Goal: Task Accomplishment & Management: Manage account settings

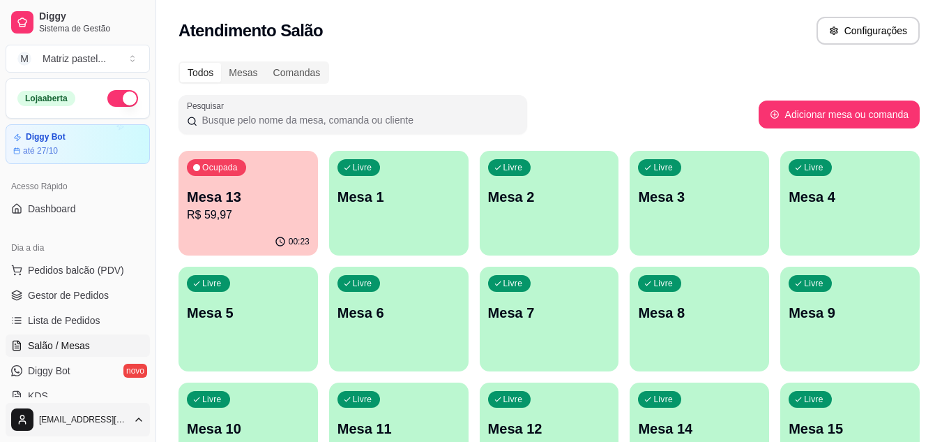
scroll to position [209, 0]
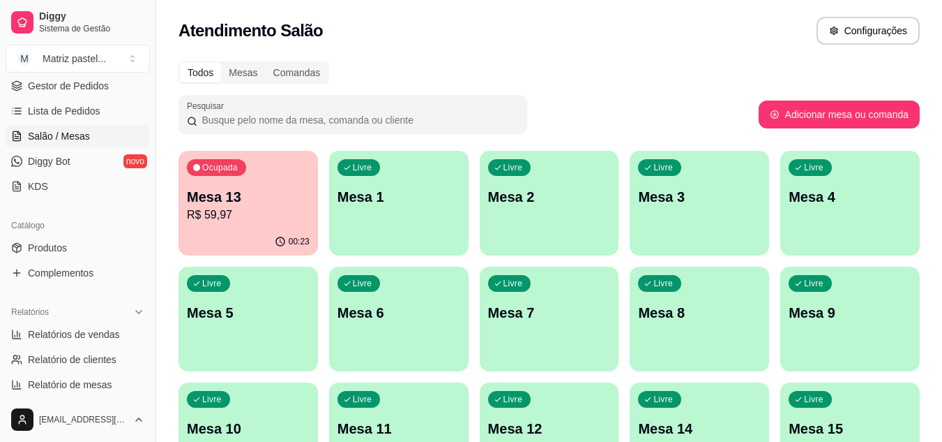
click at [247, 222] on p "R$ 59,97" at bounding box center [248, 214] width 123 height 17
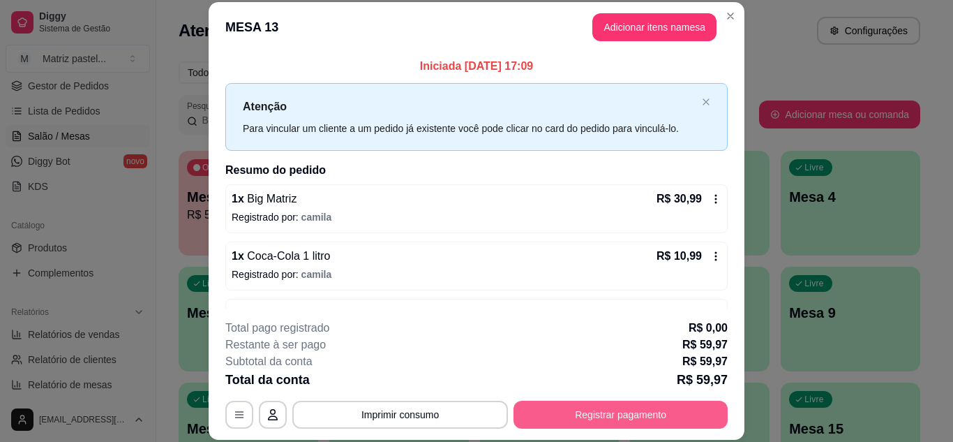
click at [594, 410] on button "Registrar pagamento" at bounding box center [620, 414] width 214 height 28
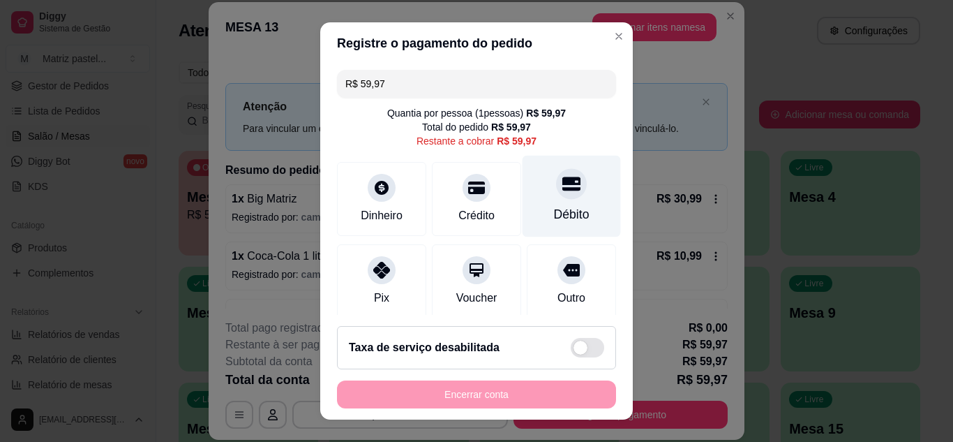
click at [562, 190] on icon at bounding box center [571, 183] width 18 height 14
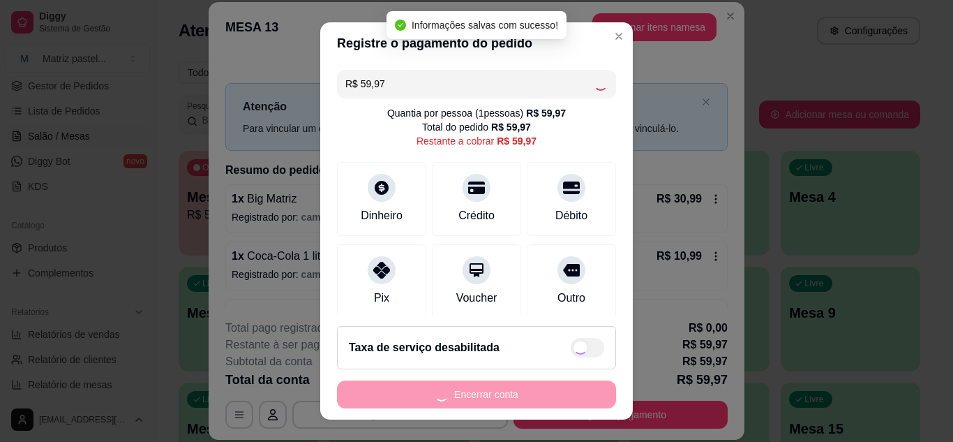
type input "R$ 0,00"
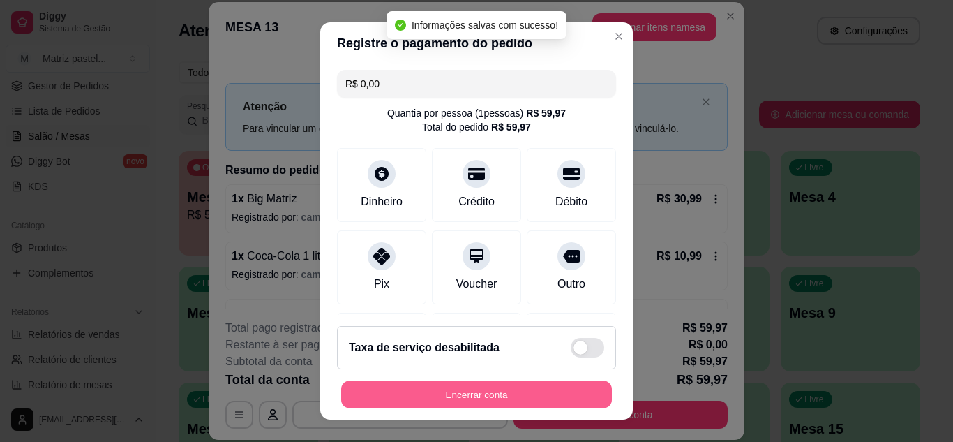
click at [506, 392] on button "Encerrar conta" at bounding box center [476, 394] width 271 height 27
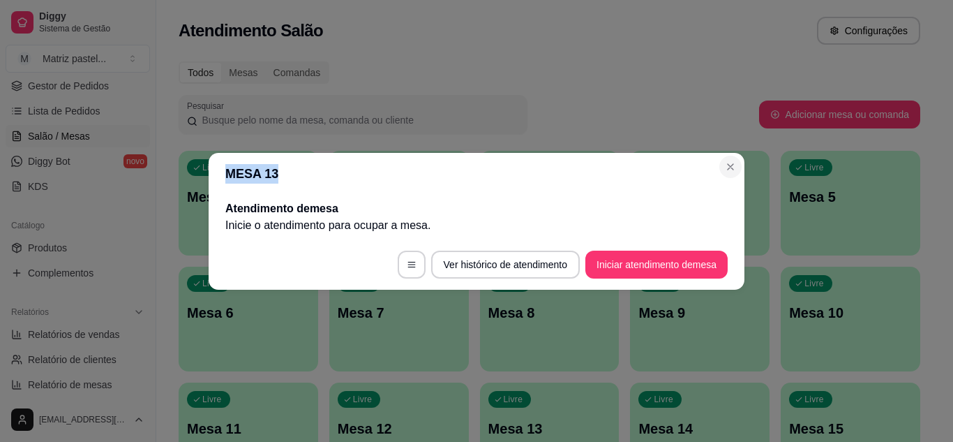
click at [722, 161] on section "MESA 13 Atendimento de mesa Inicie o atendimento para ocupar a mesa . Ver histó…" at bounding box center [477, 221] width 536 height 137
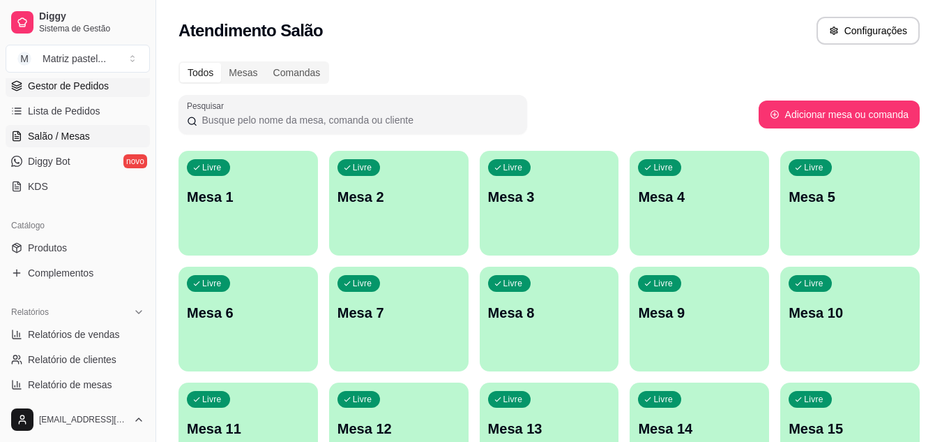
click at [55, 82] on span "Gestor de Pedidos" at bounding box center [68, 86] width 81 height 14
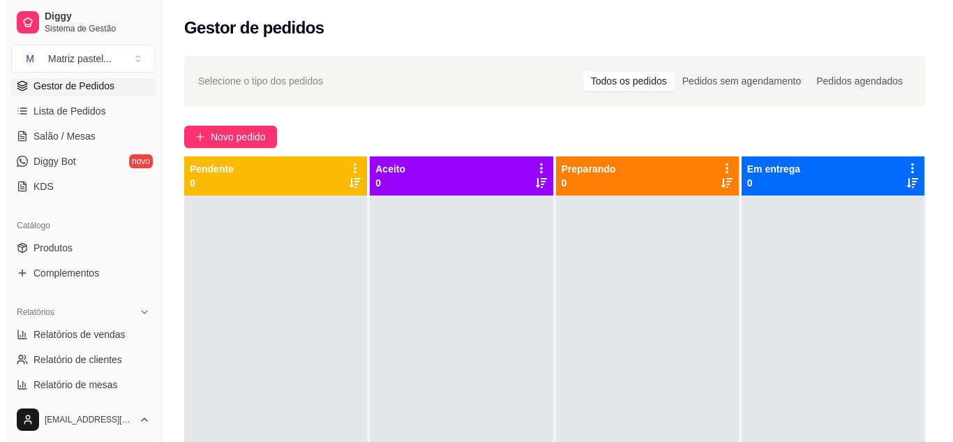
scroll to position [70, 0]
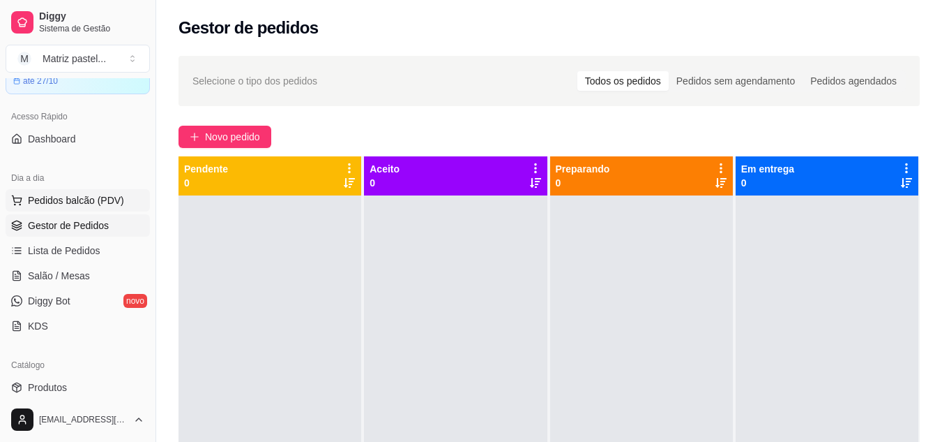
click at [72, 195] on span "Pedidos balcão (PDV)" at bounding box center [76, 200] width 96 height 14
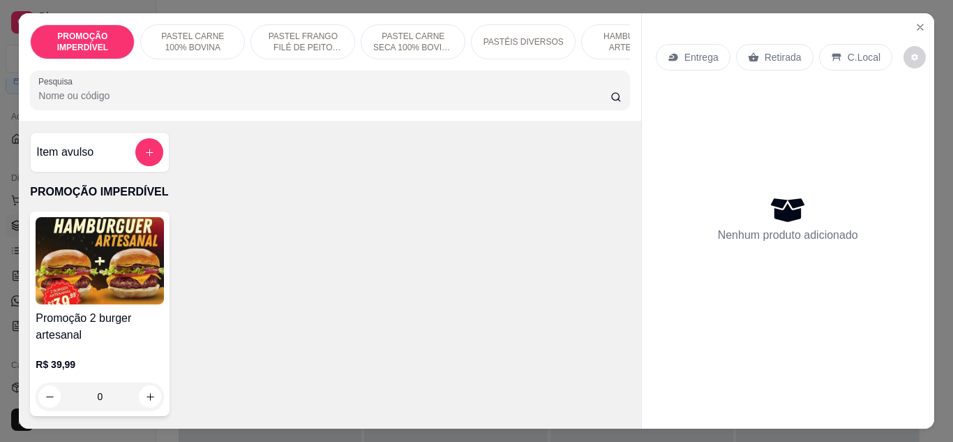
click at [234, 103] on input "Pesquisa" at bounding box center [324, 96] width 572 height 14
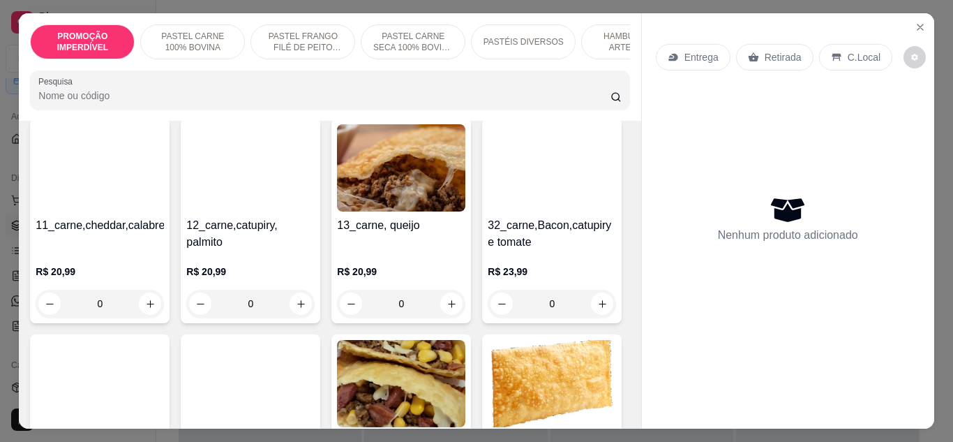
scroll to position [907, 0]
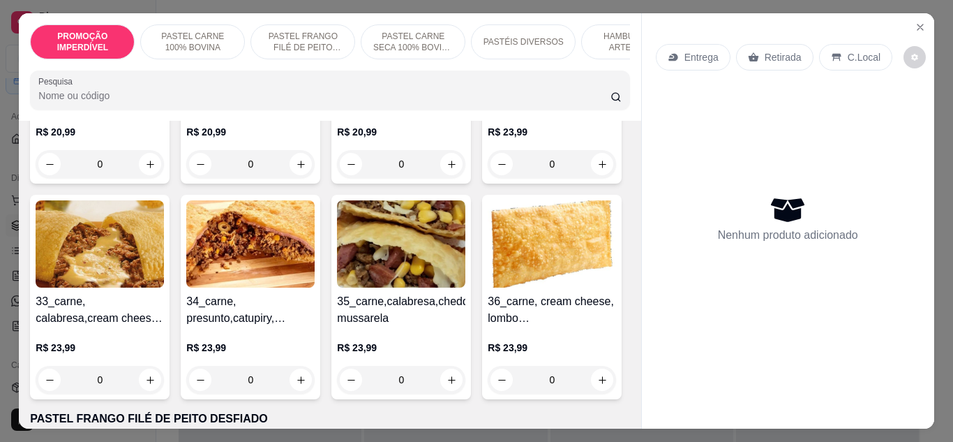
click at [186, 178] on div "0" at bounding box center [250, 164] width 128 height 28
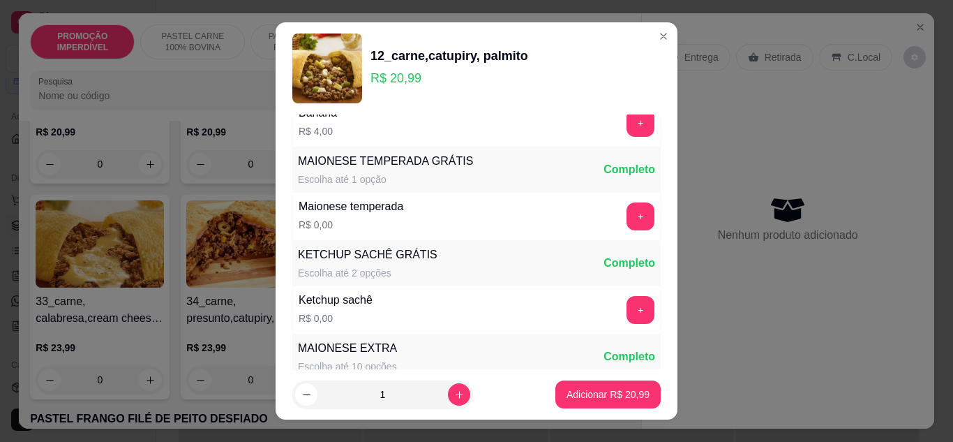
scroll to position [718, 0]
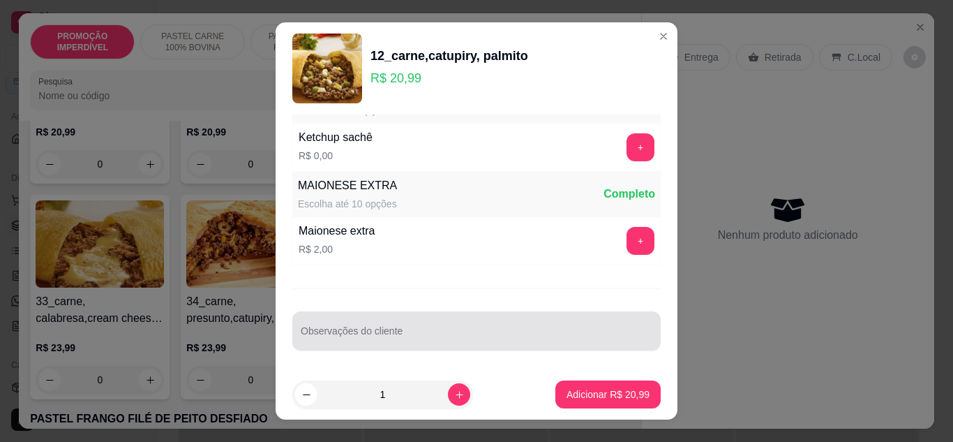
click at [384, 325] on div at bounding box center [477, 331] width 352 height 28
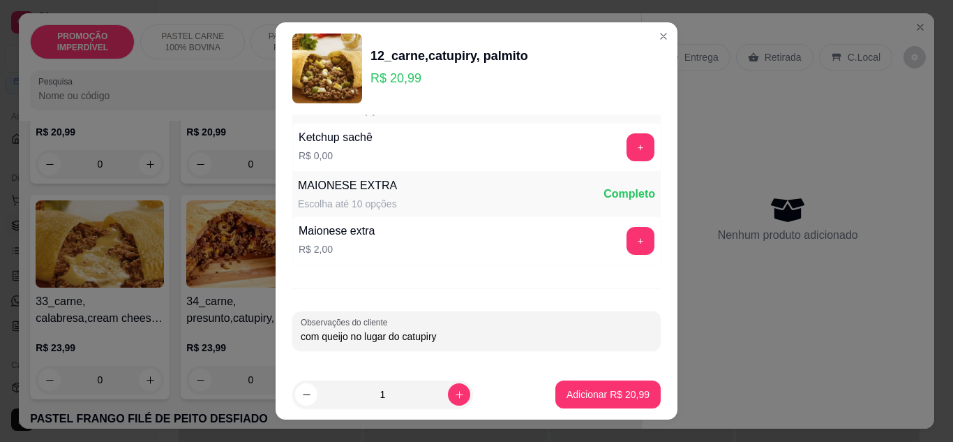
type input "com queijo no lugar do catupiry"
click at [595, 386] on button "Adicionar R$ 20,99" at bounding box center [608, 394] width 103 height 27
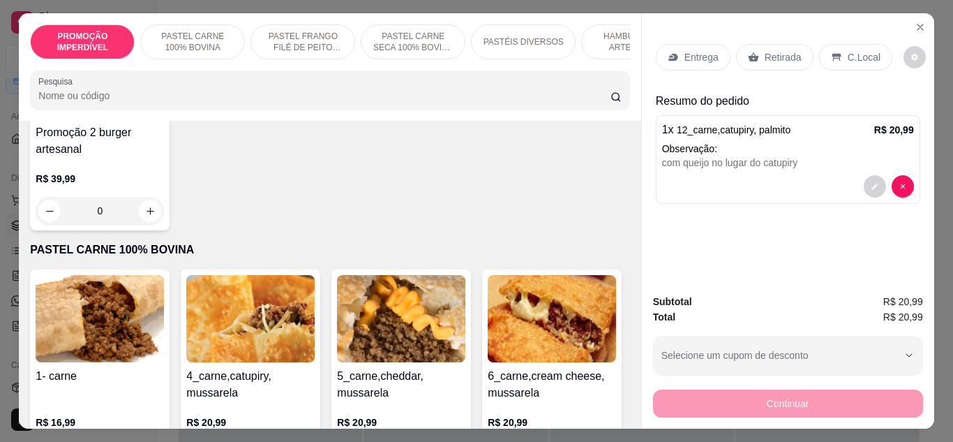
scroll to position [0, 0]
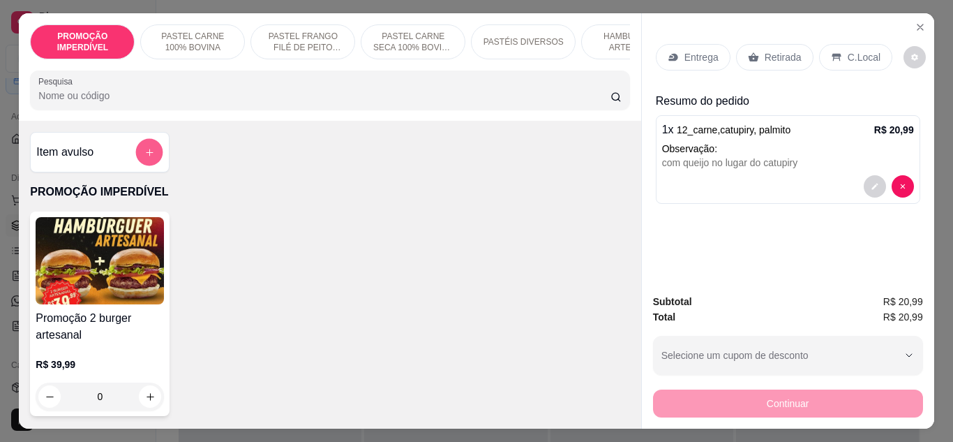
click at [150, 160] on button "add-separate-item" at bounding box center [149, 152] width 27 height 27
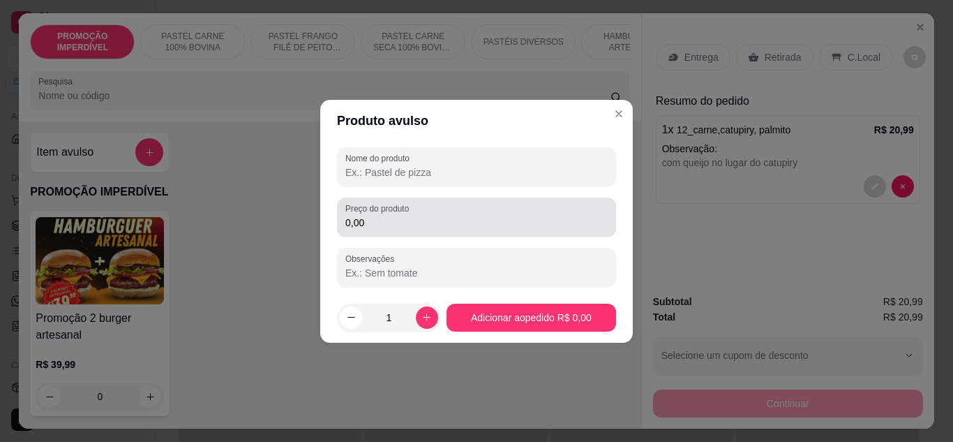
click at [369, 224] on input "0,00" at bounding box center [476, 223] width 262 height 14
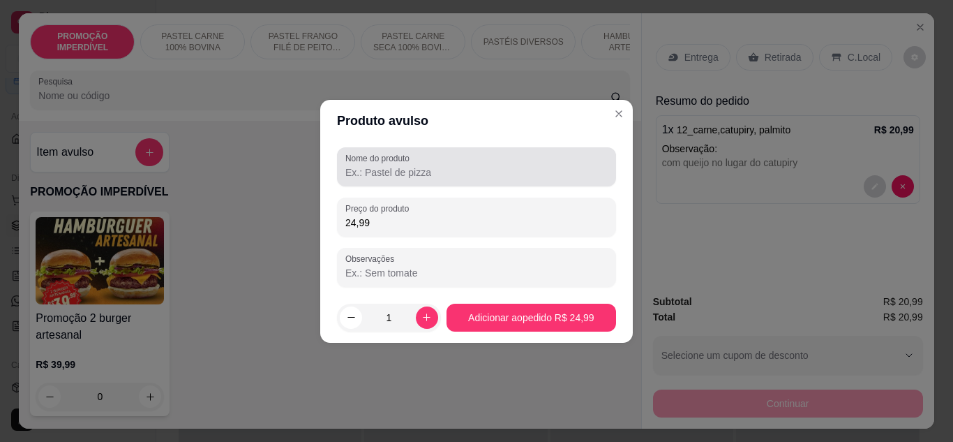
type input "24,99"
click at [430, 172] on input "Nome do produto" at bounding box center [476, 172] width 262 height 14
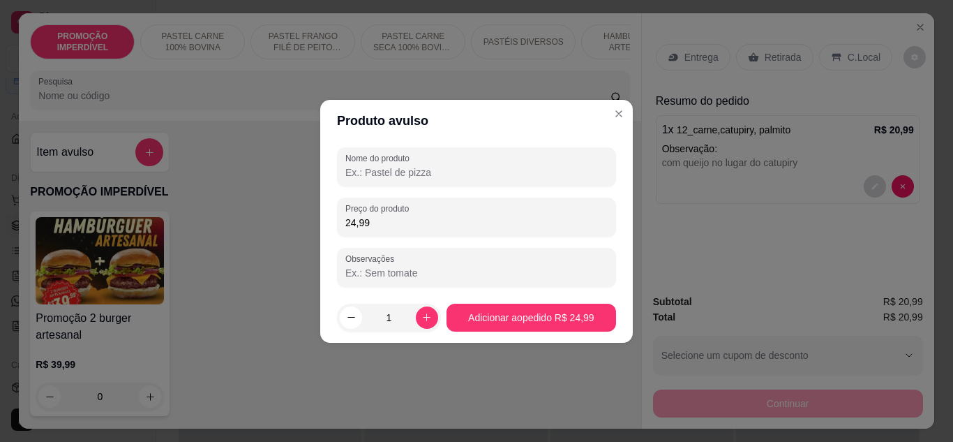
type input "0"
type input "pastel carne seca, catupiry e palmito"
click at [505, 332] on footer "1 Adicionar ao pedido R$ 24,99" at bounding box center [476, 317] width 312 height 50
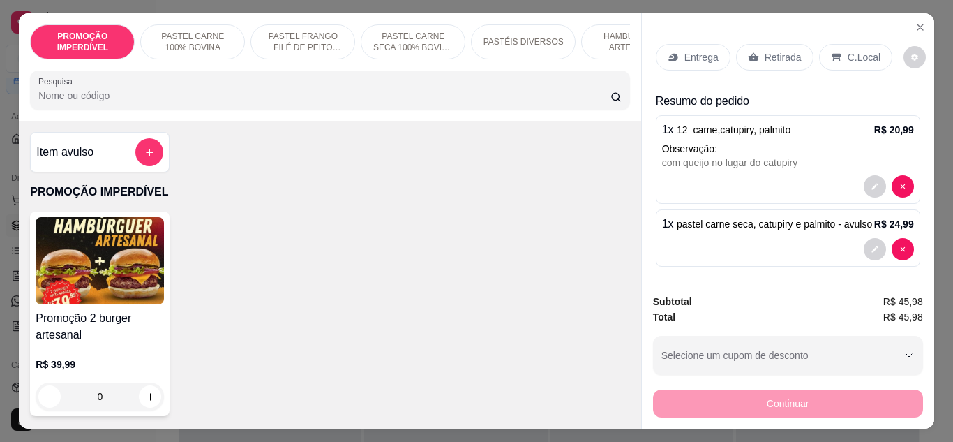
click at [762, 61] on div "Retirada" at bounding box center [774, 57] width 77 height 27
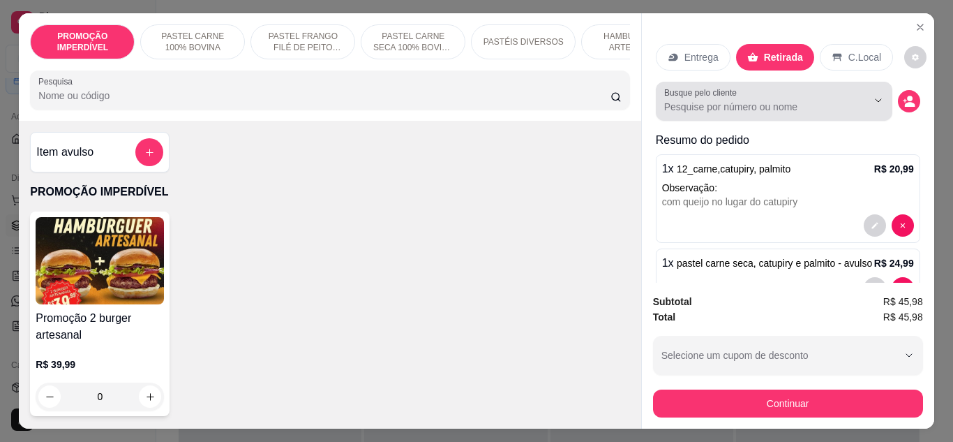
click at [718, 111] on div "Busque pelo cliente" at bounding box center [774, 101] width 236 height 39
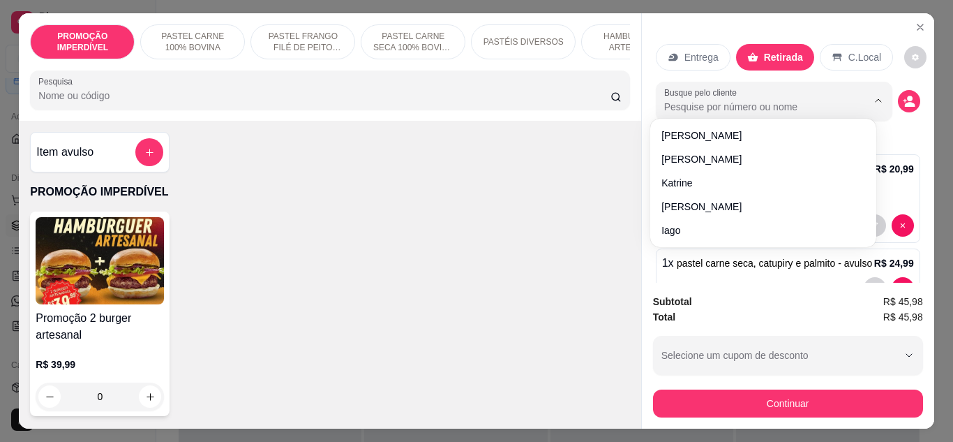
click at [732, 100] on input "Busque pelo cliente" at bounding box center [754, 107] width 181 height 14
type input "sabry"
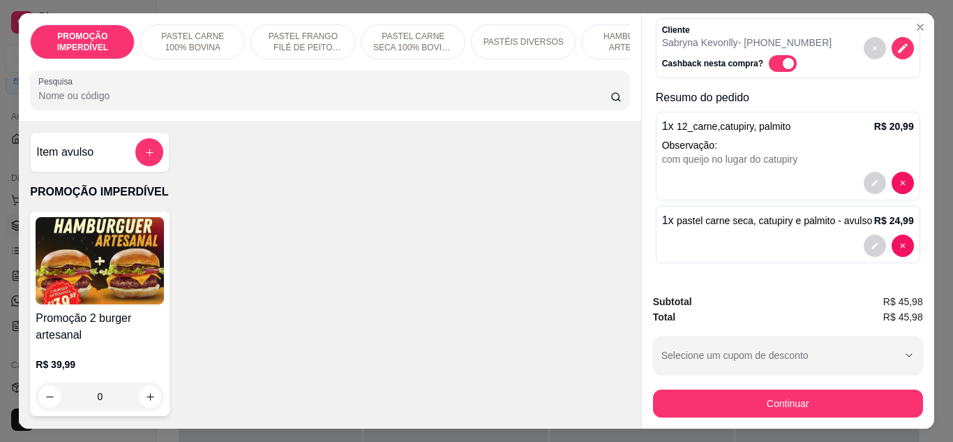
scroll to position [80, 0]
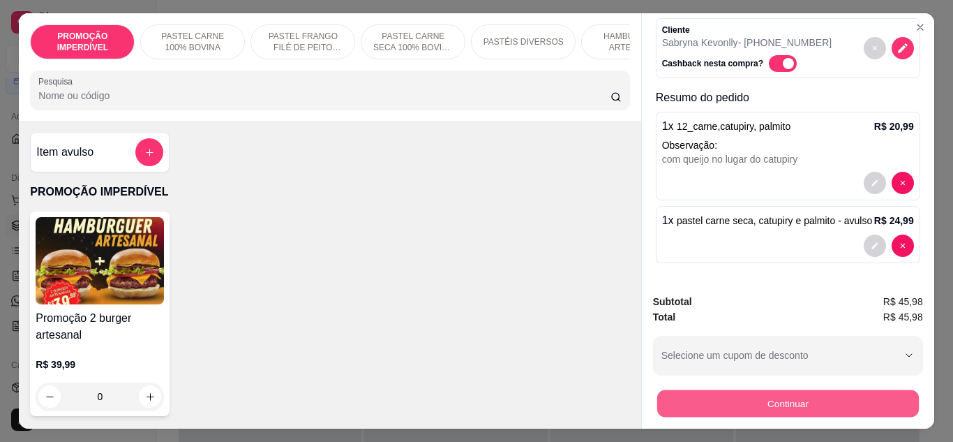
click at [770, 408] on button "Continuar" at bounding box center [787, 403] width 262 height 27
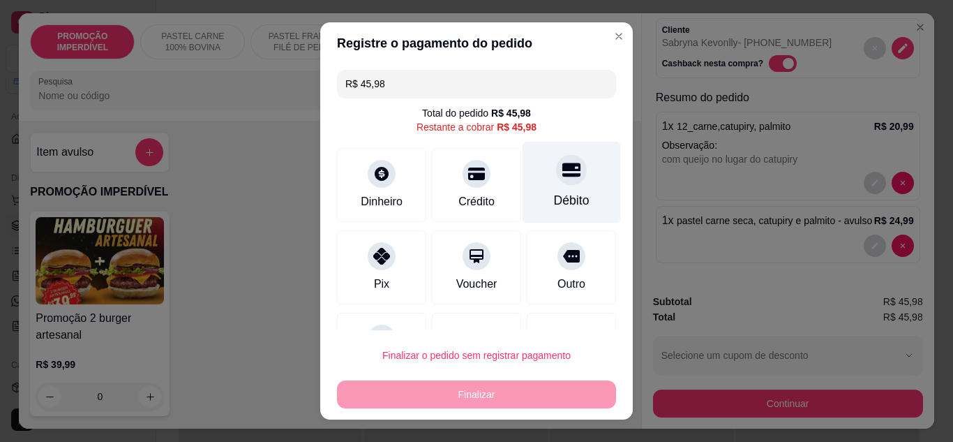
click at [561, 201] on div "Débito" at bounding box center [572, 200] width 36 height 18
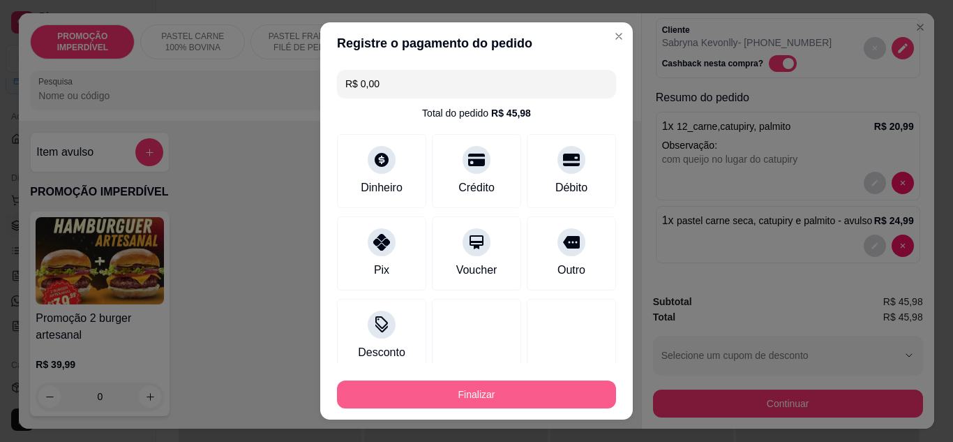
click at [495, 406] on button "Finalizar" at bounding box center [476, 394] width 279 height 28
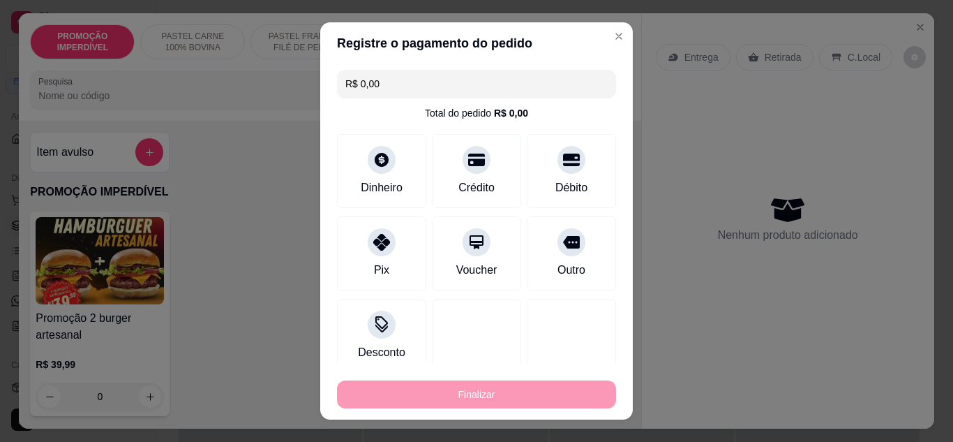
type input "-R$ 45,98"
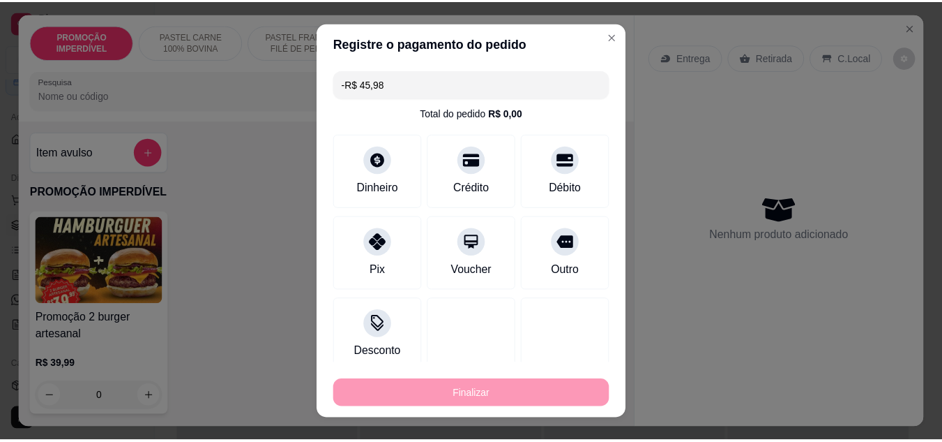
scroll to position [0, 0]
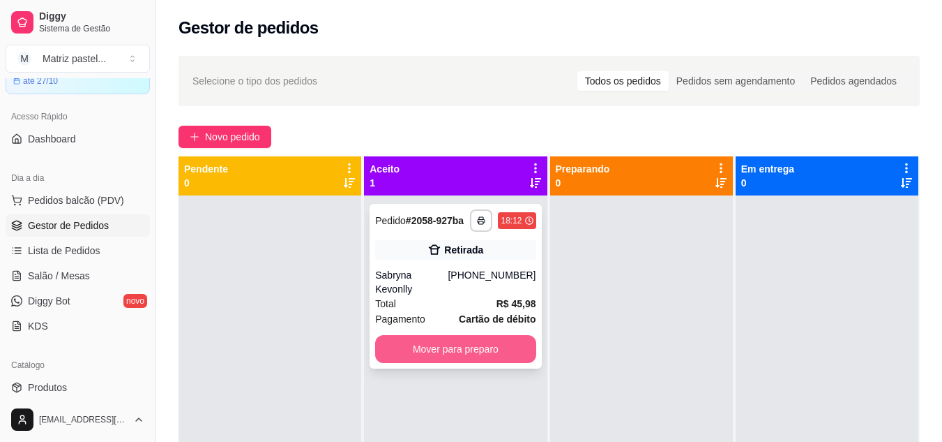
click at [500, 346] on button "Mover para preparo" at bounding box center [455, 349] width 160 height 28
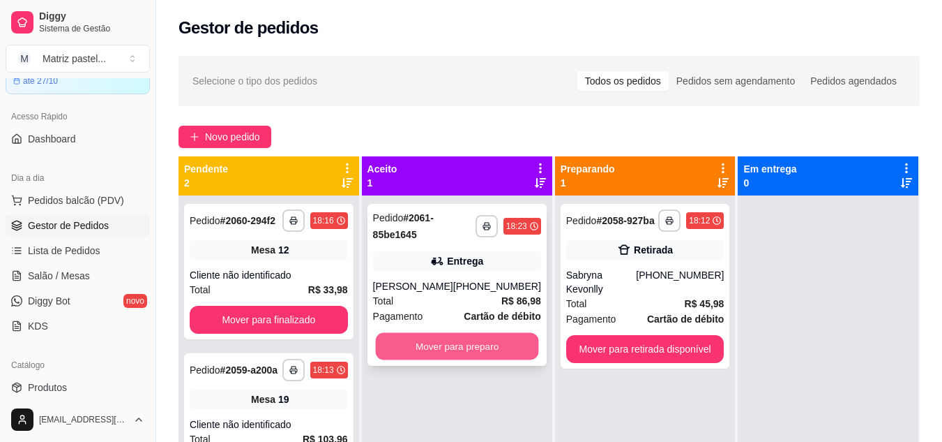
click at [469, 339] on button "Mover para preparo" at bounding box center [456, 346] width 163 height 27
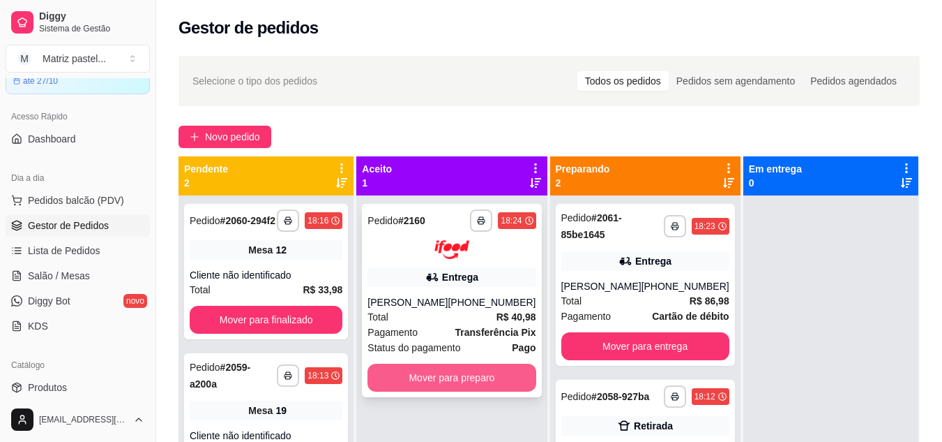
click at [469, 385] on button "Mover para preparo" at bounding box center [452, 377] width 168 height 28
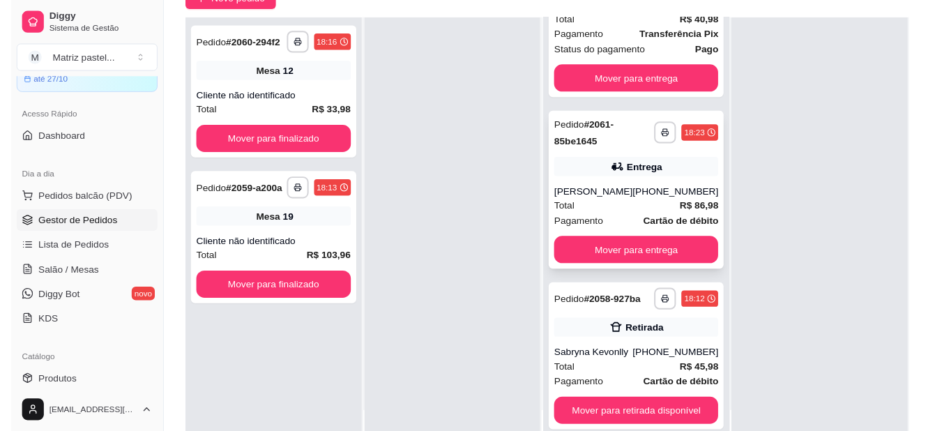
scroll to position [140, 0]
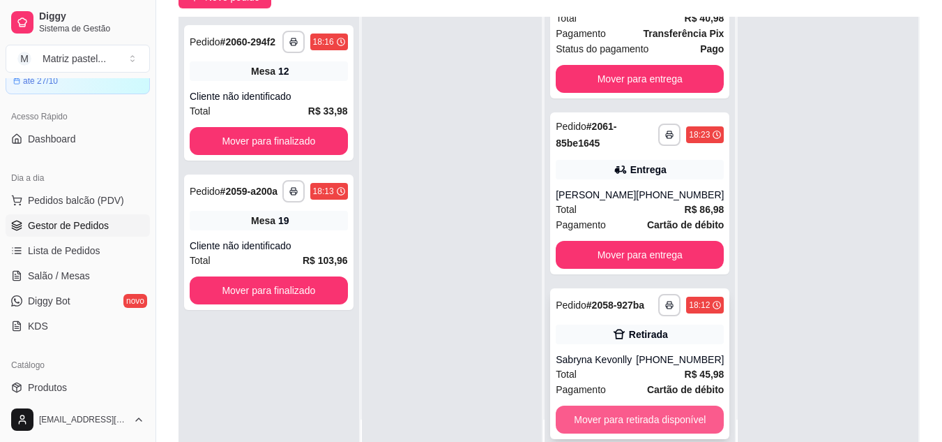
click at [588, 410] on button "Mover para retirada disponível" at bounding box center [640, 419] width 168 height 28
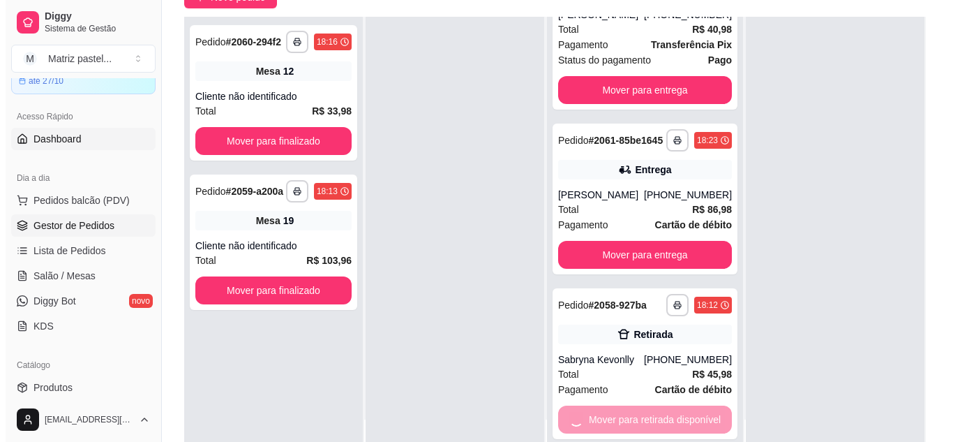
scroll to position [0, 0]
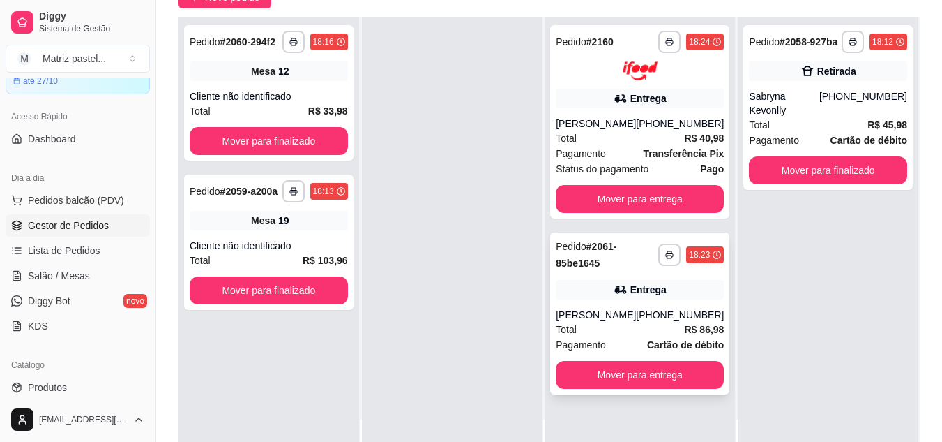
click at [619, 278] on div "**********" at bounding box center [639, 313] width 179 height 162
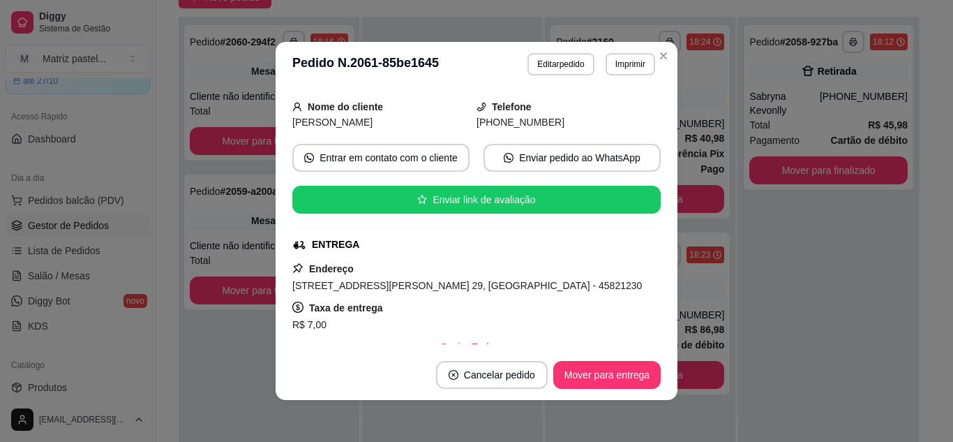
scroll to position [208, 0]
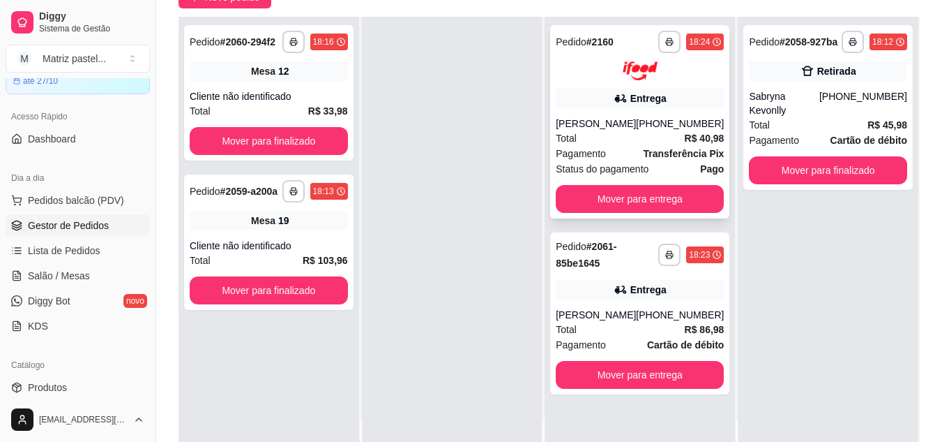
click at [639, 131] on div "Total R$ 40,98" at bounding box center [640, 137] width 168 height 15
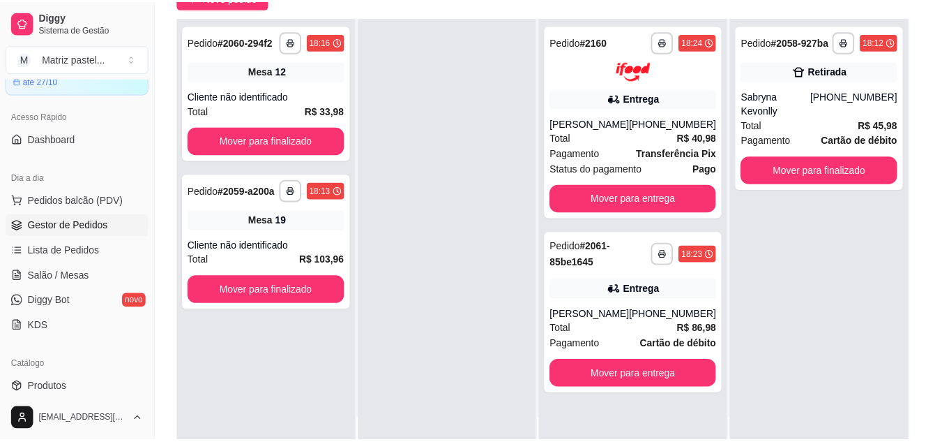
scroll to position [140, 0]
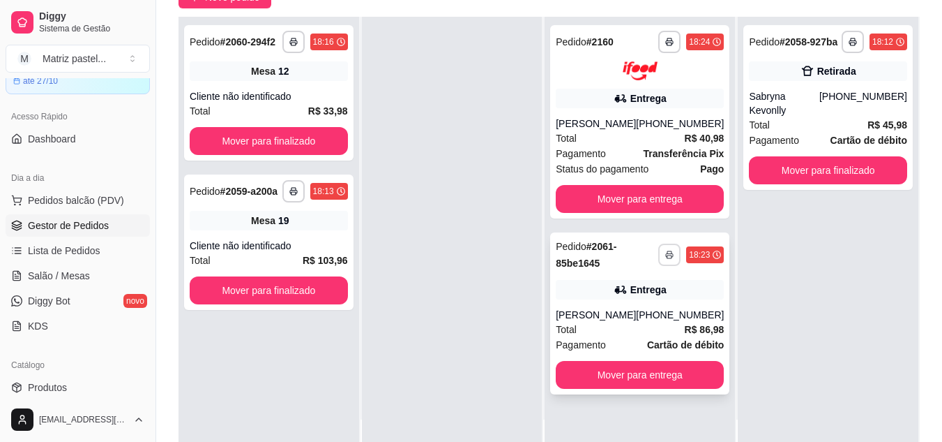
click at [658, 246] on button "button" at bounding box center [669, 254] width 22 height 22
click at [638, 296] on button "IMPRESSORA" at bounding box center [622, 303] width 101 height 22
click at [658, 42] on button "button" at bounding box center [669, 42] width 22 height 22
click at [608, 86] on button "IMPRESSORA" at bounding box center [622, 91] width 101 height 22
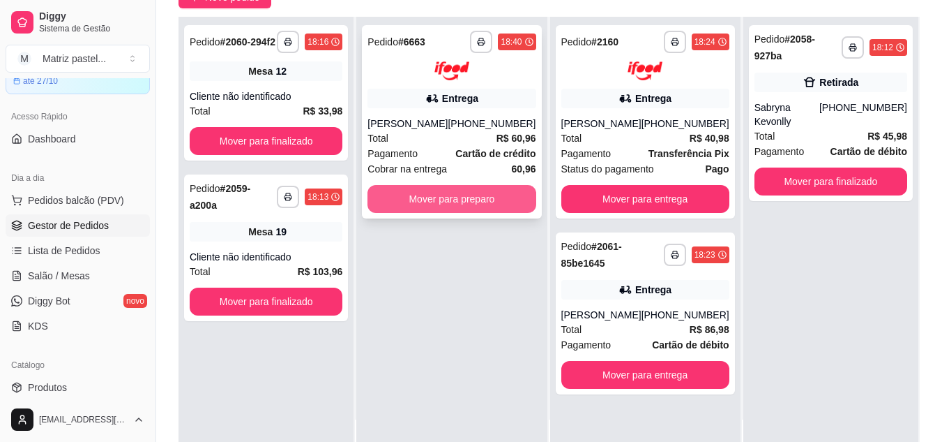
click at [425, 203] on button "Mover para preparo" at bounding box center [452, 199] width 168 height 28
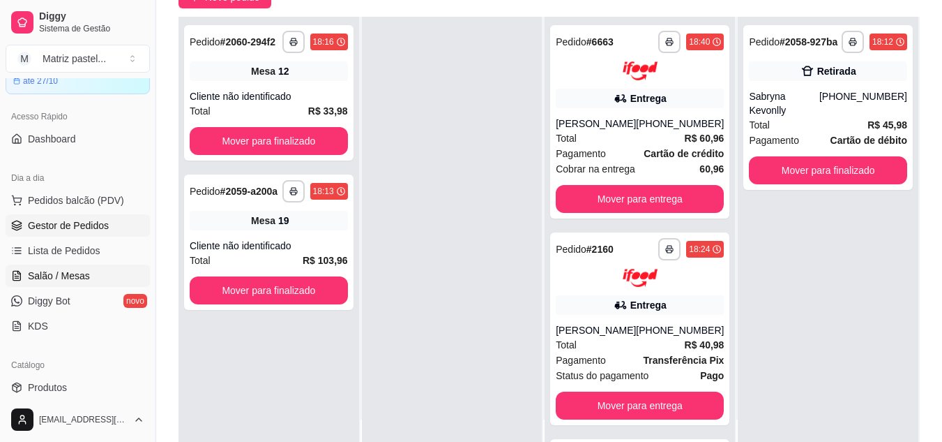
click at [46, 280] on span "Salão / Mesas" at bounding box center [59, 276] width 62 height 14
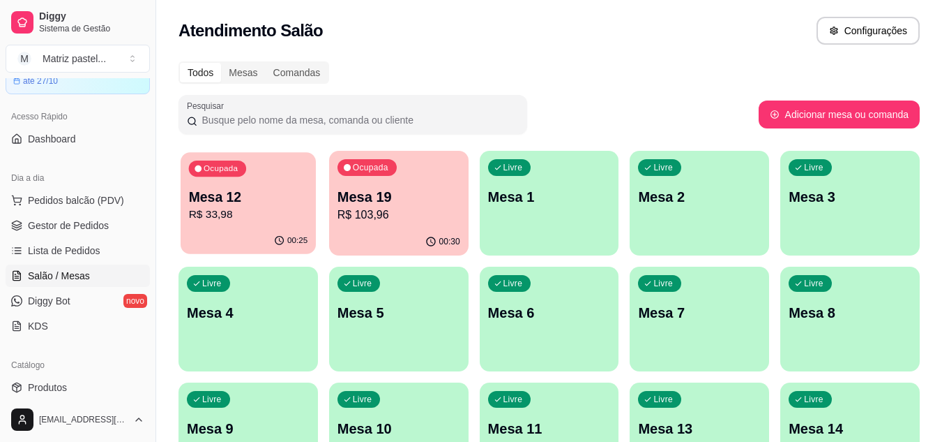
click at [239, 220] on p "R$ 33,98" at bounding box center [248, 214] width 119 height 16
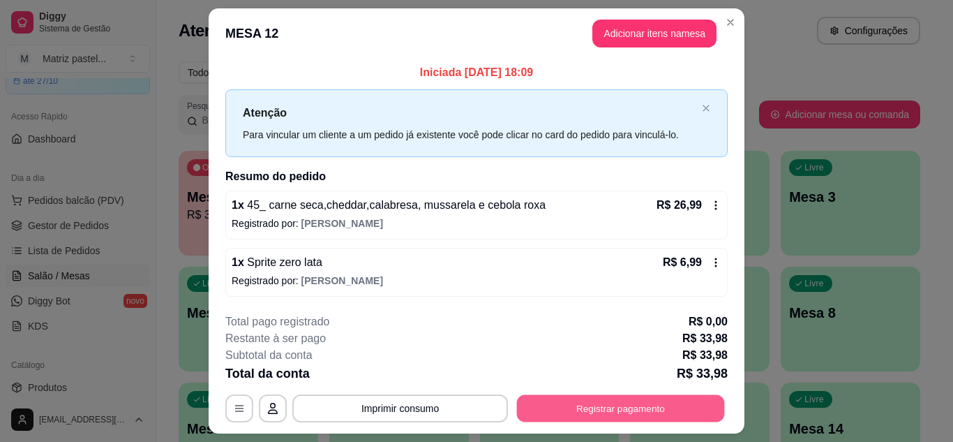
click at [598, 417] on button "Registrar pagamento" at bounding box center [621, 408] width 208 height 27
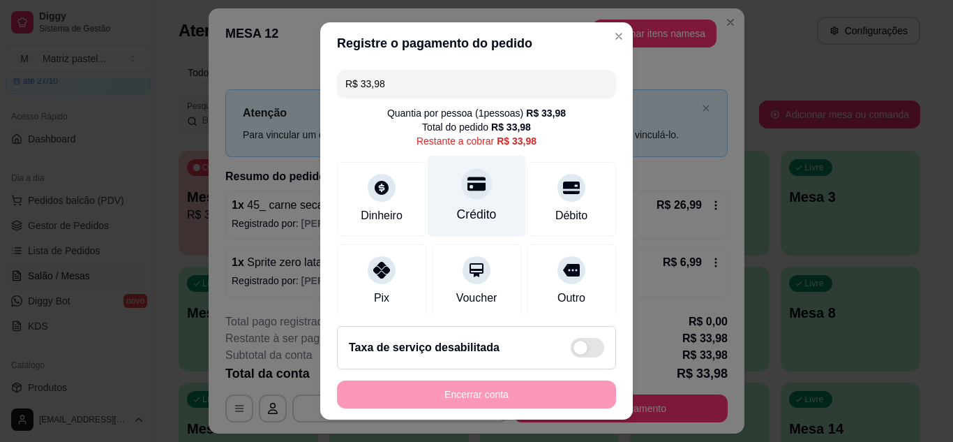
click at [467, 188] on icon at bounding box center [476, 183] width 18 height 14
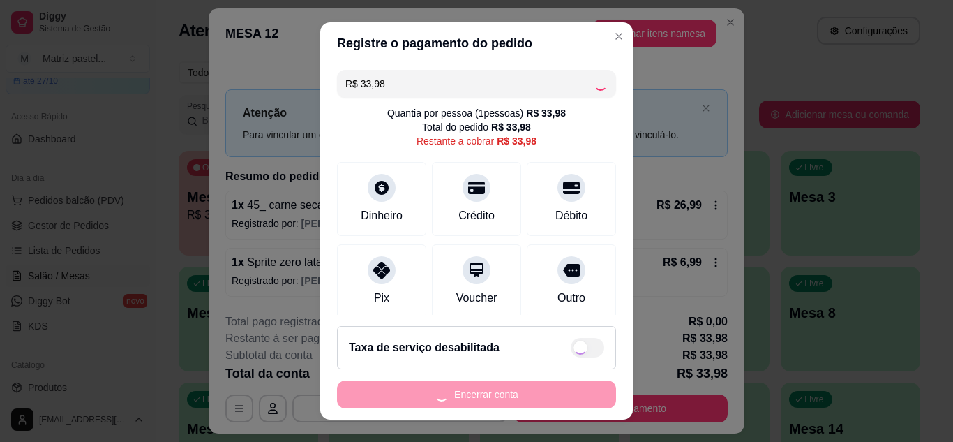
type input "R$ 0,00"
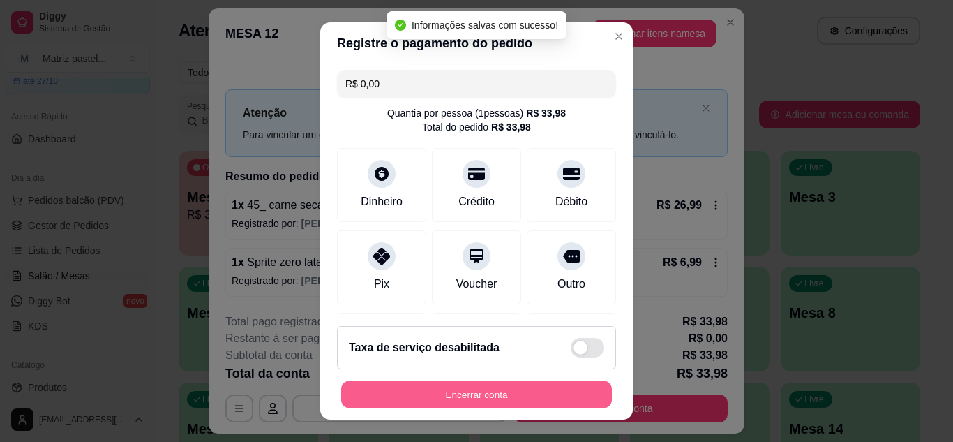
click at [481, 403] on button "Encerrar conta" at bounding box center [476, 394] width 271 height 27
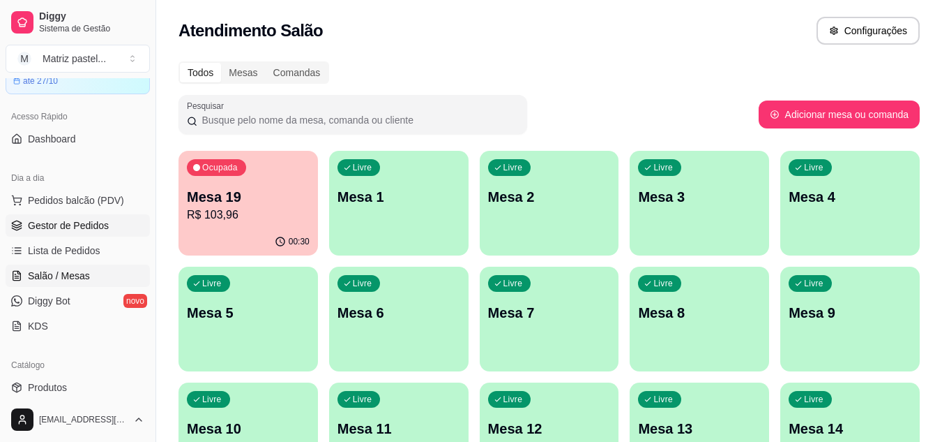
click at [63, 227] on span "Gestor de Pedidos" at bounding box center [68, 225] width 81 height 14
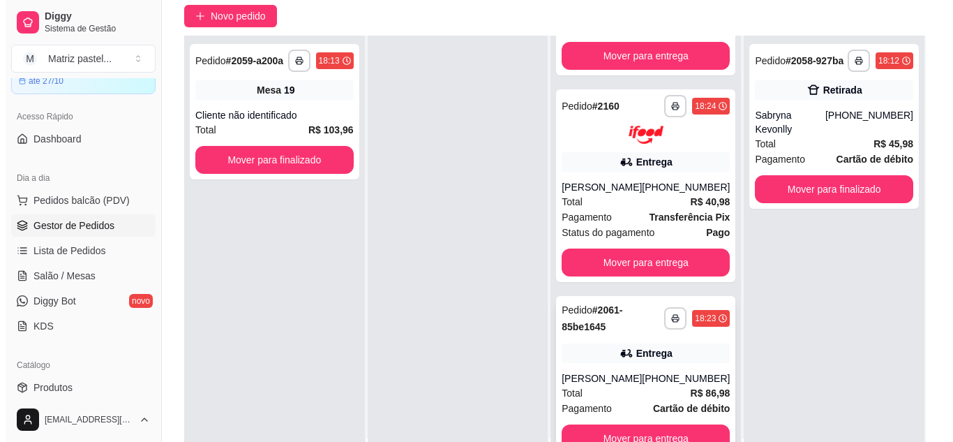
scroll to position [140, 0]
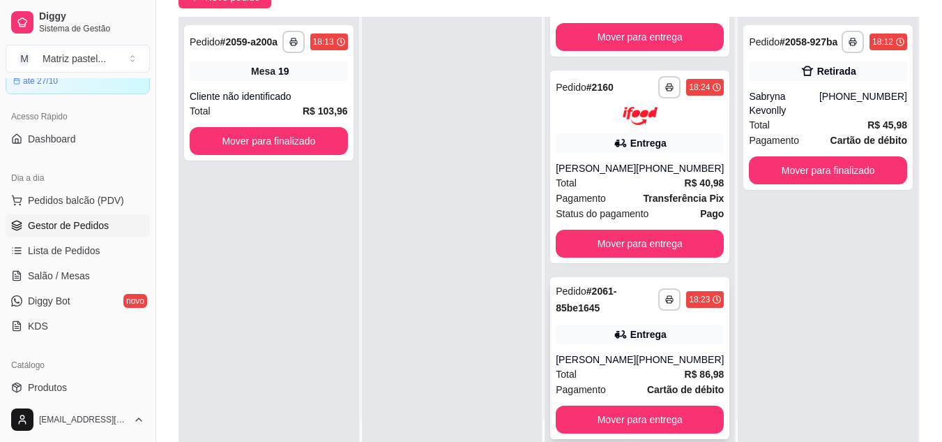
click at [603, 358] on div "[PERSON_NAME]" at bounding box center [596, 359] width 80 height 14
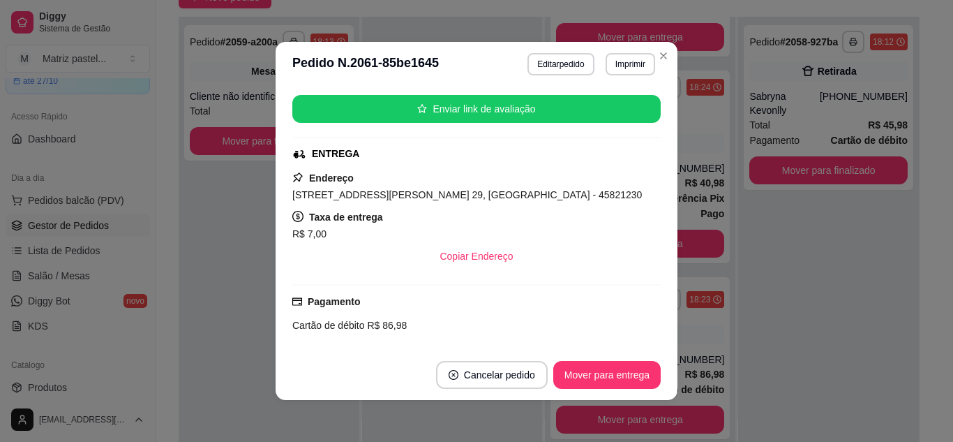
scroll to position [219, 0]
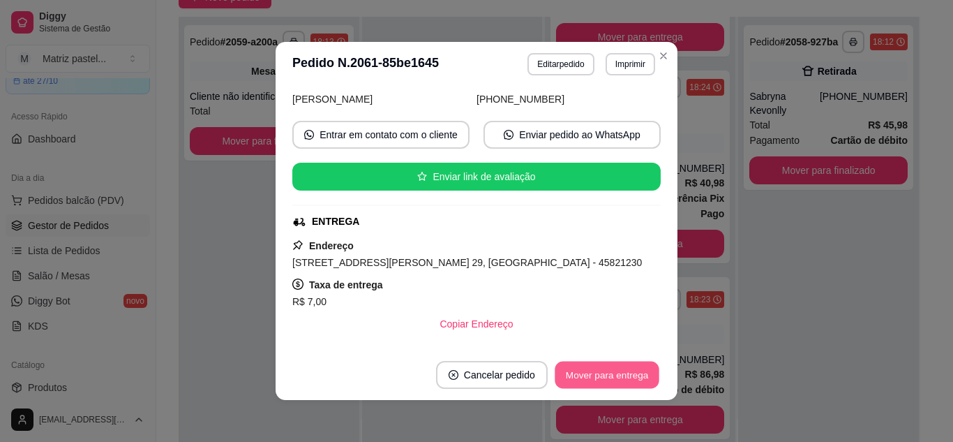
click at [585, 373] on button "Mover para entrega" at bounding box center [607, 374] width 105 height 27
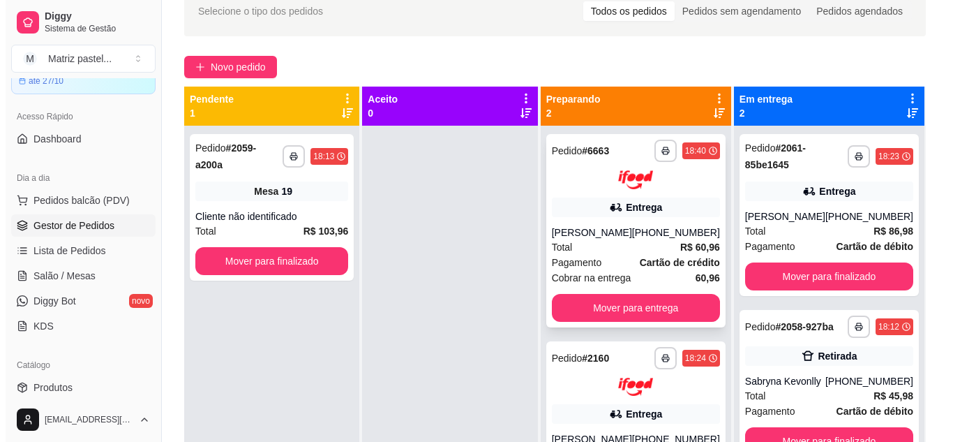
scroll to position [39, 0]
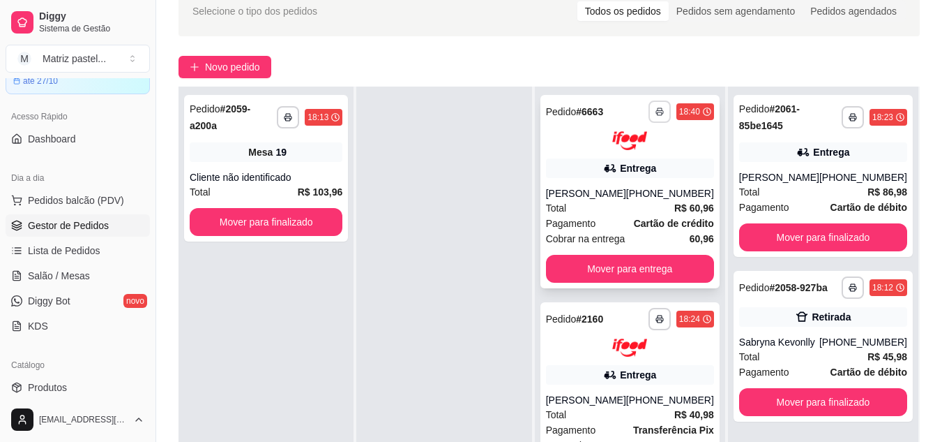
click at [656, 106] on button "button" at bounding box center [660, 111] width 22 height 22
click at [639, 158] on button "IMPRESSORA" at bounding box center [623, 160] width 98 height 22
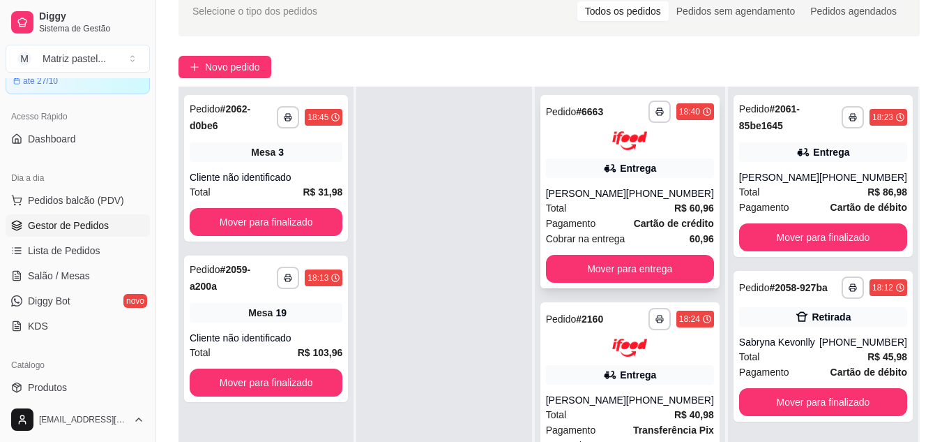
click at [661, 227] on strong "Cartão de crédito" at bounding box center [674, 223] width 80 height 11
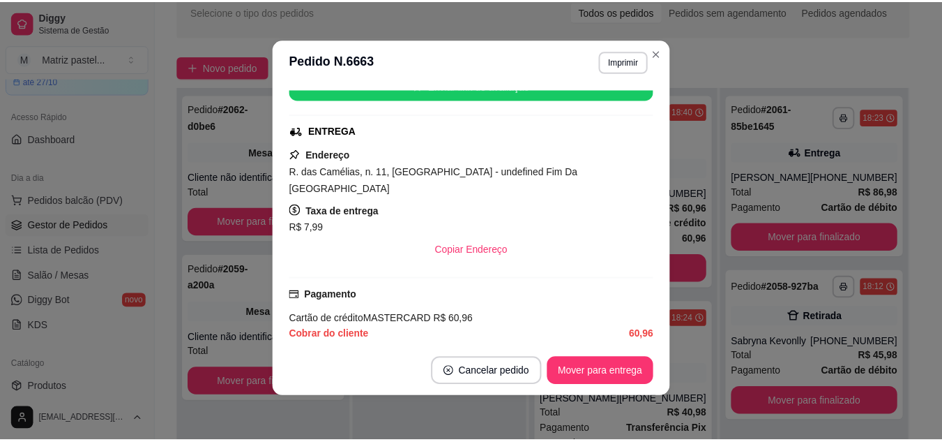
scroll to position [349, 0]
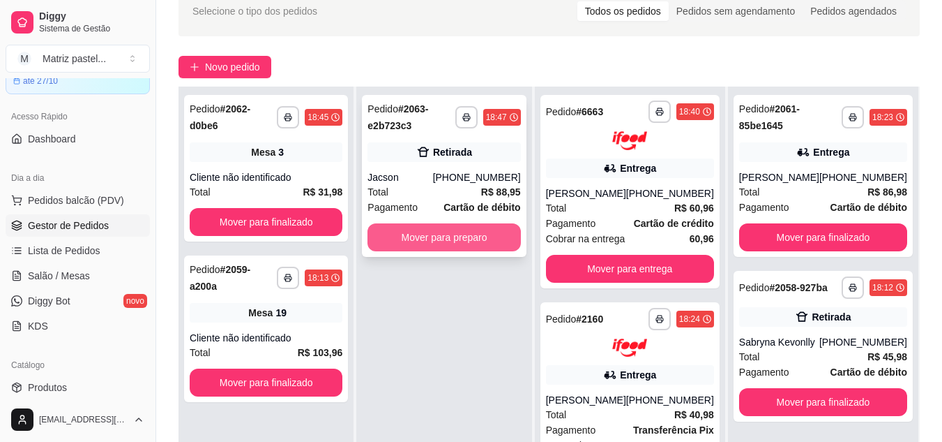
click at [508, 234] on button "Mover para preparo" at bounding box center [444, 237] width 153 height 28
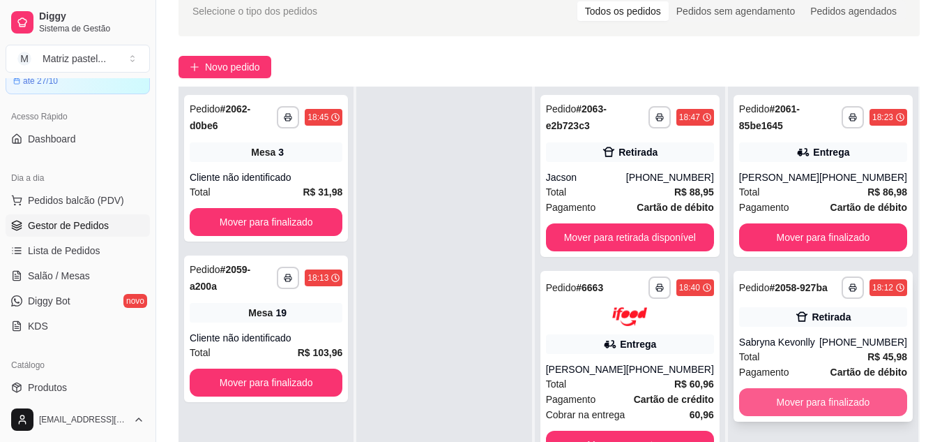
click at [760, 402] on button "Mover para finalizado" at bounding box center [823, 402] width 168 height 28
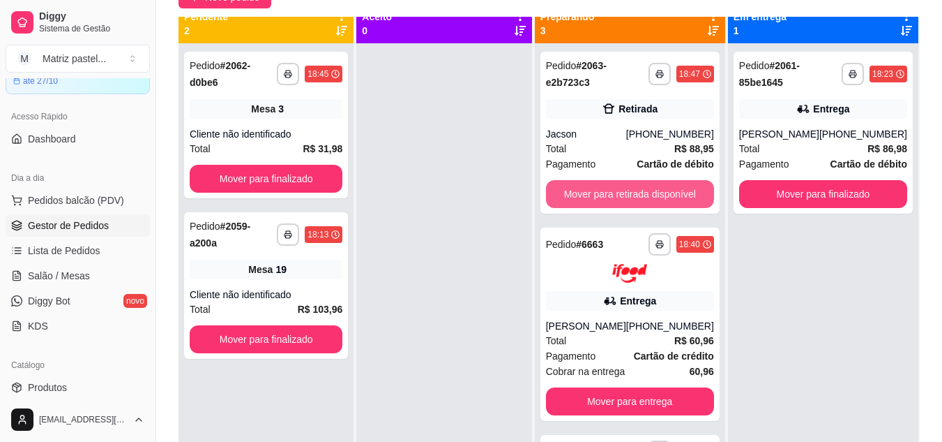
scroll to position [0, 0]
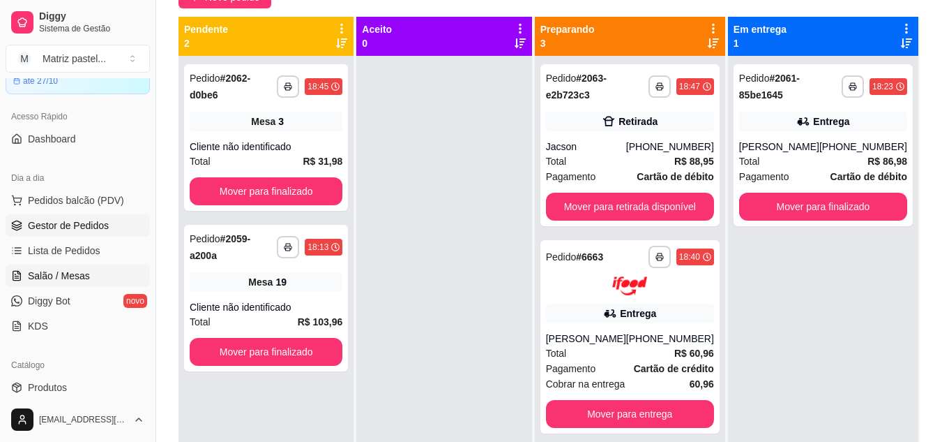
click at [65, 271] on span "Salão / Mesas" at bounding box center [59, 276] width 62 height 14
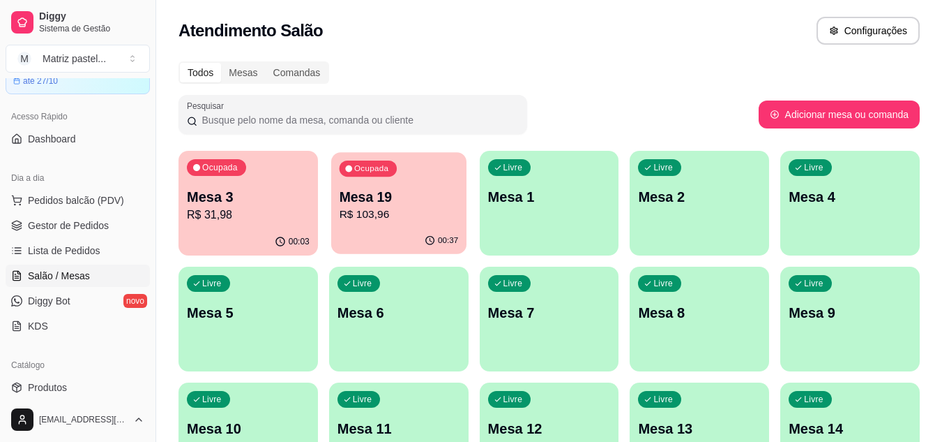
click at [362, 225] on div "Ocupada Mesa 19 R$ 103,96" at bounding box center [398, 189] width 135 height 75
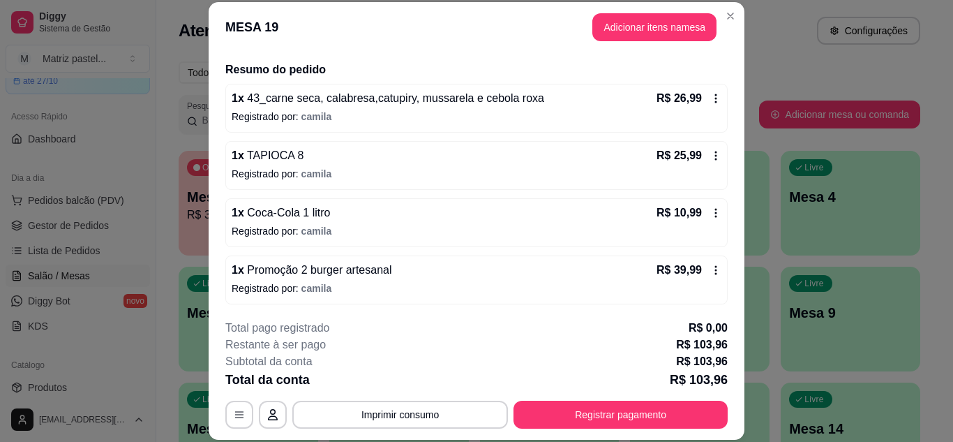
scroll to position [102, 0]
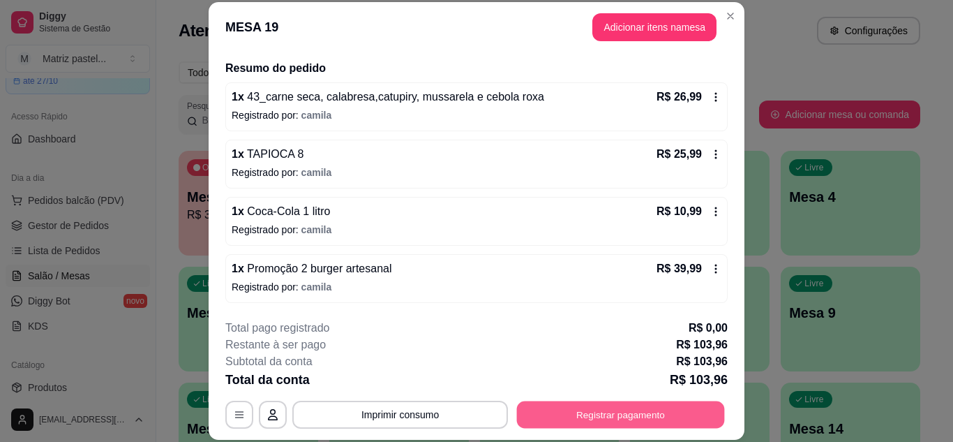
click at [626, 422] on button "Registrar pagamento" at bounding box center [621, 413] width 208 height 27
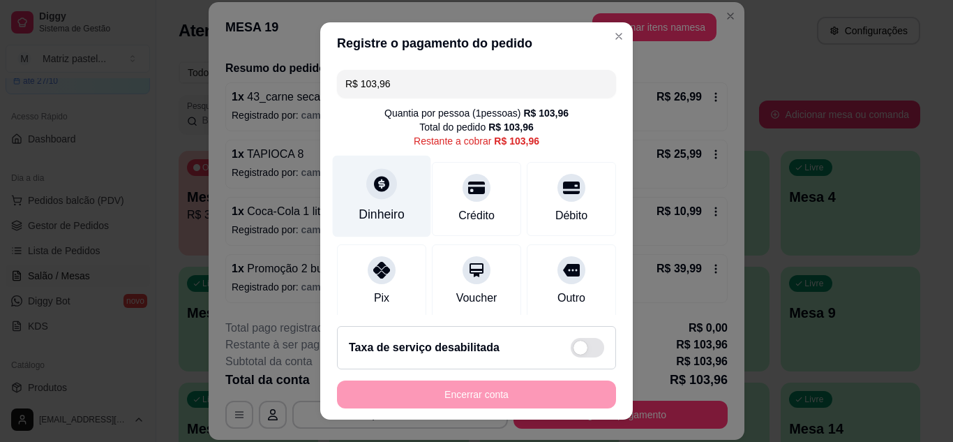
click at [374, 211] on div "Dinheiro" at bounding box center [382, 214] width 46 height 18
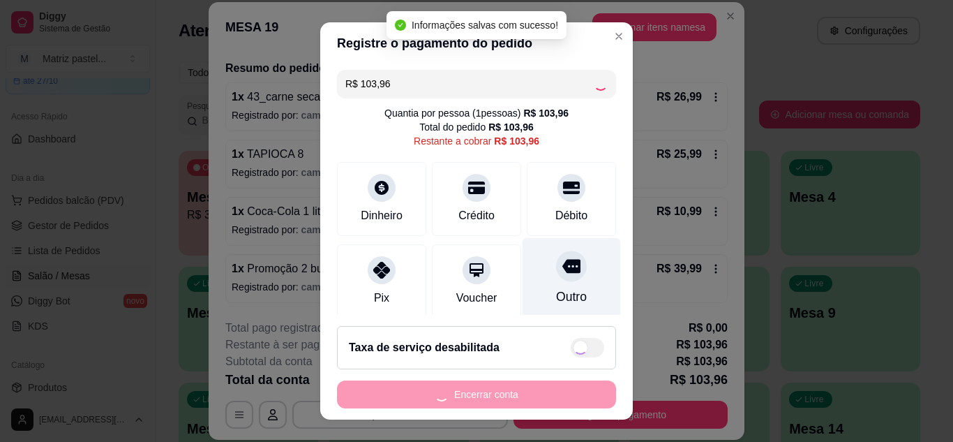
type input "R$ 0,00"
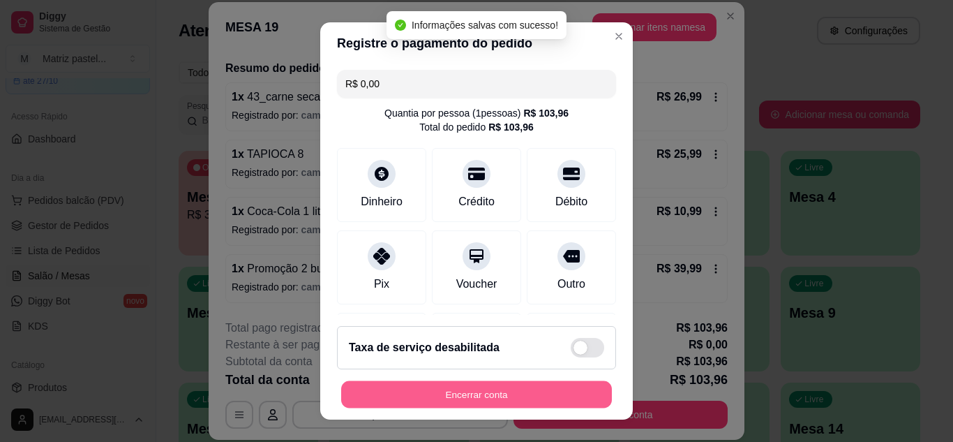
click at [432, 405] on button "Encerrar conta" at bounding box center [476, 394] width 271 height 27
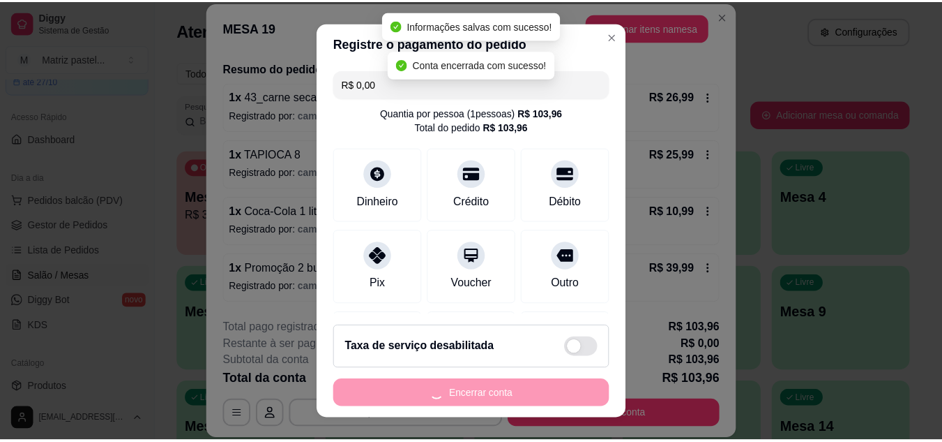
scroll to position [0, 0]
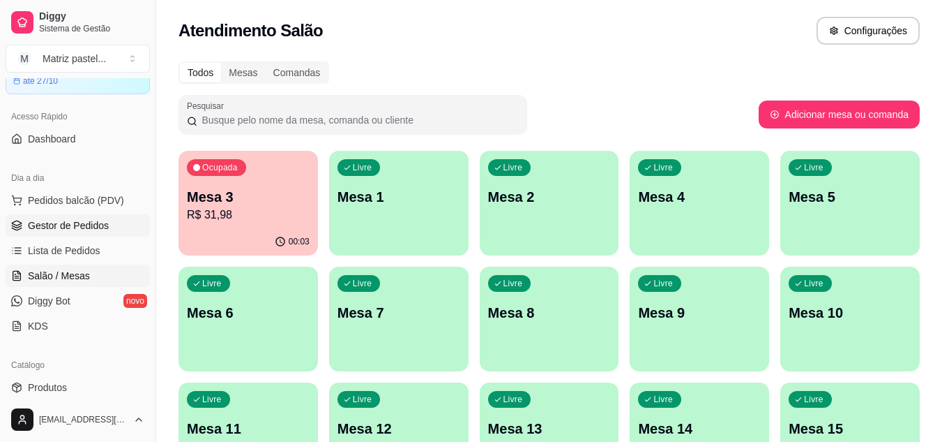
click at [110, 228] on link "Gestor de Pedidos" at bounding box center [78, 225] width 144 height 22
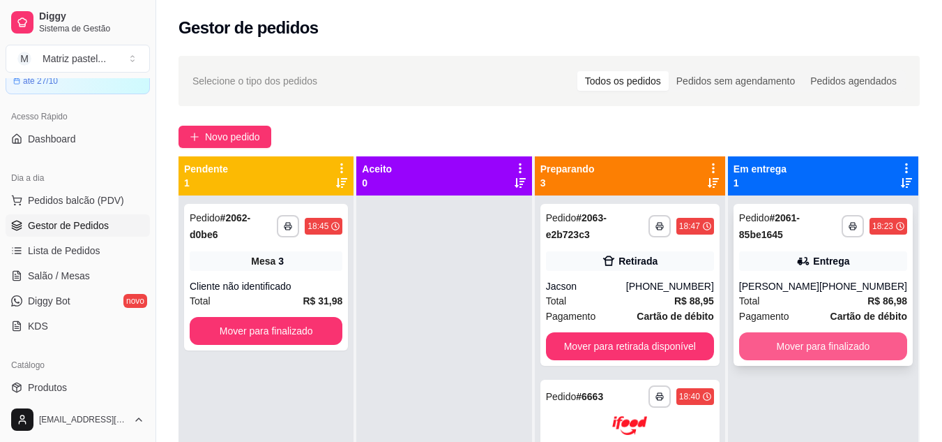
click at [760, 340] on button "Mover para finalizado" at bounding box center [823, 346] width 168 height 28
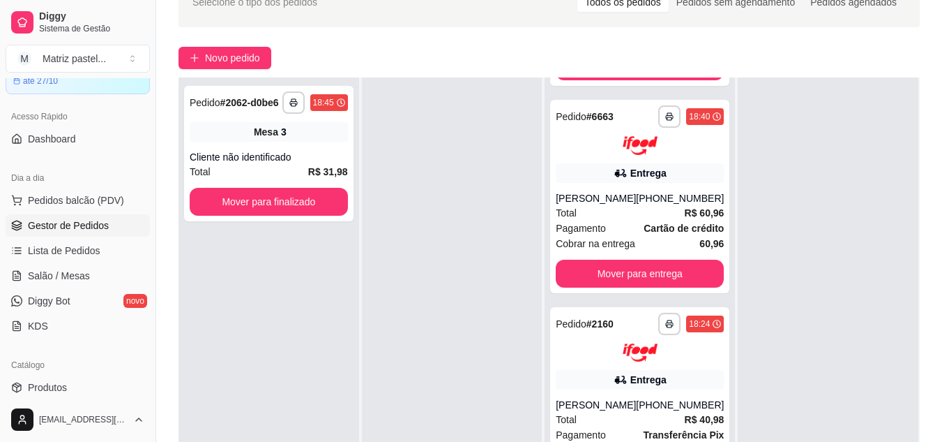
scroll to position [209, 0]
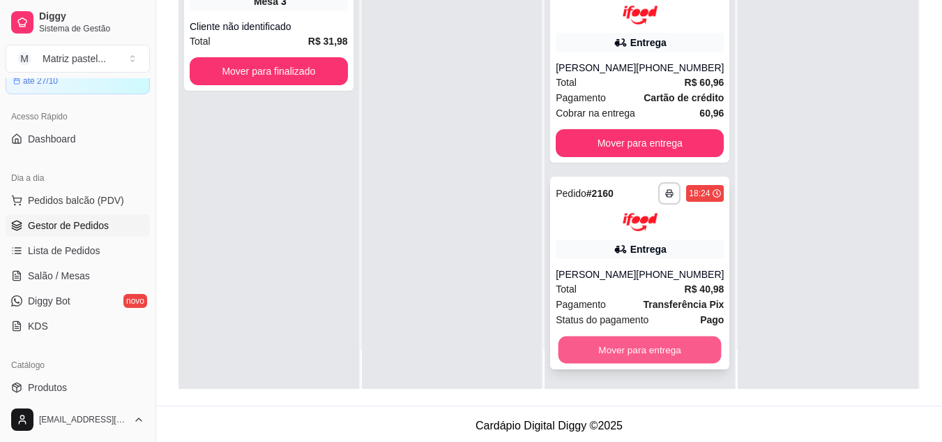
click at [622, 347] on button "Mover para entrega" at bounding box center [640, 349] width 163 height 27
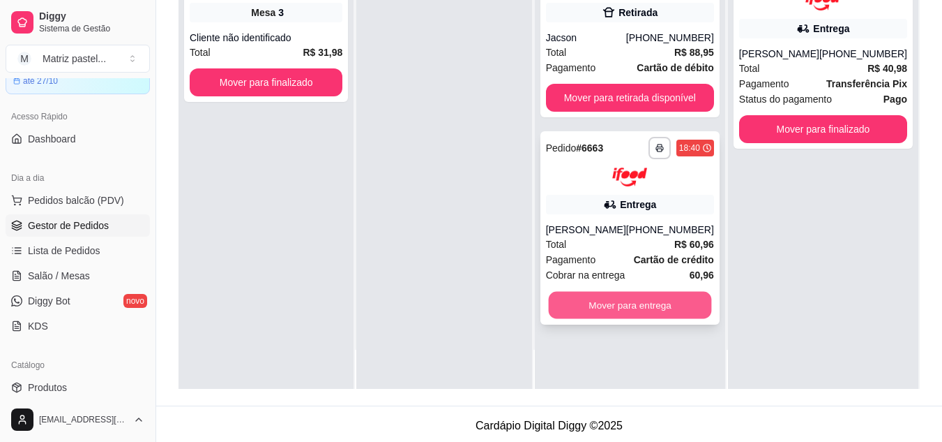
click at [630, 303] on button "Mover para entrega" at bounding box center [629, 304] width 163 height 27
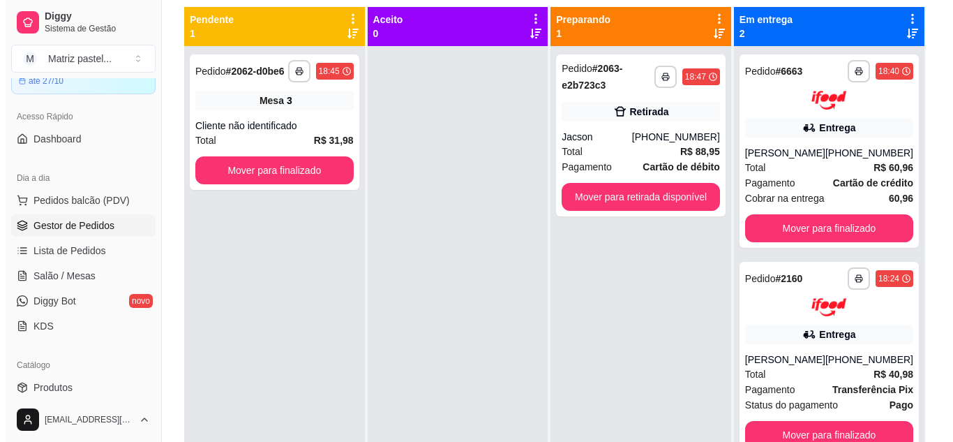
scroll to position [70, 0]
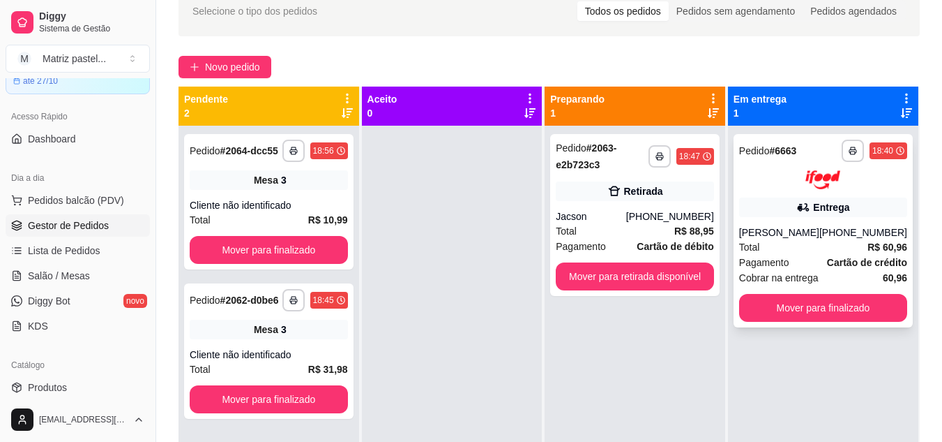
click at [764, 265] on span "Pagamento" at bounding box center [764, 262] width 50 height 15
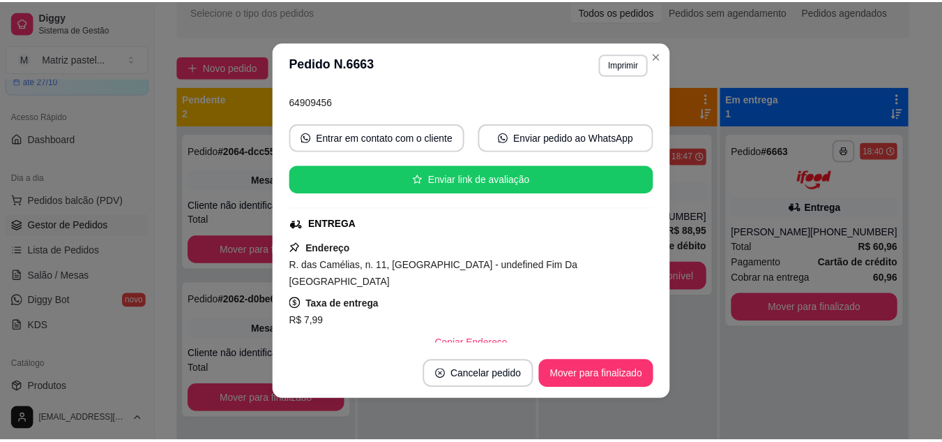
scroll to position [140, 0]
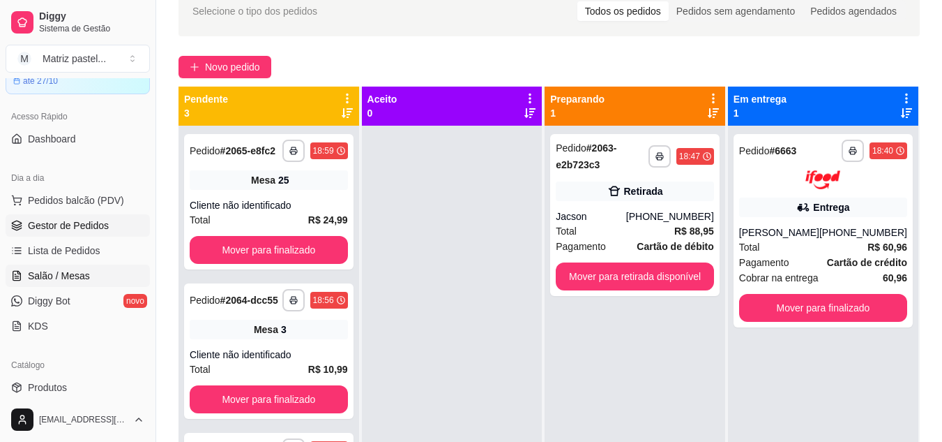
click at [52, 276] on span "Salão / Mesas" at bounding box center [59, 276] width 62 height 14
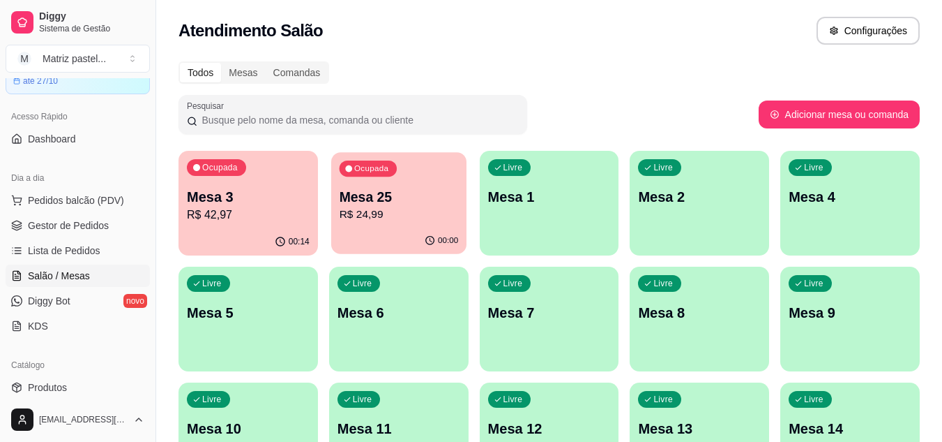
click at [389, 213] on p "R$ 24,99" at bounding box center [398, 214] width 119 height 16
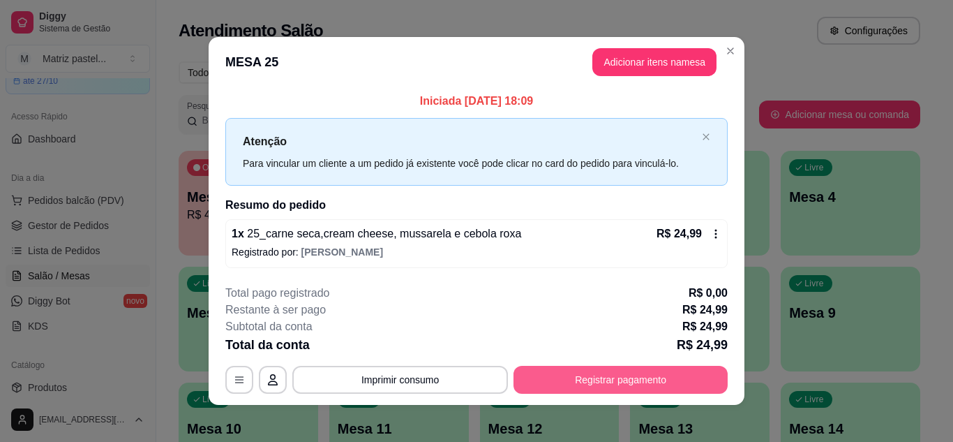
click at [591, 389] on button "Registrar pagamento" at bounding box center [620, 379] width 214 height 28
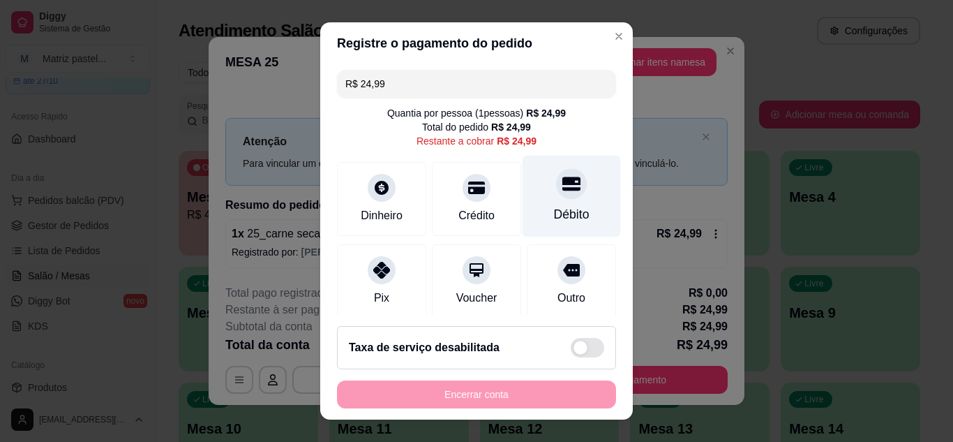
click at [556, 197] on div at bounding box center [571, 183] width 31 height 31
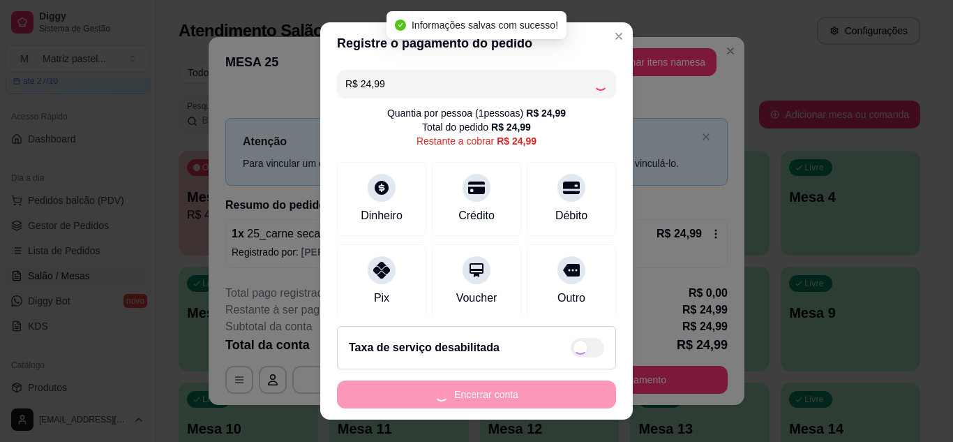
type input "R$ 0,00"
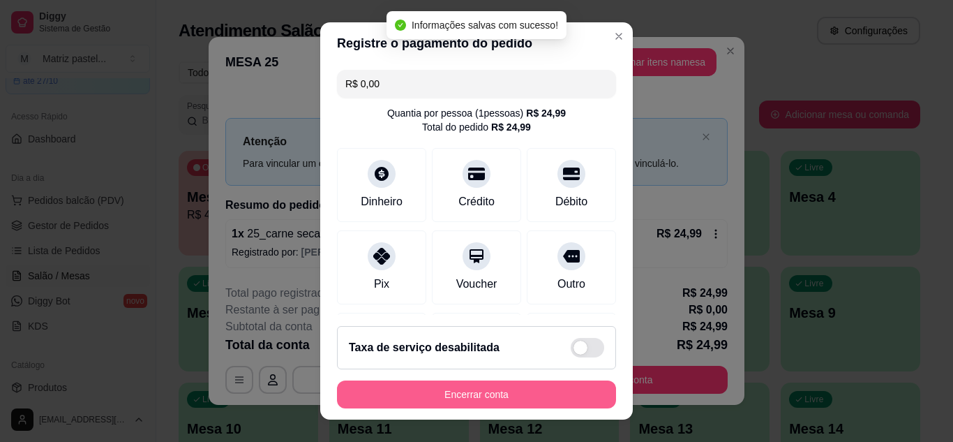
click at [488, 406] on button "Encerrar conta" at bounding box center [476, 394] width 279 height 28
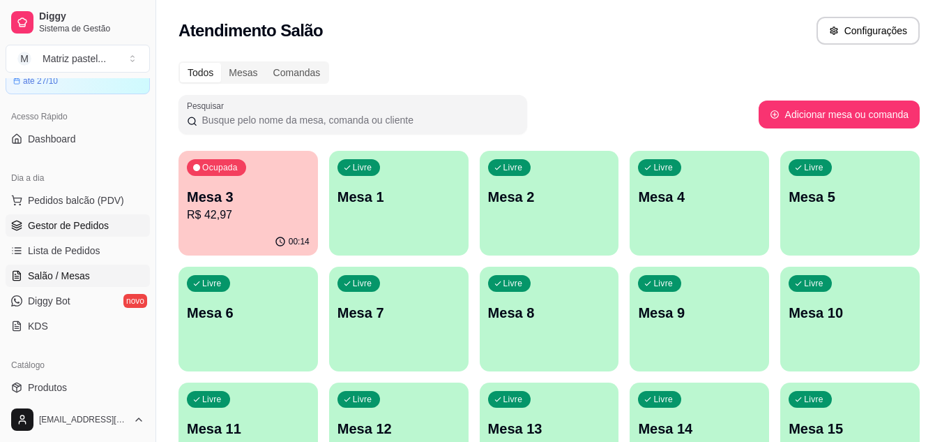
click at [72, 218] on link "Gestor de Pedidos" at bounding box center [78, 225] width 144 height 22
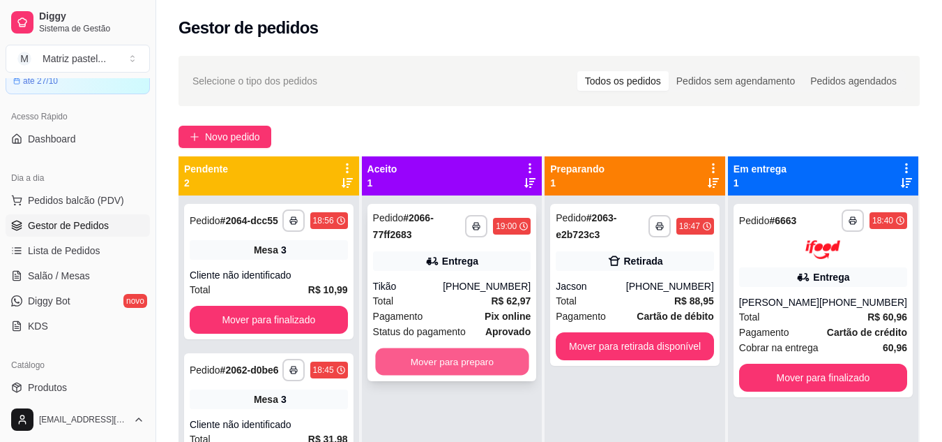
click at [418, 363] on button "Mover para preparo" at bounding box center [451, 361] width 153 height 27
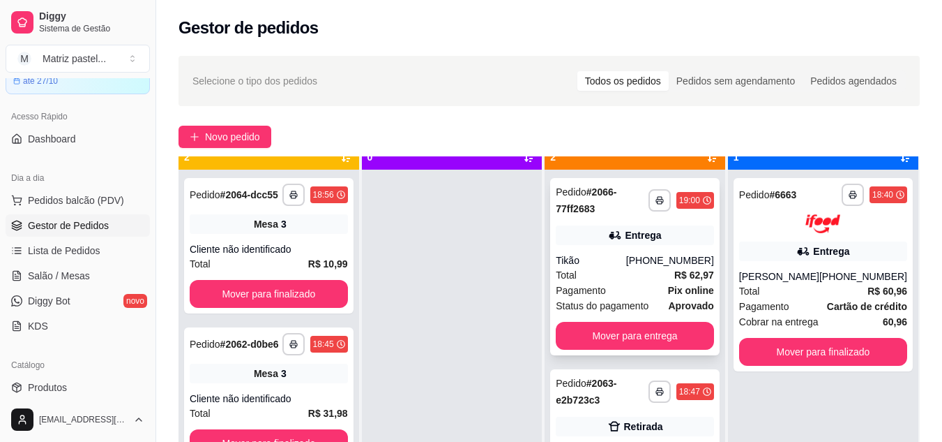
scroll to position [39, 0]
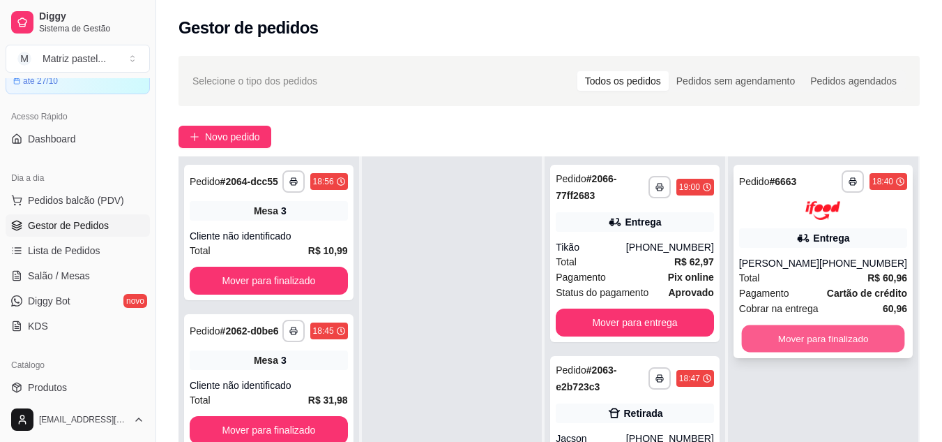
click at [867, 339] on button "Mover para finalizado" at bounding box center [822, 337] width 163 height 27
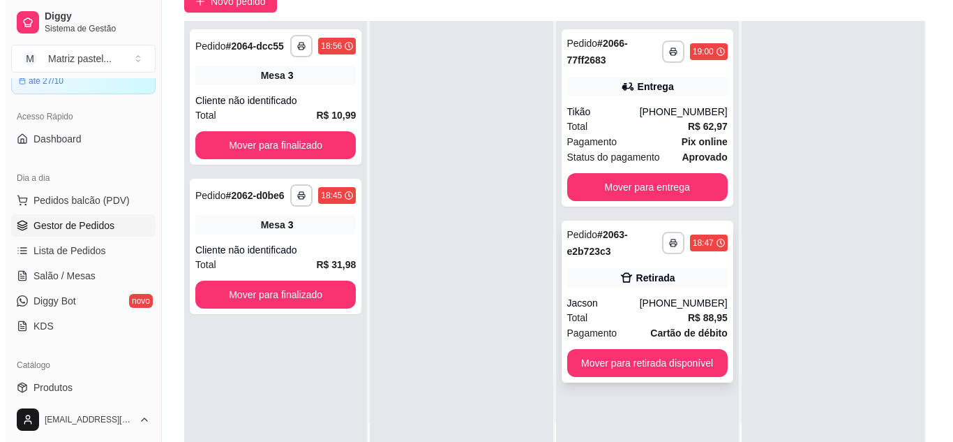
scroll to position [140, 0]
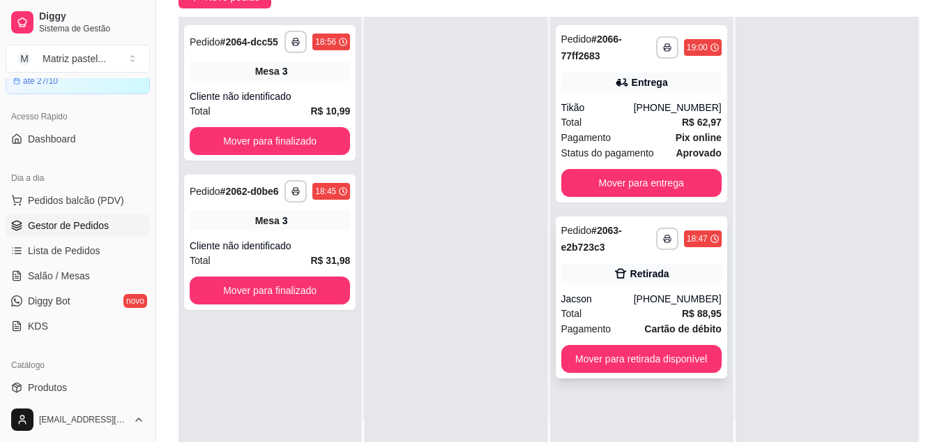
click at [651, 269] on div "Retirada" at bounding box center [650, 273] width 39 height 14
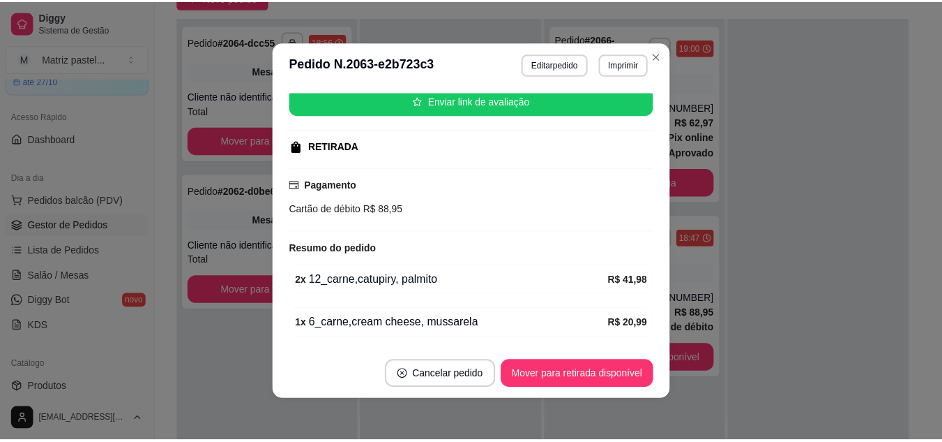
scroll to position [209, 0]
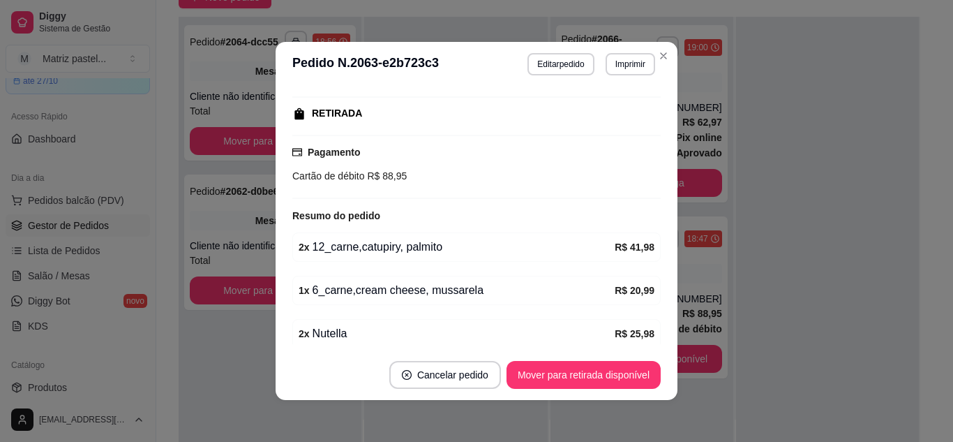
click at [670, 58] on header "**********" at bounding box center [477, 64] width 402 height 45
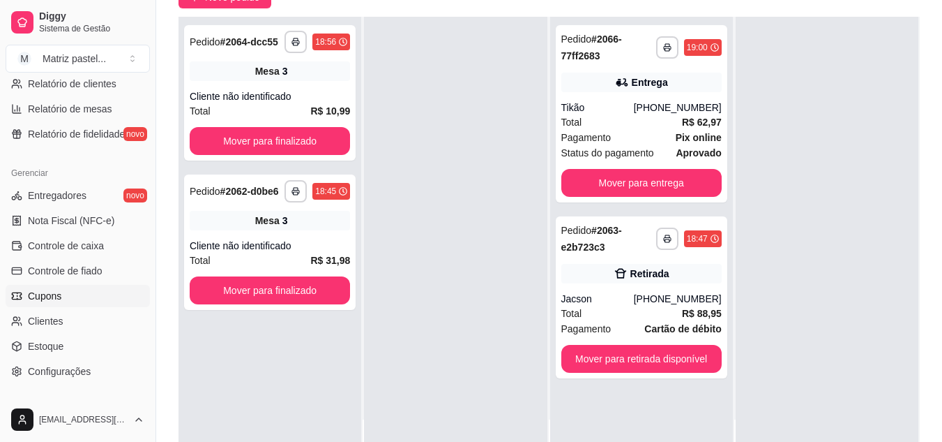
scroll to position [488, 0]
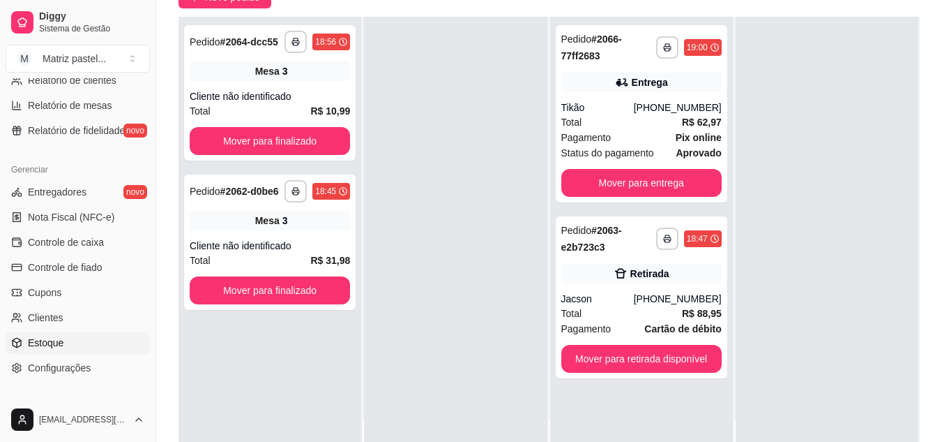
click at [67, 340] on link "Estoque" at bounding box center [78, 342] width 144 height 22
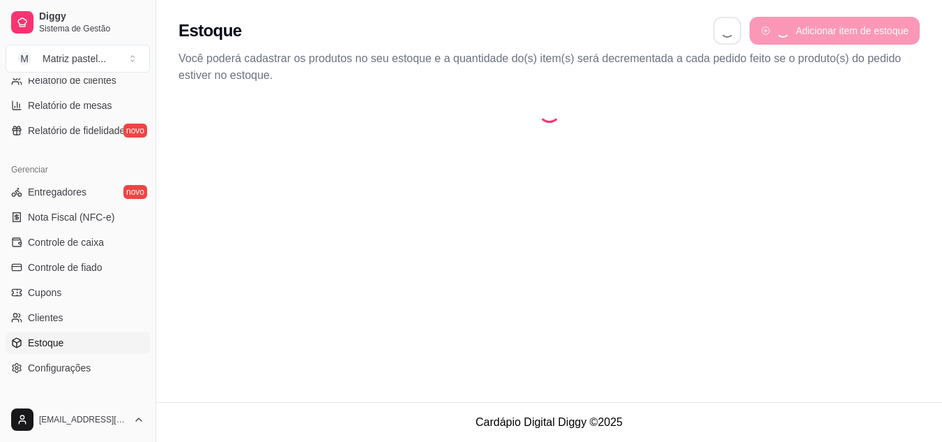
select select "QUANTITY_ORDER"
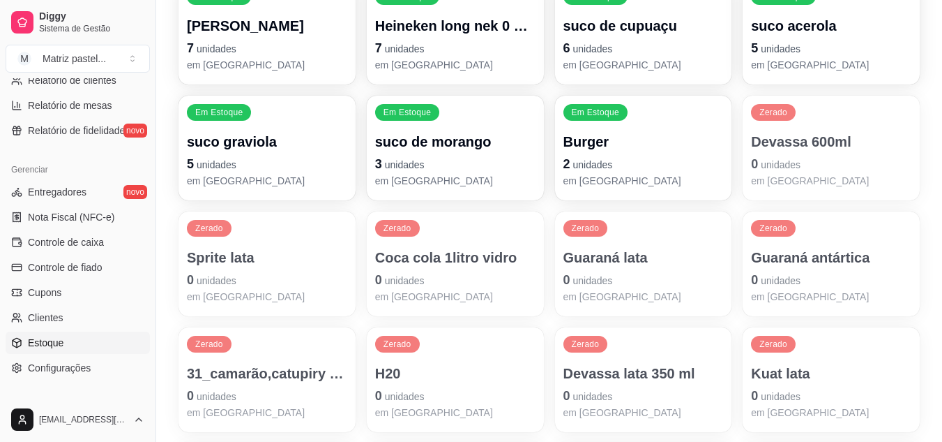
scroll to position [929, 0]
click at [625, 130] on div "Em Estoque Burger 2 unidades em [GEOGRAPHIC_DATA]" at bounding box center [643, 148] width 177 height 105
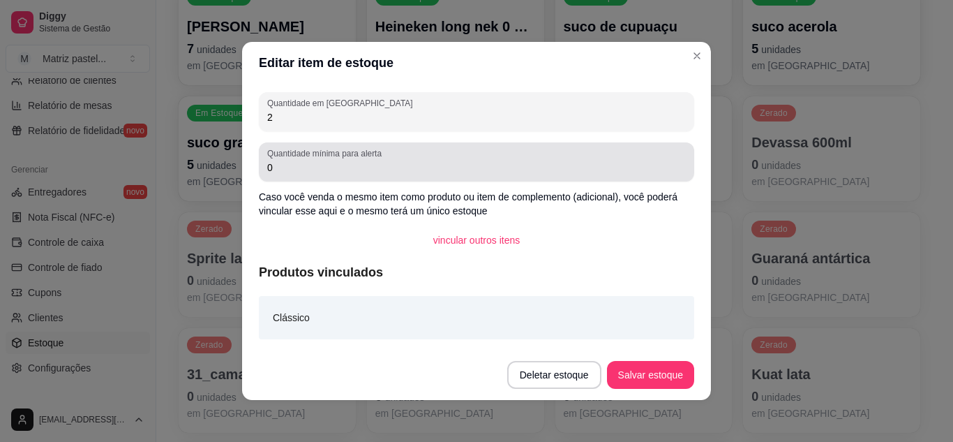
drag, startPoint x: 377, startPoint y: 121, endPoint x: 296, endPoint y: 146, distance: 85.4
click at [296, 146] on div "Quantidade em estoque 2 Quantidade mínima para alerta 0 Caso você venda o mesmo…" at bounding box center [476, 217] width 469 height 266
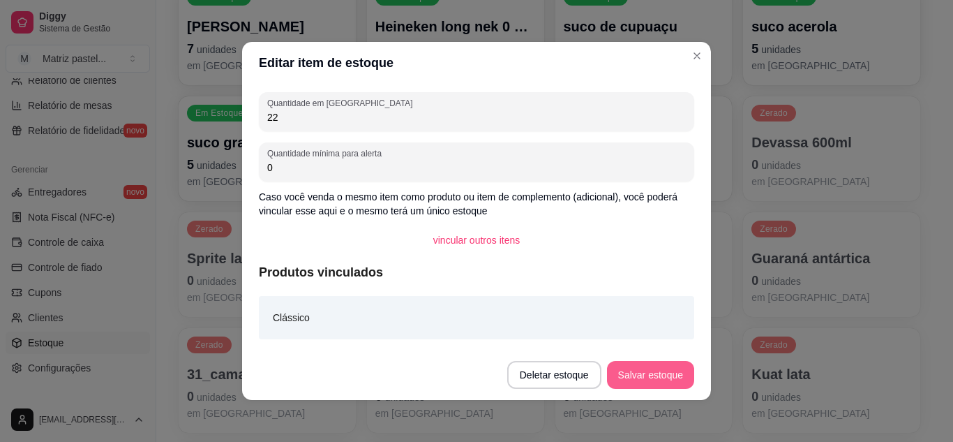
type input "22"
click at [665, 367] on button "Salvar estoque" at bounding box center [650, 374] width 85 height 27
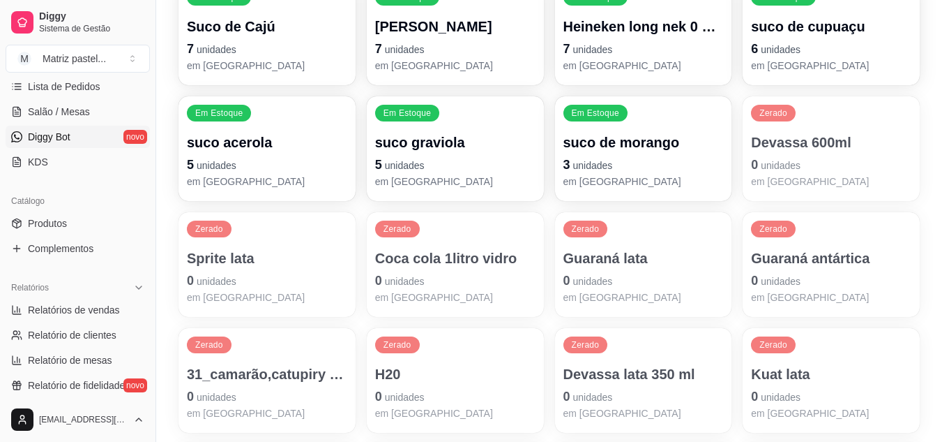
scroll to position [209, 0]
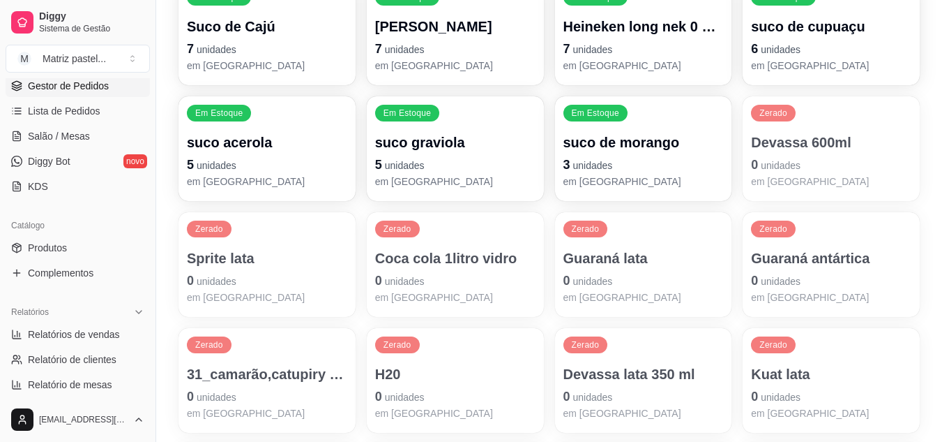
click at [76, 86] on span "Gestor de Pedidos" at bounding box center [68, 86] width 81 height 14
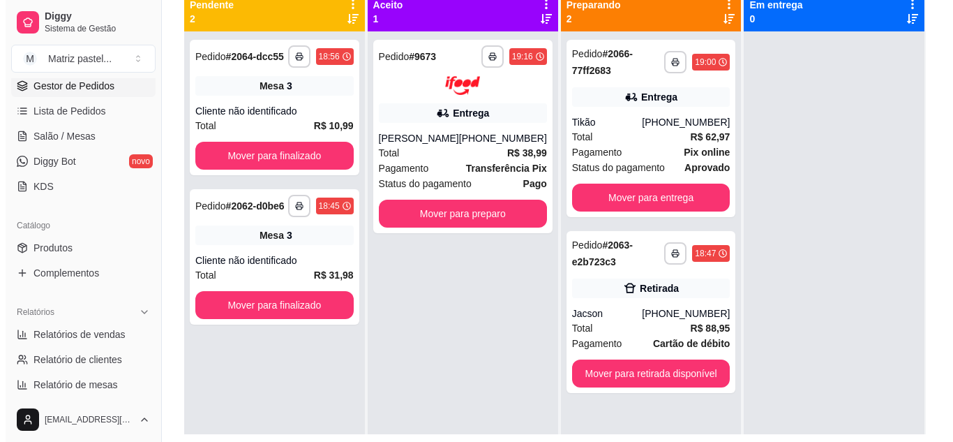
scroll to position [140, 0]
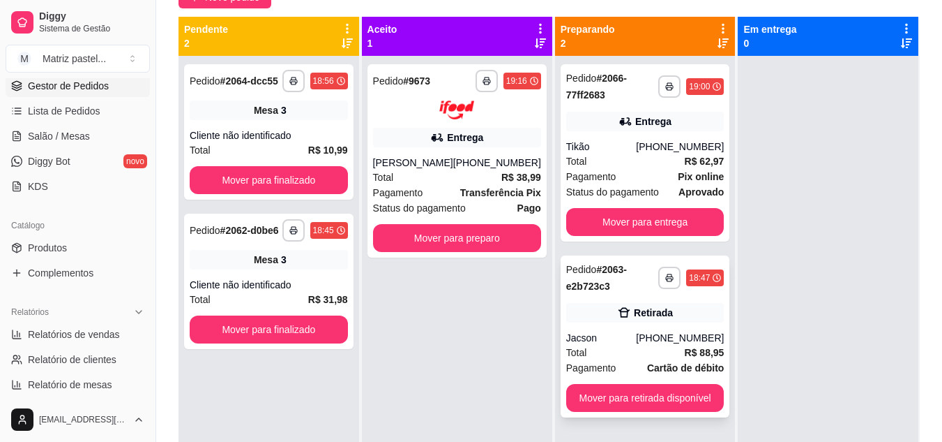
click at [628, 337] on div "Jacson" at bounding box center [601, 338] width 70 height 14
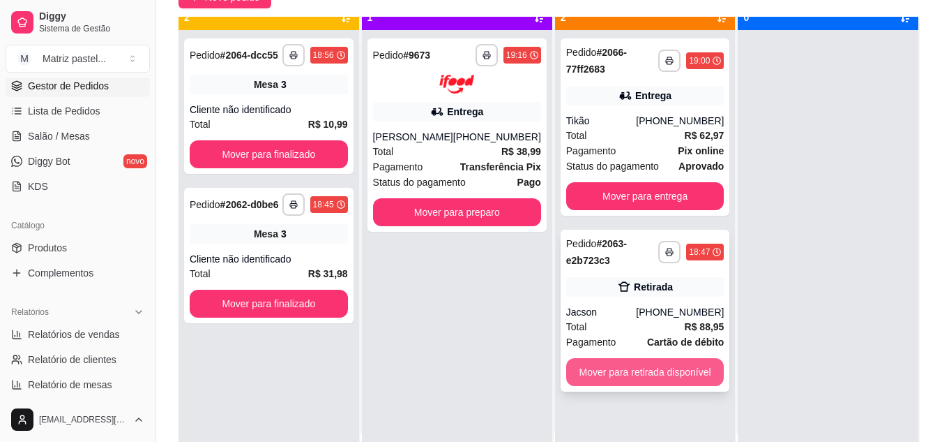
scroll to position [39, 0]
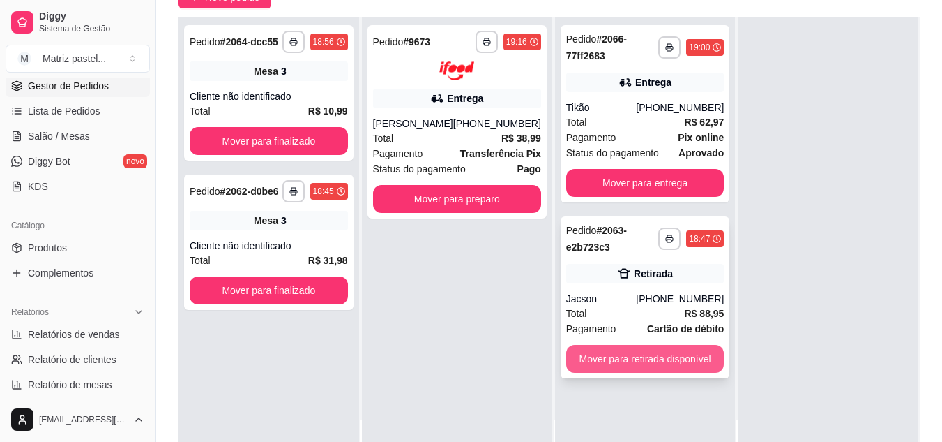
click at [625, 371] on button "Mover para retirada disponível" at bounding box center [645, 359] width 158 height 28
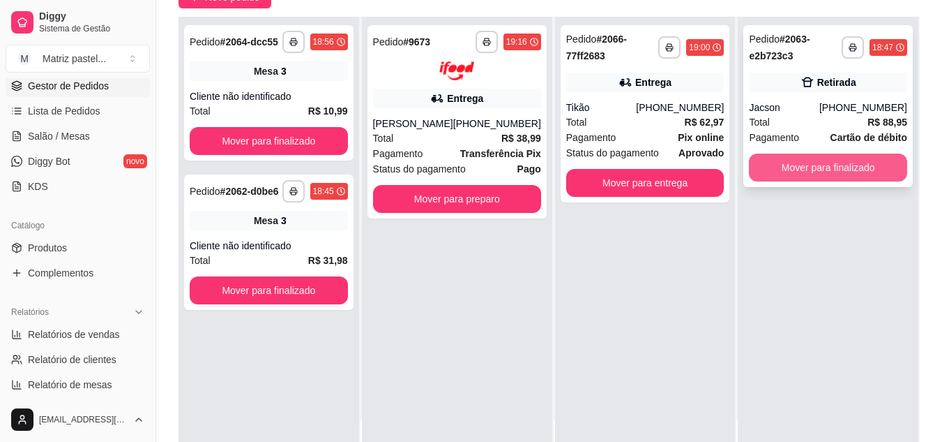
click at [836, 166] on button "Mover para finalizado" at bounding box center [828, 167] width 158 height 28
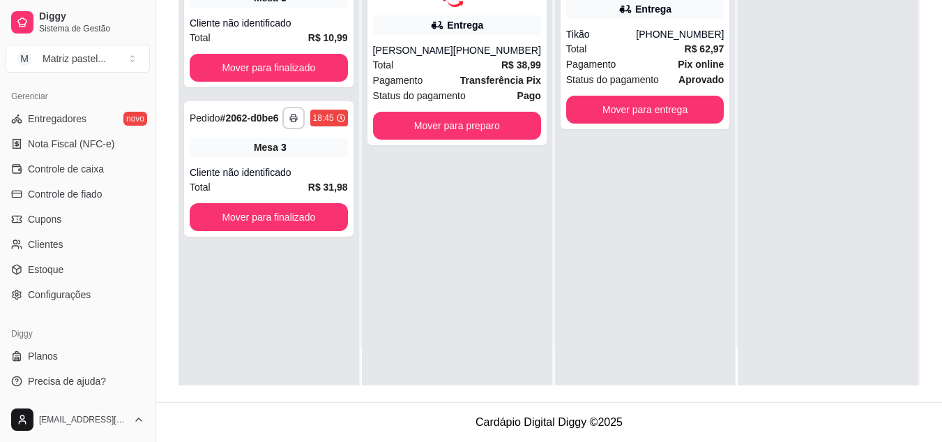
scroll to position [562, 0]
click at [47, 270] on span "Estoque" at bounding box center [46, 269] width 36 height 14
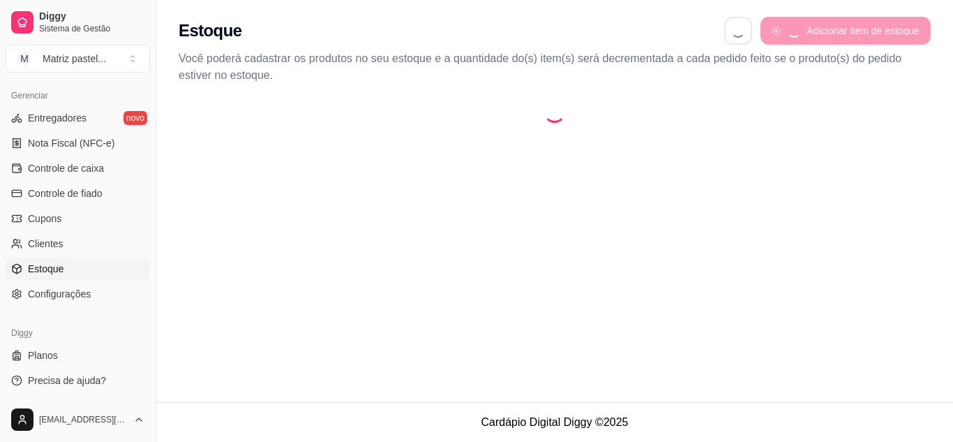
select select "QUANTITY_ORDER"
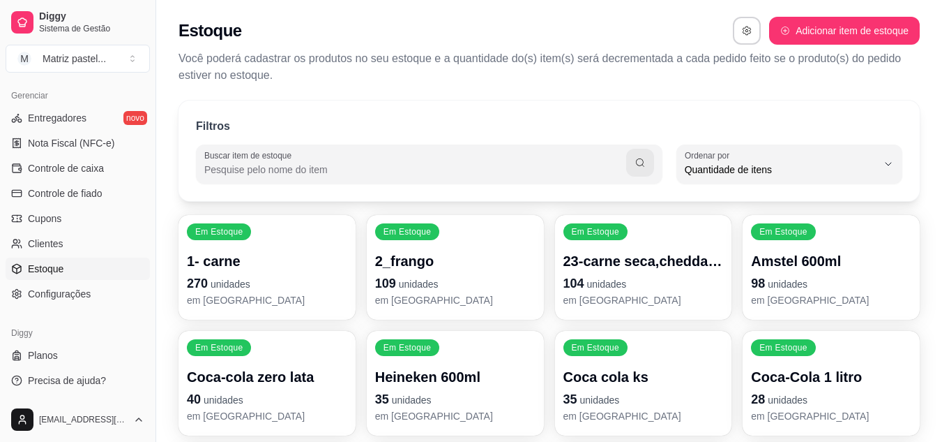
scroll to position [13, 0]
click at [393, 257] on p "2_frango" at bounding box center [455, 261] width 160 height 20
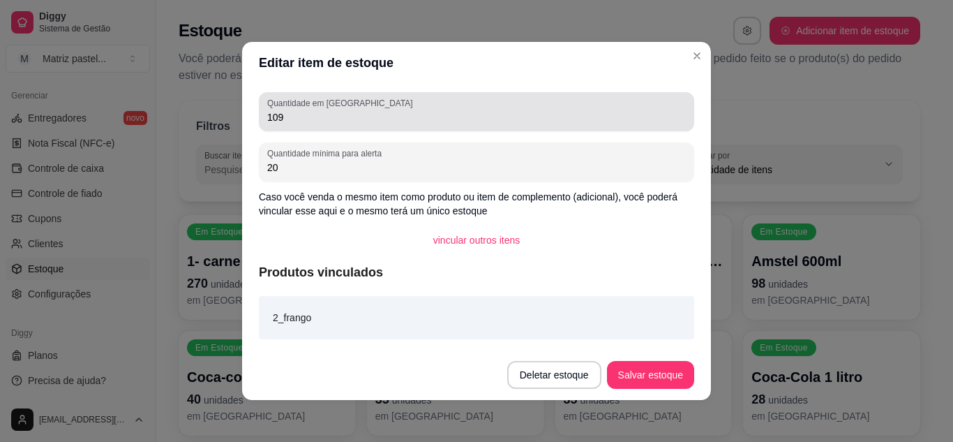
click at [332, 119] on input "109" at bounding box center [476, 117] width 419 height 14
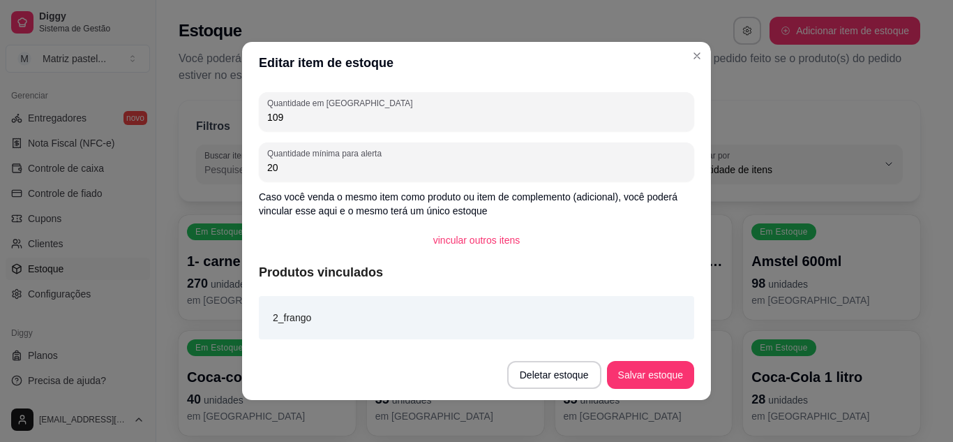
click at [332, 119] on input "109" at bounding box center [476, 117] width 419 height 14
type input "258"
click at [653, 379] on button "Salvar estoque" at bounding box center [650, 374] width 85 height 27
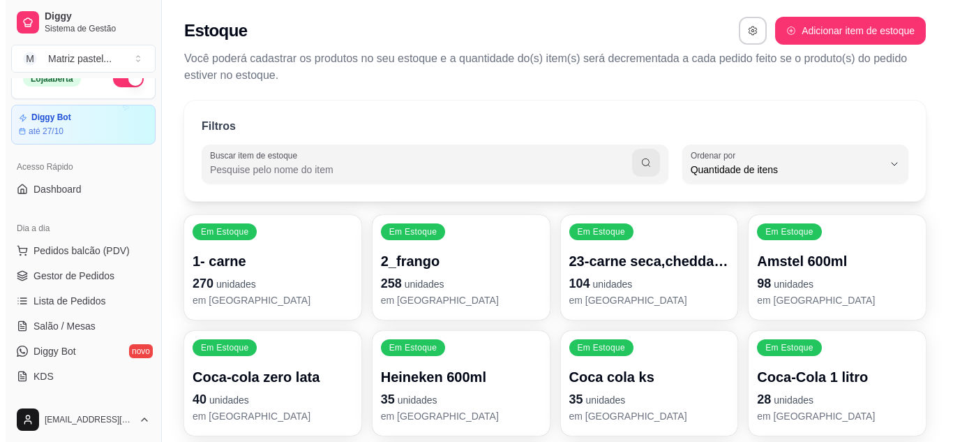
scroll to position [4, 0]
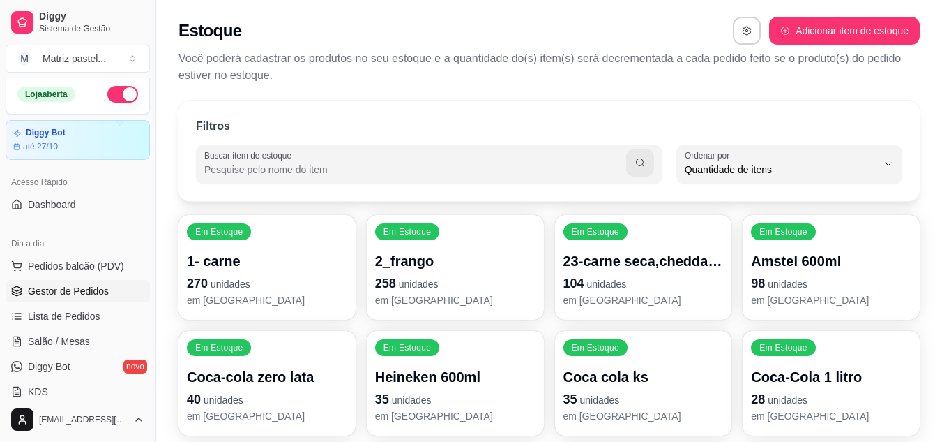
click at [89, 298] on link "Gestor de Pedidos" at bounding box center [78, 291] width 144 height 22
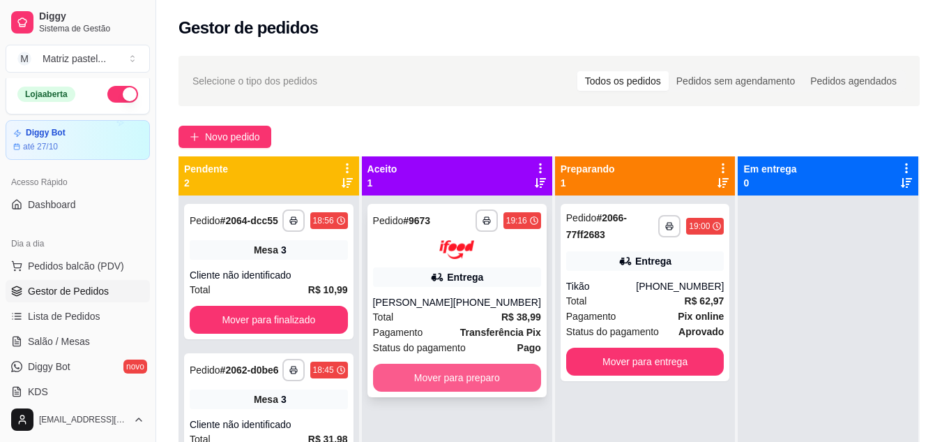
click at [474, 381] on button "Mover para preparo" at bounding box center [457, 377] width 168 height 28
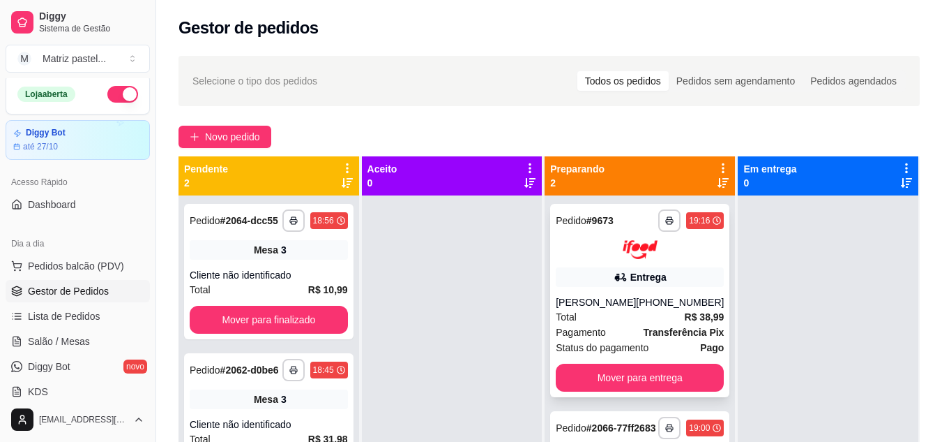
click at [644, 283] on div "Entrega" at bounding box center [649, 277] width 36 height 14
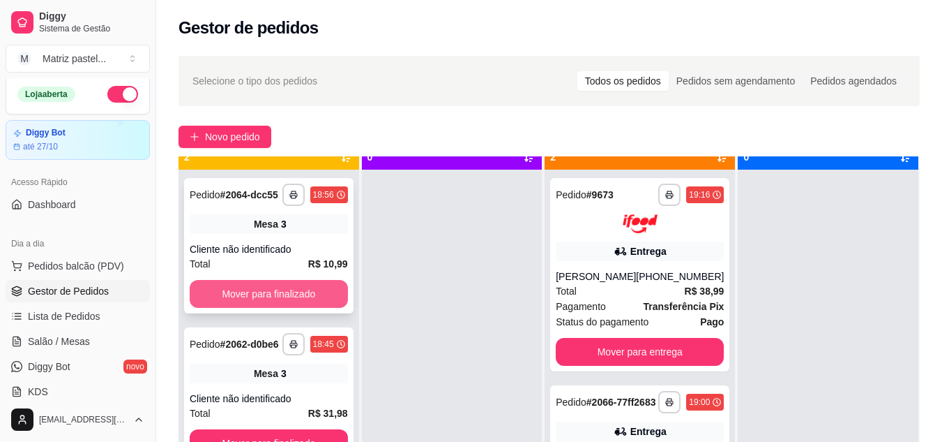
scroll to position [39, 0]
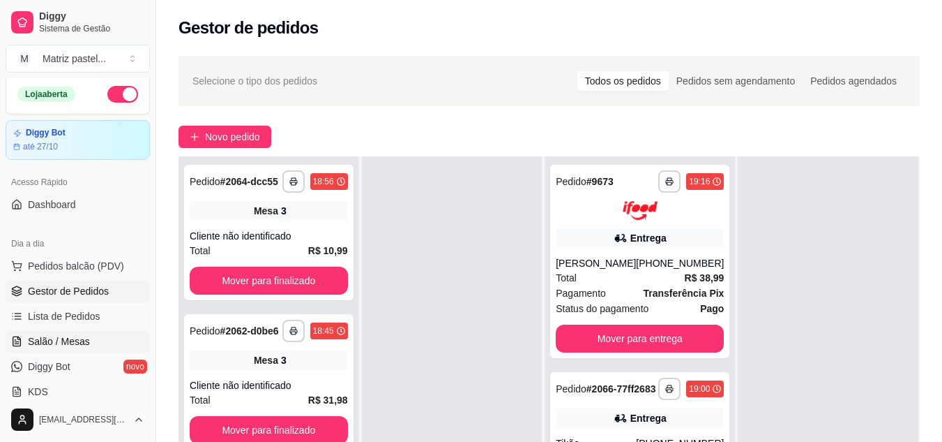
click at [64, 337] on span "Salão / Mesas" at bounding box center [59, 341] width 62 height 14
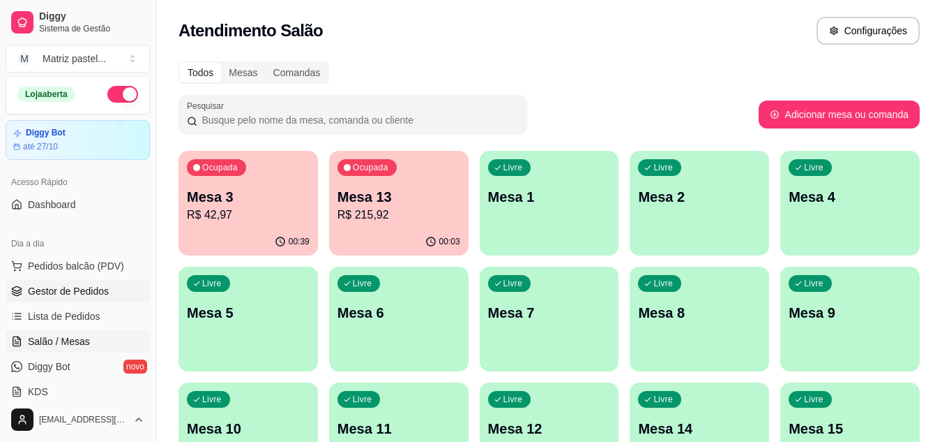
click at [56, 293] on span "Gestor de Pedidos" at bounding box center [68, 291] width 81 height 14
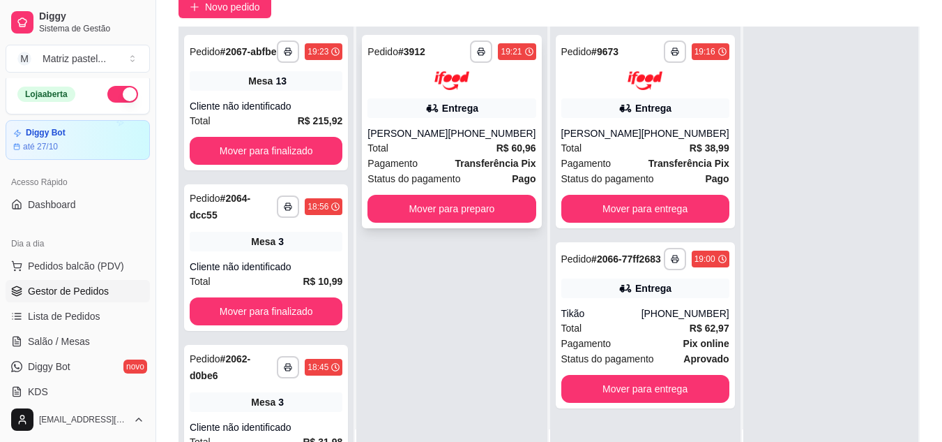
scroll to position [140, 0]
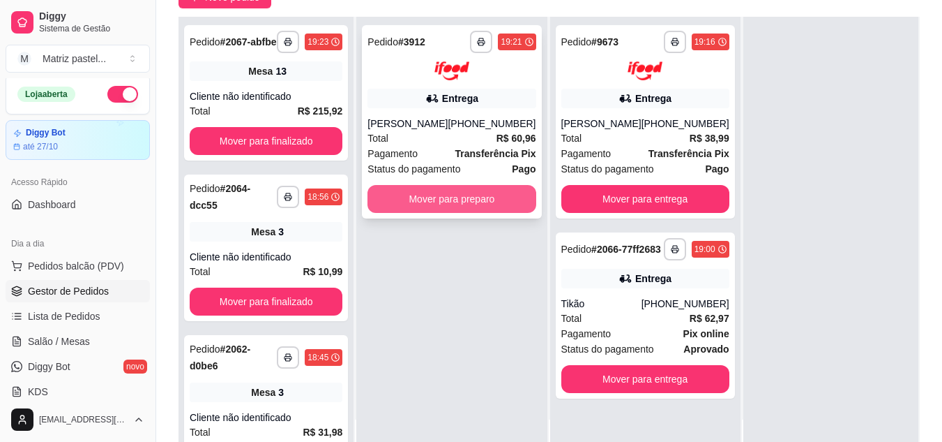
click at [457, 202] on button "Mover para preparo" at bounding box center [452, 199] width 168 height 28
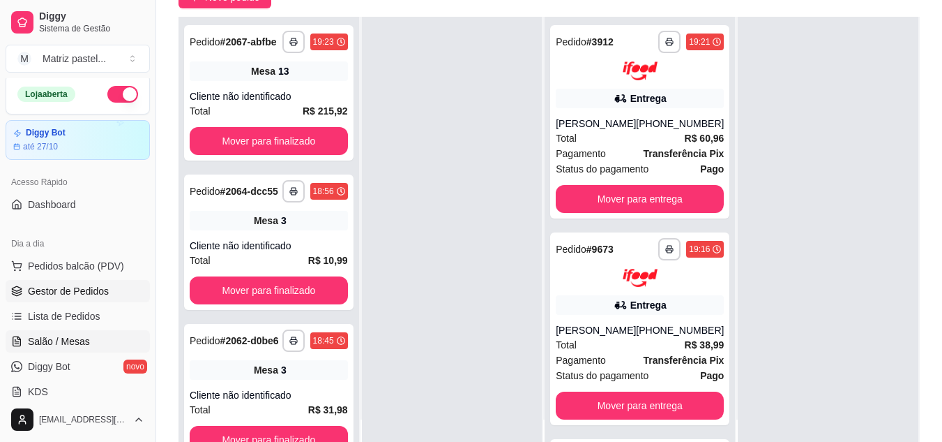
click at [70, 331] on link "Salão / Mesas" at bounding box center [78, 341] width 144 height 22
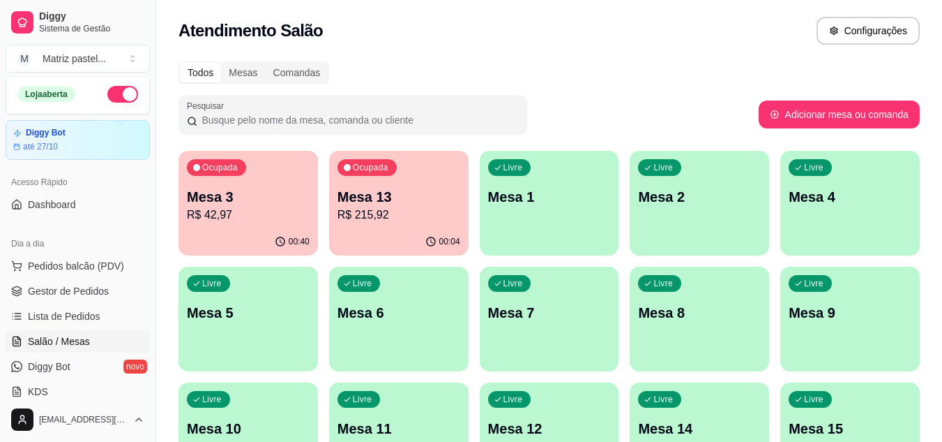
click at [268, 213] on p "R$ 42,97" at bounding box center [248, 214] width 123 height 17
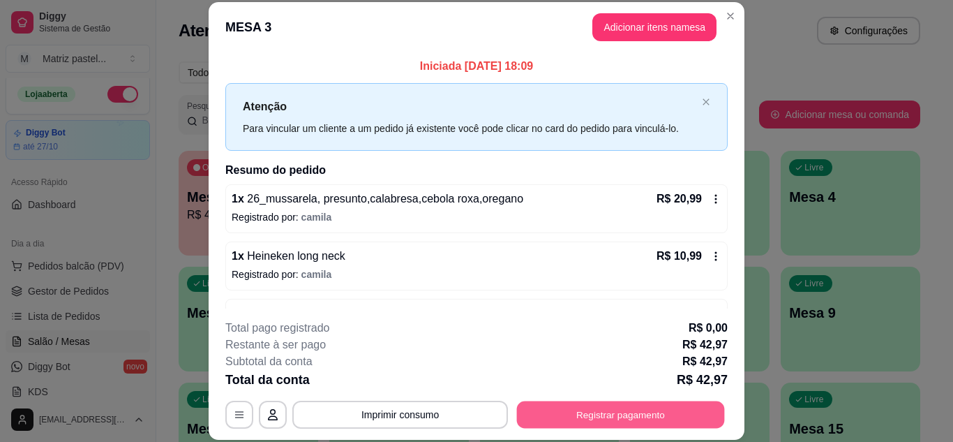
click at [598, 405] on button "Registrar pagamento" at bounding box center [621, 413] width 208 height 27
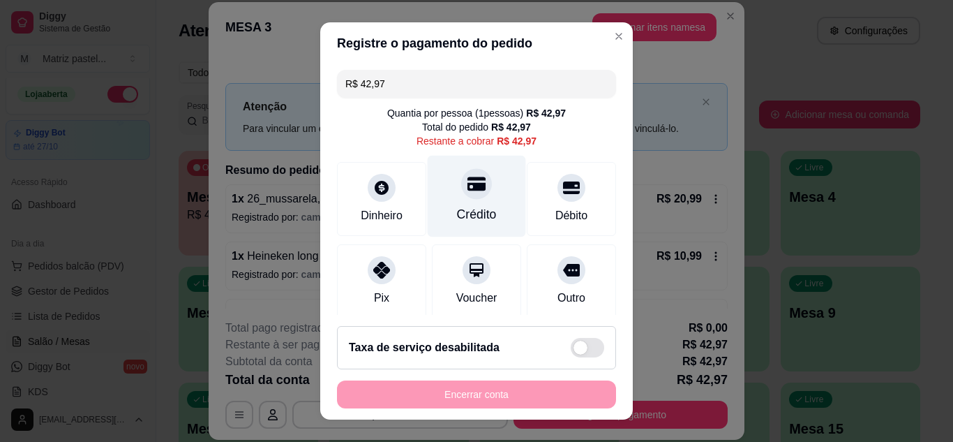
click at [474, 215] on div "Crédito" at bounding box center [477, 214] width 40 height 18
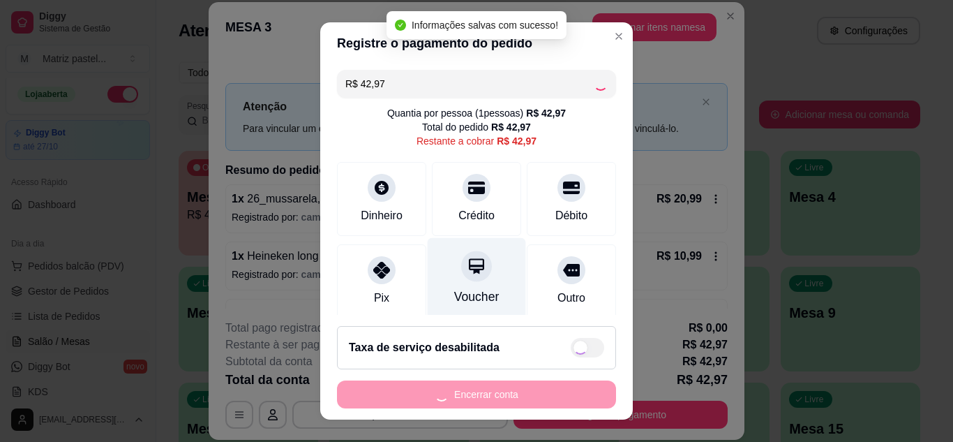
type input "R$ 0,00"
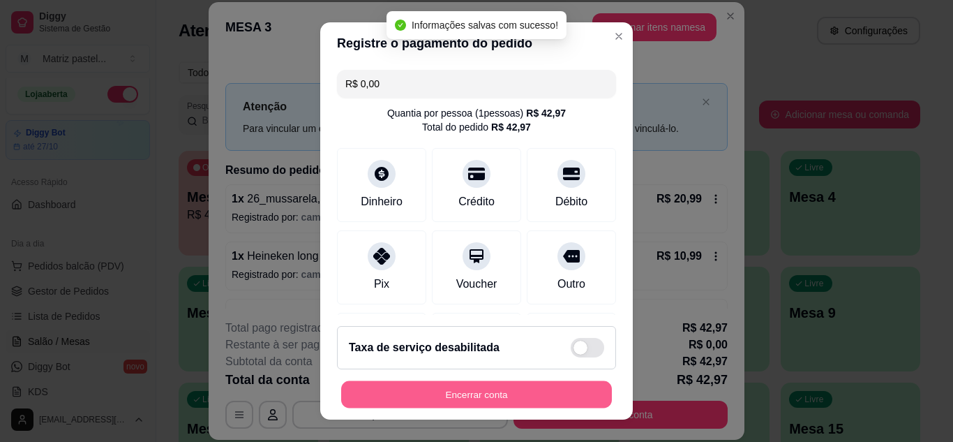
click at [497, 393] on button "Encerrar conta" at bounding box center [476, 394] width 271 height 27
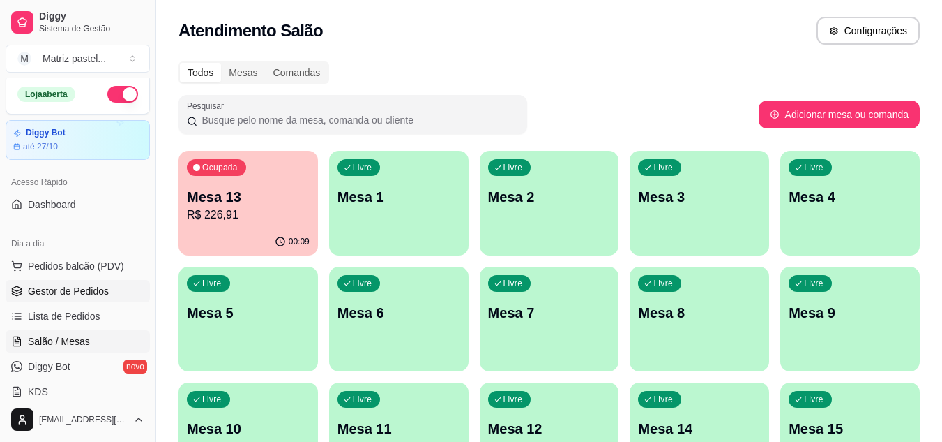
click at [75, 292] on span "Gestor de Pedidos" at bounding box center [68, 291] width 81 height 14
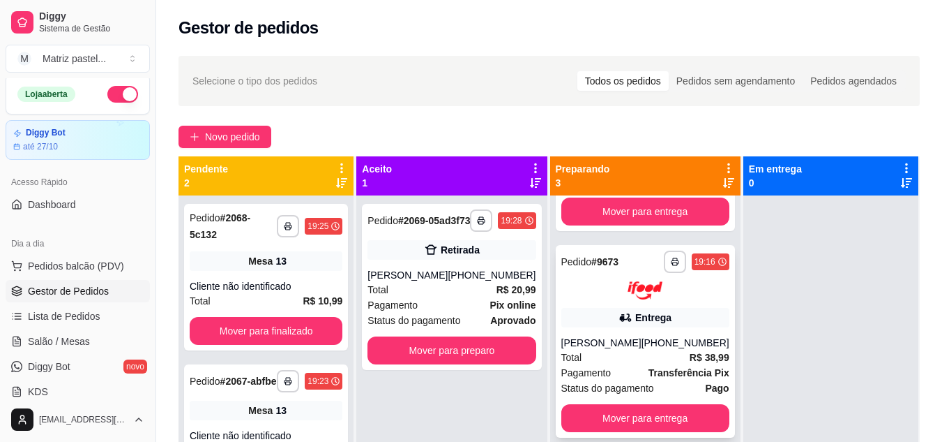
scroll to position [39, 0]
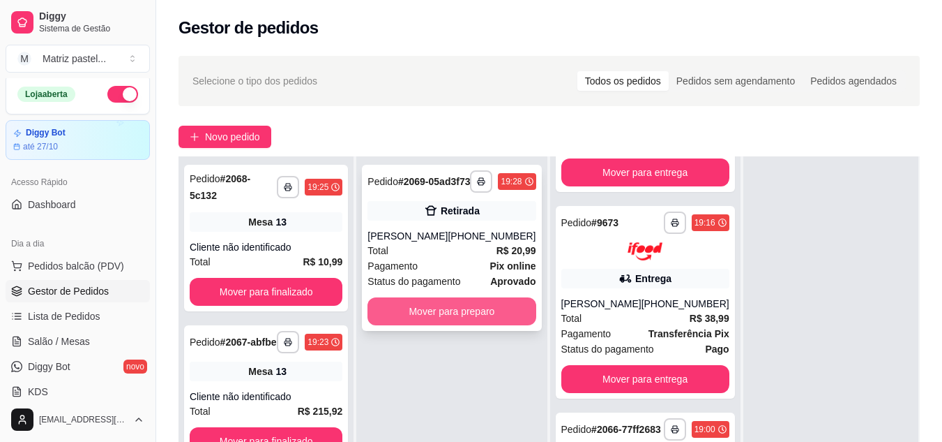
click at [452, 325] on button "Mover para preparo" at bounding box center [452, 311] width 168 height 28
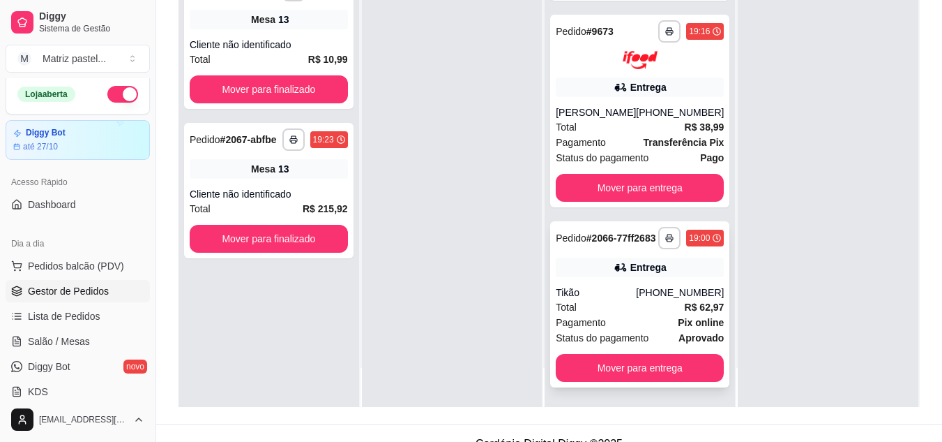
scroll to position [209, 0]
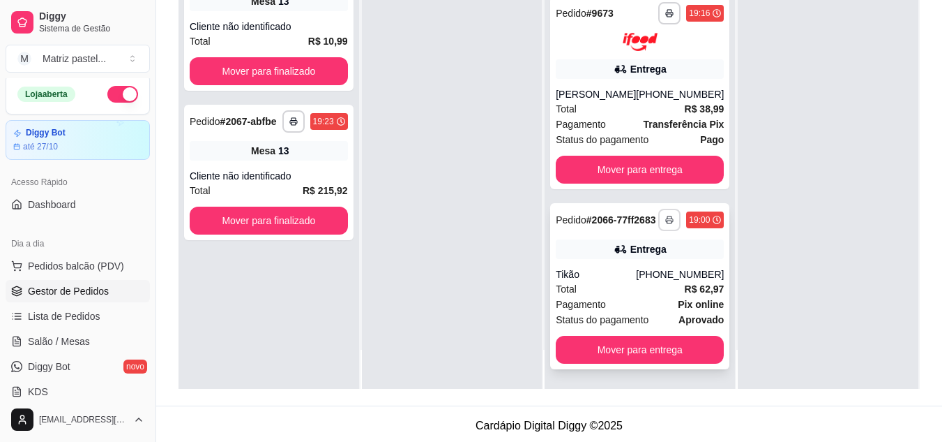
click at [658, 209] on button "button" at bounding box center [669, 220] width 22 height 22
click at [660, 215] on button "button" at bounding box center [669, 220] width 22 height 22
click at [647, 257] on button "IMPRESSORA" at bounding box center [614, 263] width 101 height 22
click at [647, 271] on div "[PHONE_NUMBER]" at bounding box center [680, 274] width 88 height 14
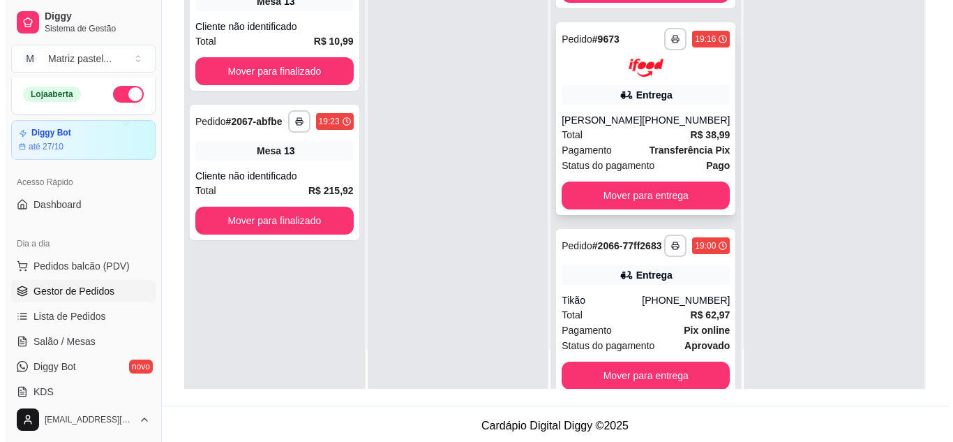
scroll to position [299, 0]
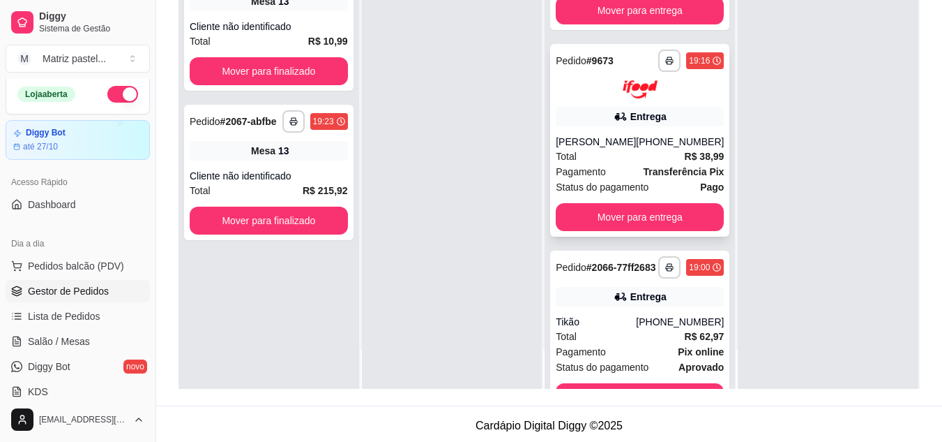
click at [606, 148] on div "[PERSON_NAME]" at bounding box center [596, 142] width 80 height 14
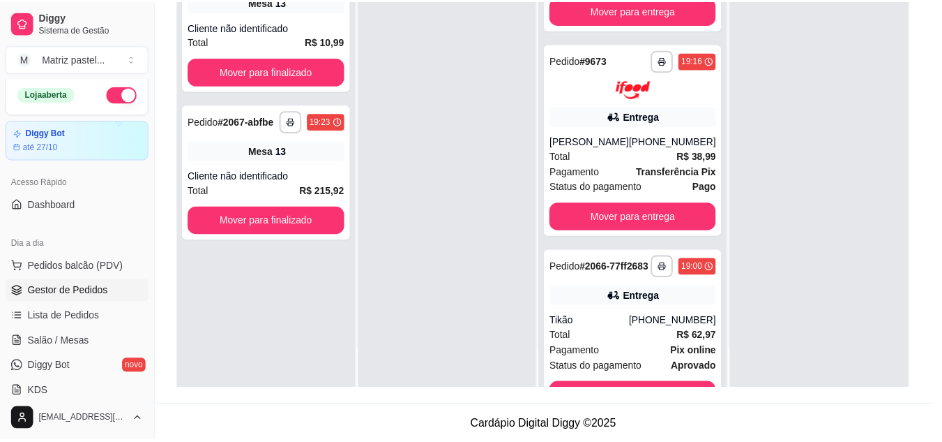
scroll to position [140, 0]
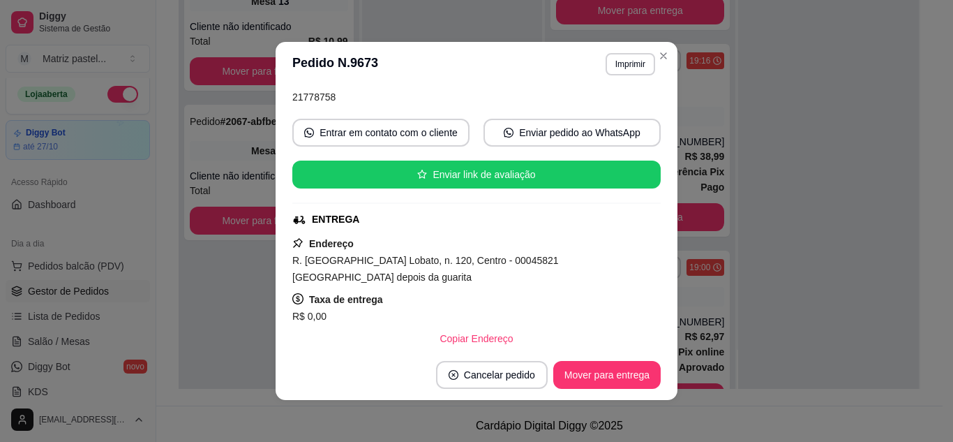
drag, startPoint x: 608, startPoint y: 47, endPoint x: 615, endPoint y: 67, distance: 20.7
click at [608, 48] on header "**********" at bounding box center [477, 64] width 402 height 45
click at [616, 66] on button "Imprimir" at bounding box center [630, 64] width 50 height 22
click at [640, 114] on button "IMPRESSORA" at bounding box center [600, 113] width 101 height 22
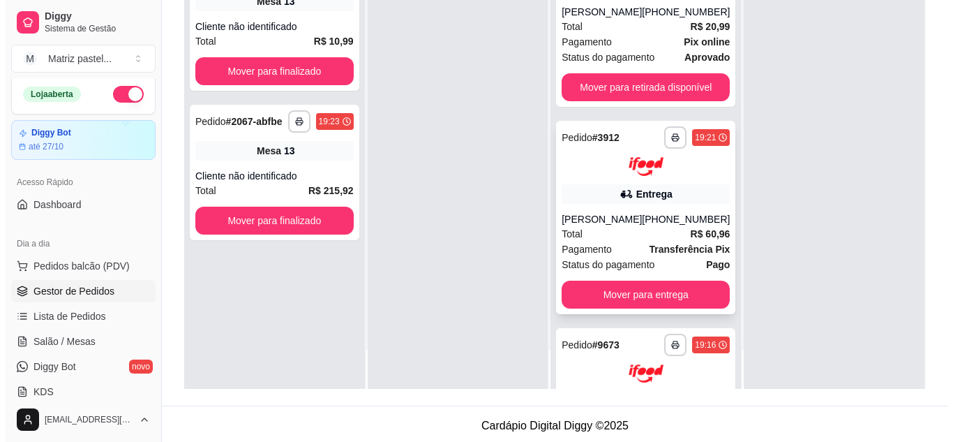
scroll to position [0, 0]
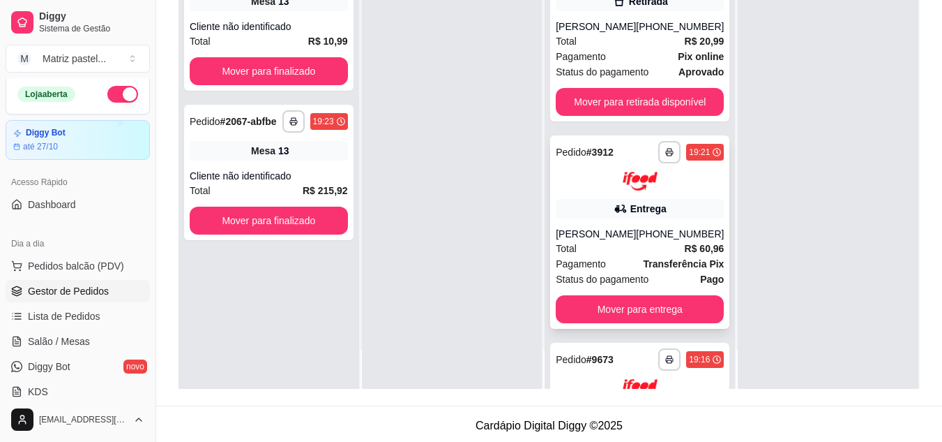
click at [617, 229] on div "**********" at bounding box center [639, 231] width 179 height 193
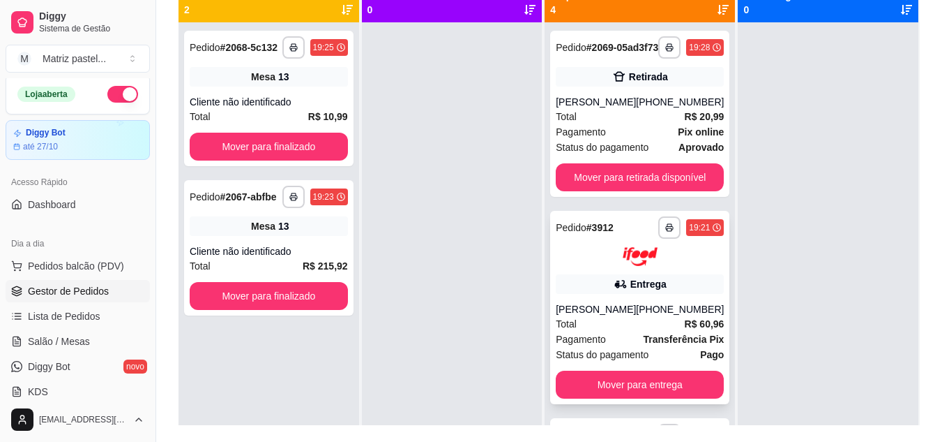
scroll to position [140, 0]
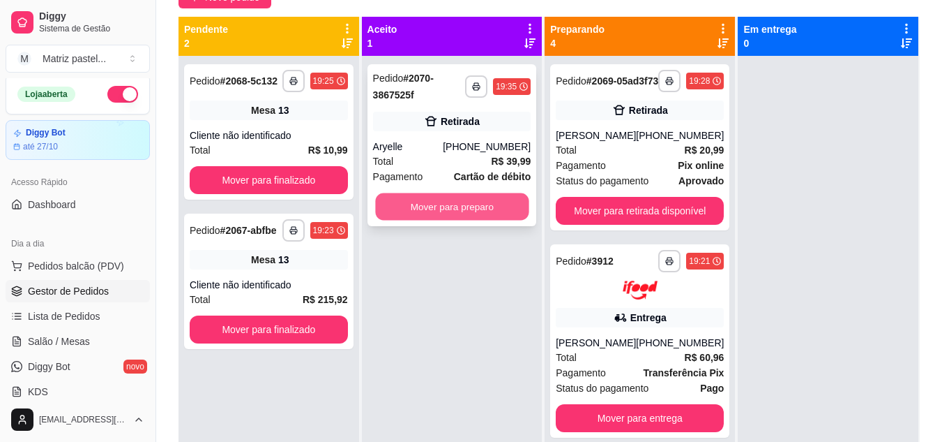
click at [448, 203] on button "Mover para preparo" at bounding box center [451, 206] width 153 height 27
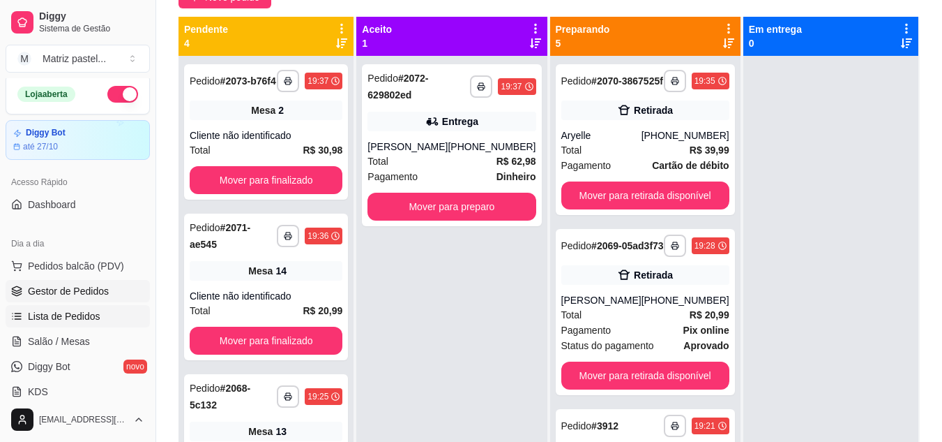
click at [81, 318] on span "Lista de Pedidos" at bounding box center [64, 316] width 73 height 14
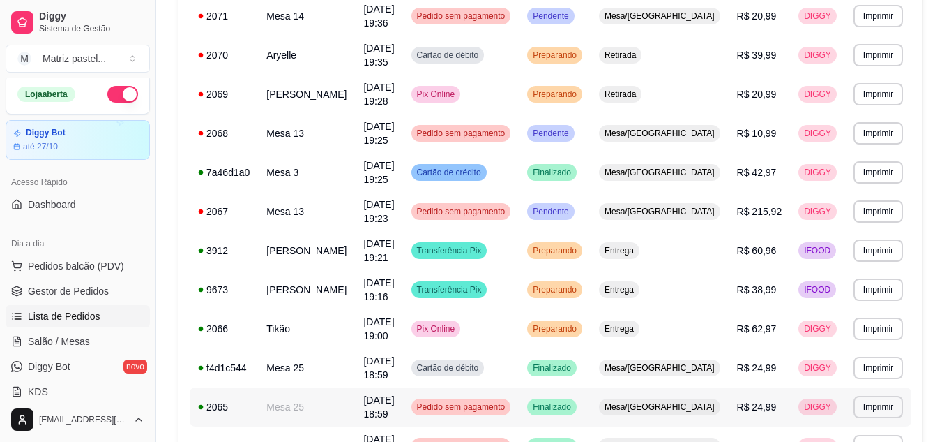
scroll to position [349, 0]
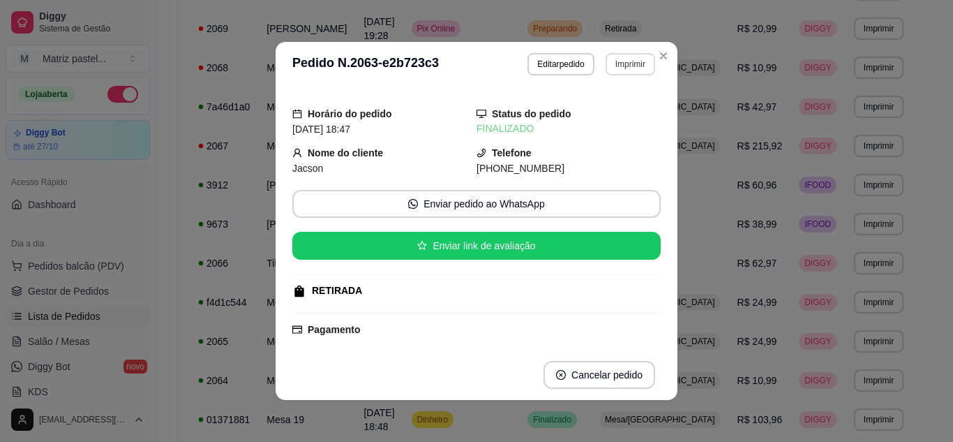
click at [612, 70] on button "Imprimir" at bounding box center [630, 64] width 50 height 22
click at [589, 110] on button "IMPRESSORA" at bounding box center [611, 107] width 81 height 18
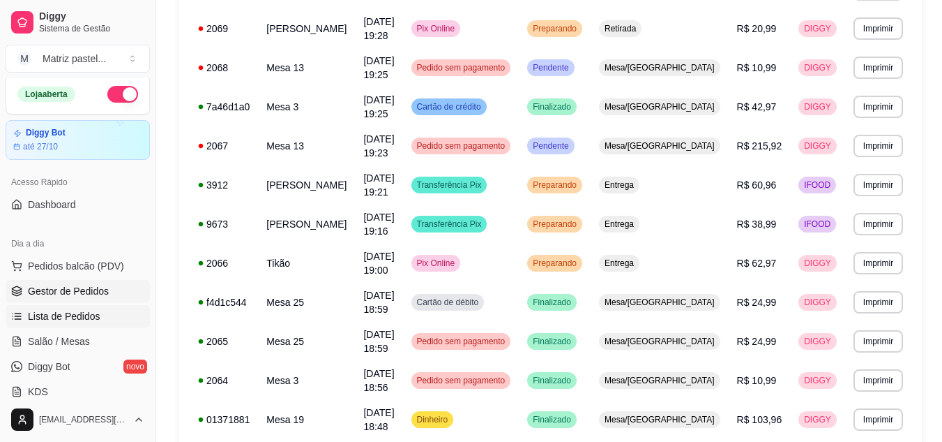
click at [45, 289] on span "Gestor de Pedidos" at bounding box center [68, 291] width 81 height 14
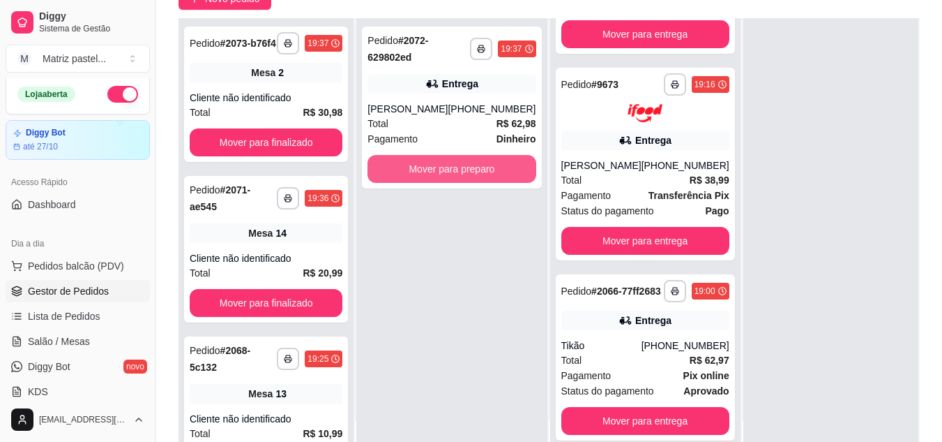
scroll to position [140, 0]
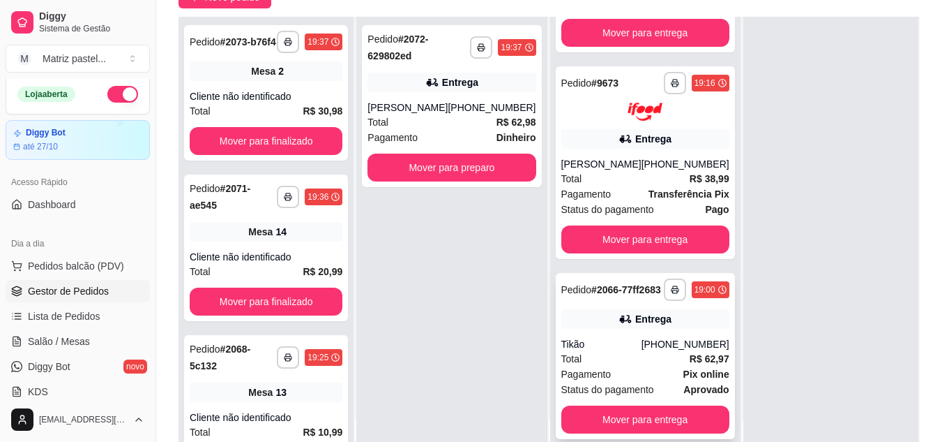
click at [614, 409] on button "Mover para entrega" at bounding box center [645, 419] width 168 height 28
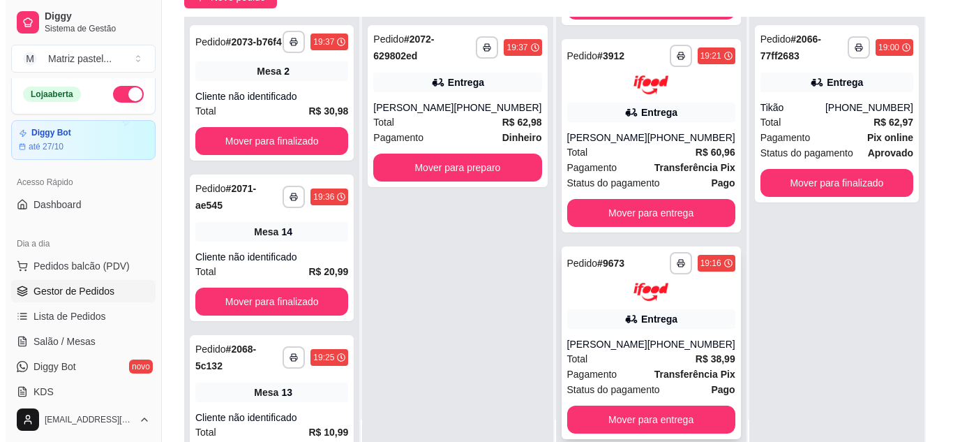
scroll to position [353, 0]
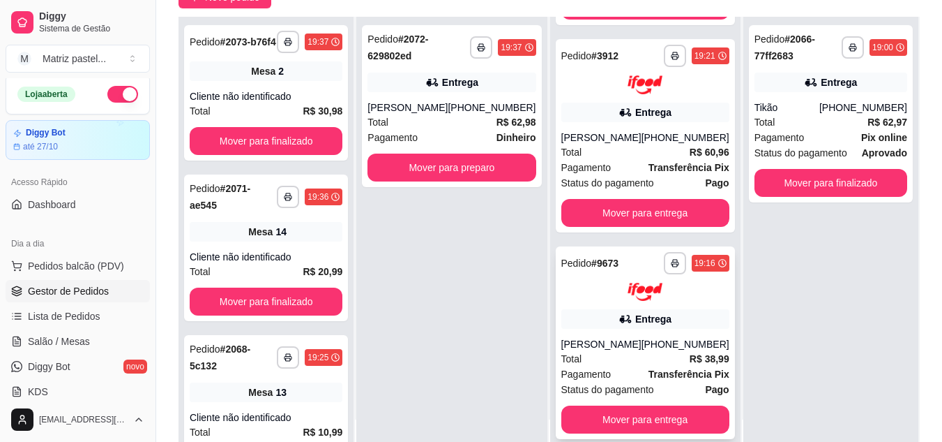
click at [603, 340] on div "[PERSON_NAME]" at bounding box center [601, 344] width 80 height 14
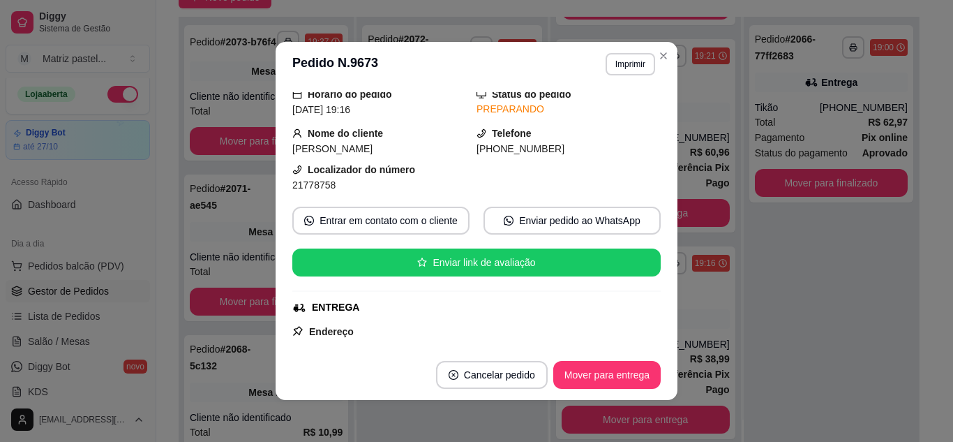
scroll to position [70, 0]
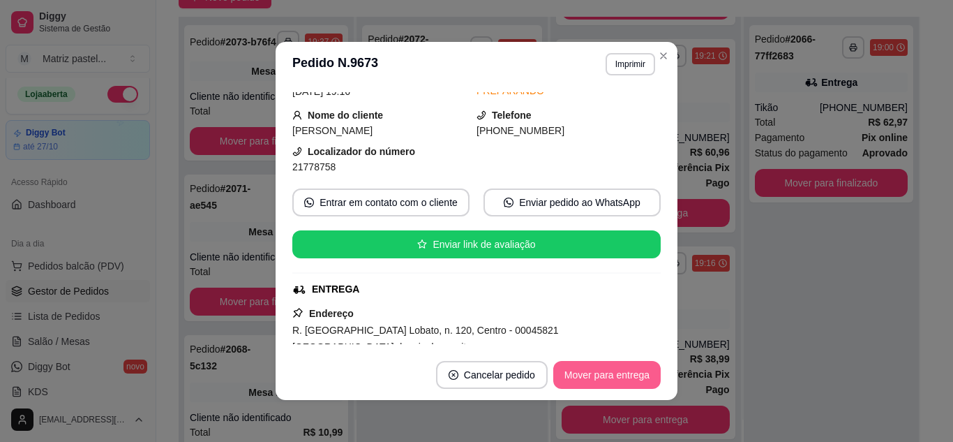
click at [603, 369] on button "Mover para entrega" at bounding box center [606, 375] width 107 height 28
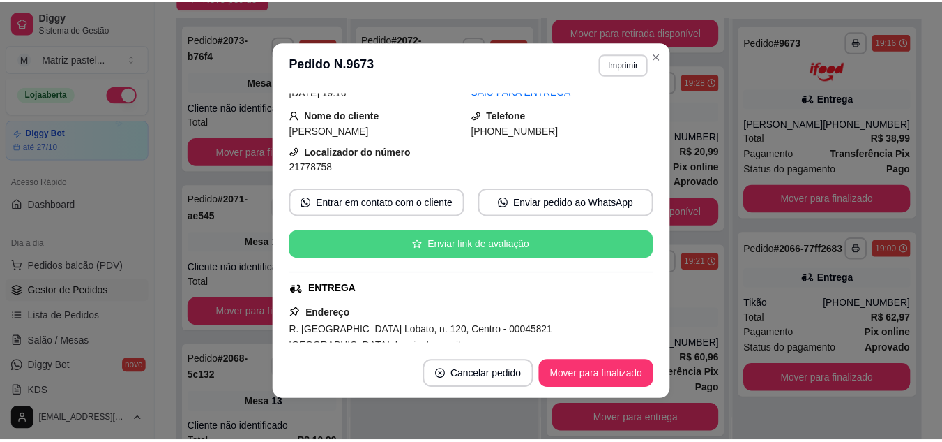
scroll to position [349, 0]
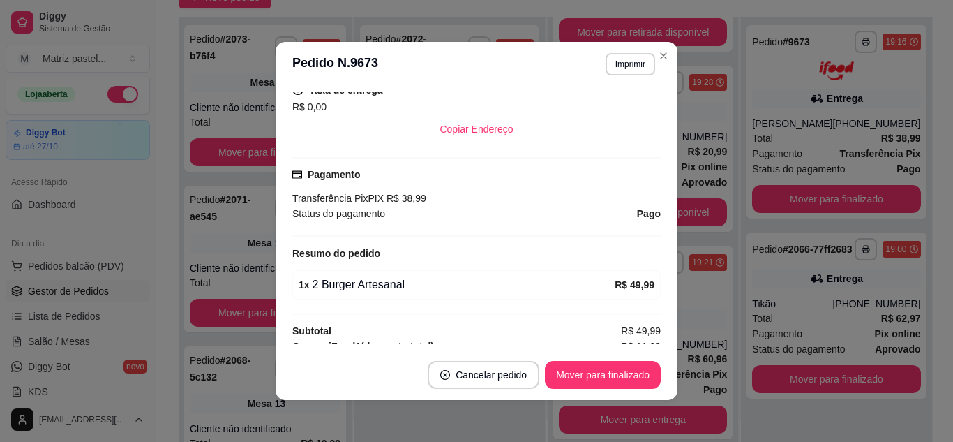
click at [670, 55] on header "**********" at bounding box center [477, 64] width 402 height 45
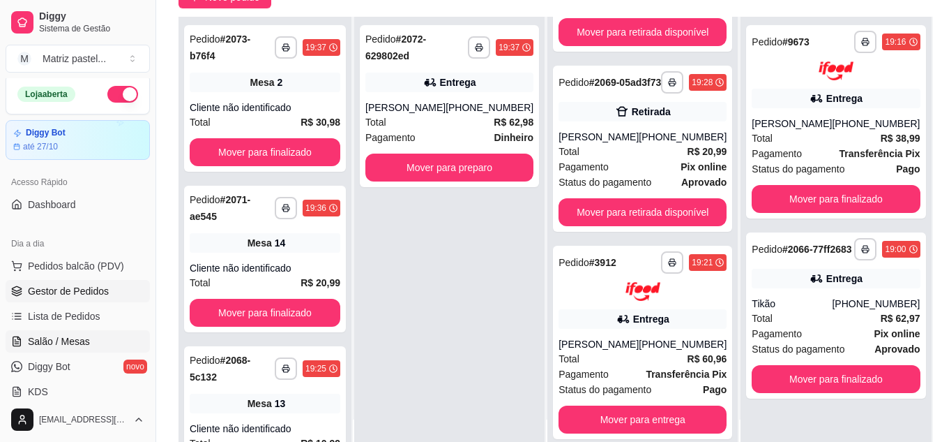
click at [56, 333] on link "Salão / Mesas" at bounding box center [78, 341] width 144 height 22
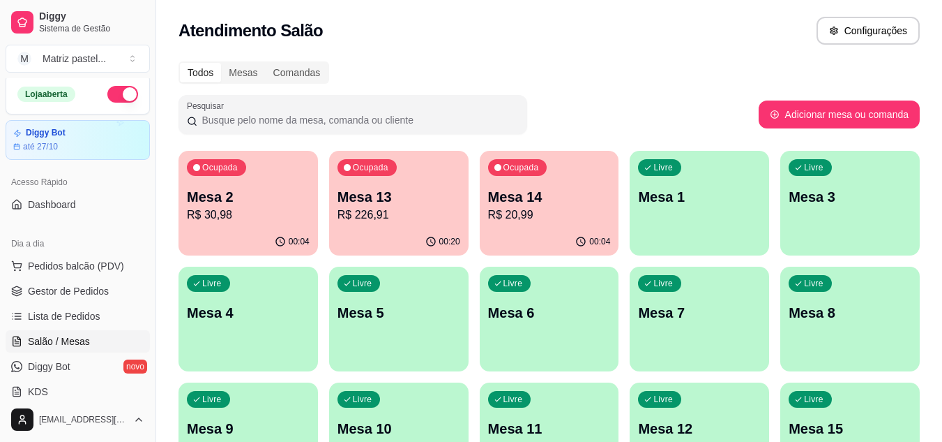
click at [560, 219] on p "R$ 20,99" at bounding box center [549, 214] width 123 height 17
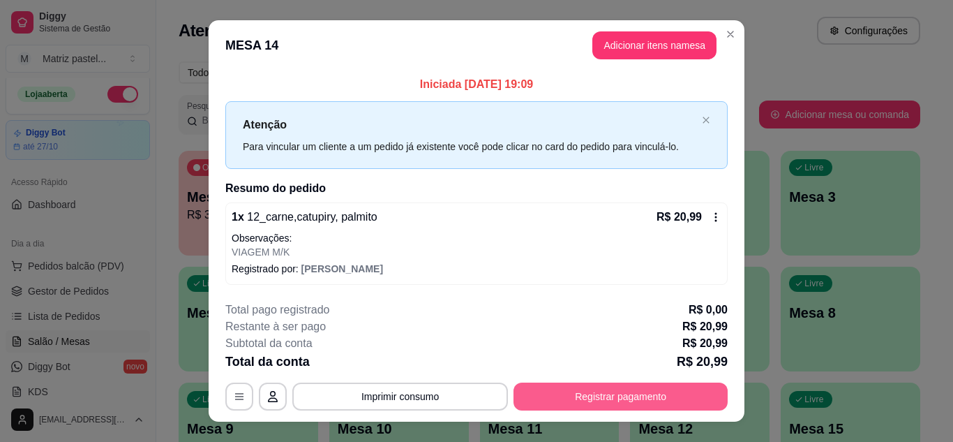
click at [608, 397] on button "Registrar pagamento" at bounding box center [620, 396] width 214 height 28
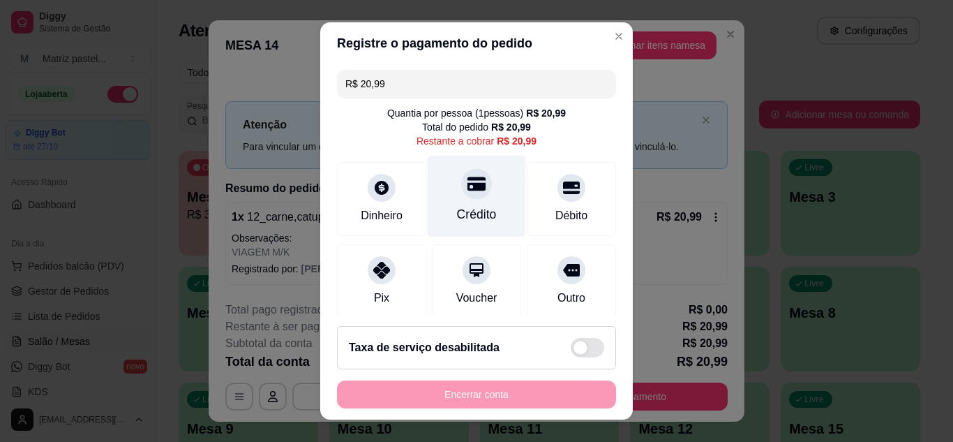
click at [488, 220] on div "Crédito" at bounding box center [477, 196] width 98 height 82
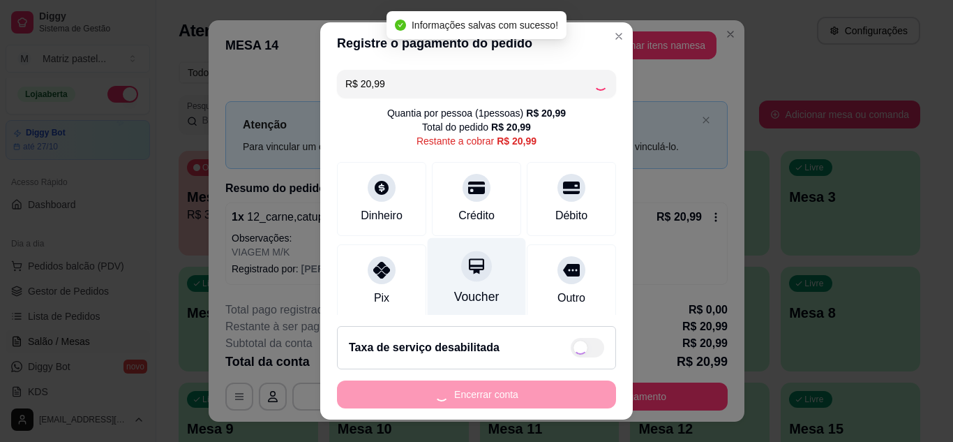
type input "R$ 0,00"
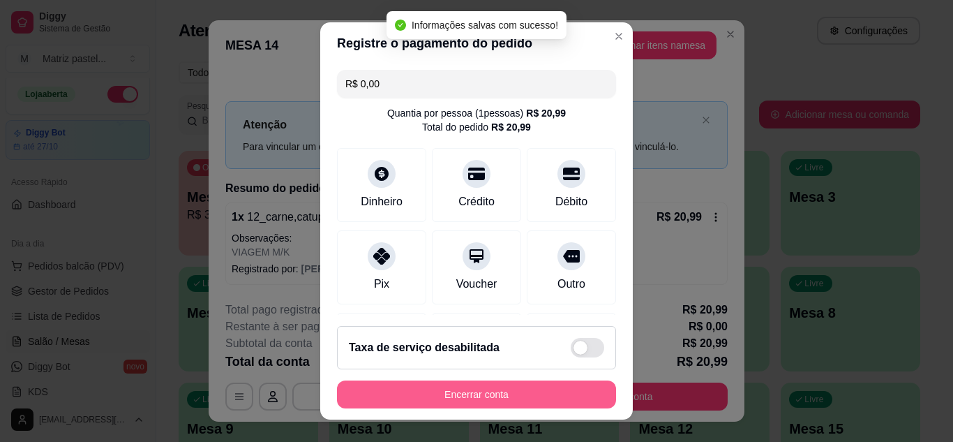
click at [477, 400] on button "Encerrar conta" at bounding box center [476, 394] width 279 height 28
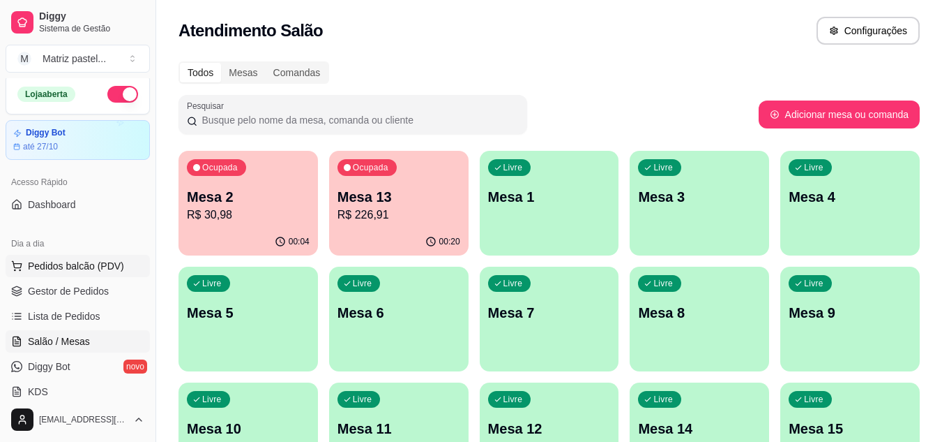
click at [53, 271] on span "Pedidos balcão (PDV)" at bounding box center [76, 266] width 96 height 14
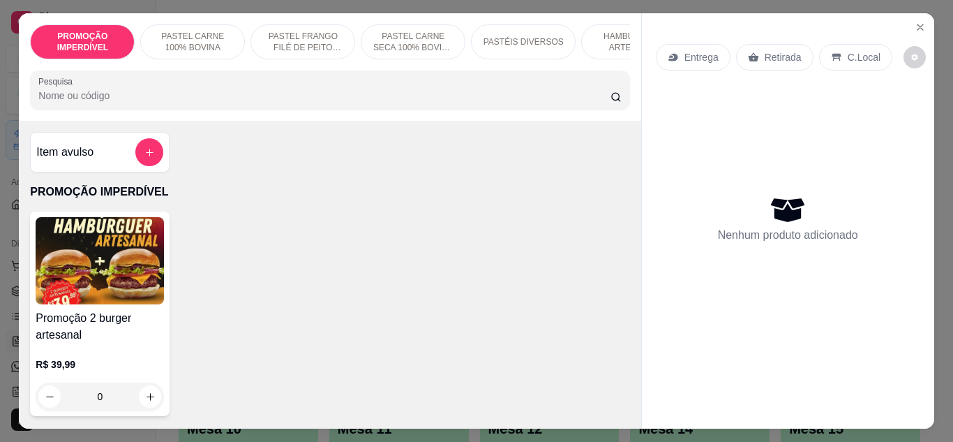
click at [144, 410] on div "0" at bounding box center [100, 396] width 128 height 28
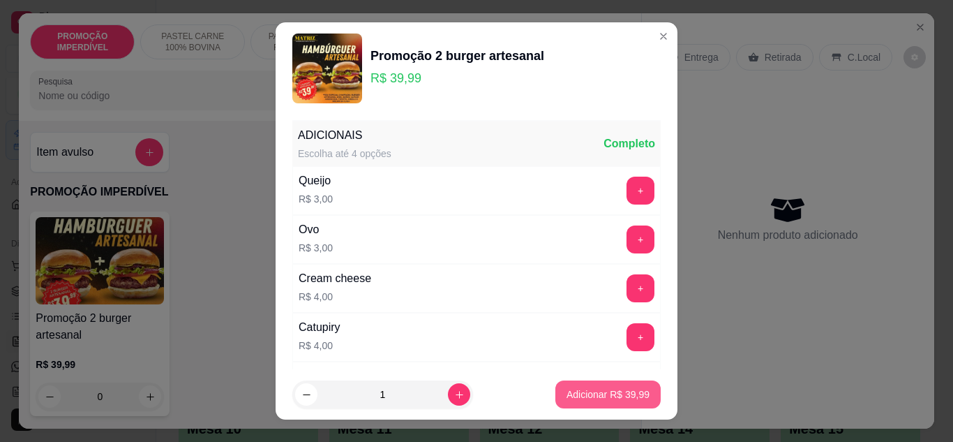
click at [574, 392] on p "Adicionar R$ 39,99" at bounding box center [607, 394] width 83 height 14
type input "1"
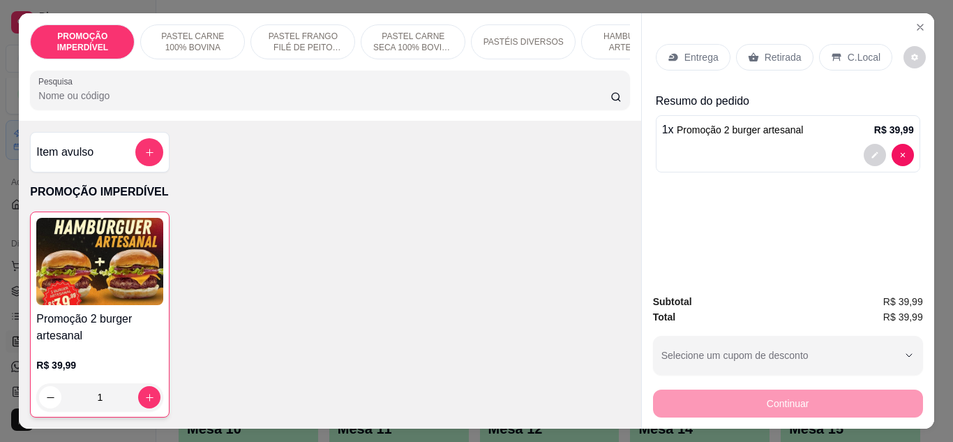
click at [688, 59] on p "Entrega" at bounding box center [701, 57] width 34 height 14
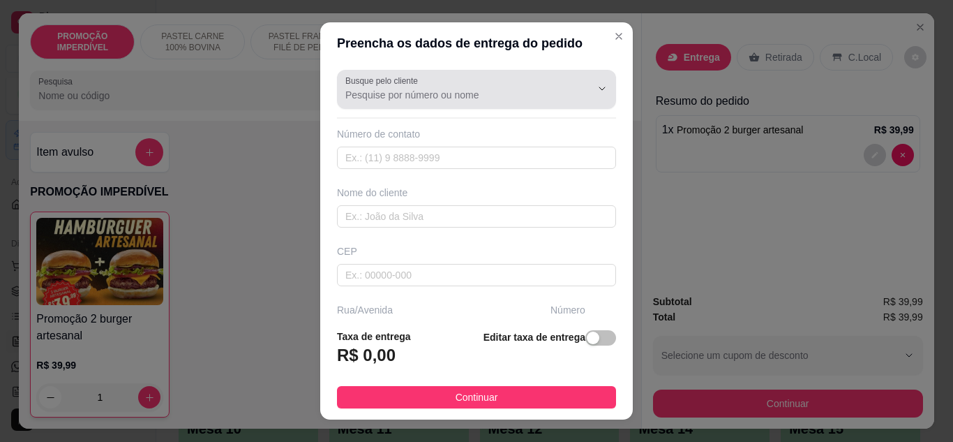
click at [415, 99] on input "Busque pelo cliente" at bounding box center [456, 95] width 223 height 14
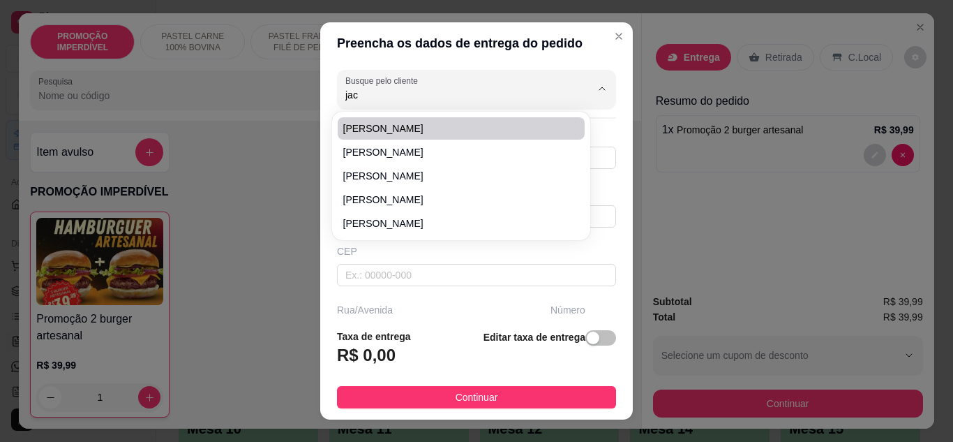
click at [448, 116] on div "Jacson [PERSON_NAME] dos santos marques [PERSON_NAME]" at bounding box center [461, 175] width 252 height 123
click at [416, 127] on span "[PERSON_NAME]" at bounding box center [454, 128] width 222 height 14
type input "[PERSON_NAME]"
type input "77991279181"
type input "[PERSON_NAME]"
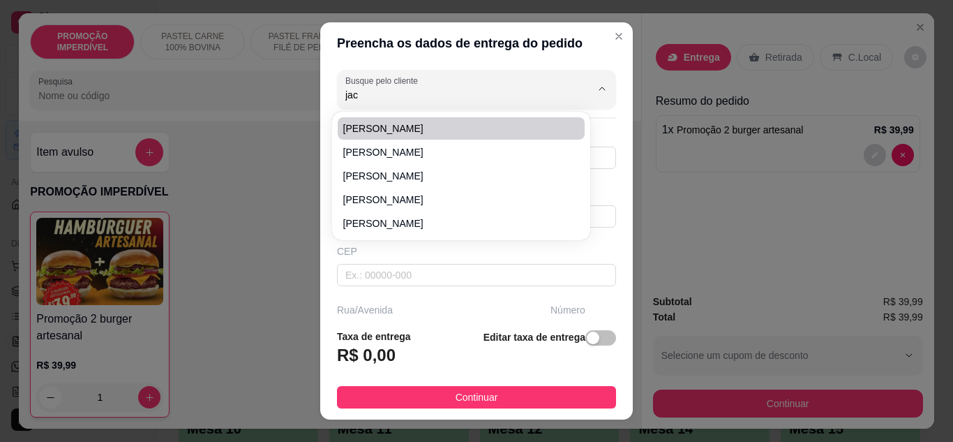
type input "Rua Grapriá"
type input "225"
type input "Eunápolis"
type input "Casa portão branco"
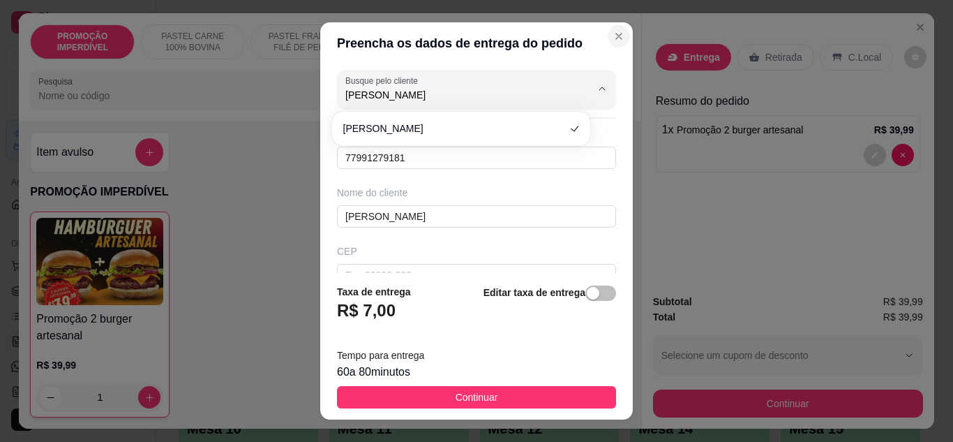
click at [609, 35] on button "Close" at bounding box center [619, 36] width 22 height 22
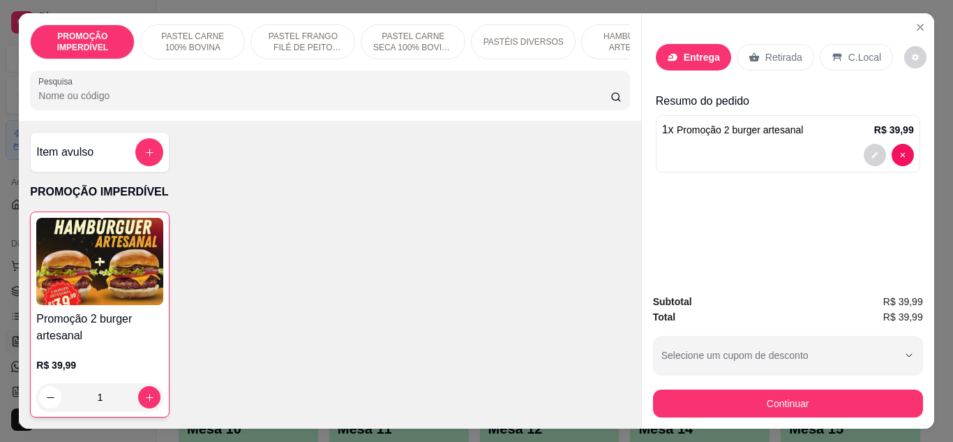
click at [691, 54] on p "Entrega" at bounding box center [702, 57] width 36 height 14
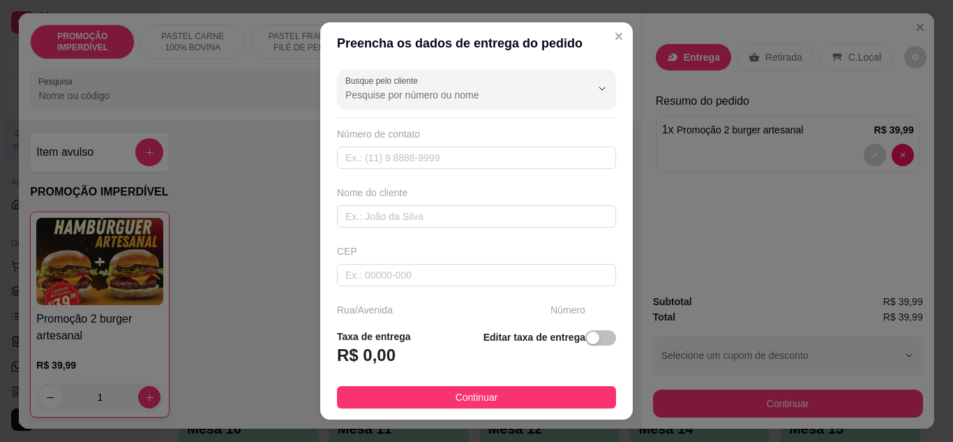
click at [386, 233] on div "Busque pelo cliente Número de contato Nome do cliente CEP Rua/[GEOGRAPHIC_DATA]…" at bounding box center [476, 191] width 312 height 254
click at [382, 223] on input "text" at bounding box center [476, 216] width 279 height 22
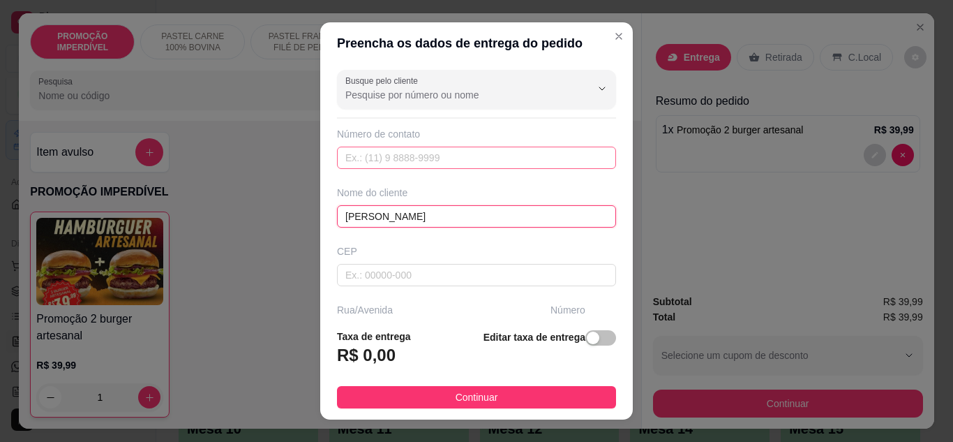
type input "[PERSON_NAME]"
click at [463, 158] on input "text" at bounding box center [476, 157] width 279 height 22
click at [394, 164] on input "text" at bounding box center [476, 157] width 279 height 22
paste input "[PHONE_NUMBER]"
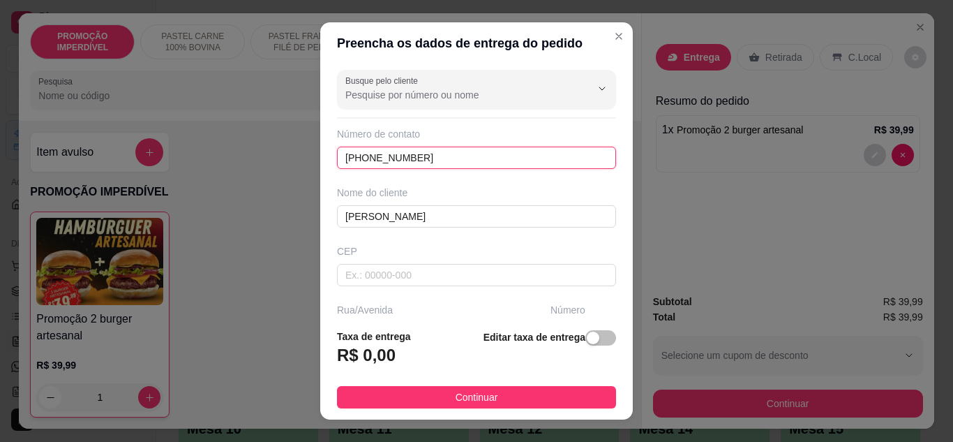
type input "[PHONE_NUMBER]"
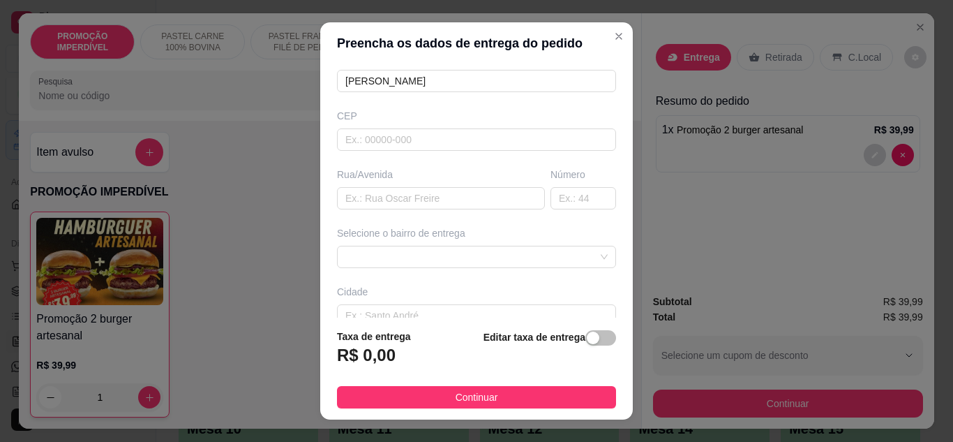
scroll to position [140, 0]
click at [410, 190] on input "text" at bounding box center [441, 194] width 208 height 22
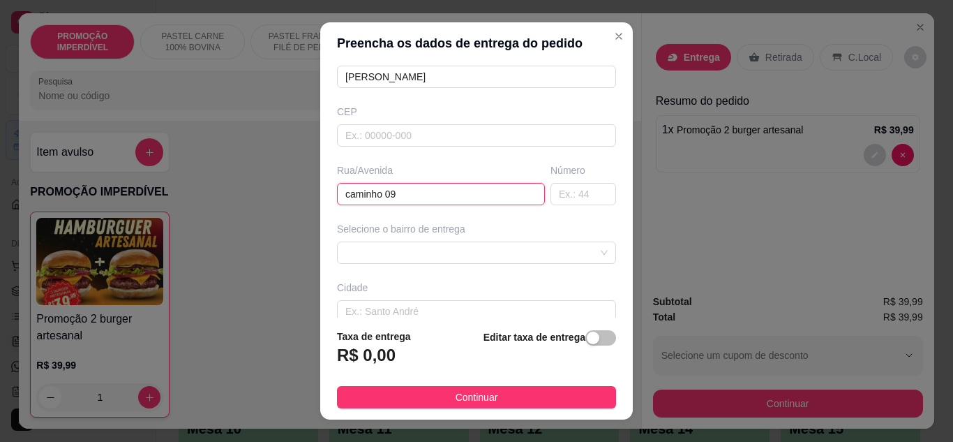
type input "caminho 09"
click at [558, 193] on input "text" at bounding box center [583, 194] width 66 height 22
click at [513, 259] on span at bounding box center [476, 252] width 262 height 21
type input "5"
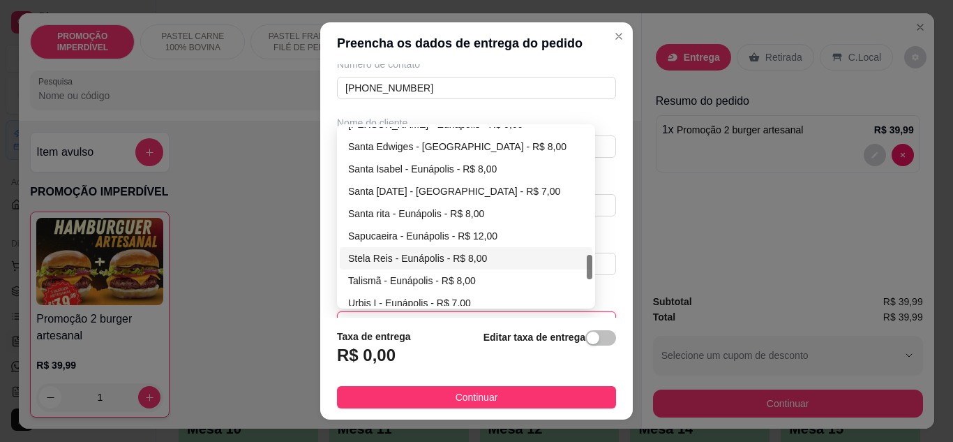
scroll to position [1046, 0]
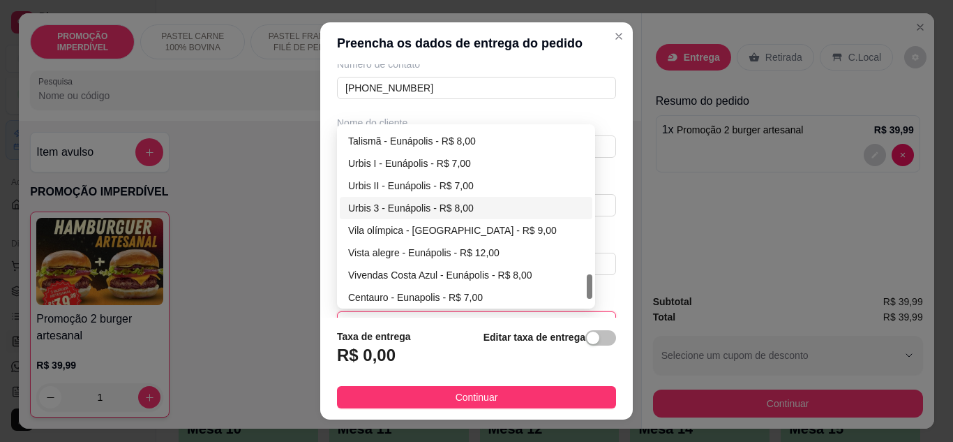
click at [388, 203] on div "Urbis 3 - Eunápolis - R$ 8,00" at bounding box center [466, 207] width 236 height 15
type input "Eunápolis"
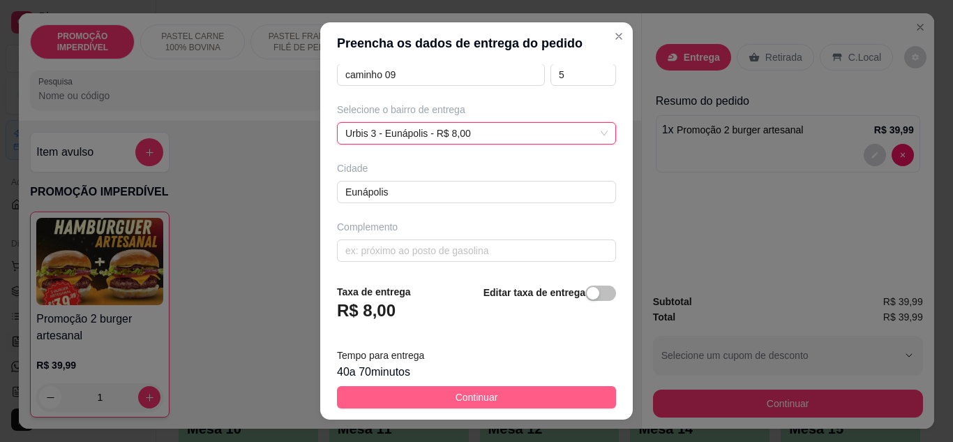
scroll to position [261, 0]
click at [420, 401] on button "Continuar" at bounding box center [476, 397] width 279 height 22
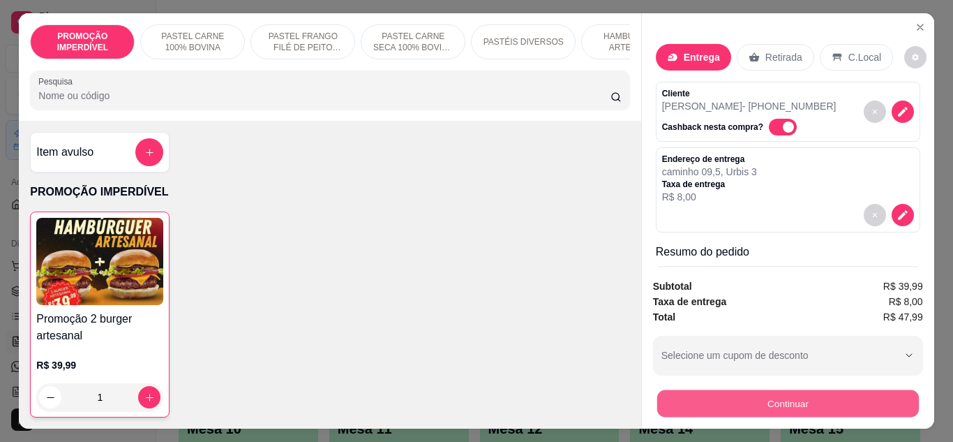
click at [681, 393] on button "Continuar" at bounding box center [787, 403] width 262 height 27
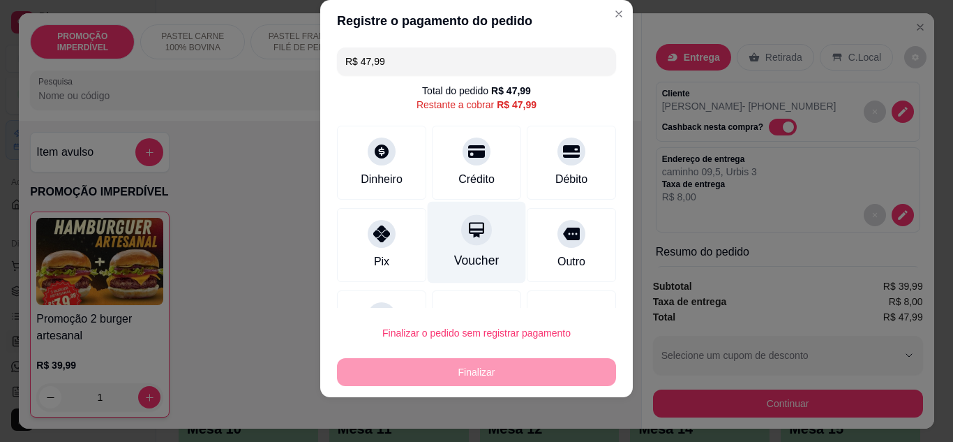
scroll to position [61, 0]
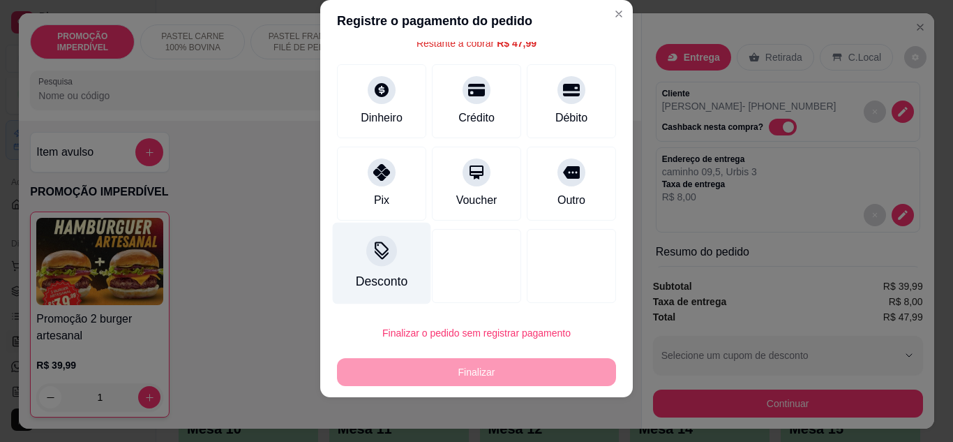
click at [356, 272] on div "Desconto" at bounding box center [382, 281] width 52 height 18
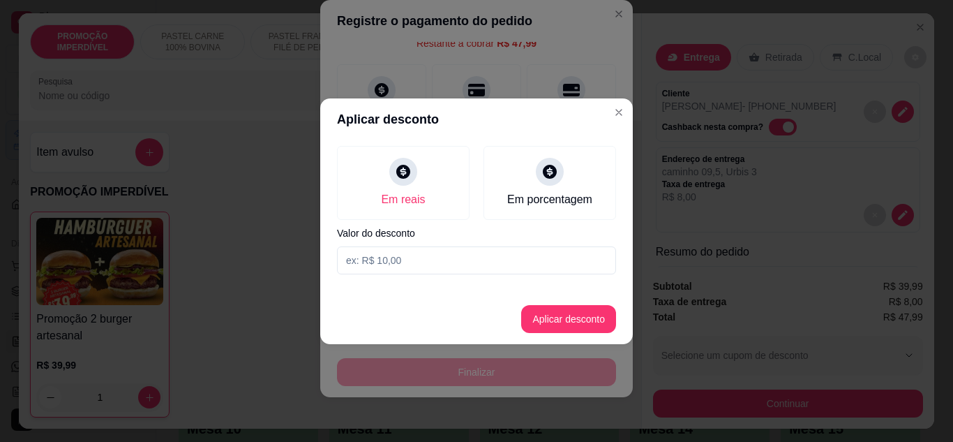
click at [460, 266] on input at bounding box center [476, 260] width 279 height 28
type input "28,99"
click at [575, 331] on button "Aplicar desconto" at bounding box center [568, 319] width 95 height 28
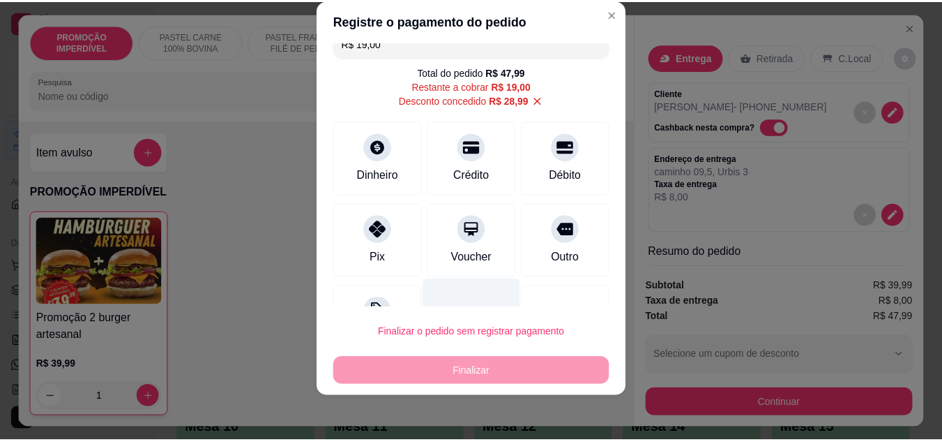
scroll to position [0, 0]
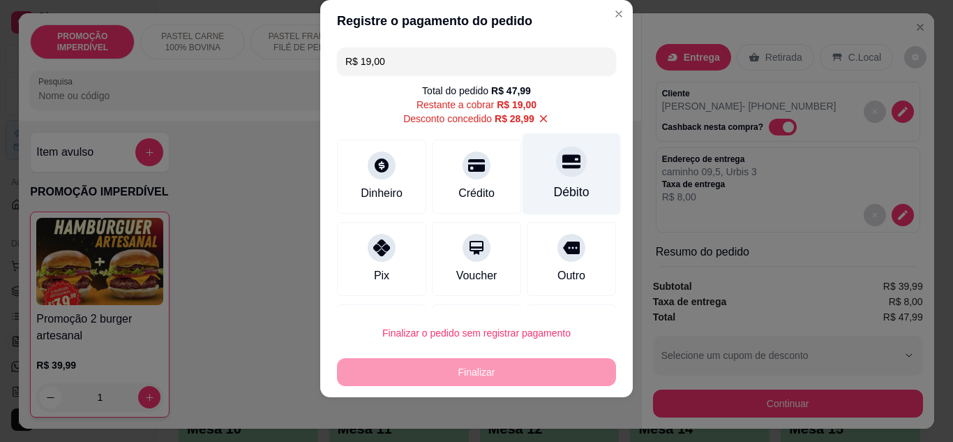
click at [538, 179] on div "Débito" at bounding box center [571, 174] width 98 height 82
type input "R$ 0,00"
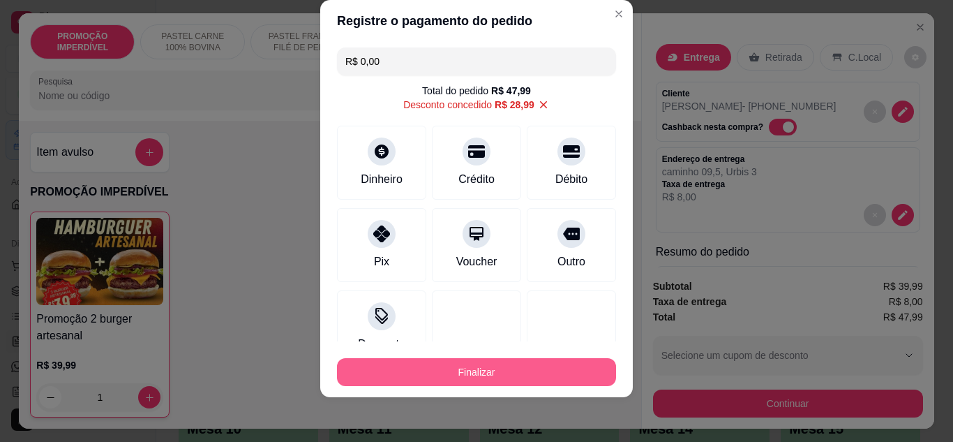
click at [432, 376] on button "Finalizar" at bounding box center [476, 372] width 279 height 28
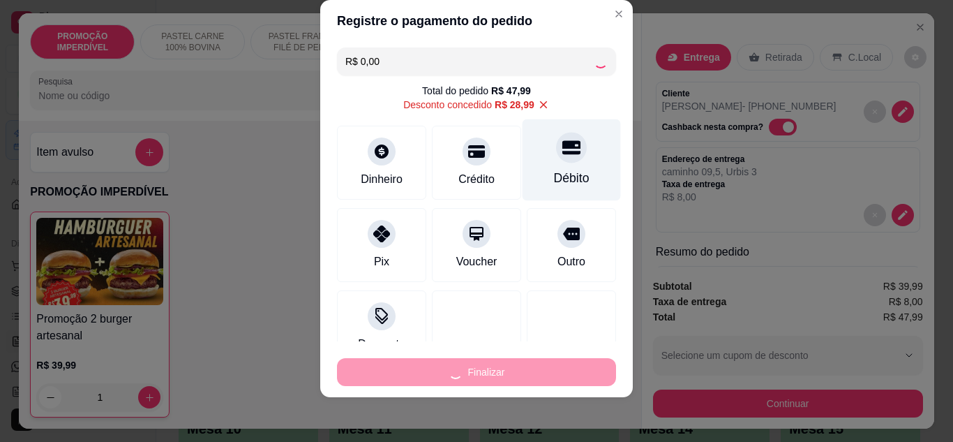
type input "0"
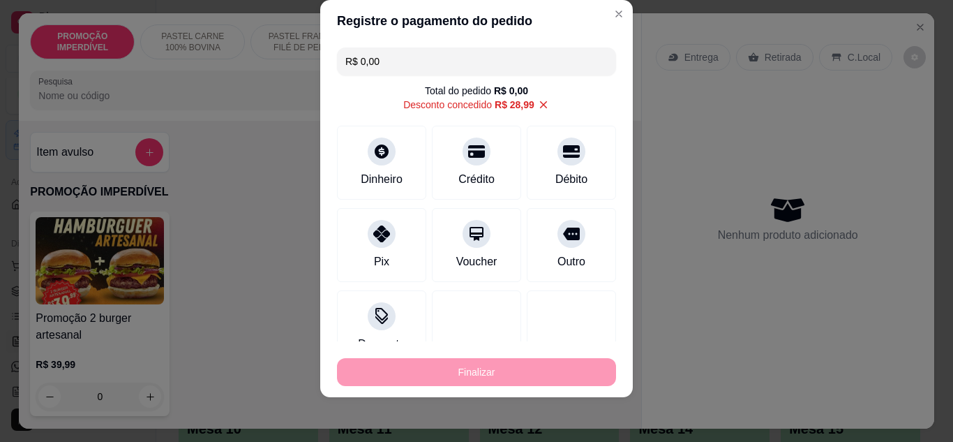
type input "-R$ 47,99"
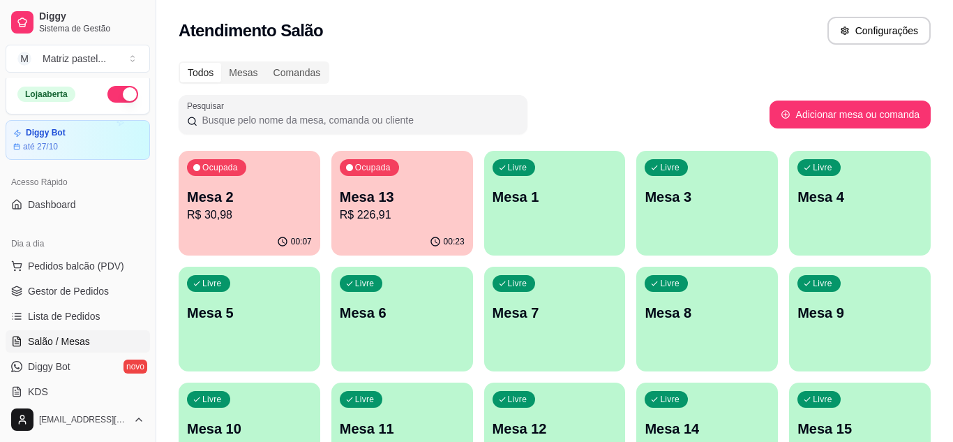
click at [604, 21] on div "Atendimento Salão Configurações" at bounding box center [555, 31] width 752 height 28
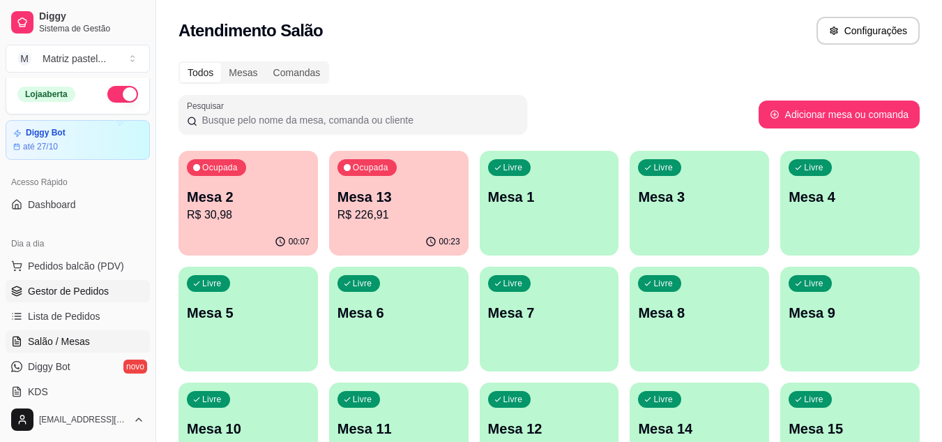
click at [79, 287] on span "Gestor de Pedidos" at bounding box center [68, 291] width 81 height 14
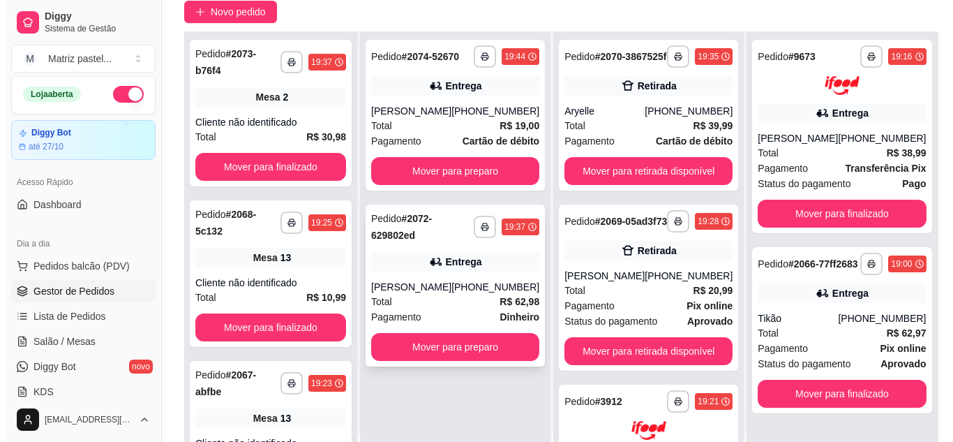
scroll to position [140, 0]
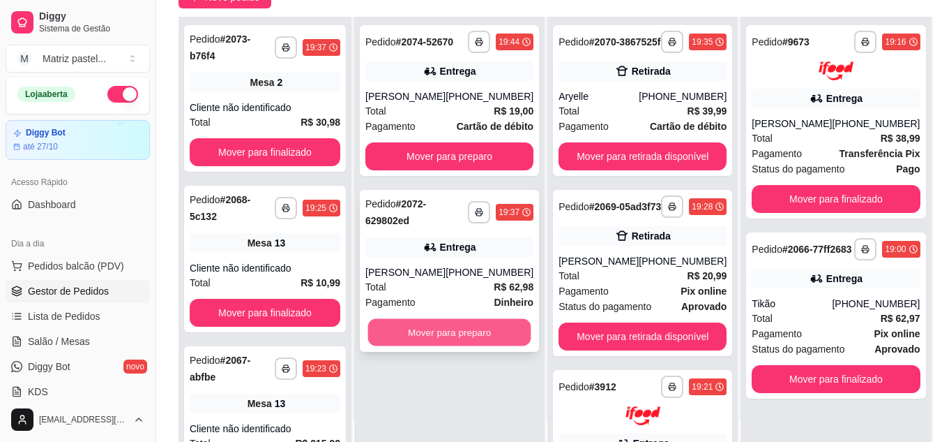
click at [427, 338] on button "Mover para preparo" at bounding box center [449, 332] width 163 height 27
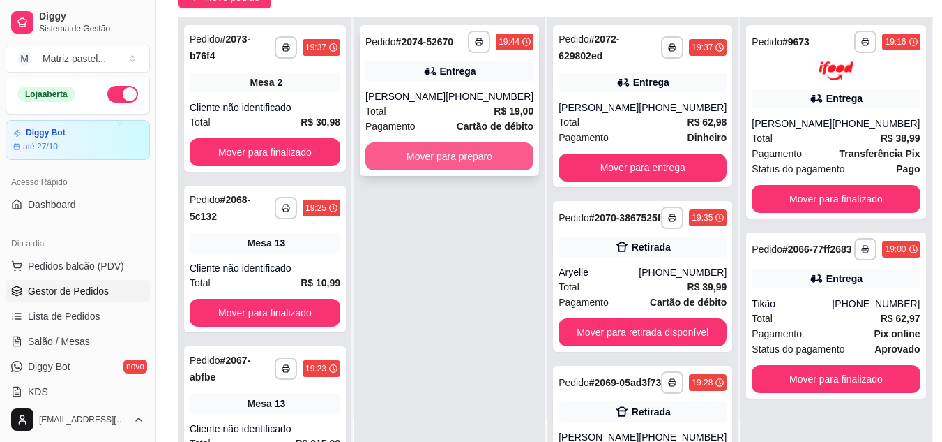
click at [437, 157] on button "Mover para preparo" at bounding box center [449, 156] width 168 height 28
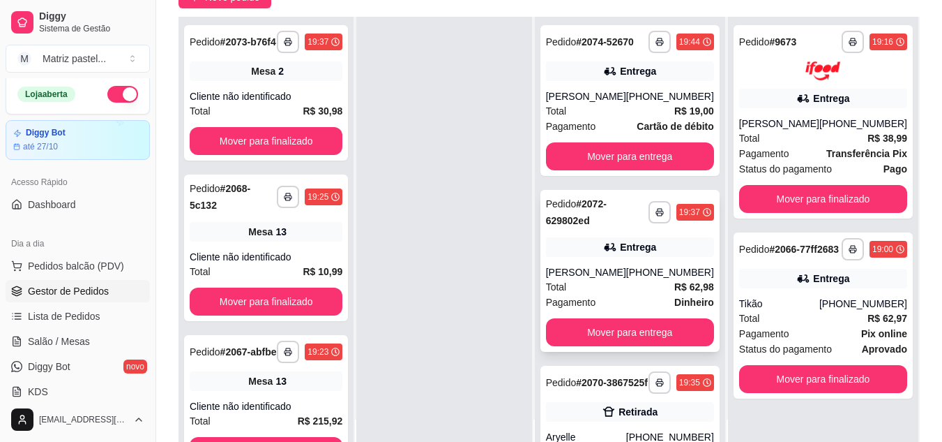
click at [608, 254] on icon at bounding box center [610, 247] width 14 height 14
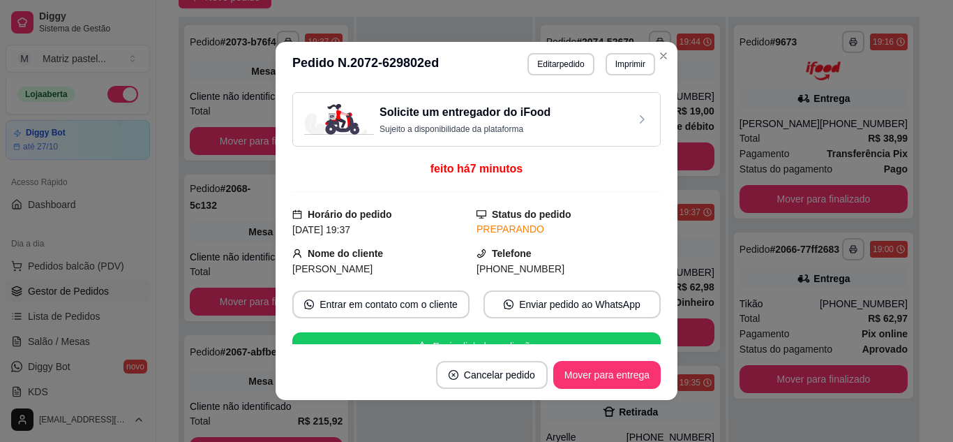
click at [527, 49] on header "**********" at bounding box center [477, 64] width 402 height 45
click at [536, 59] on button "Editar pedido" at bounding box center [560, 64] width 66 height 22
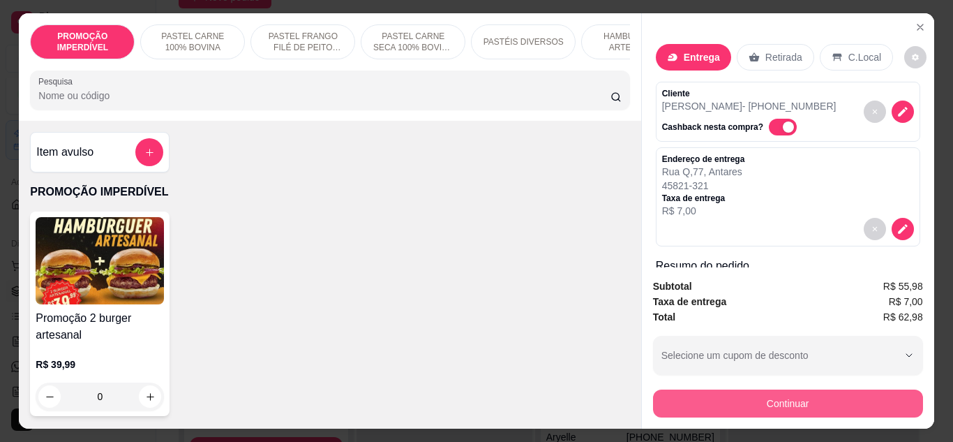
click at [698, 393] on button "Continuar" at bounding box center [788, 403] width 270 height 28
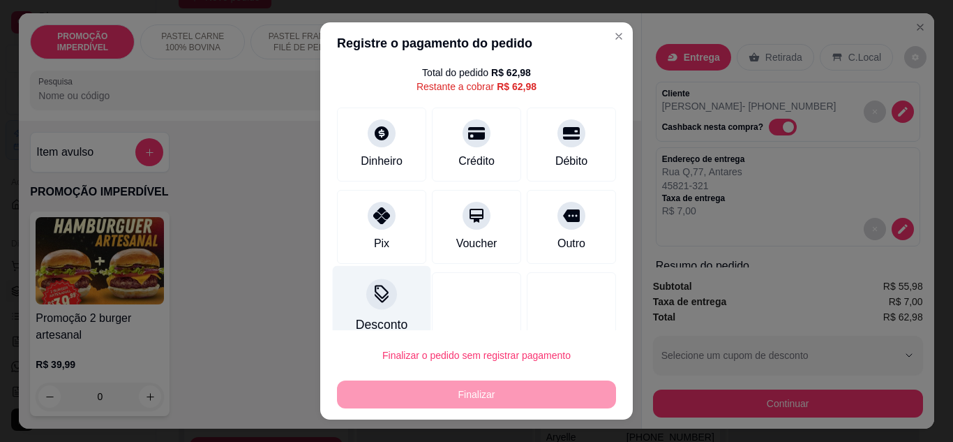
scroll to position [61, 0]
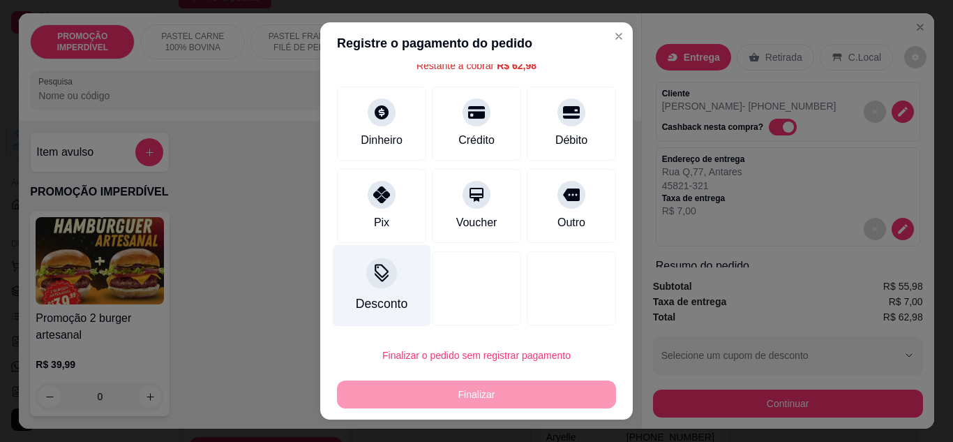
click at [385, 282] on div at bounding box center [381, 272] width 31 height 31
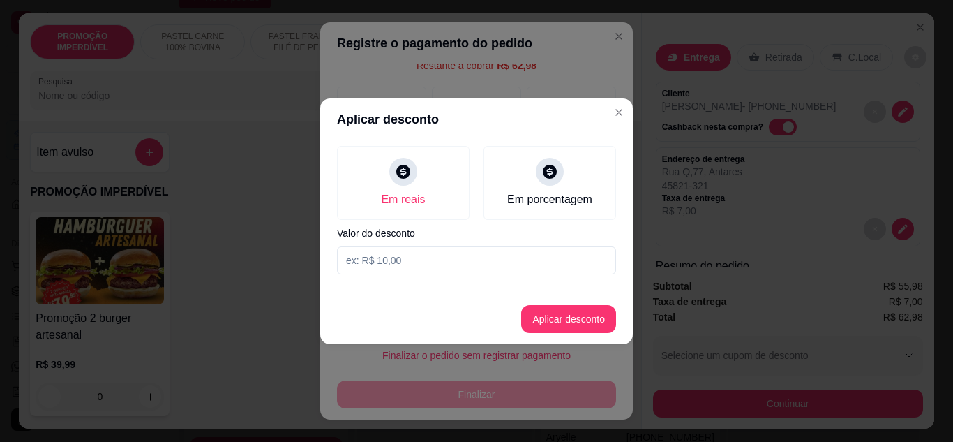
click at [421, 259] on input at bounding box center [476, 260] width 279 height 28
type input "62,97"
click at [538, 321] on button "Aplicar desconto" at bounding box center [568, 318] width 91 height 27
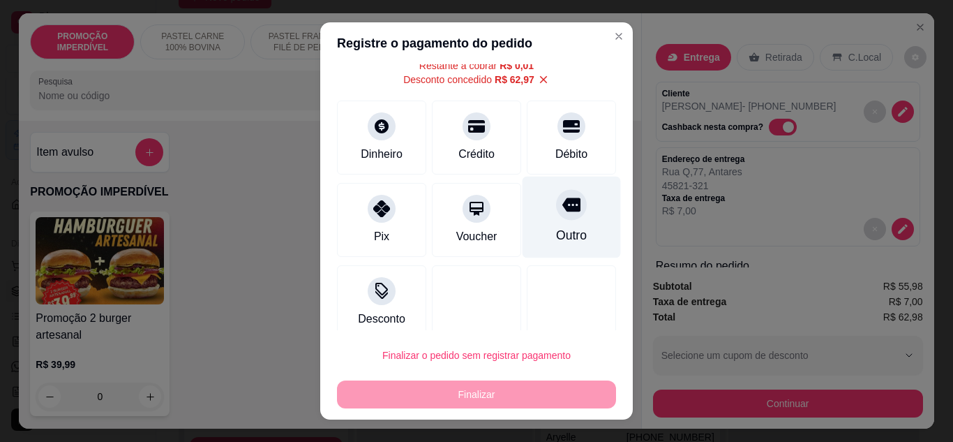
click at [556, 234] on div "Outro" at bounding box center [571, 235] width 31 height 18
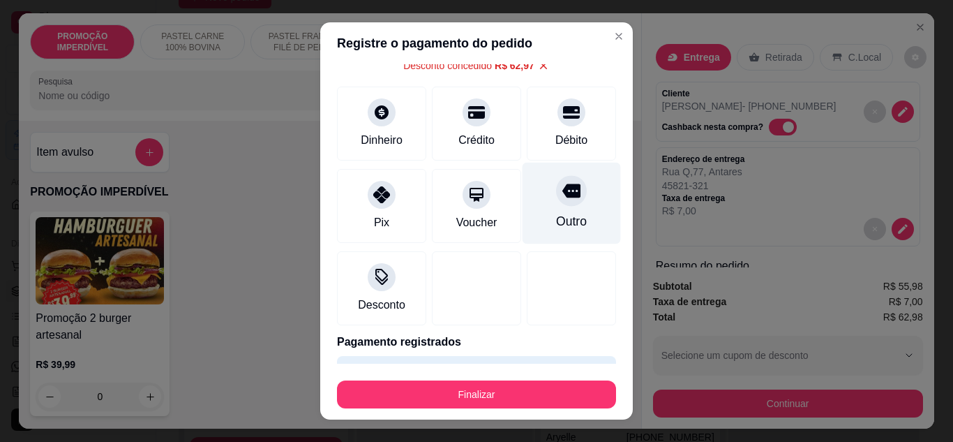
type input "R$ 0,00"
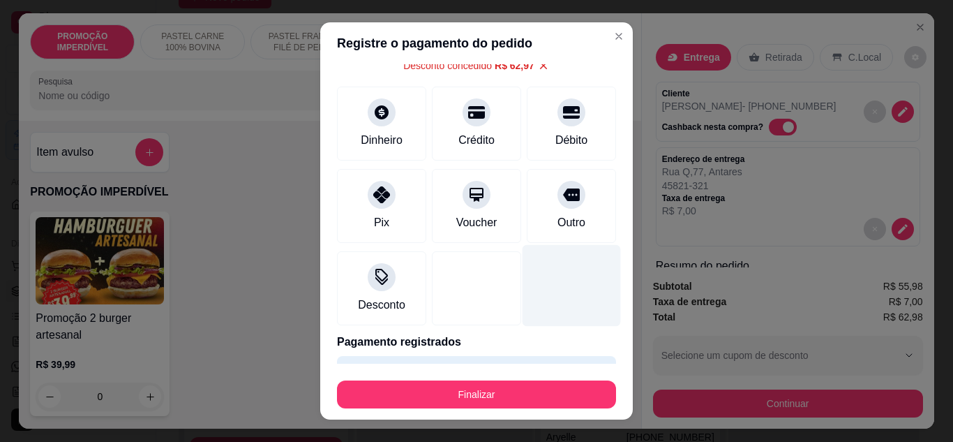
scroll to position [47, 0]
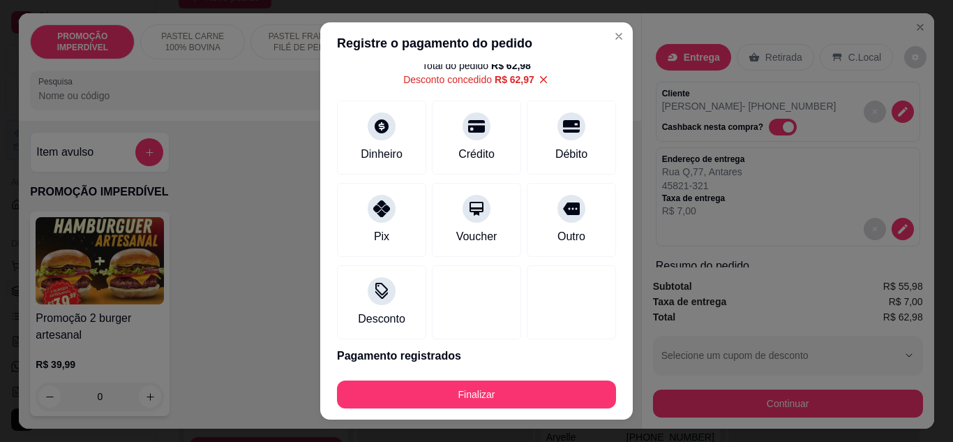
drag, startPoint x: 524, startPoint y: 378, endPoint x: 522, endPoint y: 385, distance: 7.3
click at [523, 379] on div "Finalizar" at bounding box center [476, 391] width 279 height 33
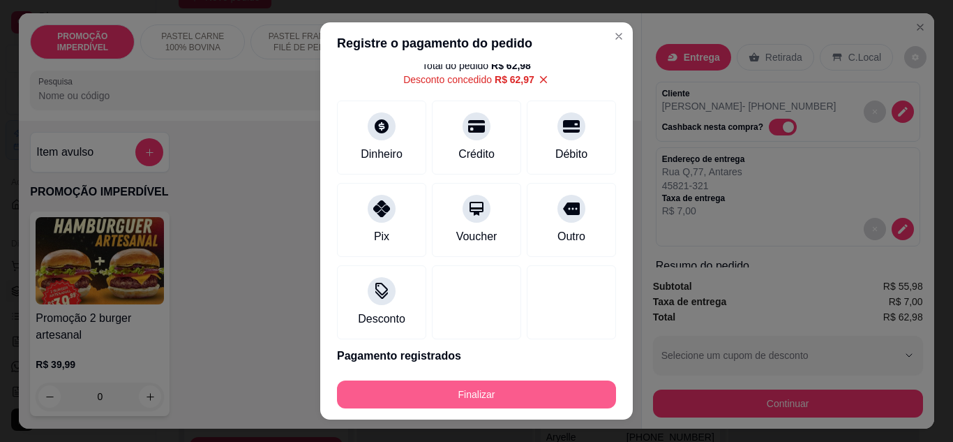
click at [522, 386] on button "Finalizar" at bounding box center [476, 394] width 279 height 28
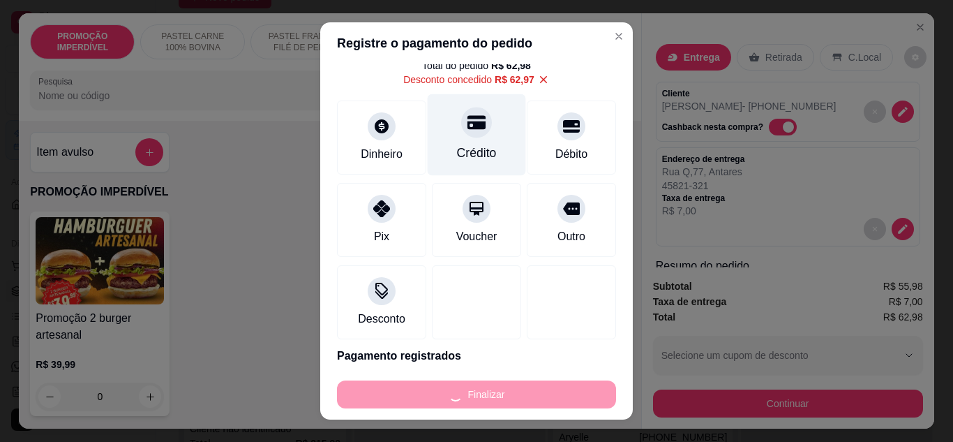
type input "0"
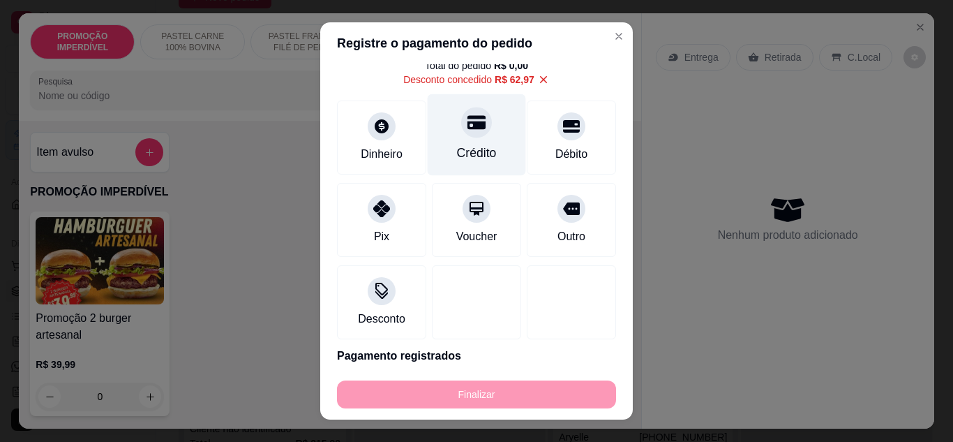
type input "-R$ 62,98"
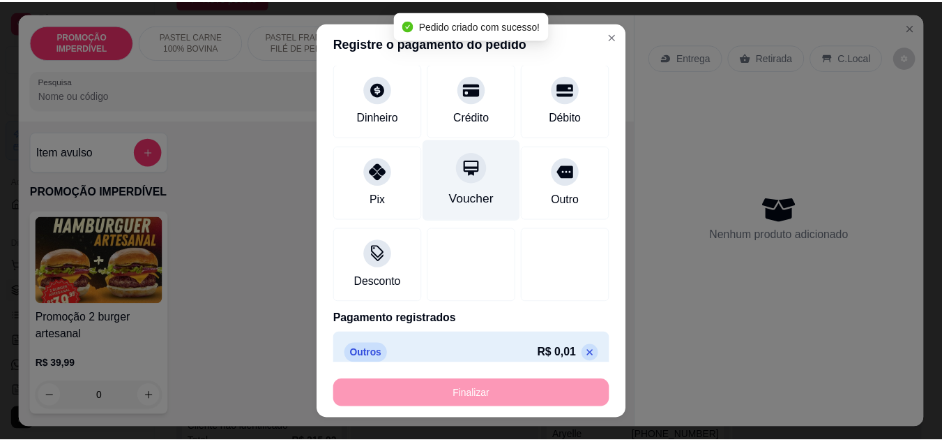
scroll to position [100, 0]
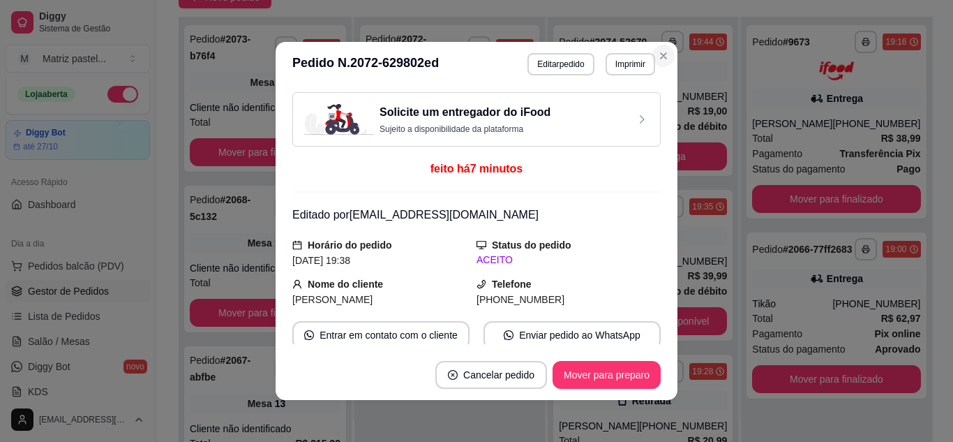
click at [669, 59] on section "**********" at bounding box center [477, 221] width 402 height 358
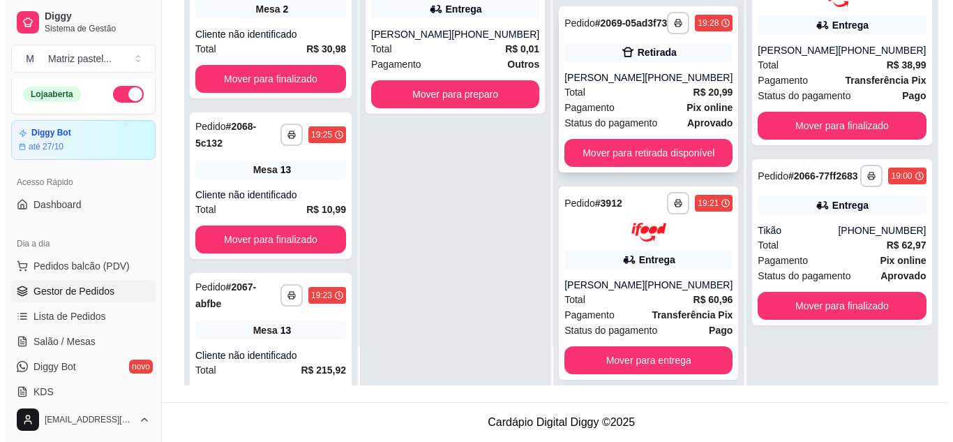
scroll to position [183, 0]
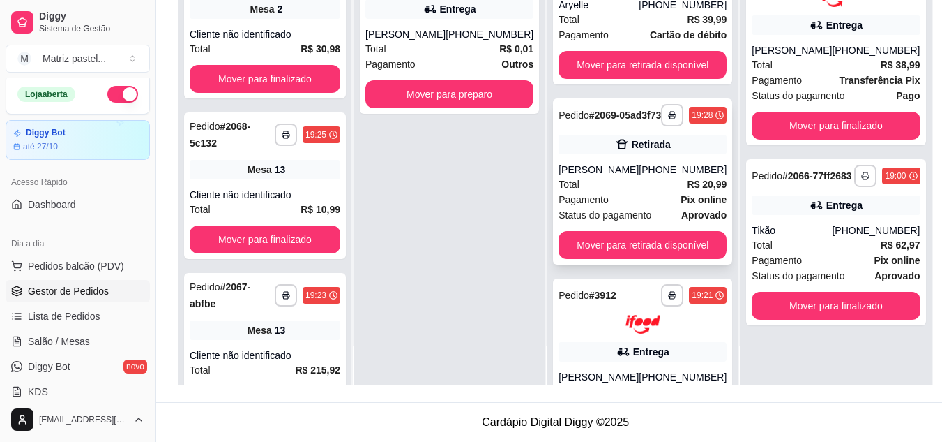
click at [587, 176] on div "[PERSON_NAME]" at bounding box center [599, 170] width 80 height 14
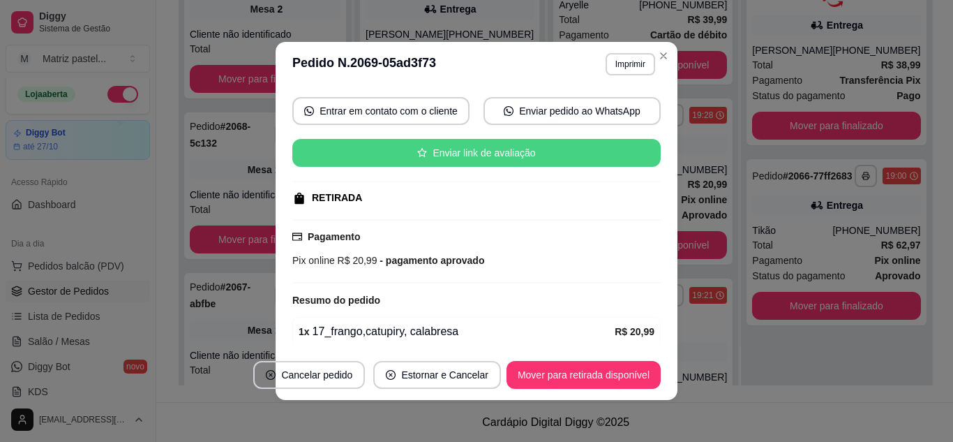
scroll to position [181, 0]
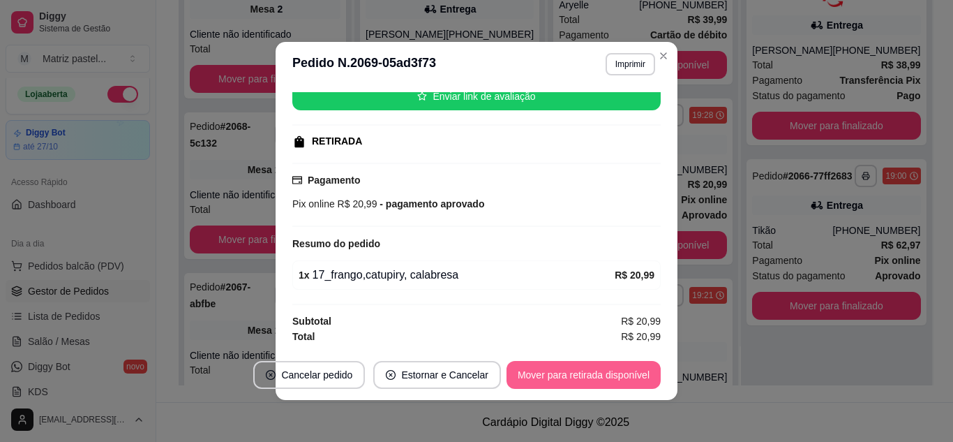
click at [553, 365] on button "Mover para retirada disponível" at bounding box center [583, 375] width 154 height 28
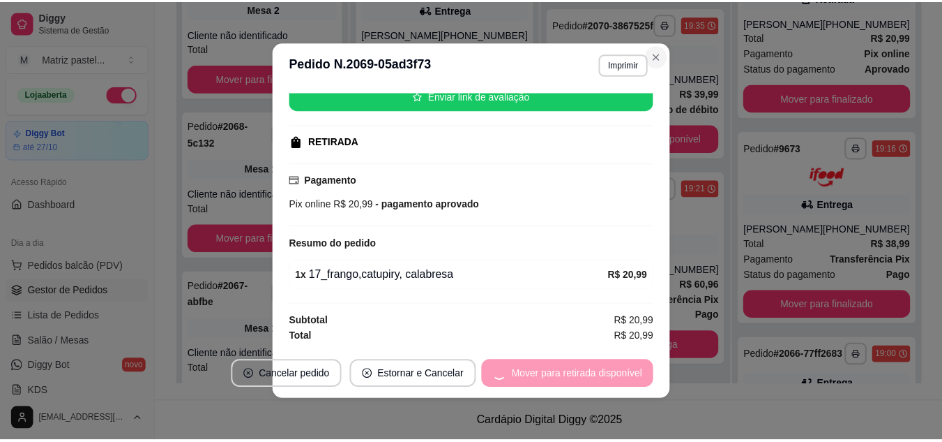
scroll to position [131, 0]
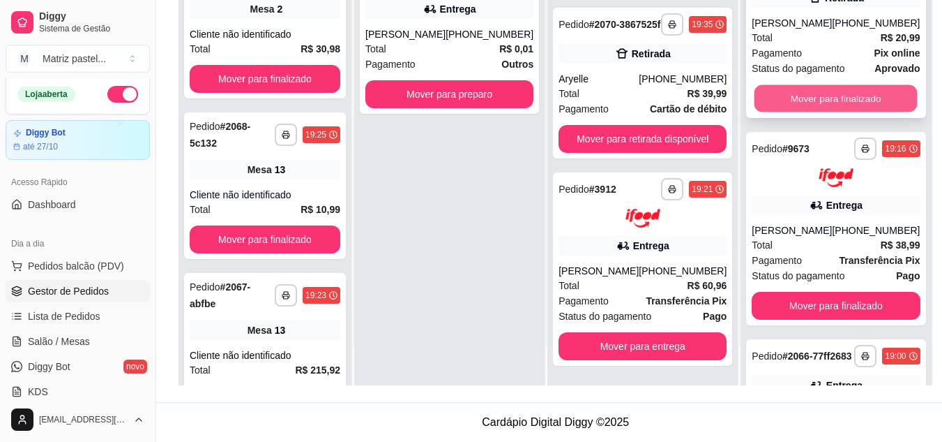
click at [825, 112] on button "Mover para finalizado" at bounding box center [836, 98] width 163 height 27
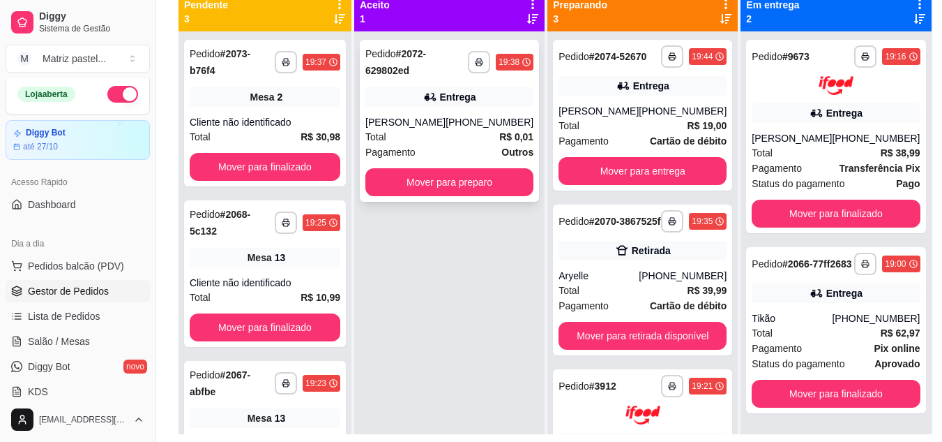
scroll to position [143, 0]
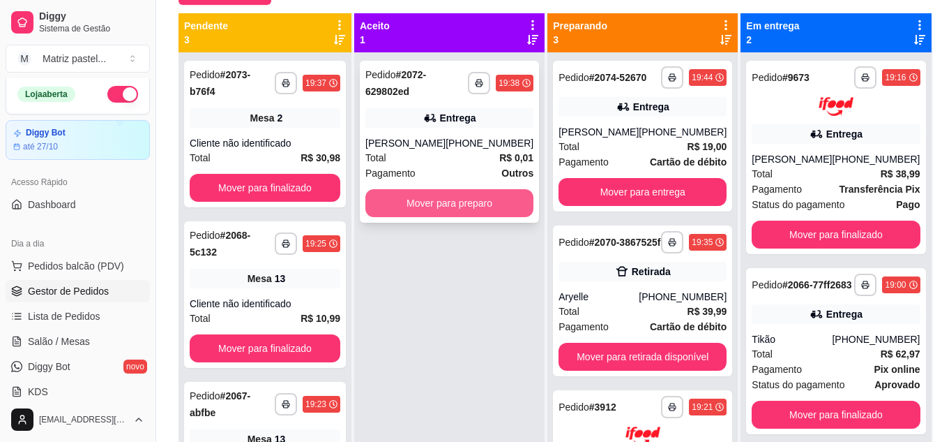
click at [466, 199] on button "Mover para preparo" at bounding box center [449, 203] width 168 height 28
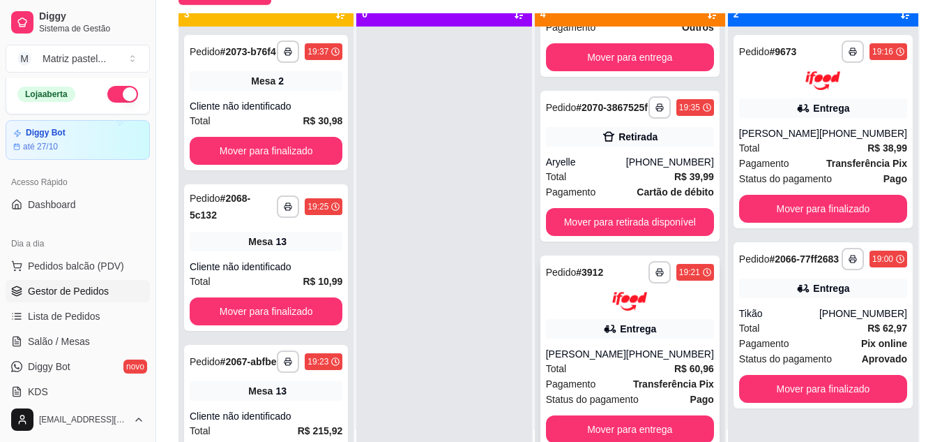
scroll to position [39, 0]
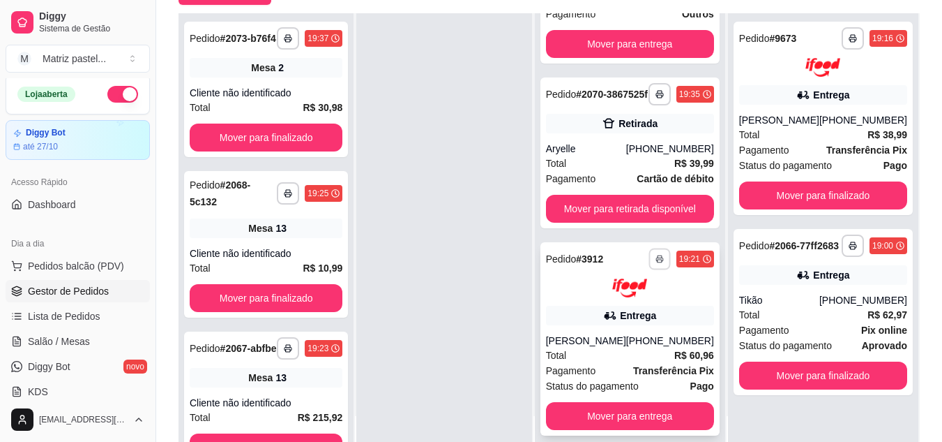
click at [656, 259] on icon "button" at bounding box center [660, 259] width 8 height 8
click at [617, 299] on button "IMPRESSORA" at bounding box center [614, 307] width 101 height 22
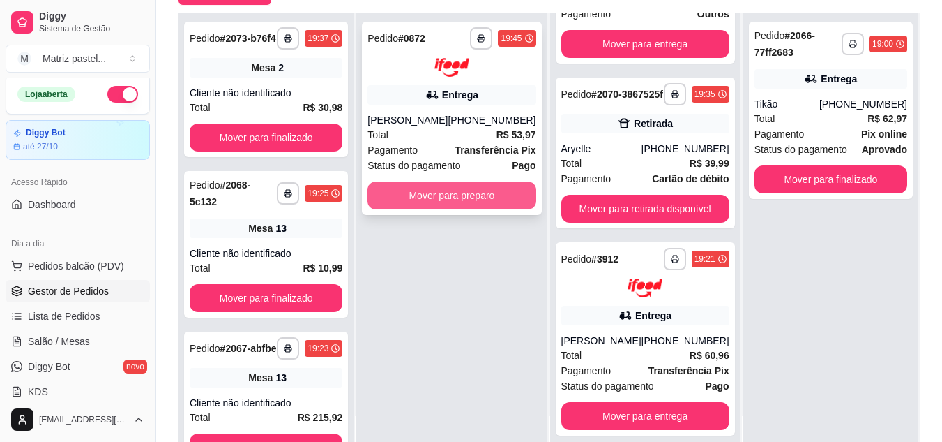
click at [492, 203] on button "Mover para preparo" at bounding box center [452, 195] width 168 height 28
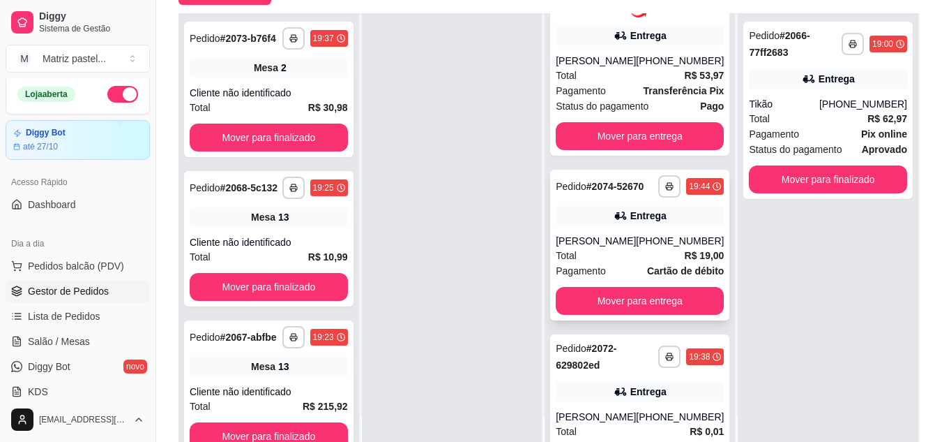
scroll to position [0, 0]
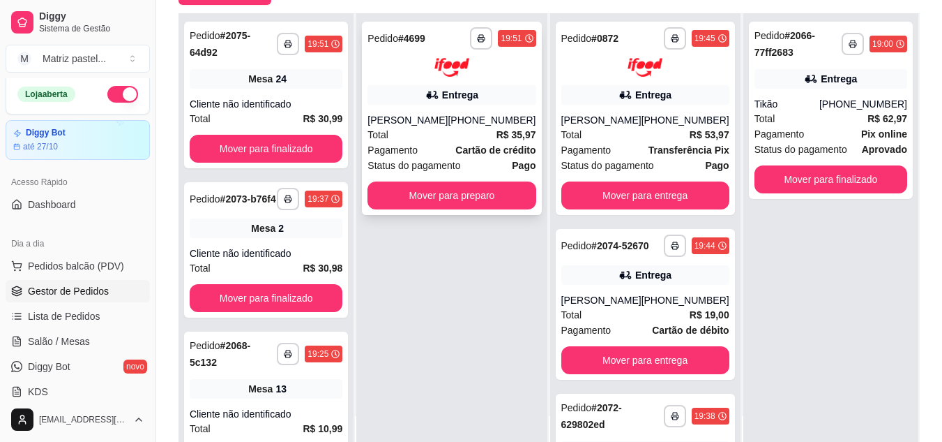
click at [460, 213] on div "**********" at bounding box center [451, 118] width 179 height 193
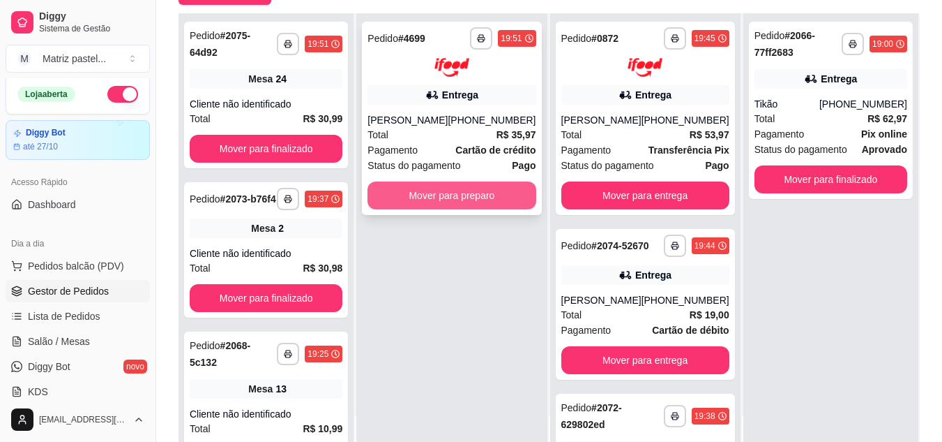
click at [479, 204] on button "Mover para preparo" at bounding box center [452, 195] width 168 height 28
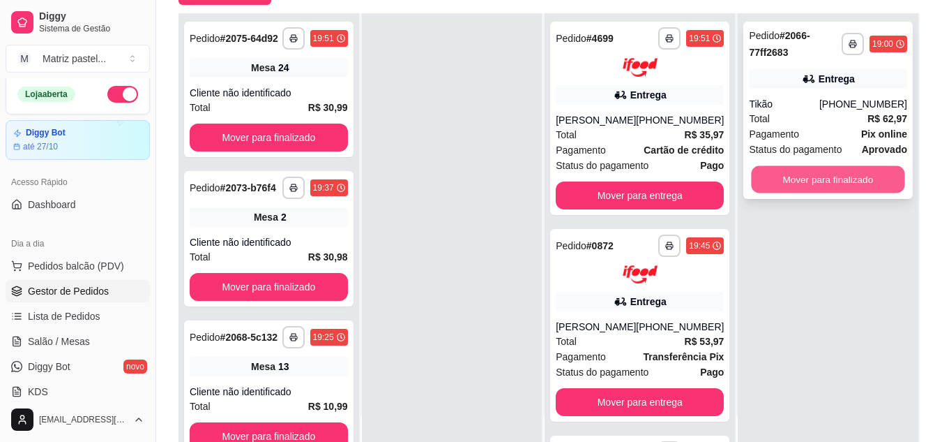
click at [785, 187] on button "Mover para finalizado" at bounding box center [828, 179] width 153 height 27
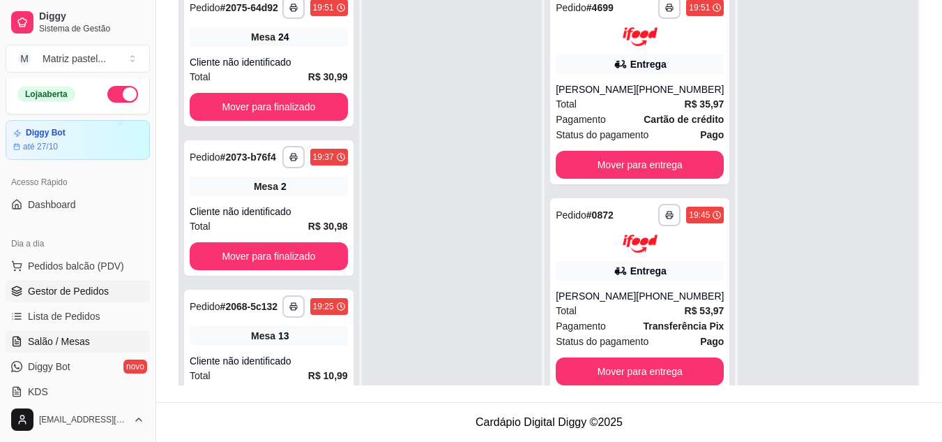
click at [72, 337] on span "Salão / Mesas" at bounding box center [59, 341] width 62 height 14
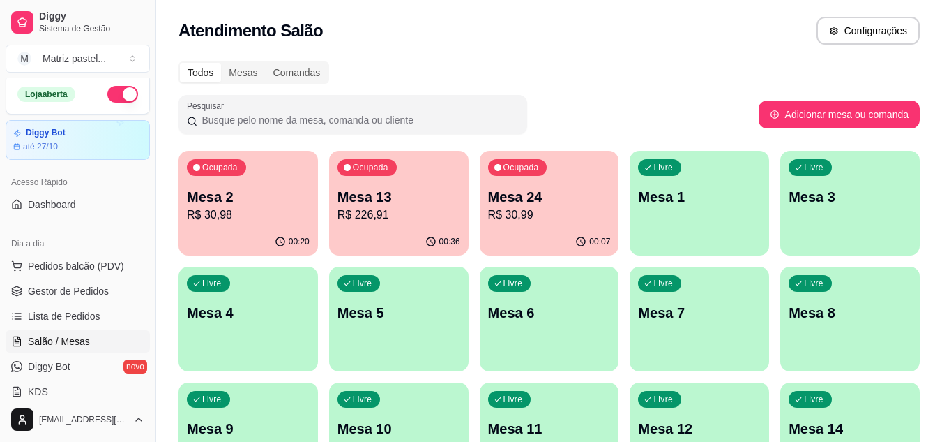
click at [425, 213] on p "R$ 226,91" at bounding box center [399, 214] width 123 height 17
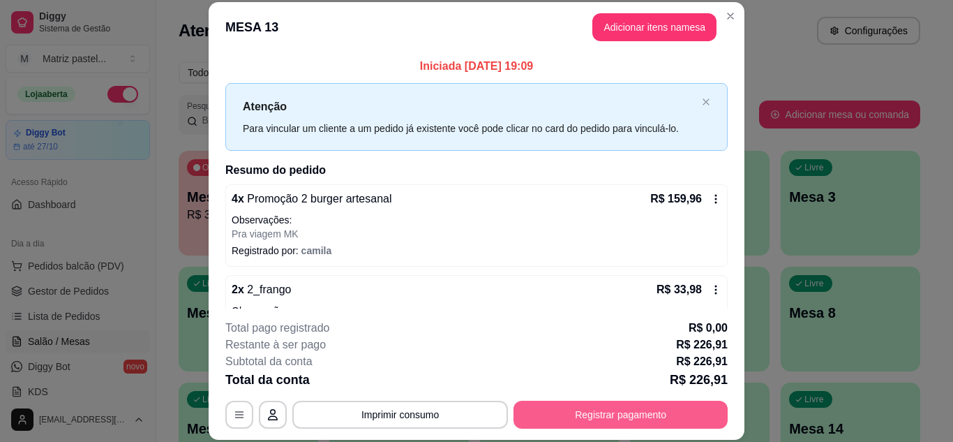
click at [599, 410] on button "Registrar pagamento" at bounding box center [620, 414] width 214 height 28
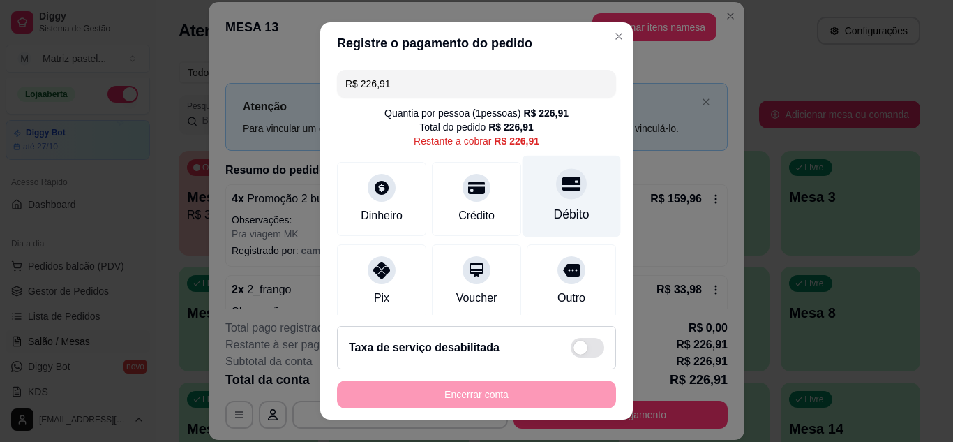
click at [574, 182] on div "Débito" at bounding box center [571, 196] width 98 height 82
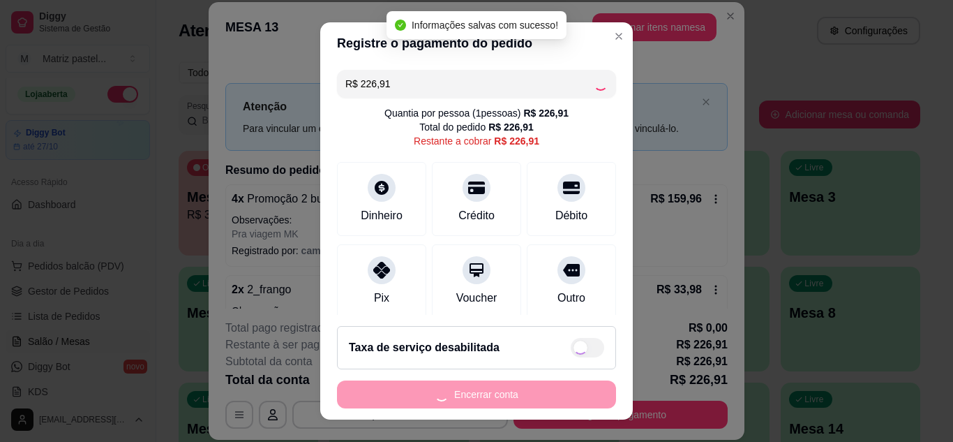
type input "R$ 0,00"
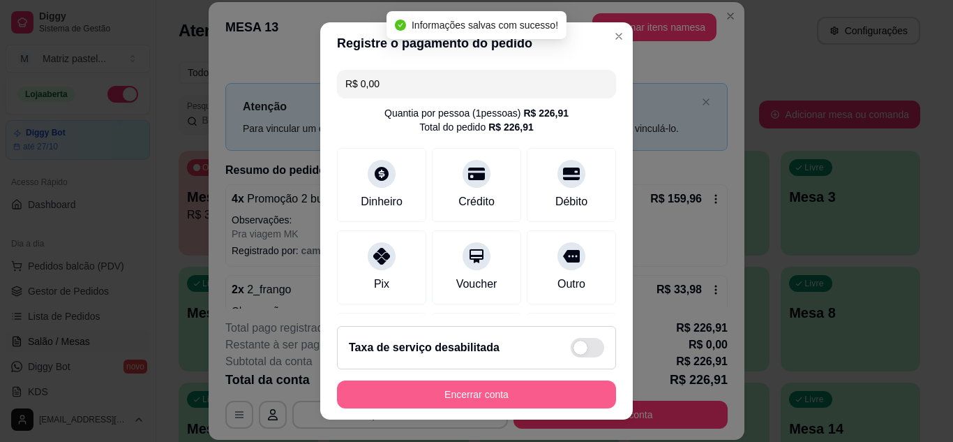
click at [497, 393] on button "Encerrar conta" at bounding box center [476, 394] width 279 height 28
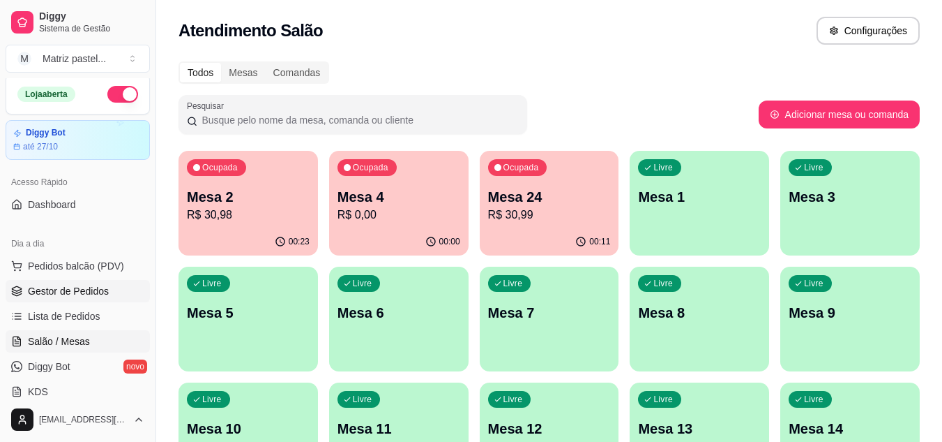
click at [64, 289] on span "Gestor de Pedidos" at bounding box center [68, 291] width 81 height 14
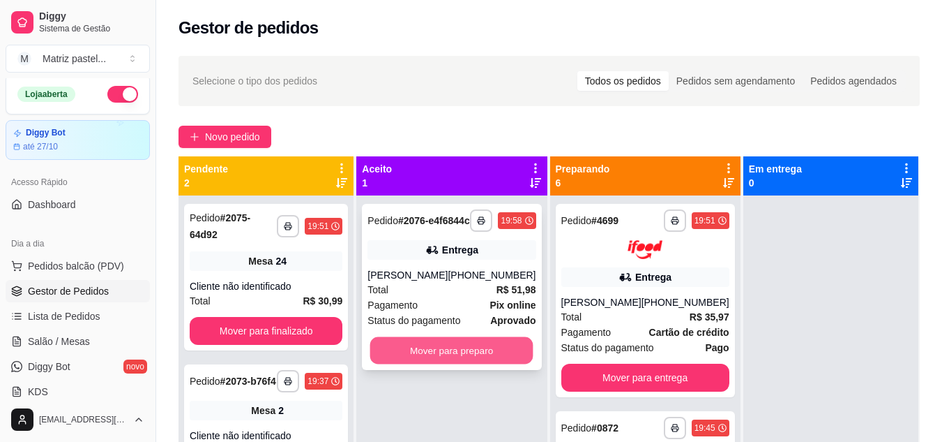
click at [437, 363] on button "Mover para preparo" at bounding box center [451, 350] width 163 height 27
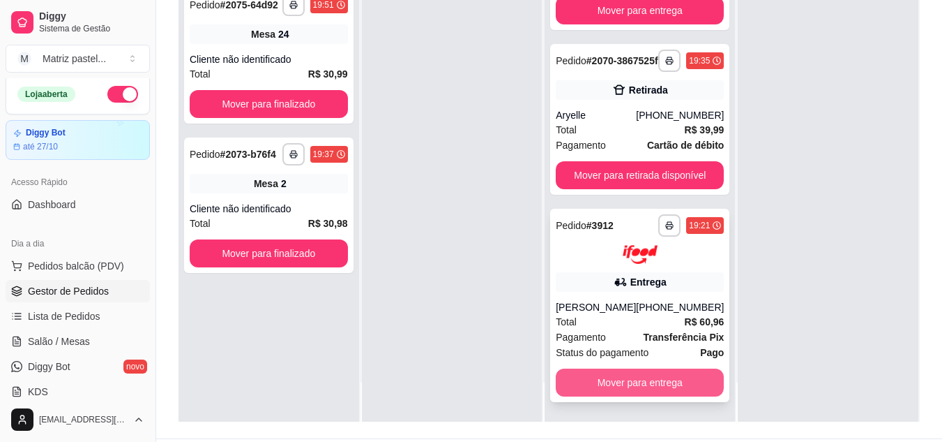
scroll to position [209, 0]
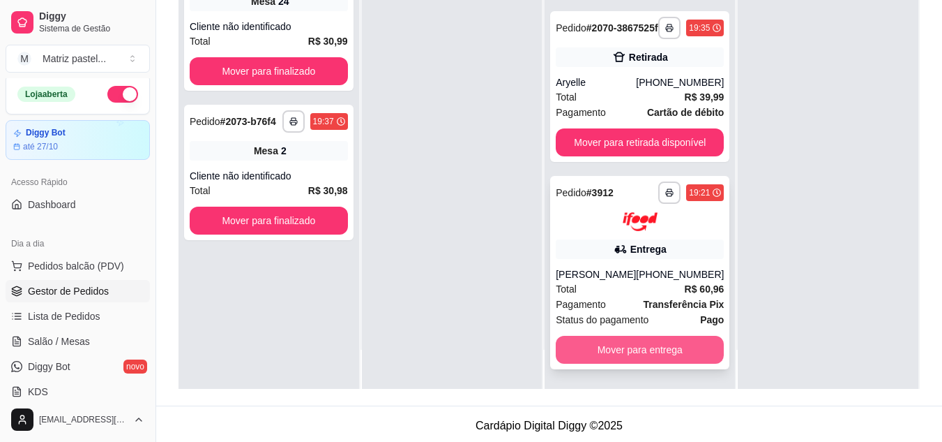
click at [585, 354] on button "Mover para entrega" at bounding box center [640, 349] width 168 height 28
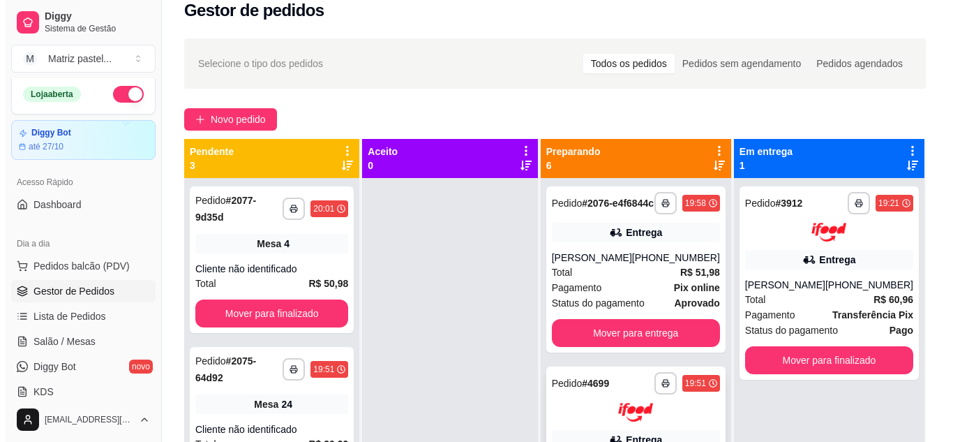
scroll to position [0, 0]
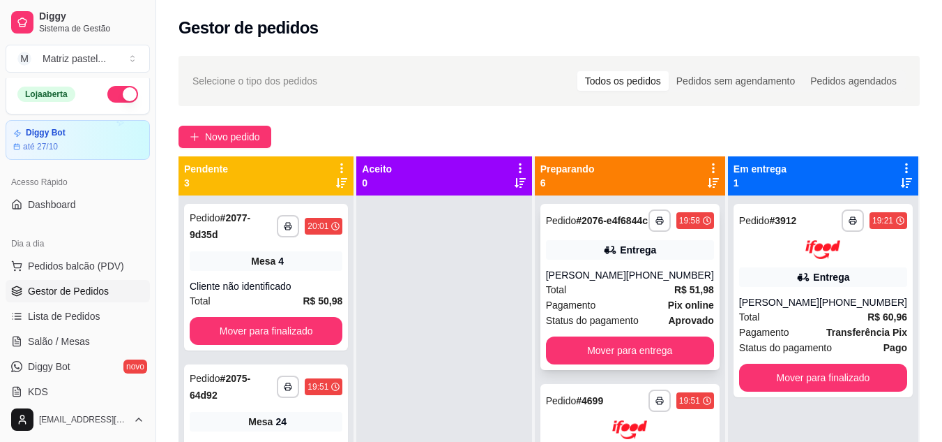
click at [620, 308] on div "Pagamento Pix online" at bounding box center [630, 304] width 168 height 15
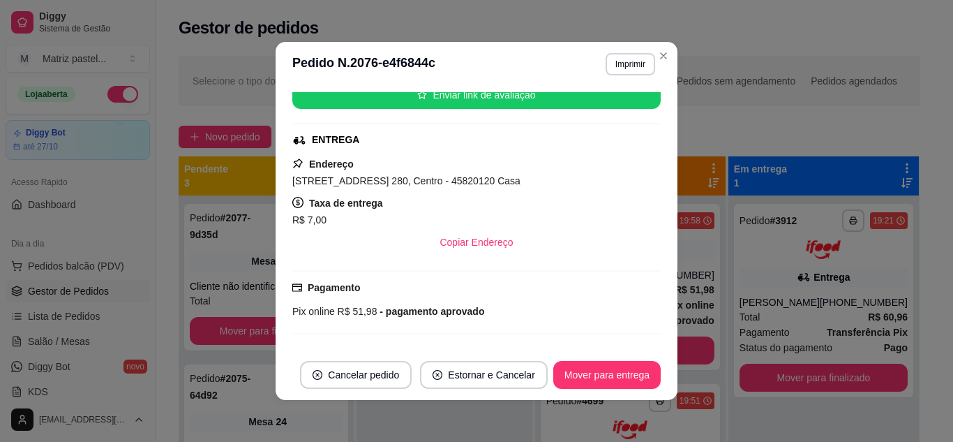
scroll to position [402, 0]
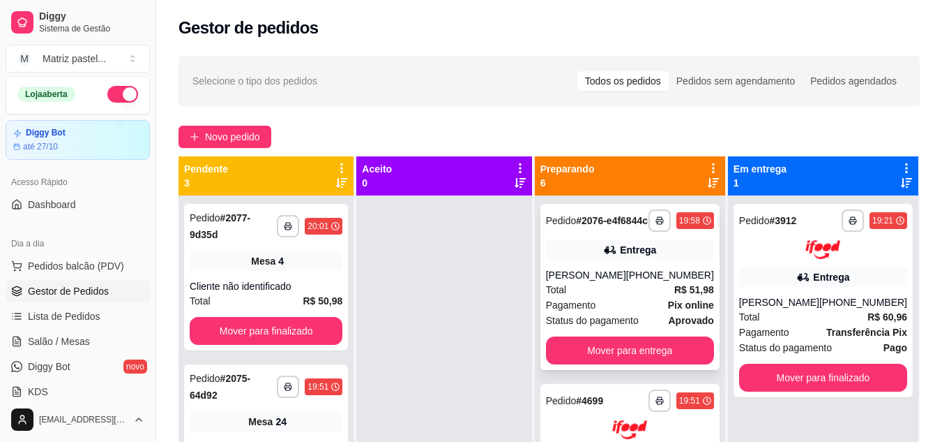
click at [638, 297] on div "Total R$ 51,98" at bounding box center [630, 289] width 168 height 15
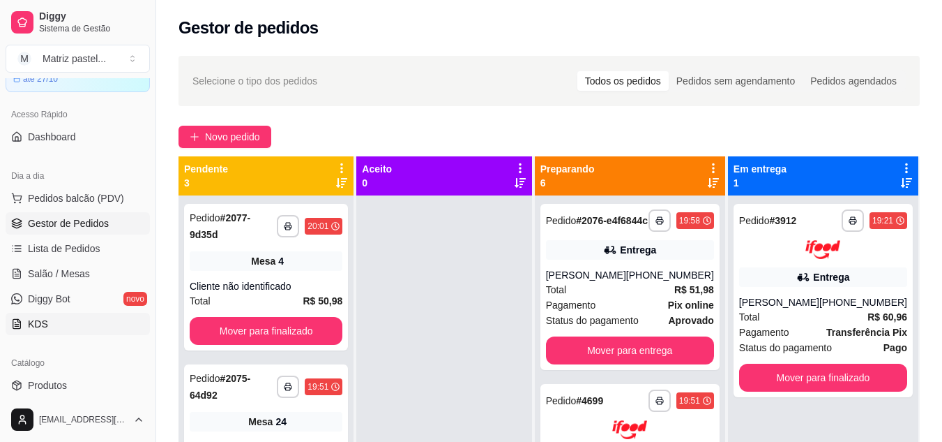
scroll to position [74, 0]
click at [54, 375] on link "Produtos" at bounding box center [78, 383] width 144 height 22
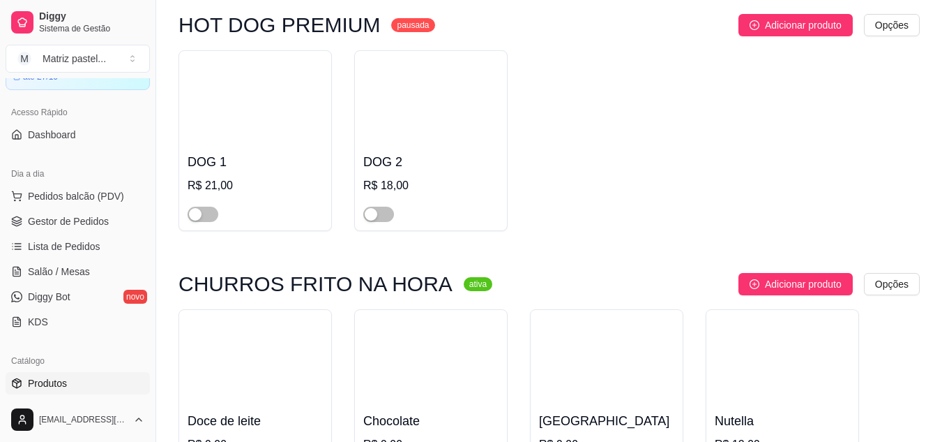
scroll to position [5816, 0]
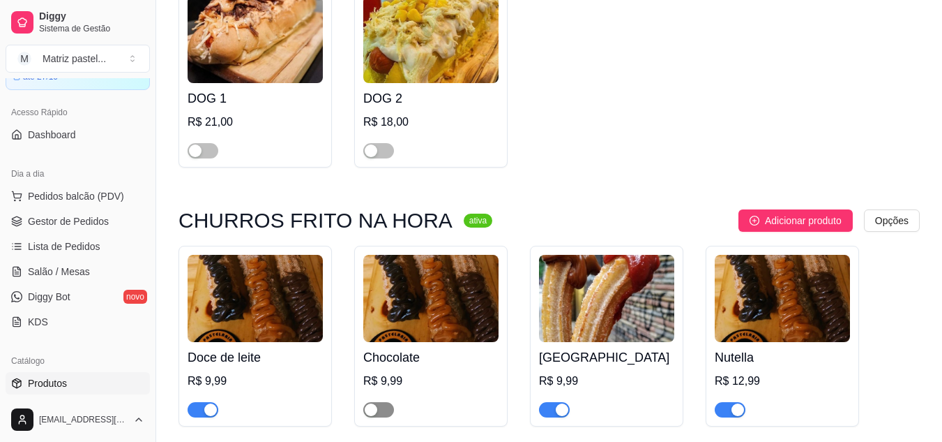
click at [386, 402] on span "button" at bounding box center [378, 409] width 31 height 15
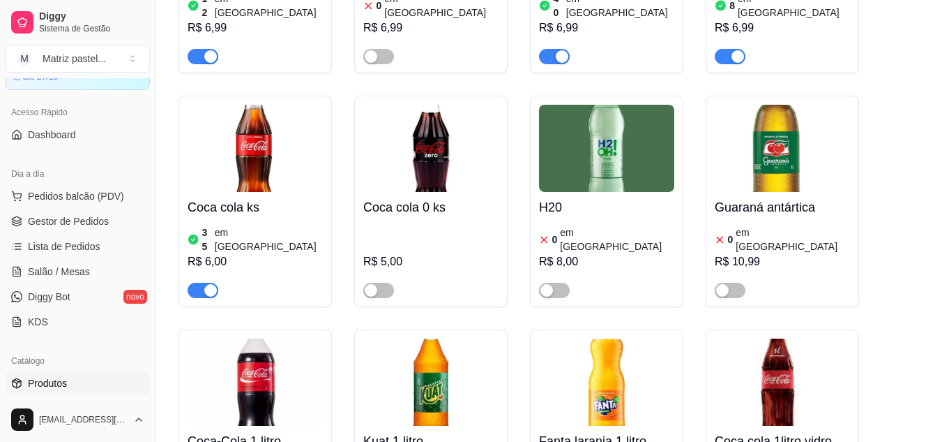
scroll to position [7490, 0]
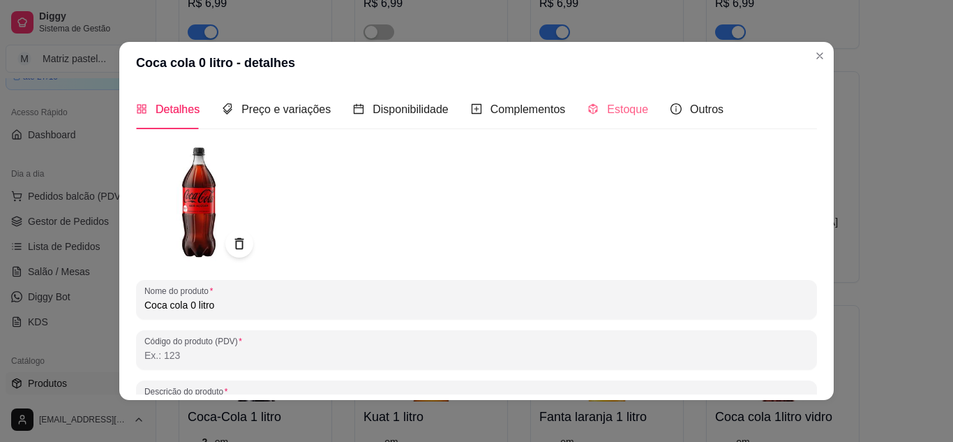
click at [594, 100] on div "Estoque" at bounding box center [617, 109] width 61 height 40
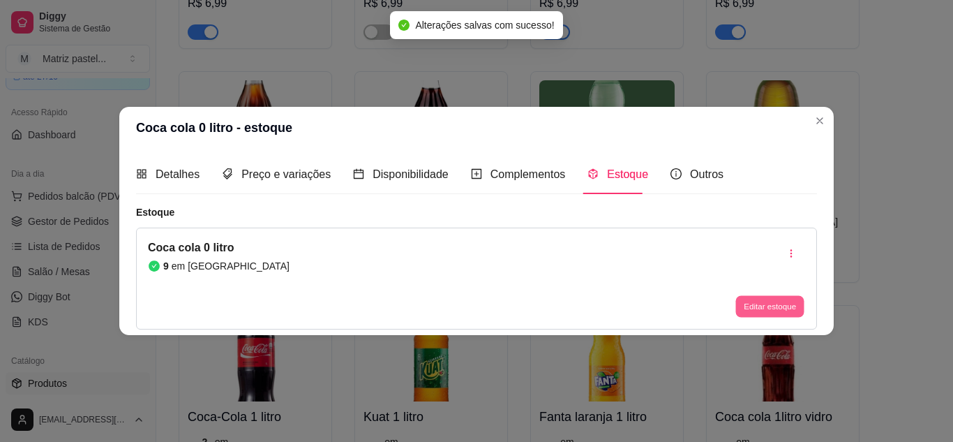
click at [782, 303] on button "Editar estoque" at bounding box center [769, 307] width 68 height 22
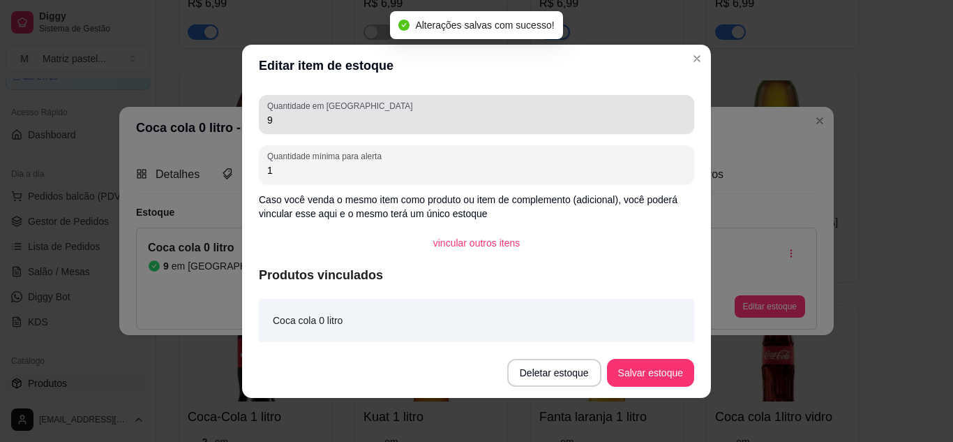
click at [259, 121] on div "Quantidade em estoque 9" at bounding box center [476, 114] width 435 height 39
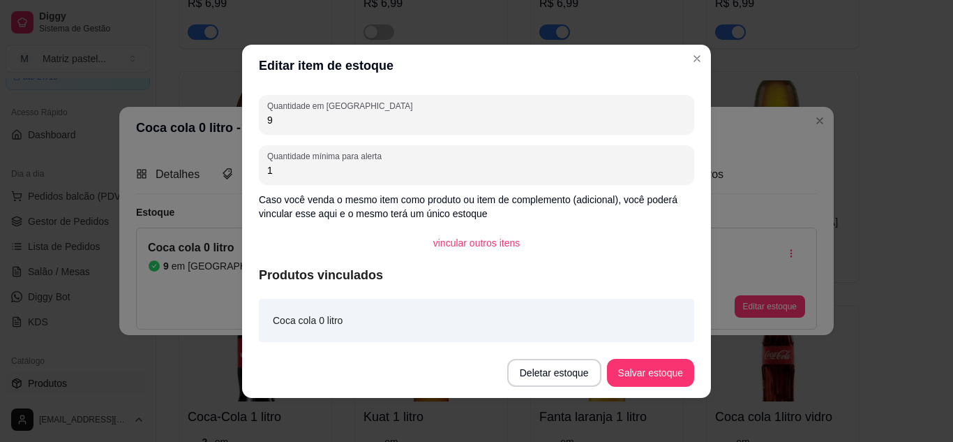
click at [267, 123] on input "9" at bounding box center [476, 120] width 419 height 14
type input "19"
click at [628, 375] on button "Salvar estoque" at bounding box center [650, 373] width 87 height 28
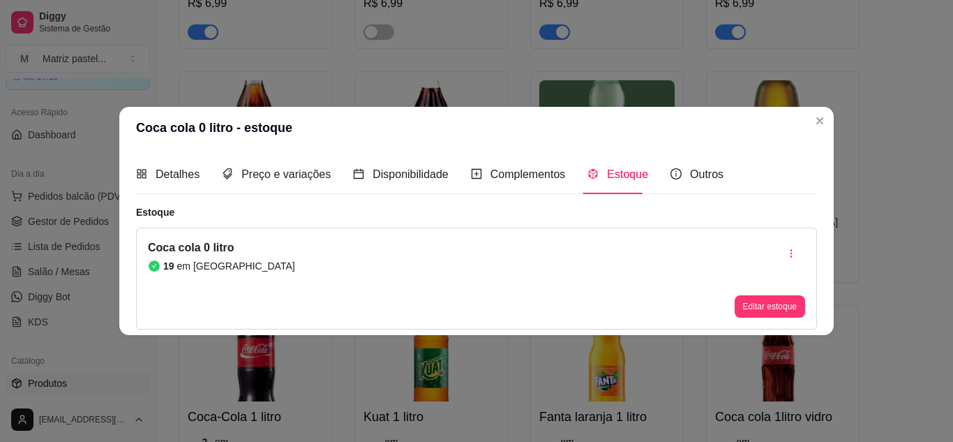
click at [827, 133] on header "Coca cola 0 litro - estoque" at bounding box center [476, 128] width 714 height 42
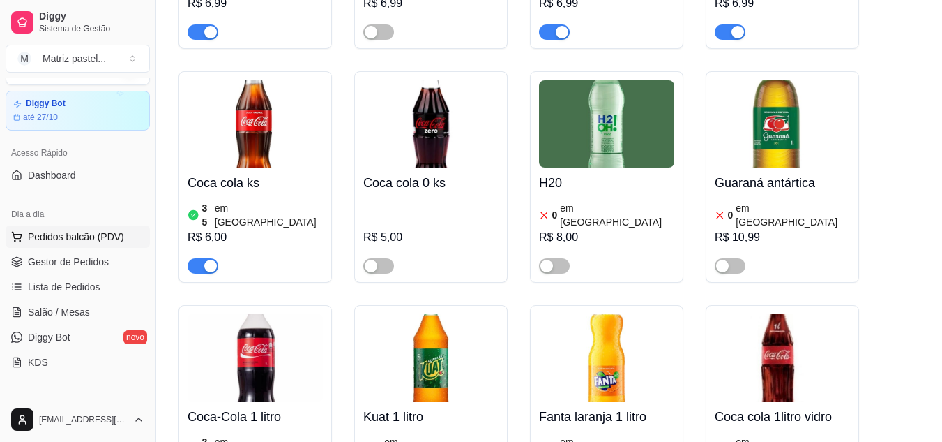
scroll to position [0, 0]
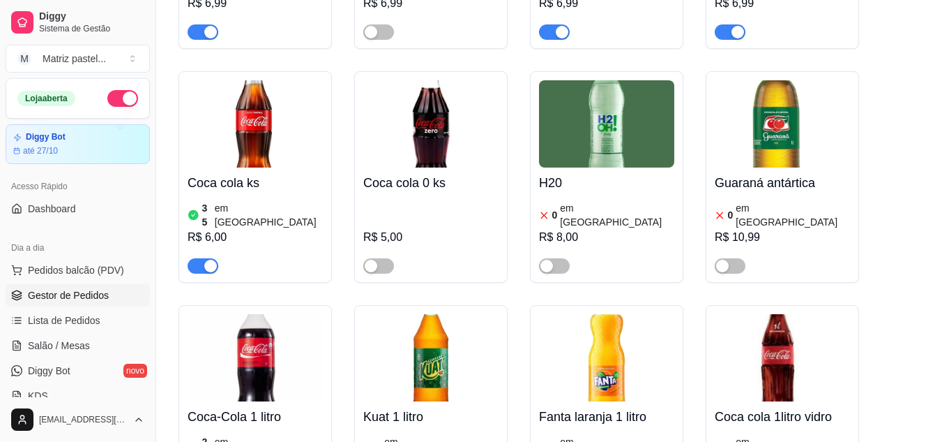
click at [43, 292] on span "Gestor de Pedidos" at bounding box center [68, 295] width 81 height 14
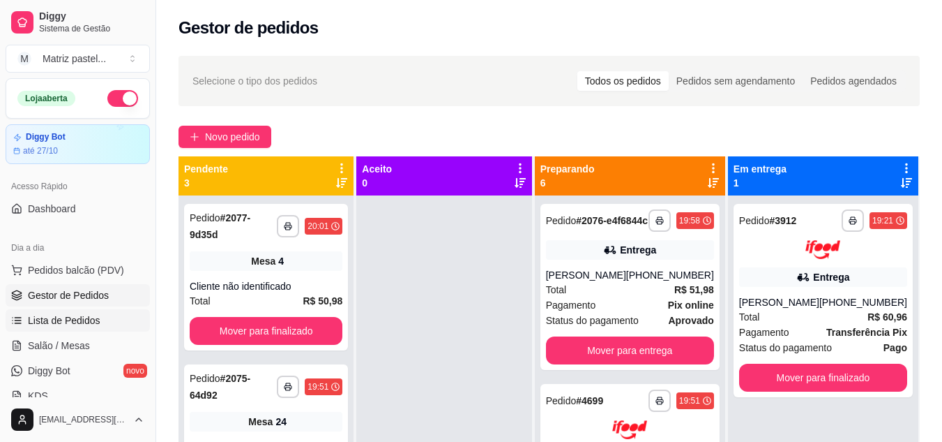
drag, startPoint x: 70, startPoint y: 342, endPoint x: 66, endPoint y: 330, distance: 13.0
click at [70, 342] on span "Salão / Mesas" at bounding box center [59, 345] width 62 height 14
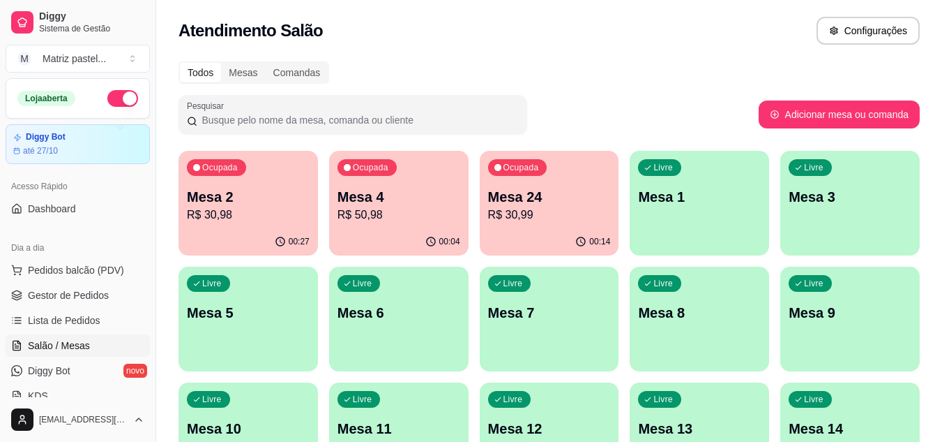
click at [241, 202] on p "Mesa 2" at bounding box center [248, 197] width 123 height 20
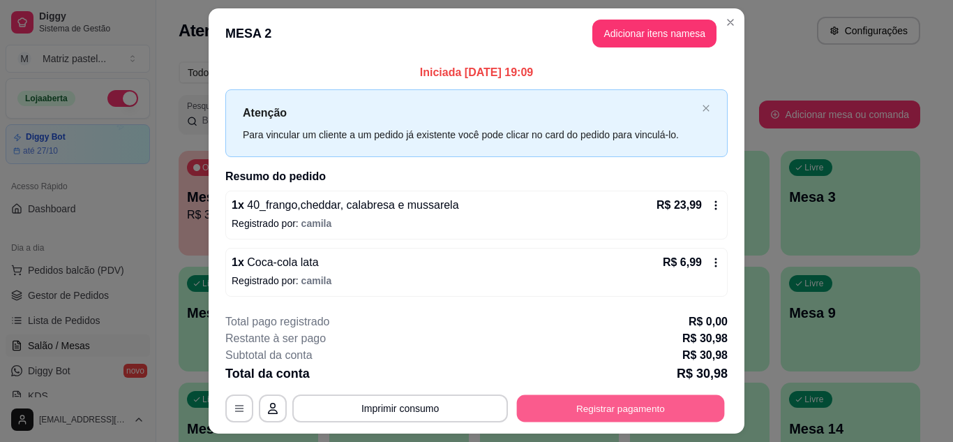
click at [590, 415] on button "Registrar pagamento" at bounding box center [621, 408] width 208 height 27
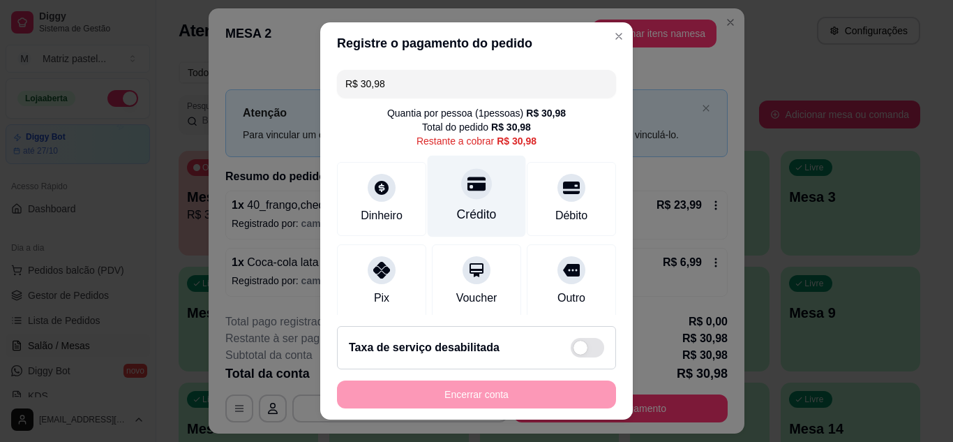
click at [445, 201] on div "Crédito" at bounding box center [477, 196] width 98 height 82
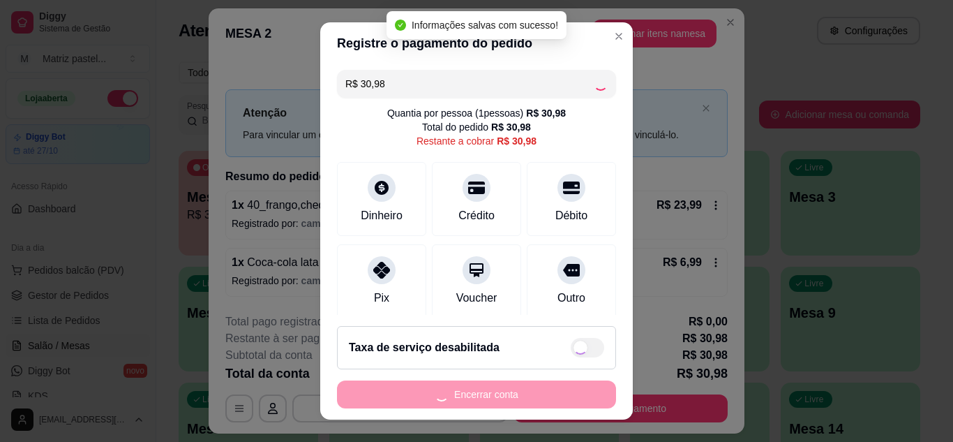
type input "R$ 0,00"
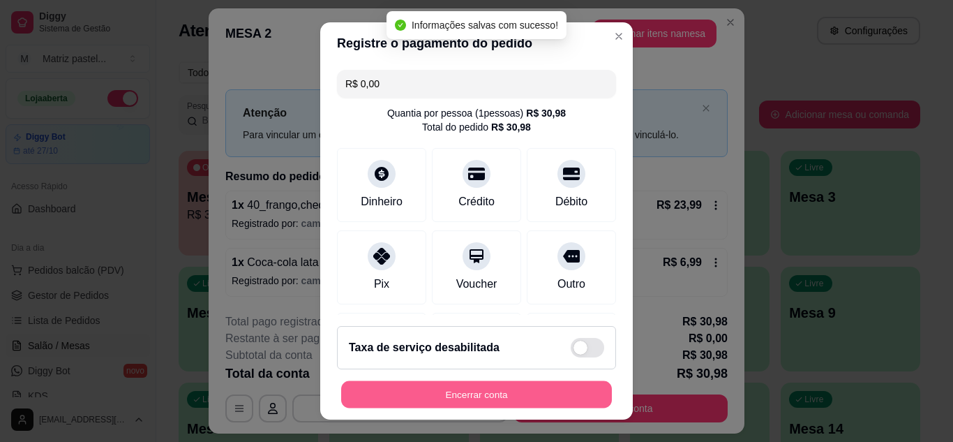
click at [431, 385] on button "Encerrar conta" at bounding box center [476, 394] width 271 height 27
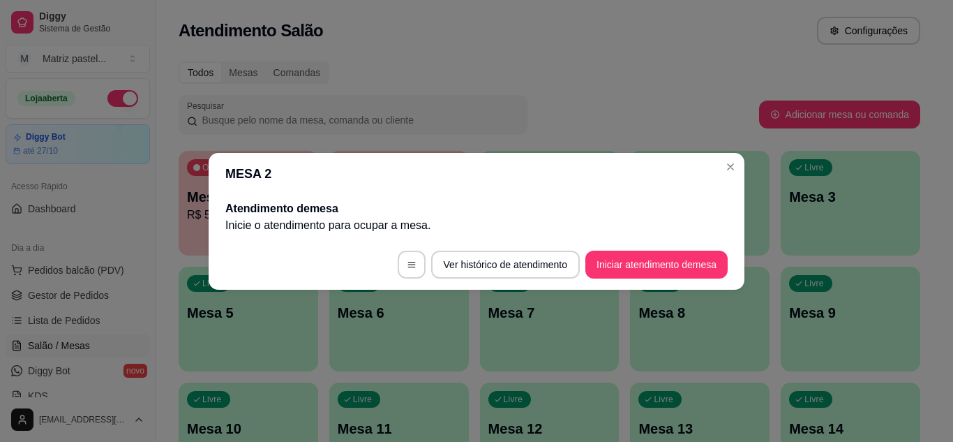
click at [718, 174] on header "MESA 2" at bounding box center [477, 174] width 536 height 42
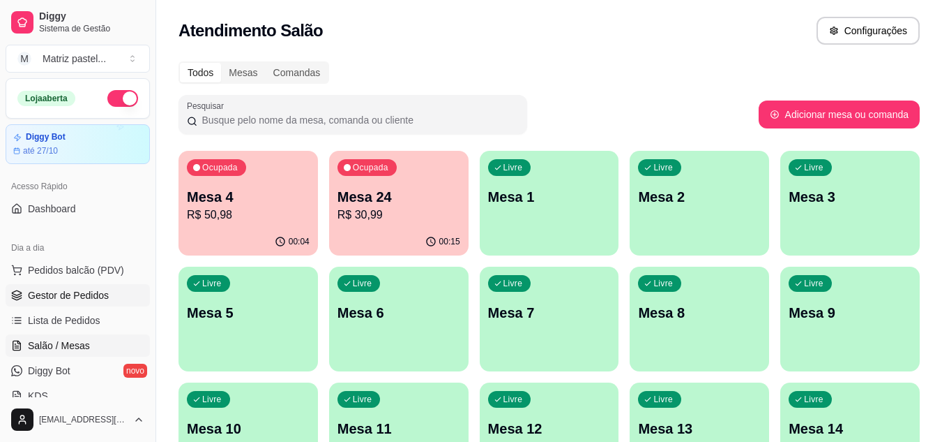
click at [111, 301] on link "Gestor de Pedidos" at bounding box center [78, 295] width 144 height 22
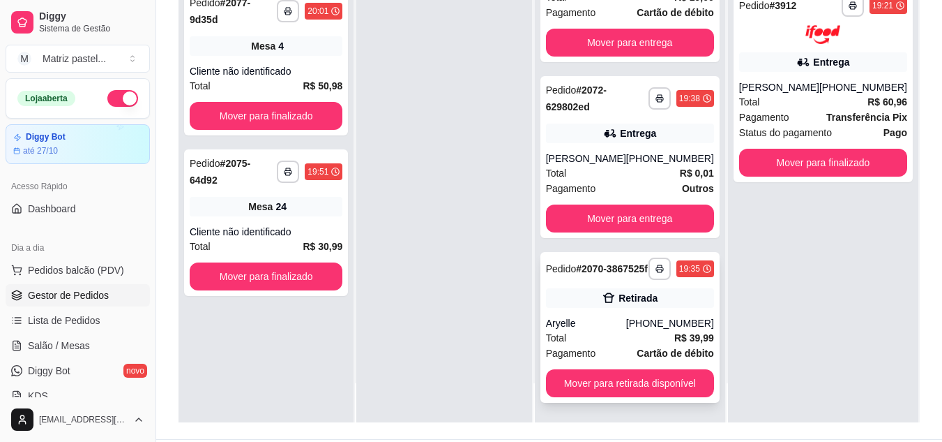
scroll to position [209, 0]
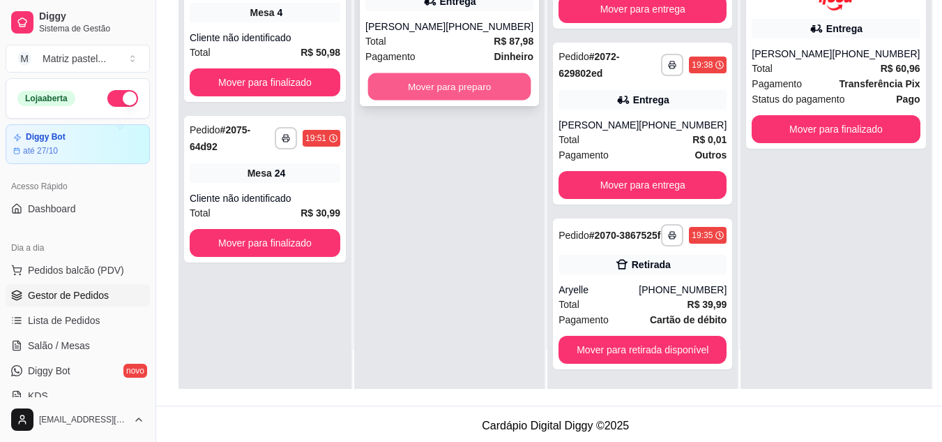
click at [460, 100] on button "Mover para preparo" at bounding box center [449, 86] width 163 height 27
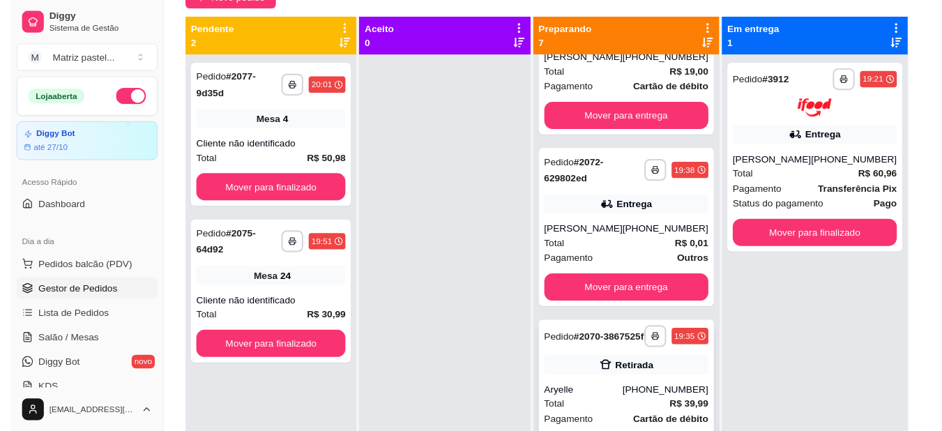
scroll to position [39, 0]
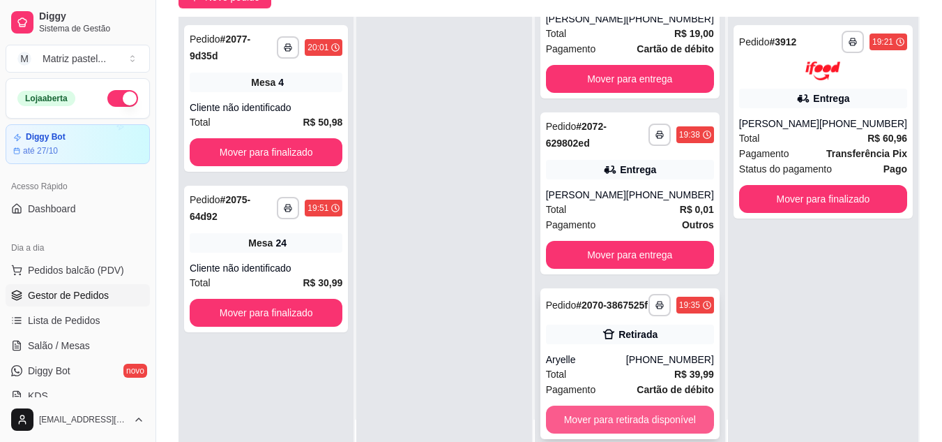
click at [582, 414] on button "Mover para retirada disponível" at bounding box center [630, 419] width 168 height 28
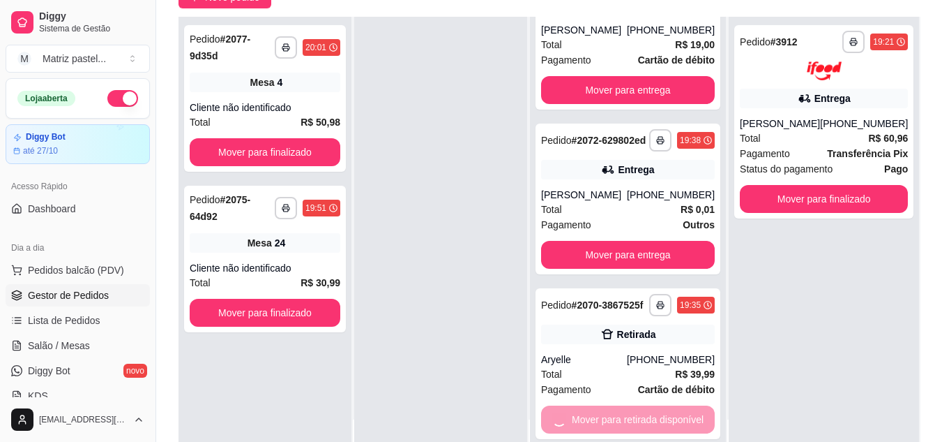
scroll to position [732, 0]
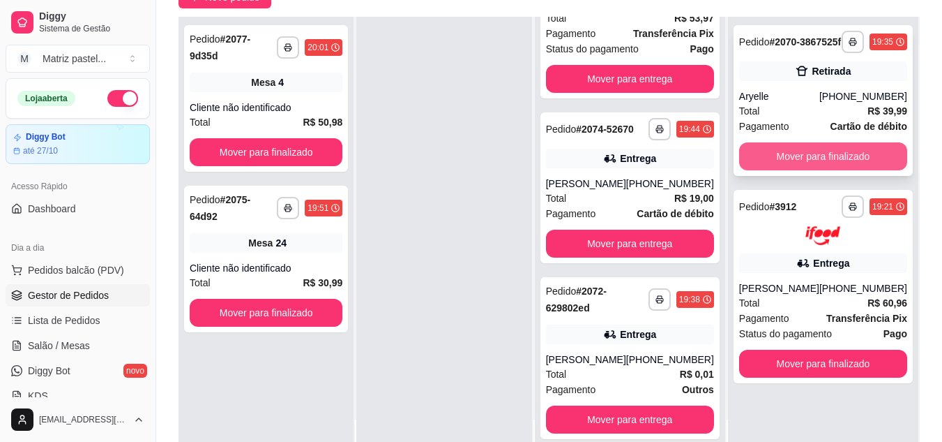
click at [802, 162] on button "Mover para finalizado" at bounding box center [823, 156] width 168 height 28
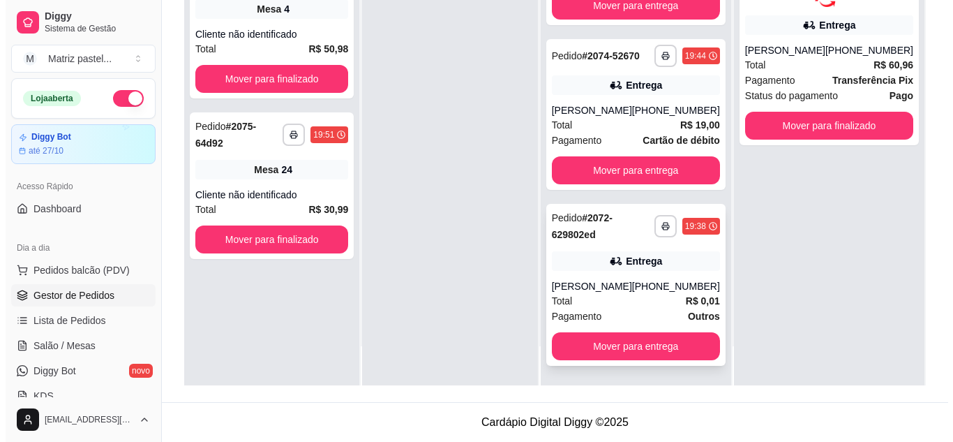
scroll to position [663, 0]
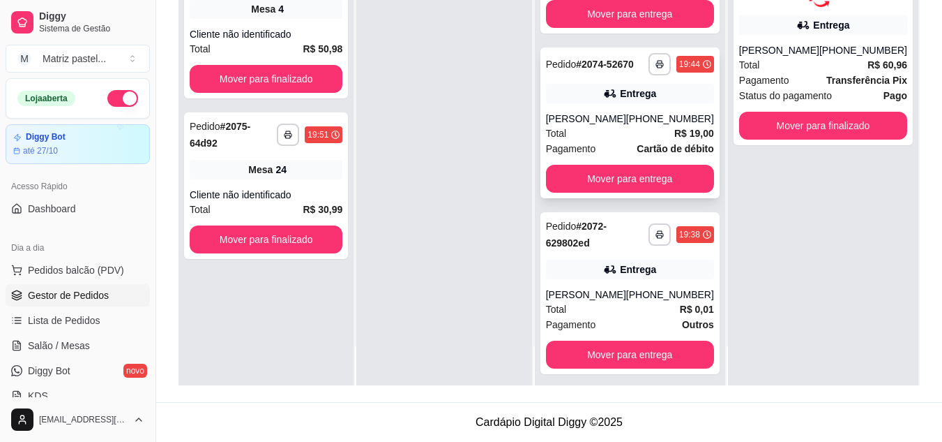
click at [555, 193] on div "**********" at bounding box center [630, 122] width 179 height 151
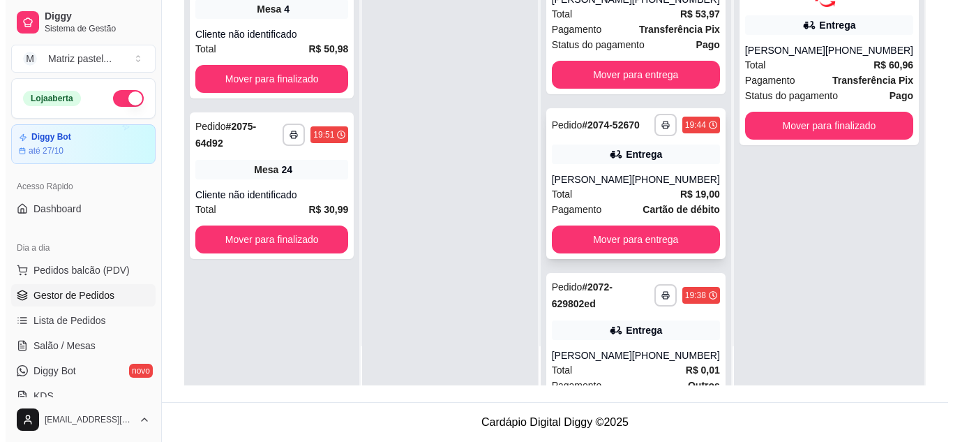
scroll to position [523, 0]
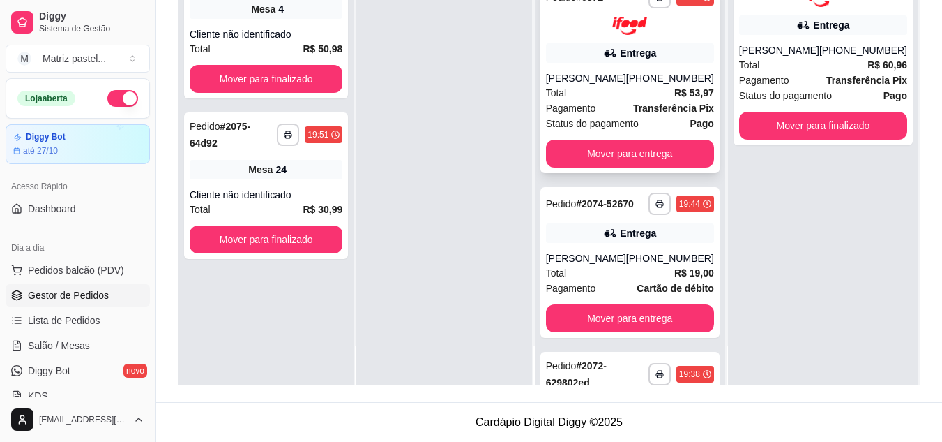
click at [596, 85] on div "[PERSON_NAME]" at bounding box center [586, 78] width 80 height 14
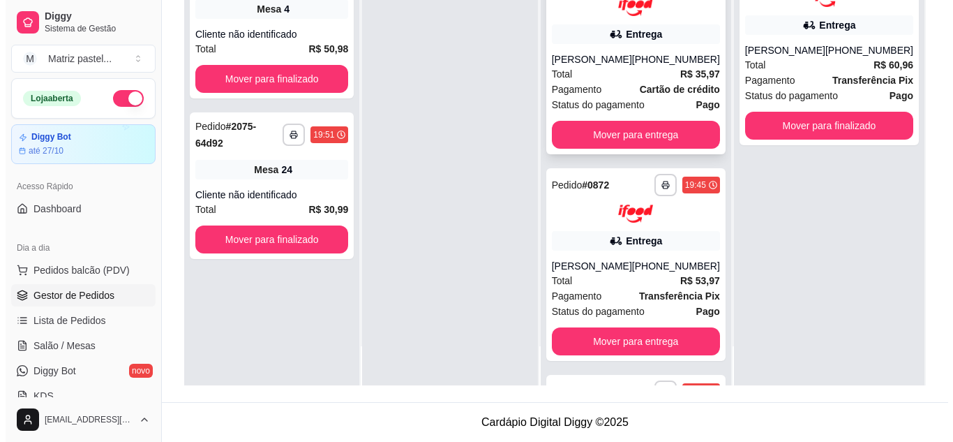
scroll to position [314, 0]
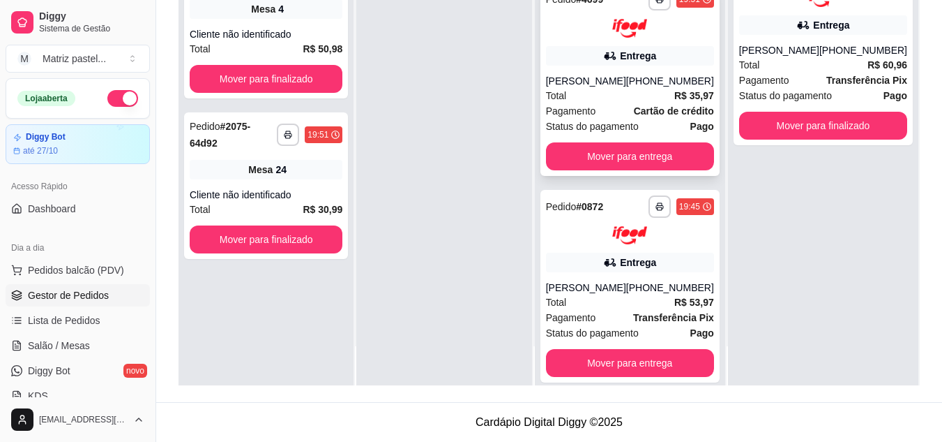
click at [588, 88] on div "[PERSON_NAME]" at bounding box center [586, 81] width 80 height 14
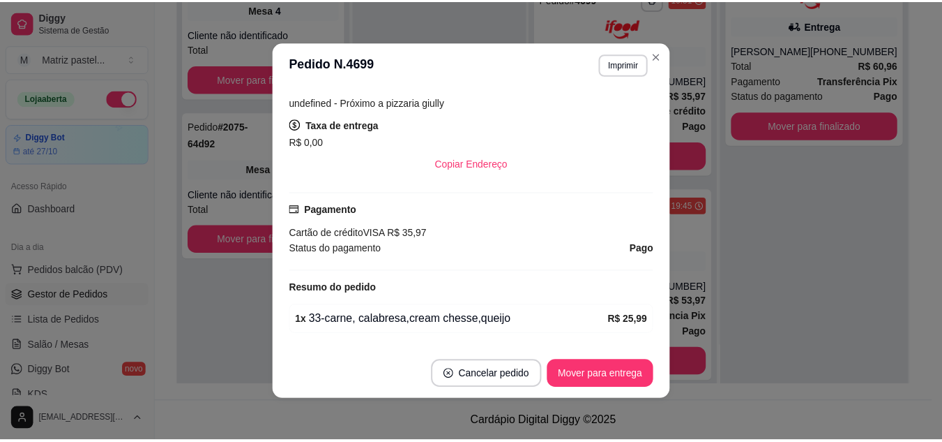
scroll to position [349, 0]
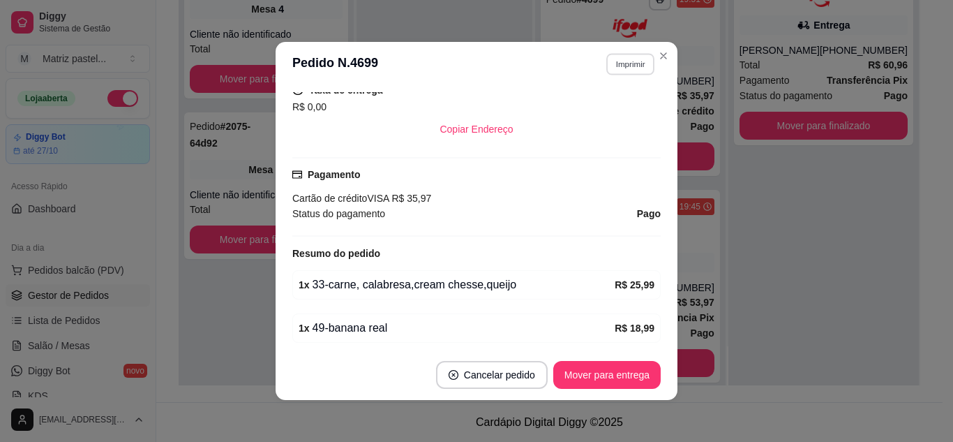
click at [625, 70] on button "Imprimir" at bounding box center [630, 64] width 48 height 22
click at [592, 116] on button "IMPRESSORA" at bounding box center [600, 113] width 101 height 22
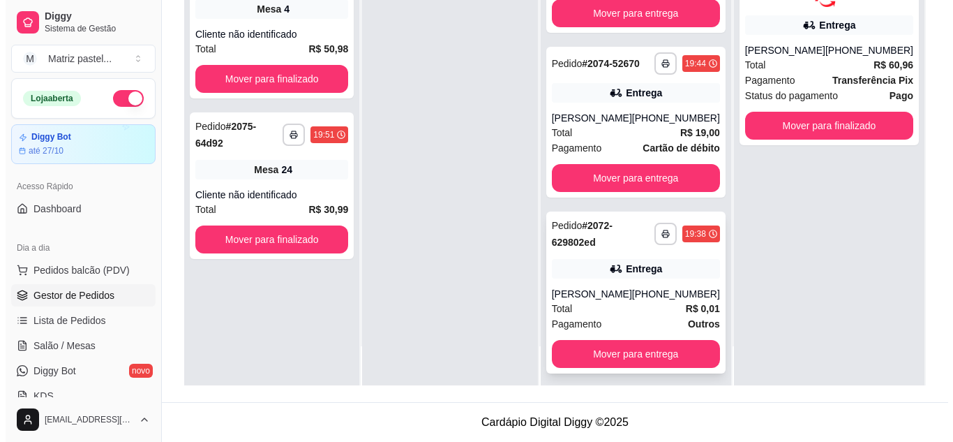
scroll to position [732, 0]
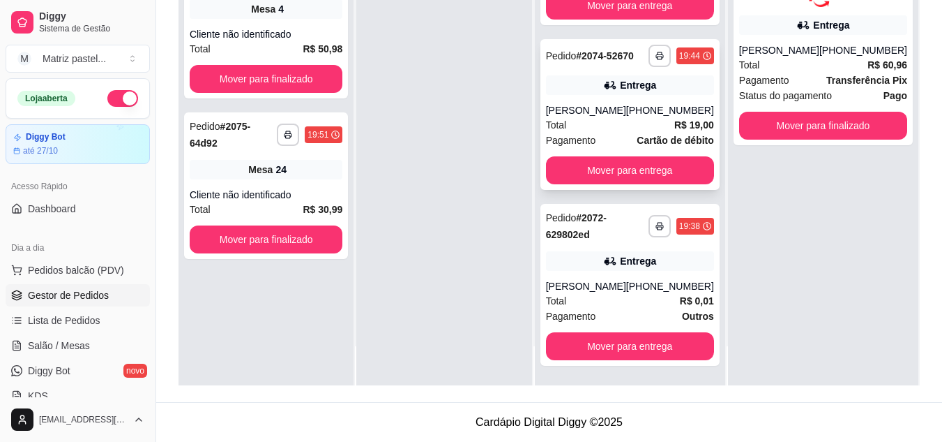
click at [614, 83] on icon at bounding box center [610, 85] width 10 height 8
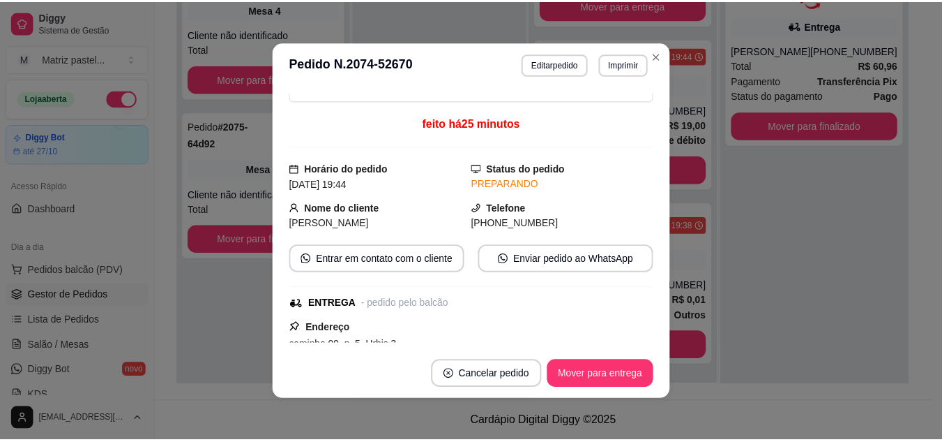
scroll to position [70, 0]
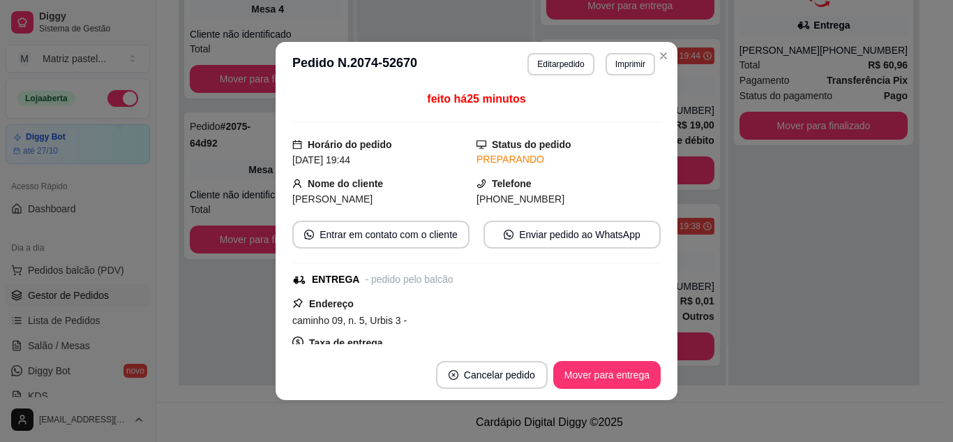
click at [614, 76] on header "**********" at bounding box center [477, 64] width 402 height 45
click at [616, 73] on button "Imprimir" at bounding box center [630, 64] width 48 height 22
click at [605, 105] on button "IMPRESSORA" at bounding box center [600, 113] width 101 height 22
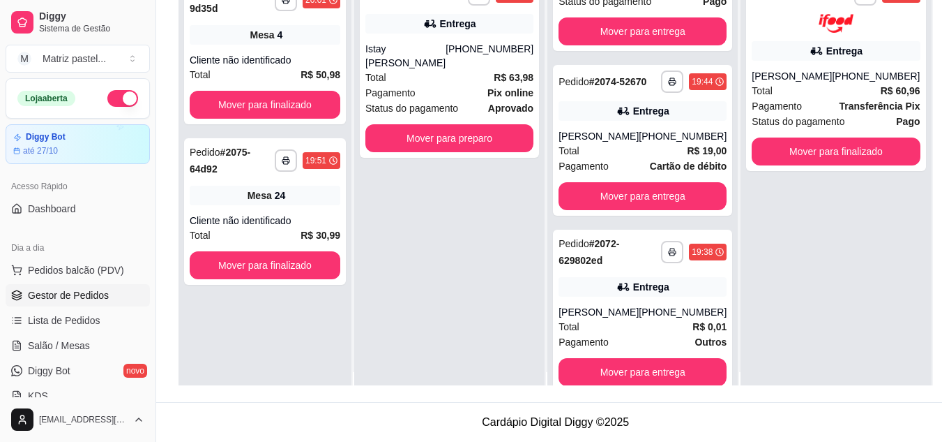
scroll to position [0, 0]
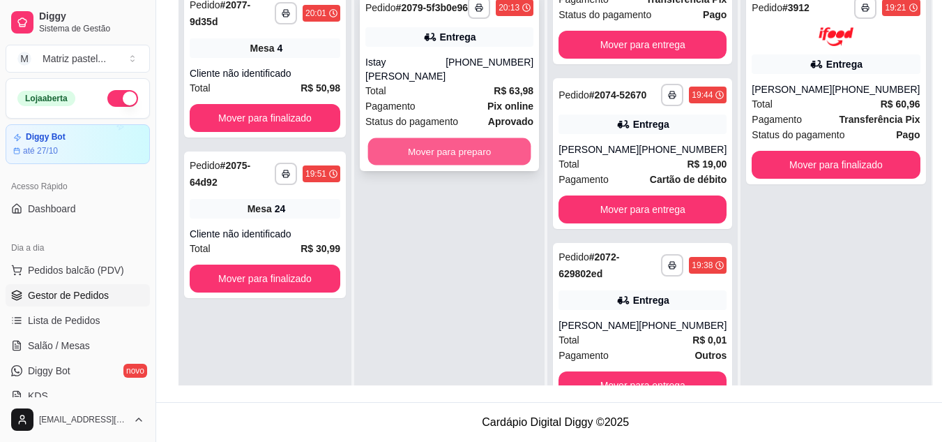
click at [469, 165] on button "Mover para preparo" at bounding box center [449, 151] width 163 height 27
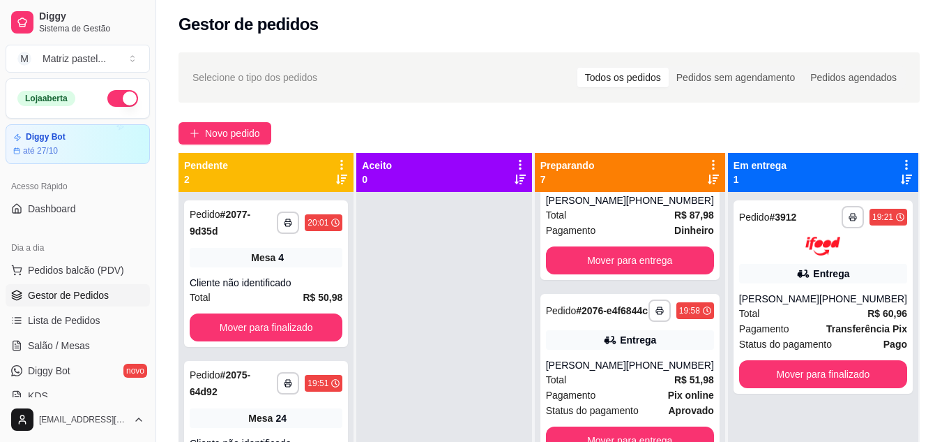
scroll to position [254, 0]
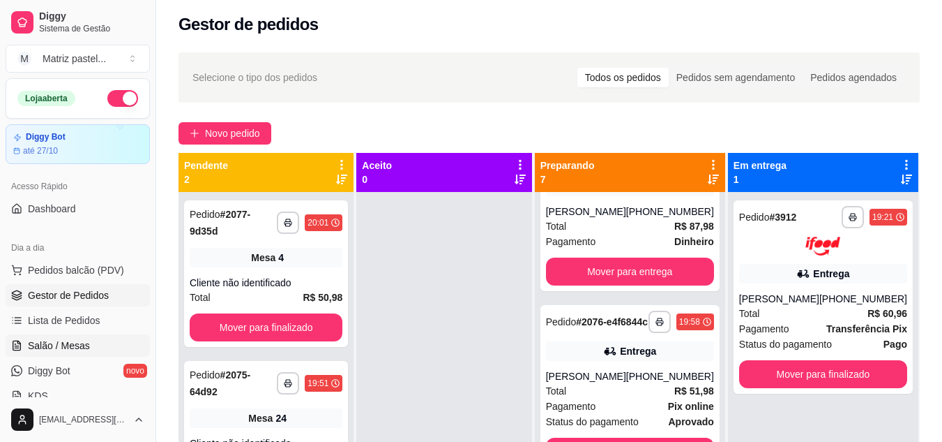
click at [28, 338] on link "Salão / Mesas" at bounding box center [78, 345] width 144 height 22
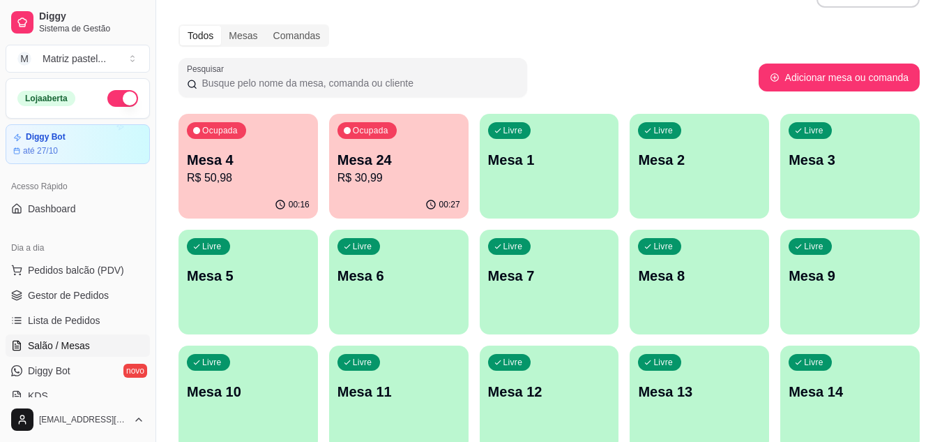
scroll to position [70, 0]
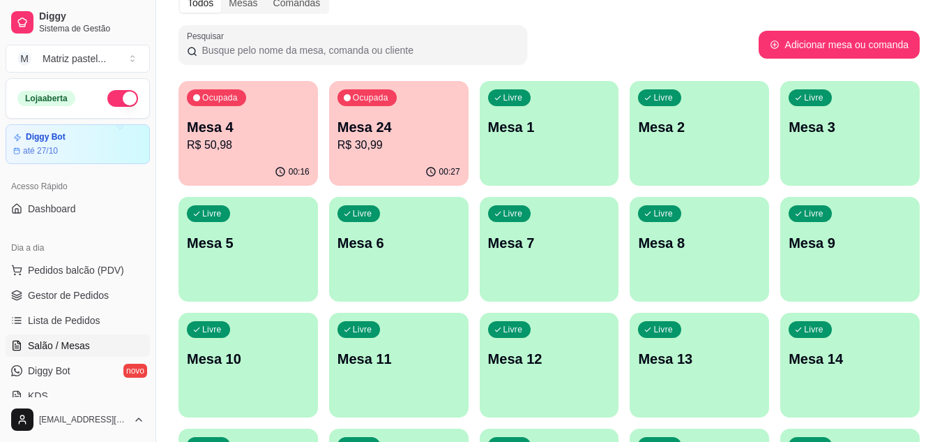
click at [392, 144] on p "R$ 30,99" at bounding box center [399, 145] width 123 height 17
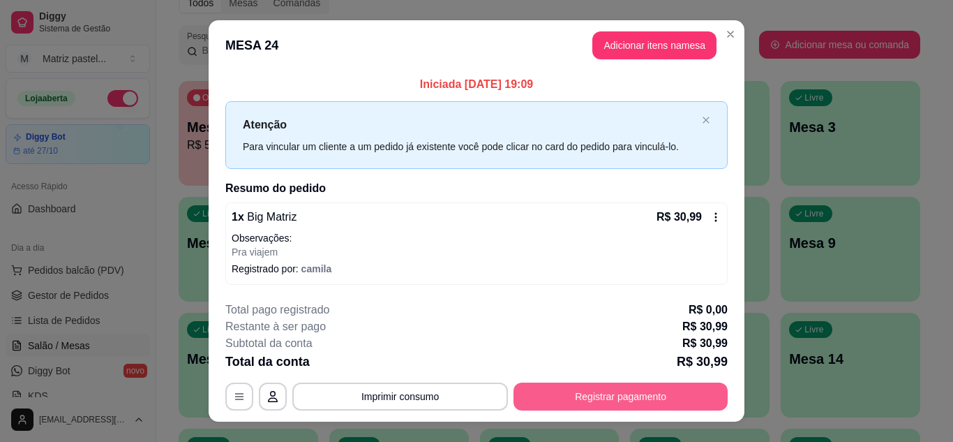
click at [595, 391] on button "Registrar pagamento" at bounding box center [620, 396] width 214 height 28
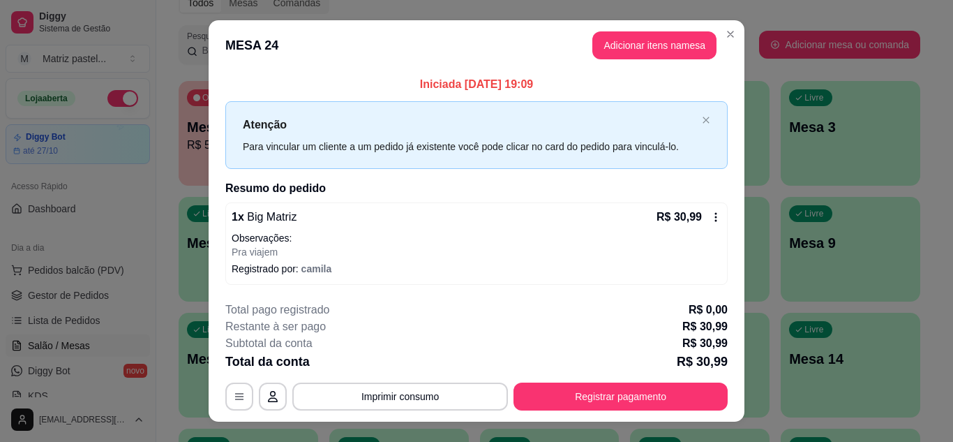
click at [382, 193] on icon at bounding box center [381, 183] width 18 height 18
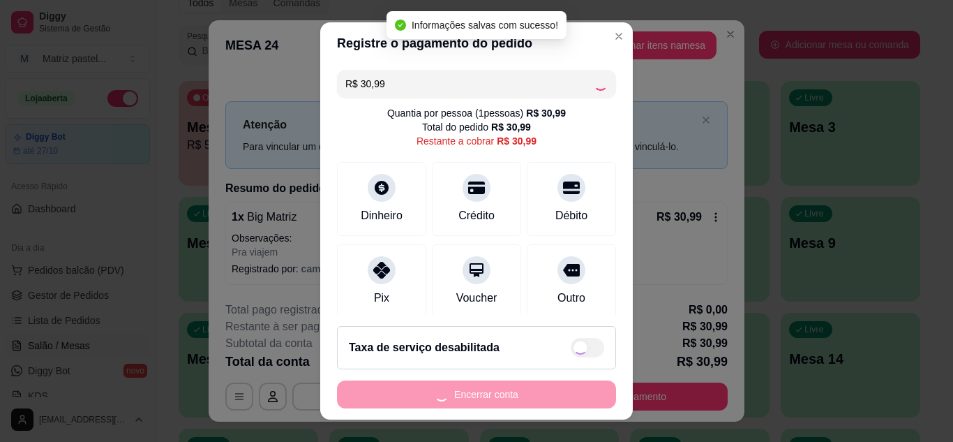
type input "R$ 0,00"
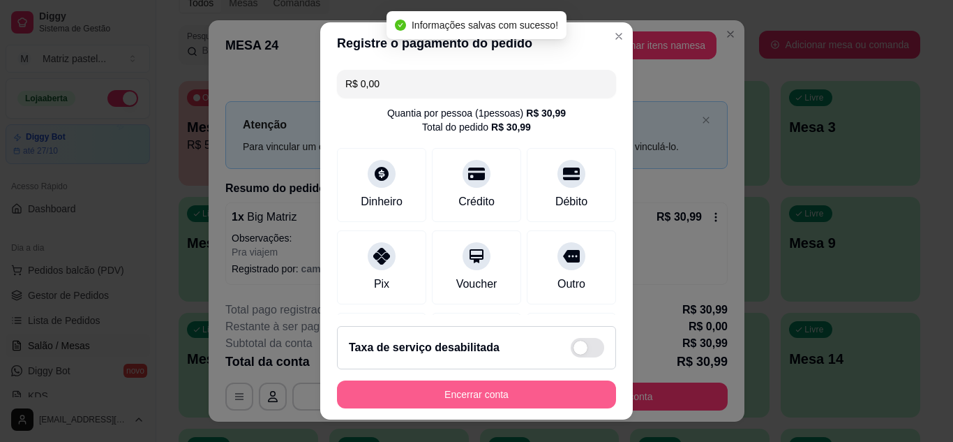
click at [497, 400] on button "Encerrar conta" at bounding box center [476, 394] width 279 height 28
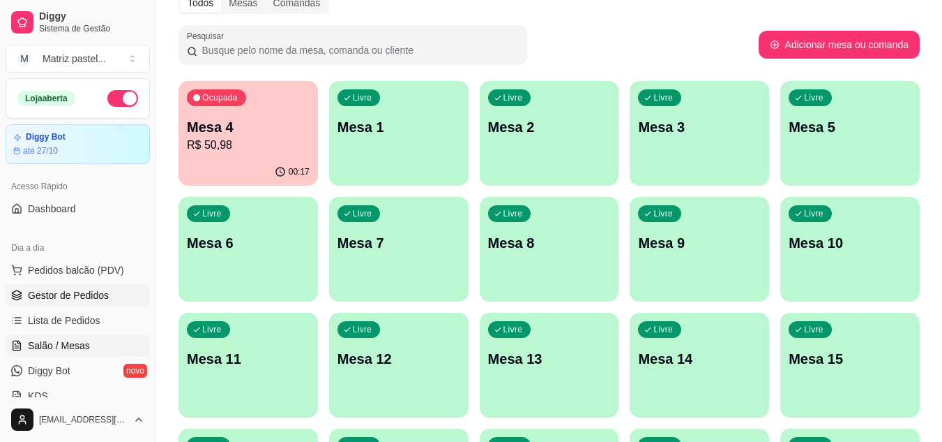
click at [101, 296] on span "Gestor de Pedidos" at bounding box center [68, 295] width 81 height 14
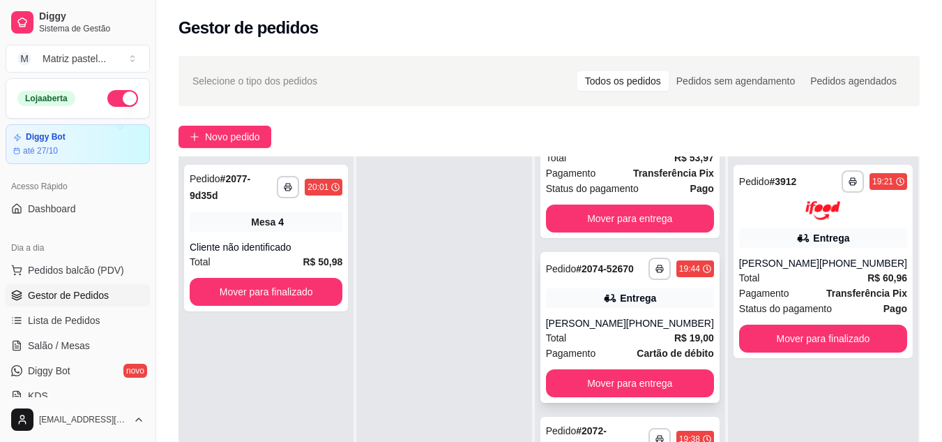
scroll to position [951, 0]
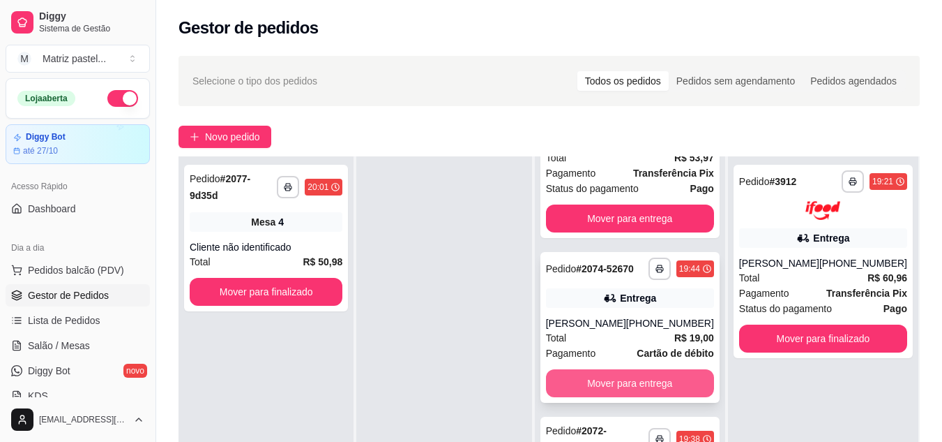
click at [597, 380] on button "Mover para entrega" at bounding box center [630, 383] width 168 height 28
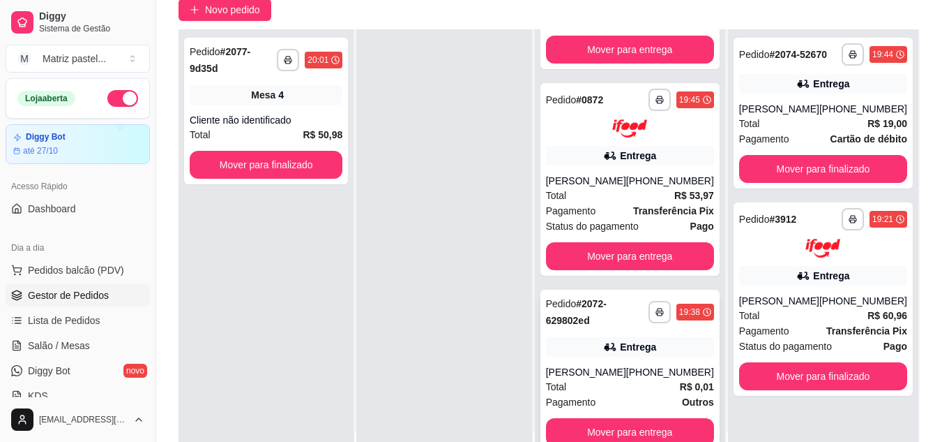
scroll to position [140, 0]
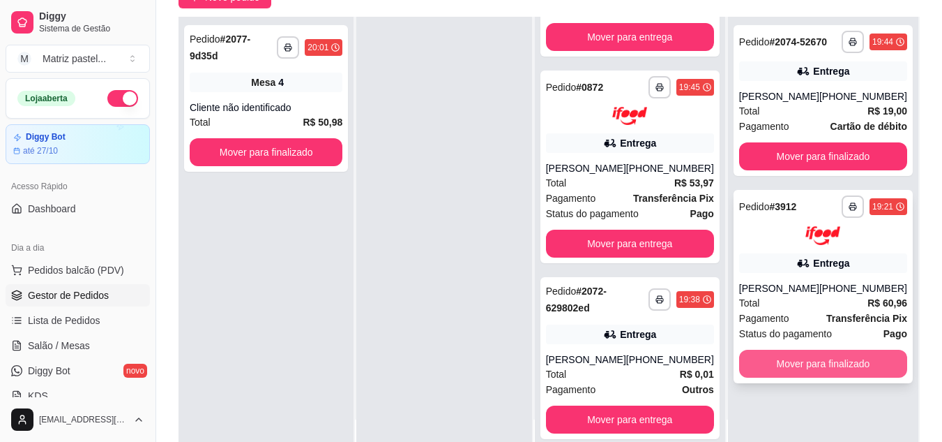
click at [813, 370] on button "Mover para finalizado" at bounding box center [823, 363] width 168 height 28
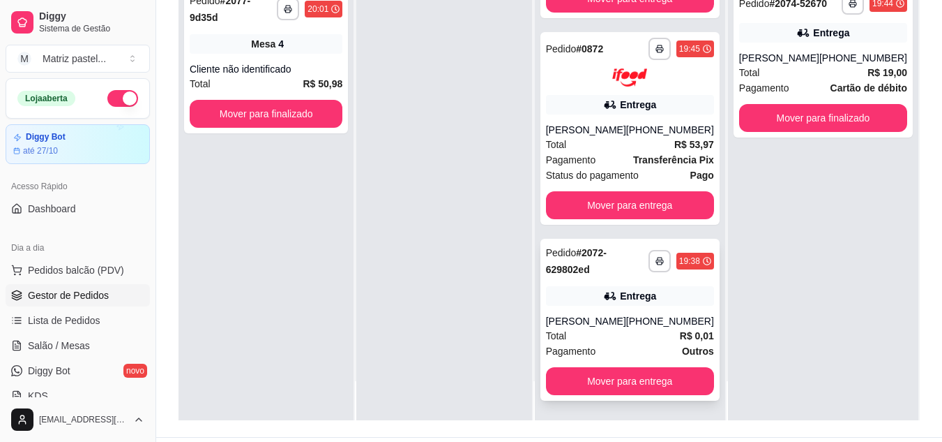
scroll to position [213, 0]
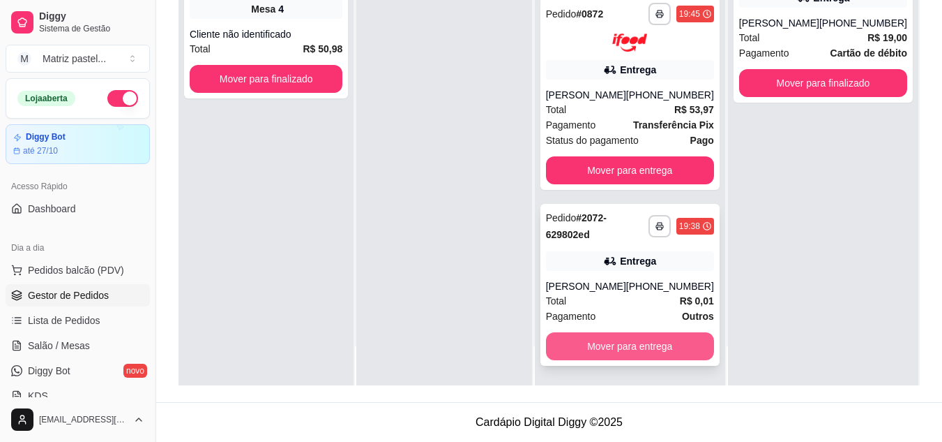
click at [604, 347] on button "Mover para entrega" at bounding box center [630, 346] width 168 height 28
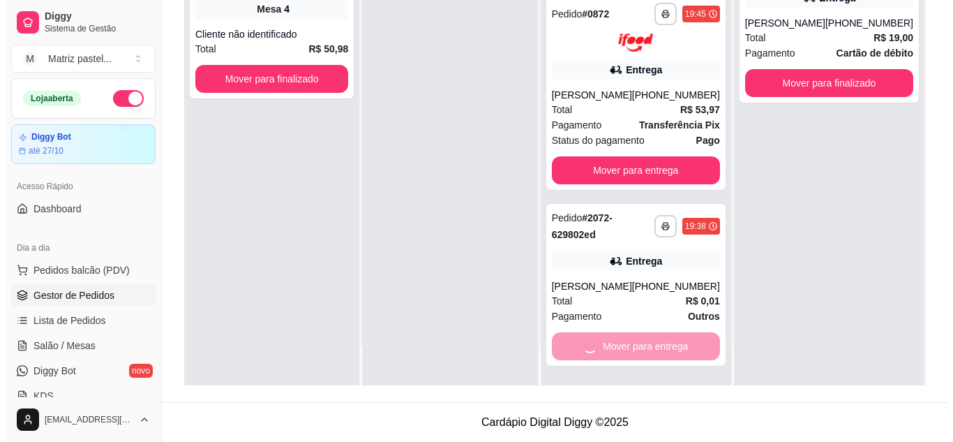
scroll to position [600, 0]
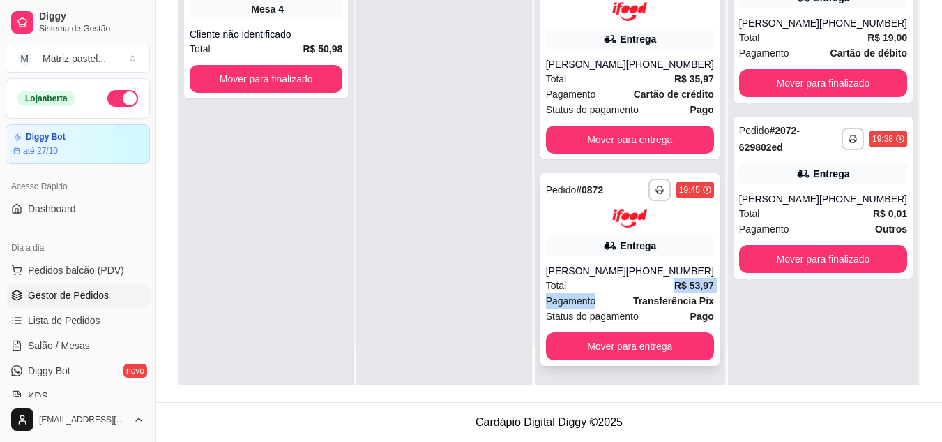
click at [631, 294] on div "**********" at bounding box center [630, 269] width 179 height 193
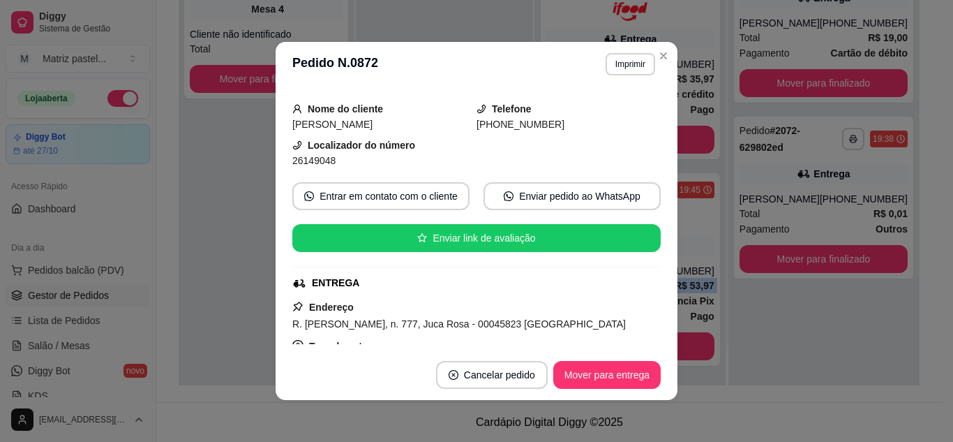
scroll to position [0, 0]
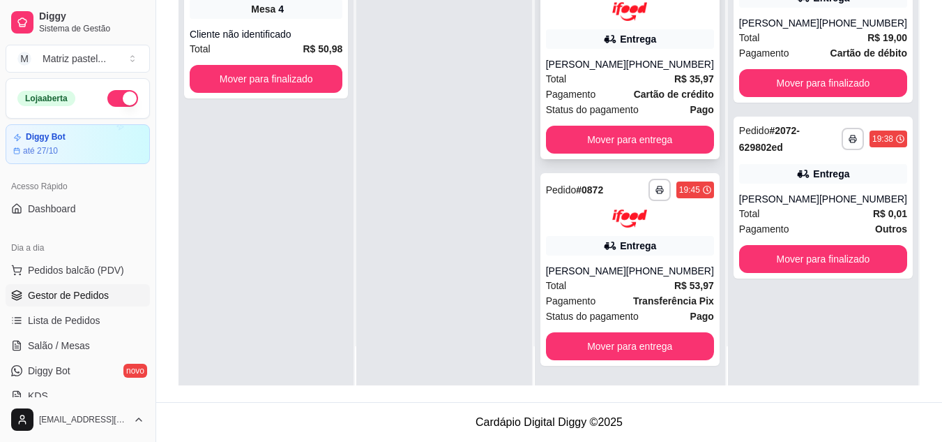
click at [658, 57] on div "[PHONE_NUMBER]" at bounding box center [670, 64] width 88 height 14
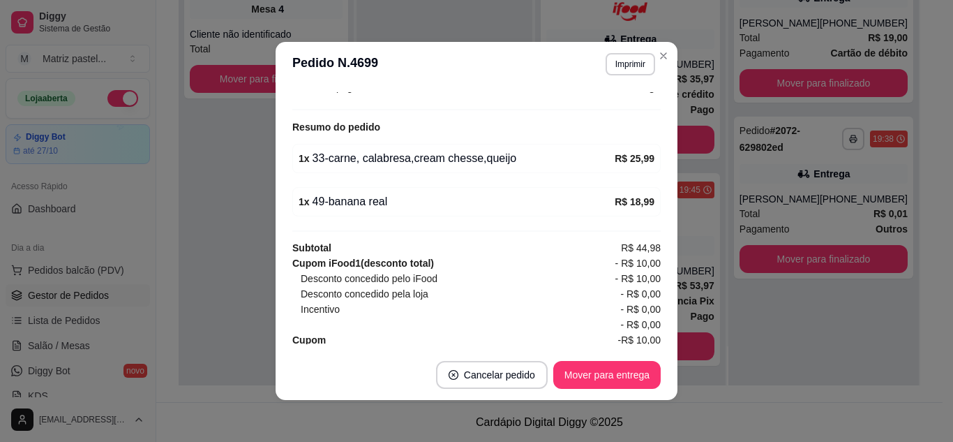
scroll to position [477, 0]
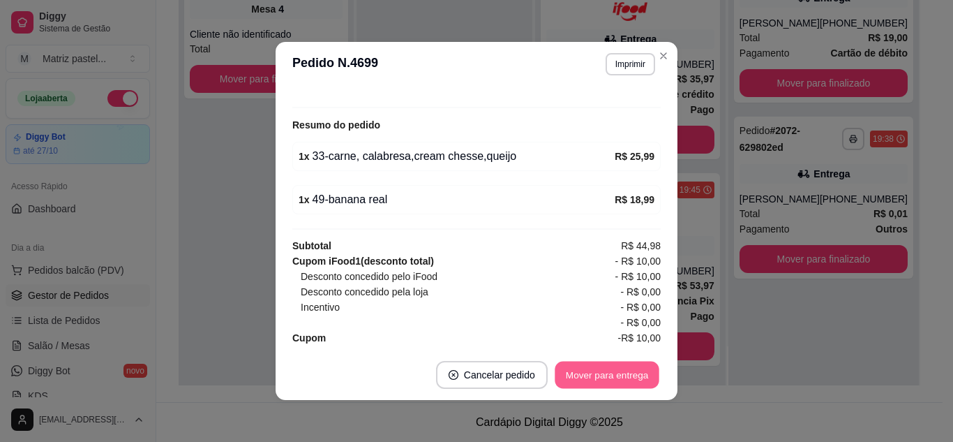
click at [622, 382] on button "Mover para entrega" at bounding box center [607, 374] width 105 height 27
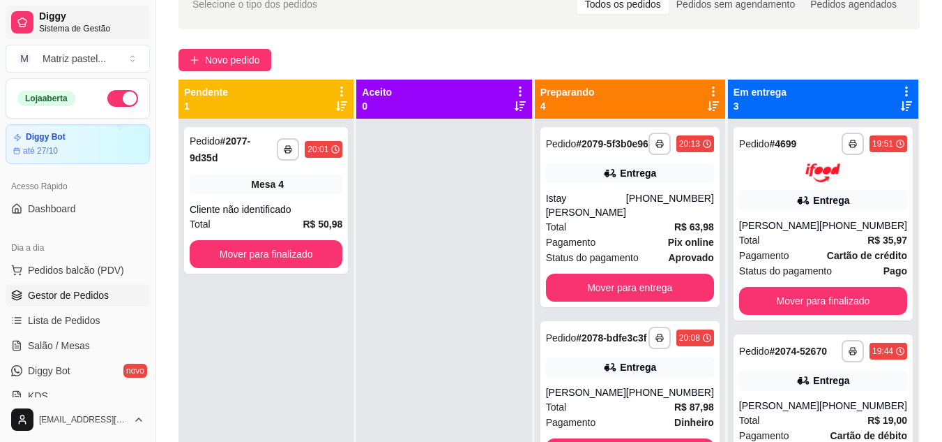
scroll to position [73, 0]
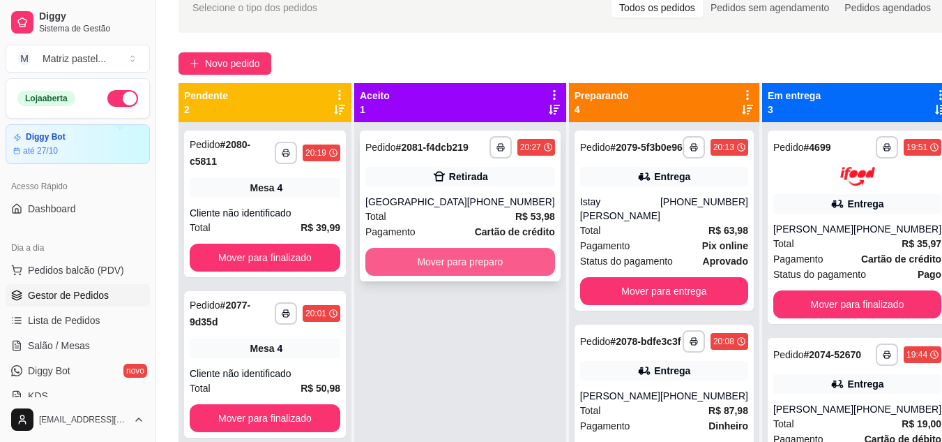
click at [472, 272] on button "Mover para preparo" at bounding box center [460, 262] width 190 height 28
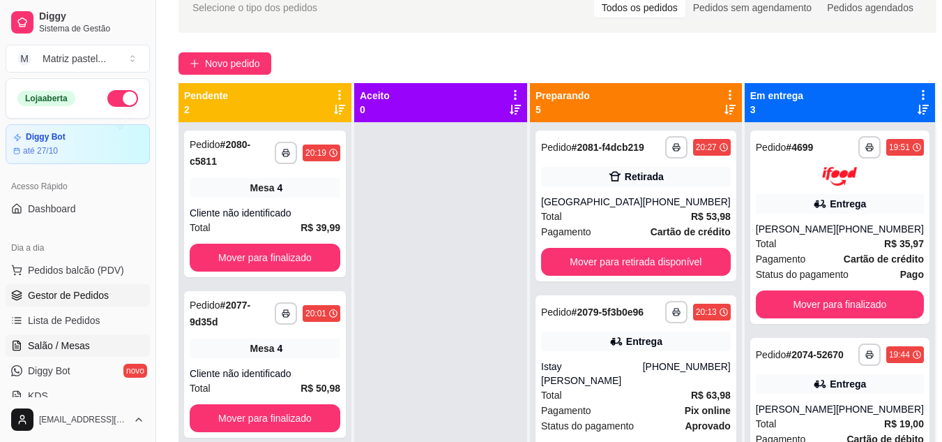
click at [72, 339] on span "Salão / Mesas" at bounding box center [59, 345] width 62 height 14
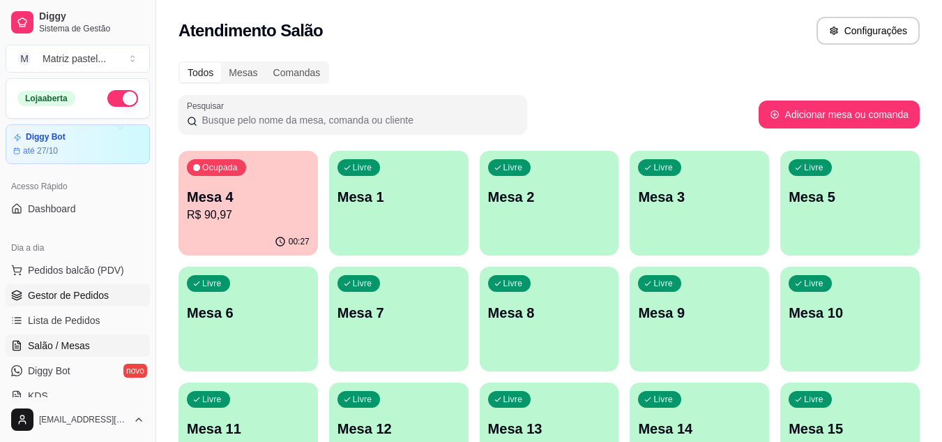
click at [31, 296] on span "Gestor de Pedidos" at bounding box center [68, 295] width 81 height 14
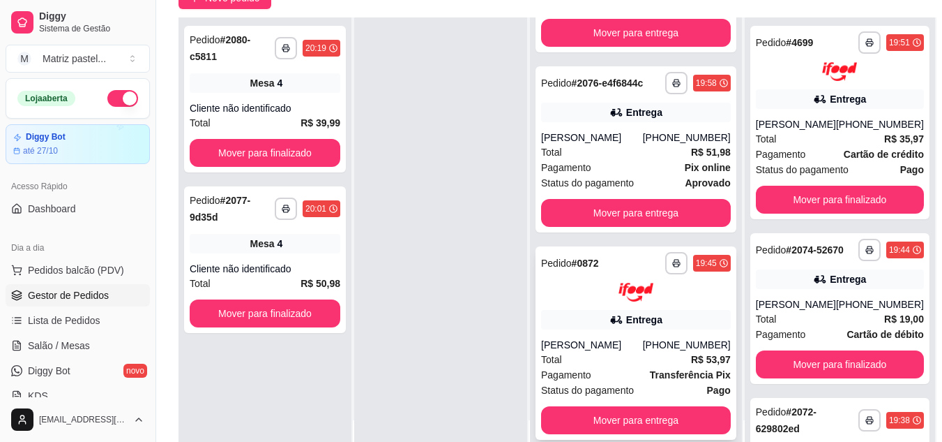
scroll to position [140, 0]
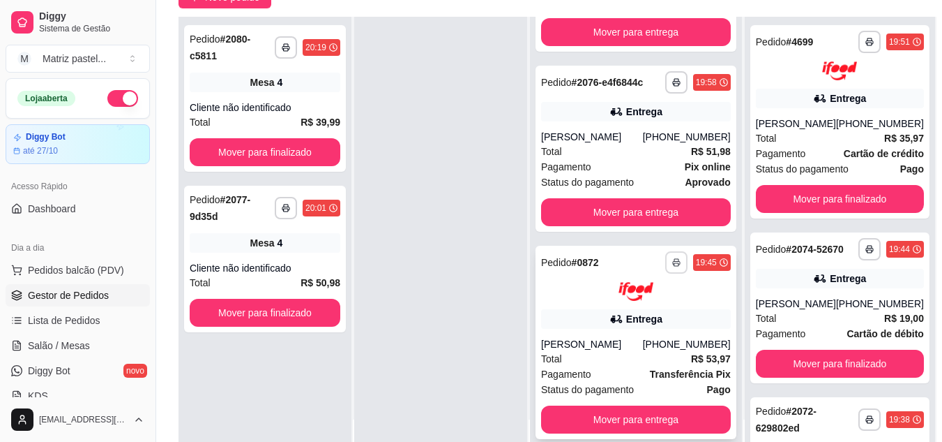
click at [665, 260] on button "button" at bounding box center [676, 262] width 22 height 22
click at [635, 310] on button "IMPRESSORA" at bounding box center [615, 311] width 98 height 22
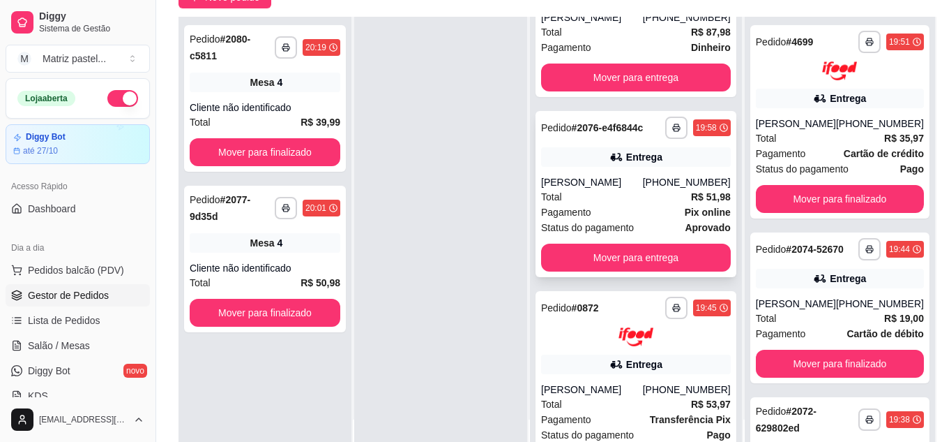
scroll to position [346, 0]
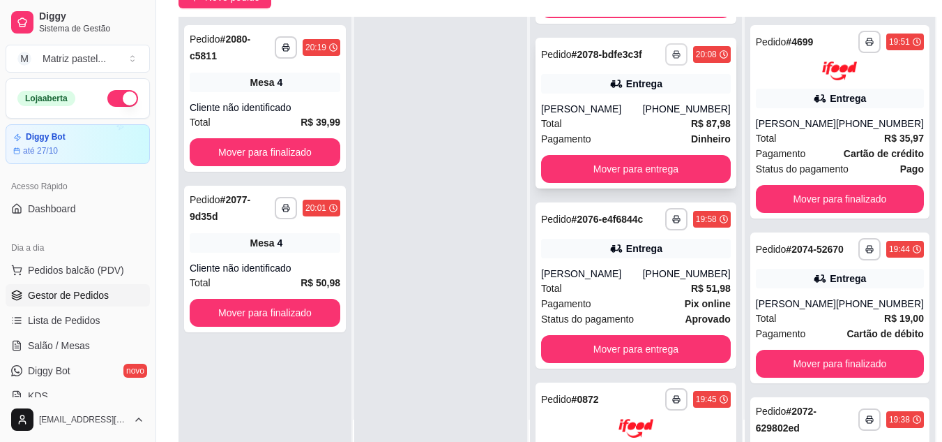
click at [665, 66] on button "button" at bounding box center [676, 54] width 22 height 22
click at [648, 138] on button "IMPRESSORA" at bounding box center [625, 139] width 81 height 18
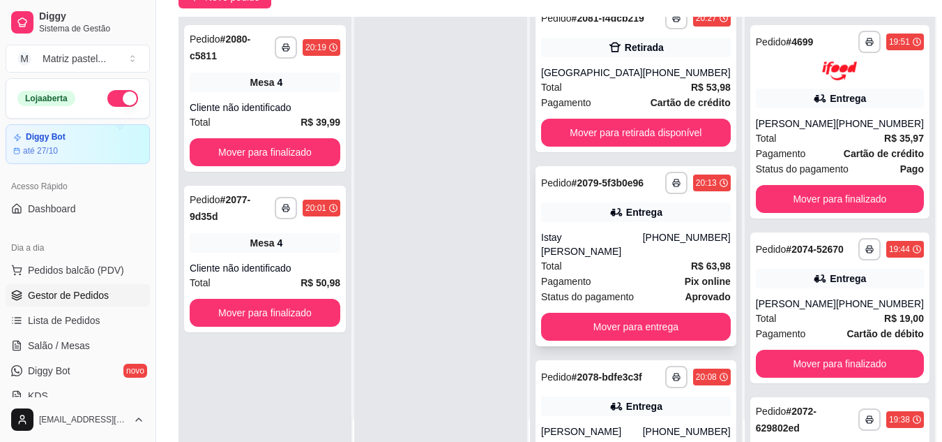
scroll to position [0, 0]
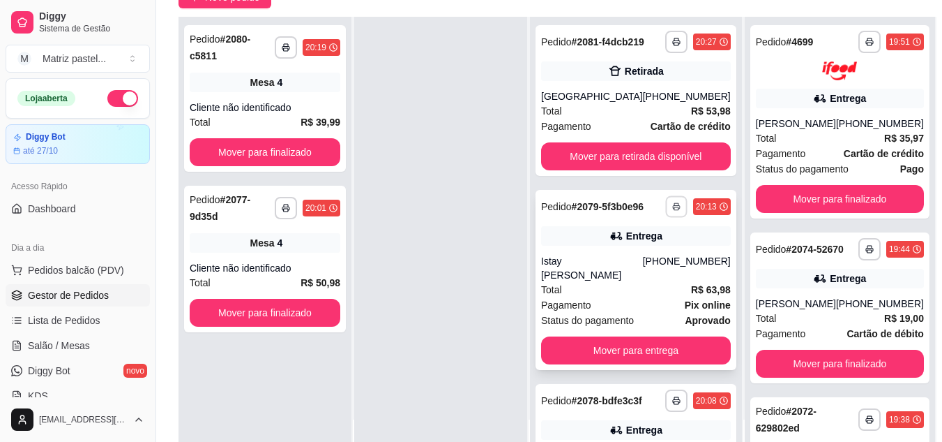
click at [665, 217] on button "button" at bounding box center [676, 206] width 22 height 22
click at [638, 273] on button "IMPRESSORA" at bounding box center [614, 272] width 101 height 22
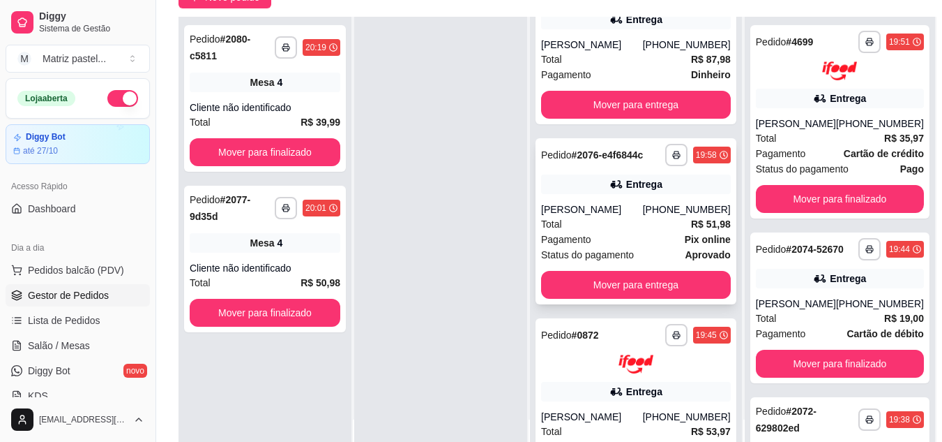
scroll to position [488, 0]
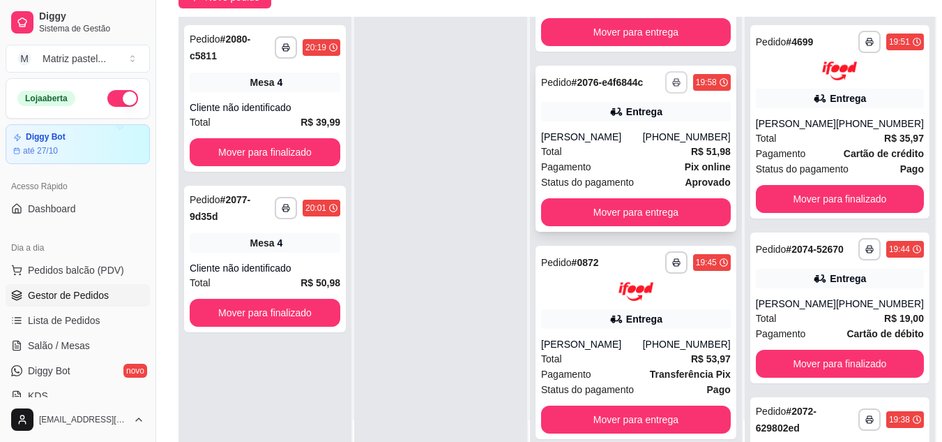
click at [665, 93] on button "button" at bounding box center [676, 82] width 22 height 22
click at [625, 188] on button "IMPRESSORA" at bounding box center [615, 192] width 98 height 22
click at [672, 86] on icon "button" at bounding box center [676, 82] width 8 height 8
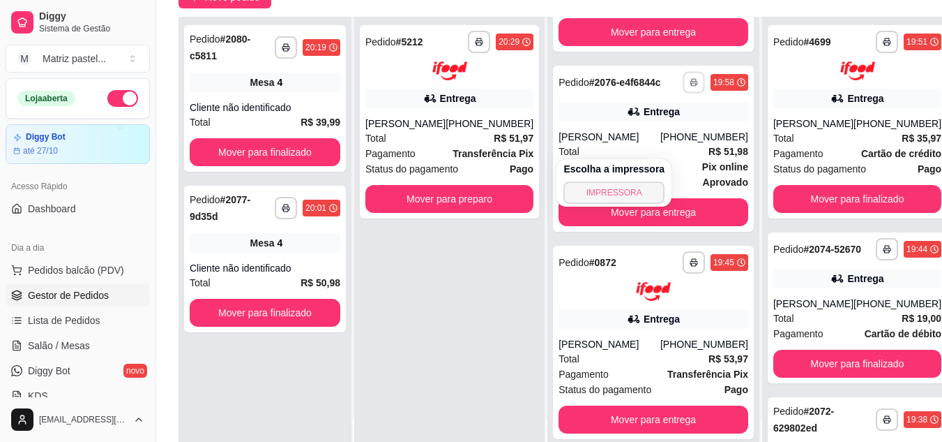
click at [631, 195] on button "IMPRESSORA" at bounding box center [614, 192] width 101 height 22
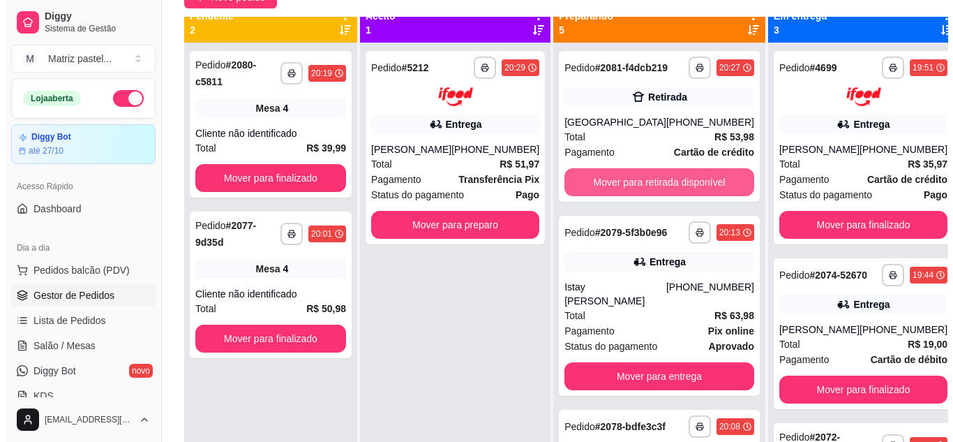
scroll to position [0, 0]
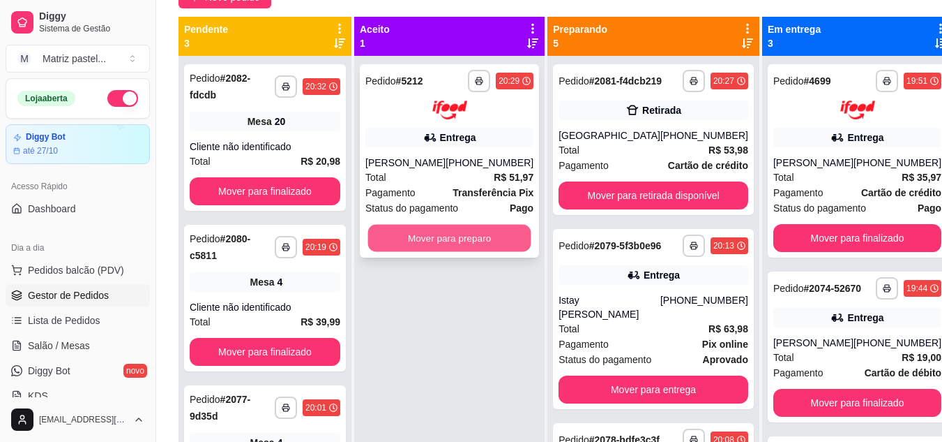
click at [382, 236] on button "Mover para preparo" at bounding box center [449, 237] width 163 height 27
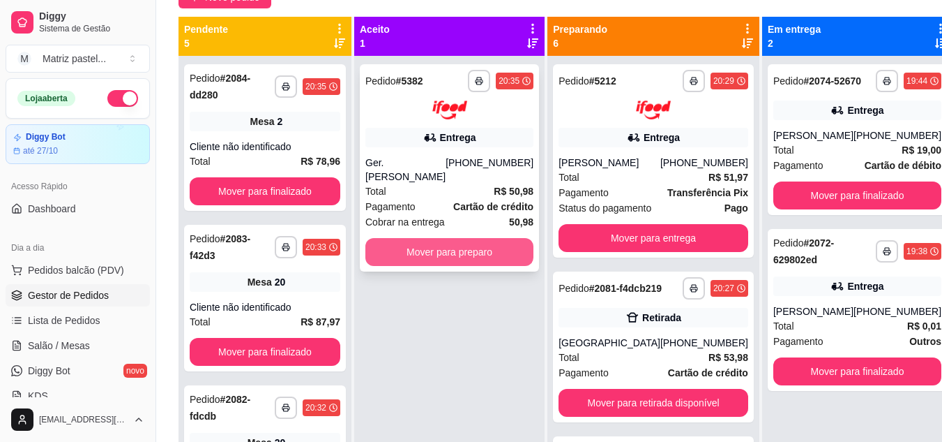
click at [477, 240] on button "Mover para preparo" at bounding box center [449, 252] width 168 height 28
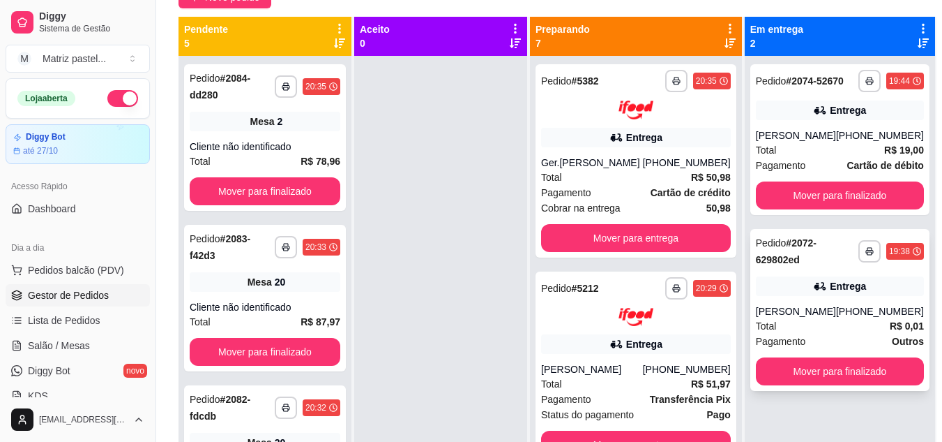
click at [810, 308] on div "[PERSON_NAME]" at bounding box center [796, 311] width 80 height 14
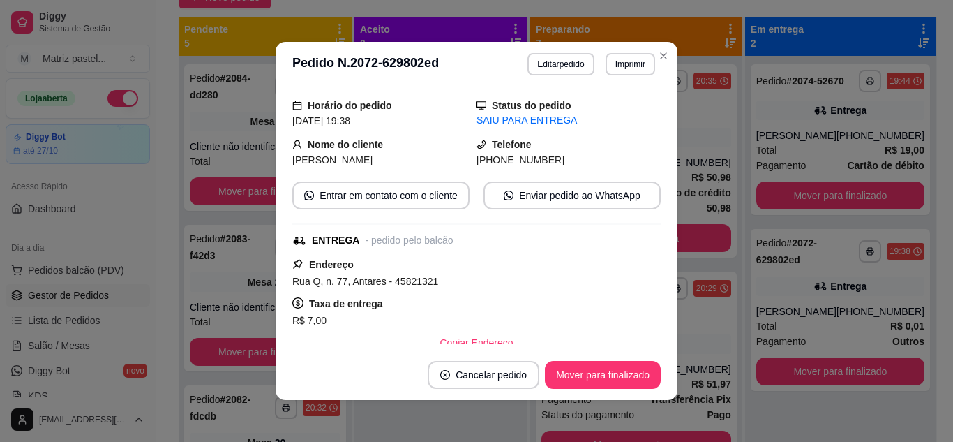
scroll to position [209, 0]
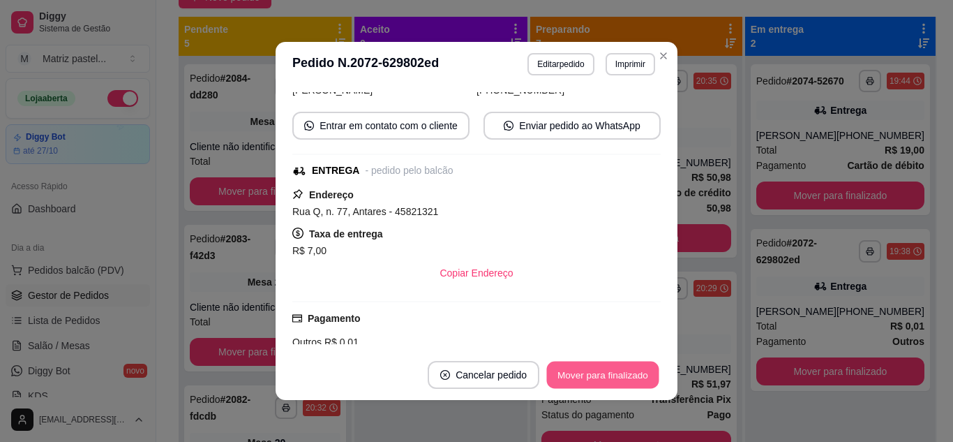
click at [602, 372] on button "Mover para finalizado" at bounding box center [603, 374] width 112 height 27
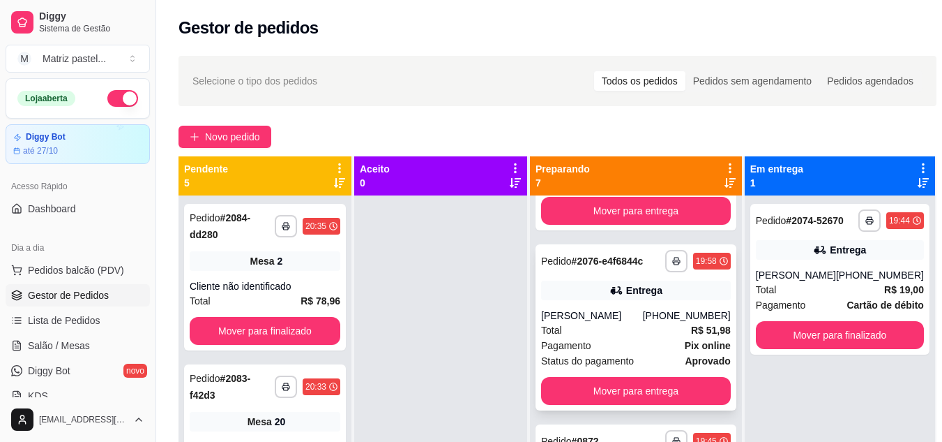
scroll to position [983, 0]
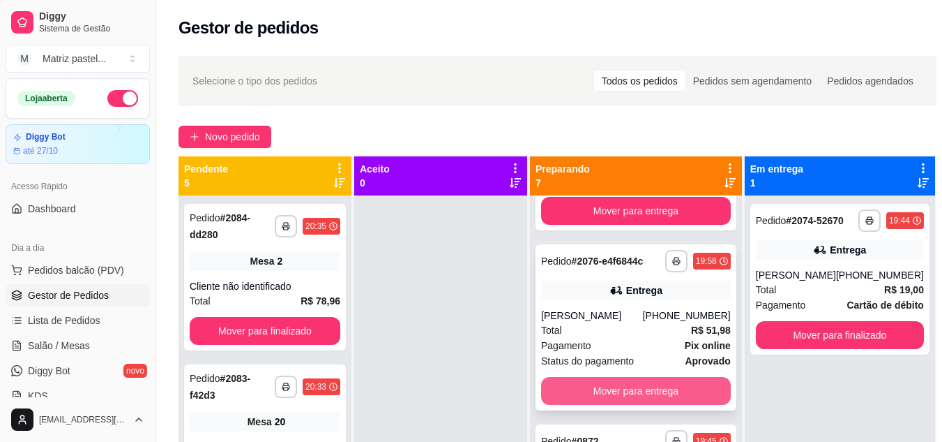
click at [622, 389] on button "Mover para entrega" at bounding box center [636, 391] width 190 height 28
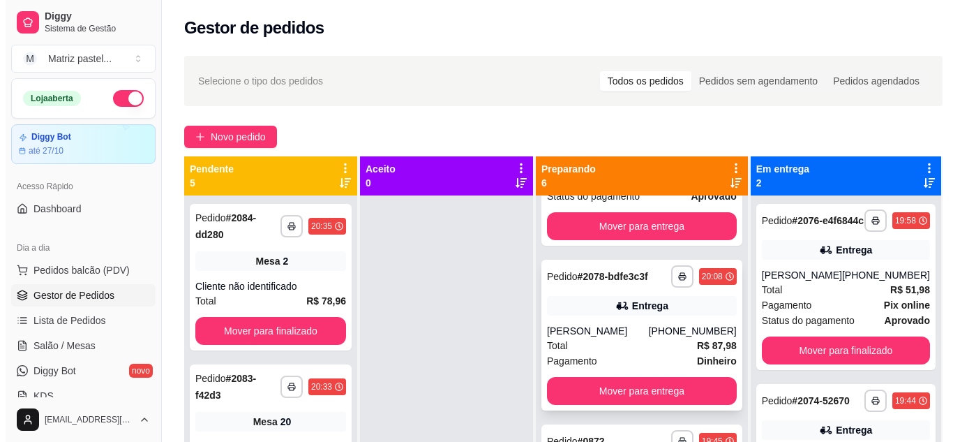
scroll to position [792, 0]
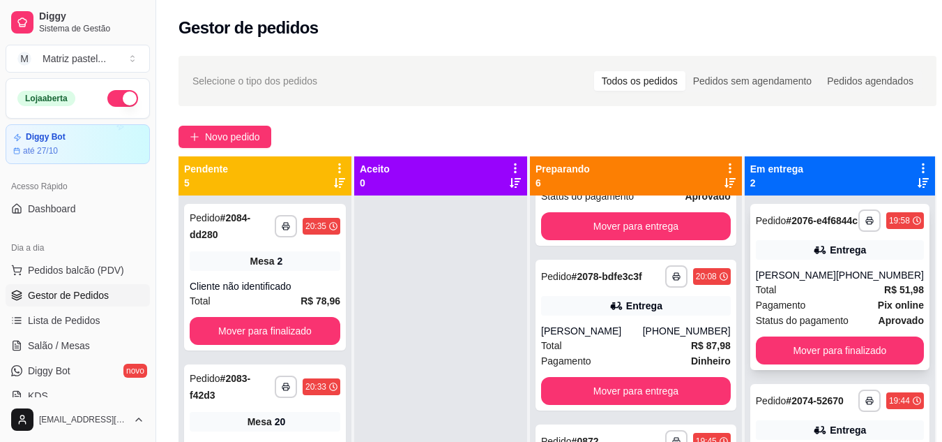
click at [808, 229] on div "Pedido # 2076-e4f6844c" at bounding box center [807, 220] width 102 height 17
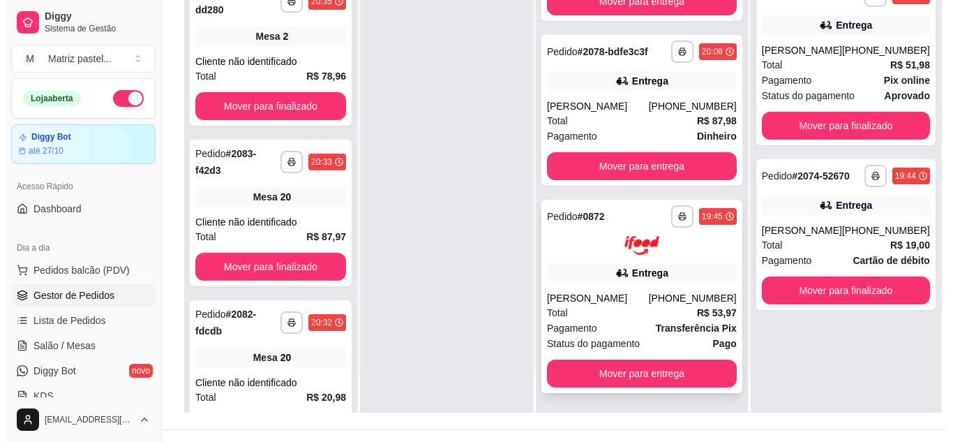
scroll to position [209, 0]
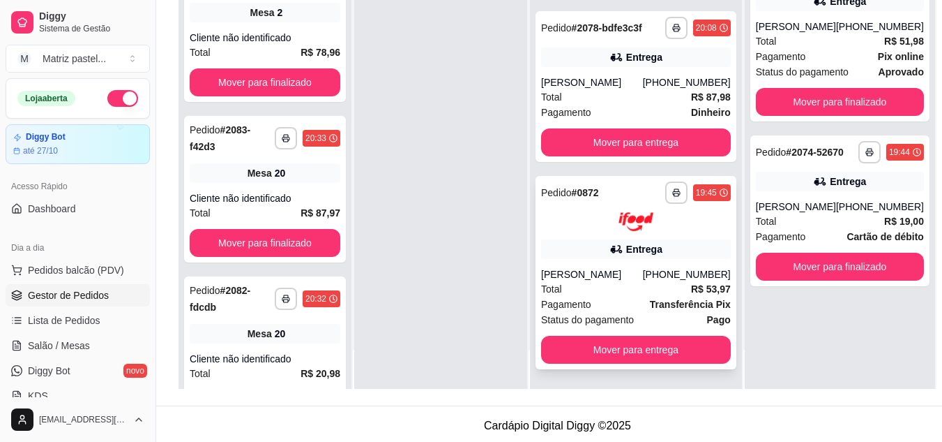
click at [575, 286] on div "Total R$ 53,97" at bounding box center [636, 288] width 190 height 15
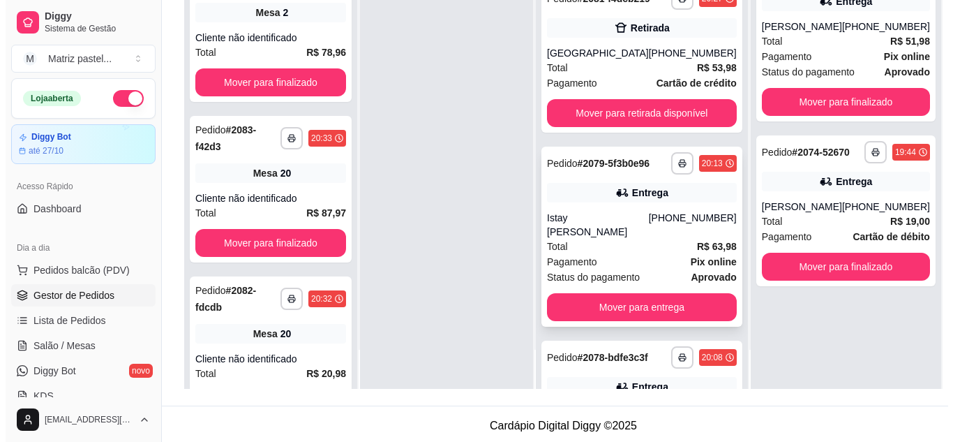
scroll to position [303, 0]
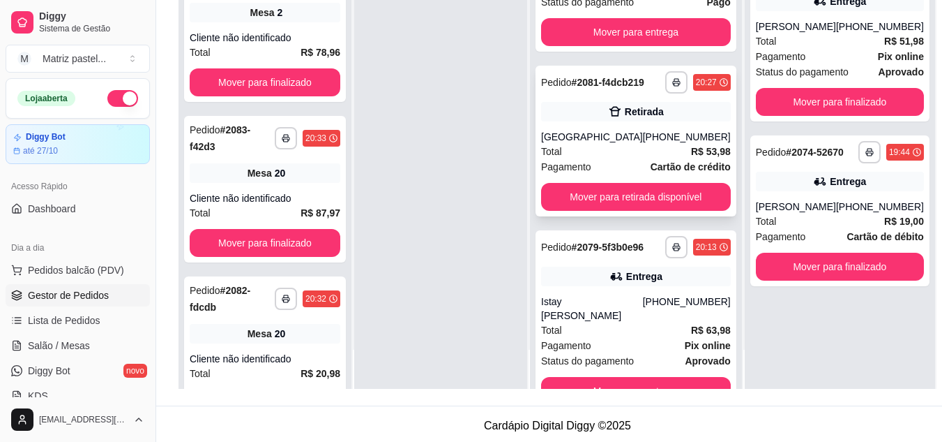
click at [587, 121] on div "Retirada" at bounding box center [636, 112] width 190 height 20
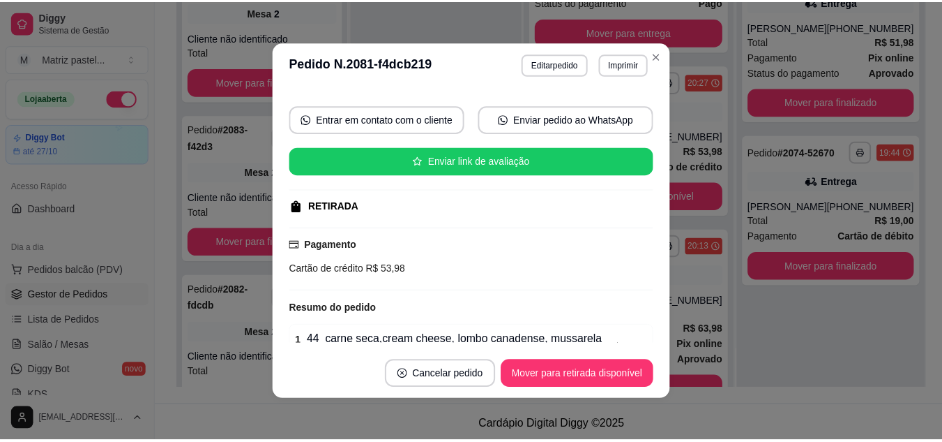
scroll to position [140, 0]
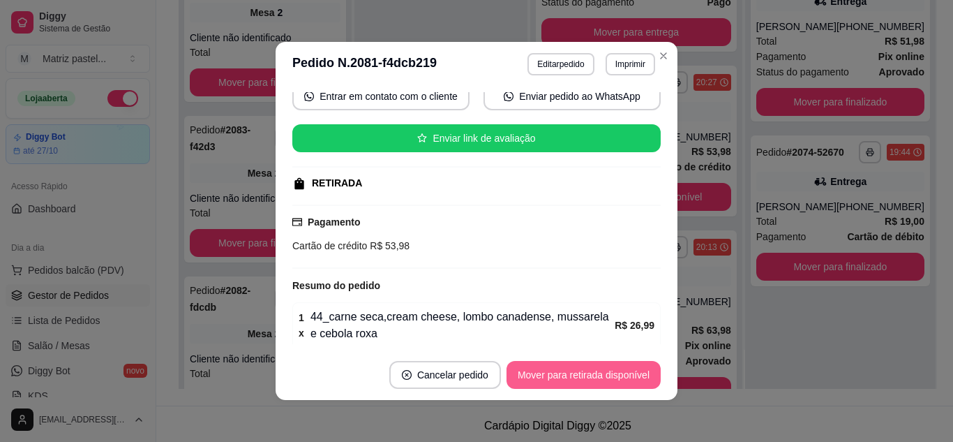
click at [532, 376] on button "Mover para retirada disponível" at bounding box center [583, 375] width 154 height 28
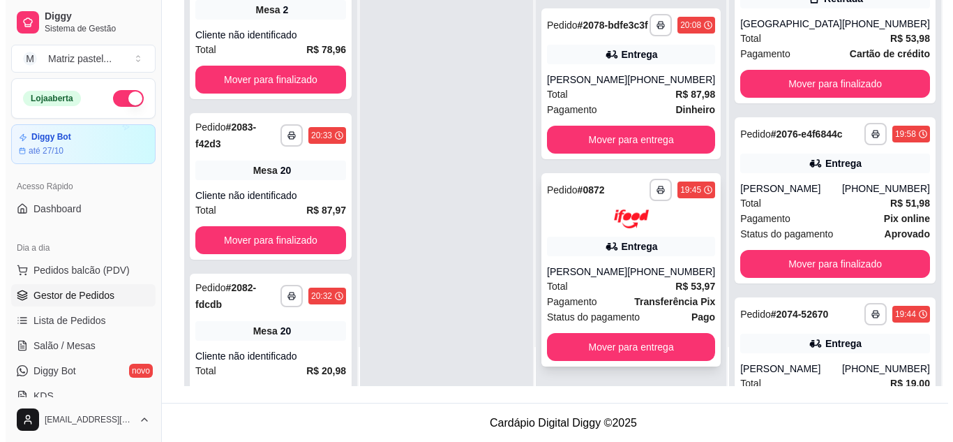
scroll to position [213, 0]
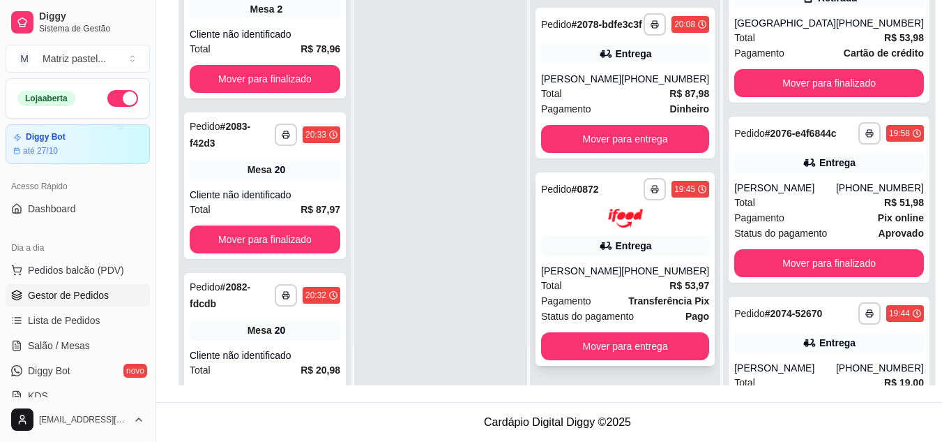
click at [588, 261] on div "**********" at bounding box center [625, 268] width 179 height 193
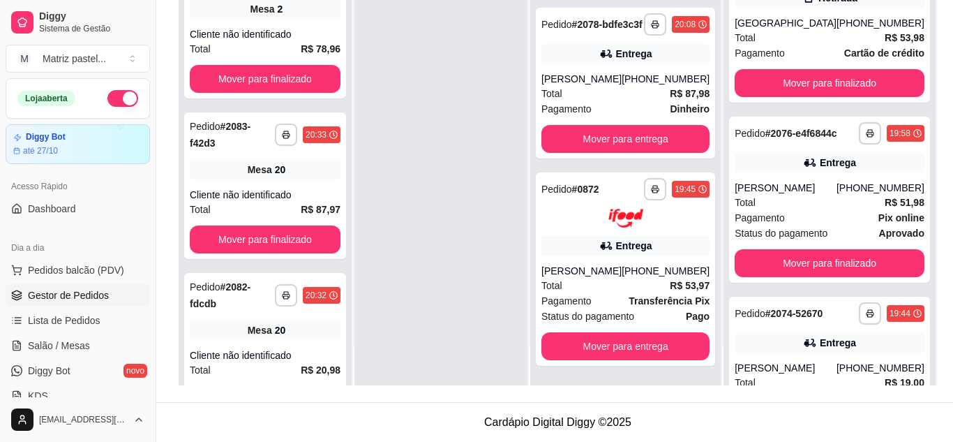
scroll to position [70, 0]
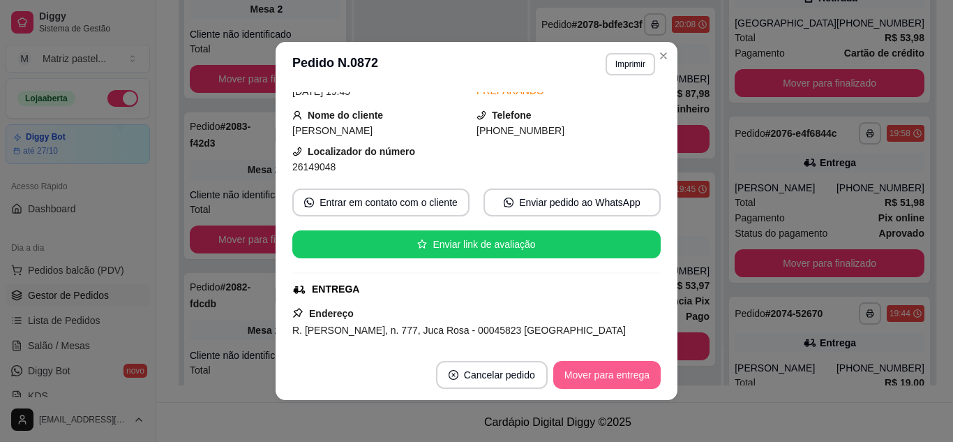
click at [594, 370] on button "Mover para entrega" at bounding box center [606, 375] width 107 height 28
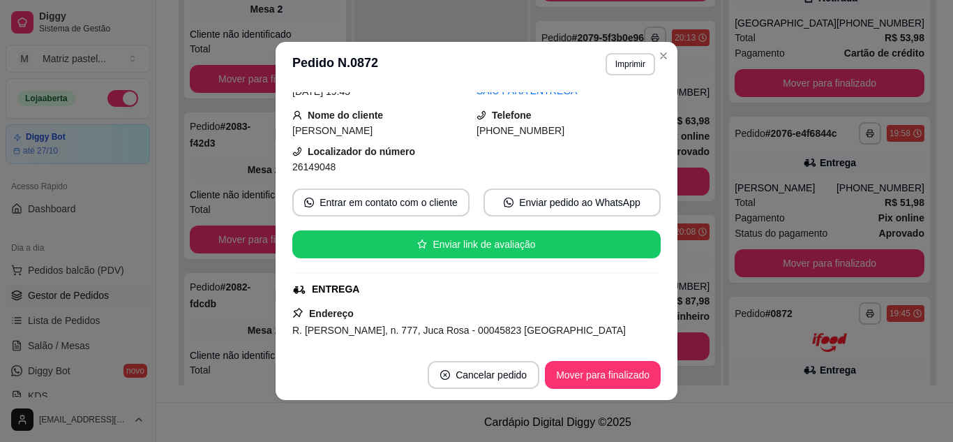
click at [656, 68] on header "**********" at bounding box center [477, 64] width 402 height 45
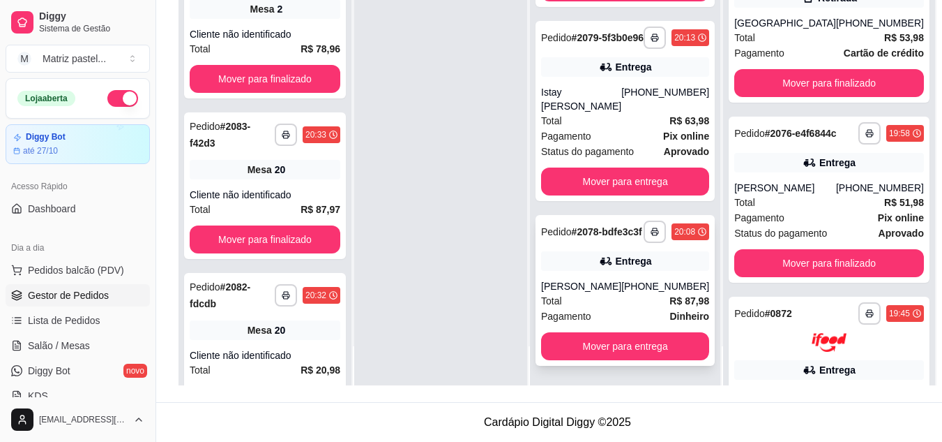
click at [613, 254] on icon at bounding box center [606, 261] width 14 height 14
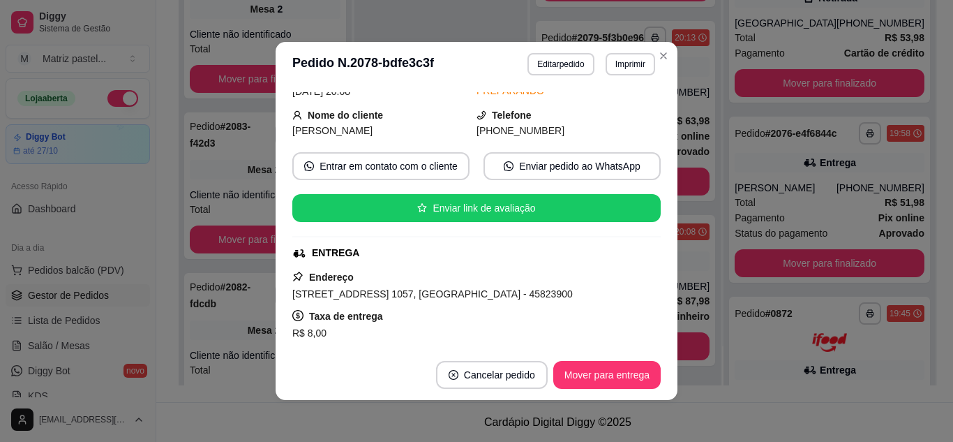
scroll to position [138, 0]
click at [587, 377] on button "Mover para entrega" at bounding box center [607, 374] width 105 height 27
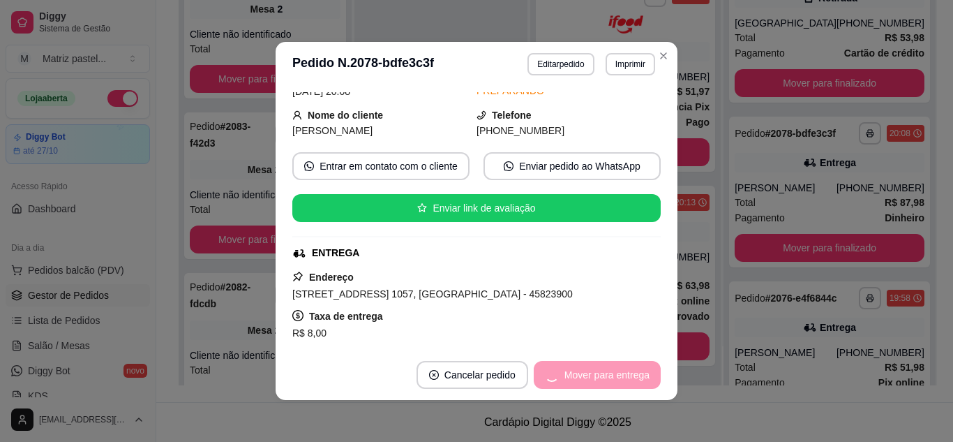
scroll to position [219, 0]
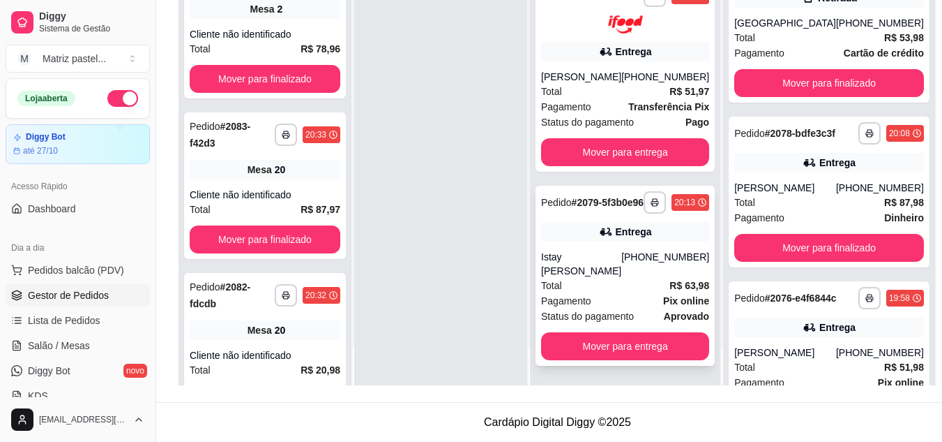
click at [619, 250] on div "Istay [PERSON_NAME]" at bounding box center [581, 264] width 80 height 28
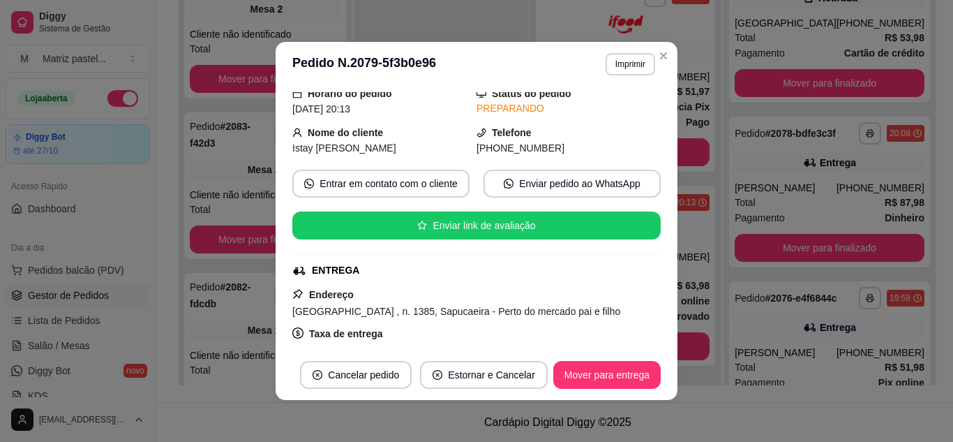
scroll to position [140, 0]
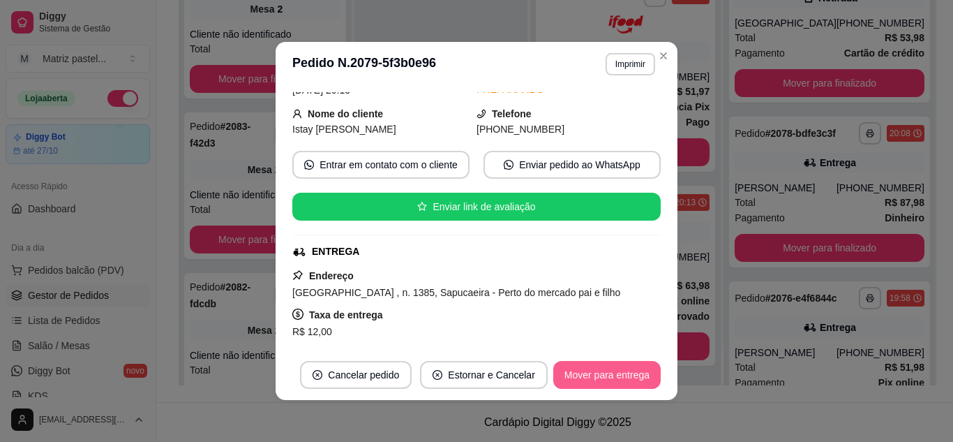
click at [582, 380] on button "Mover para entrega" at bounding box center [606, 375] width 107 height 28
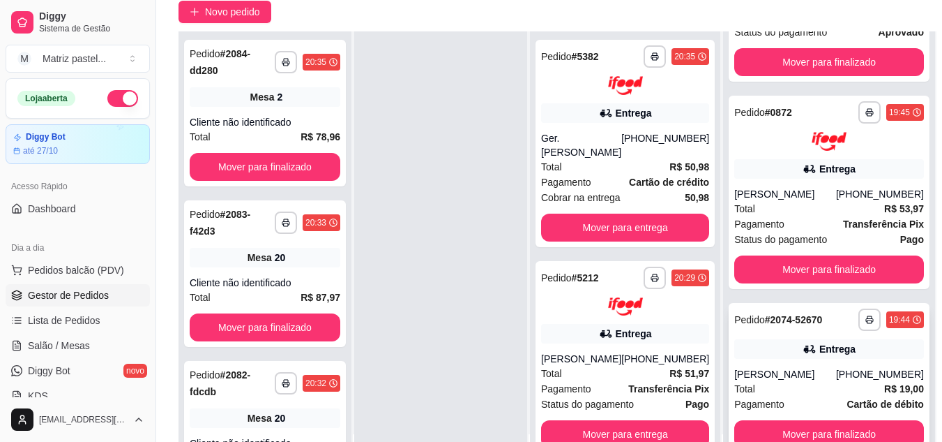
scroll to position [213, 0]
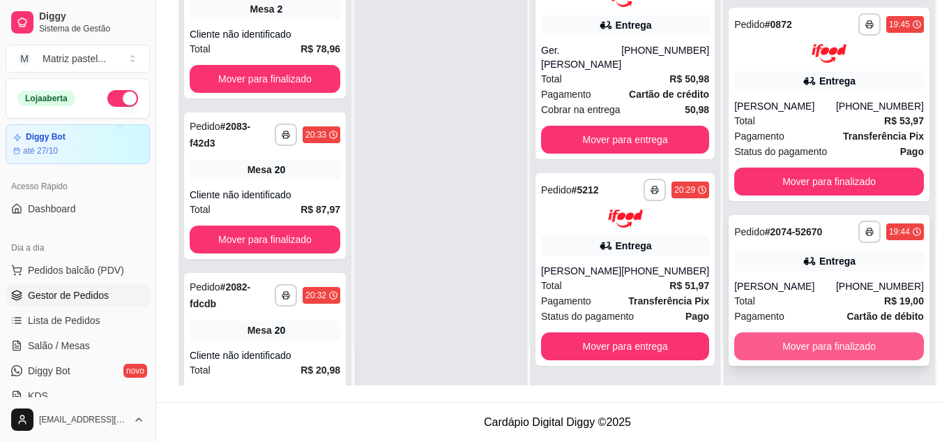
click at [770, 339] on button "Mover para finalizado" at bounding box center [829, 346] width 190 height 28
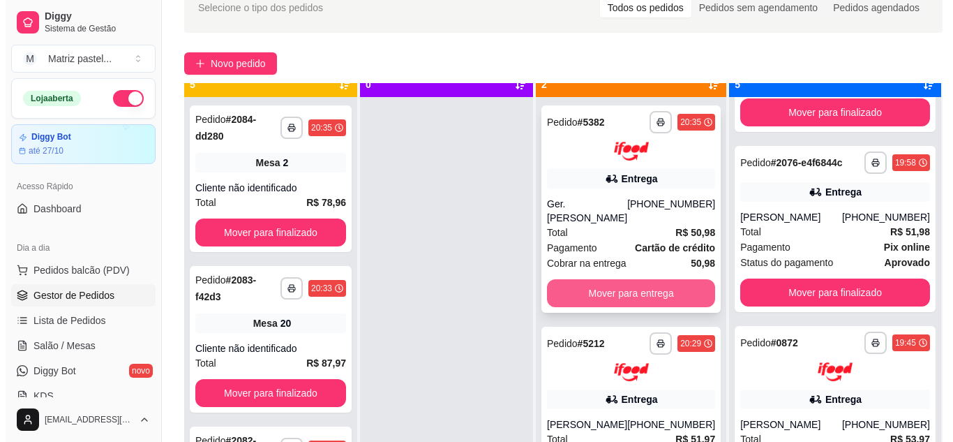
scroll to position [39, 0]
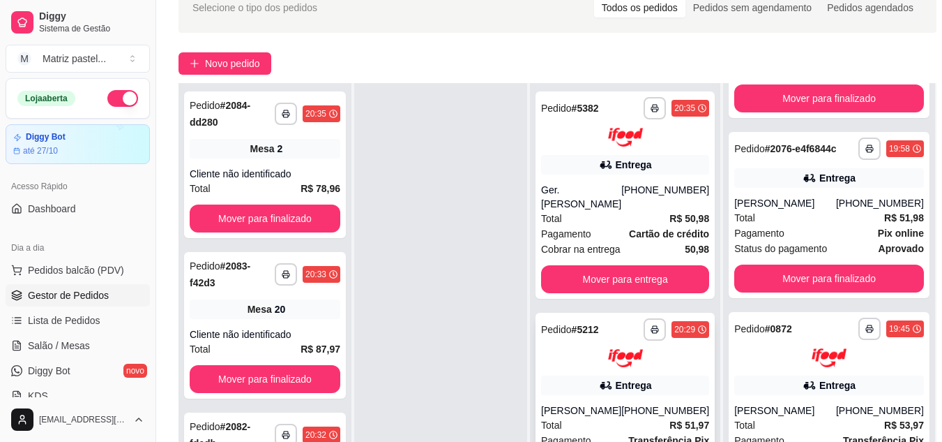
click at [598, 349] on div at bounding box center [625, 358] width 168 height 19
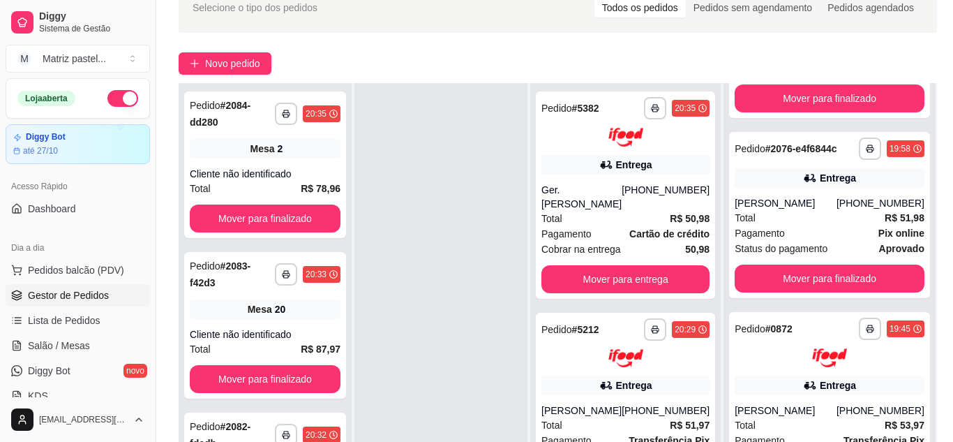
scroll to position [70, 0]
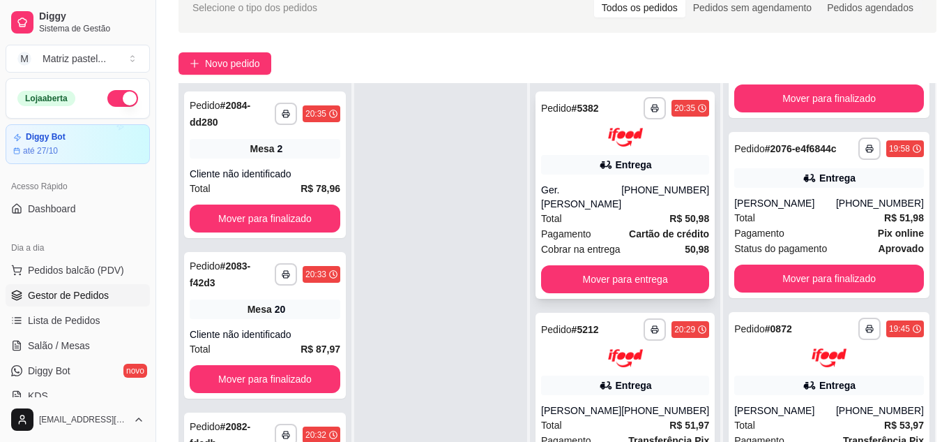
click at [633, 151] on div "**********" at bounding box center [625, 194] width 179 height 207
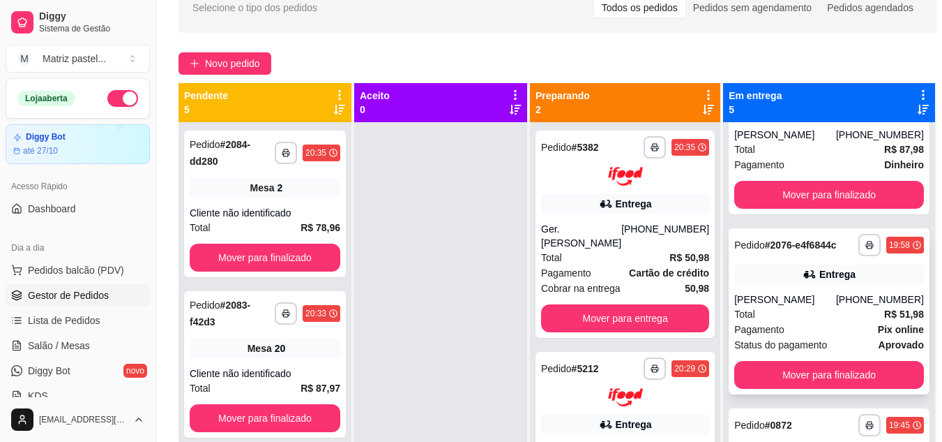
scroll to position [485, 0]
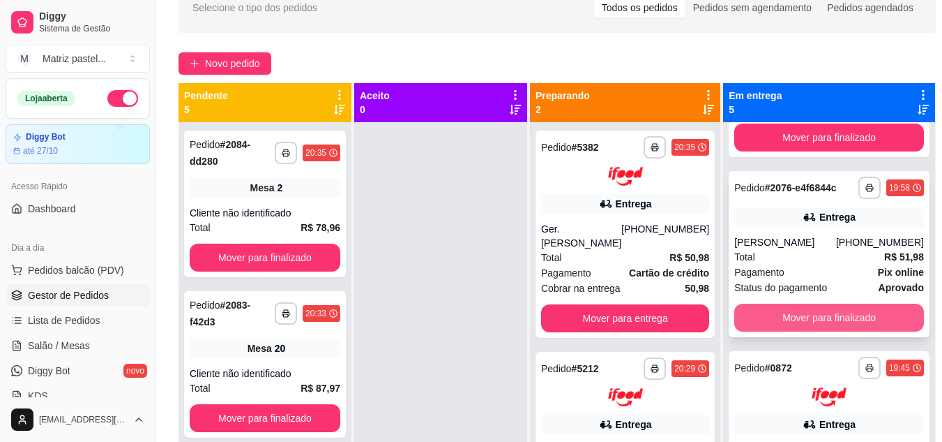
click at [786, 331] on button "Mover para finalizado" at bounding box center [829, 317] width 190 height 28
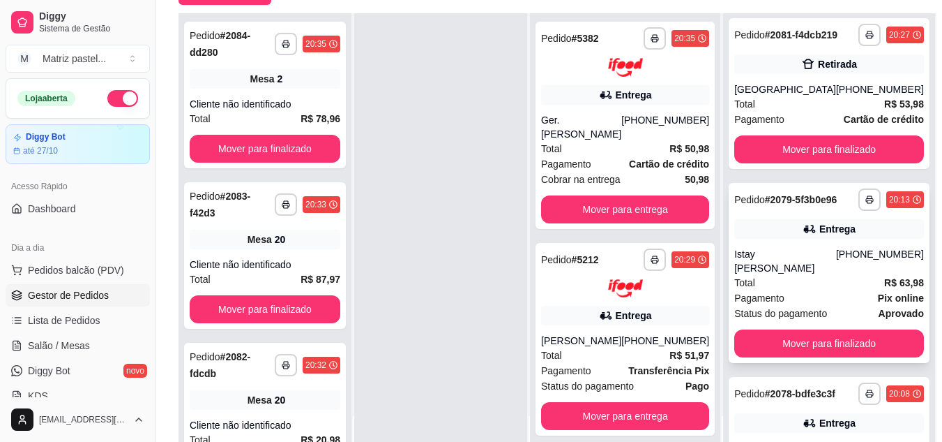
scroll to position [0, 0]
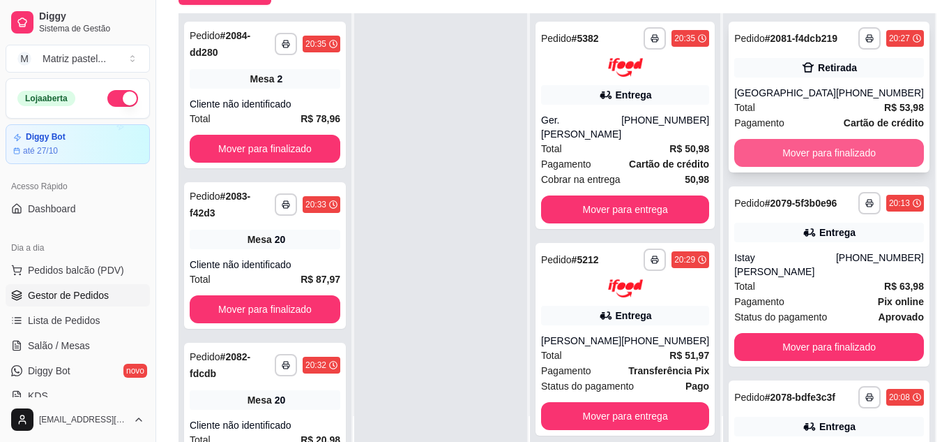
click at [779, 167] on button "Mover para finalizado" at bounding box center [829, 153] width 190 height 28
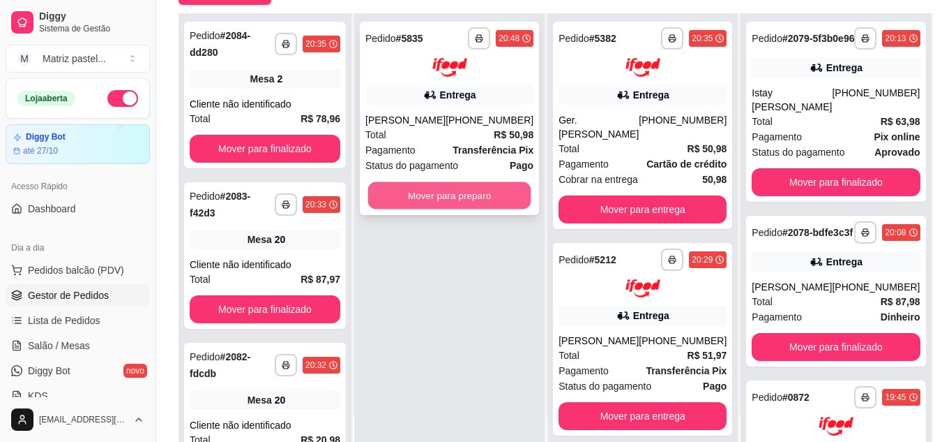
click at [488, 197] on button "Mover para preparo" at bounding box center [449, 194] width 163 height 27
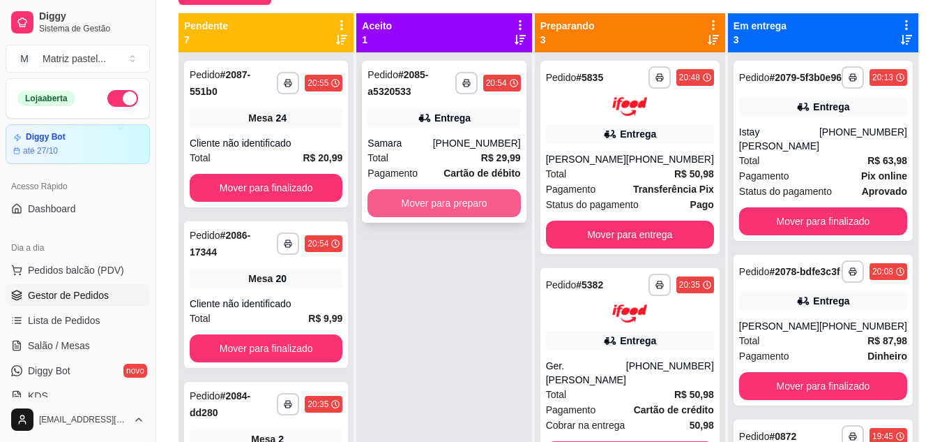
click at [413, 210] on button "Mover para preparo" at bounding box center [444, 203] width 153 height 28
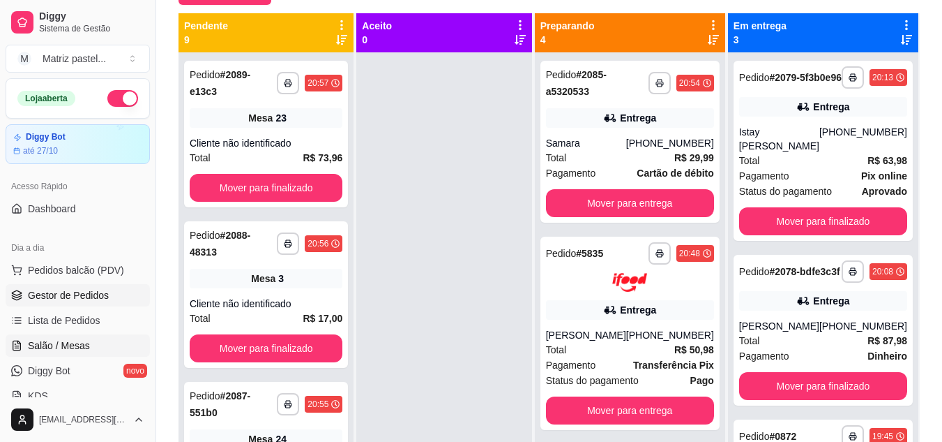
click at [82, 346] on span "Salão / Mesas" at bounding box center [59, 345] width 62 height 14
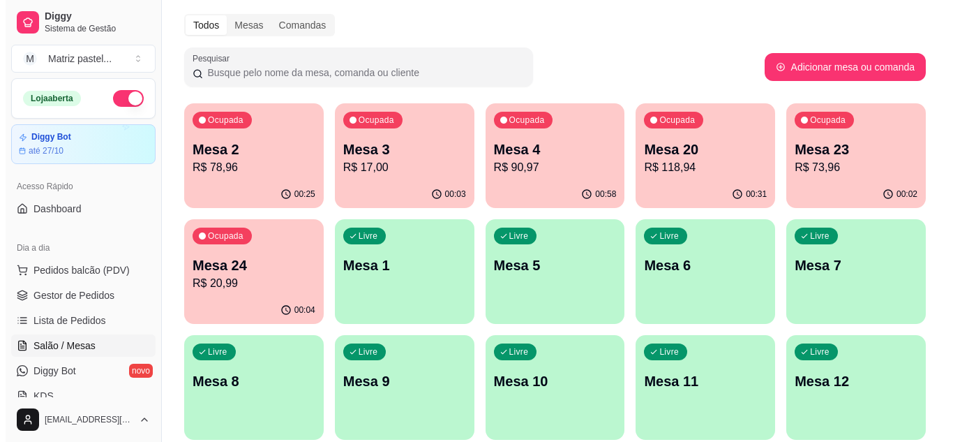
scroll to position [70, 0]
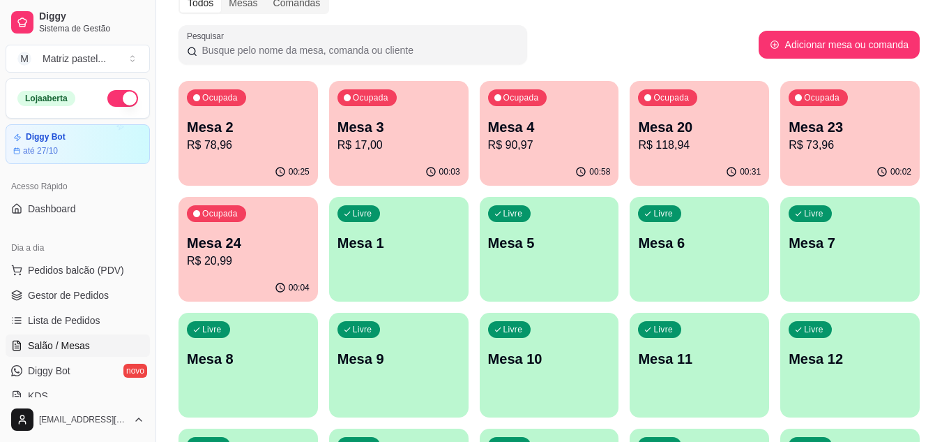
click at [258, 250] on p "Mesa 24" at bounding box center [248, 243] width 123 height 20
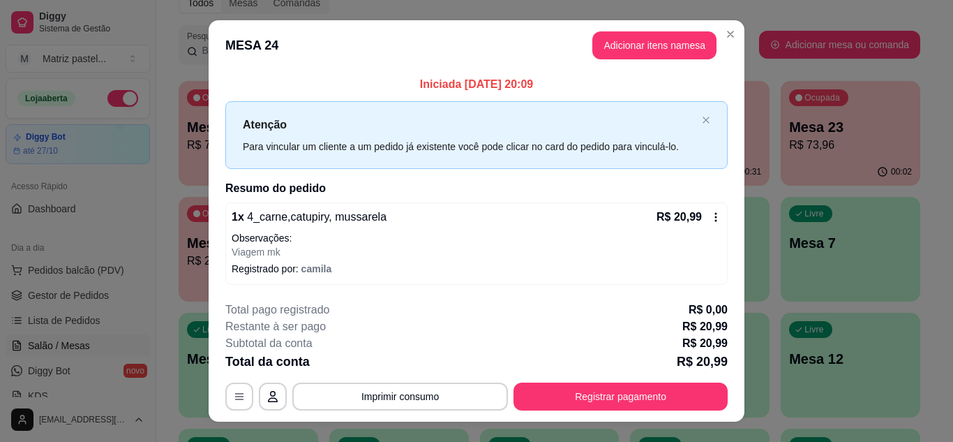
scroll to position [24, 0]
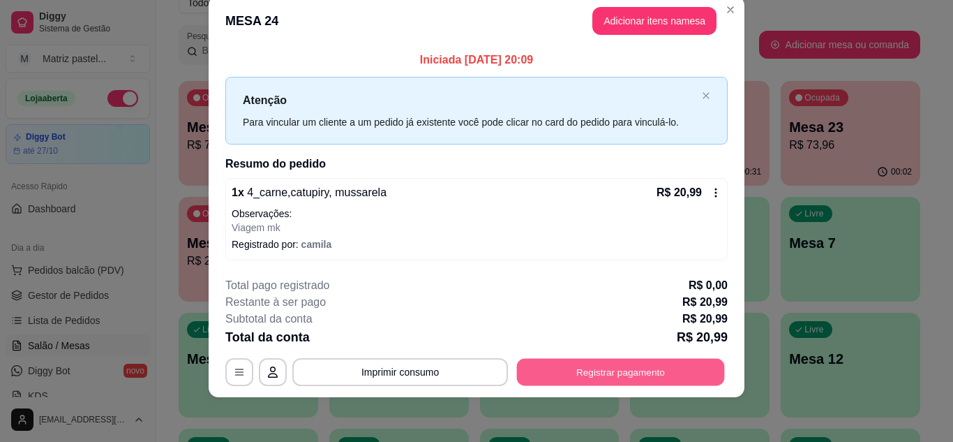
click at [573, 375] on button "Registrar pagamento" at bounding box center [621, 372] width 208 height 27
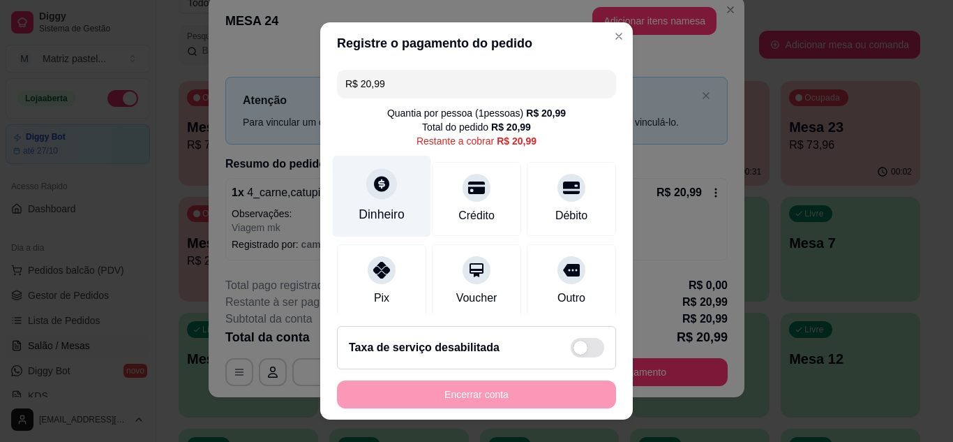
click at [382, 209] on div "Dinheiro" at bounding box center [382, 214] width 46 height 18
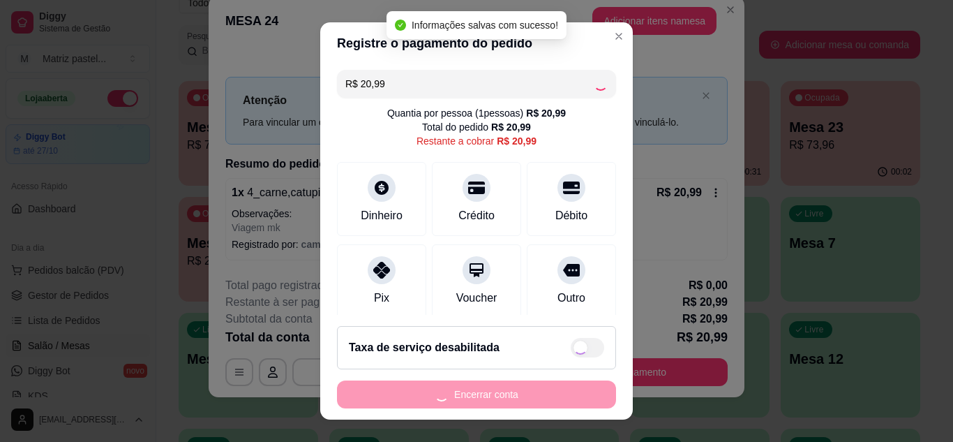
type input "R$ 0,00"
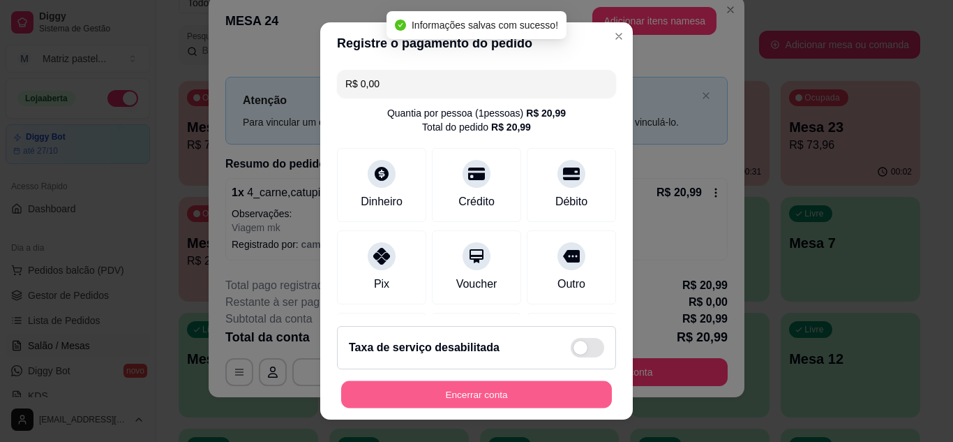
click at [455, 404] on button "Encerrar conta" at bounding box center [476, 394] width 271 height 27
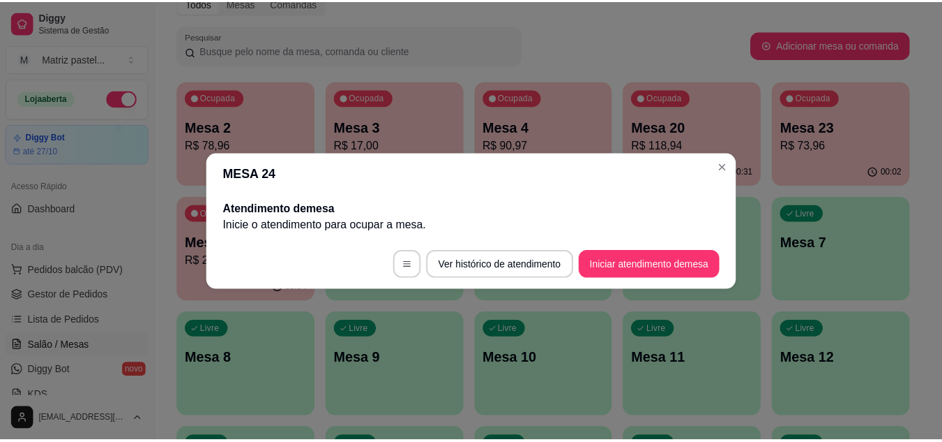
scroll to position [0, 0]
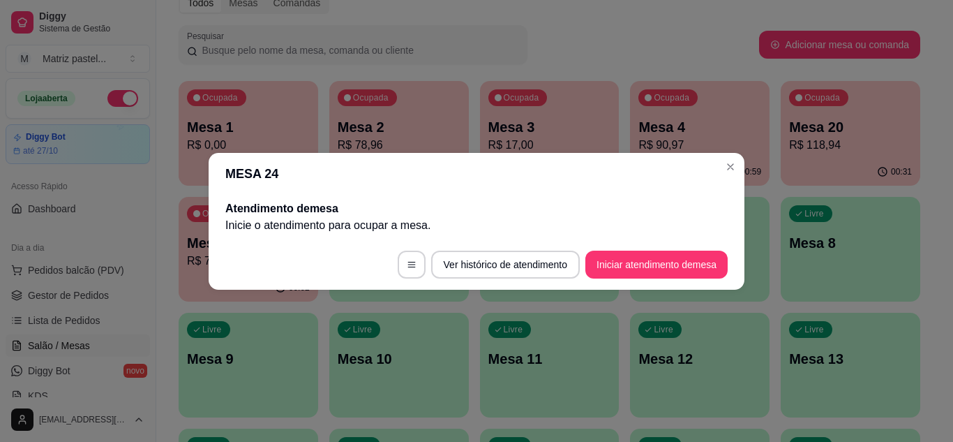
click at [719, 159] on header "MESA 24" at bounding box center [477, 174] width 536 height 42
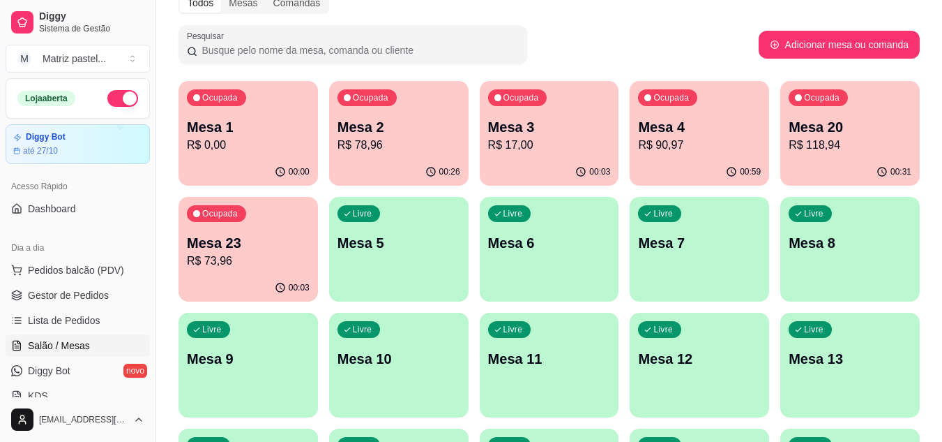
click at [50, 282] on ul "Pedidos balcão (PDV) Gestor de Pedidos Lista de Pedidos Salão / Mesas Diggy Bot…" at bounding box center [78, 333] width 144 height 148
click at [47, 287] on link "Gestor de Pedidos" at bounding box center [78, 295] width 144 height 22
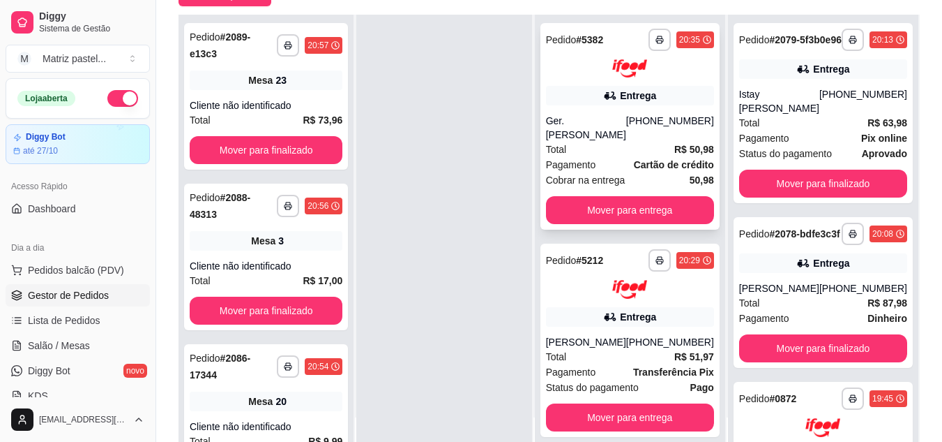
scroll to position [213, 0]
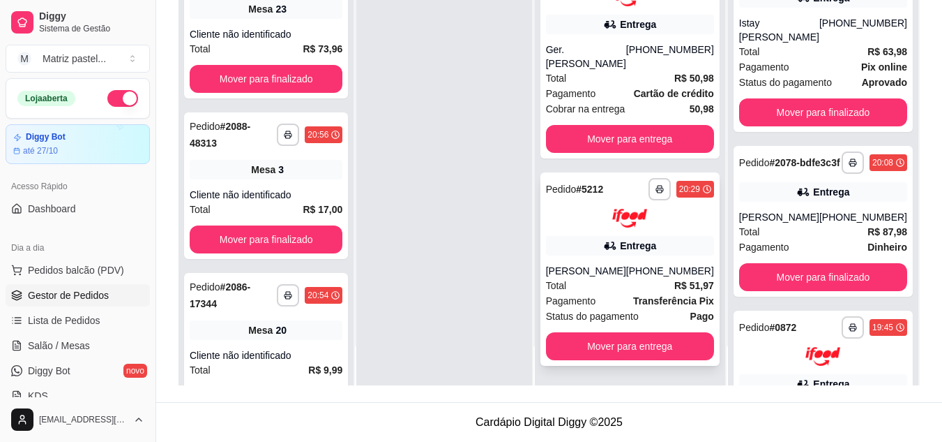
click at [638, 178] on div "**********" at bounding box center [630, 189] width 168 height 22
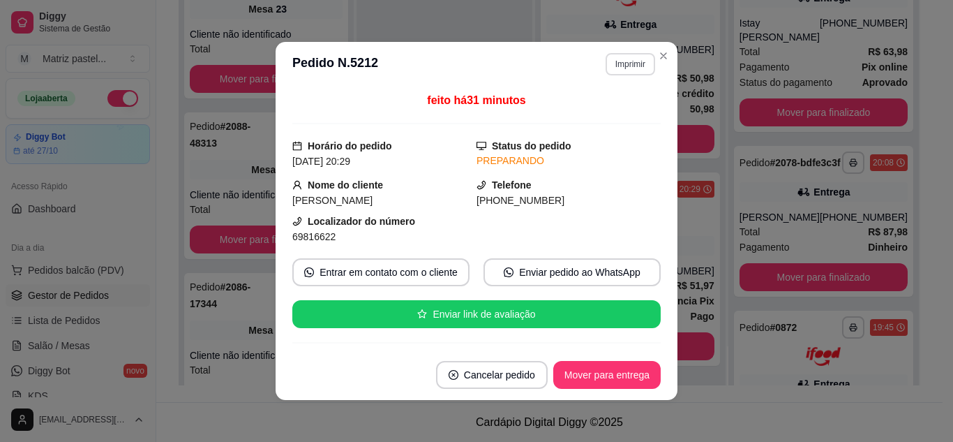
click at [632, 56] on button "Imprimir" at bounding box center [630, 64] width 50 height 22
click at [599, 113] on button "IMPRESSORA" at bounding box center [601, 113] width 98 height 22
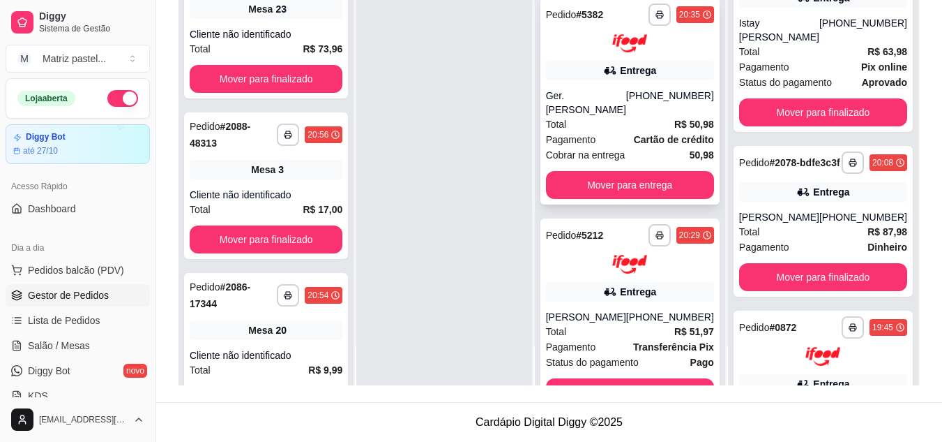
scroll to position [313, 0]
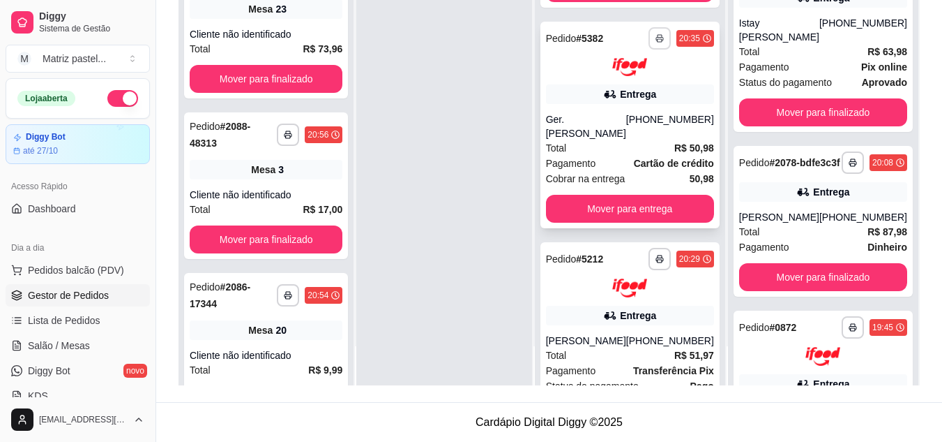
click at [649, 45] on button "button" at bounding box center [660, 38] width 22 height 22
click at [622, 84] on button "IMPRESSORA" at bounding box center [611, 87] width 101 height 22
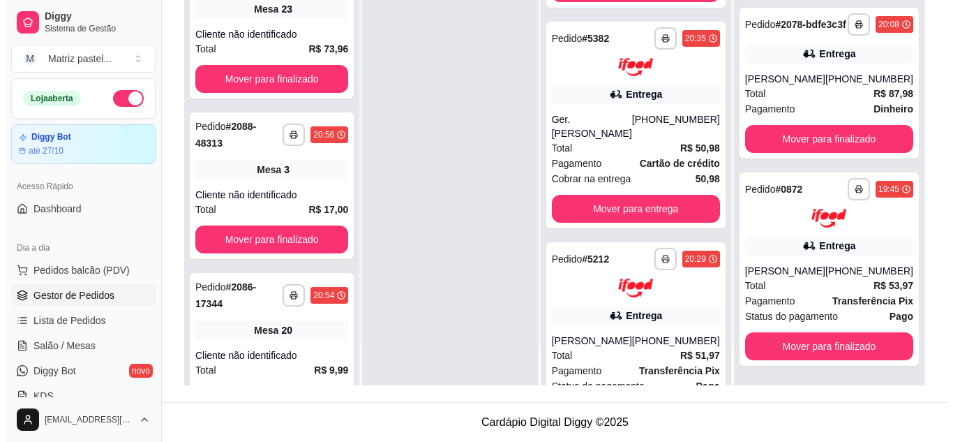
scroll to position [188, 0]
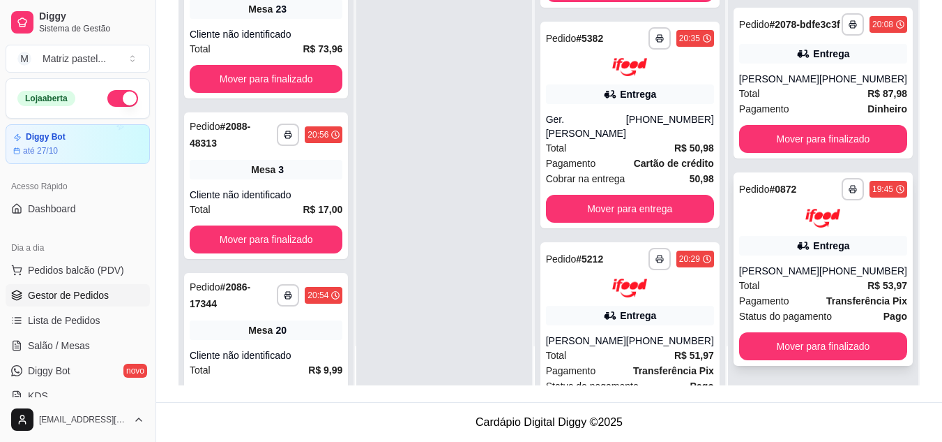
click at [760, 260] on div "**********" at bounding box center [823, 268] width 179 height 193
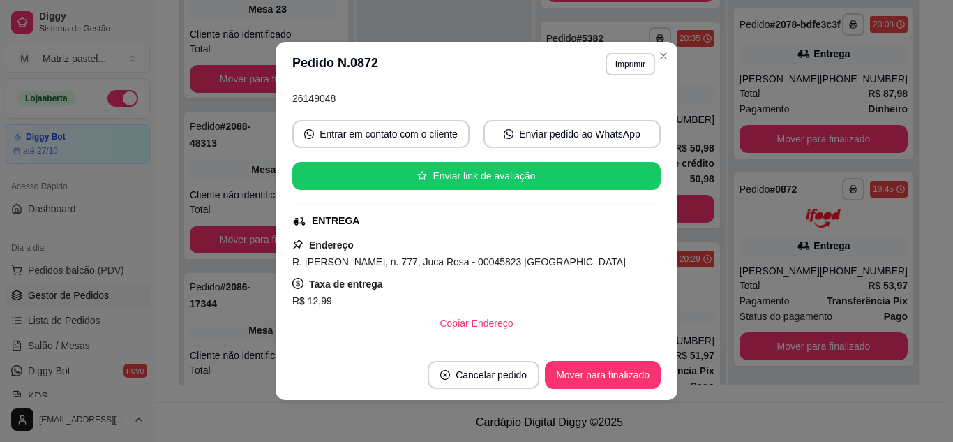
scroll to position [140, 0]
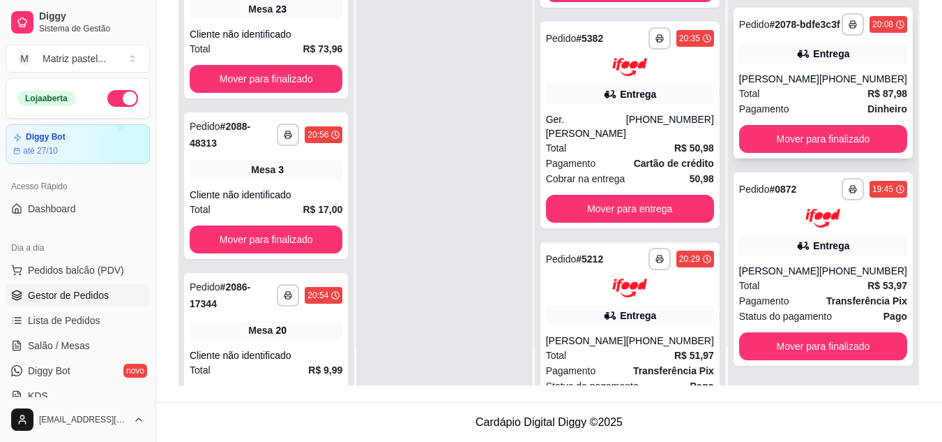
click at [748, 72] on div "[PERSON_NAME]" at bounding box center [779, 79] width 80 height 14
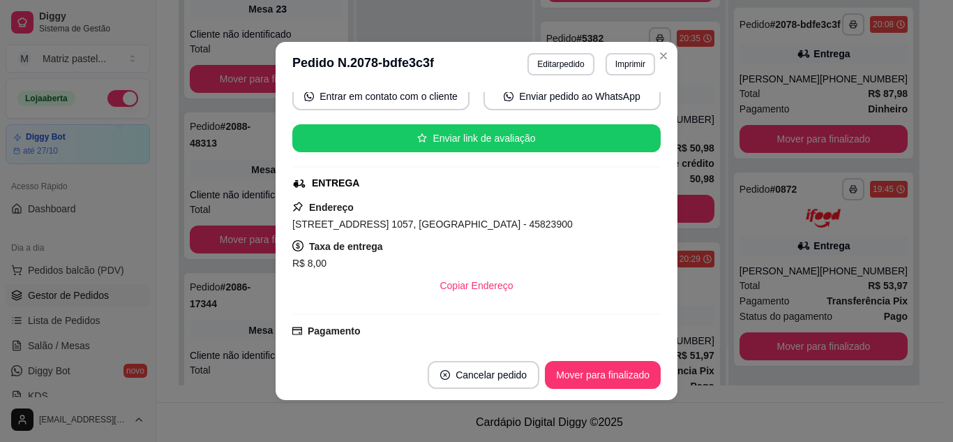
scroll to position [208, 0]
click at [570, 368] on button "Mover para finalizado" at bounding box center [603, 375] width 116 height 28
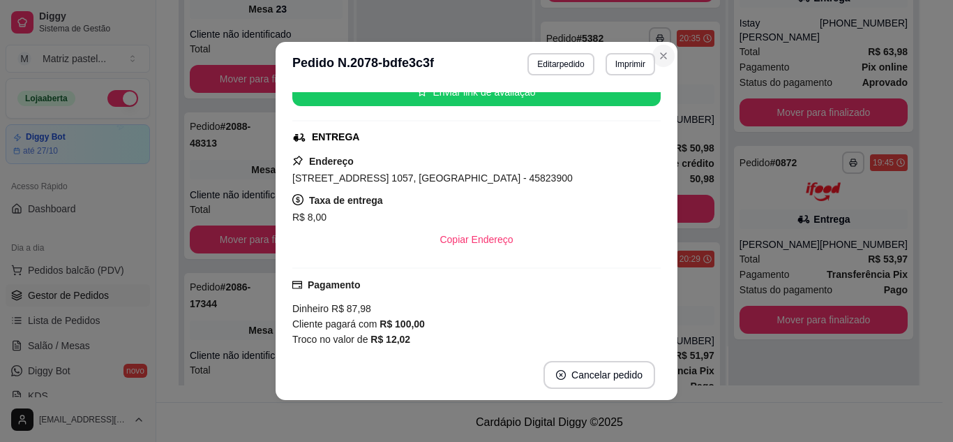
scroll to position [162, 0]
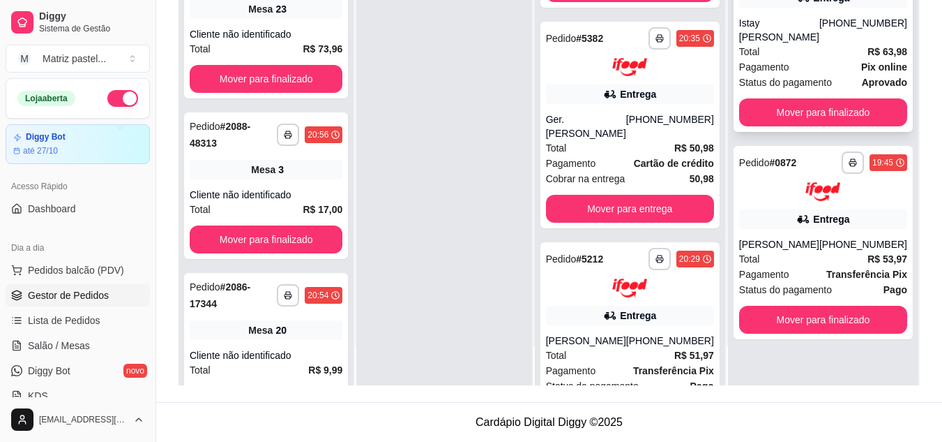
click at [775, 44] on div "Istay [PERSON_NAME]" at bounding box center [779, 30] width 80 height 28
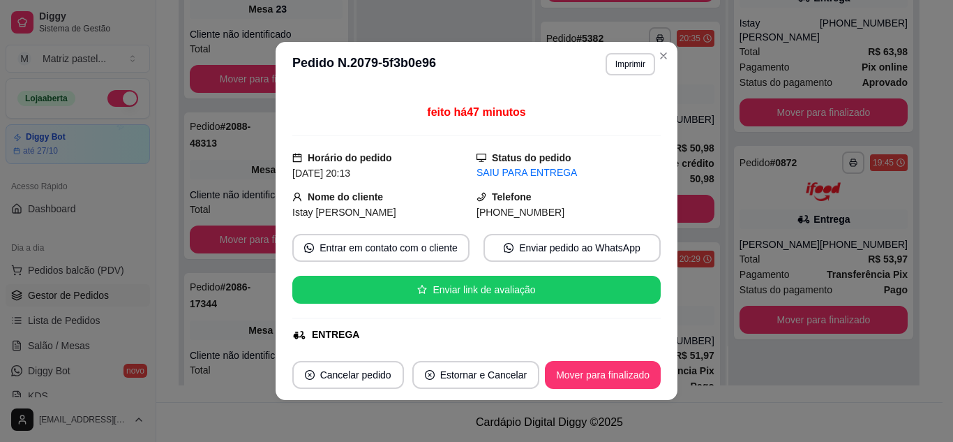
scroll to position [140, 0]
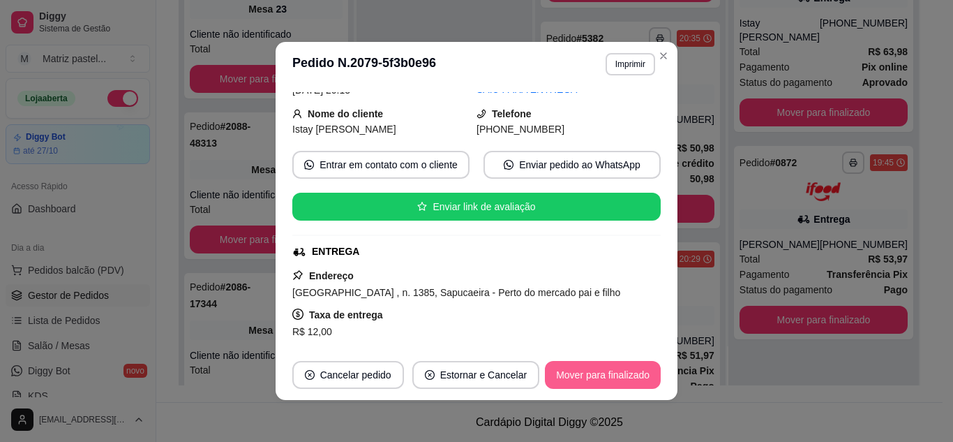
click at [581, 369] on button "Mover para finalizado" at bounding box center [603, 375] width 116 height 28
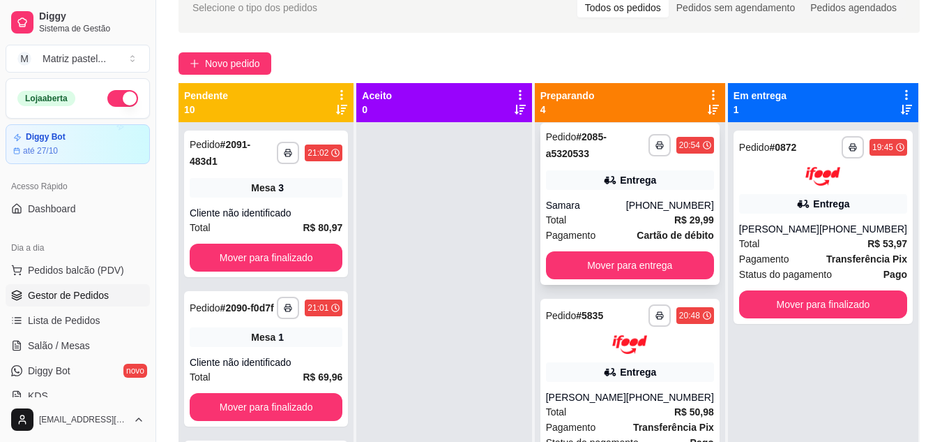
scroll to position [0, 0]
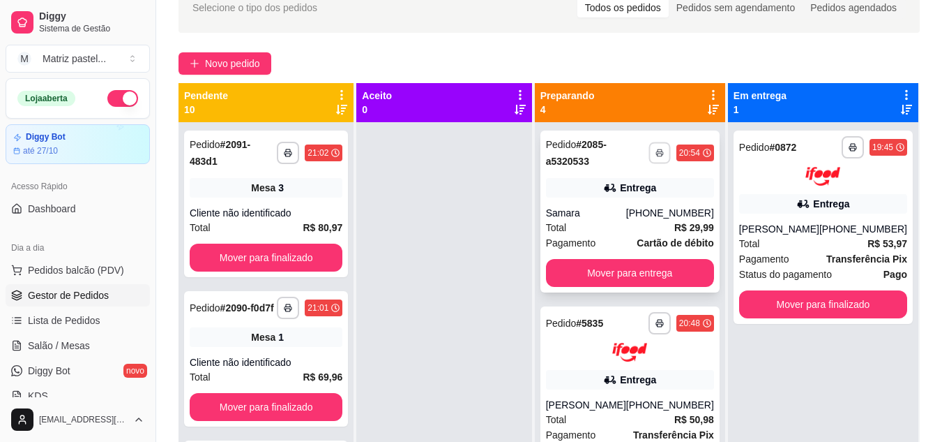
click at [649, 148] on button "button" at bounding box center [660, 153] width 22 height 22
click at [628, 197] on button "IMPRESSORA" at bounding box center [611, 201] width 101 height 22
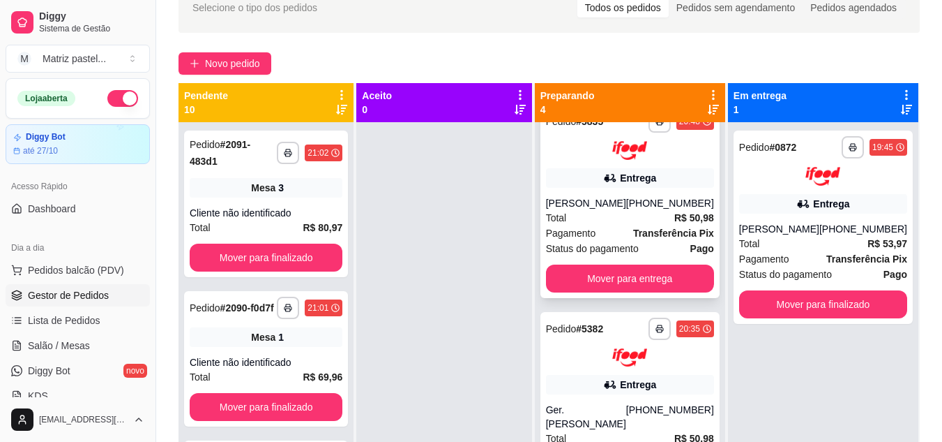
scroll to position [70, 0]
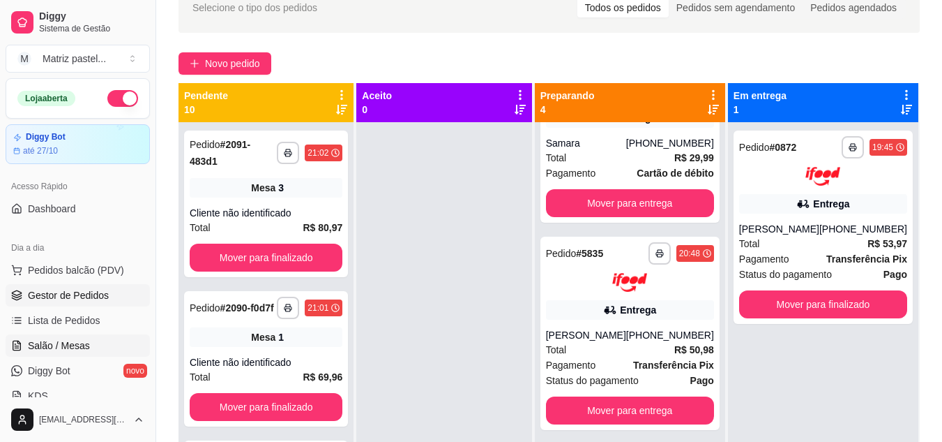
click at [64, 345] on span "Salão / Mesas" at bounding box center [59, 345] width 62 height 14
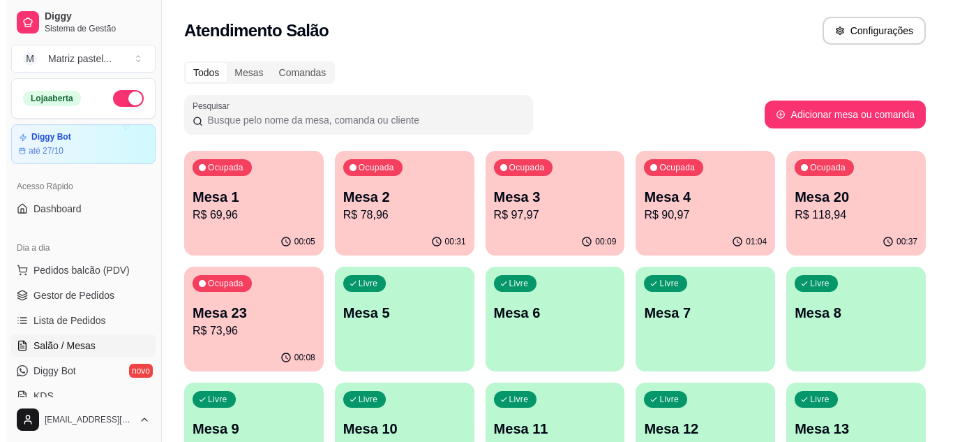
scroll to position [70, 0]
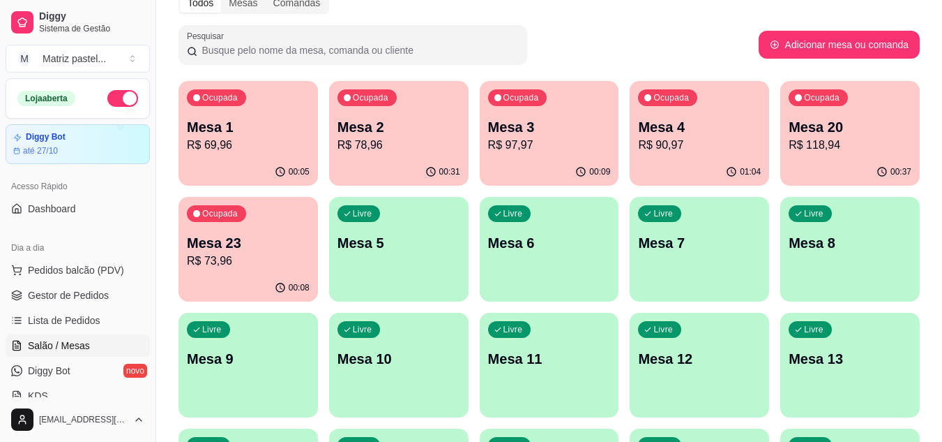
click at [229, 216] on p "Ocupada" at bounding box center [220, 213] width 36 height 11
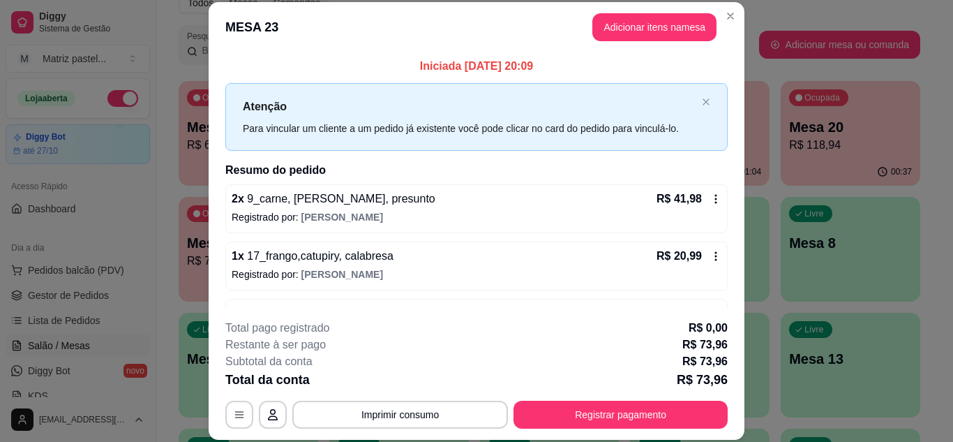
scroll to position [45, 0]
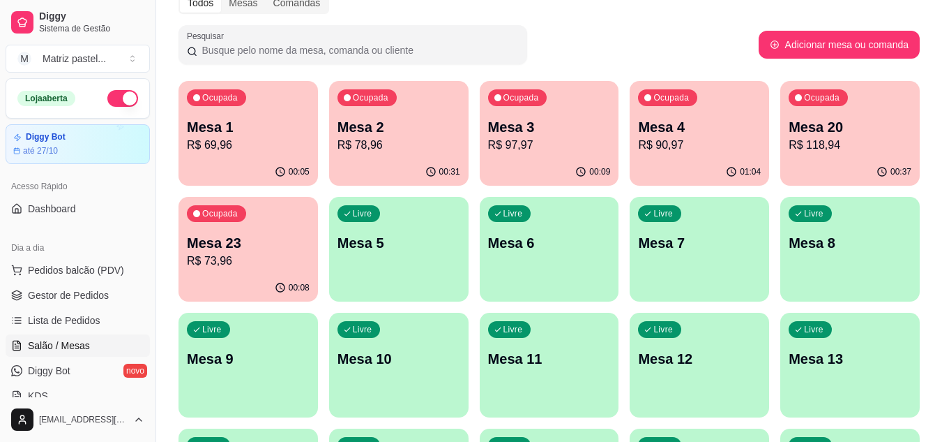
click at [785, 90] on div "Ocupada Mesa 20 R$ 118,94" at bounding box center [851, 119] width 140 height 77
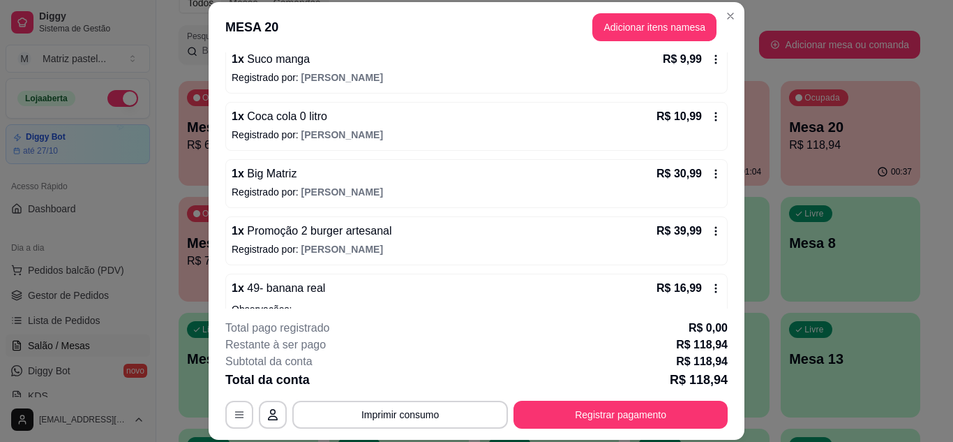
scroll to position [209, 0]
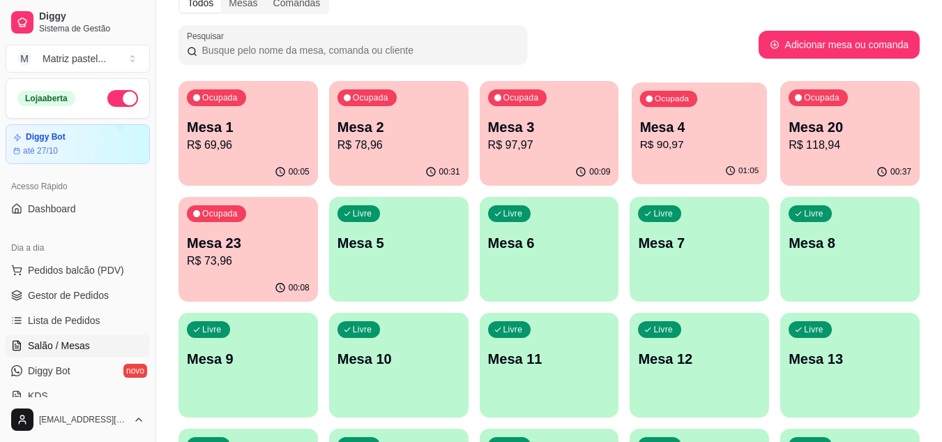
click at [672, 110] on div "Ocupada Mesa 4 R$ 90,97" at bounding box center [699, 119] width 135 height 75
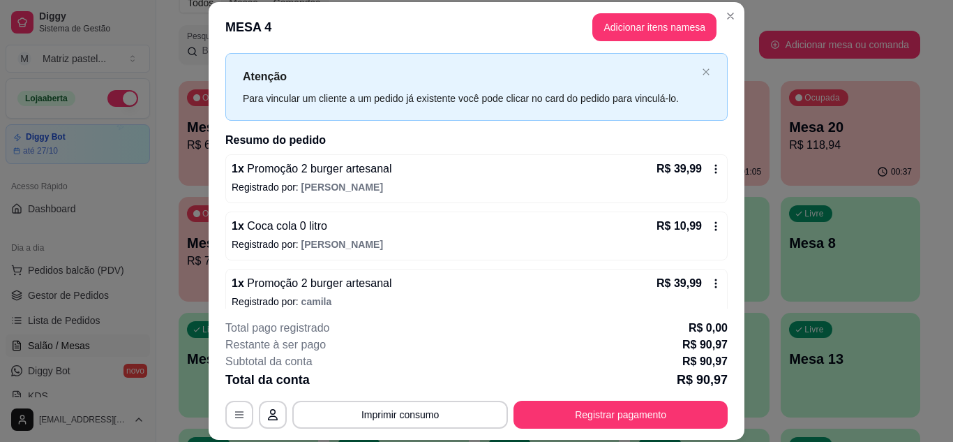
scroll to position [45, 0]
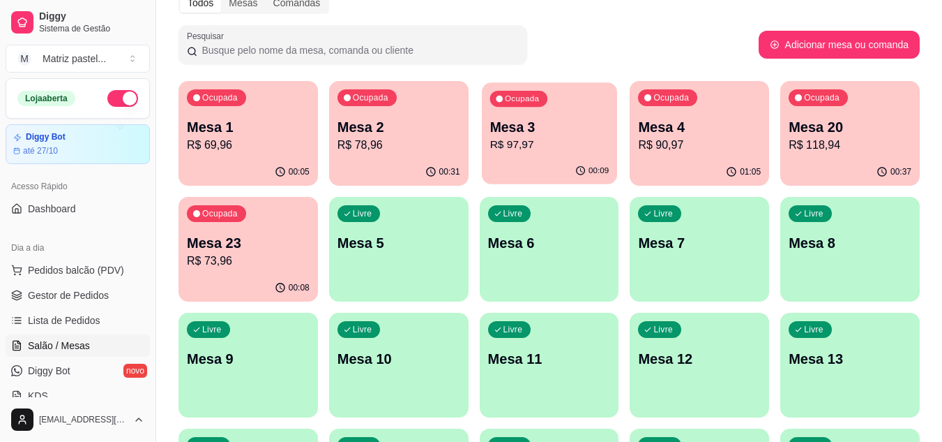
click at [596, 136] on div "Mesa 3 R$ 97,97" at bounding box center [549, 135] width 119 height 35
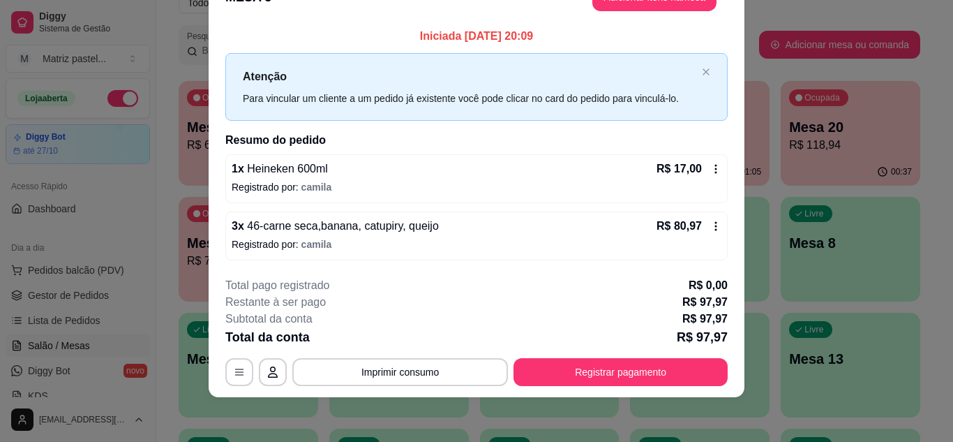
scroll to position [0, 0]
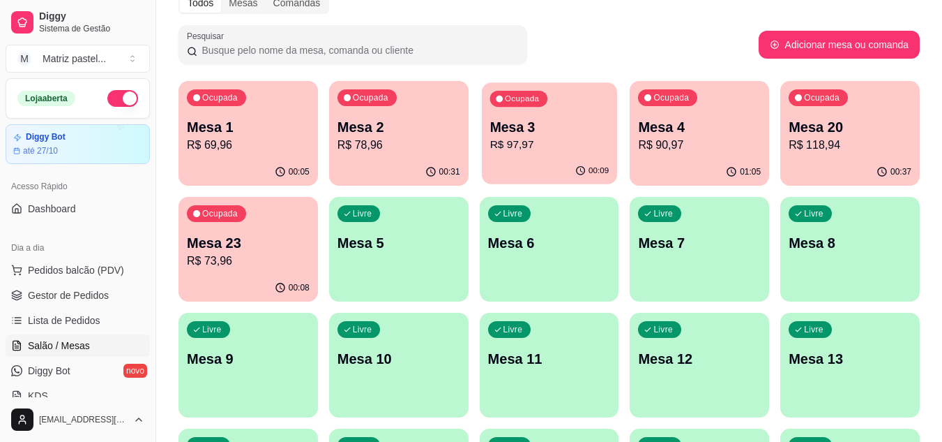
click at [575, 147] on p "R$ 97,97" at bounding box center [549, 145] width 119 height 16
click at [653, 138] on p "R$ 90,97" at bounding box center [699, 145] width 123 height 17
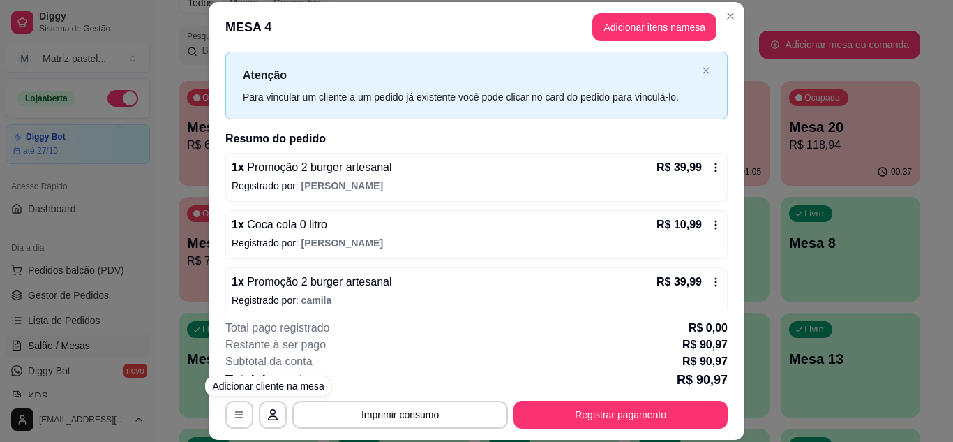
scroll to position [45, 0]
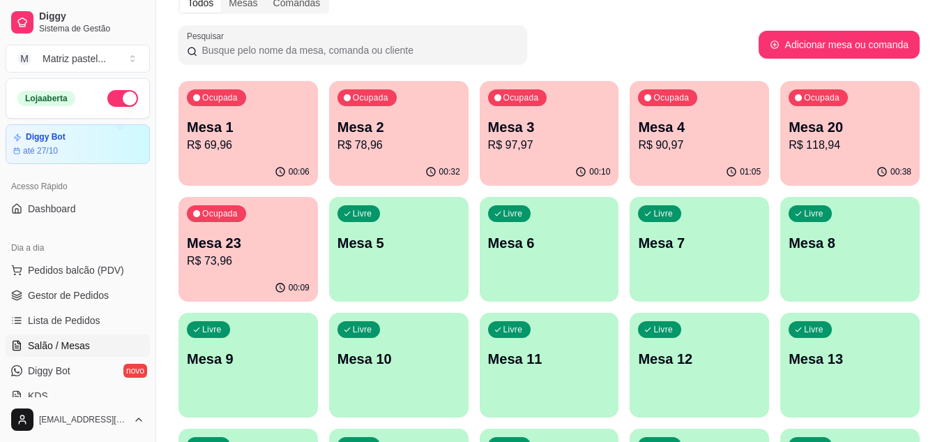
click at [563, 143] on p "R$ 97,97" at bounding box center [549, 145] width 123 height 17
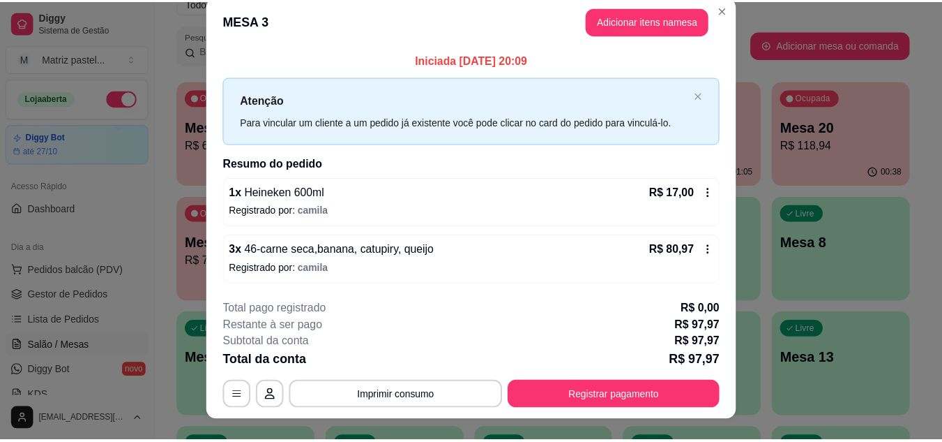
scroll to position [0, 0]
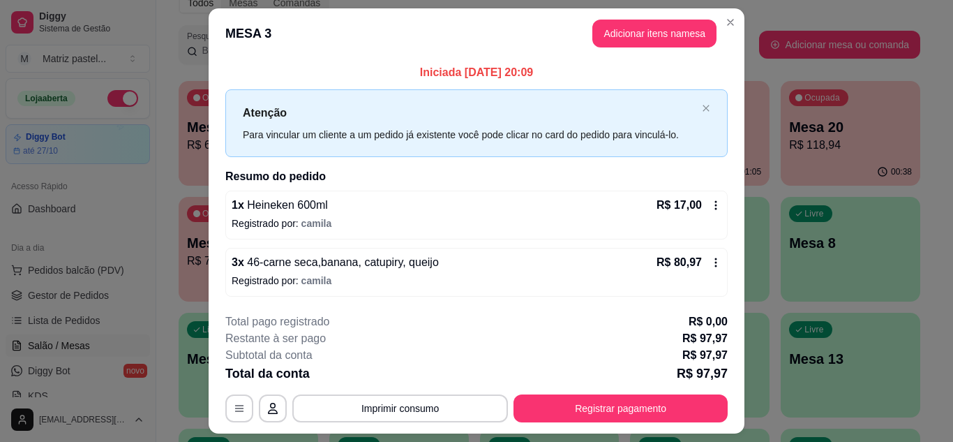
click at [702, 261] on div "R$ 80,97" at bounding box center [688, 262] width 65 height 17
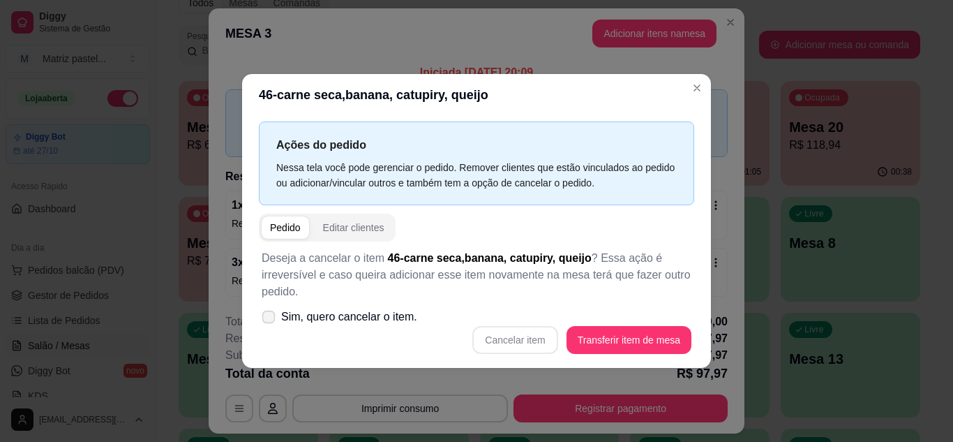
click at [347, 317] on span "Sim, quero cancelar o item." at bounding box center [349, 316] width 136 height 17
click at [270, 319] on input "Sim, quero cancelar o item." at bounding box center [265, 323] width 9 height 9
checkbox input "true"
click at [517, 345] on button "Cancelar item" at bounding box center [515, 339] width 83 height 27
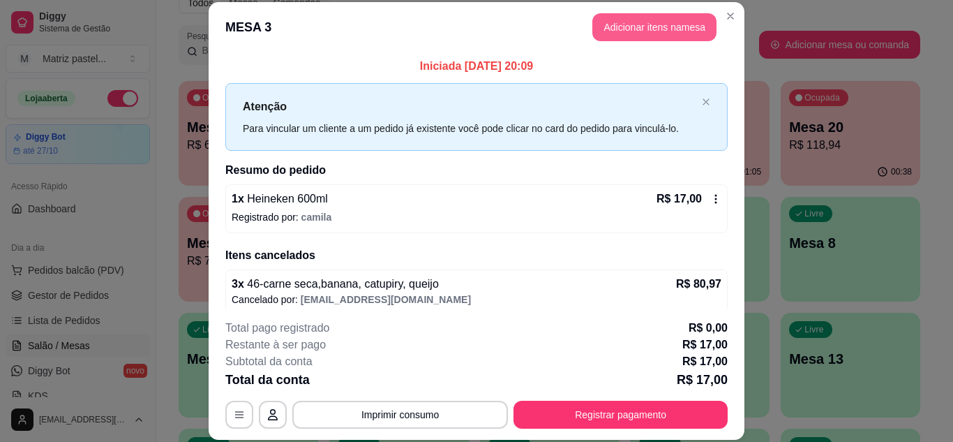
click at [666, 28] on button "Adicionar itens na mesa" at bounding box center [654, 27] width 124 height 28
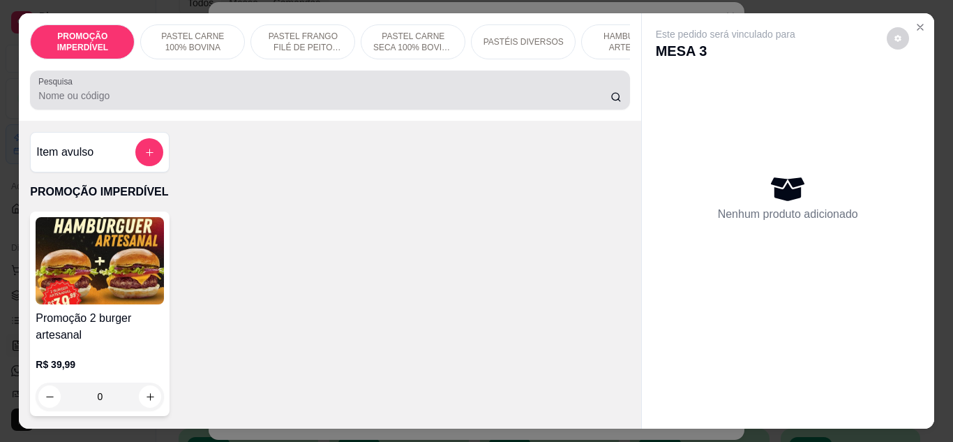
click at [354, 110] on div "Pesquisa" at bounding box center [329, 89] width 599 height 39
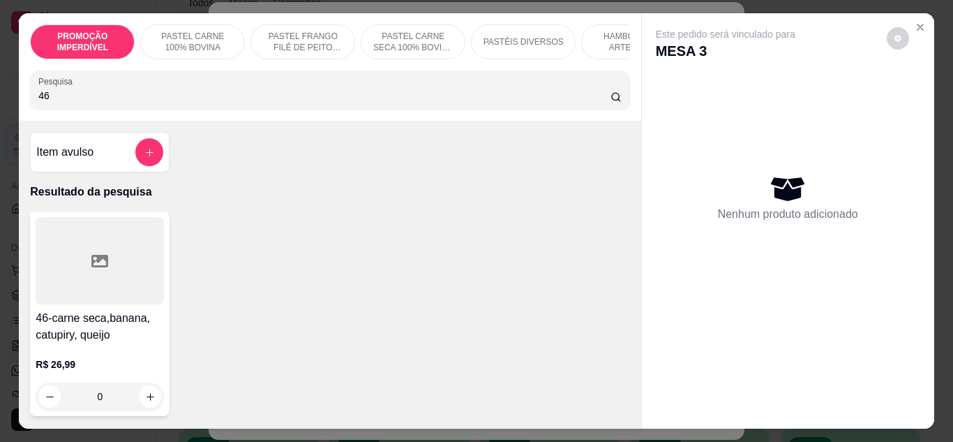
type input "46"
click at [146, 402] on div "0" at bounding box center [100, 396] width 128 height 28
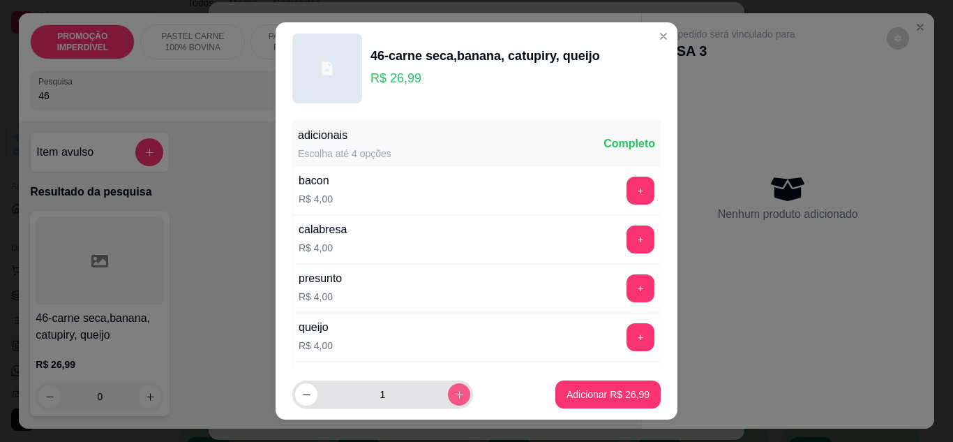
click at [435, 386] on div "1" at bounding box center [382, 394] width 175 height 28
click at [454, 389] on icon "increase-product-quantity" at bounding box center [459, 394] width 10 height 10
type input "2"
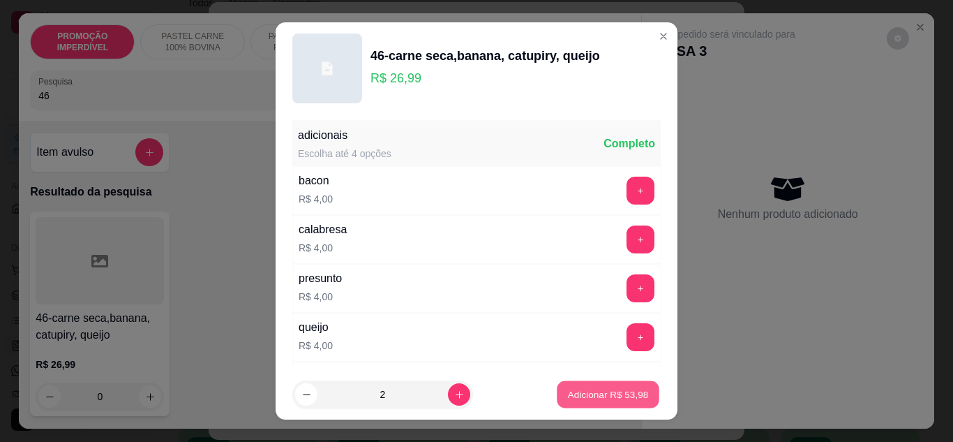
click at [568, 386] on button "Adicionar R$ 53,98" at bounding box center [608, 394] width 103 height 27
type input "2"
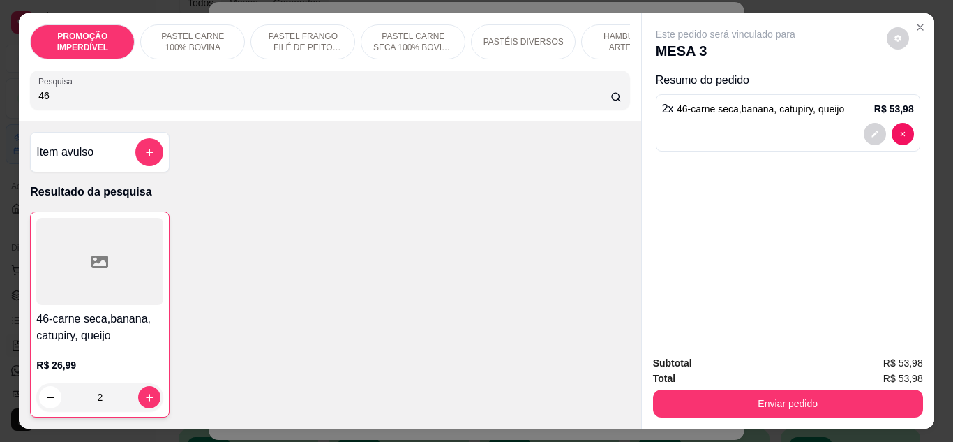
click at [706, 386] on div "Enviar pedido" at bounding box center [788, 401] width 270 height 31
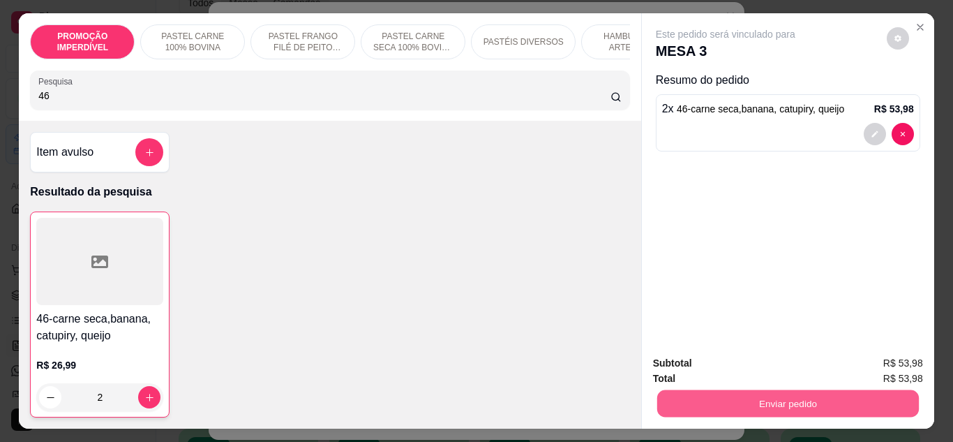
click at [714, 395] on button "Enviar pedido" at bounding box center [787, 403] width 262 height 27
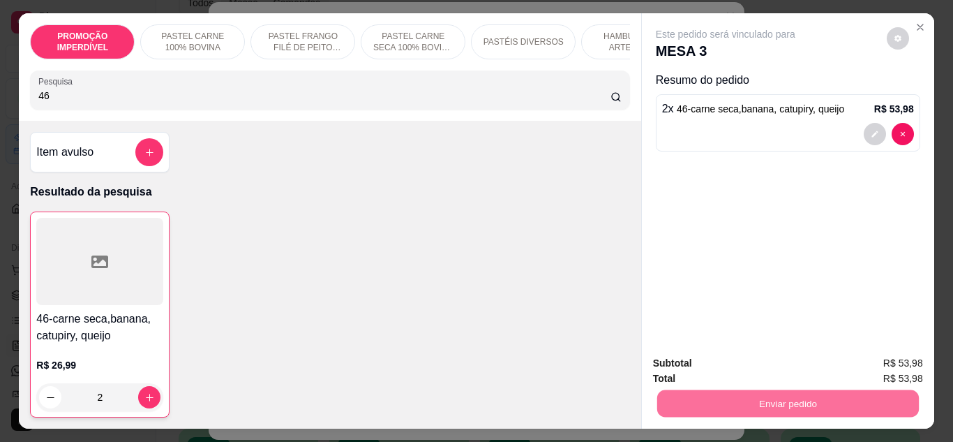
click at [877, 356] on button "Enviar pedido" at bounding box center [886, 363] width 77 height 26
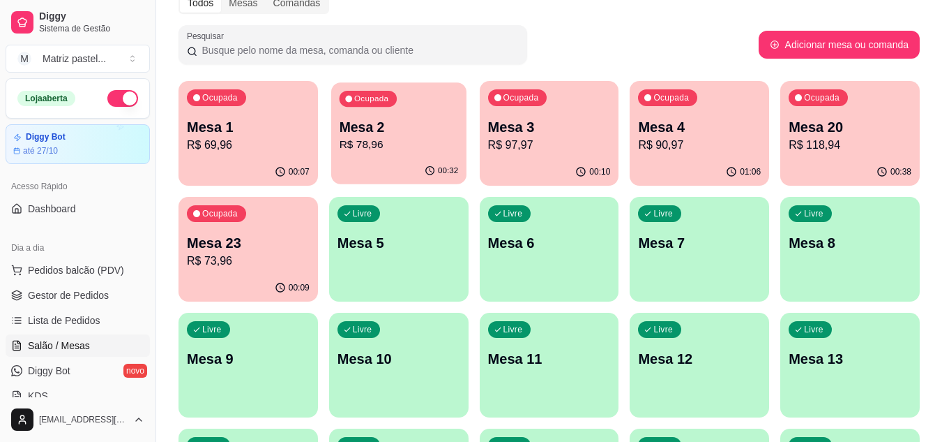
click at [391, 151] on p "R$ 78,96" at bounding box center [398, 145] width 119 height 16
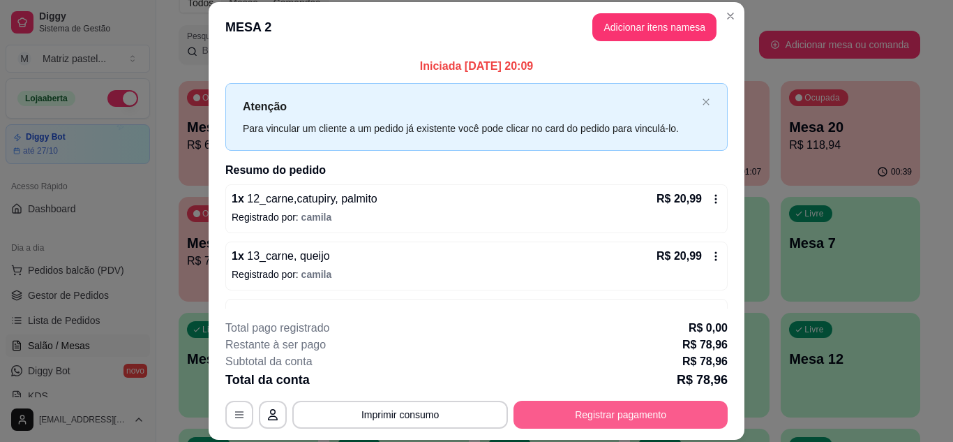
click at [590, 409] on button "Registrar pagamento" at bounding box center [620, 414] width 214 height 28
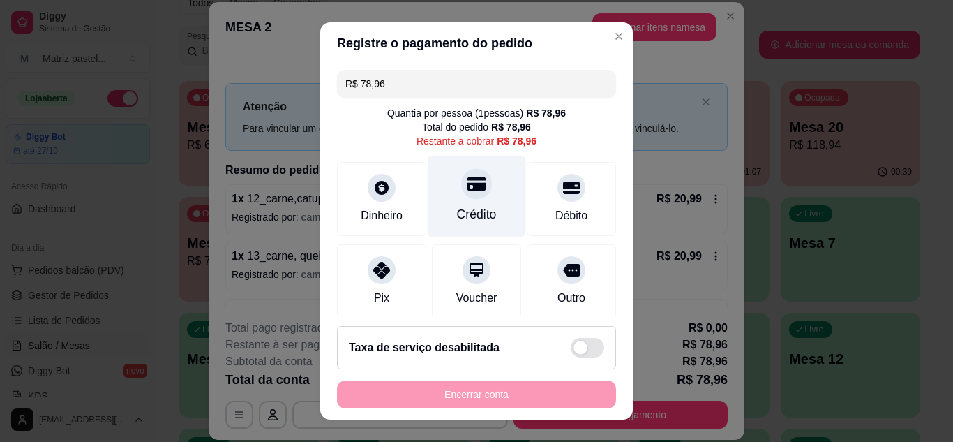
click at [477, 199] on div "Crédito" at bounding box center [477, 196] width 98 height 82
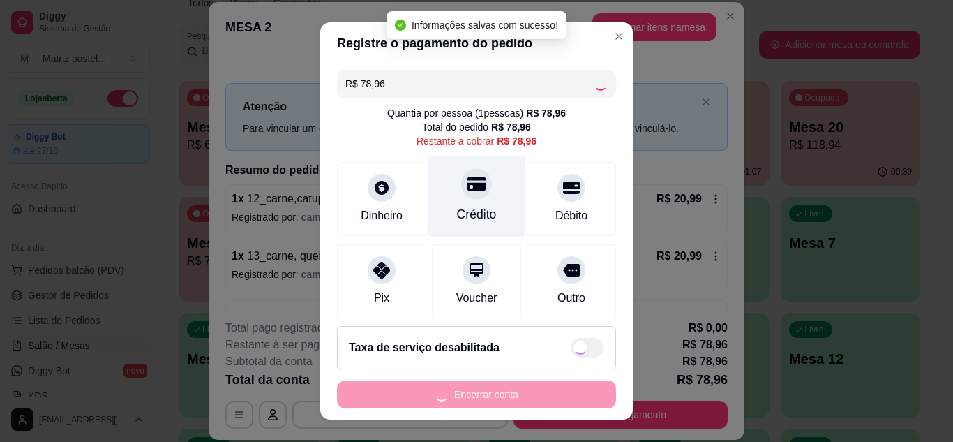
type input "R$ 0,00"
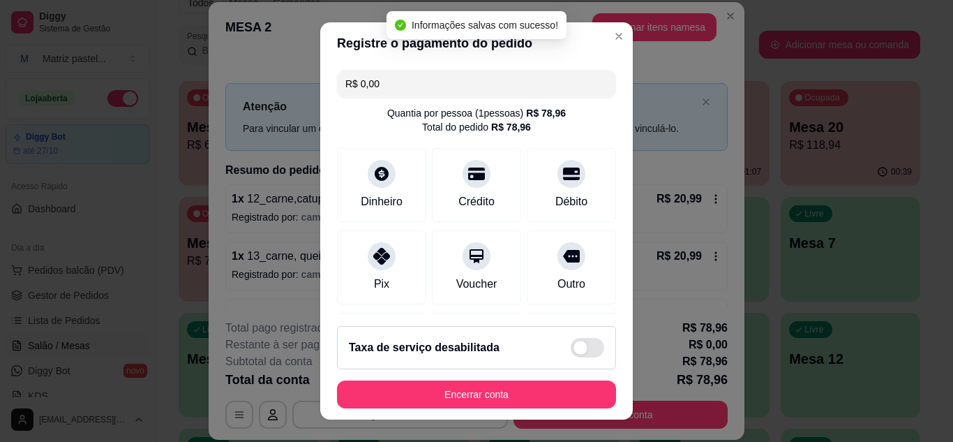
click at [488, 410] on footer "Taxa de serviço desabilitada Encerrar conta" at bounding box center [476, 367] width 312 height 105
click at [497, 402] on button "Encerrar conta" at bounding box center [476, 394] width 279 height 28
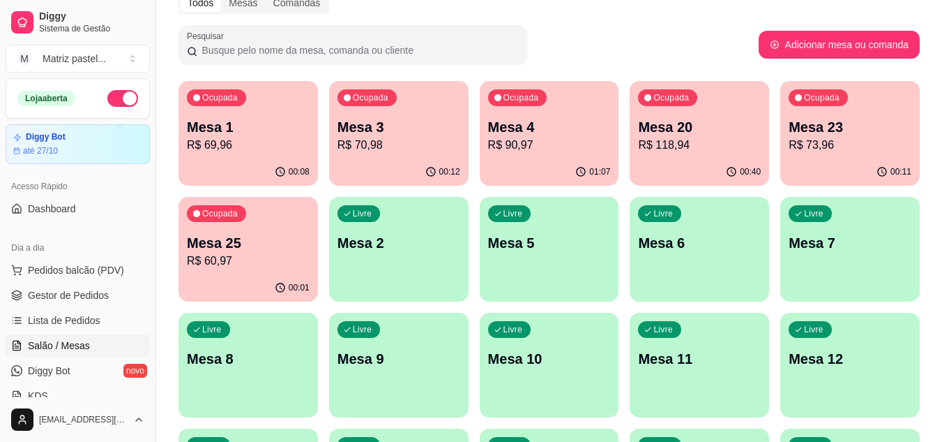
click at [245, 245] on p "Mesa 25" at bounding box center [248, 243] width 123 height 20
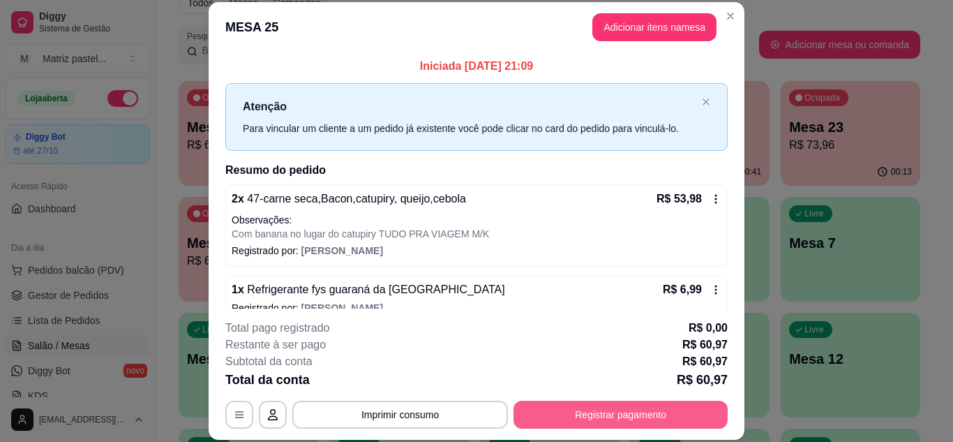
click at [601, 420] on button "Registrar pagamento" at bounding box center [620, 414] width 214 height 28
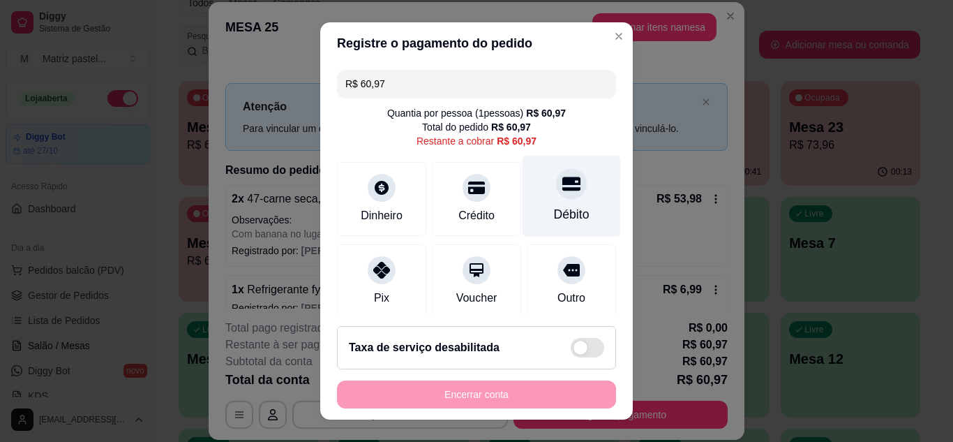
click at [554, 207] on div "Débito" at bounding box center [572, 214] width 36 height 18
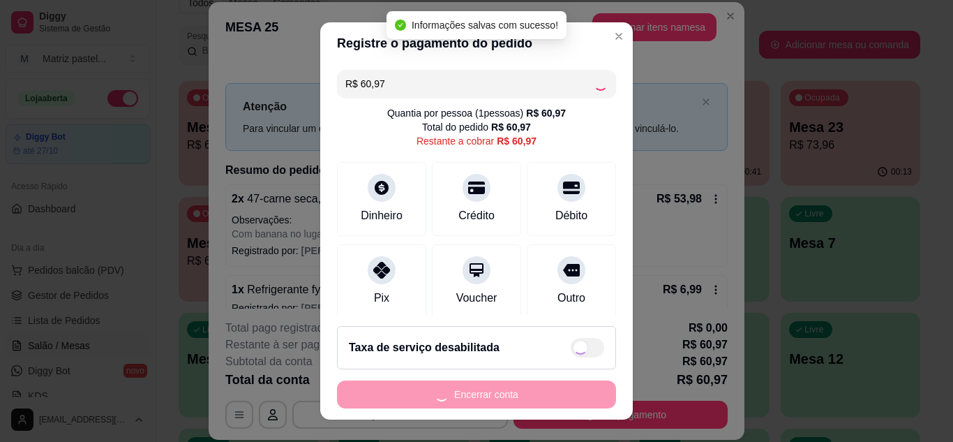
type input "R$ 0,00"
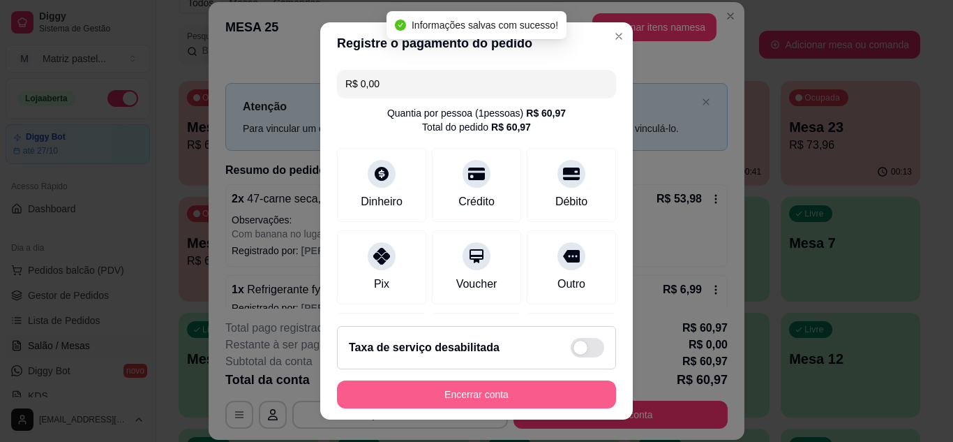
click at [493, 389] on button "Encerrar conta" at bounding box center [476, 394] width 279 height 28
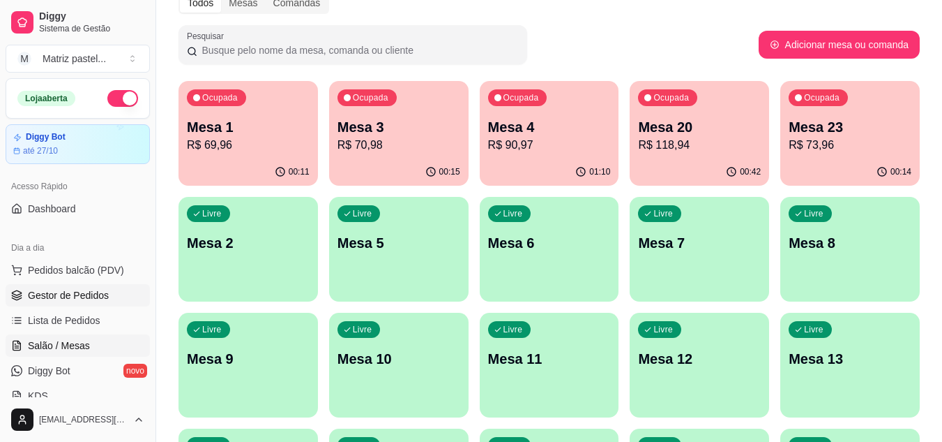
click at [82, 296] on span "Gestor de Pedidos" at bounding box center [68, 295] width 81 height 14
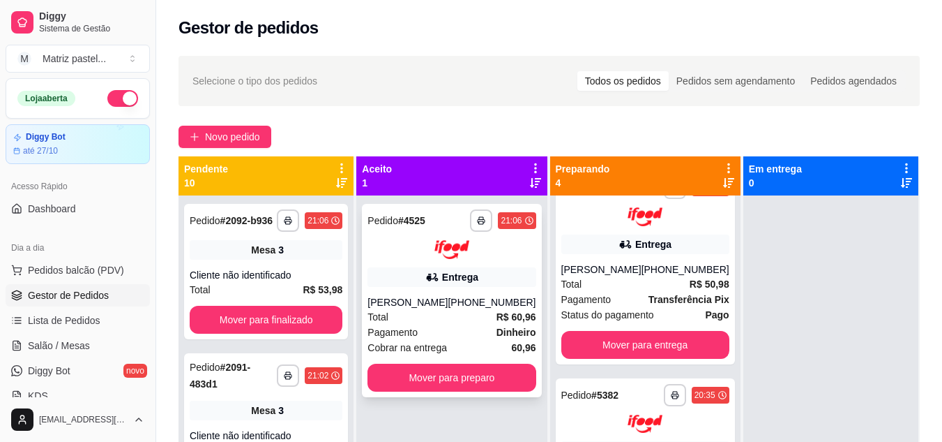
scroll to position [209, 0]
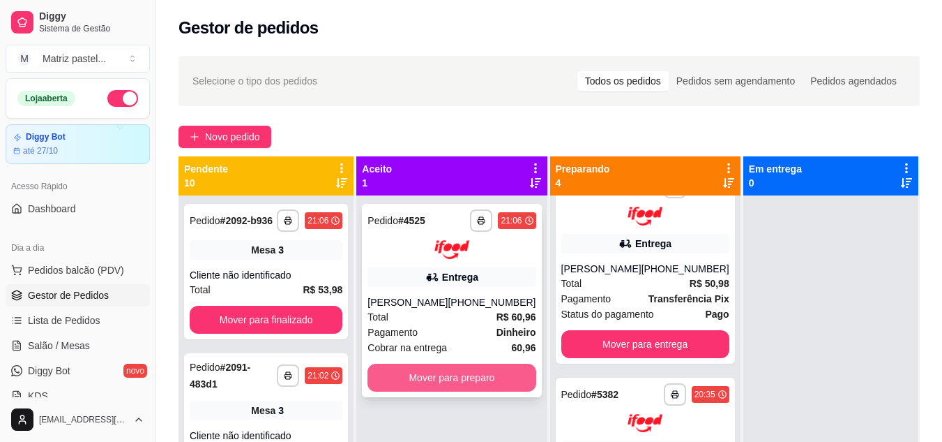
click at [474, 387] on button "Mover para preparo" at bounding box center [452, 377] width 168 height 28
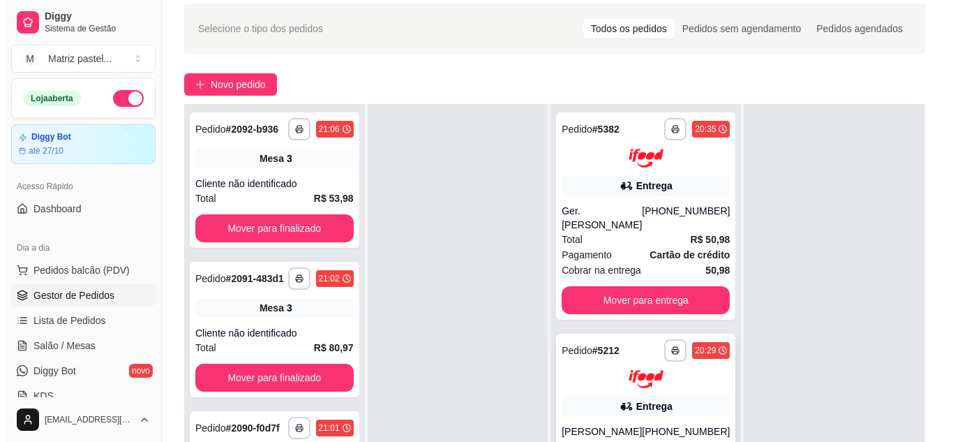
scroll to position [140, 0]
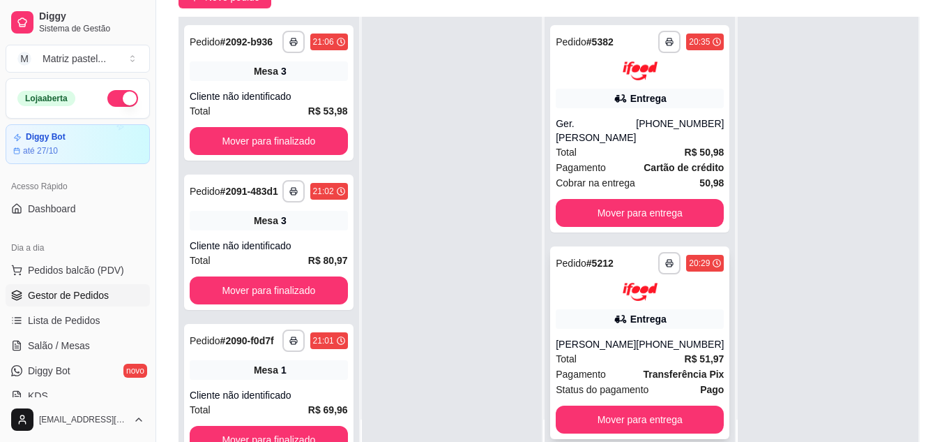
click at [616, 317] on div "**********" at bounding box center [639, 342] width 179 height 193
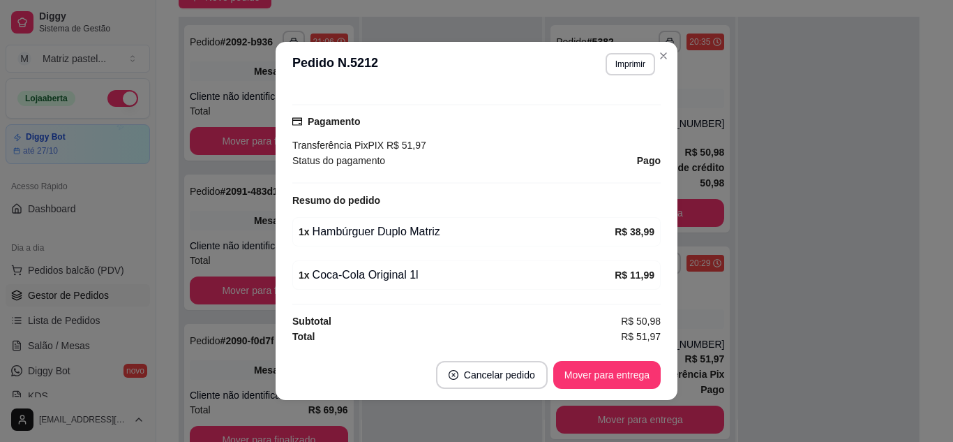
scroll to position [3, 0]
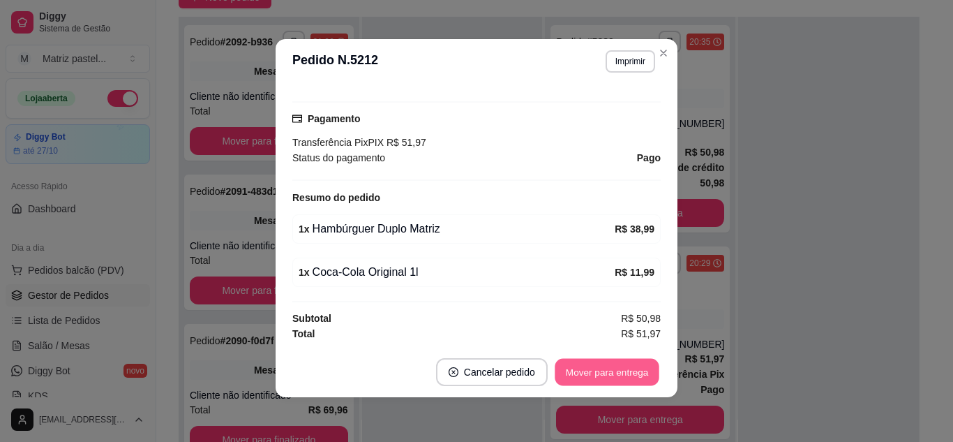
click at [603, 361] on button "Mover para entrega" at bounding box center [607, 372] width 105 height 27
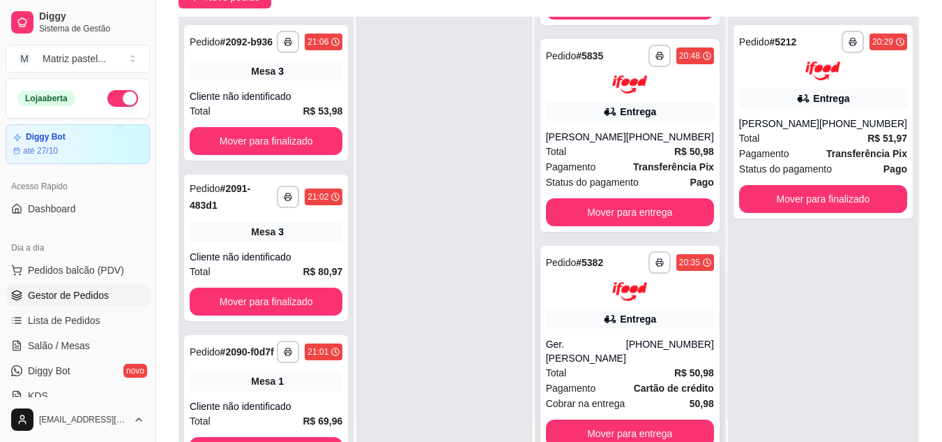
click at [631, 309] on div "Entrega" at bounding box center [630, 319] width 168 height 20
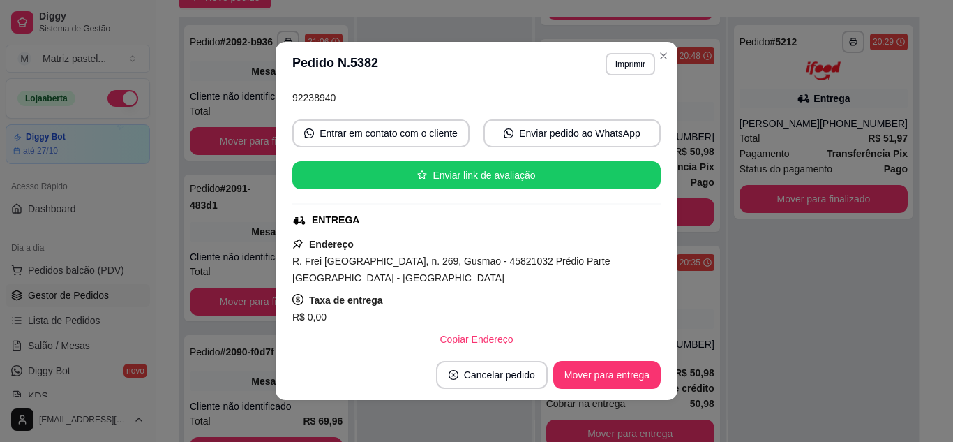
scroll to position [140, 0]
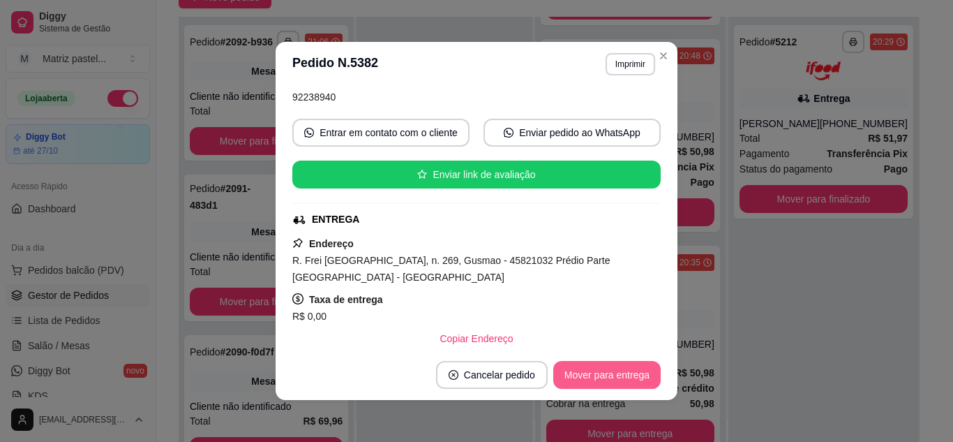
click at [599, 375] on button "Mover para entrega" at bounding box center [606, 375] width 107 height 28
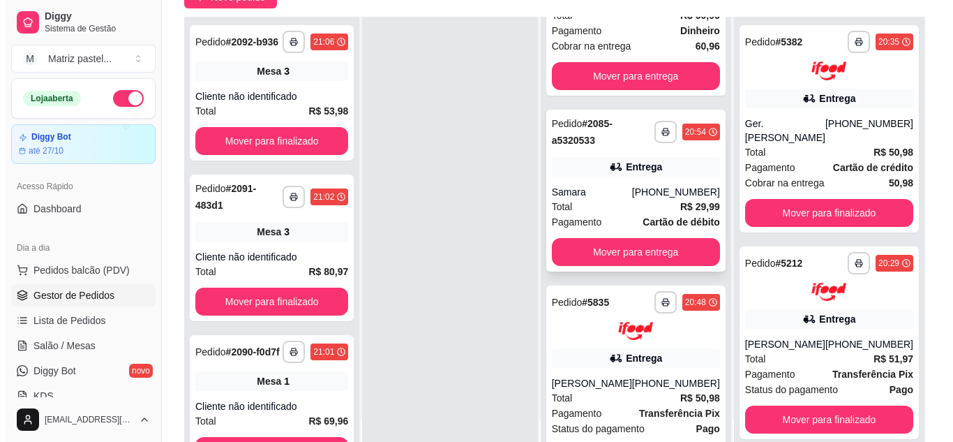
scroll to position [92, 0]
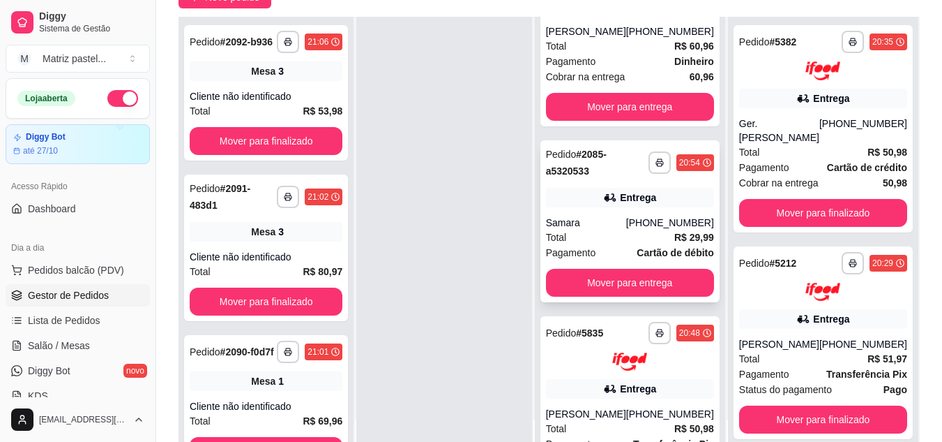
click at [630, 209] on div "**********" at bounding box center [630, 221] width 179 height 162
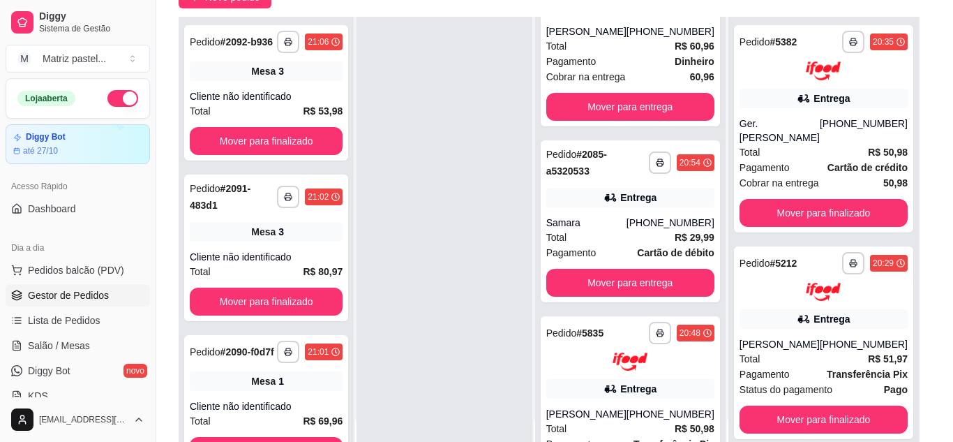
scroll to position [138, 0]
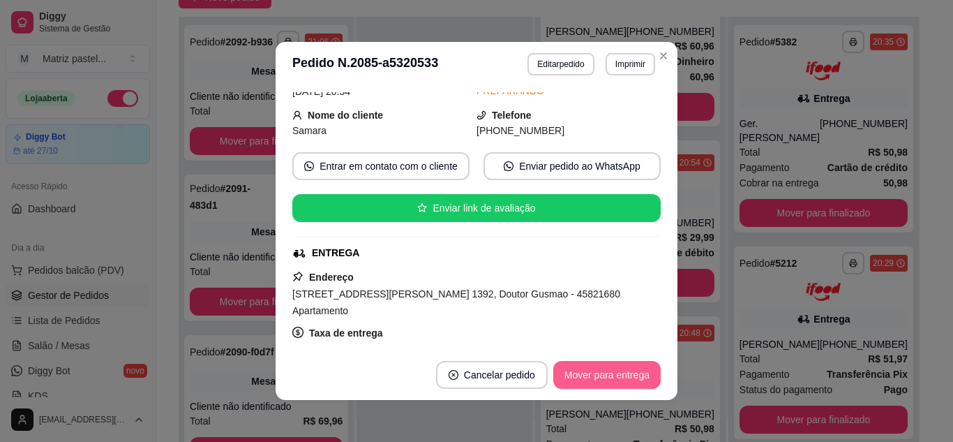
click at [605, 381] on button "Mover para entrega" at bounding box center [606, 375] width 107 height 28
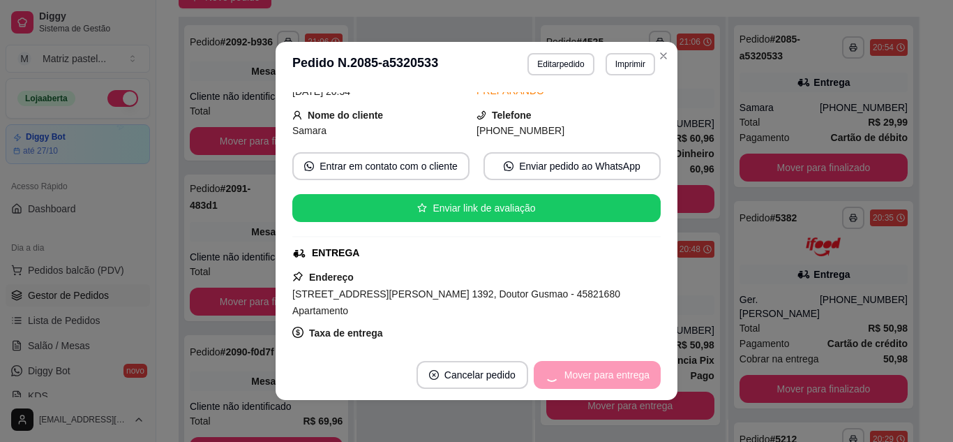
scroll to position [0, 0]
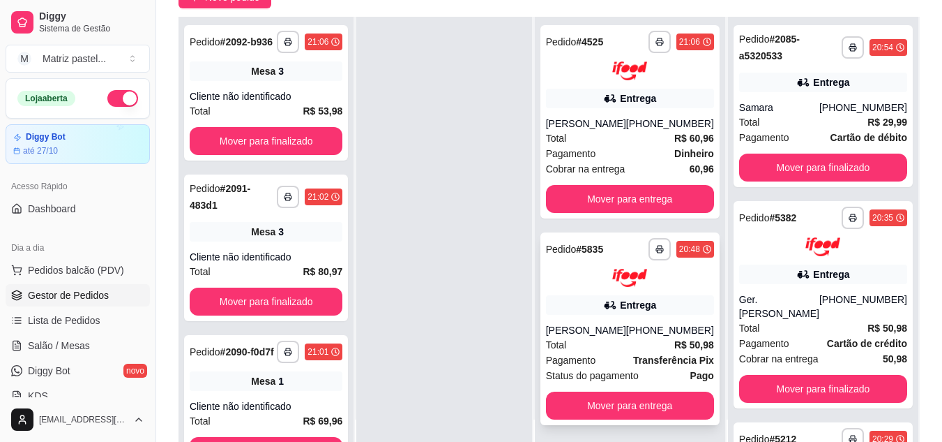
click at [647, 325] on div "[PHONE_NUMBER]" at bounding box center [670, 330] width 88 height 14
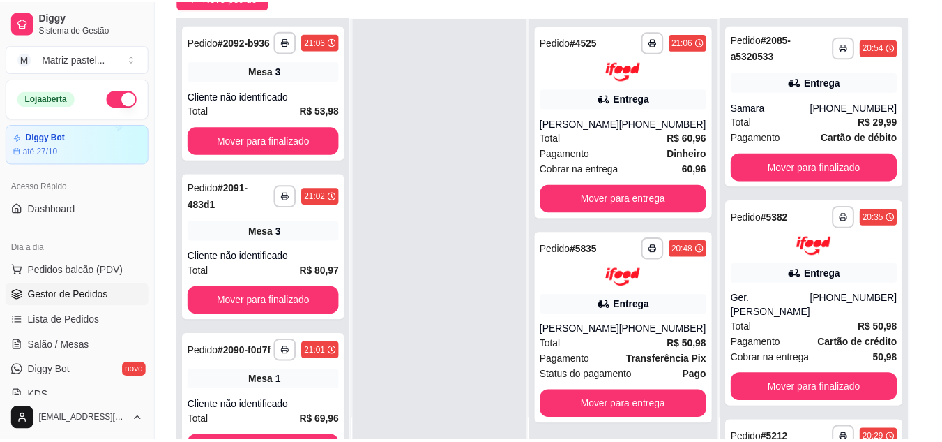
scroll to position [209, 0]
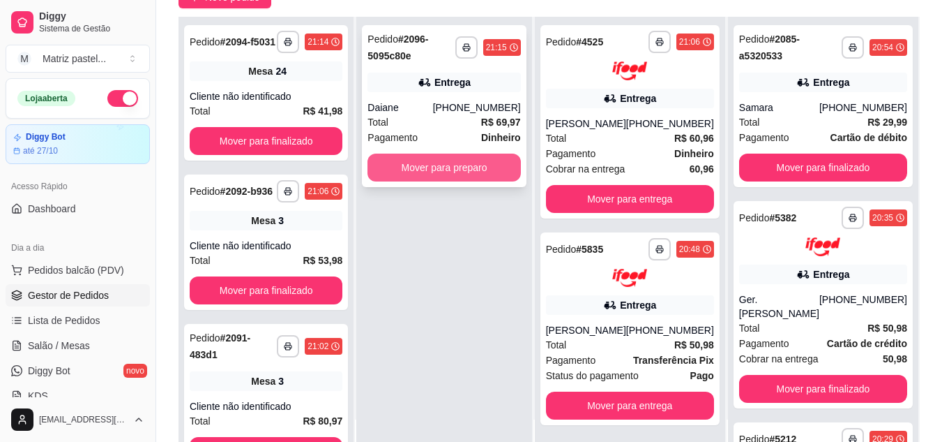
click at [453, 172] on button "Mover para preparo" at bounding box center [444, 167] width 153 height 28
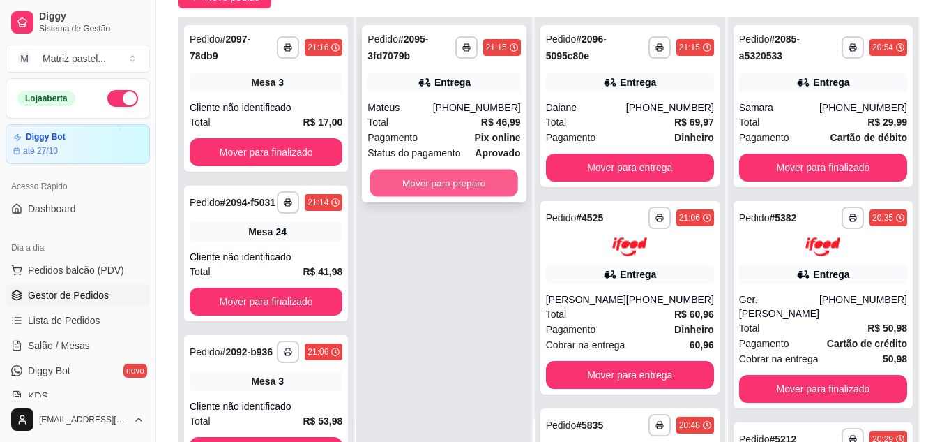
click at [451, 187] on button "Mover para preparo" at bounding box center [444, 182] width 149 height 27
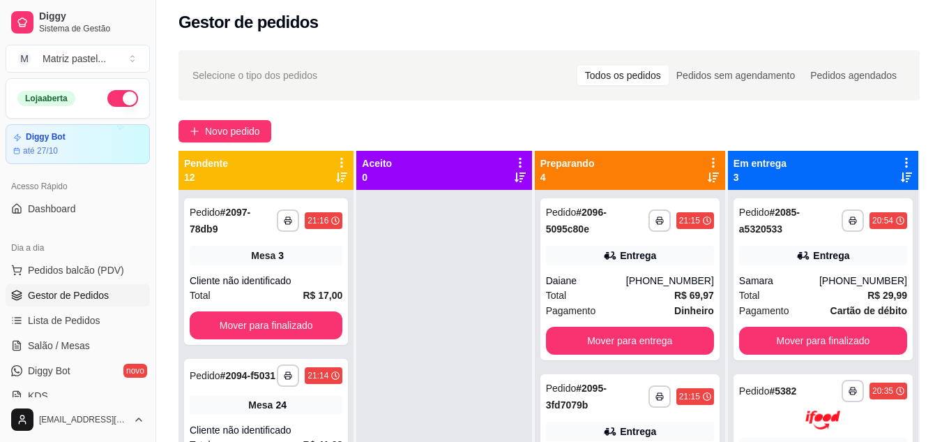
scroll to position [0, 0]
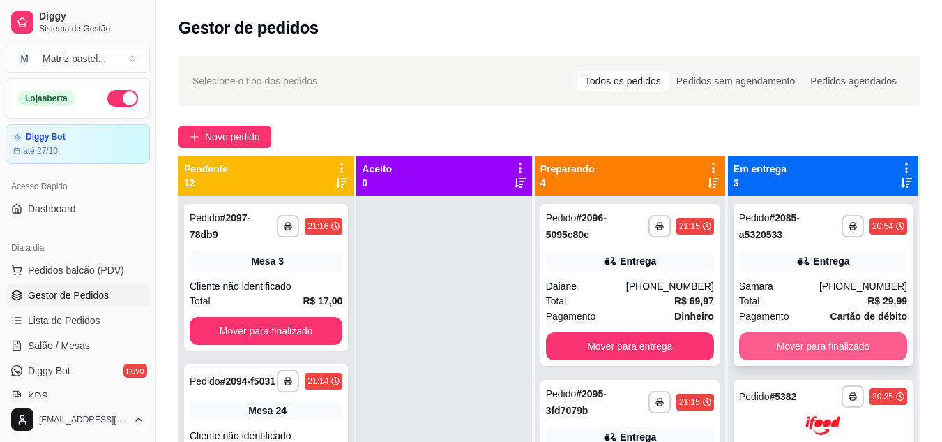
click at [809, 349] on button "Mover para finalizado" at bounding box center [823, 346] width 168 height 28
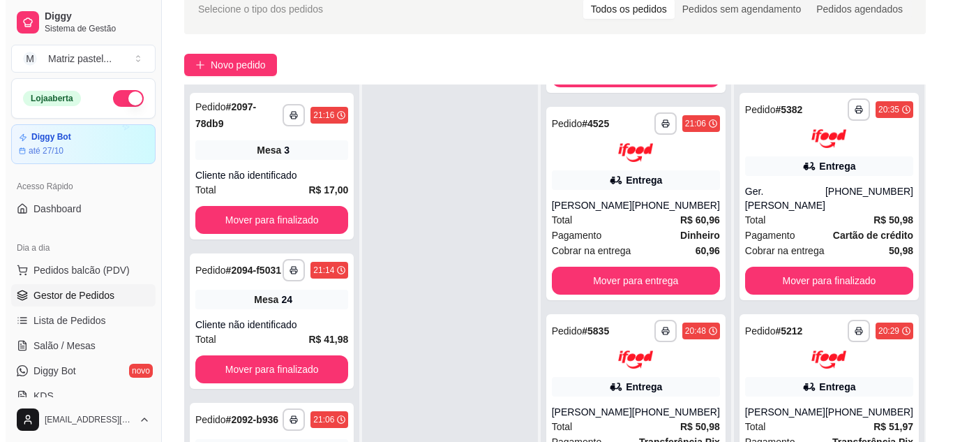
scroll to position [140, 0]
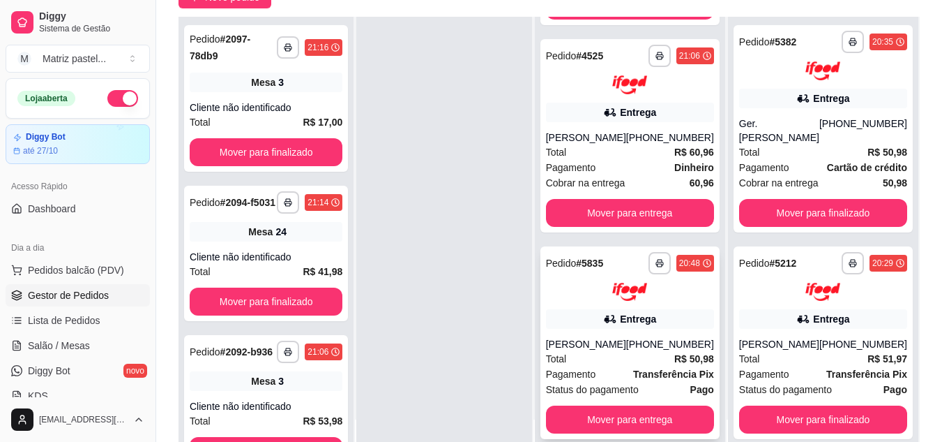
click at [562, 336] on div "**********" at bounding box center [630, 342] width 179 height 193
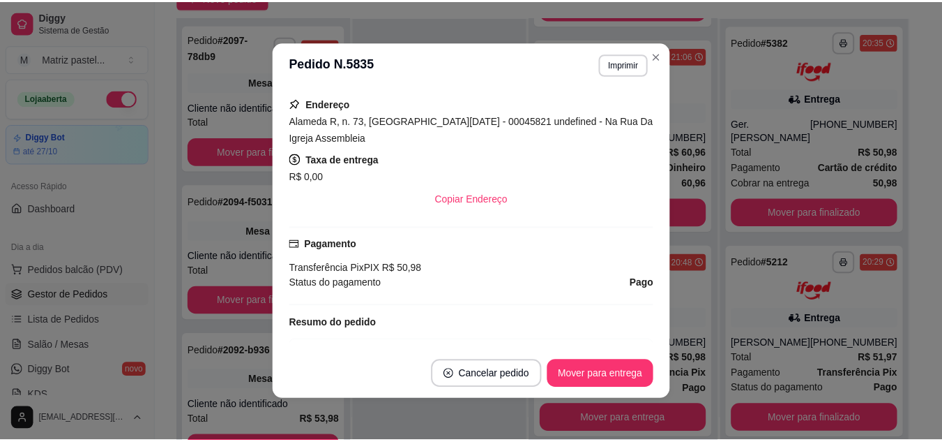
scroll to position [342, 0]
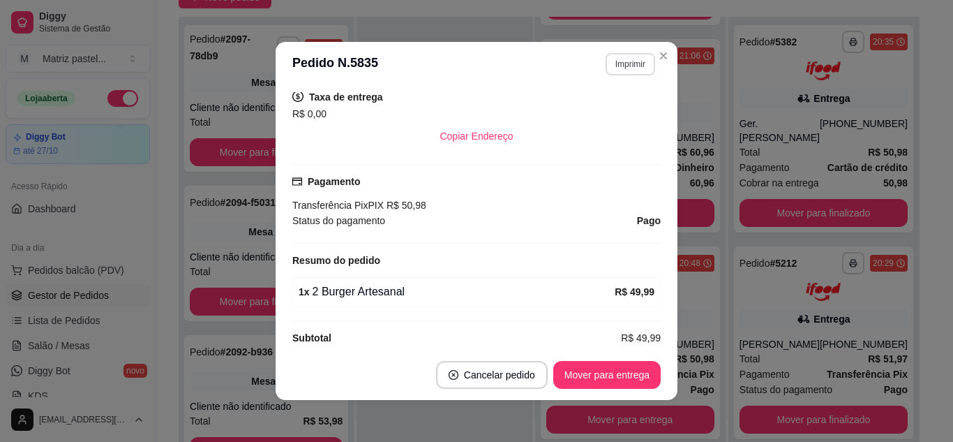
click at [639, 64] on button "Imprimir" at bounding box center [630, 64] width 50 height 22
click at [617, 116] on button "IMPRESSORA" at bounding box center [600, 113] width 101 height 22
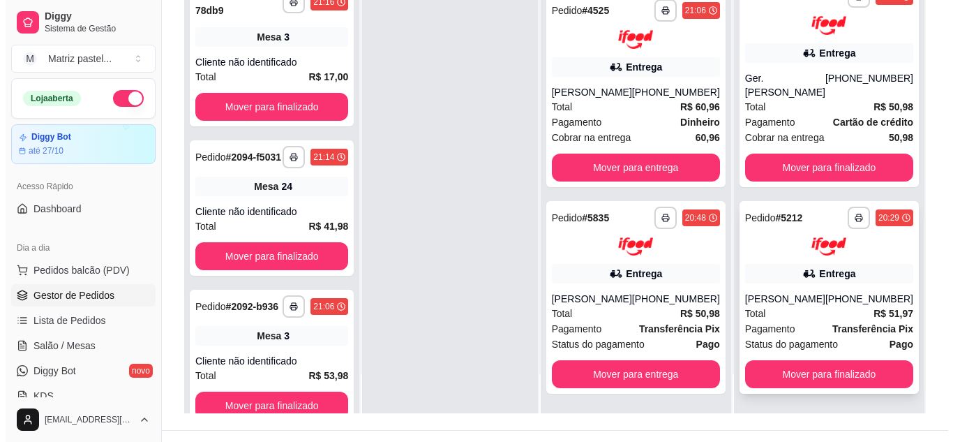
scroll to position [209, 0]
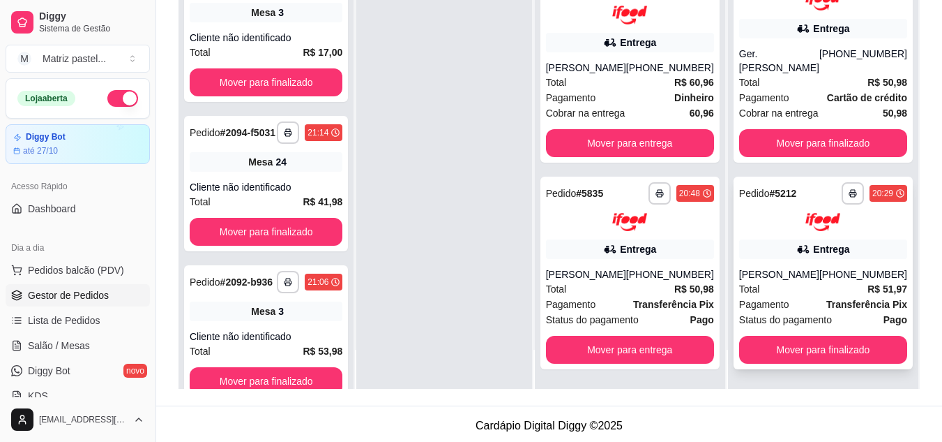
click at [774, 267] on div "[PERSON_NAME]" at bounding box center [779, 274] width 80 height 14
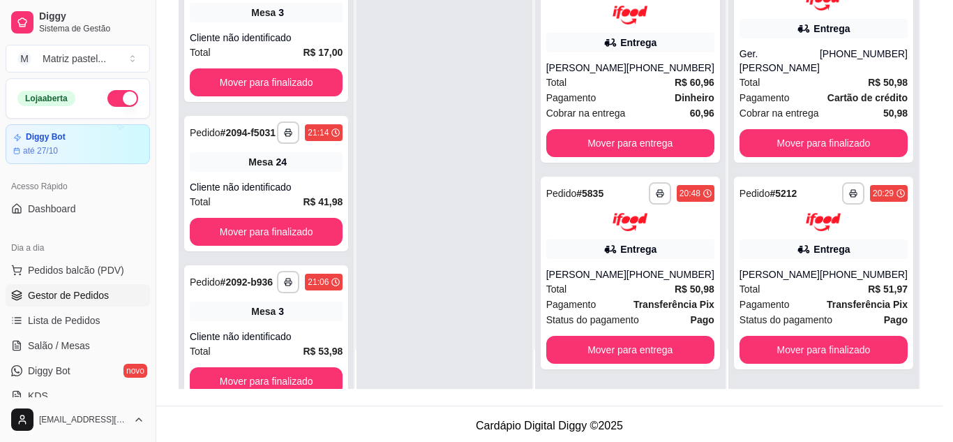
scroll to position [70, 0]
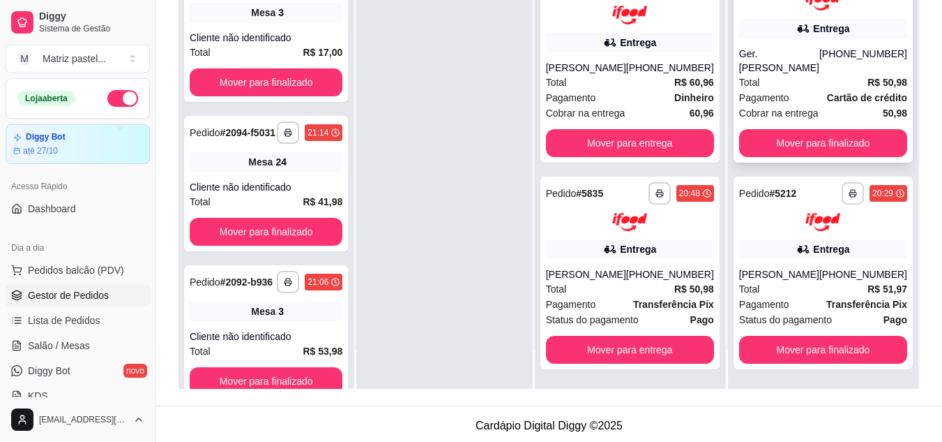
click at [752, 75] on span "Total" at bounding box center [749, 82] width 21 height 15
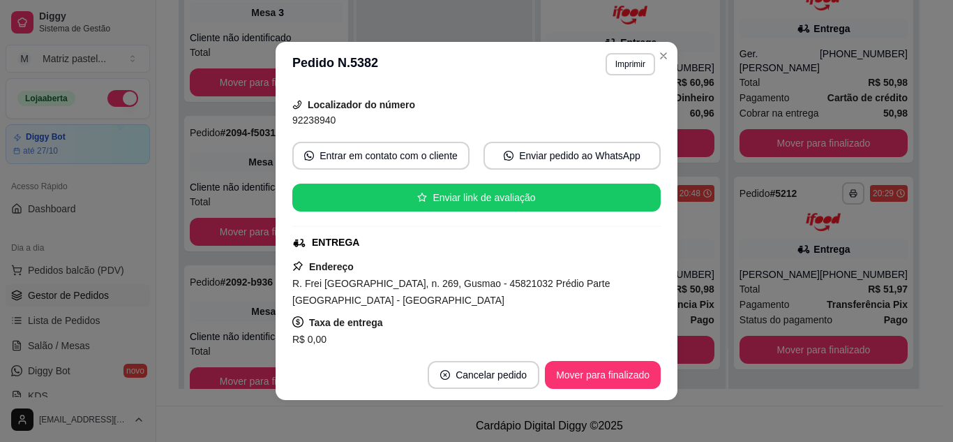
scroll to position [140, 0]
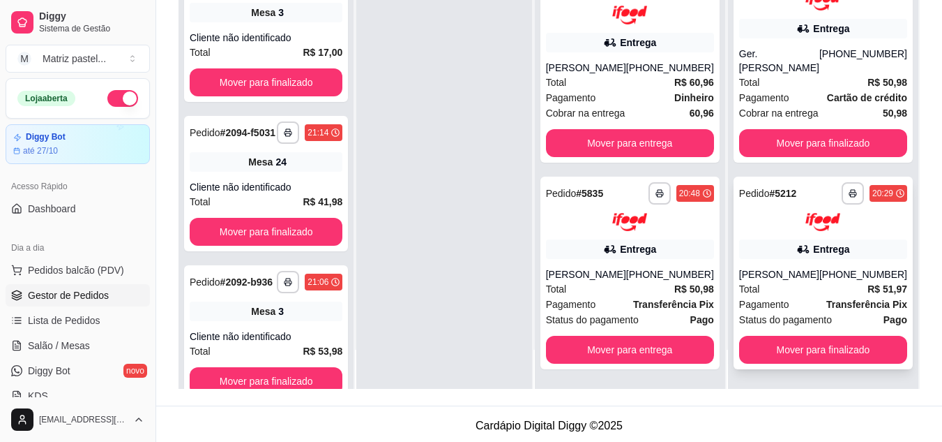
click at [769, 267] on div "[PERSON_NAME]" at bounding box center [779, 274] width 80 height 14
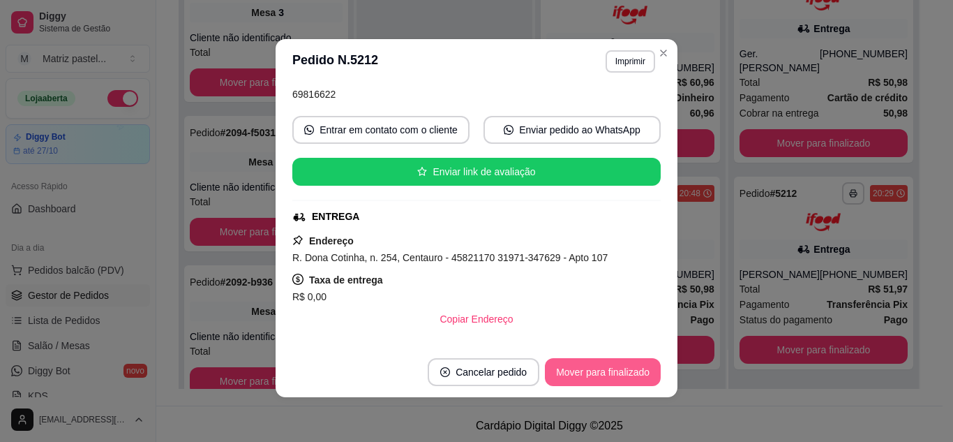
click at [617, 368] on button "Mover para finalizado" at bounding box center [603, 372] width 116 height 28
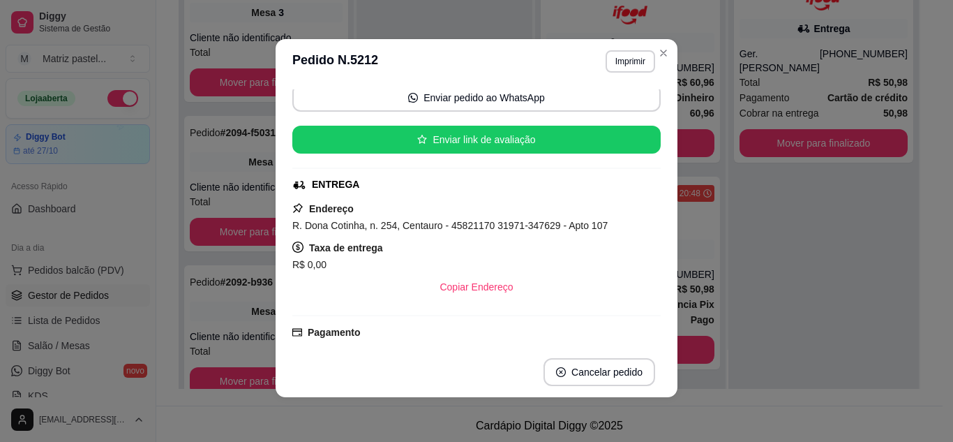
scroll to position [107, 0]
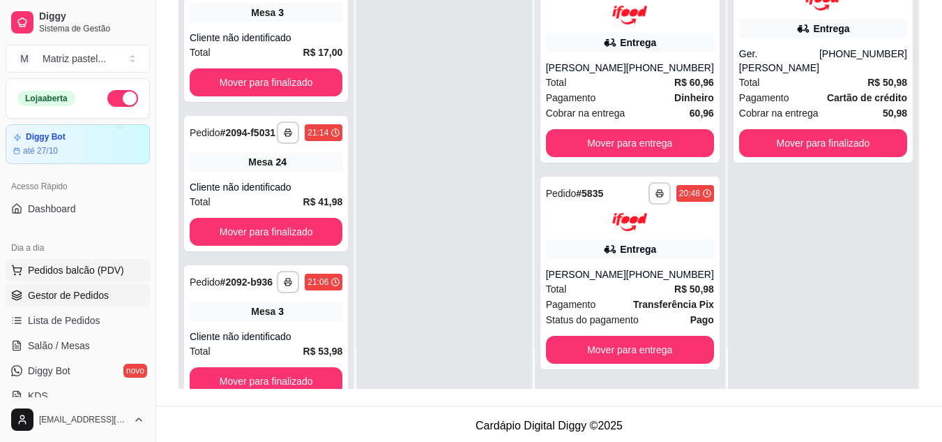
click at [49, 268] on span "Pedidos balcão (PDV)" at bounding box center [76, 270] width 96 height 14
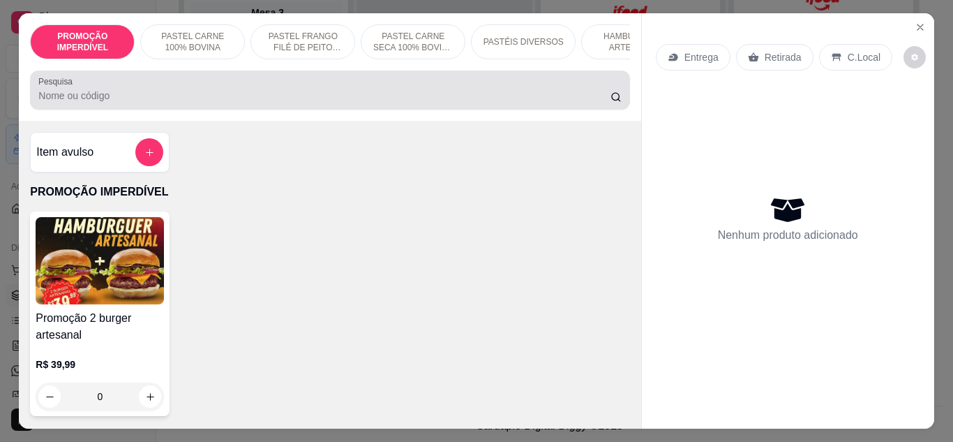
click at [246, 84] on div at bounding box center [329, 90] width 582 height 28
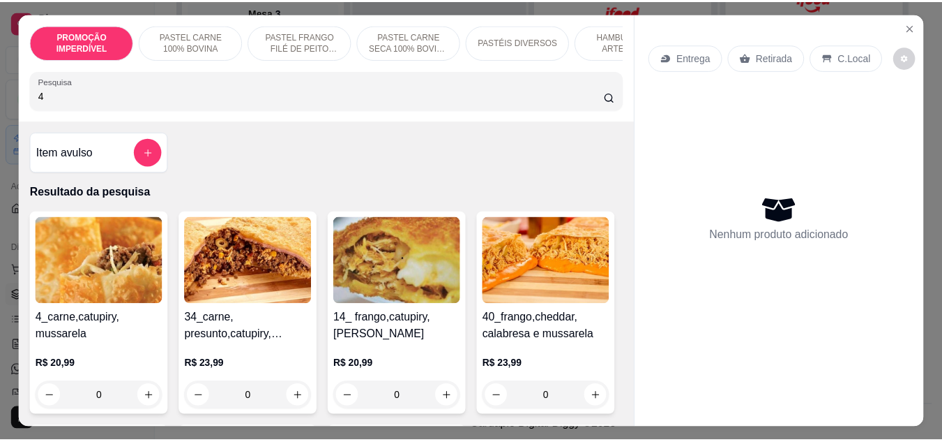
scroll to position [70, 0]
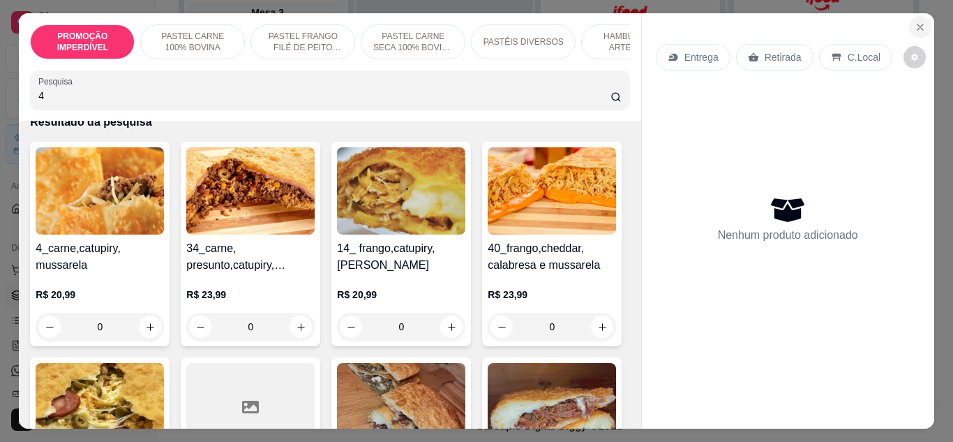
type input "4"
click at [909, 27] on button "Close" at bounding box center [920, 27] width 22 height 22
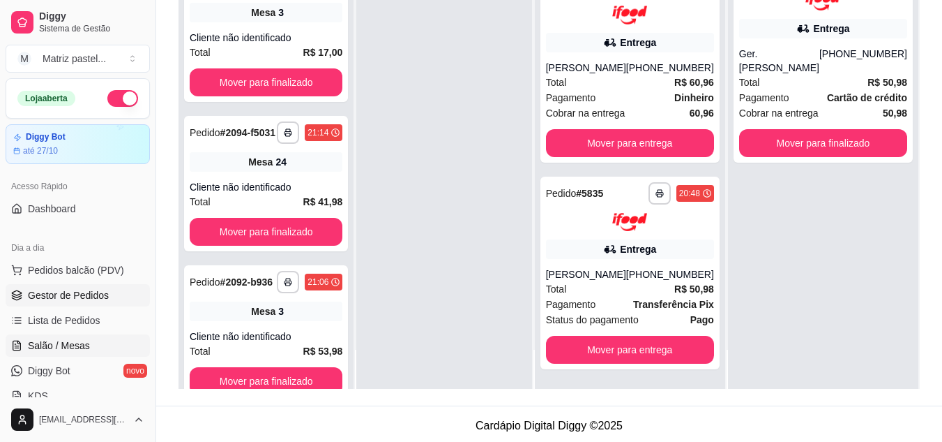
click at [38, 336] on link "Salão / Mesas" at bounding box center [78, 345] width 144 height 22
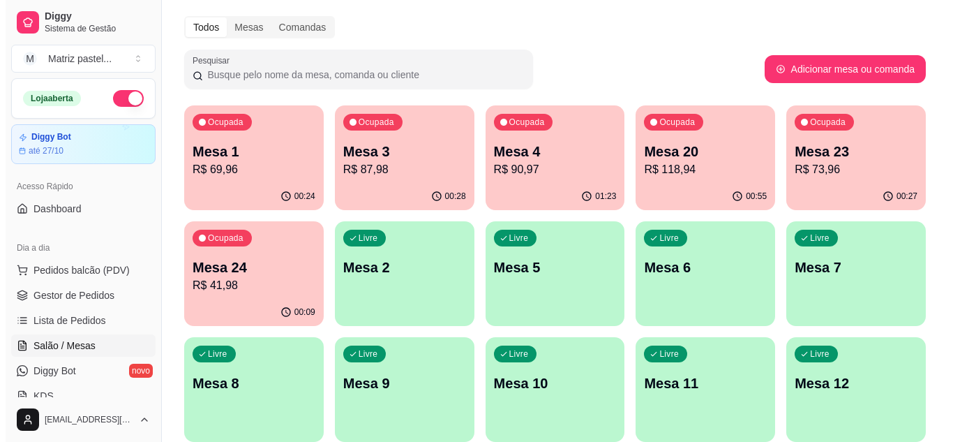
scroll to position [70, 0]
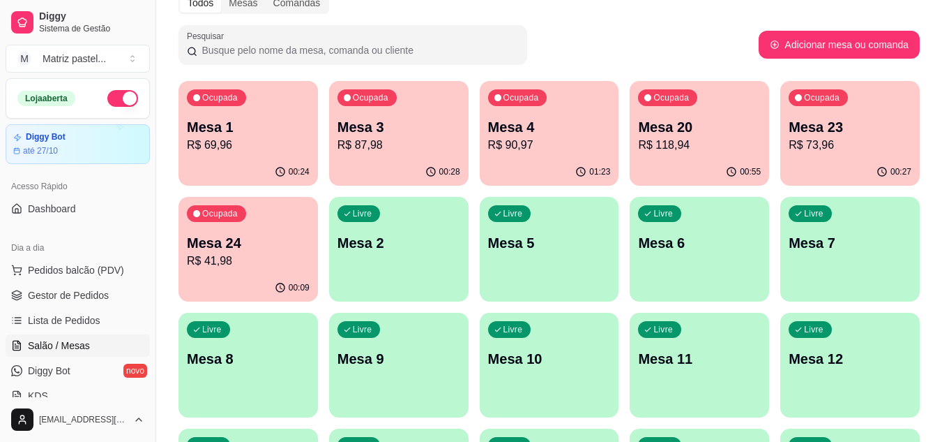
click at [803, 126] on p "Mesa 23" at bounding box center [850, 127] width 123 height 20
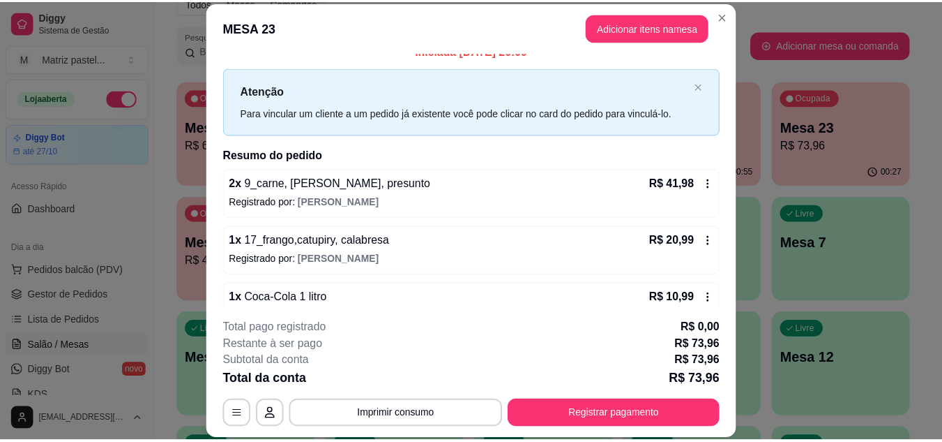
scroll to position [0, 0]
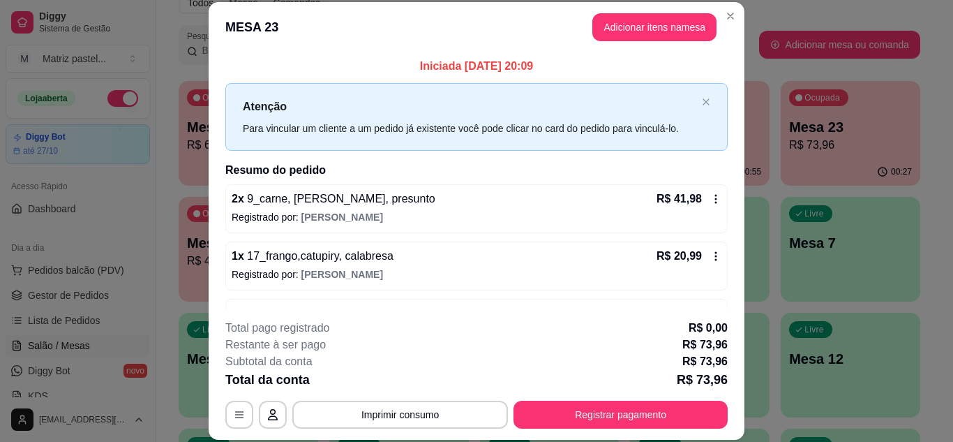
click at [735, 24] on header "MESA 23 Adicionar itens na mesa" at bounding box center [477, 27] width 536 height 50
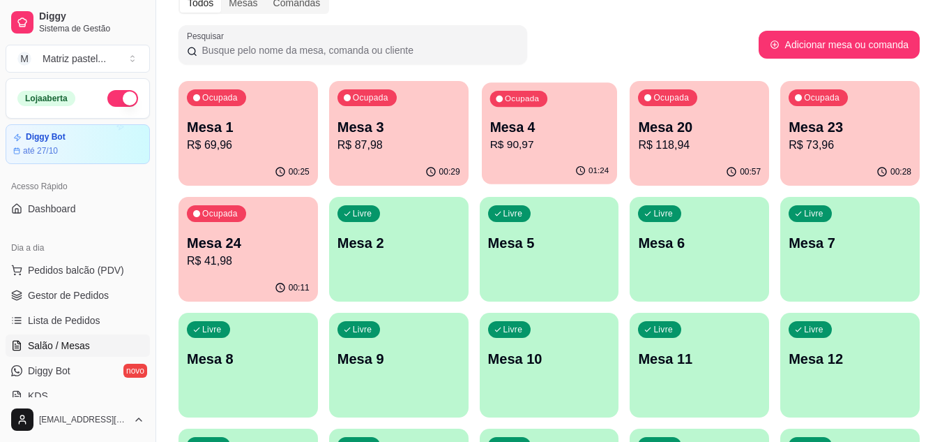
click at [555, 133] on p "Mesa 4" at bounding box center [549, 127] width 119 height 19
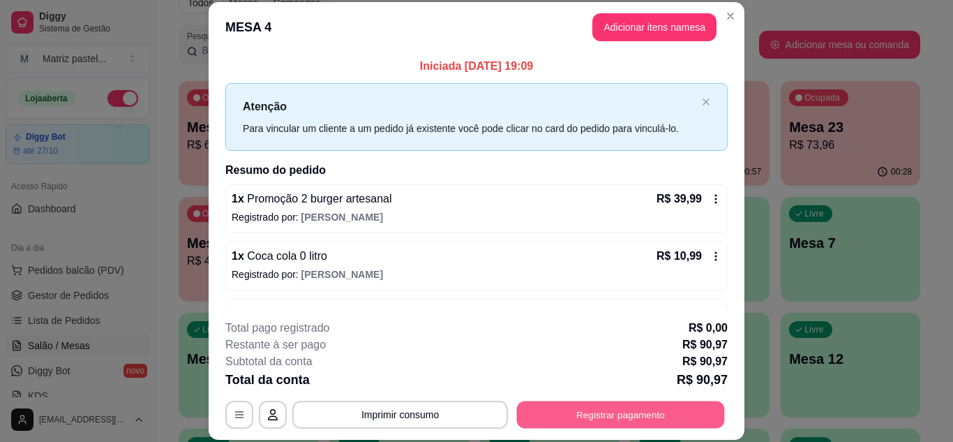
click at [626, 407] on button "Registrar pagamento" at bounding box center [621, 413] width 208 height 27
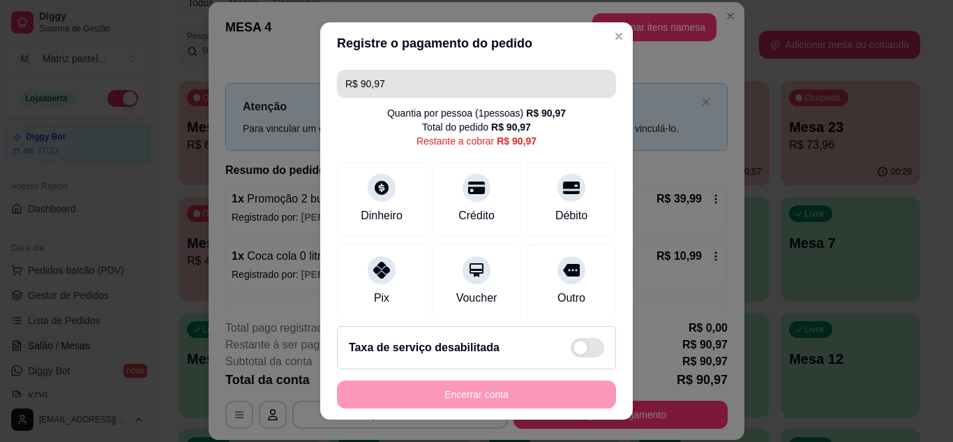
click at [442, 87] on input "R$ 90,97" at bounding box center [476, 84] width 262 height 28
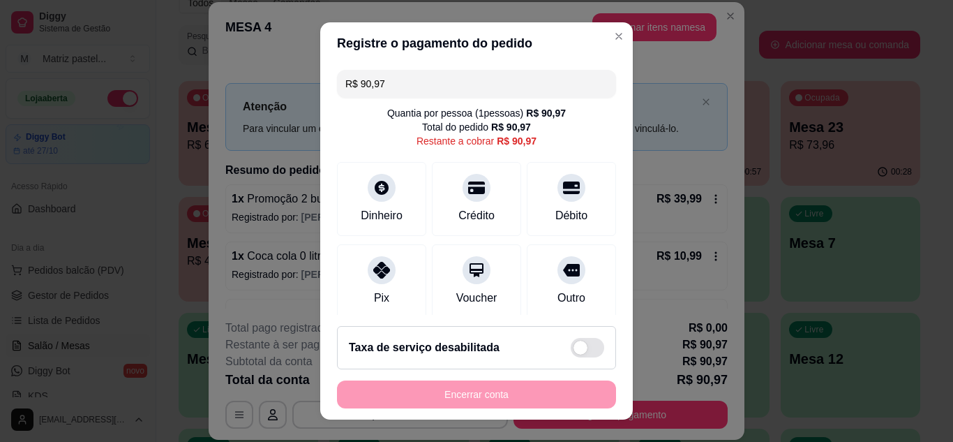
click at [442, 87] on input "R$ 90,97" at bounding box center [476, 84] width 262 height 28
click at [562, 178] on icon at bounding box center [571, 183] width 18 height 18
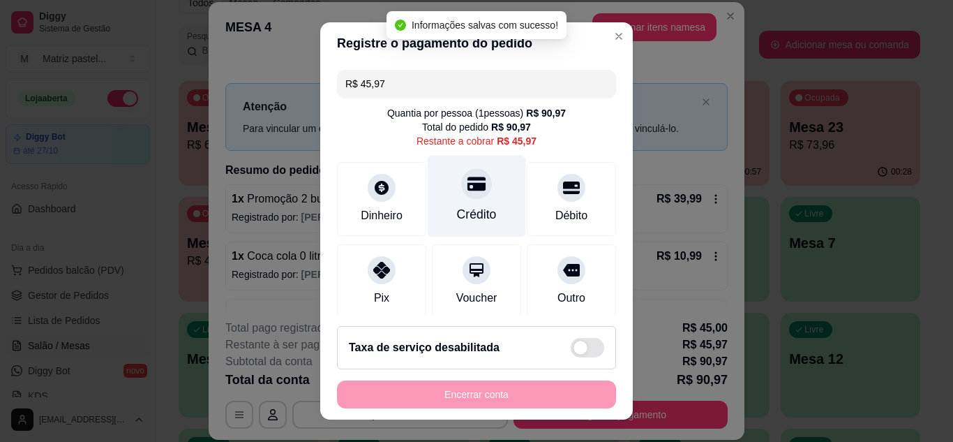
click at [481, 212] on div "Crédito" at bounding box center [477, 214] width 40 height 18
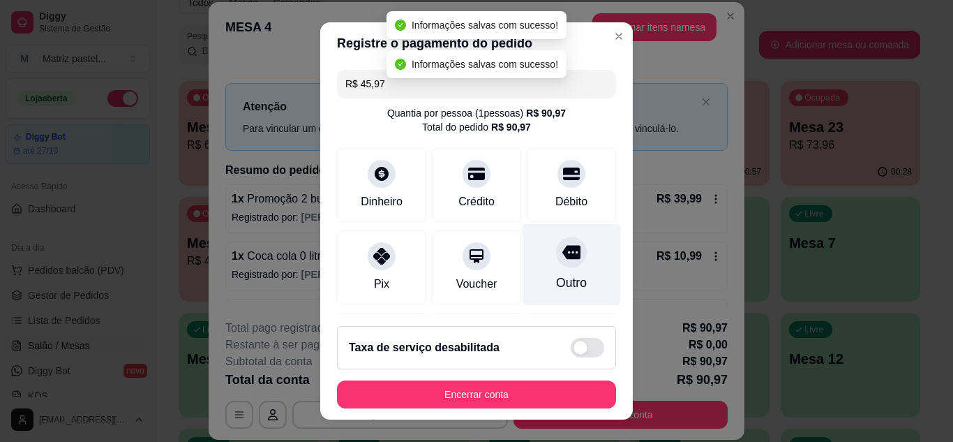
type input "R$ 0,00"
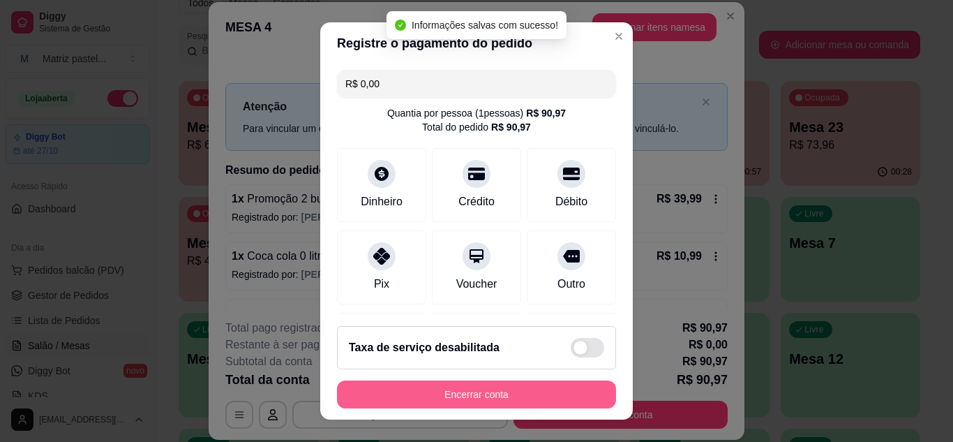
click at [485, 399] on button "Encerrar conta" at bounding box center [476, 394] width 279 height 28
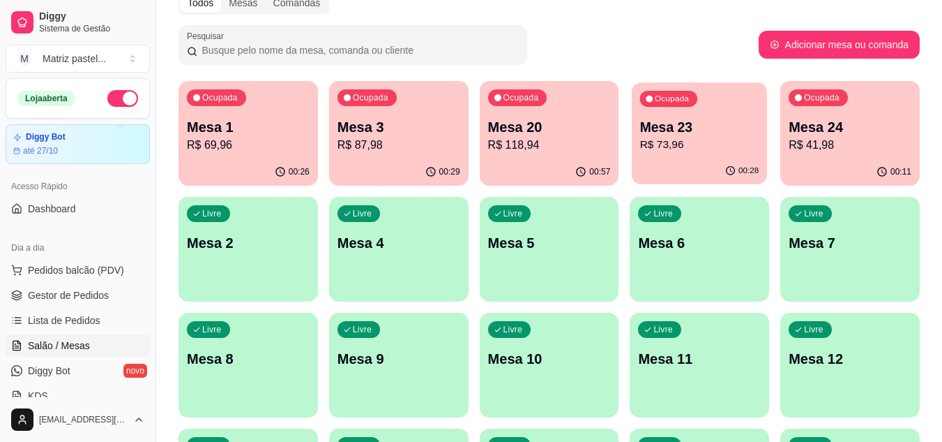
click at [699, 163] on div "00:28" at bounding box center [699, 171] width 135 height 27
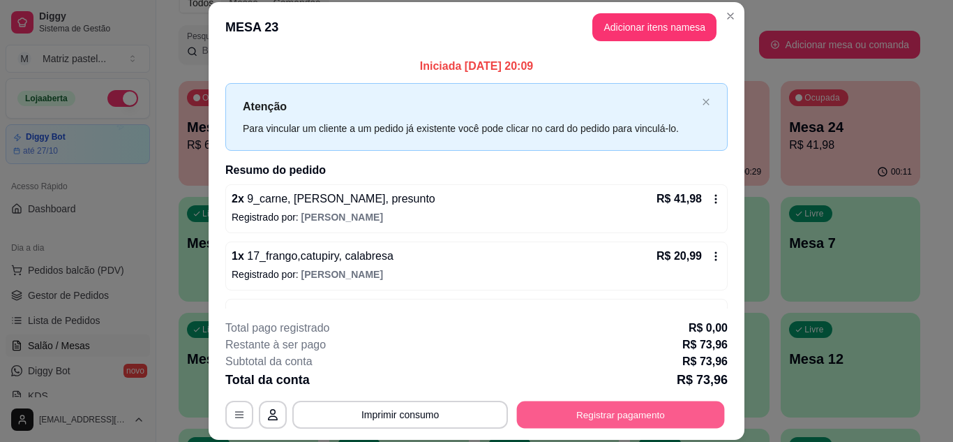
click at [621, 411] on button "Registrar pagamento" at bounding box center [621, 413] width 208 height 27
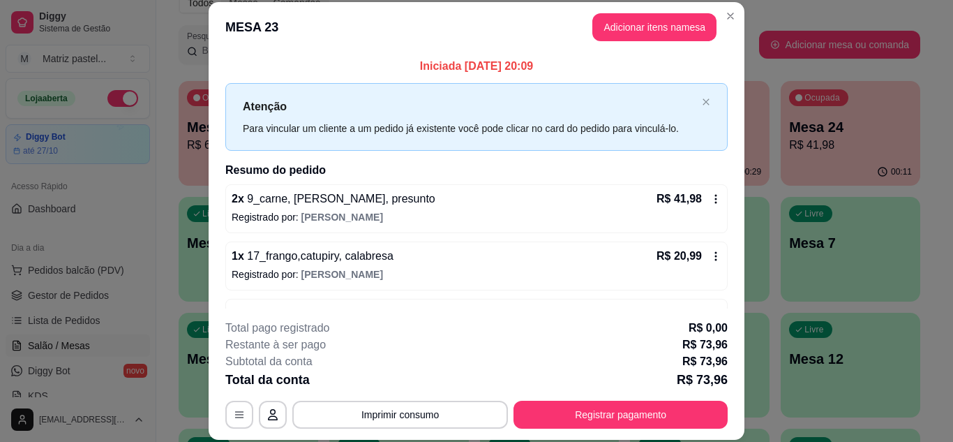
click at [564, 206] on div "Débito" at bounding box center [572, 214] width 36 height 18
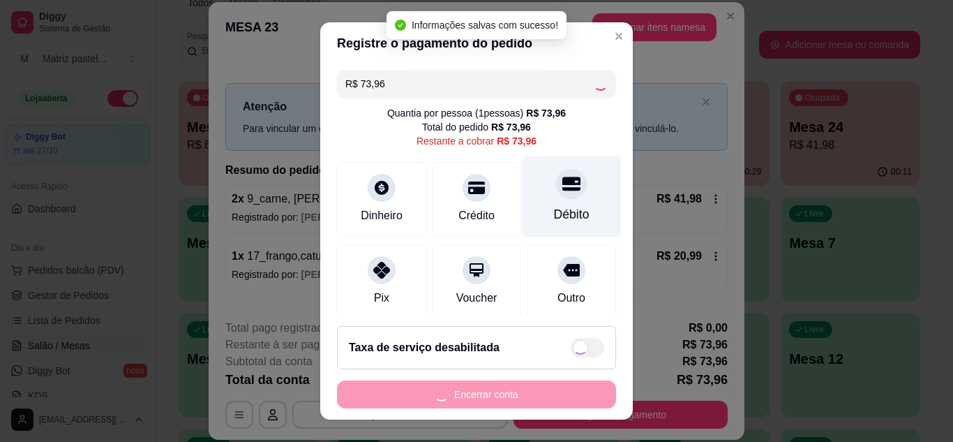
type input "R$ 0,00"
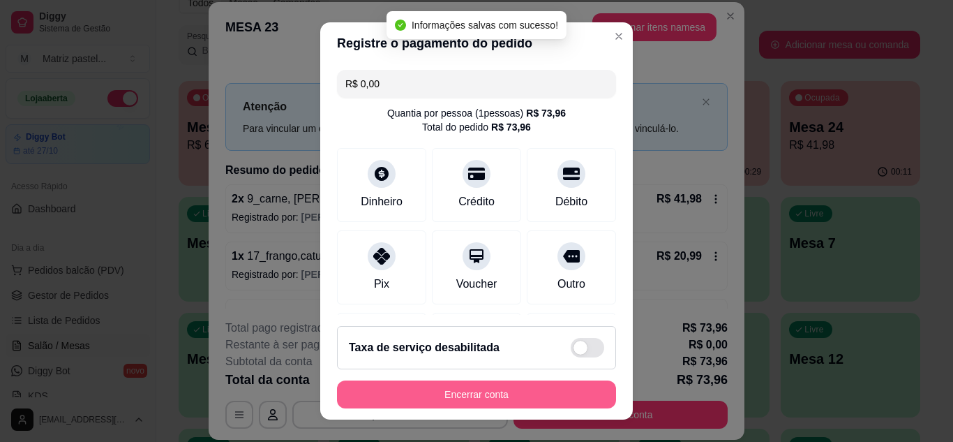
click at [504, 392] on button "Encerrar conta" at bounding box center [476, 394] width 279 height 28
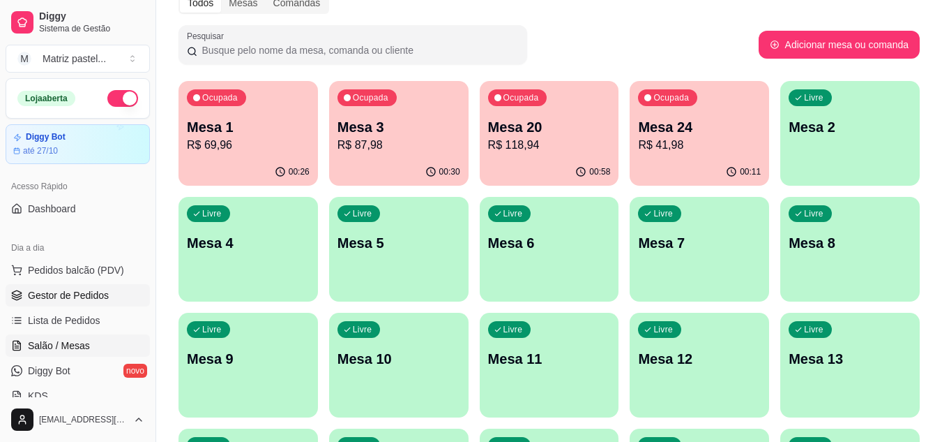
click at [84, 306] on ul "Pedidos balcão (PDV) Gestor de Pedidos Lista de Pedidos Salão / Mesas Diggy Bot…" at bounding box center [78, 333] width 144 height 148
click at [103, 296] on span "Gestor de Pedidos" at bounding box center [68, 295] width 81 height 14
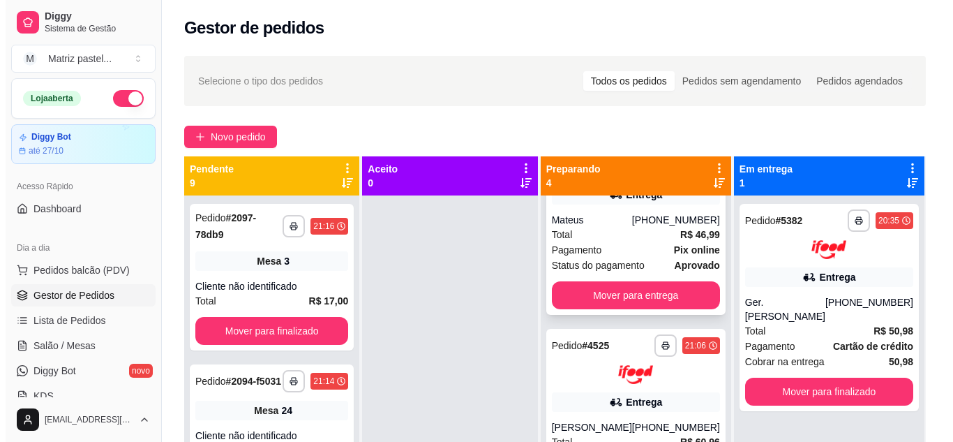
scroll to position [209, 0]
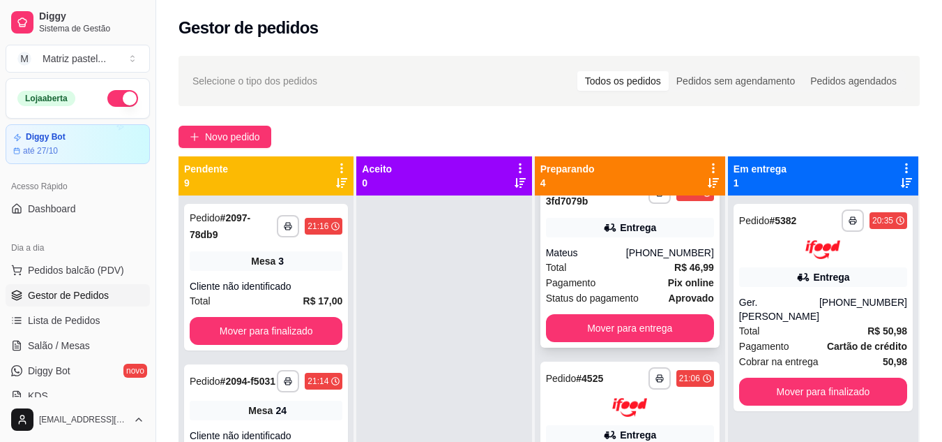
click at [599, 270] on div "Total R$ 46,99" at bounding box center [630, 266] width 168 height 15
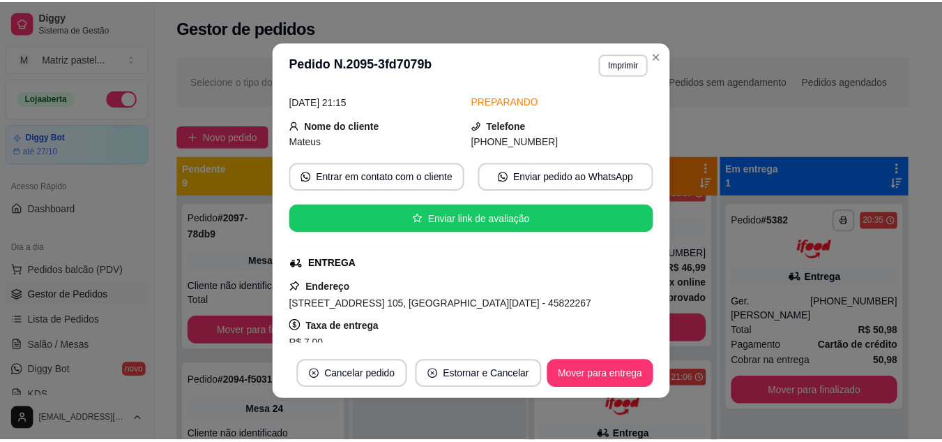
scroll to position [138, 0]
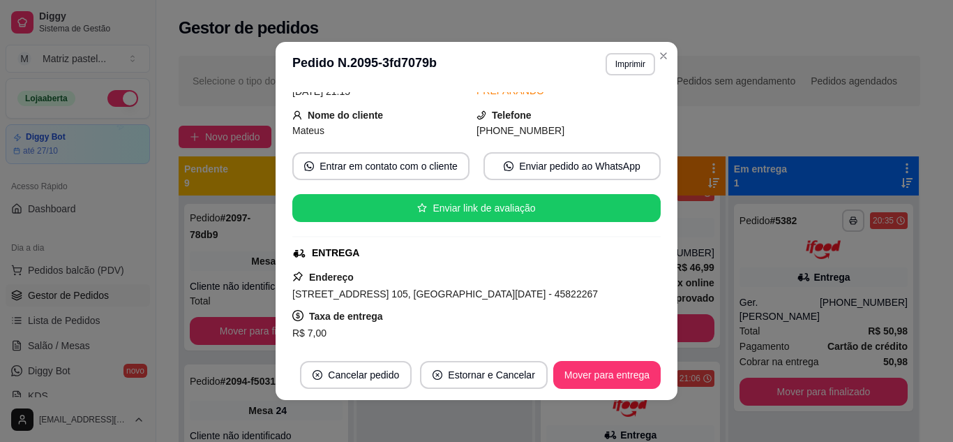
click at [671, 56] on header "**********" at bounding box center [477, 64] width 402 height 45
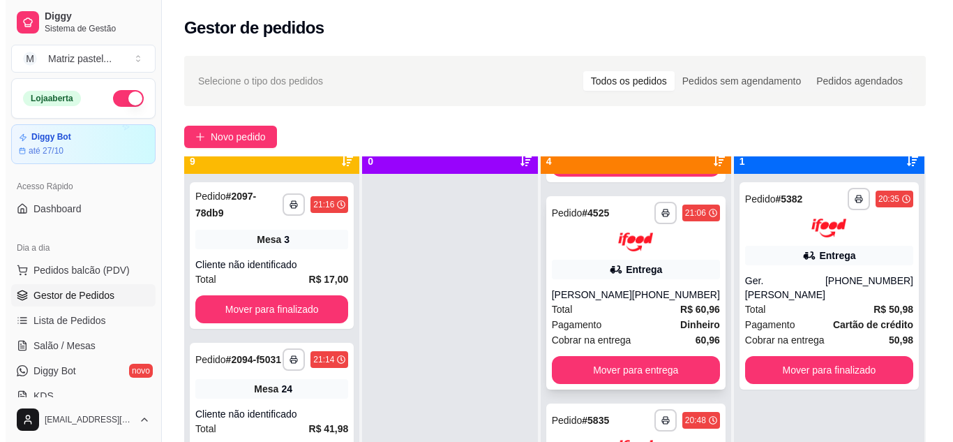
scroll to position [39, 0]
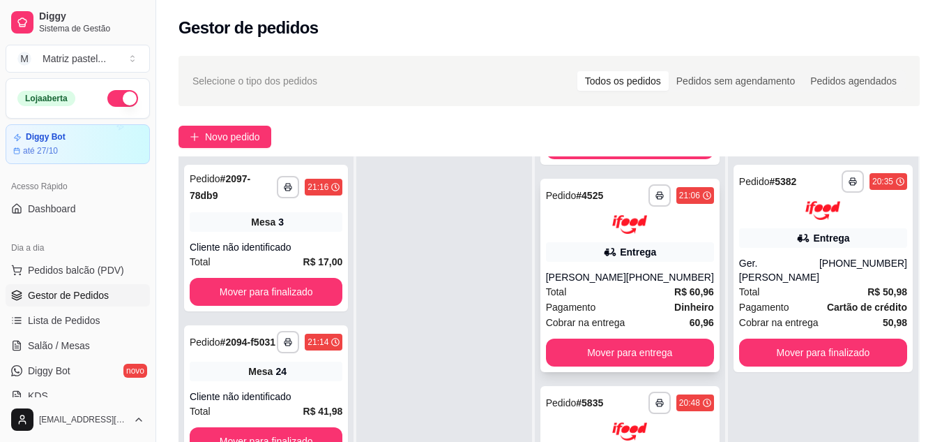
click at [592, 259] on div "Entrega" at bounding box center [630, 252] width 168 height 20
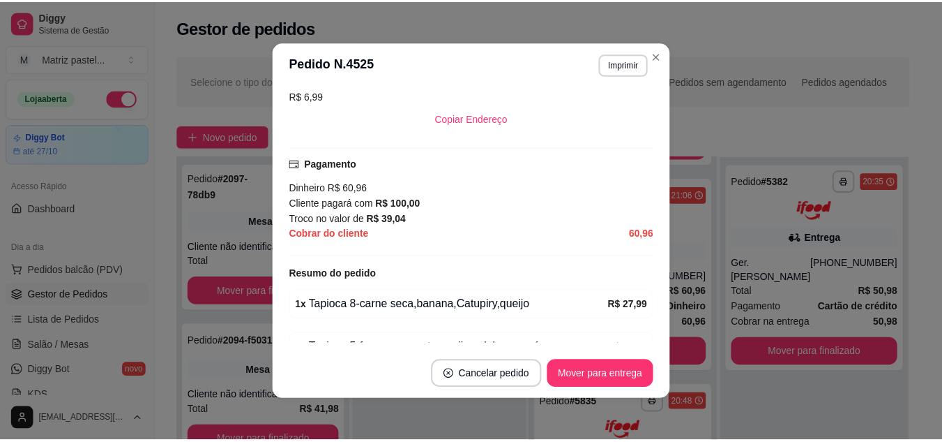
scroll to position [419, 0]
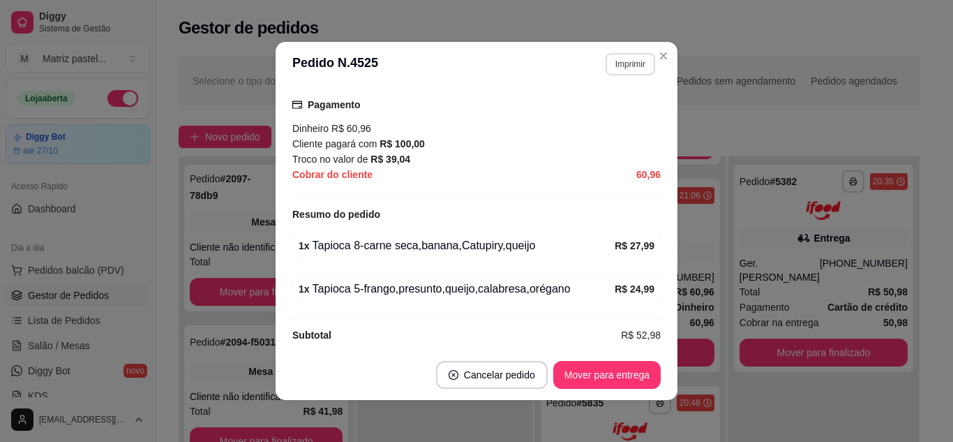
click at [629, 63] on button "Imprimir" at bounding box center [630, 64] width 50 height 22
click at [618, 106] on button "IMPRESSORA" at bounding box center [601, 113] width 98 height 22
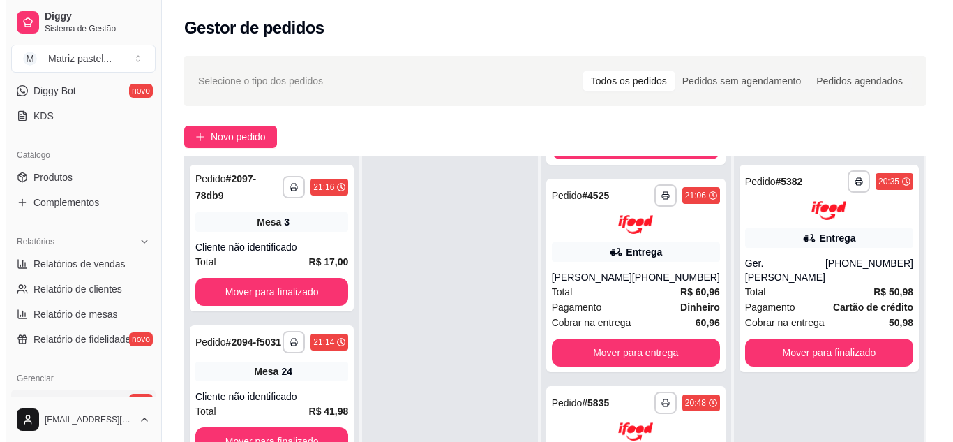
scroll to position [349, 0]
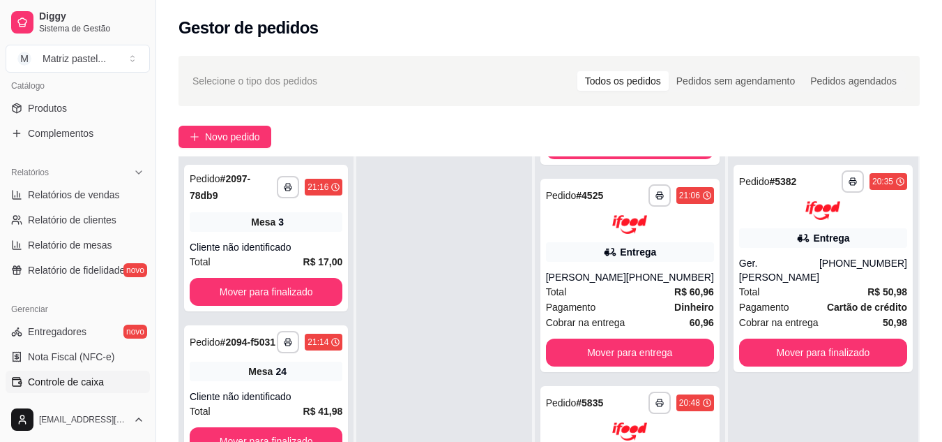
click at [40, 375] on span "Controle de caixa" at bounding box center [66, 382] width 76 height 14
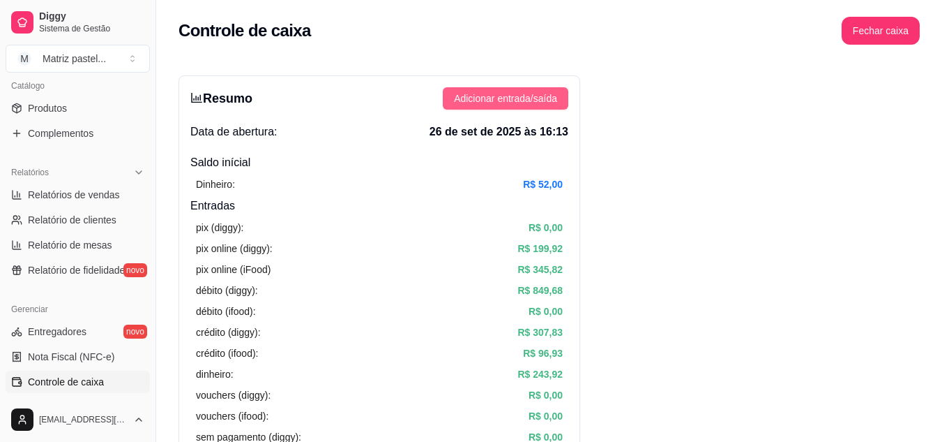
click at [511, 98] on span "Adicionar entrada/saída" at bounding box center [505, 98] width 103 height 15
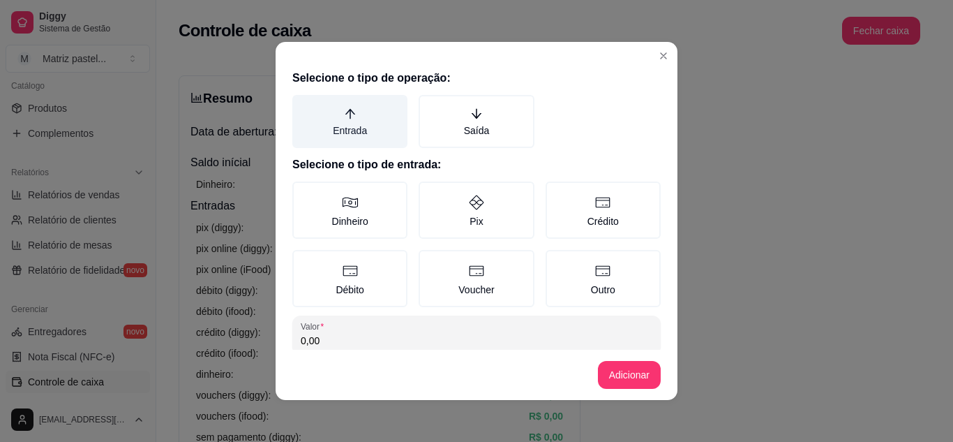
click at [342, 135] on label "Entrada" at bounding box center [349, 121] width 115 height 53
click at [303, 105] on button "Entrada" at bounding box center [297, 99] width 11 height 11
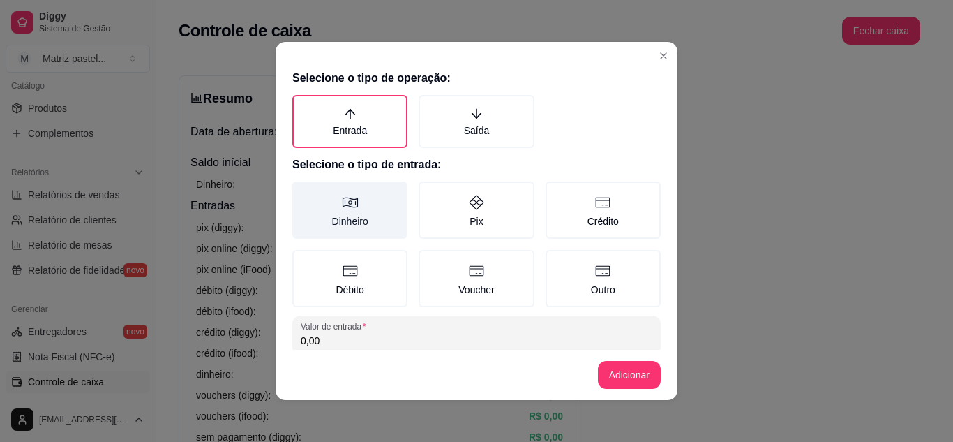
click at [335, 223] on label "Dinheiro" at bounding box center [349, 209] width 115 height 57
click at [303, 192] on button "Dinheiro" at bounding box center [297, 186] width 11 height 11
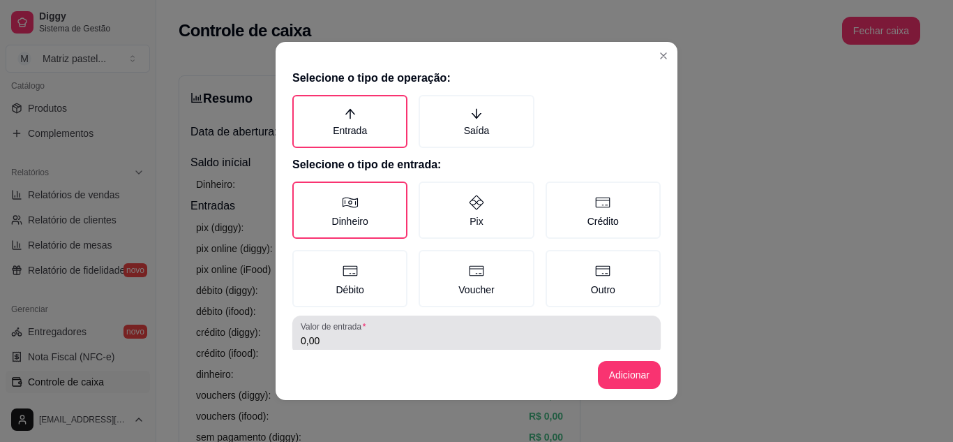
click at [350, 329] on label "Valor de entrada" at bounding box center [336, 326] width 70 height 12
click at [350, 333] on input "0,00" at bounding box center [477, 340] width 352 height 14
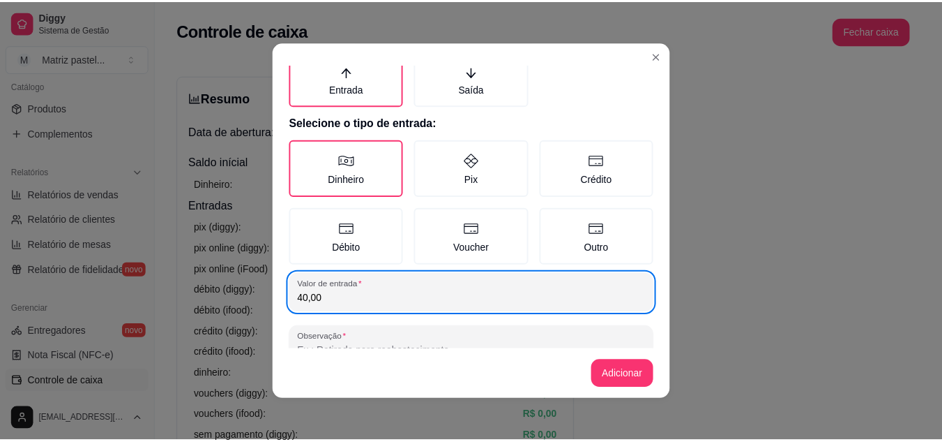
scroll to position [80, 0]
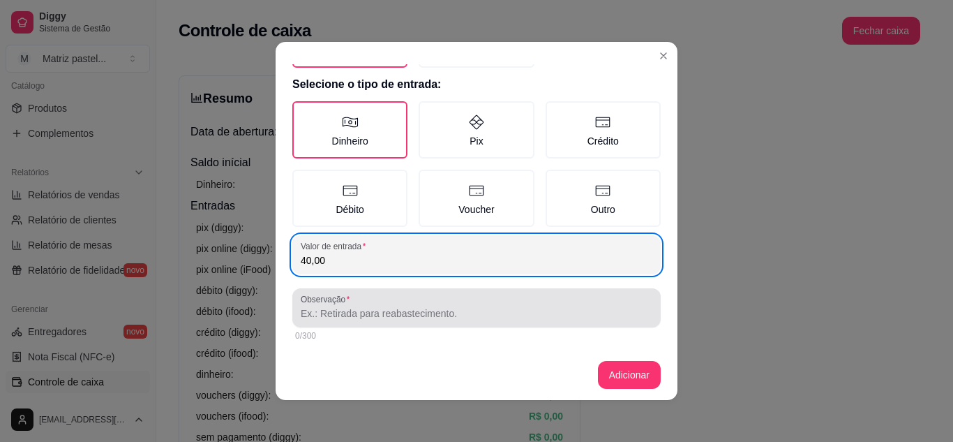
type input "40,00"
click at [368, 313] on input "Observação" at bounding box center [477, 313] width 352 height 14
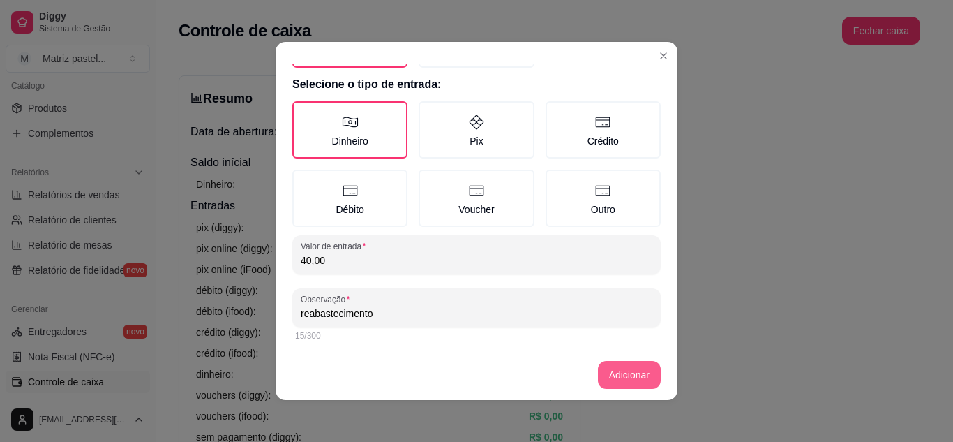
type input "reabastecimento"
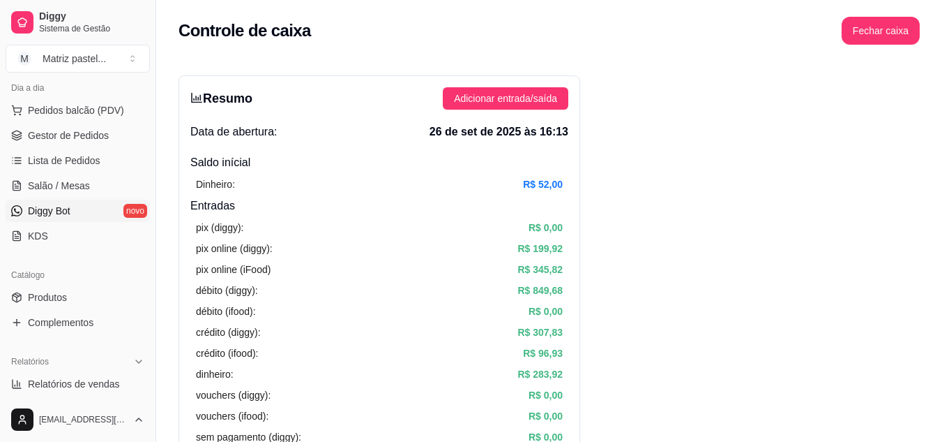
scroll to position [140, 0]
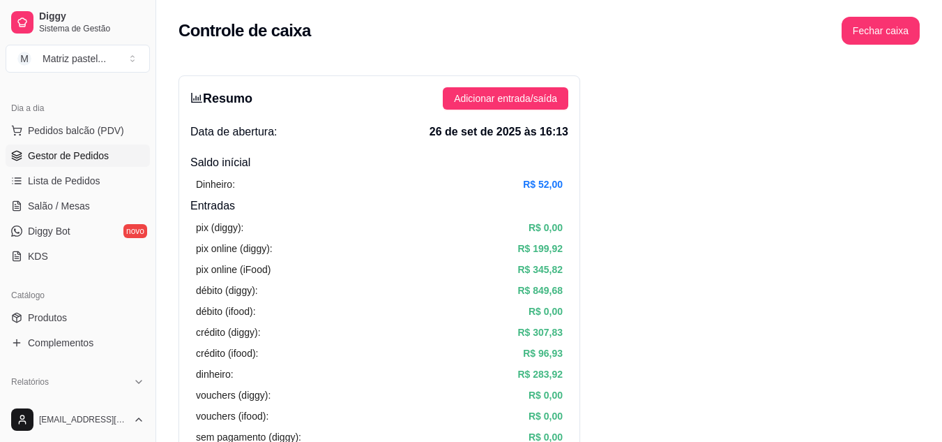
click at [71, 162] on span "Gestor de Pedidos" at bounding box center [68, 156] width 81 height 14
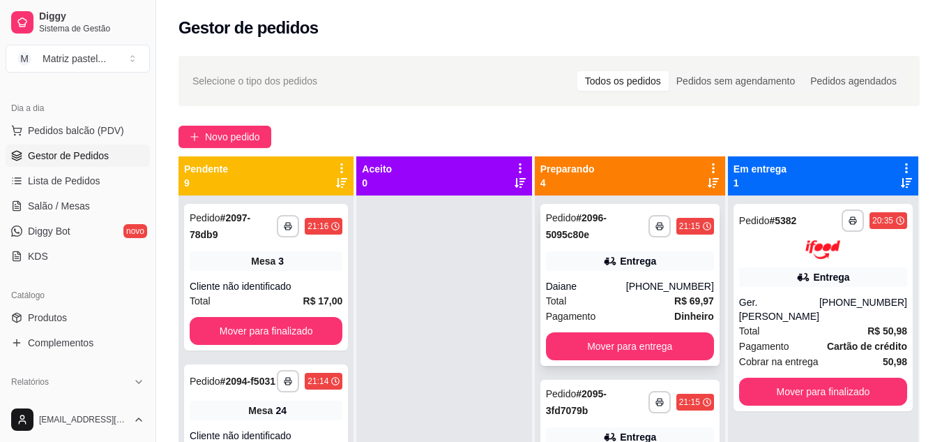
click at [602, 268] on div "Entrega" at bounding box center [630, 261] width 168 height 20
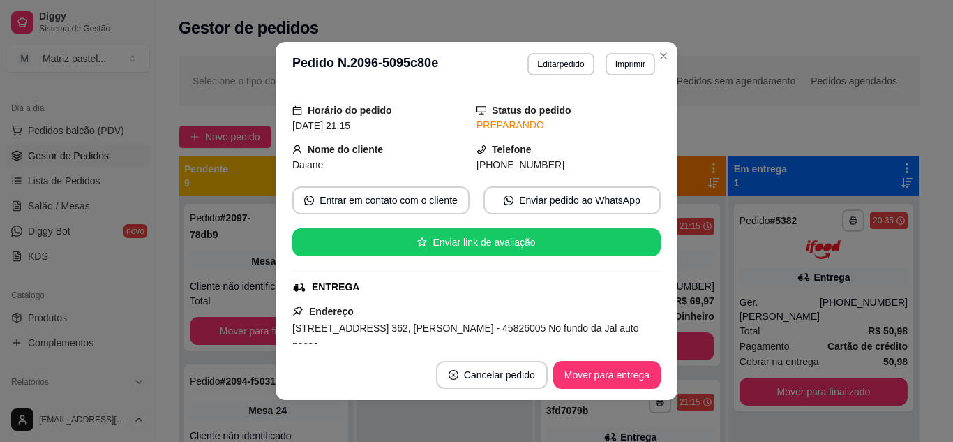
scroll to position [70, 0]
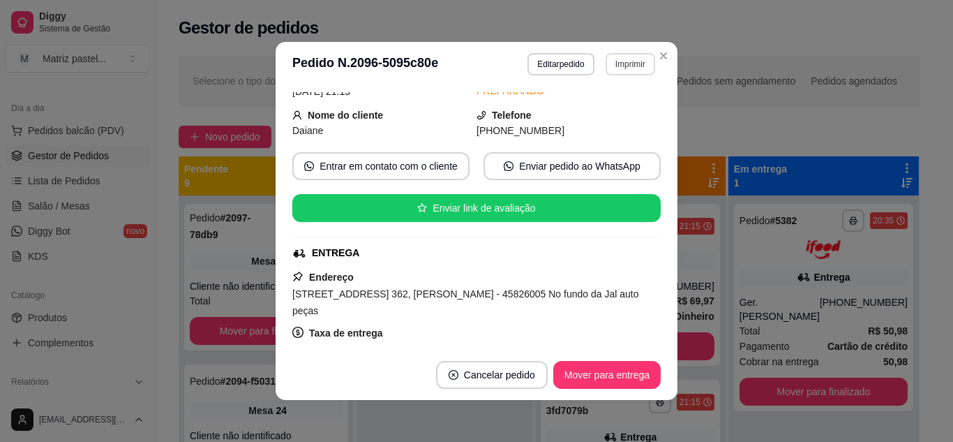
click at [611, 68] on button "Imprimir" at bounding box center [630, 64] width 50 height 22
click at [610, 110] on button "IMPRESSORA" at bounding box center [600, 113] width 101 height 22
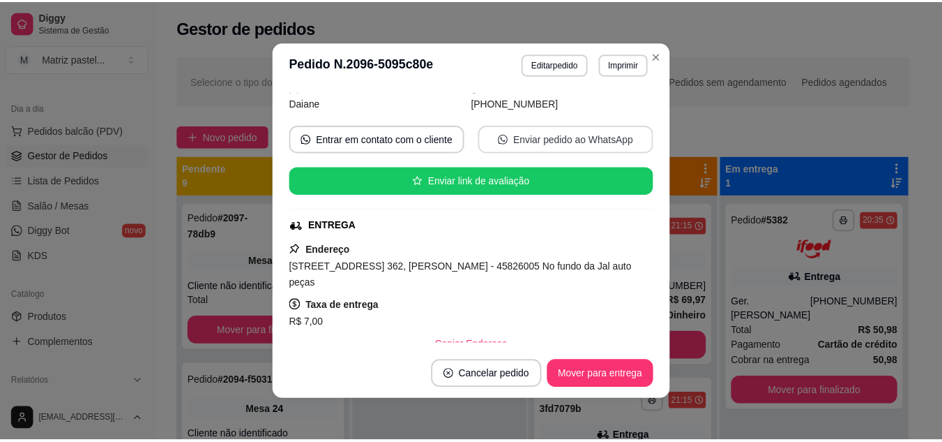
scroll to position [140, 0]
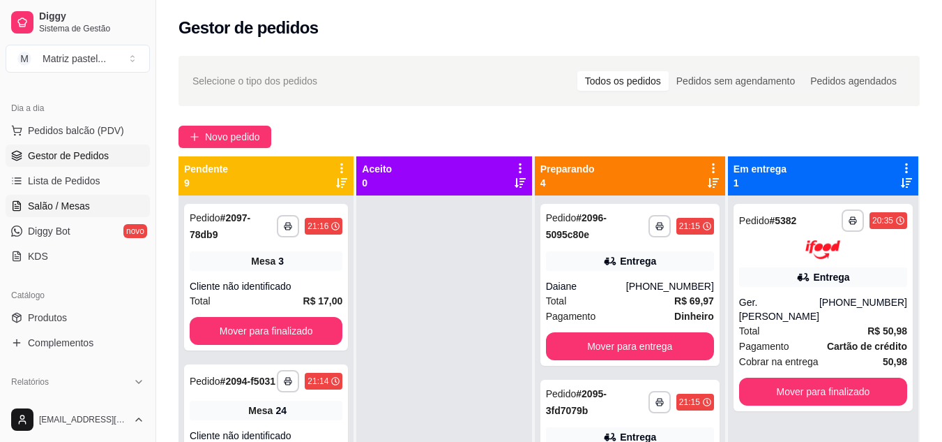
click at [71, 201] on span "Salão / Mesas" at bounding box center [59, 206] width 62 height 14
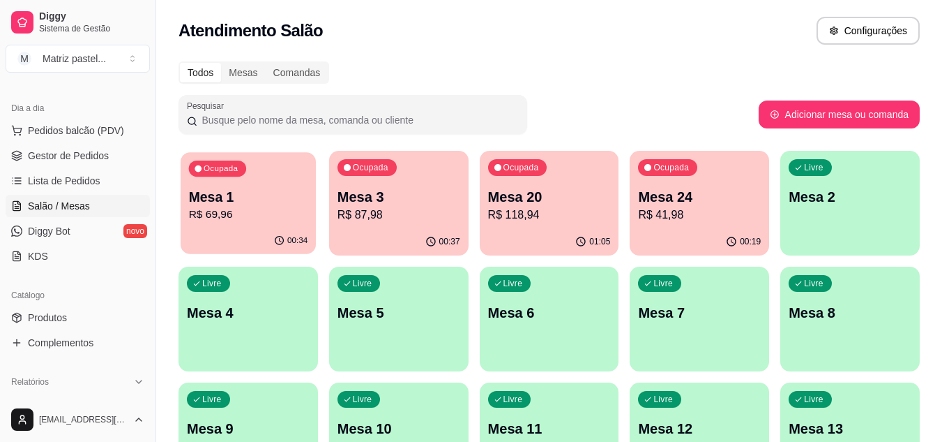
click at [239, 218] on p "R$ 69,96" at bounding box center [248, 214] width 119 height 16
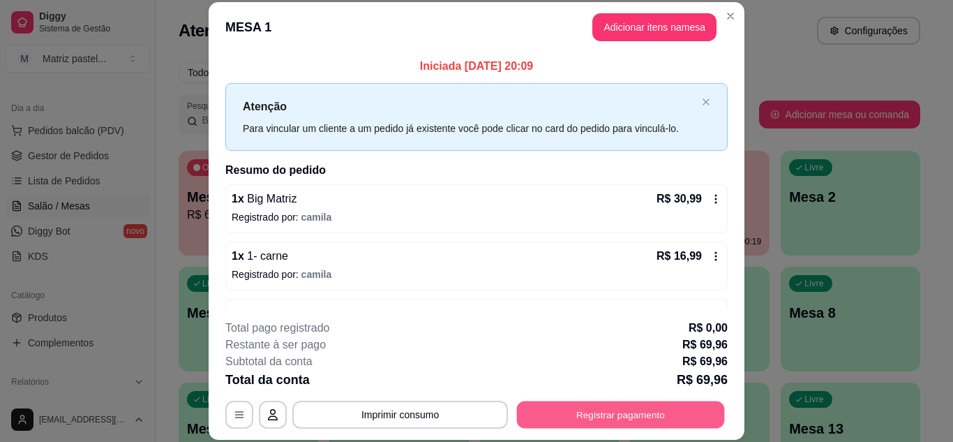
click at [598, 406] on button "Registrar pagamento" at bounding box center [621, 413] width 208 height 27
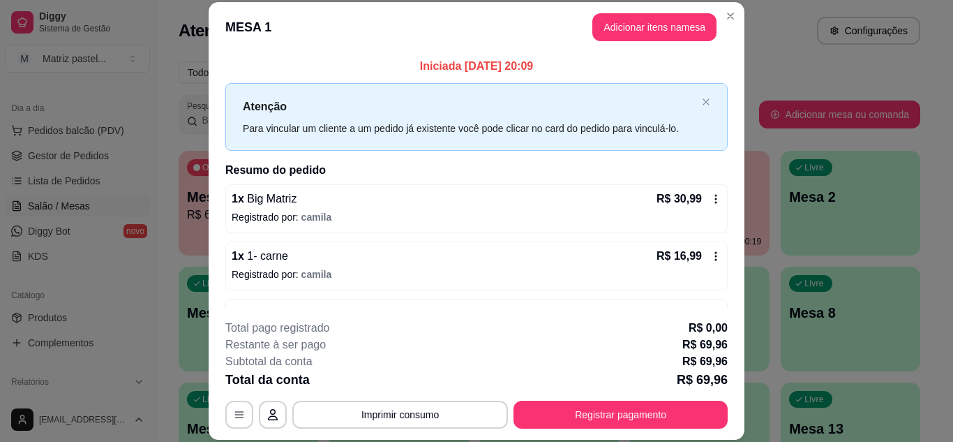
click at [568, 214] on div "Débito" at bounding box center [571, 196] width 98 height 82
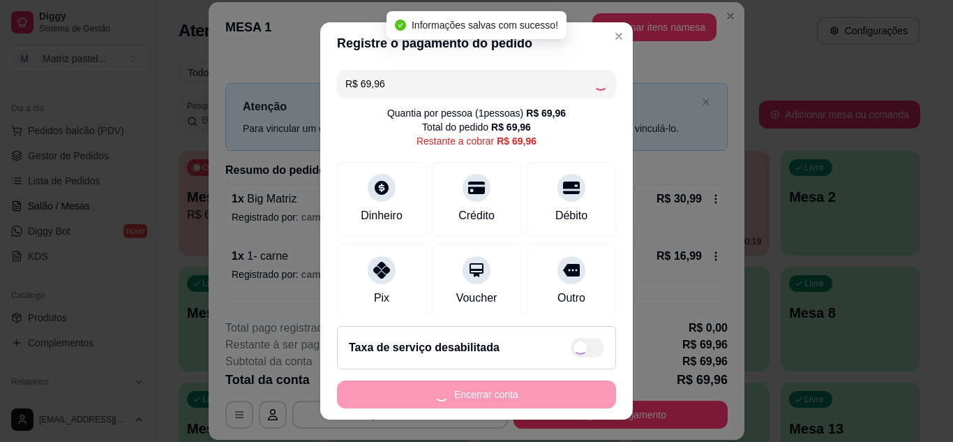
type input "R$ 0,00"
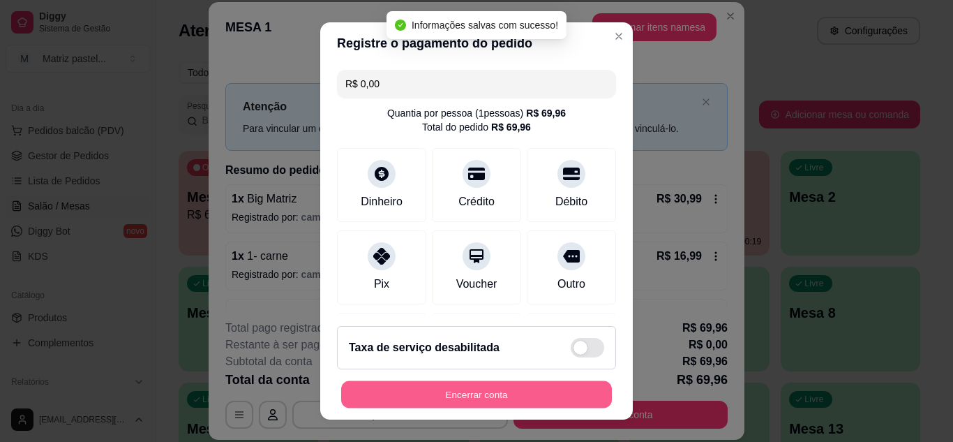
click at [488, 393] on button "Encerrar conta" at bounding box center [476, 394] width 271 height 27
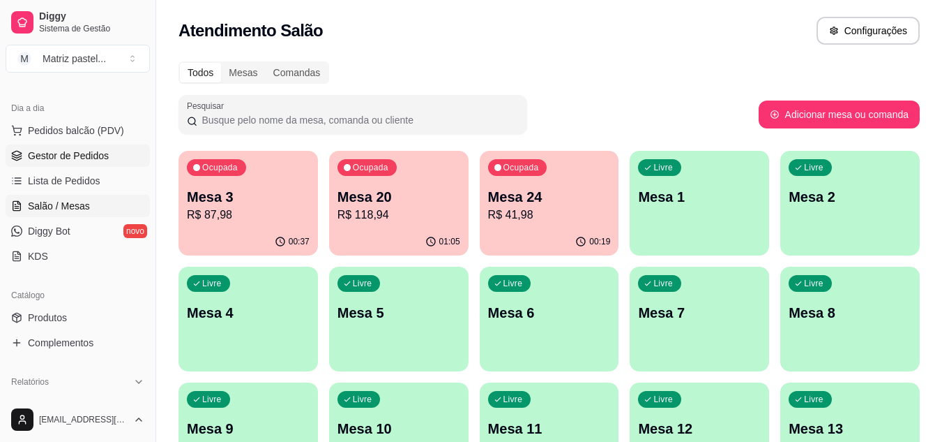
click at [78, 155] on span "Gestor de Pedidos" at bounding box center [68, 156] width 81 height 14
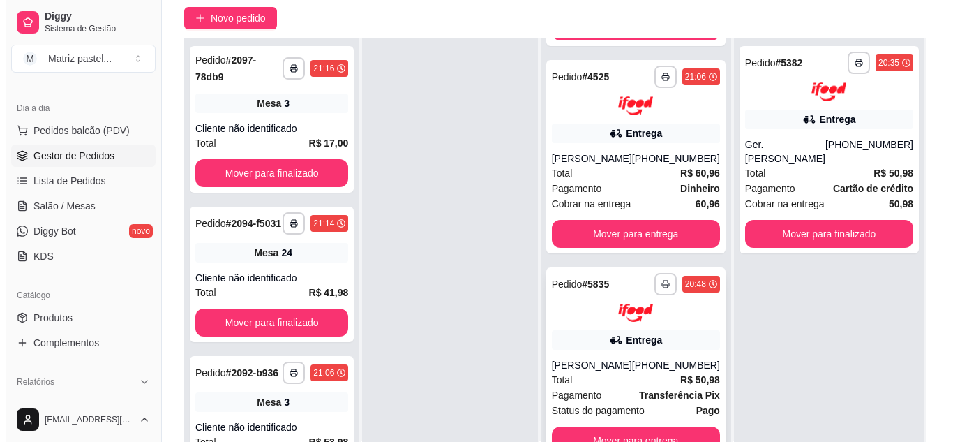
scroll to position [140, 0]
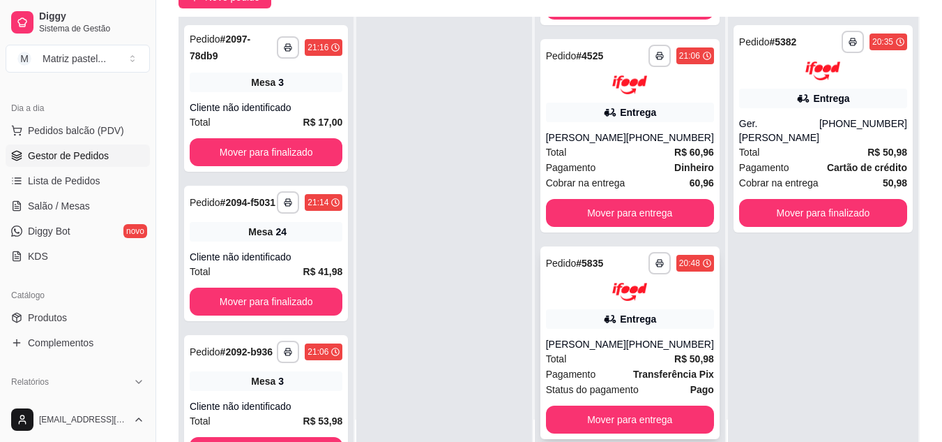
click at [584, 299] on div at bounding box center [630, 291] width 168 height 19
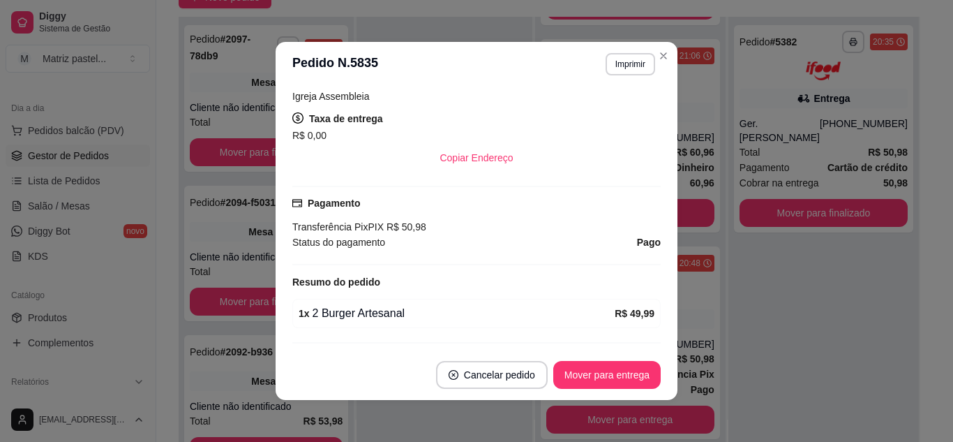
scroll to position [342, 0]
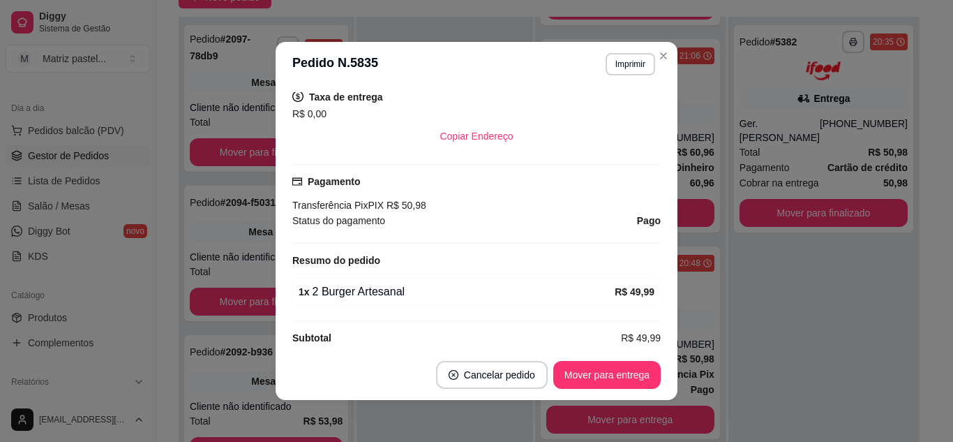
click at [590, 359] on footer "Cancelar pedido Mover para entrega" at bounding box center [477, 374] width 402 height 50
click at [589, 370] on button "Mover para entrega" at bounding box center [606, 375] width 107 height 28
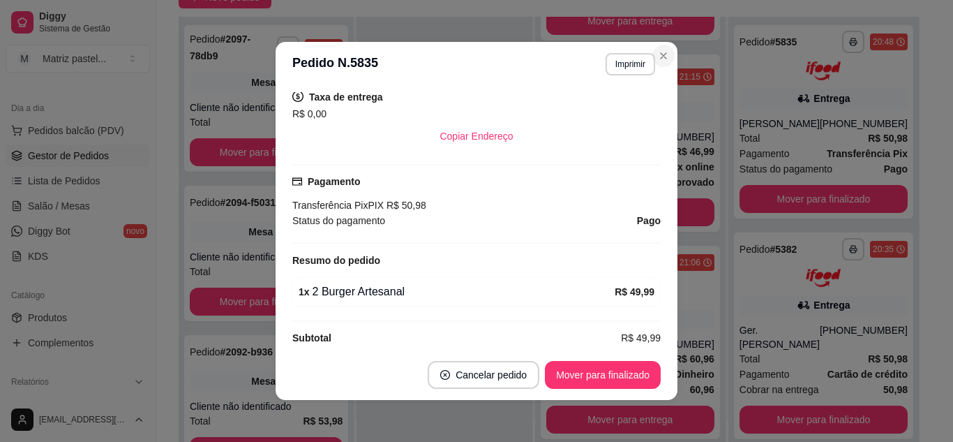
scroll to position [146, 0]
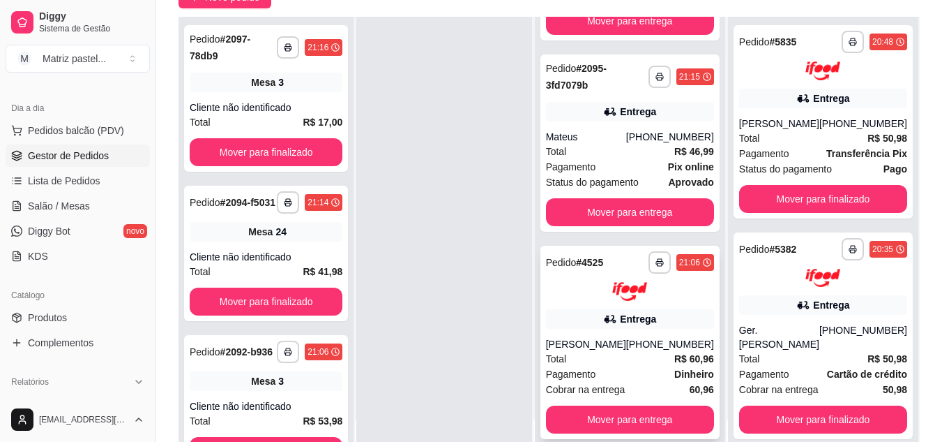
click at [624, 331] on div "**********" at bounding box center [630, 342] width 179 height 193
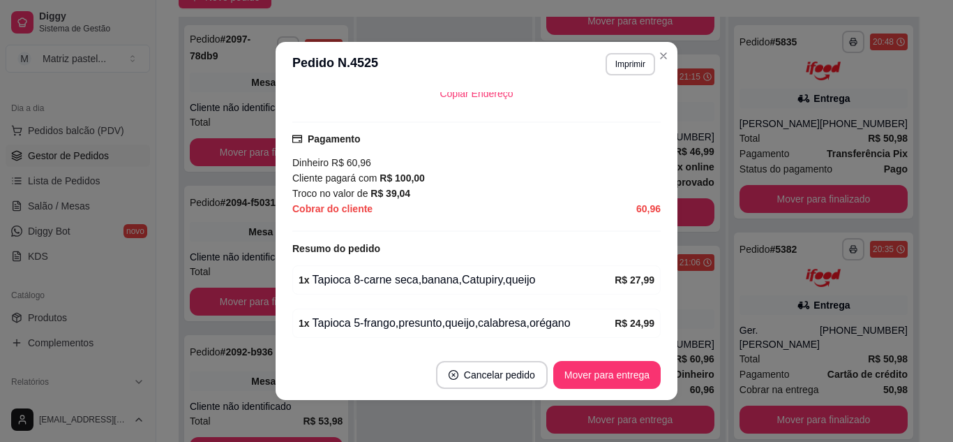
scroll to position [432, 0]
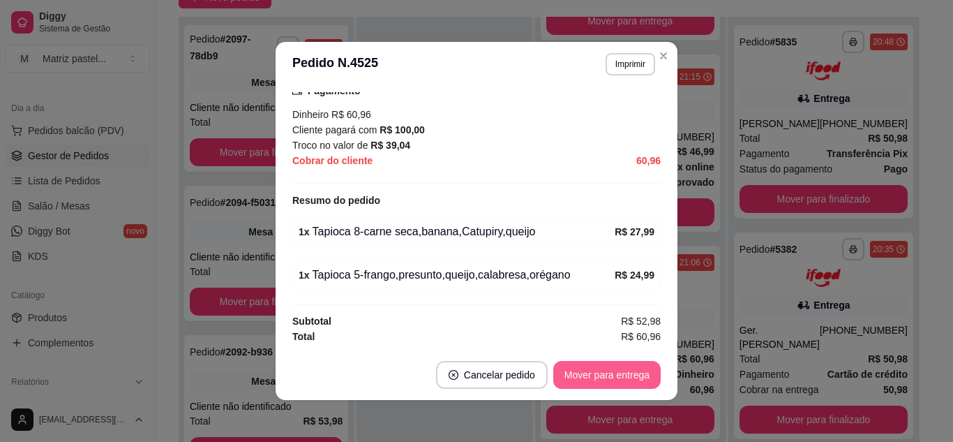
click at [594, 380] on button "Mover para entrega" at bounding box center [606, 375] width 107 height 28
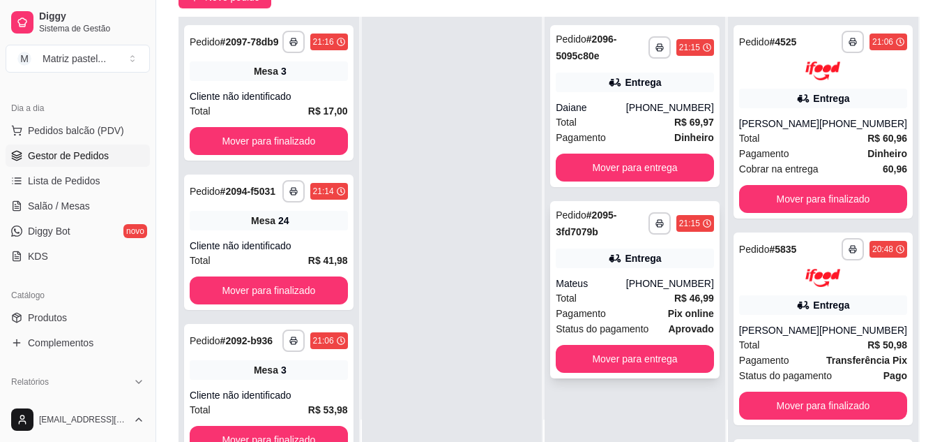
click at [635, 266] on div "Entrega" at bounding box center [635, 258] width 158 height 20
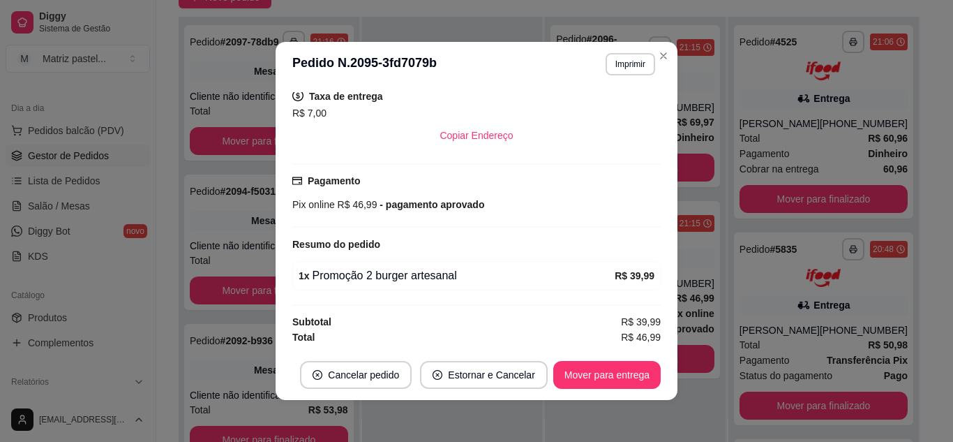
scroll to position [359, 0]
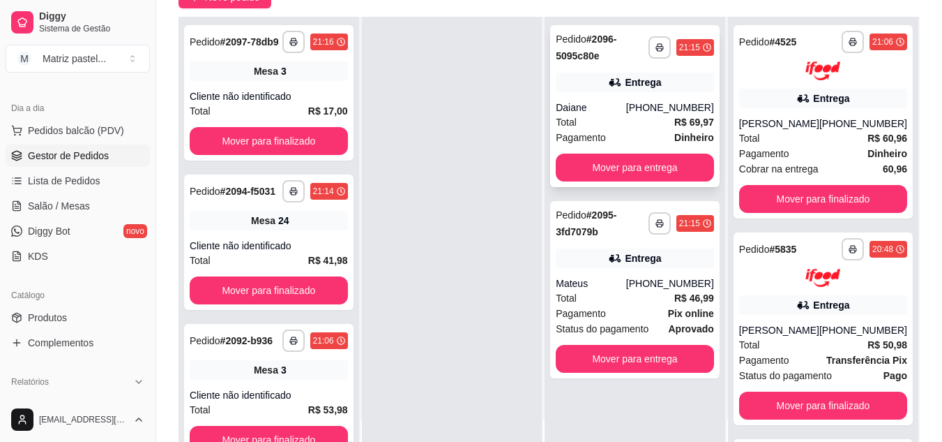
click at [635, 116] on div "Total R$ 69,97" at bounding box center [635, 121] width 158 height 15
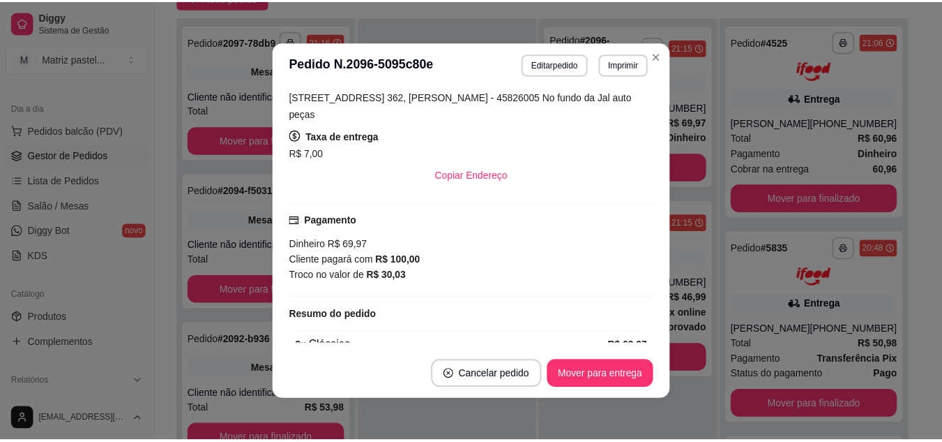
scroll to position [389, 0]
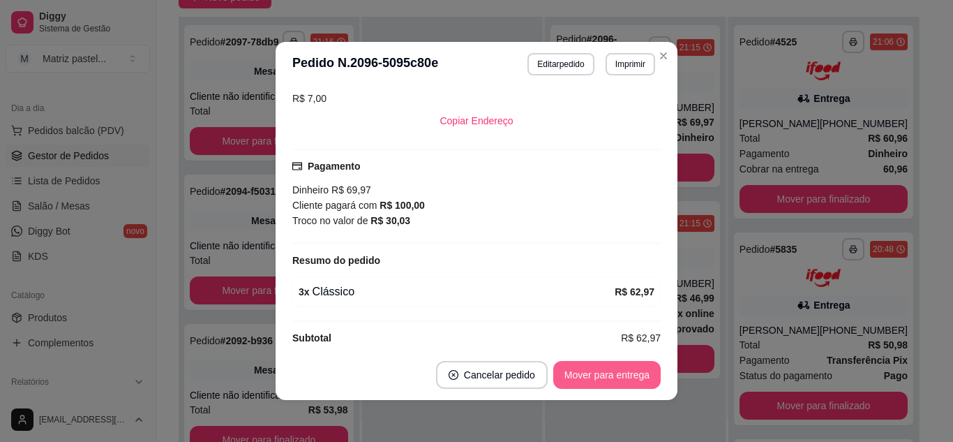
click at [598, 376] on button "Mover para entrega" at bounding box center [606, 375] width 107 height 28
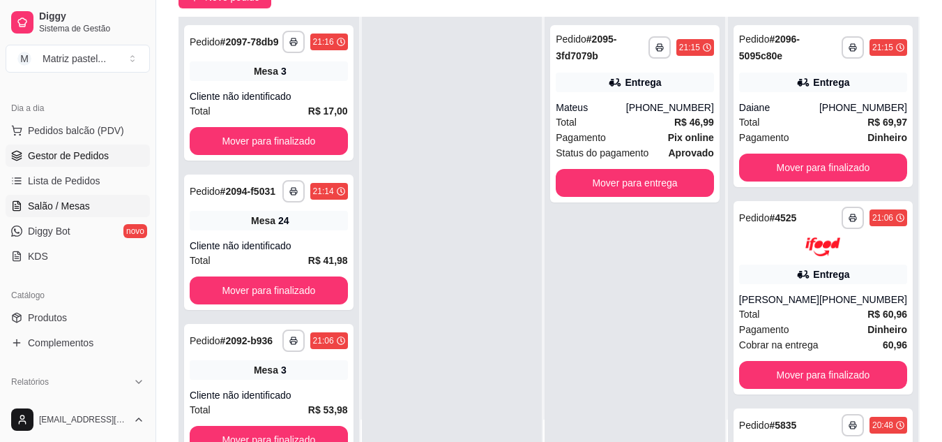
click at [86, 210] on span "Salão / Mesas" at bounding box center [59, 206] width 62 height 14
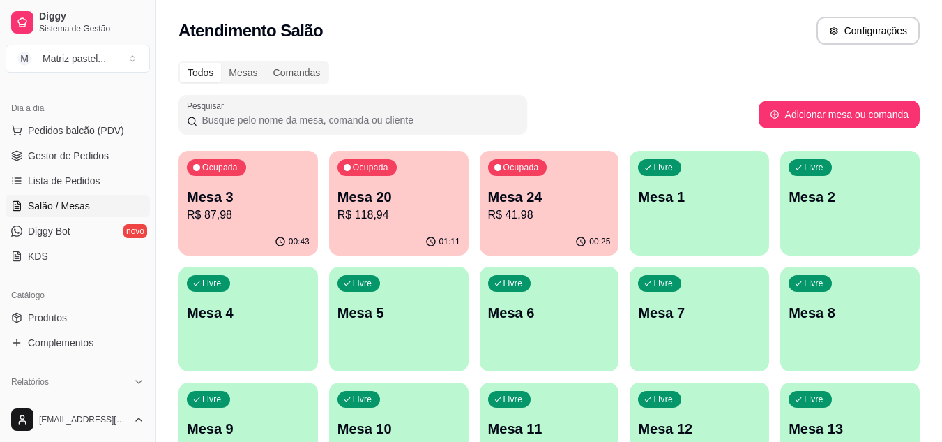
click at [578, 206] on p "R$ 41,98" at bounding box center [549, 214] width 123 height 17
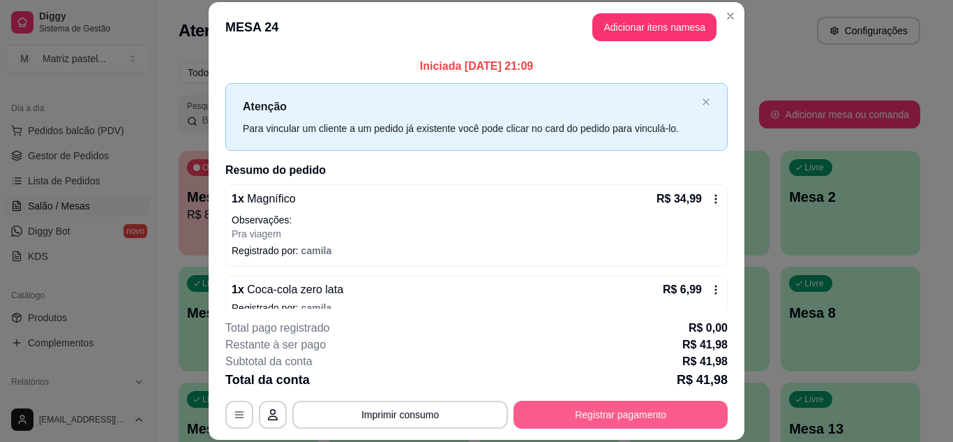
click at [641, 412] on button "Registrar pagamento" at bounding box center [620, 414] width 214 height 28
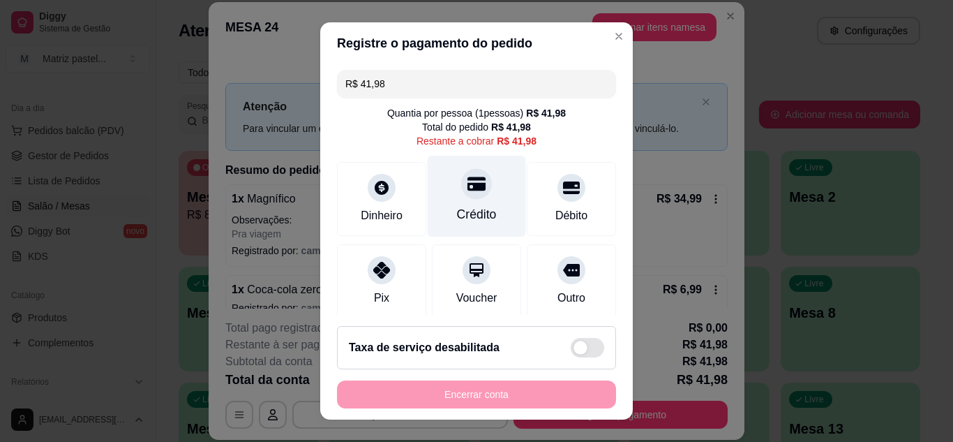
click at [467, 188] on icon at bounding box center [476, 183] width 18 height 18
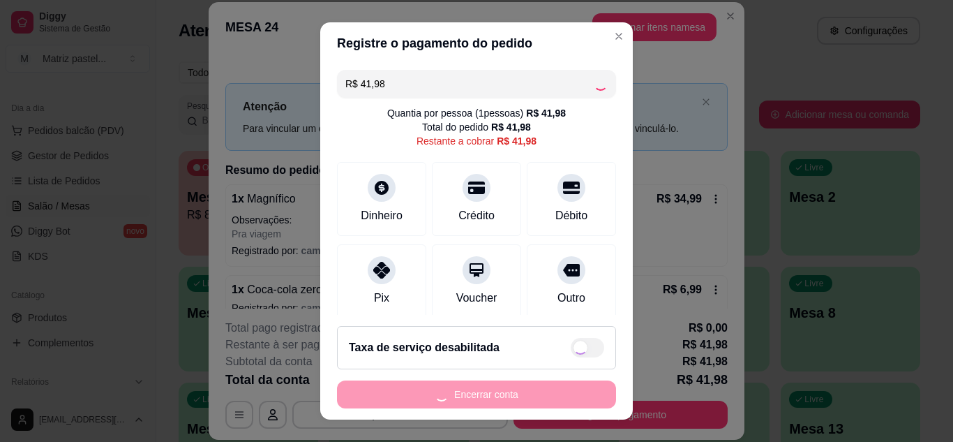
type input "R$ 0,00"
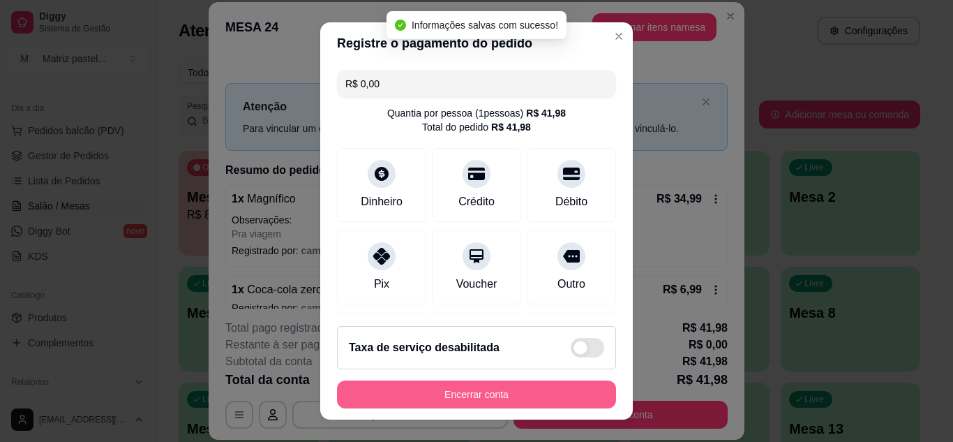
click at [446, 403] on button "Encerrar conta" at bounding box center [476, 394] width 279 height 28
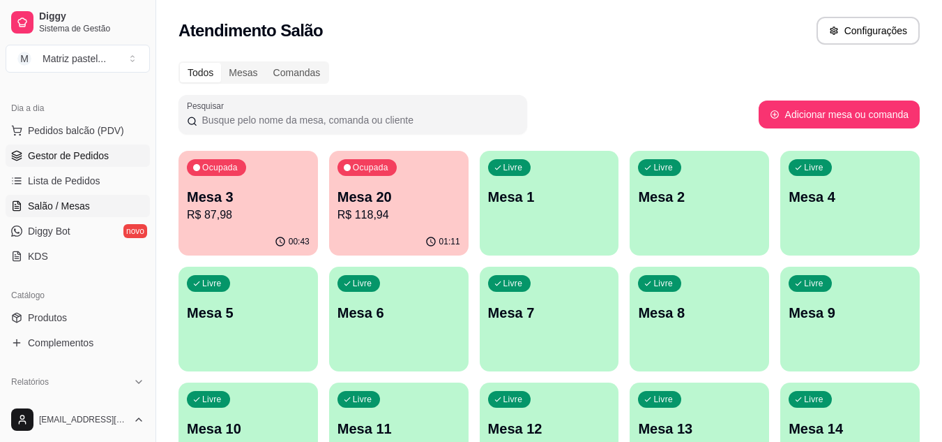
click at [84, 158] on span "Gestor de Pedidos" at bounding box center [68, 156] width 81 height 14
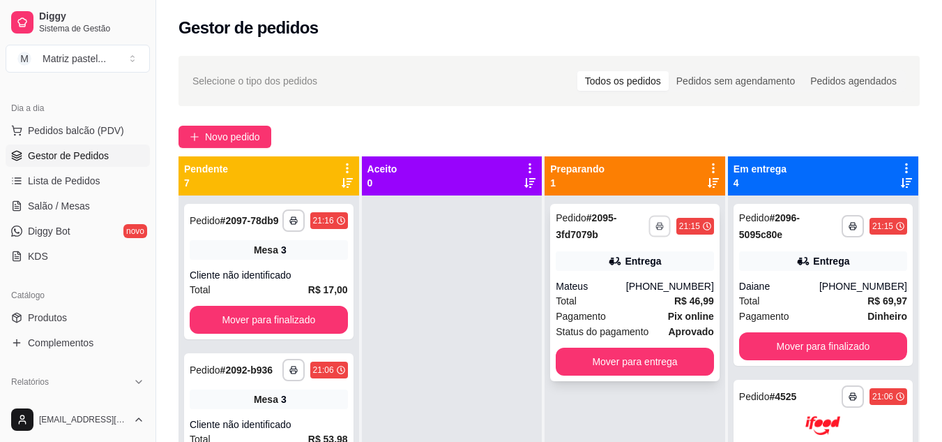
click at [649, 220] on button "button" at bounding box center [660, 226] width 22 height 22
click at [638, 269] on button "IMPRESSORA" at bounding box center [622, 275] width 101 height 22
click at [43, 213] on link "Salão / Mesas" at bounding box center [78, 206] width 144 height 22
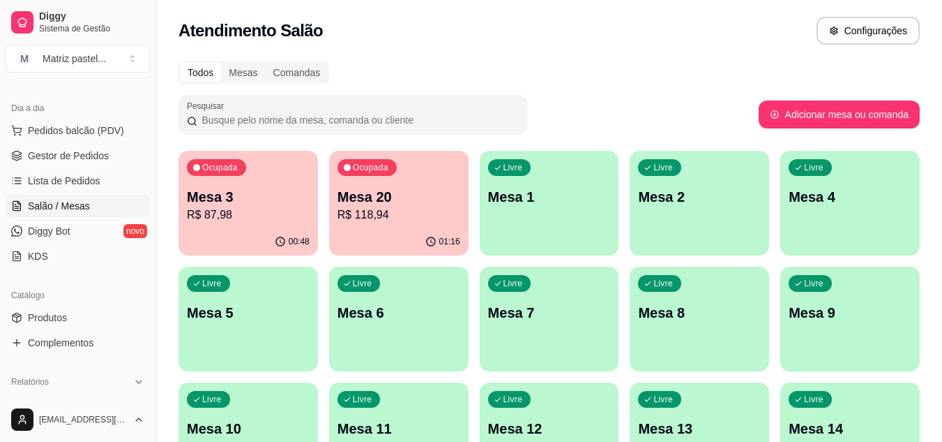
click at [407, 236] on div "01:16" at bounding box center [399, 241] width 140 height 27
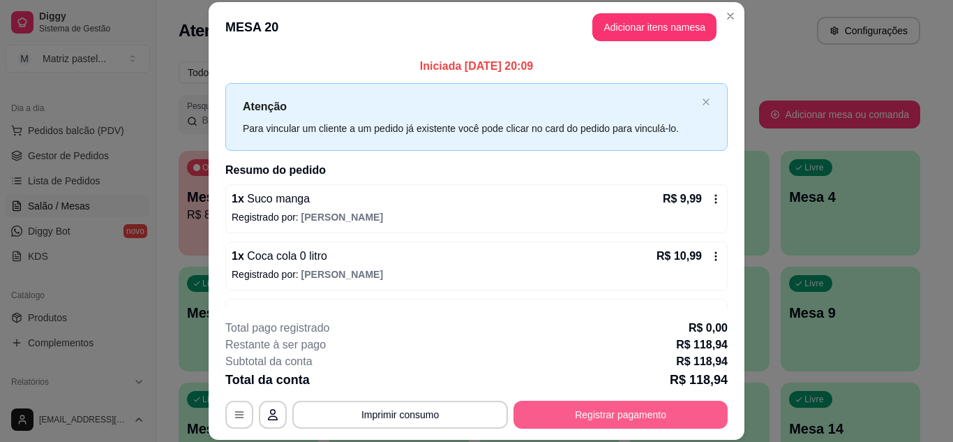
click at [609, 415] on button "Registrar pagamento" at bounding box center [620, 414] width 214 height 28
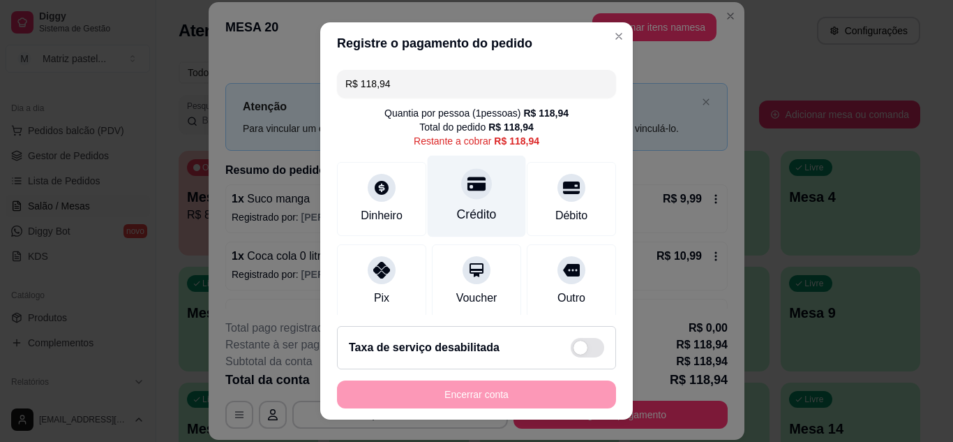
click at [428, 190] on div "Crédito" at bounding box center [477, 196] width 98 height 82
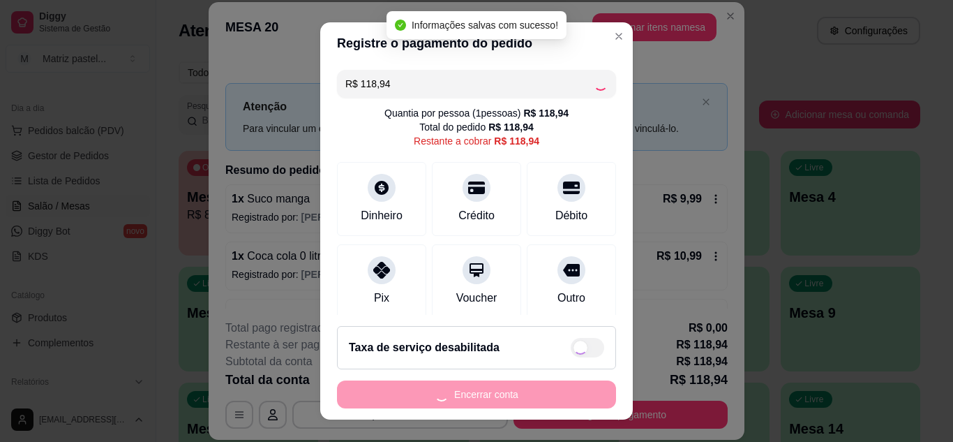
type input "R$ 0,00"
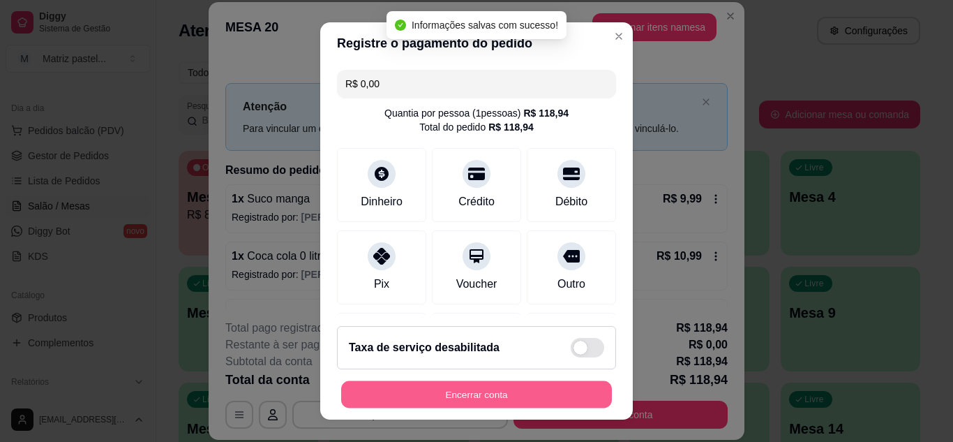
click at [496, 389] on button "Encerrar conta" at bounding box center [476, 394] width 271 height 27
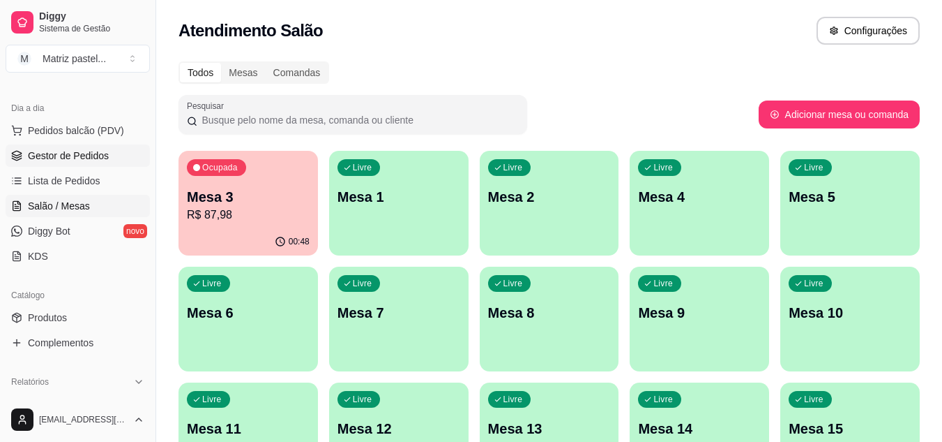
click at [84, 160] on span "Gestor de Pedidos" at bounding box center [68, 156] width 81 height 14
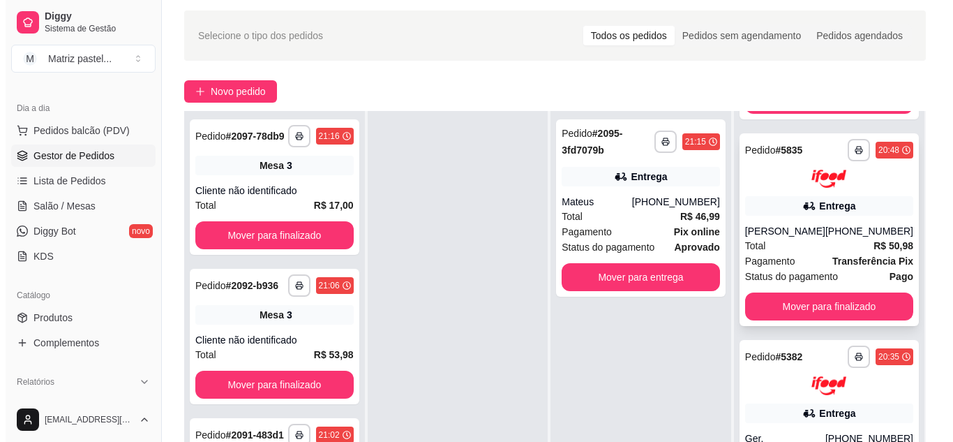
scroll to position [70, 0]
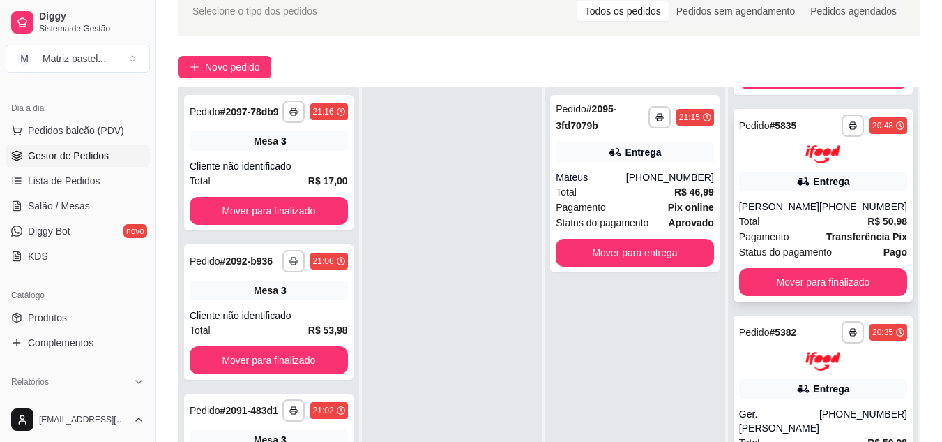
click at [767, 243] on span "Pagamento" at bounding box center [764, 236] width 50 height 15
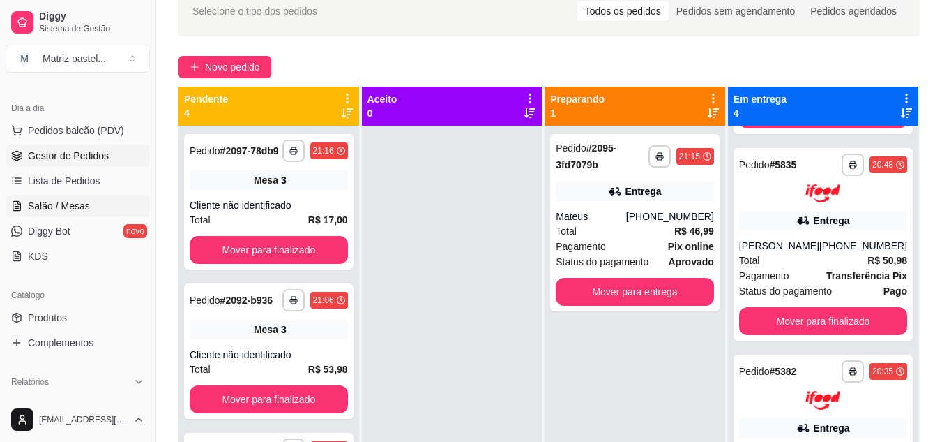
click at [55, 198] on link "Salão / Mesas" at bounding box center [78, 206] width 144 height 22
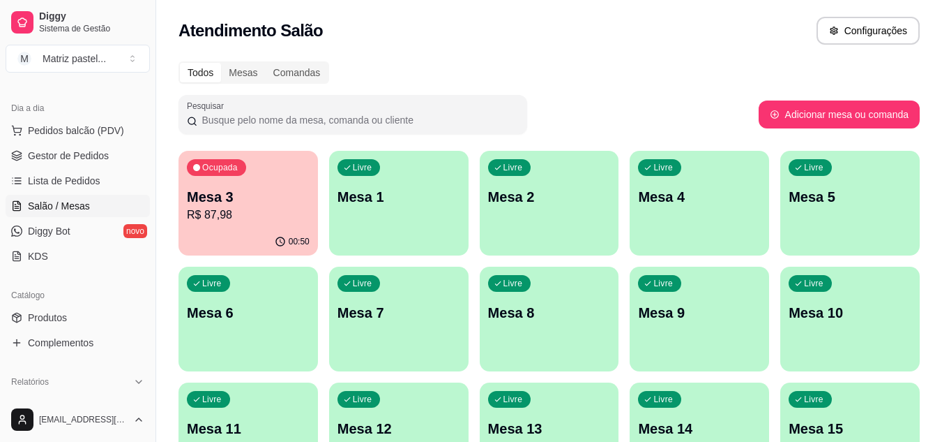
click at [252, 218] on p "R$ 87,98" at bounding box center [248, 214] width 123 height 17
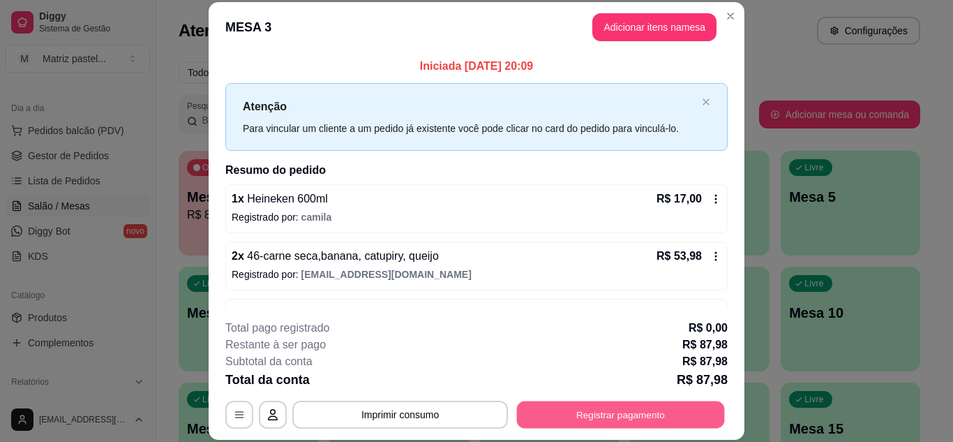
click at [604, 412] on button "Registrar pagamento" at bounding box center [621, 413] width 208 height 27
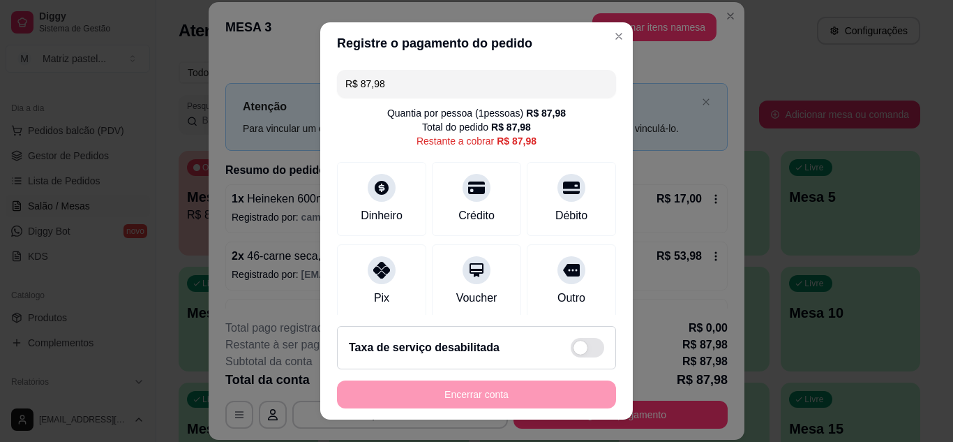
click at [425, 86] on input "R$ 87,98" at bounding box center [476, 84] width 262 height 28
click at [425, 84] on input "R$ 87,98" at bounding box center [476, 84] width 262 height 28
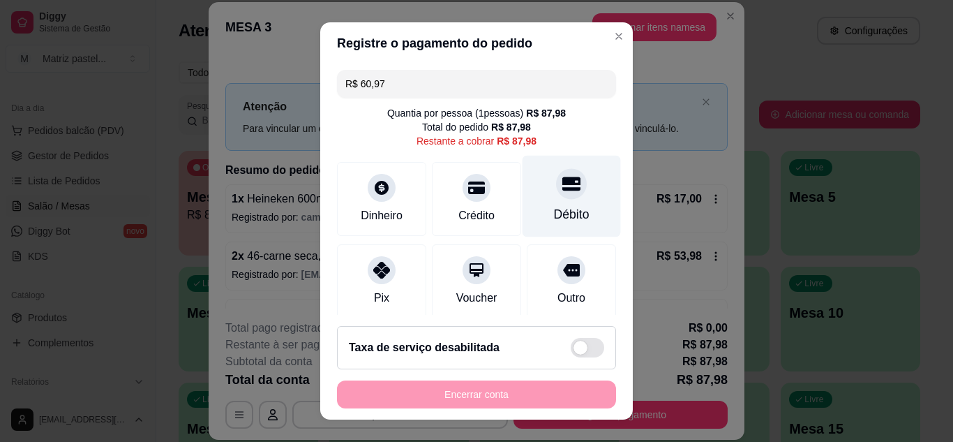
click at [540, 206] on div "Débito" at bounding box center [571, 196] width 98 height 82
click at [565, 177] on div "Débito" at bounding box center [571, 196] width 98 height 82
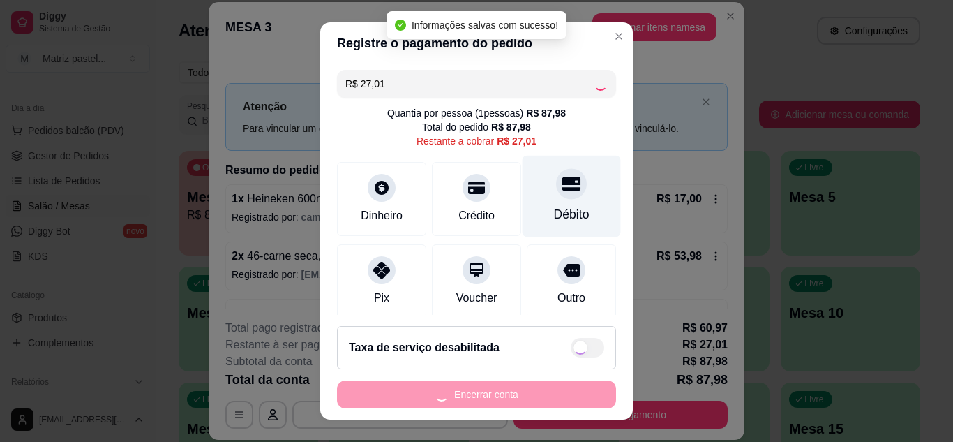
type input "R$ 0,00"
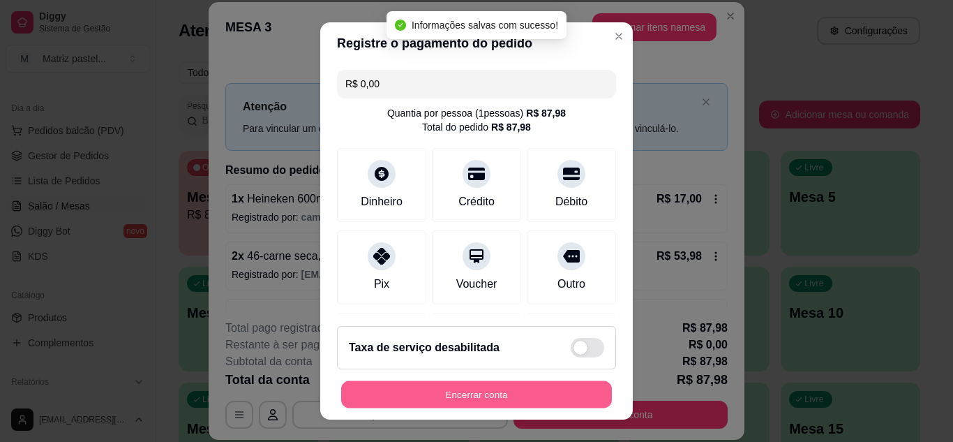
click at [475, 400] on button "Encerrar conta" at bounding box center [476, 394] width 271 height 27
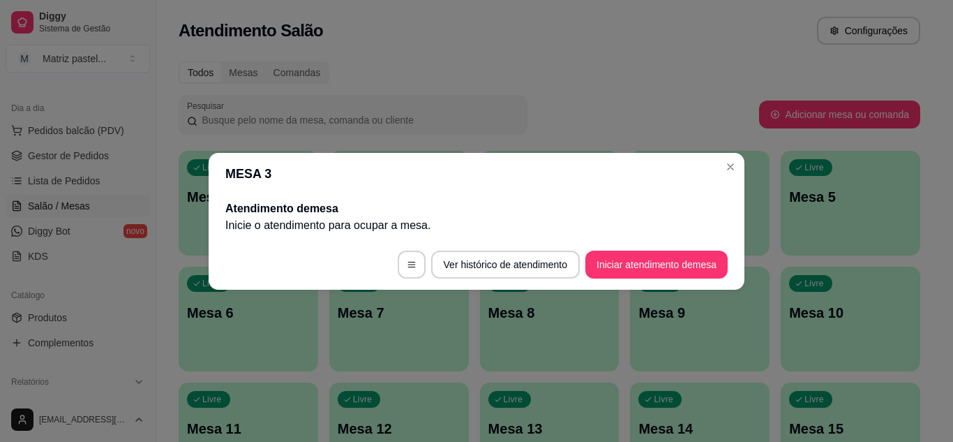
click at [721, 156] on header "MESA 3" at bounding box center [477, 174] width 536 height 42
click at [721, 158] on header "MESA 3" at bounding box center [477, 174] width 536 height 42
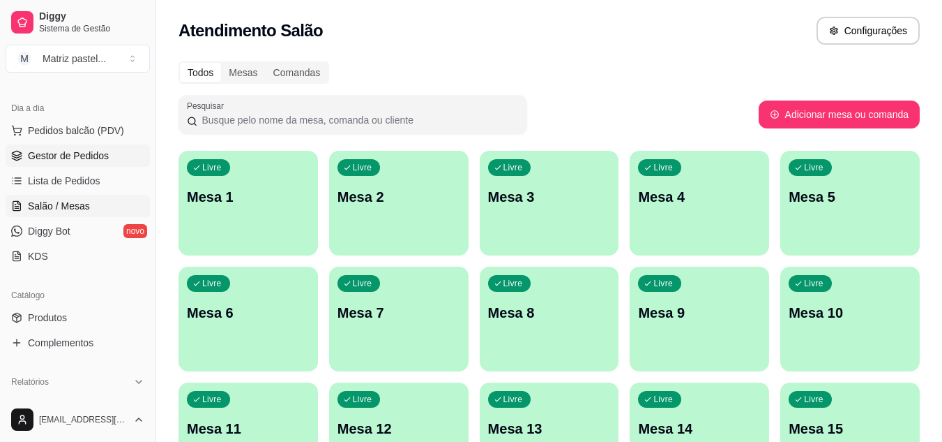
click at [90, 147] on link "Gestor de Pedidos" at bounding box center [78, 155] width 144 height 22
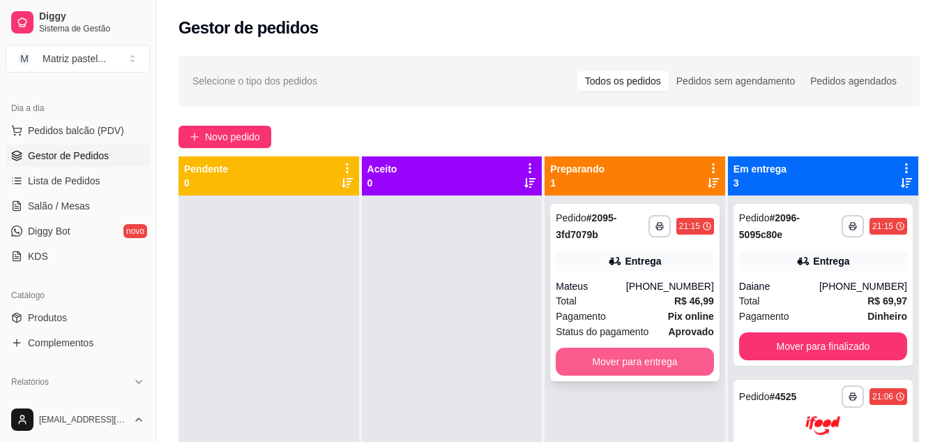
click at [593, 370] on button "Mover para entrega" at bounding box center [635, 361] width 158 height 28
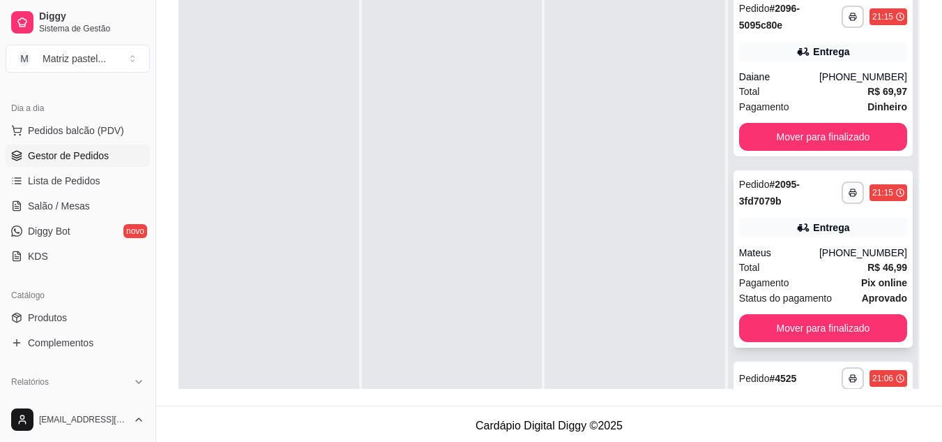
click at [806, 252] on div "Mateus" at bounding box center [779, 253] width 80 height 14
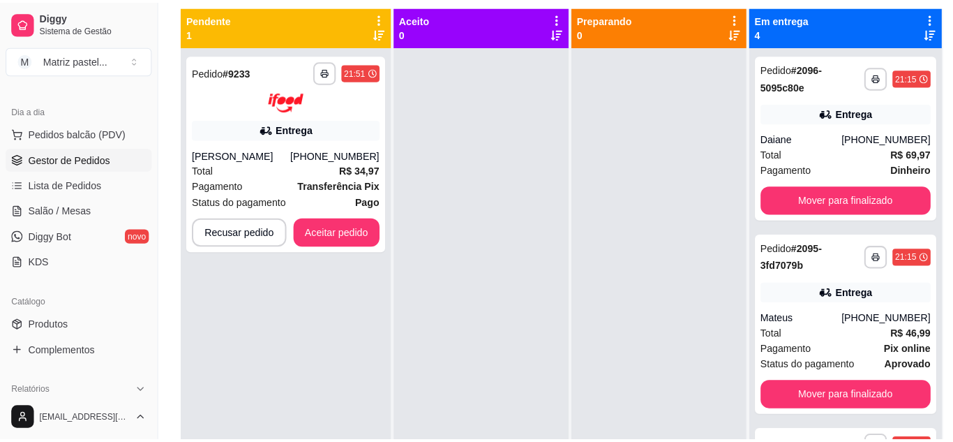
scroll to position [70, 0]
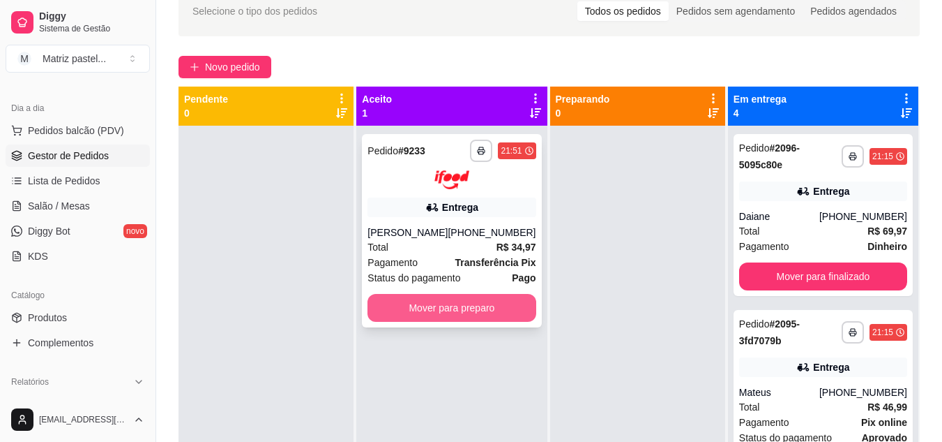
click at [444, 301] on button "Mover para preparo" at bounding box center [452, 308] width 168 height 28
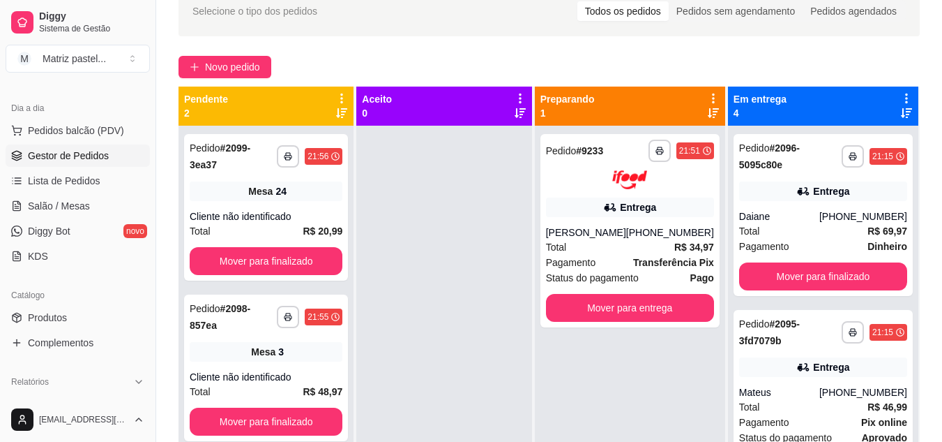
click at [18, 125] on button "Pedidos balcão (PDV)" at bounding box center [78, 130] width 144 height 22
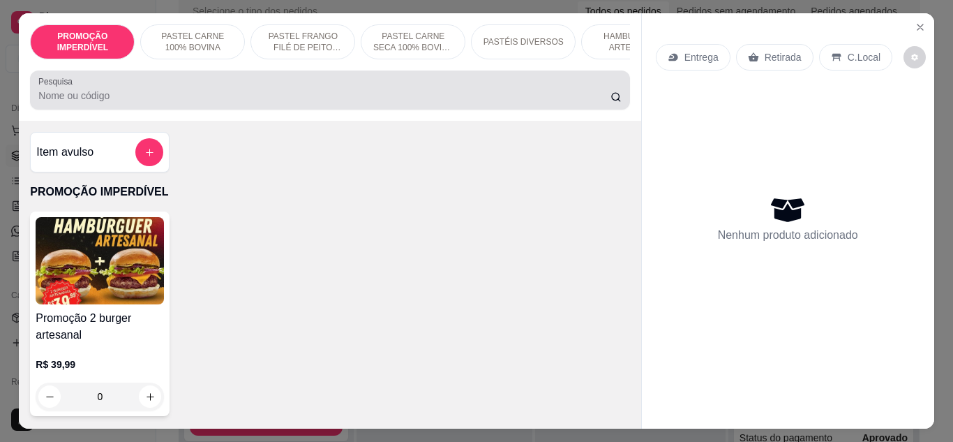
click at [190, 103] on input "Pesquisa" at bounding box center [324, 96] width 572 height 14
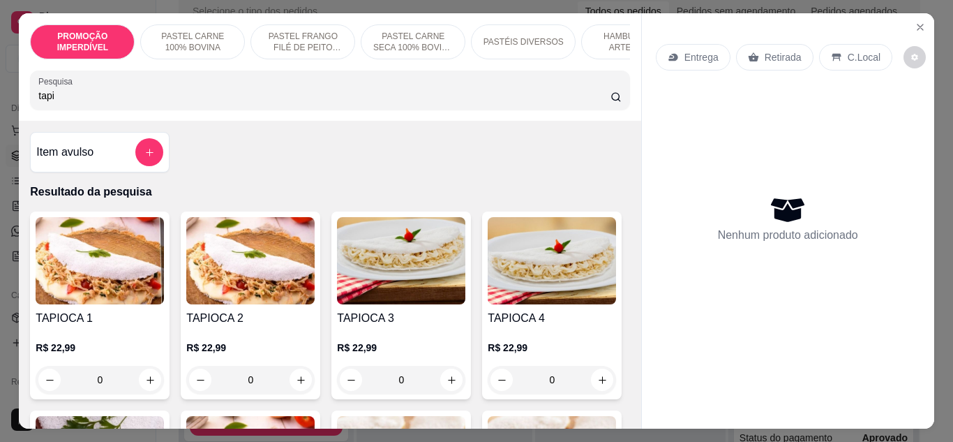
type input "tapi"
click at [268, 346] on p "R$ 22,99" at bounding box center [250, 347] width 128 height 14
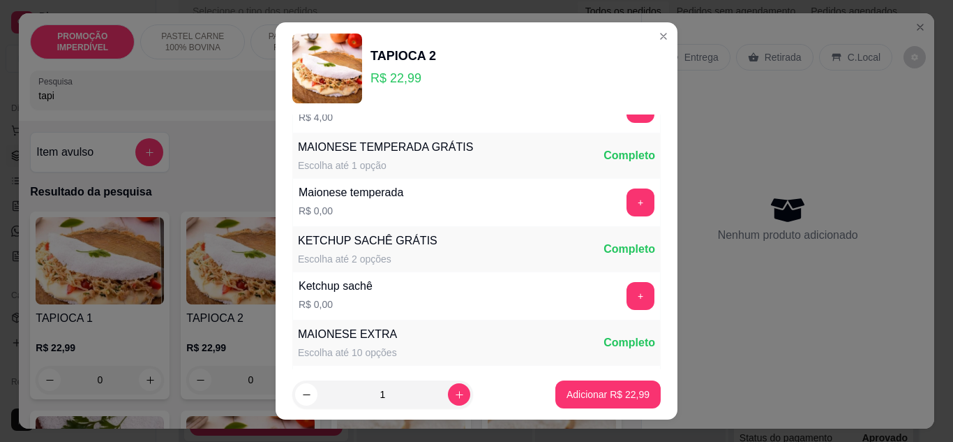
scroll to position [718, 0]
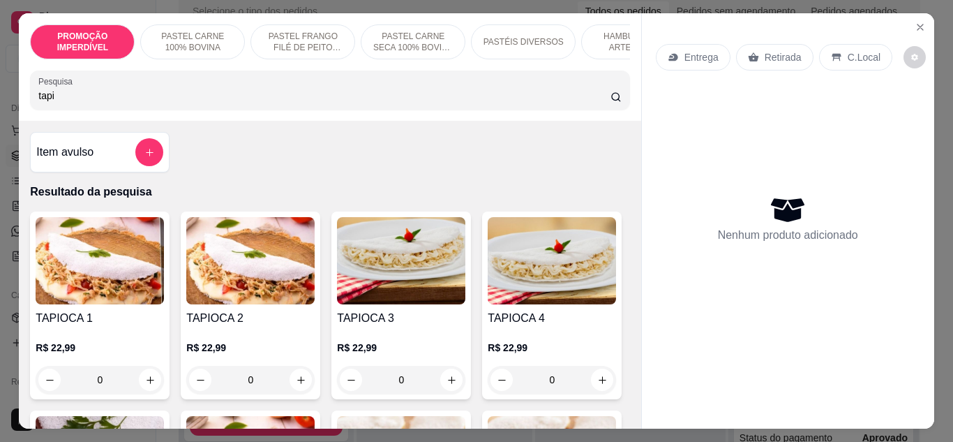
click at [295, 386] on div "0" at bounding box center [250, 379] width 128 height 28
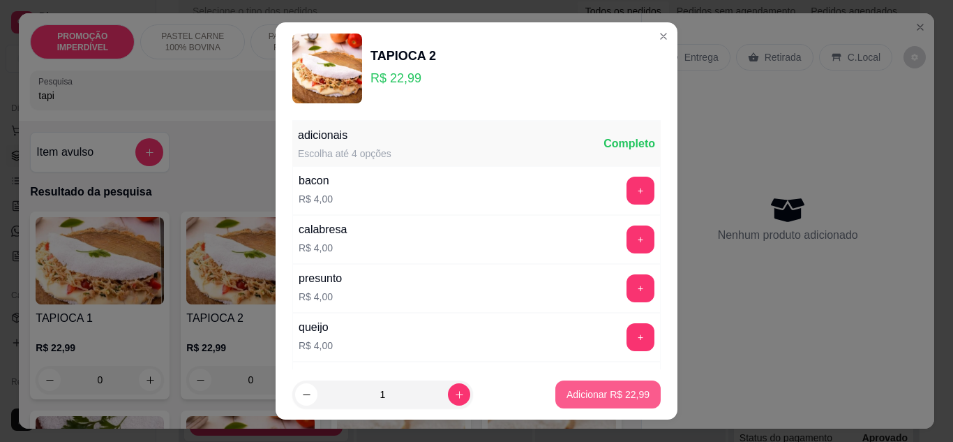
click at [597, 386] on button "Adicionar R$ 22,99" at bounding box center [607, 394] width 105 height 28
type input "1"
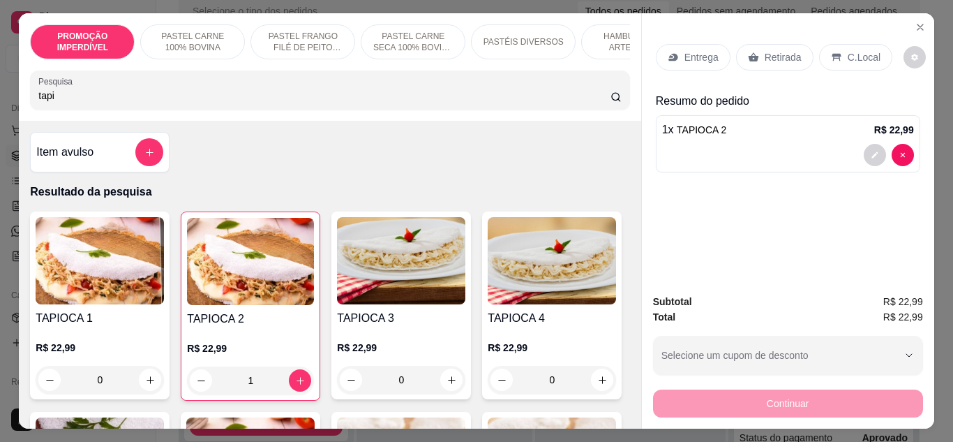
click at [695, 59] on div "Entrega" at bounding box center [693, 57] width 75 height 27
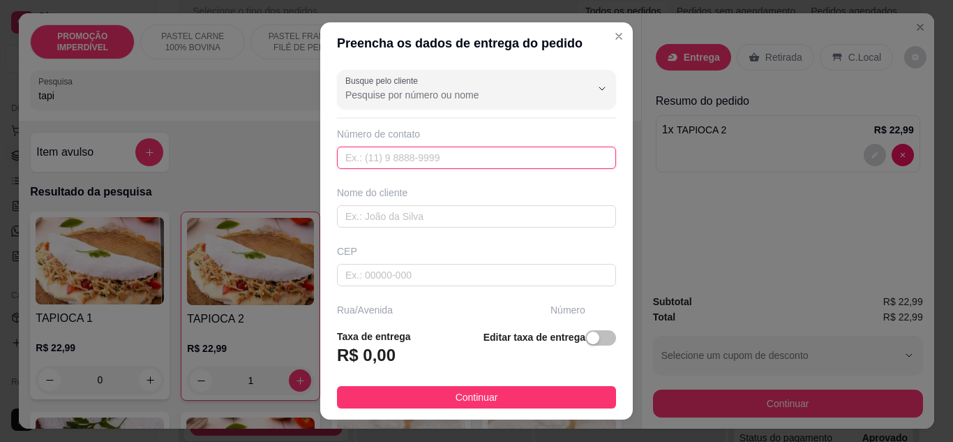
click at [421, 154] on input "text" at bounding box center [476, 157] width 279 height 22
paste input "[PHONE_NUMBER]"
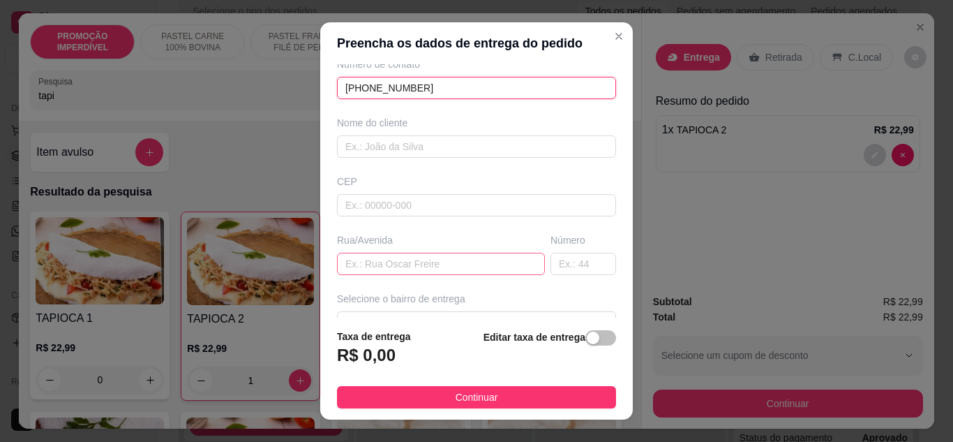
type input "[PHONE_NUMBER]"
click at [386, 264] on input "text" at bounding box center [441, 263] width 208 height 22
paste input "[GEOGRAPHIC_DATA][PERSON_NAME]"
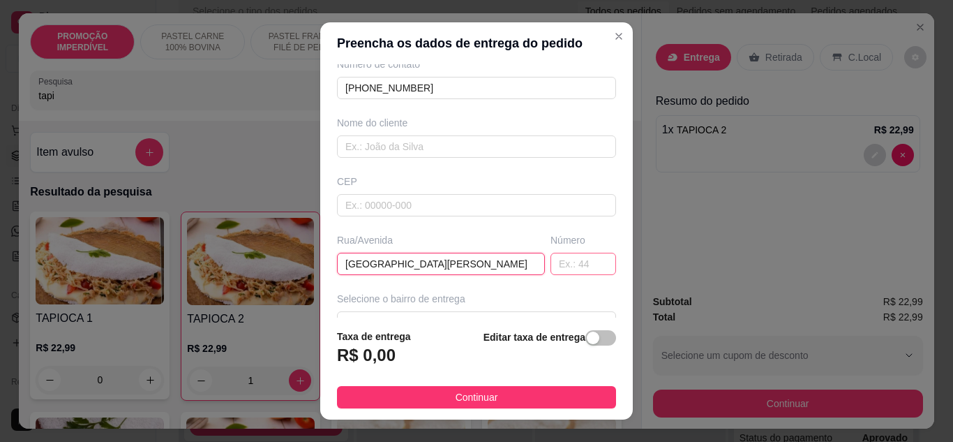
type input "[GEOGRAPHIC_DATA][PERSON_NAME]"
click at [550, 270] on input "text" at bounding box center [583, 263] width 66 height 22
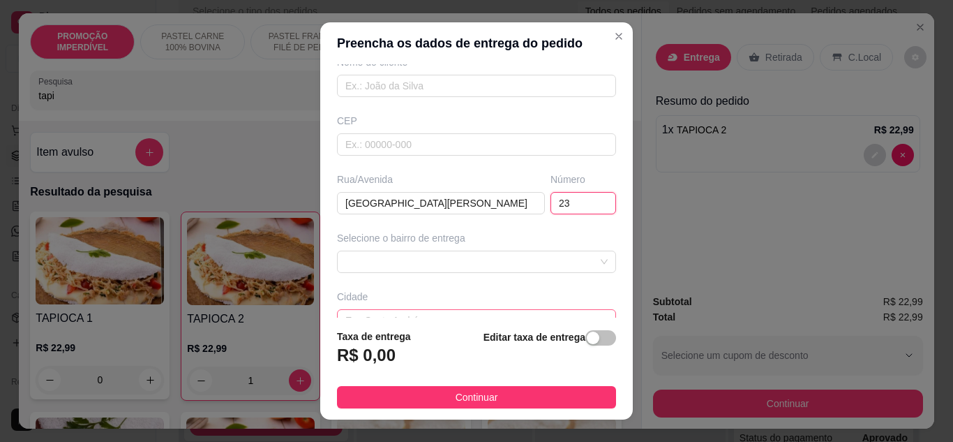
scroll to position [209, 0]
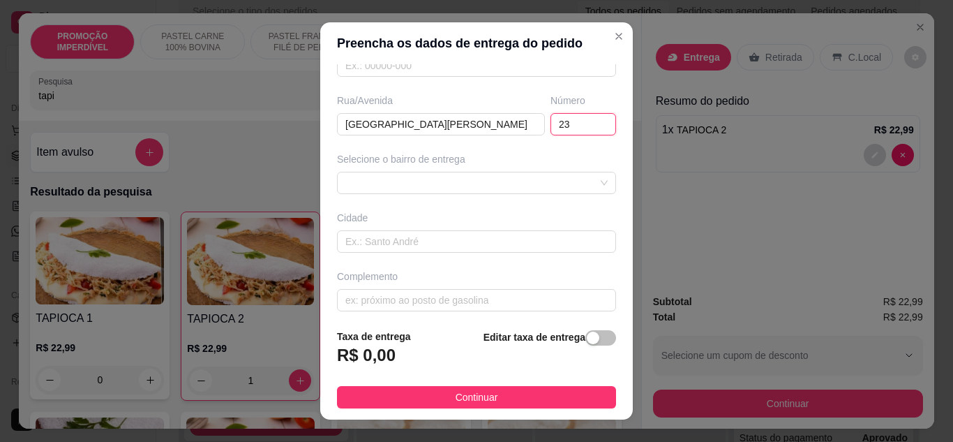
type input "23"
click at [462, 194] on div "Busque pelo cliente Número de contato [PHONE_NUMBER] Nome do cliente CEP Rua/[G…" at bounding box center [476, 191] width 312 height 254
click at [462, 183] on span at bounding box center [476, 182] width 262 height 21
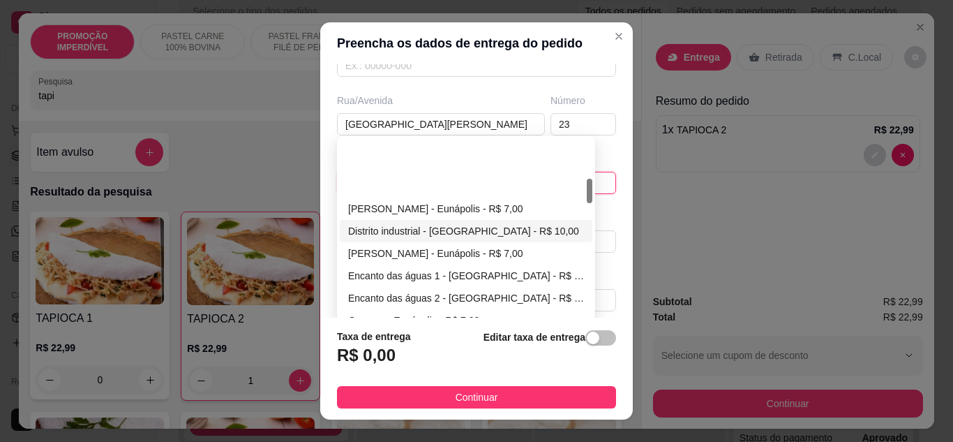
scroll to position [279, 0]
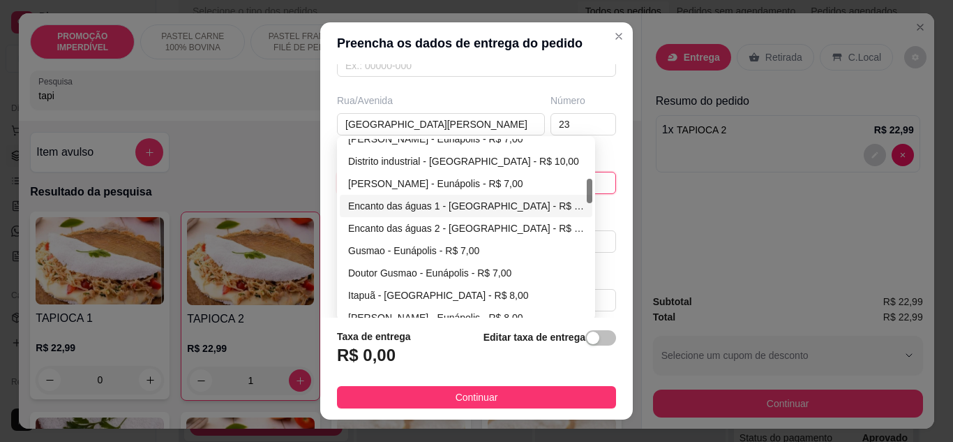
click at [378, 208] on div "Encanto das águas 1 - [GEOGRAPHIC_DATA] - R$ 8,00" at bounding box center [466, 205] width 236 height 15
type input "Eunápolis"
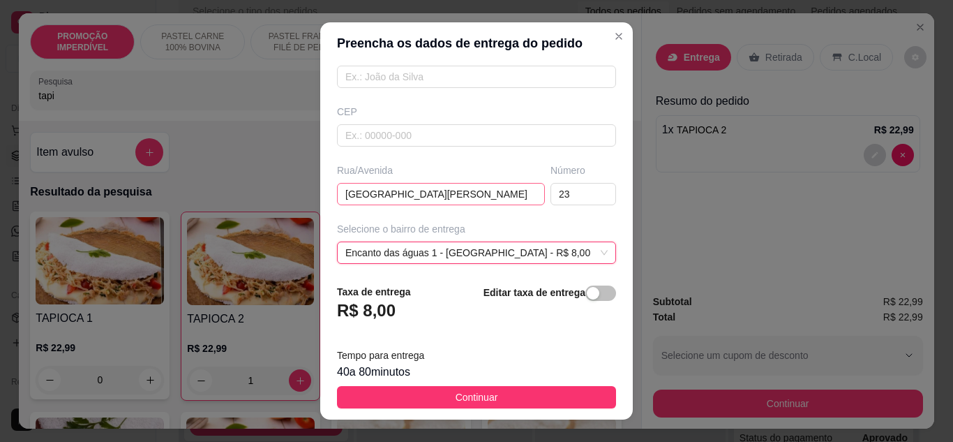
scroll to position [209, 0]
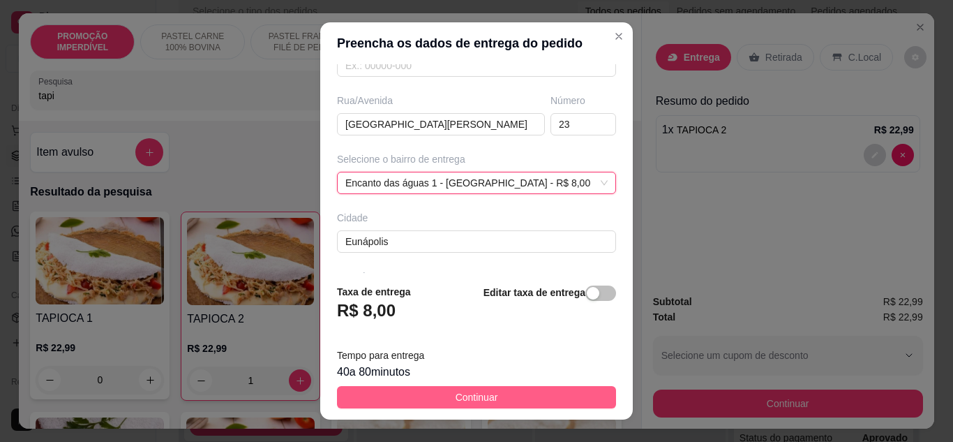
click at [476, 397] on span "Continuar" at bounding box center [476, 396] width 43 height 15
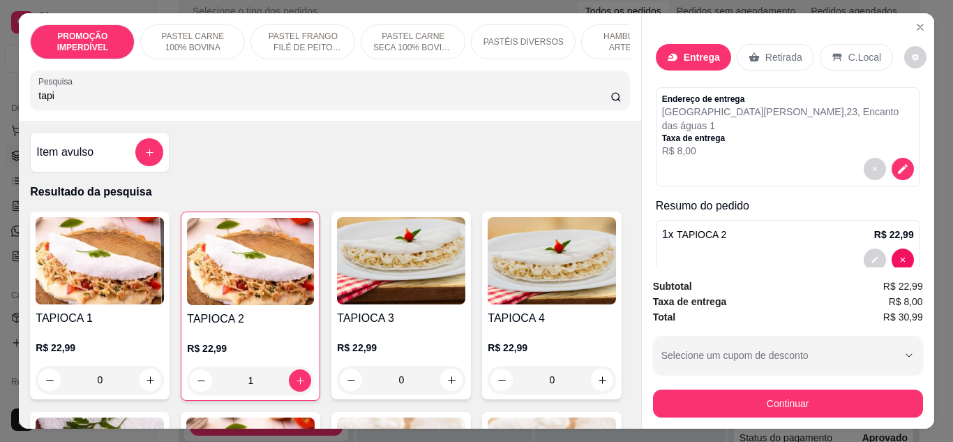
click at [707, 53] on p "Entrega" at bounding box center [702, 57] width 36 height 14
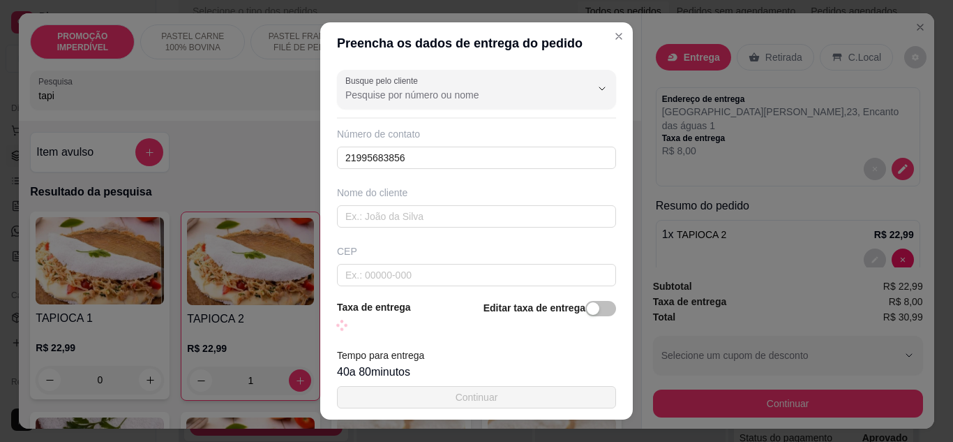
scroll to position [70, 0]
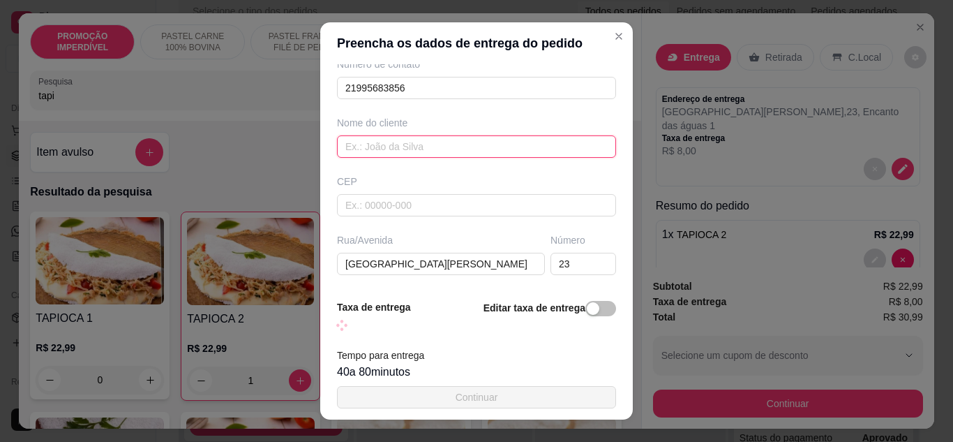
click at [437, 153] on input "text" at bounding box center [476, 146] width 279 height 22
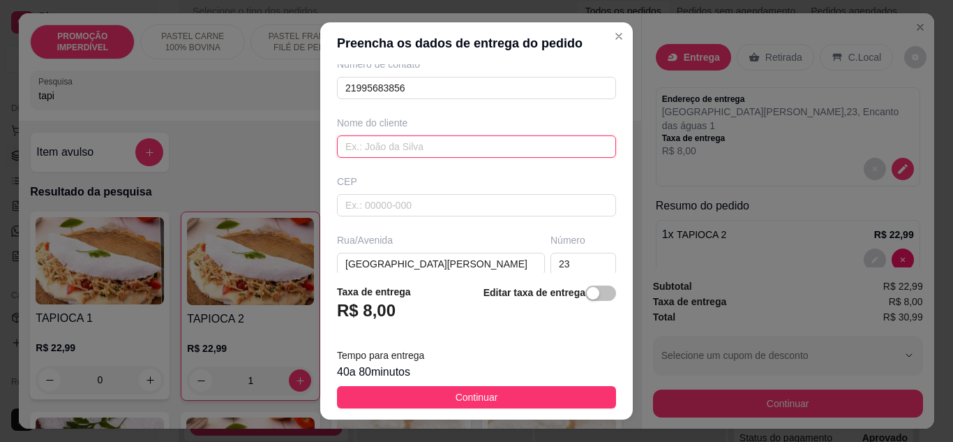
paste input "Jhonatan"
click at [437, 153] on input "Jhonatan" at bounding box center [476, 146] width 279 height 22
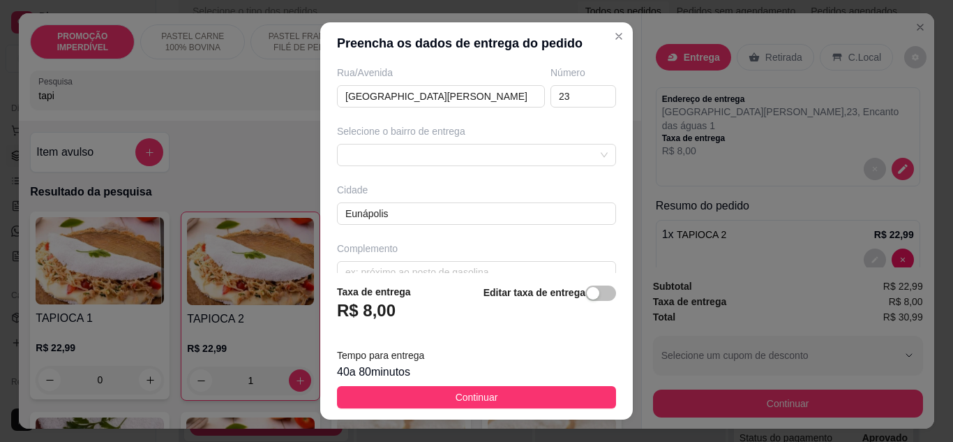
scroll to position [261, 0]
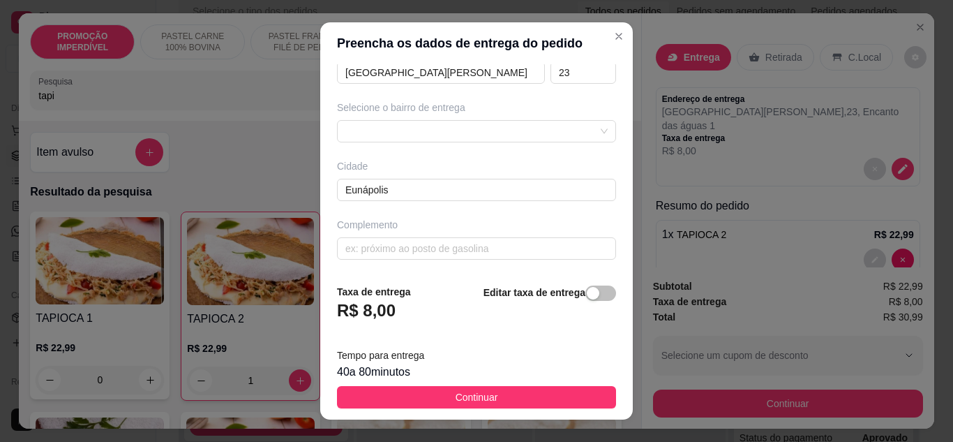
type input "Jhonatan"
click at [494, 414] on footer "Taxa de entrega R$ 8,00 Editar taxa de entrega Tempo para entrega 40 a 80 minut…" at bounding box center [476, 346] width 312 height 146
click at [501, 394] on button "Continuar" at bounding box center [476, 397] width 279 height 22
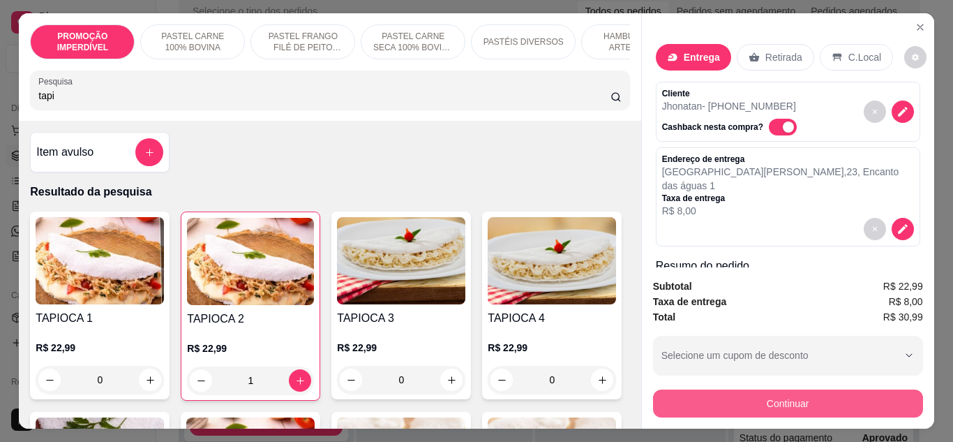
click at [732, 403] on button "Continuar" at bounding box center [788, 403] width 270 height 28
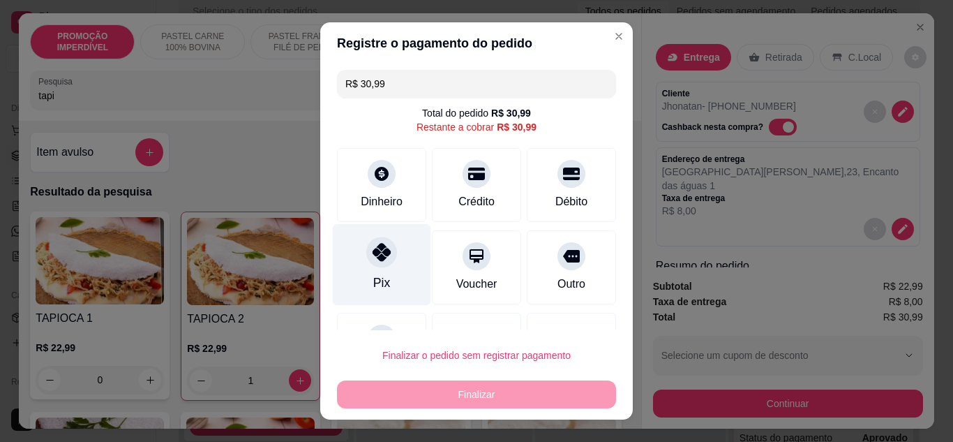
click at [373, 264] on div at bounding box center [381, 251] width 31 height 31
type input "R$ 0,00"
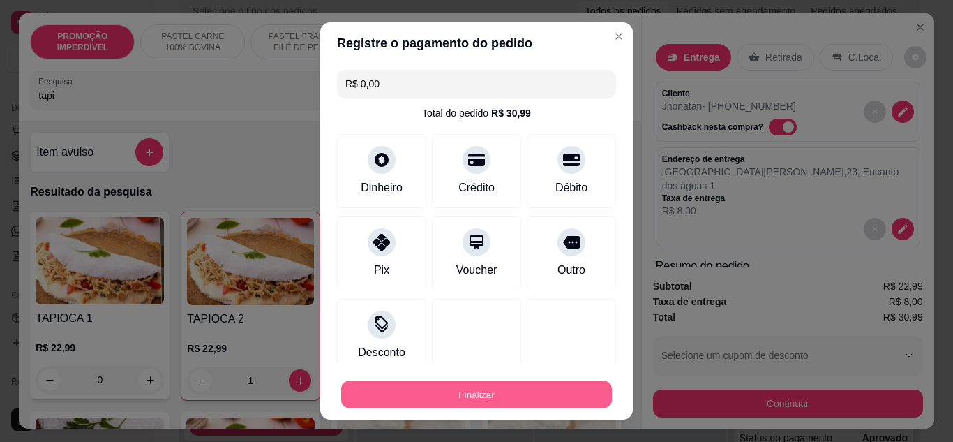
click at [469, 389] on button "Finalizar" at bounding box center [476, 394] width 271 height 27
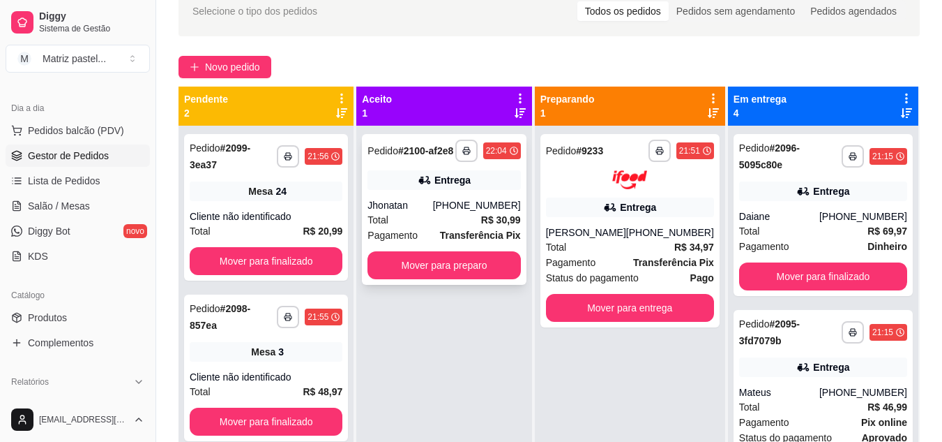
click at [462, 188] on div "Entrega" at bounding box center [444, 180] width 153 height 20
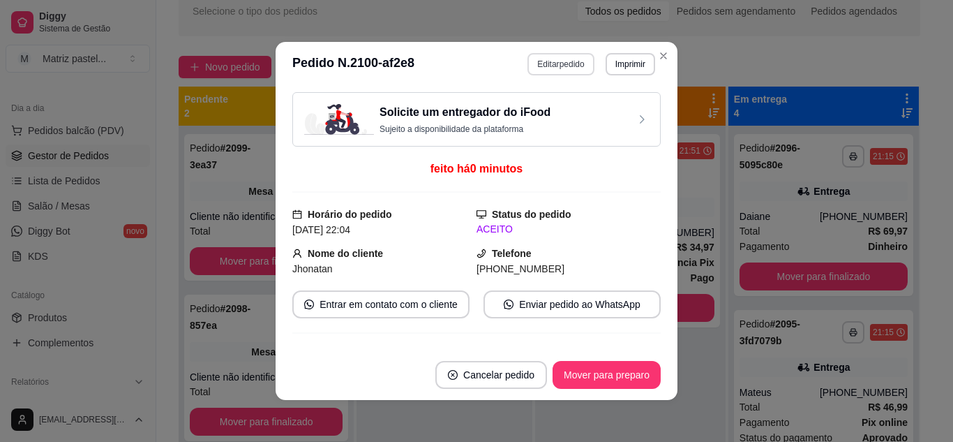
click at [538, 62] on button "Editar pedido" at bounding box center [560, 64] width 66 height 22
click at [305, 93] on div at bounding box center [329, 90] width 582 height 28
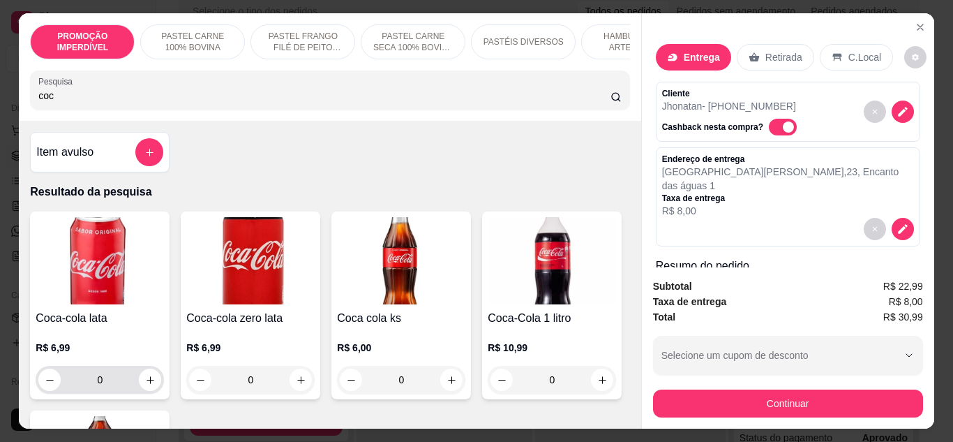
type input "coc"
click at [149, 382] on icon "increase-product-quantity" at bounding box center [150, 380] width 10 height 10
type input "1"
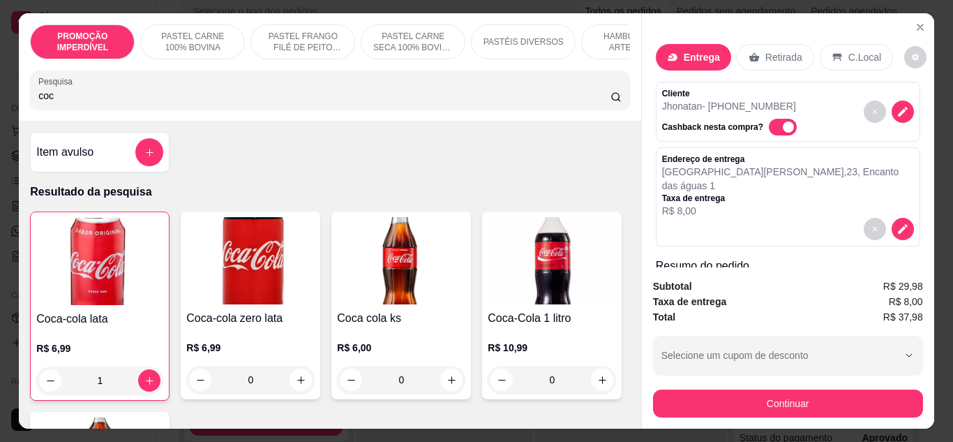
click at [674, 409] on button "Continuar" at bounding box center [788, 403] width 270 height 28
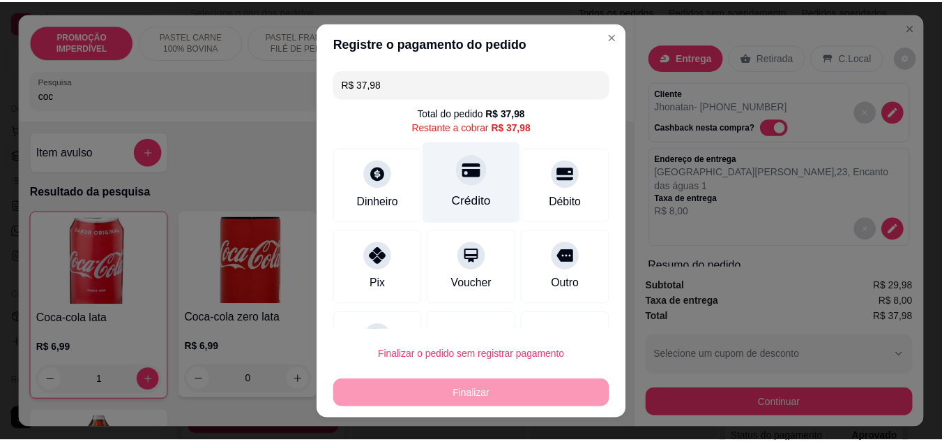
scroll to position [61, 0]
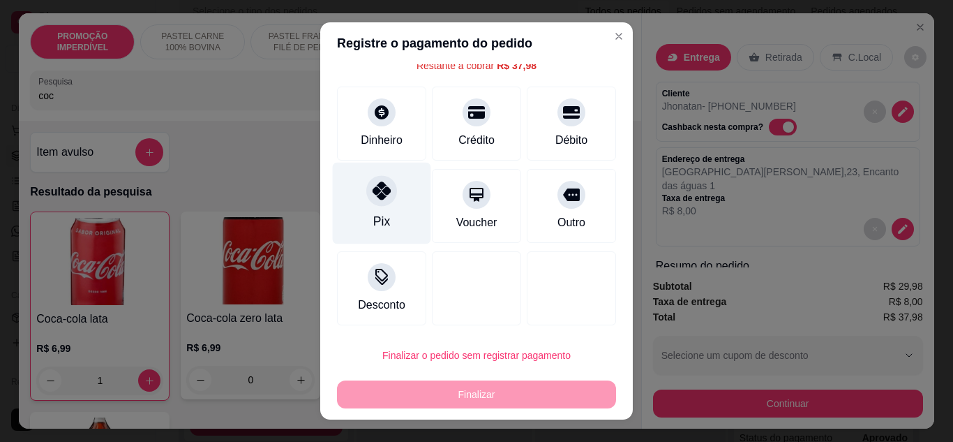
click at [372, 209] on div "Pix" at bounding box center [382, 203] width 98 height 82
type input "R$ 0,00"
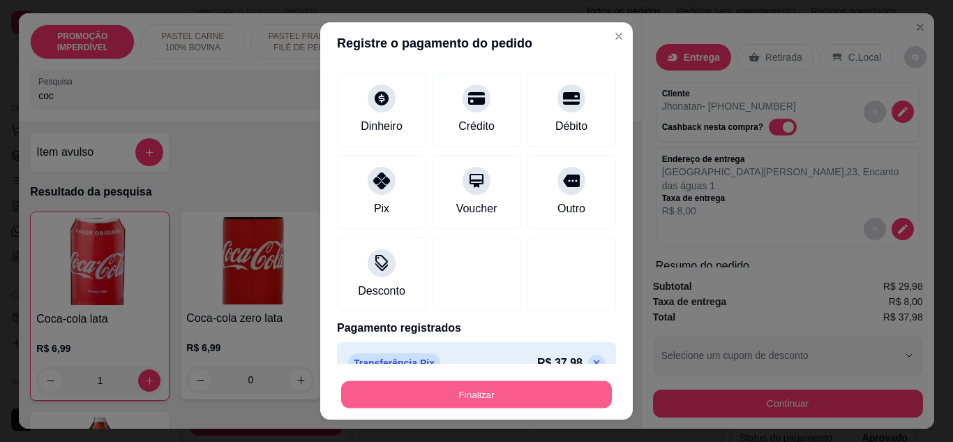
click at [441, 386] on button "Finalizar" at bounding box center [476, 394] width 271 height 27
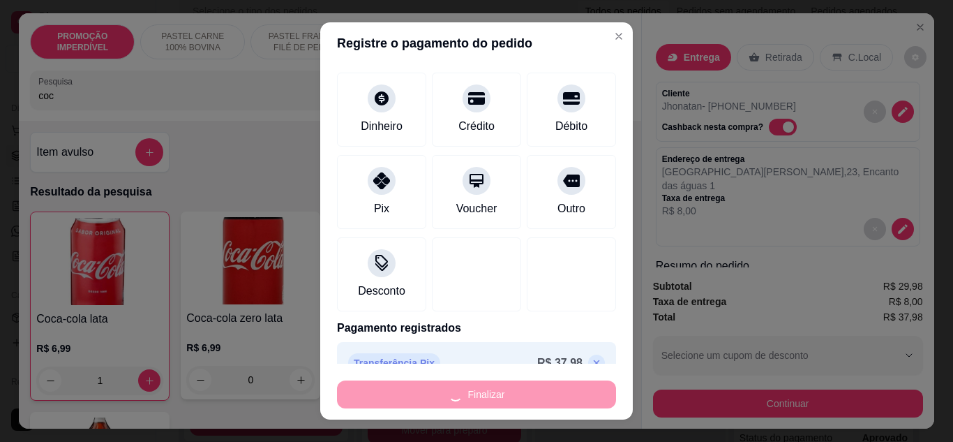
type input "0"
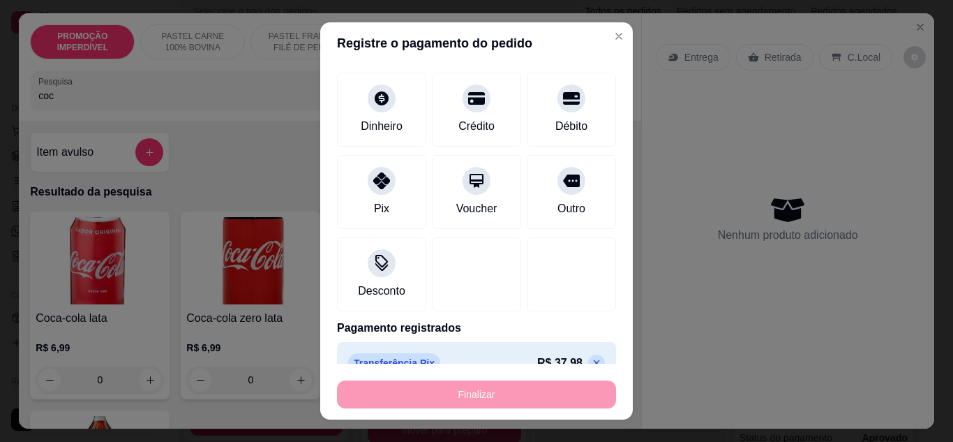
type input "-R$ 37,98"
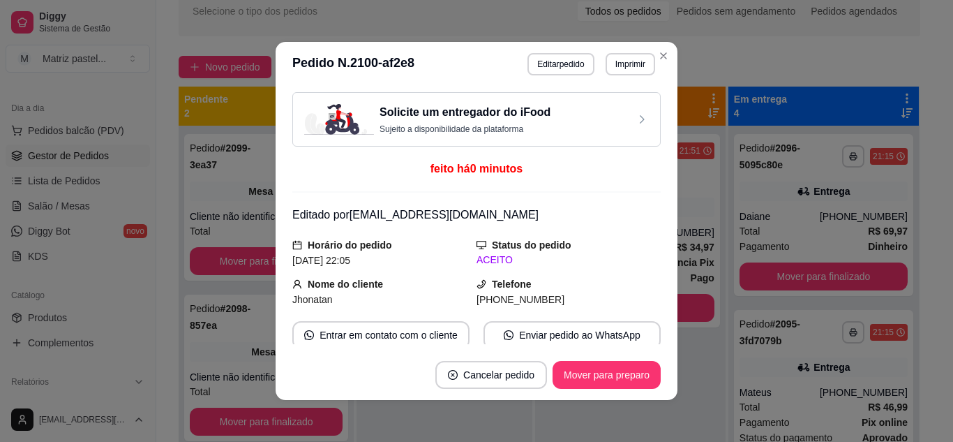
click at [621, 62] on button "Imprimir" at bounding box center [630, 64] width 50 height 22
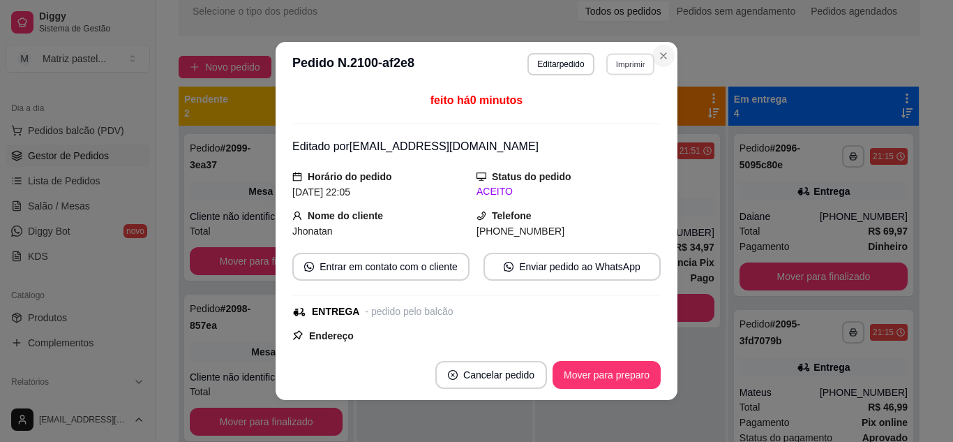
click at [658, 52] on icon "Close" at bounding box center [663, 55] width 11 height 11
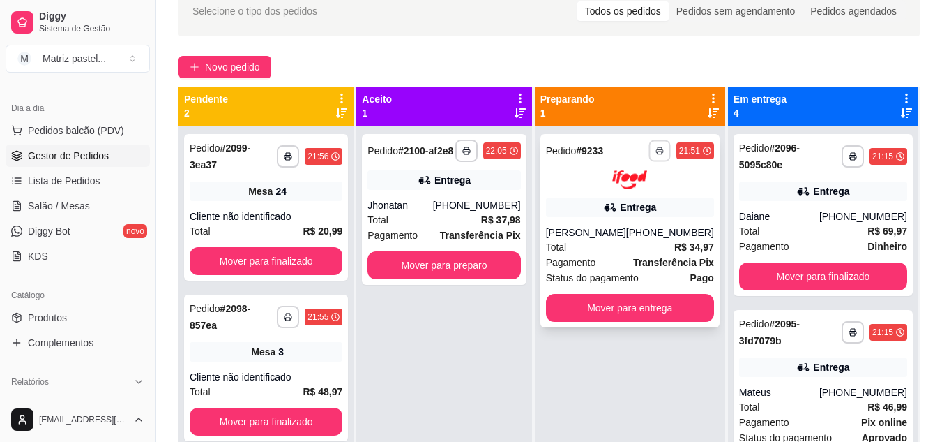
click at [665, 146] on button "button" at bounding box center [660, 151] width 22 height 22
click at [627, 198] on button "IMPRESSORA" at bounding box center [623, 199] width 101 height 22
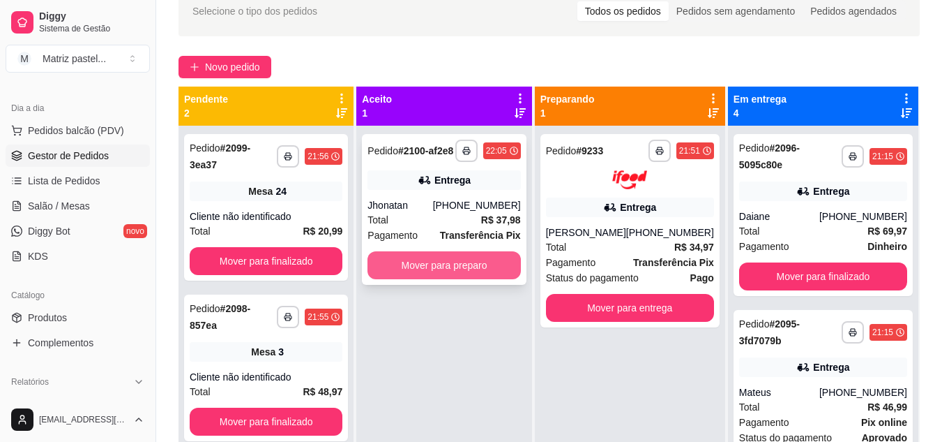
click at [495, 266] on button "Mover para preparo" at bounding box center [444, 265] width 153 height 28
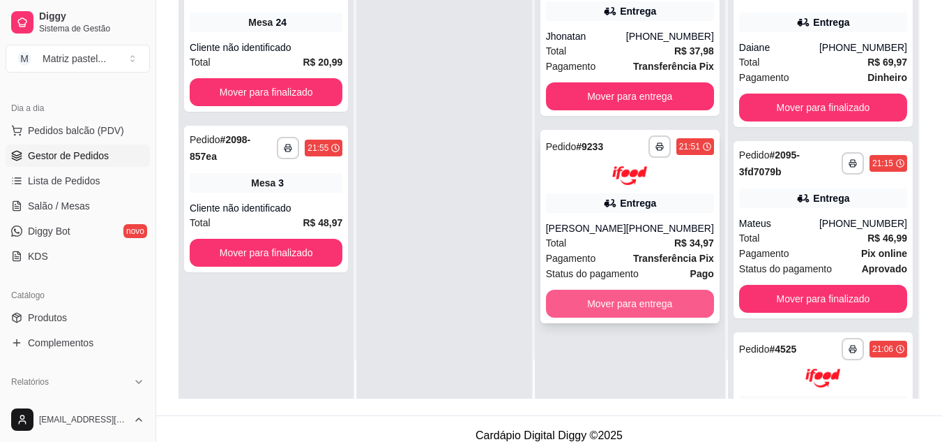
scroll to position [209, 0]
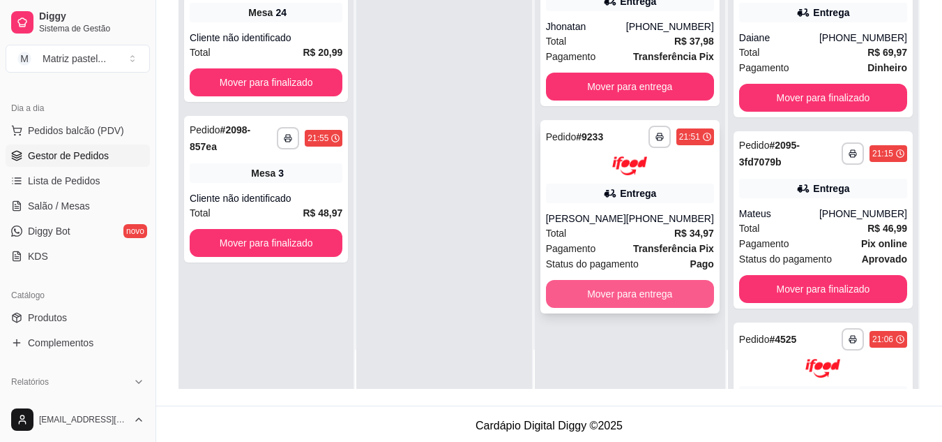
click at [617, 304] on button "Mover para entrega" at bounding box center [630, 294] width 168 height 28
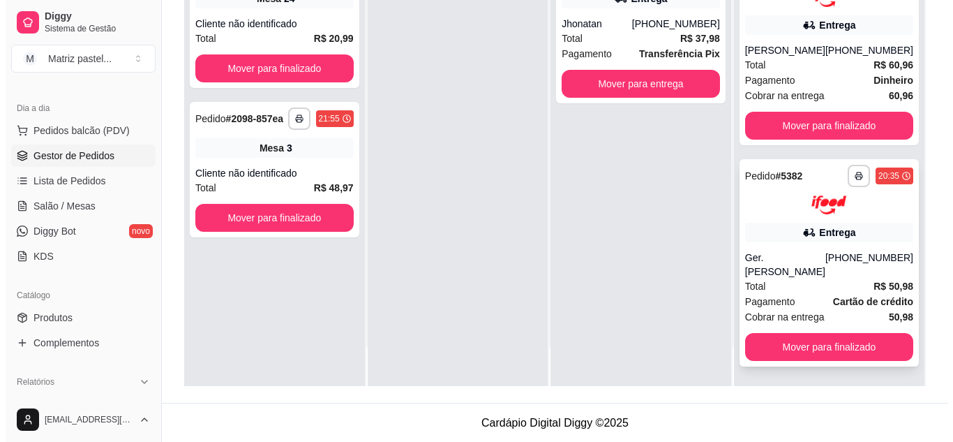
scroll to position [213, 0]
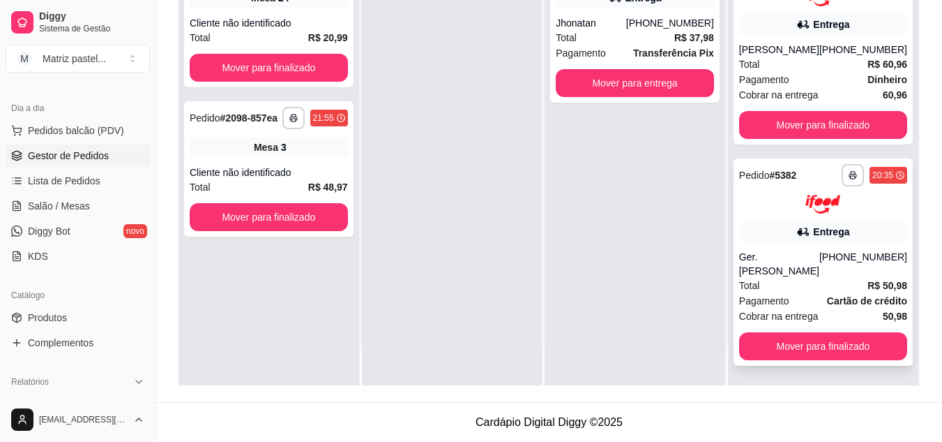
click at [834, 239] on div "Entrega" at bounding box center [831, 232] width 36 height 14
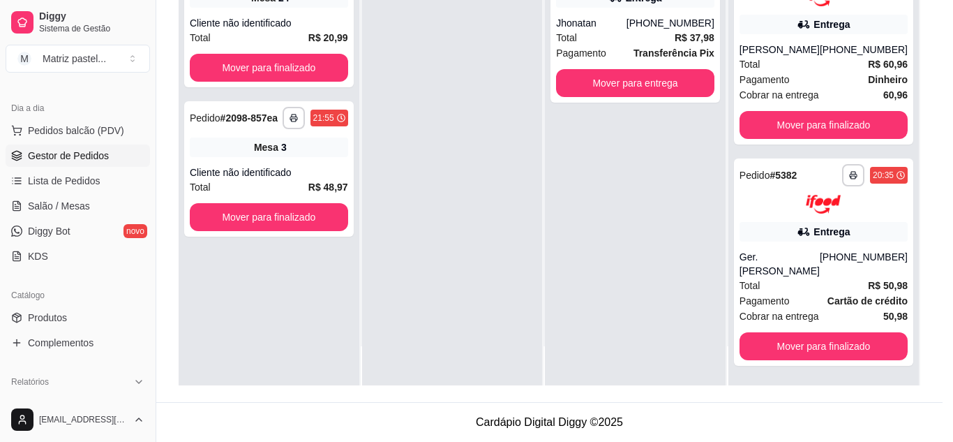
scroll to position [140, 0]
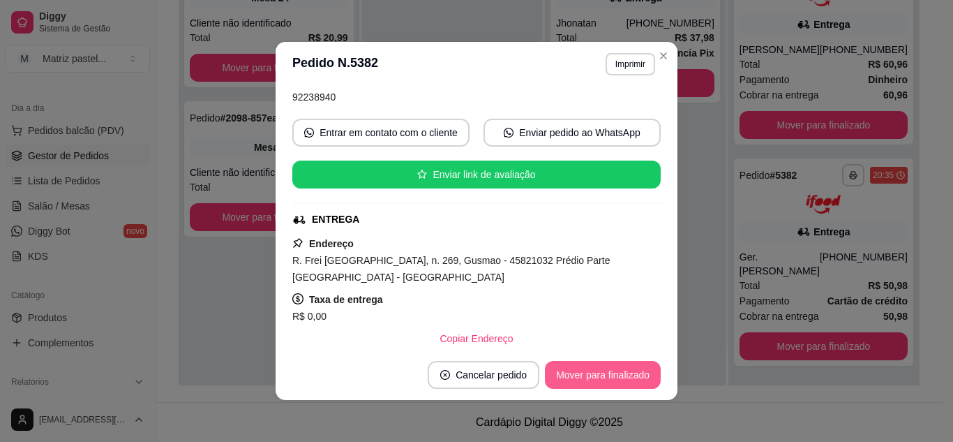
click at [578, 368] on button "Mover para finalizado" at bounding box center [603, 375] width 116 height 28
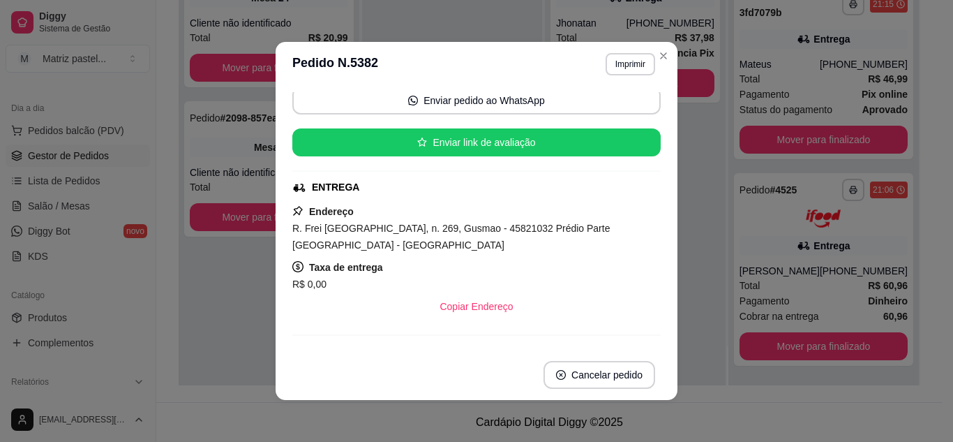
scroll to position [107, 0]
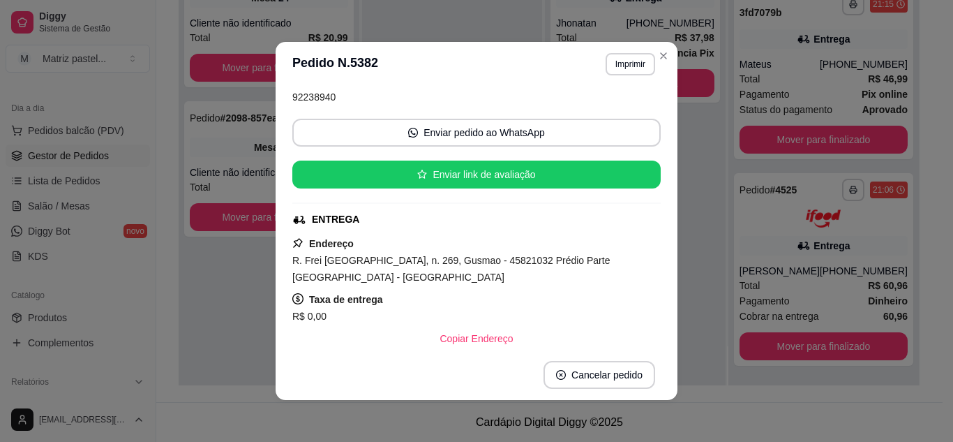
click at [670, 54] on header "**********" at bounding box center [477, 64] width 402 height 45
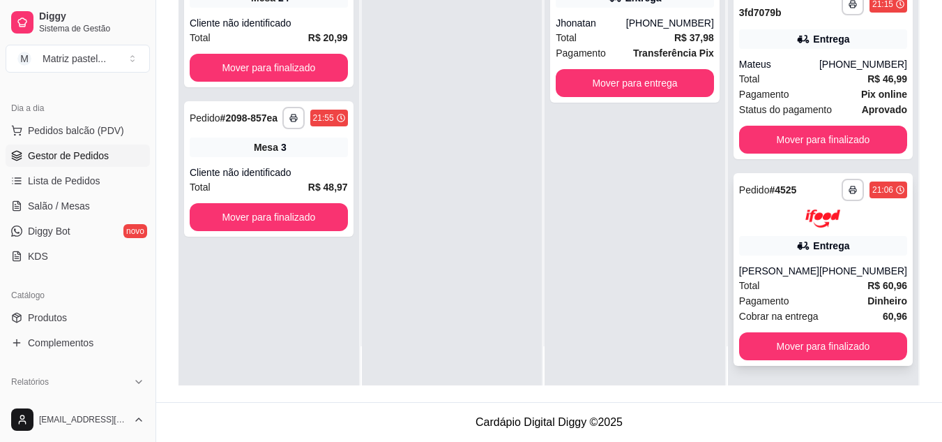
click at [862, 274] on div "[PHONE_NUMBER]" at bounding box center [864, 271] width 88 height 14
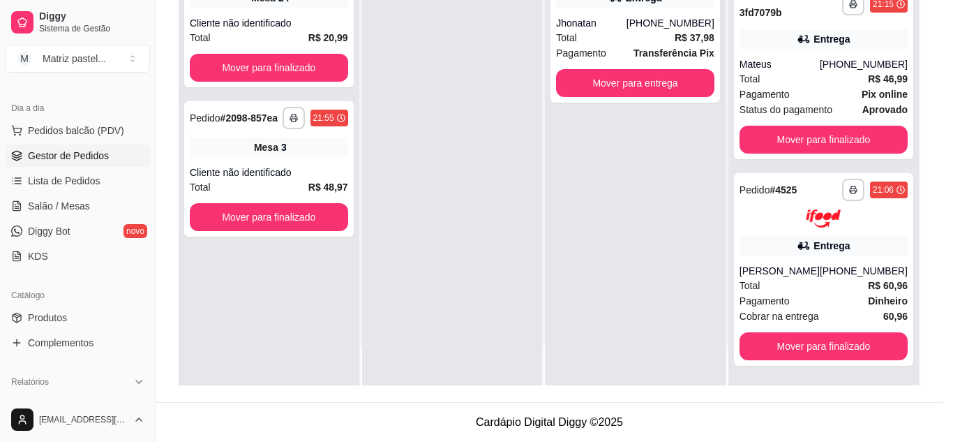
scroll to position [70, 0]
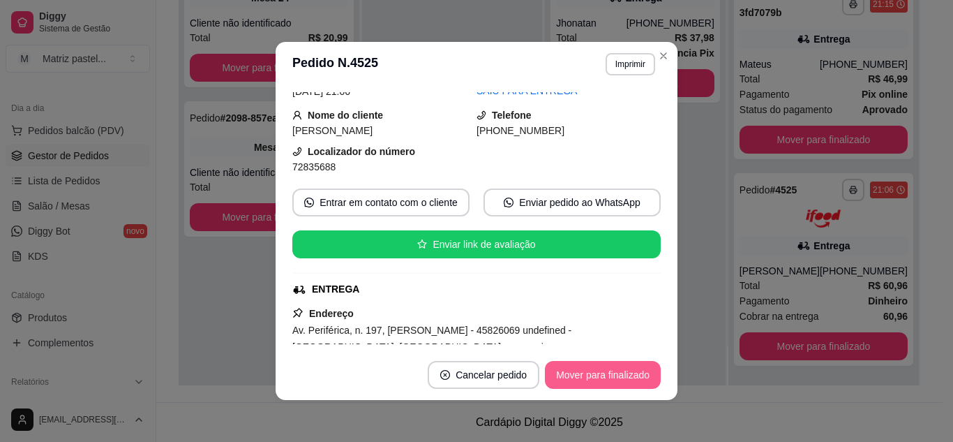
click at [604, 377] on button "Mover para finalizado" at bounding box center [603, 375] width 116 height 28
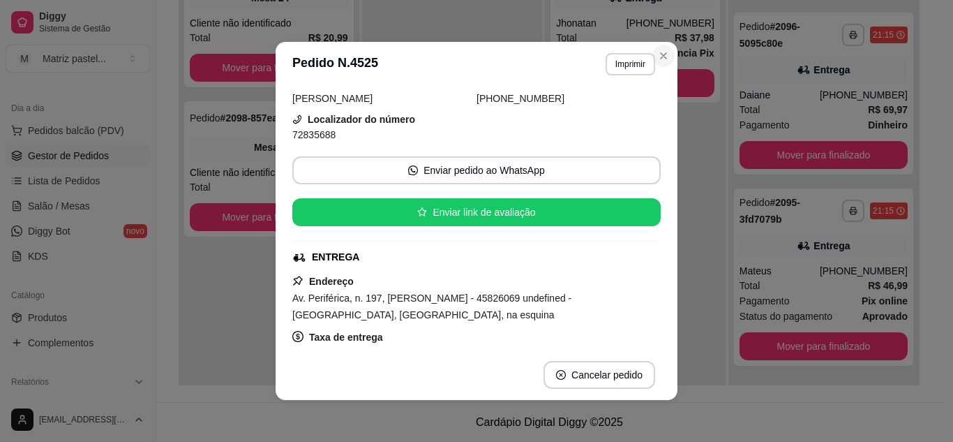
scroll to position [38, 0]
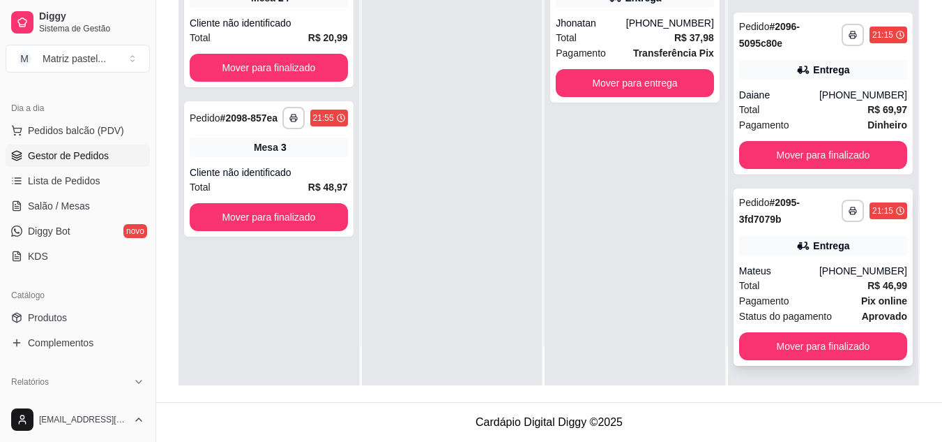
click at [803, 282] on div "Total R$ 46,99" at bounding box center [823, 285] width 168 height 15
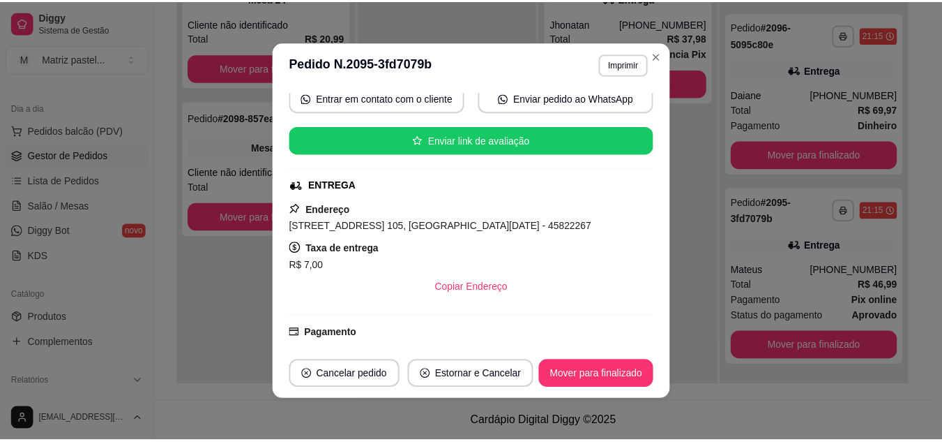
scroll to position [208, 0]
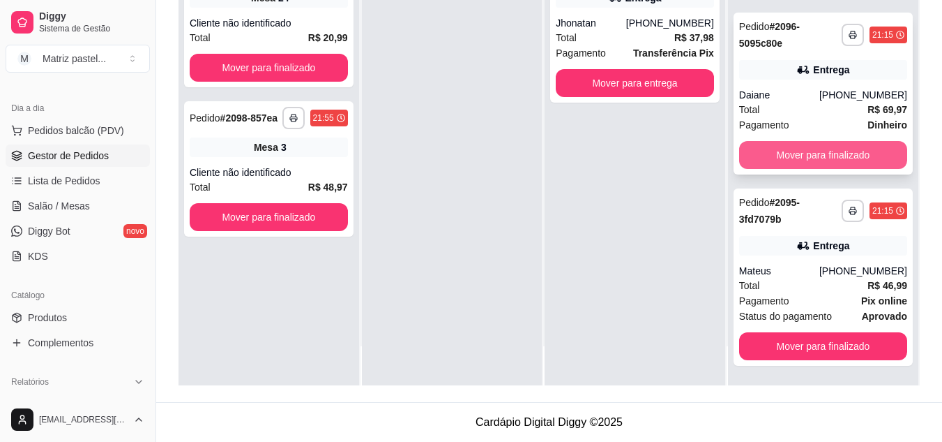
click at [783, 151] on button "Mover para finalizado" at bounding box center [823, 155] width 168 height 28
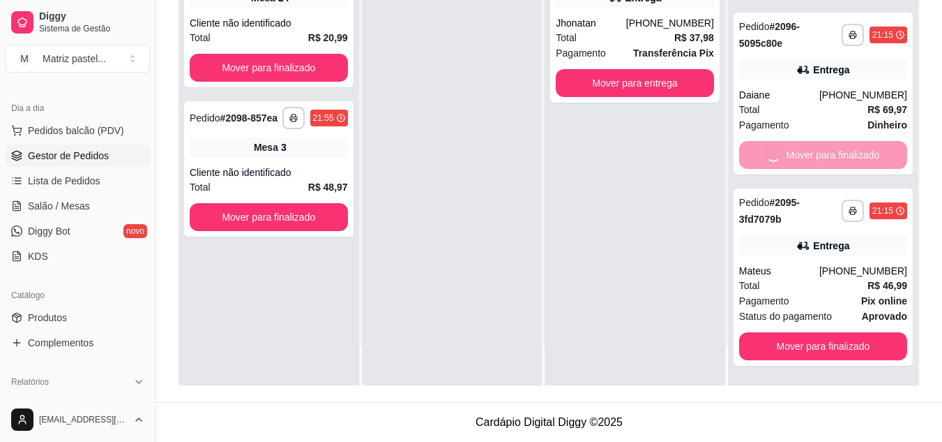
scroll to position [0, 0]
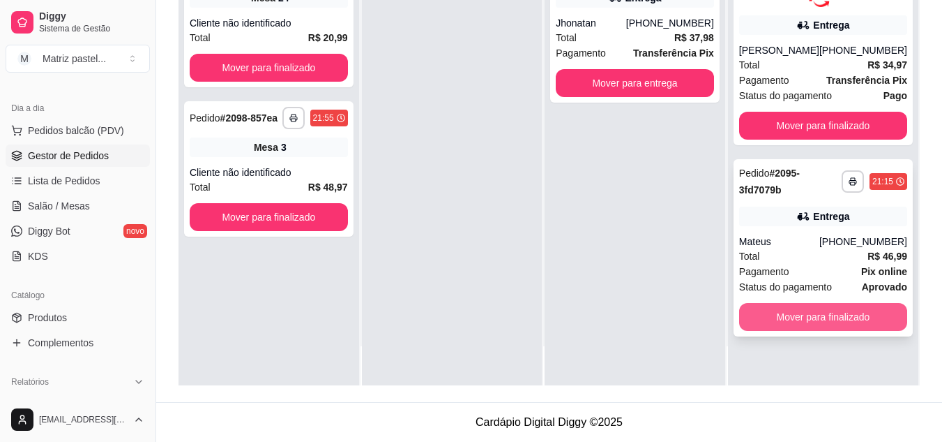
click at [792, 321] on button "Mover para finalizado" at bounding box center [823, 317] width 168 height 28
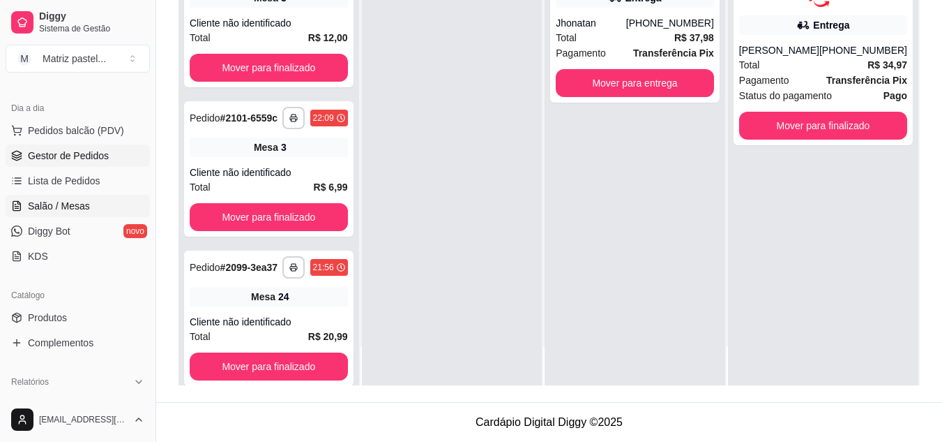
click at [75, 203] on span "Salão / Mesas" at bounding box center [59, 206] width 62 height 14
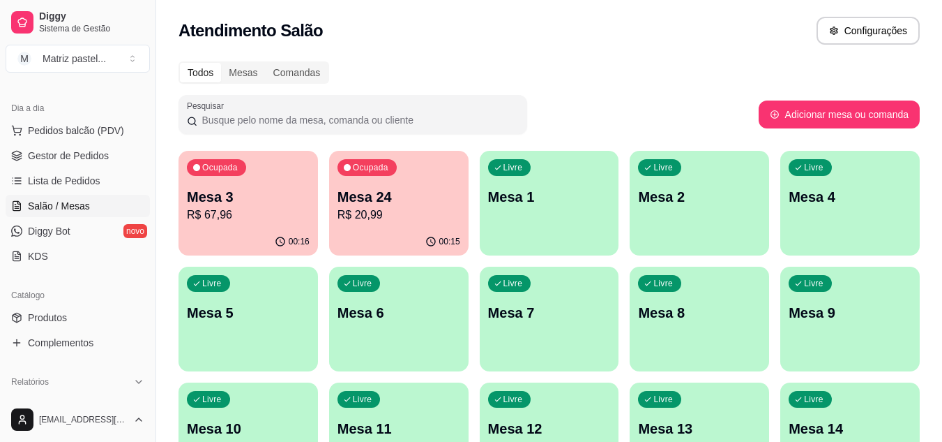
click at [212, 220] on p "R$ 67,96" at bounding box center [248, 214] width 123 height 17
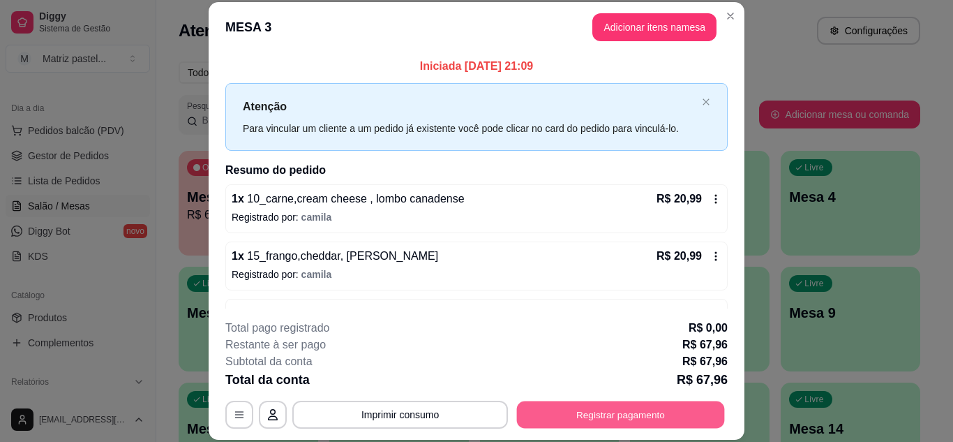
click at [573, 422] on button "Registrar pagamento" at bounding box center [621, 413] width 208 height 27
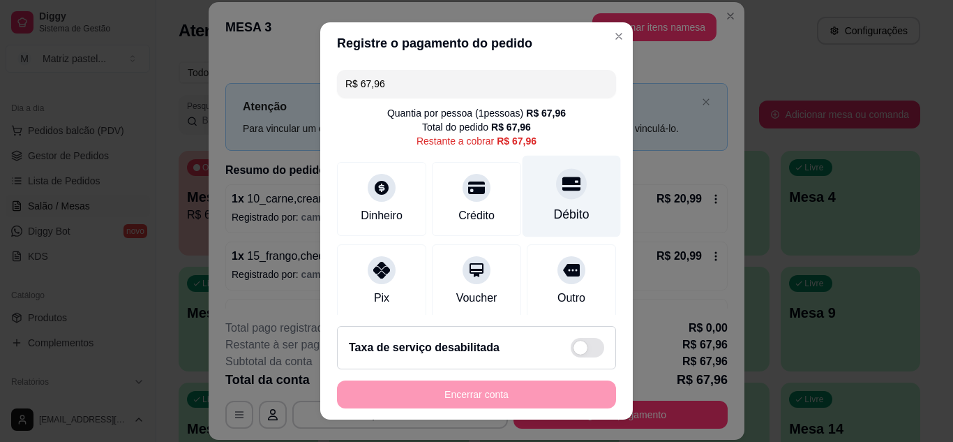
click at [577, 216] on div "Débito" at bounding box center [571, 196] width 98 height 82
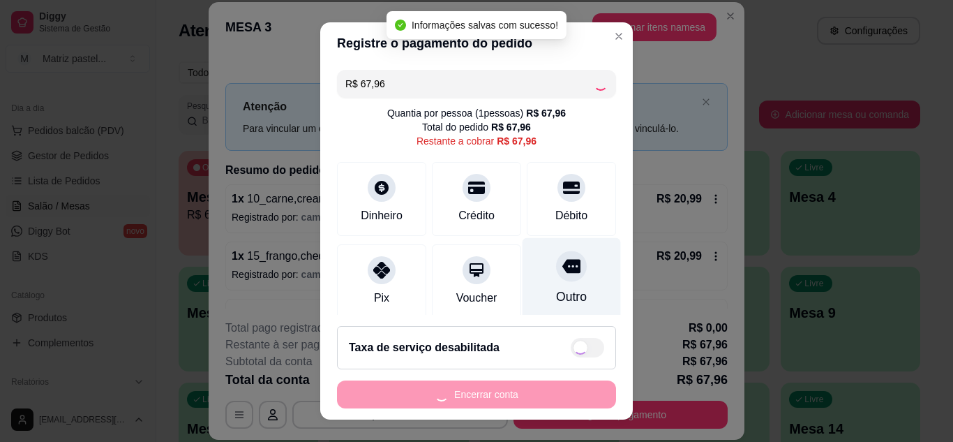
type input "R$ 0,00"
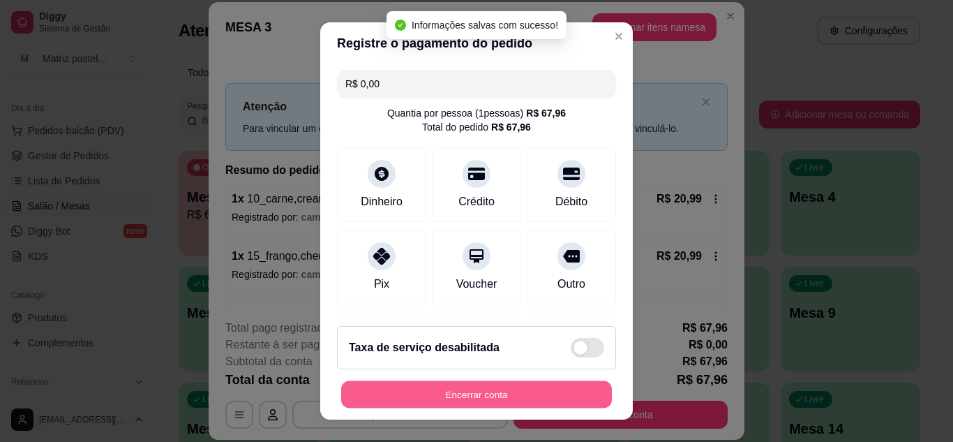
click at [531, 391] on button "Encerrar conta" at bounding box center [476, 394] width 271 height 27
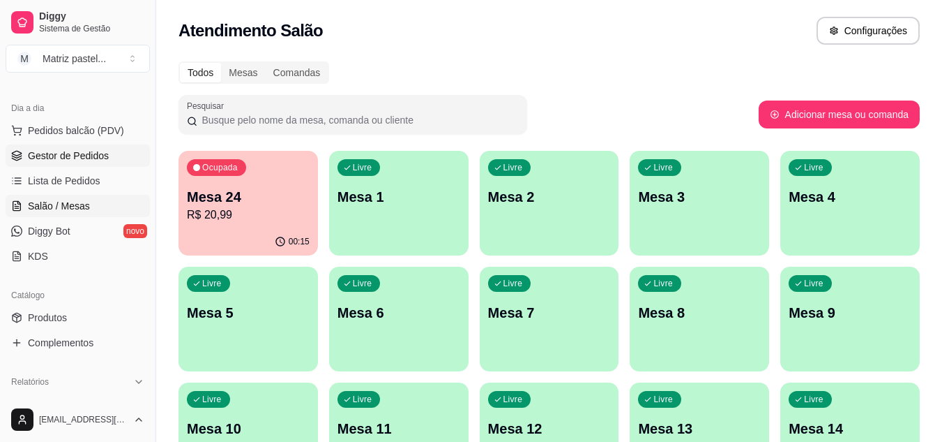
click at [80, 160] on span "Gestor de Pedidos" at bounding box center [68, 156] width 81 height 14
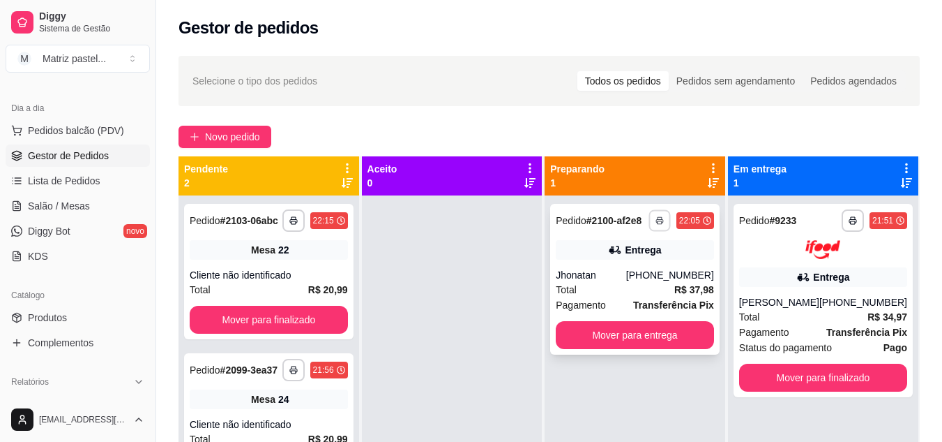
click at [651, 223] on button "button" at bounding box center [660, 220] width 22 height 22
click at [624, 262] on button "IMPRESSORA" at bounding box center [622, 269] width 101 height 22
click at [97, 200] on link "Salão / Mesas" at bounding box center [78, 206] width 144 height 22
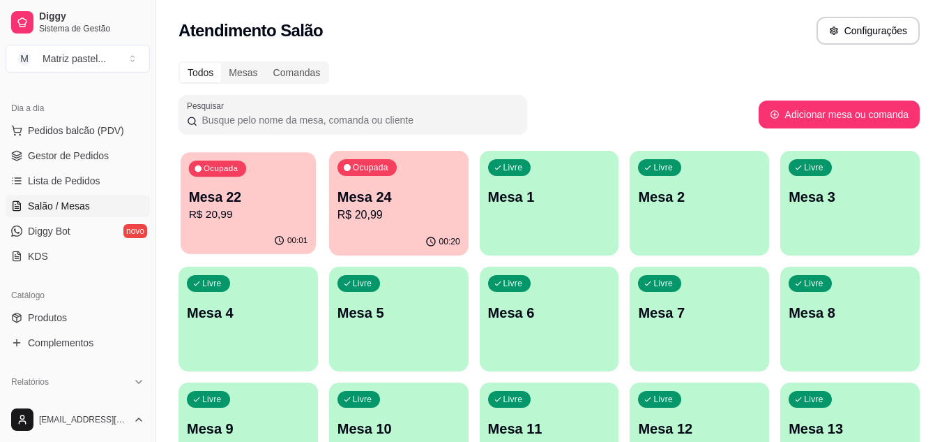
click at [288, 208] on p "R$ 20,99" at bounding box center [248, 214] width 119 height 16
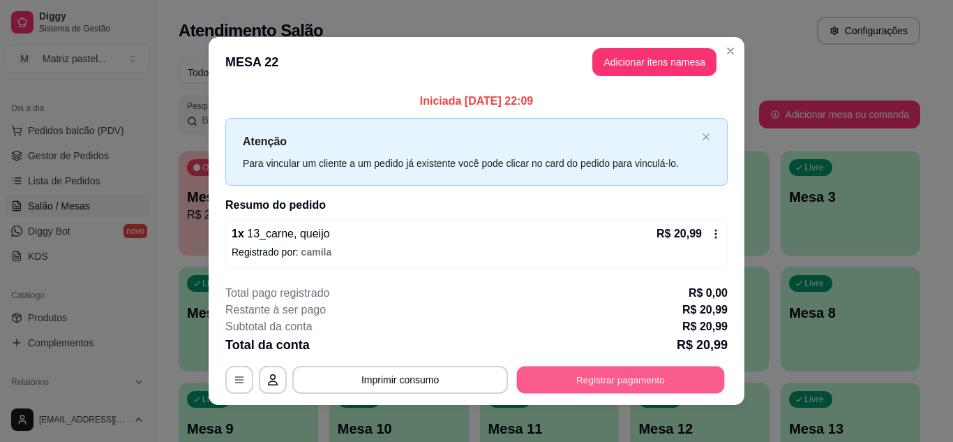
click at [617, 370] on button "Registrar pagamento" at bounding box center [621, 379] width 208 height 27
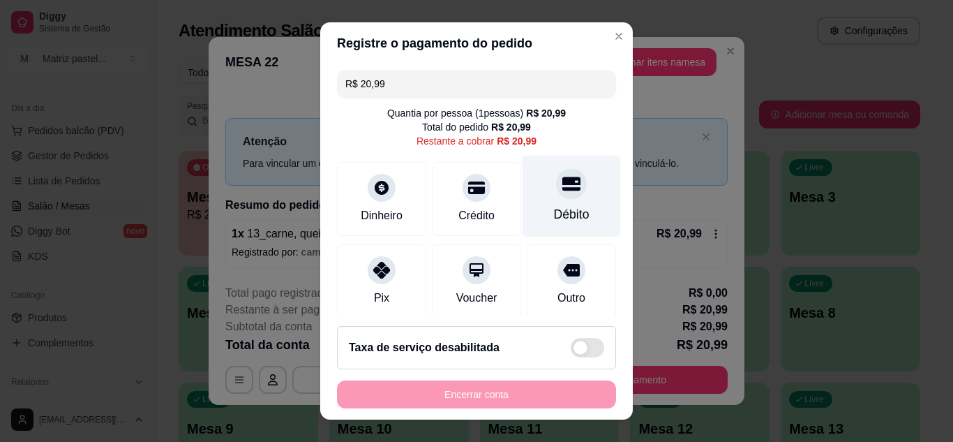
click at [554, 209] on div "Débito" at bounding box center [572, 214] width 36 height 18
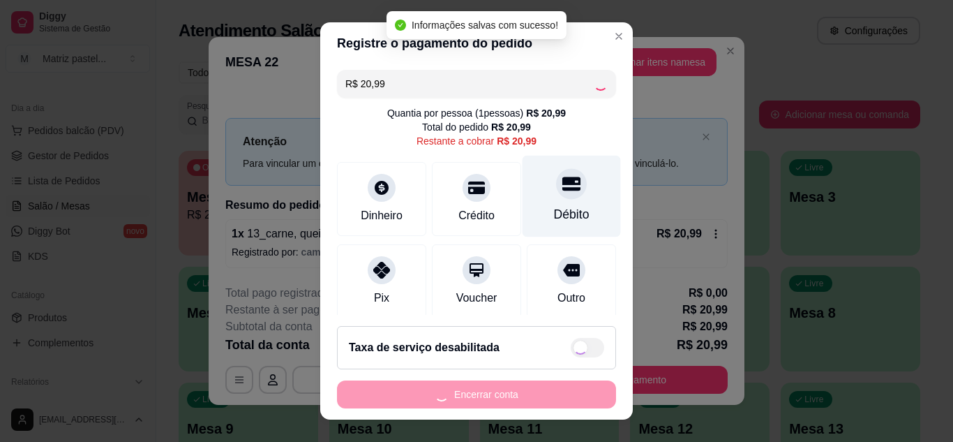
type input "R$ 0,00"
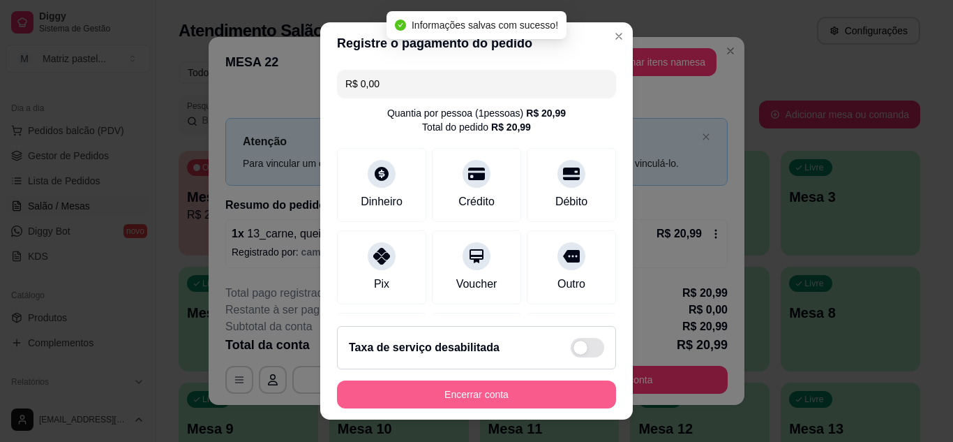
click at [523, 394] on button "Encerrar conta" at bounding box center [476, 394] width 279 height 28
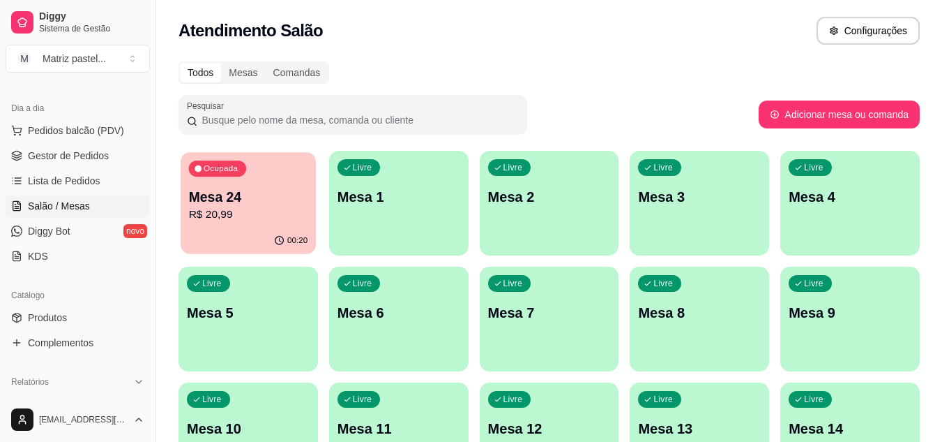
click at [304, 218] on p "R$ 20,99" at bounding box center [248, 214] width 119 height 16
click at [279, 228] on button "Ocupada Mesa 24 R$ 20,99 00:20" at bounding box center [249, 203] width 140 height 105
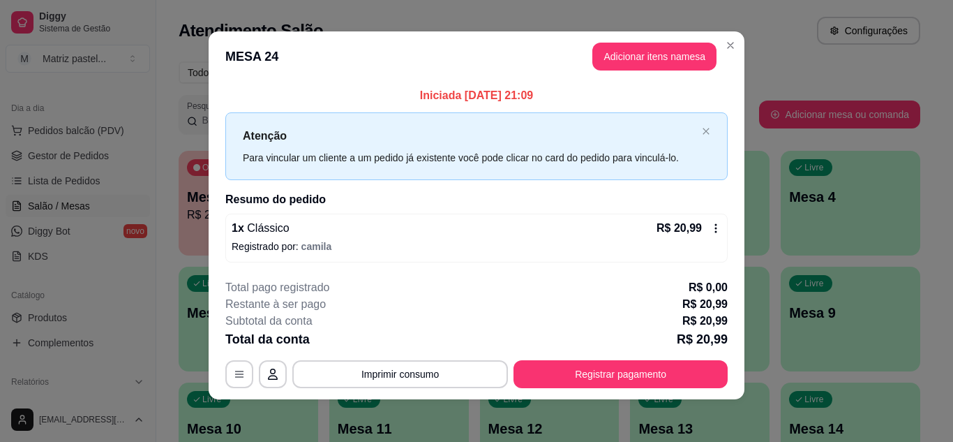
scroll to position [8, 0]
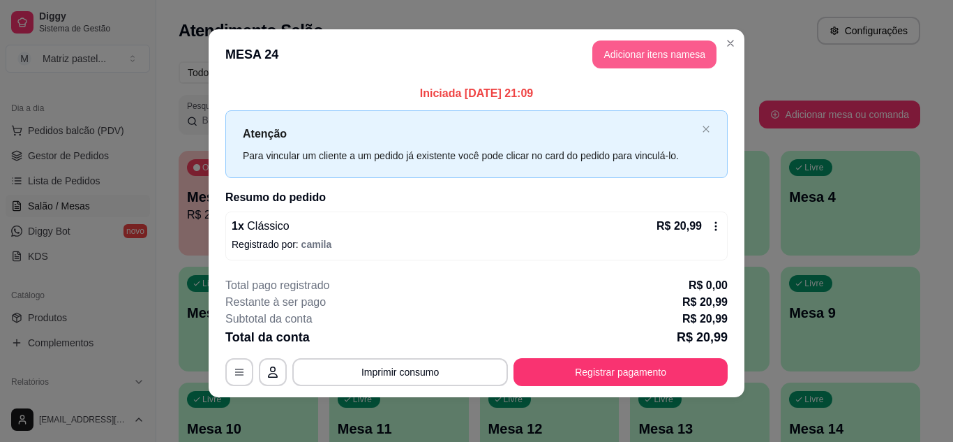
click at [649, 51] on button "Adicionar itens na mesa" at bounding box center [654, 54] width 124 height 28
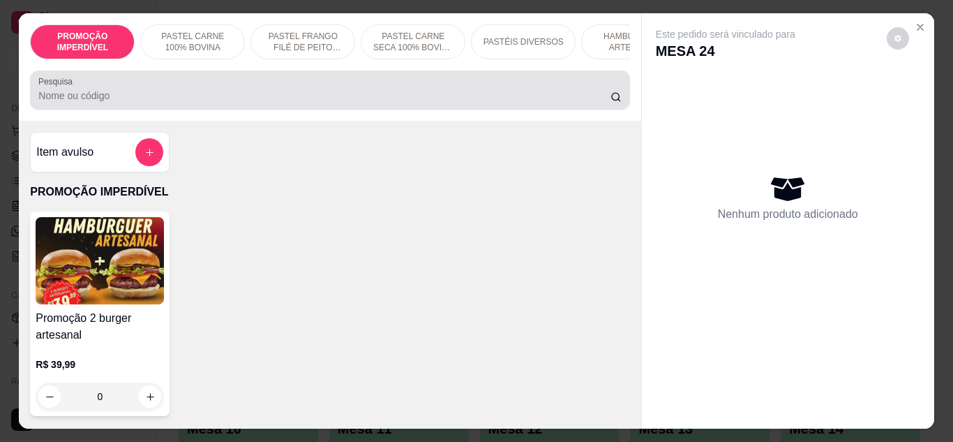
click at [225, 90] on div at bounding box center [329, 90] width 582 height 28
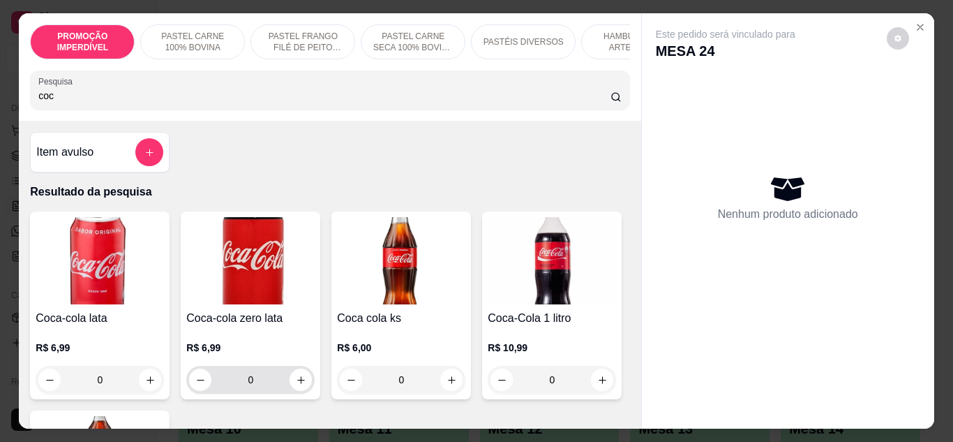
type input "coc"
click at [296, 390] on button "increase-product-quantity" at bounding box center [301, 379] width 22 height 22
type input "1"
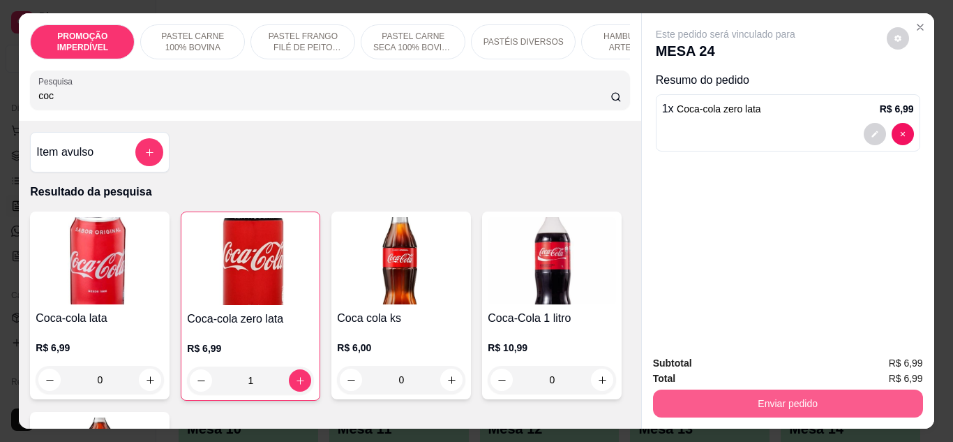
click at [772, 400] on button "Enviar pedido" at bounding box center [788, 403] width 270 height 28
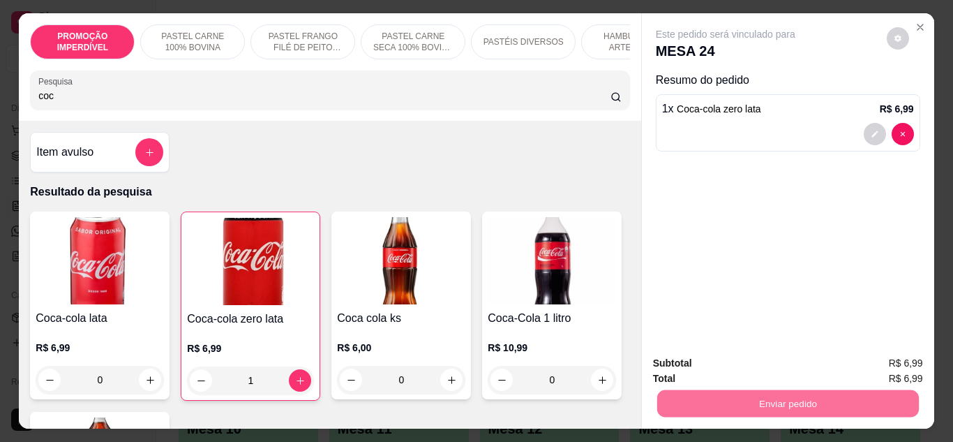
click at [878, 356] on button "Enviar pedido" at bounding box center [886, 363] width 79 height 27
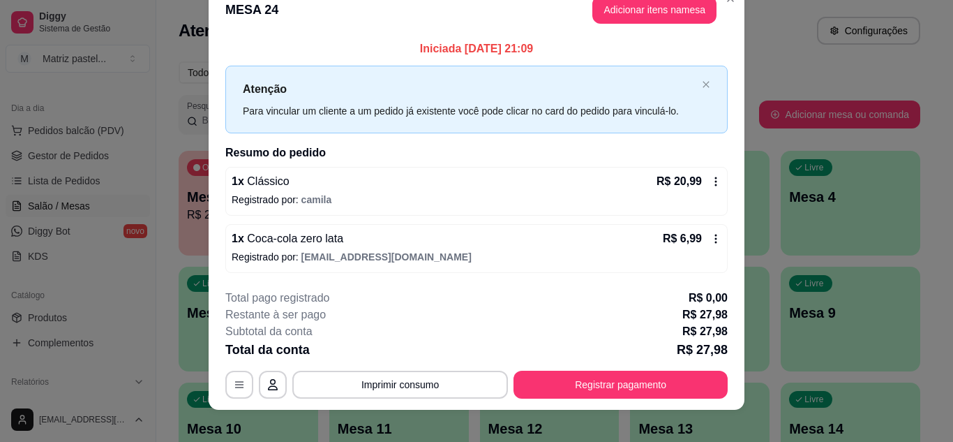
scroll to position [36, 0]
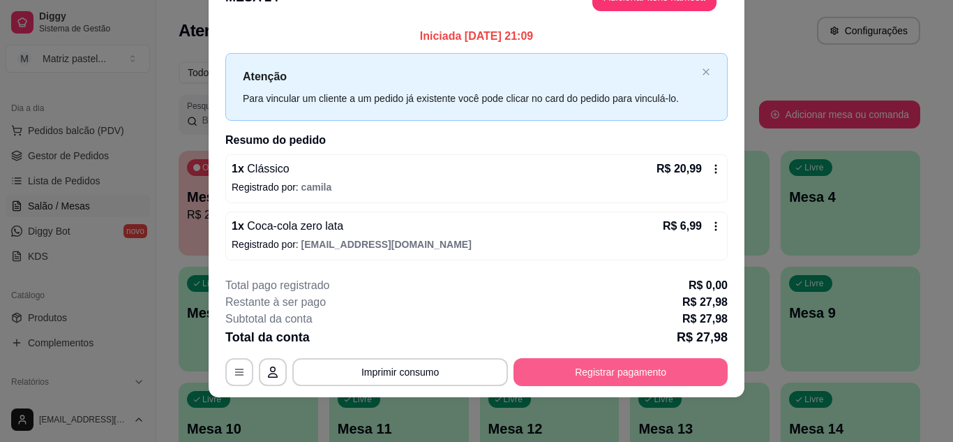
click at [611, 361] on button "Registrar pagamento" at bounding box center [620, 372] width 214 height 28
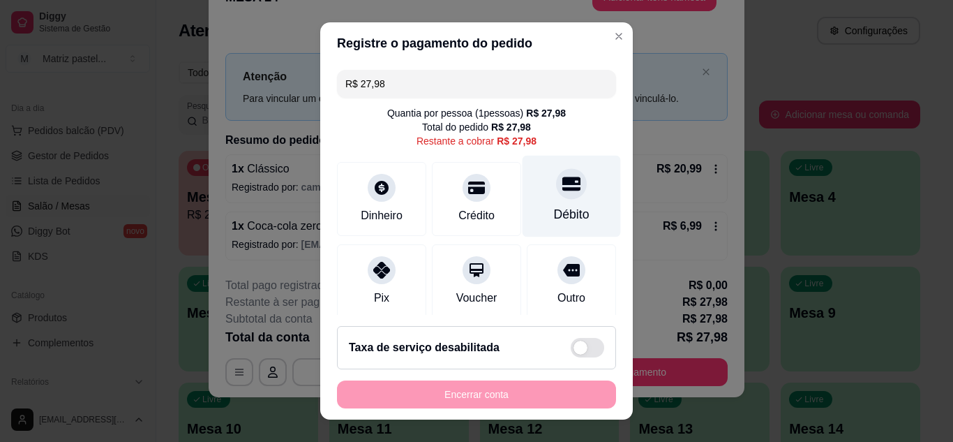
click at [554, 211] on div "Débito" at bounding box center [572, 214] width 36 height 18
type input "R$ 0,00"
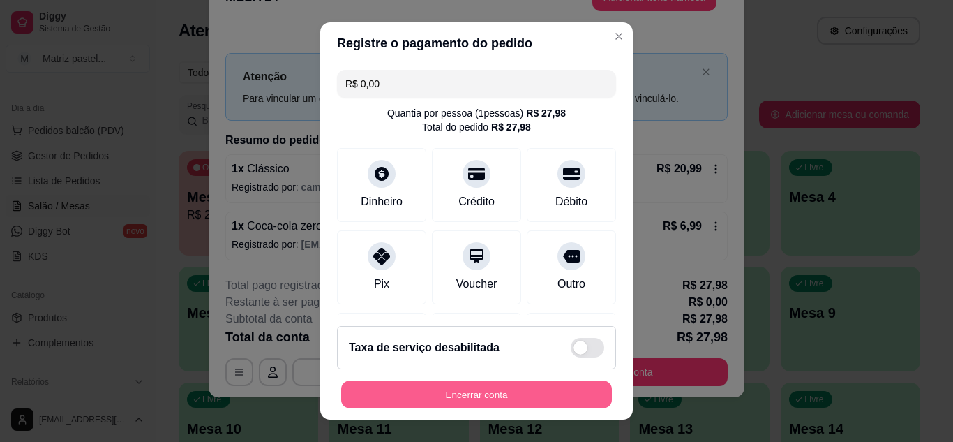
click at [447, 395] on button "Encerrar conta" at bounding box center [476, 394] width 271 height 27
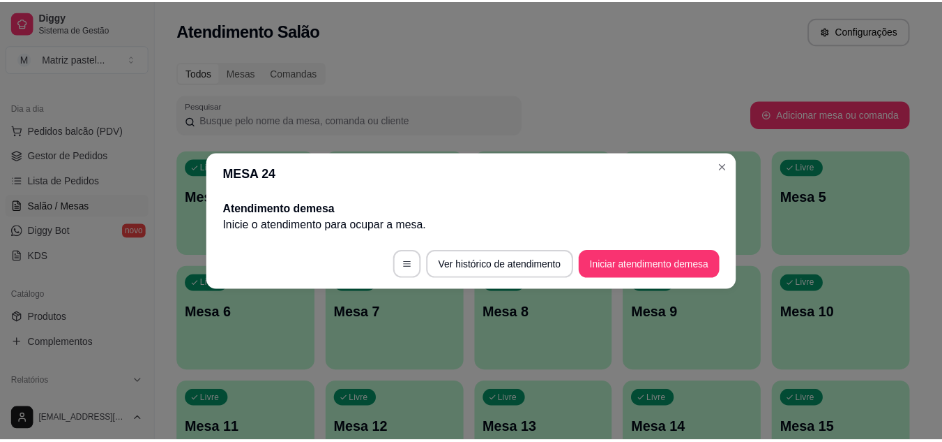
scroll to position [0, 0]
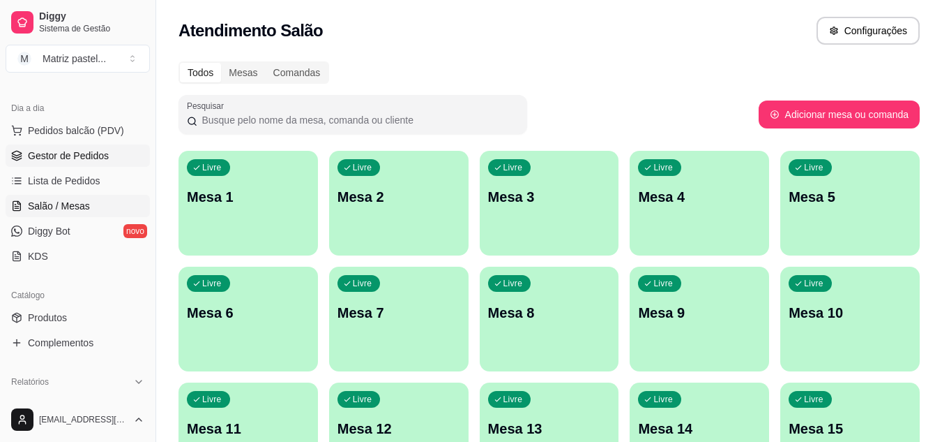
click at [54, 156] on span "Gestor de Pedidos" at bounding box center [68, 156] width 81 height 14
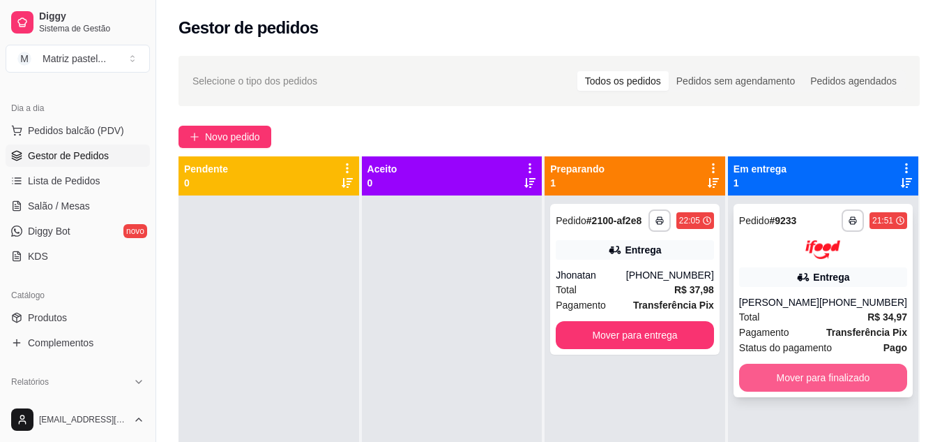
click at [852, 369] on button "Mover para finalizado" at bounding box center [823, 377] width 168 height 28
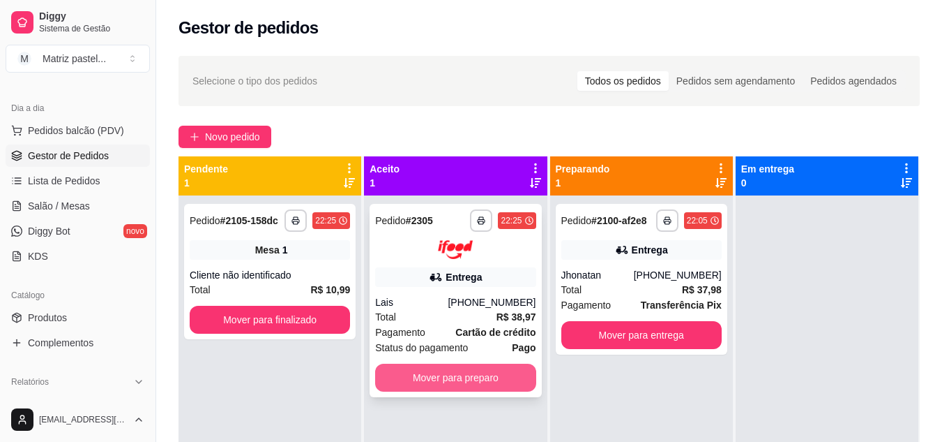
click at [466, 387] on button "Mover para preparo" at bounding box center [455, 377] width 160 height 28
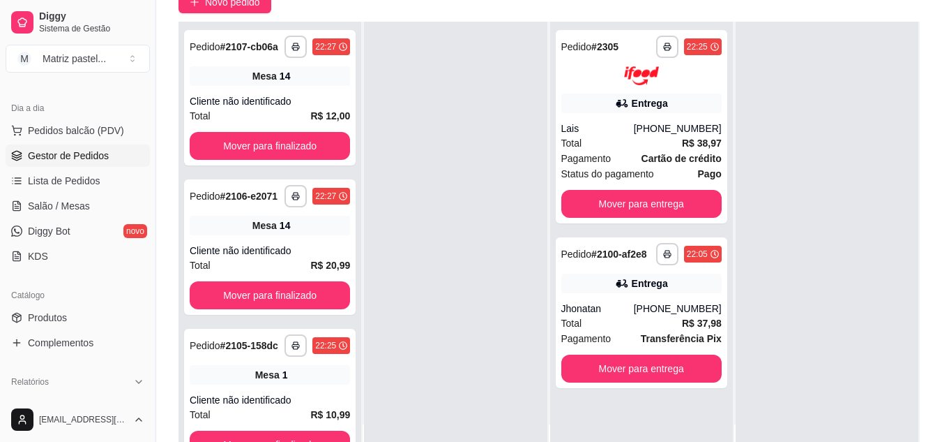
scroll to position [140, 0]
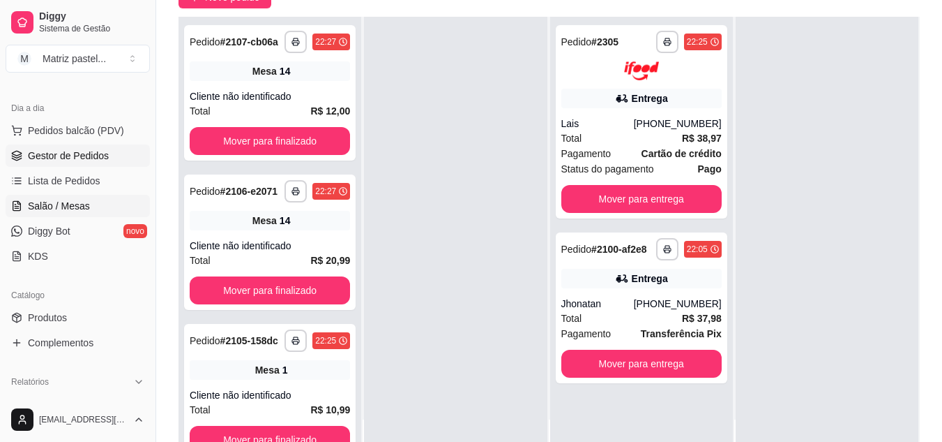
click at [68, 205] on span "Salão / Mesas" at bounding box center [59, 206] width 62 height 14
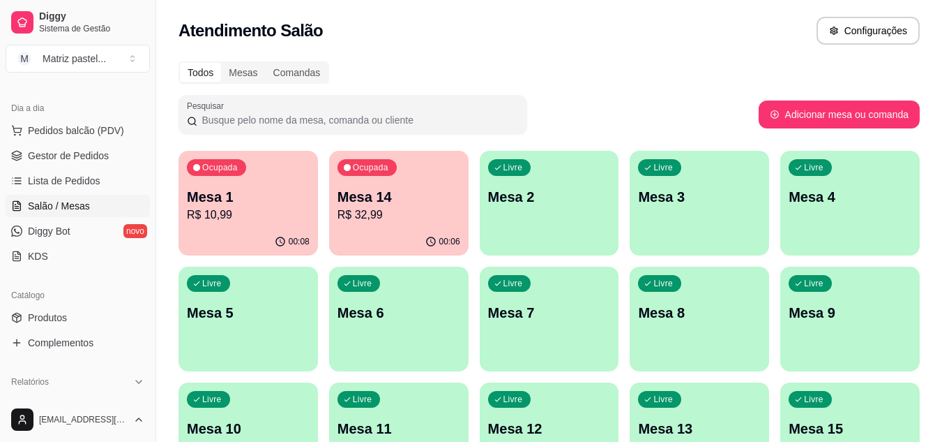
click at [284, 202] on p "Mesa 1" at bounding box center [248, 197] width 123 height 20
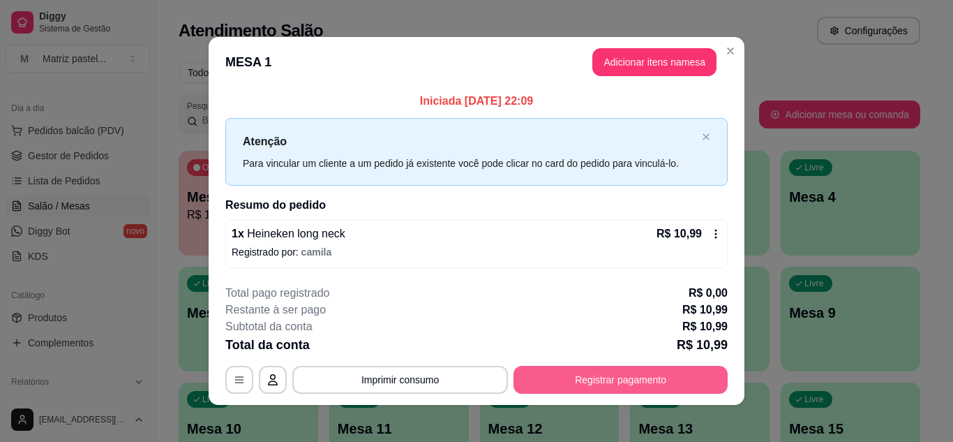
click at [633, 373] on button "Registrar pagamento" at bounding box center [620, 379] width 214 height 28
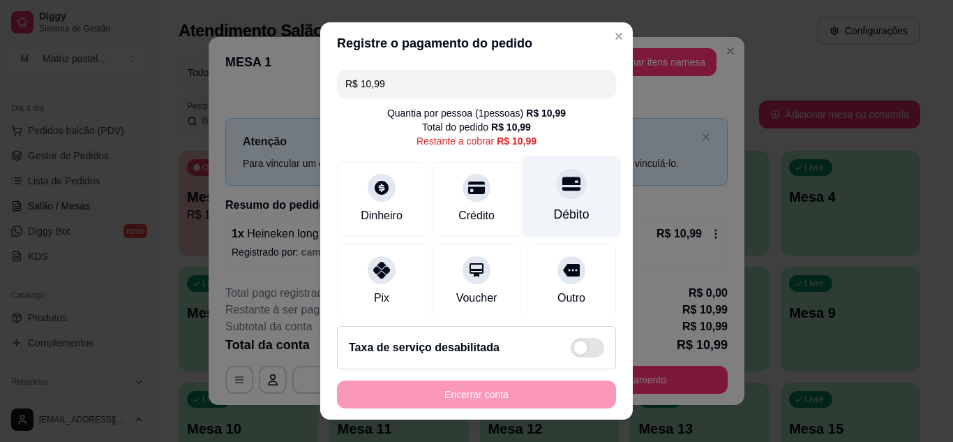
click at [554, 211] on div "Débito" at bounding box center [572, 214] width 36 height 18
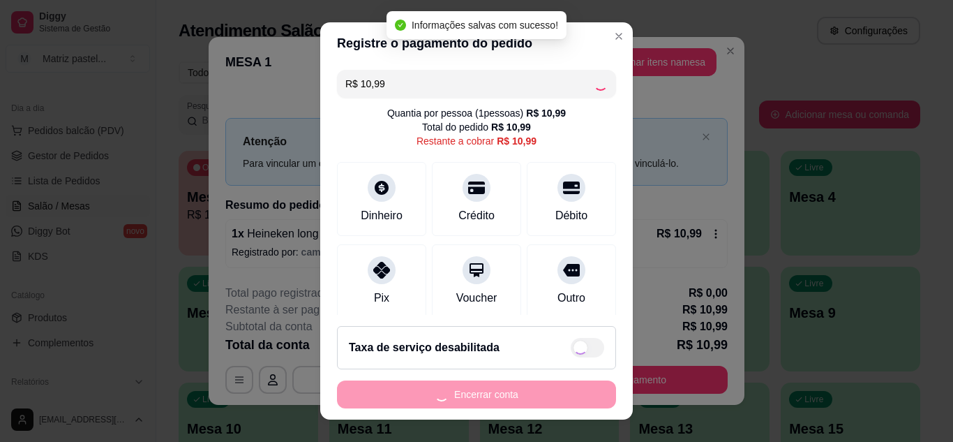
type input "R$ 0,00"
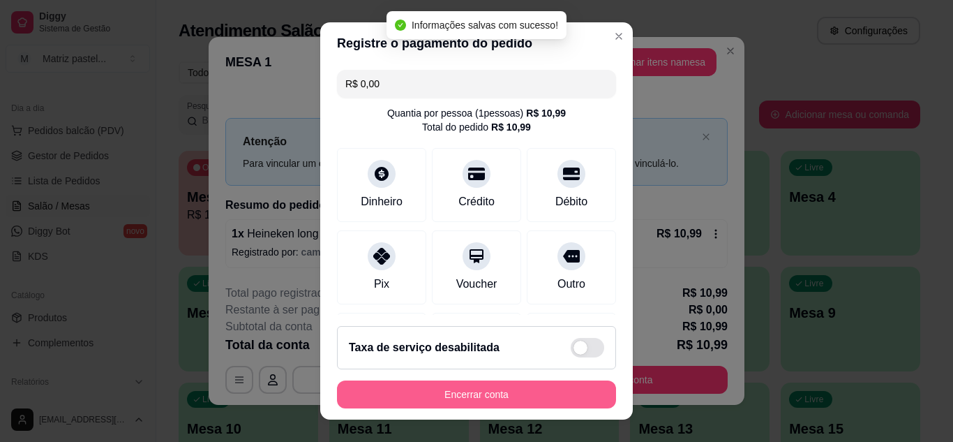
click at [499, 393] on button "Encerrar conta" at bounding box center [476, 394] width 279 height 28
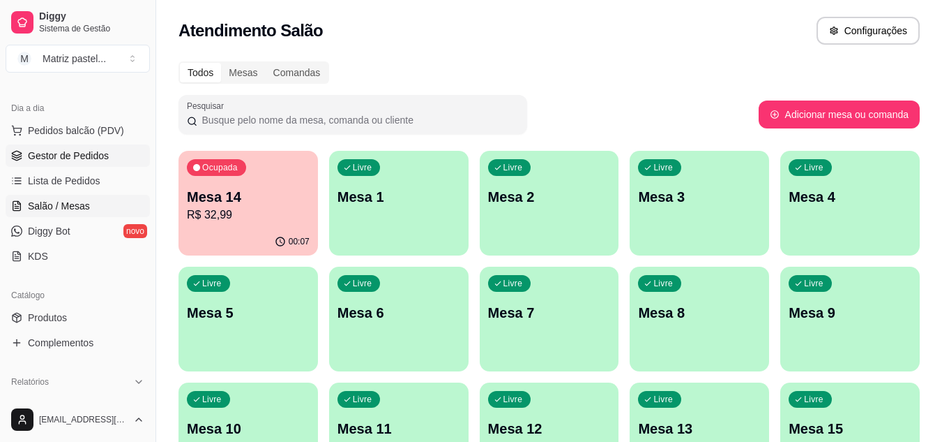
click at [107, 153] on link "Gestor de Pedidos" at bounding box center [78, 155] width 144 height 22
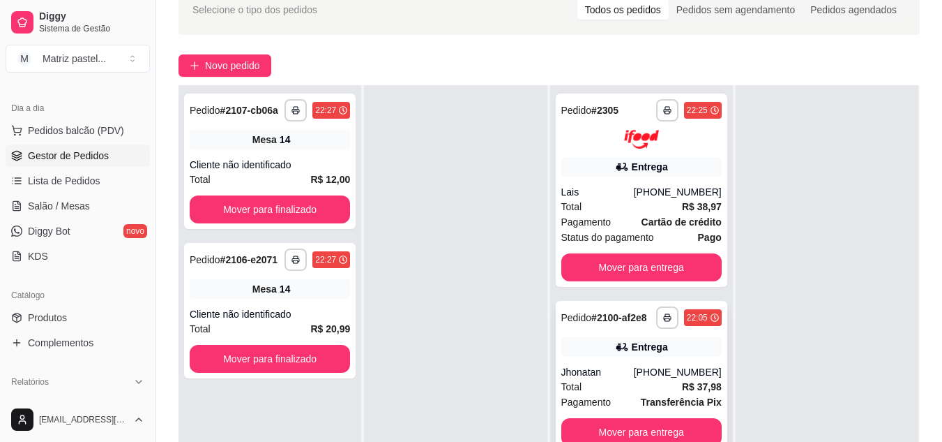
scroll to position [140, 0]
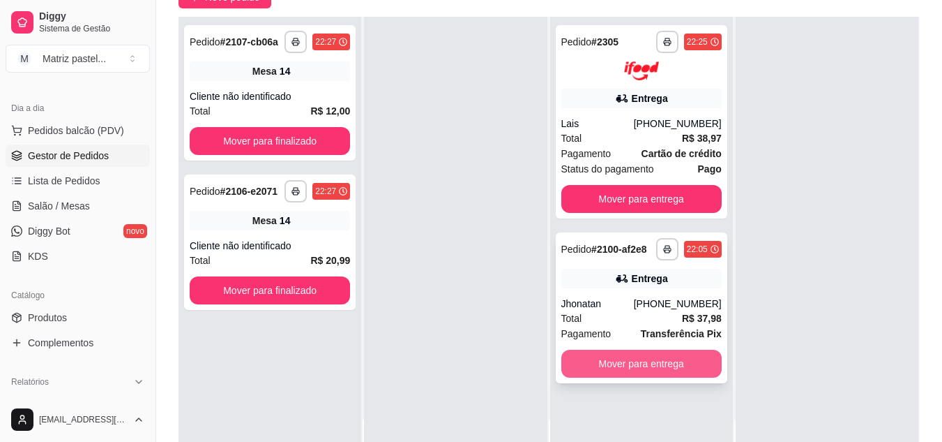
click at [610, 354] on button "Mover para entrega" at bounding box center [641, 363] width 160 height 28
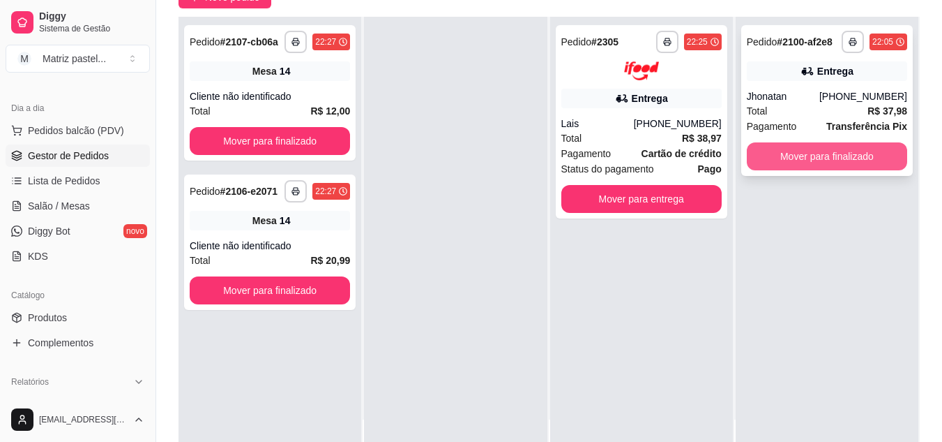
click at [842, 165] on button "Mover para finalizado" at bounding box center [827, 156] width 160 height 28
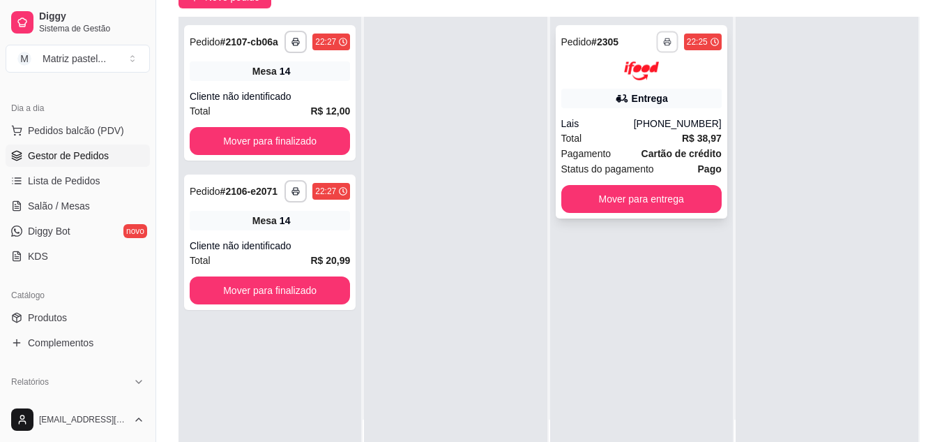
click at [658, 47] on button "button" at bounding box center [667, 42] width 22 height 22
click at [637, 91] on button "IMPRESSORA" at bounding box center [622, 91] width 101 height 22
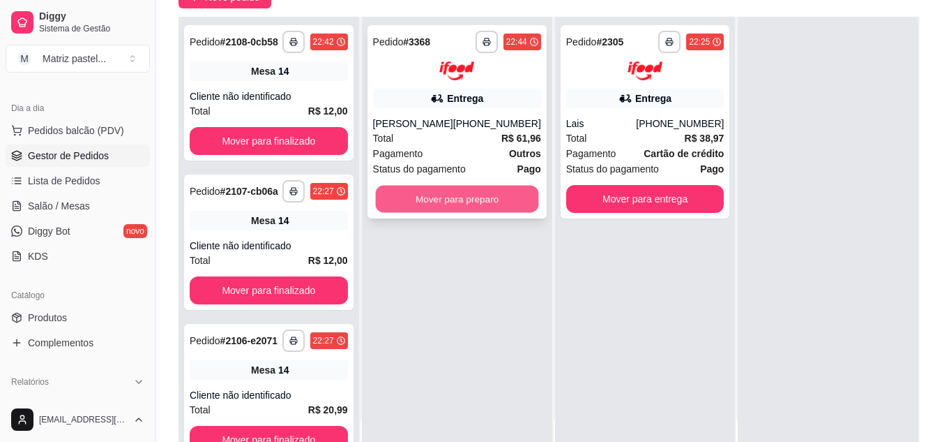
click at [426, 198] on button "Mover para preparo" at bounding box center [456, 198] width 163 height 27
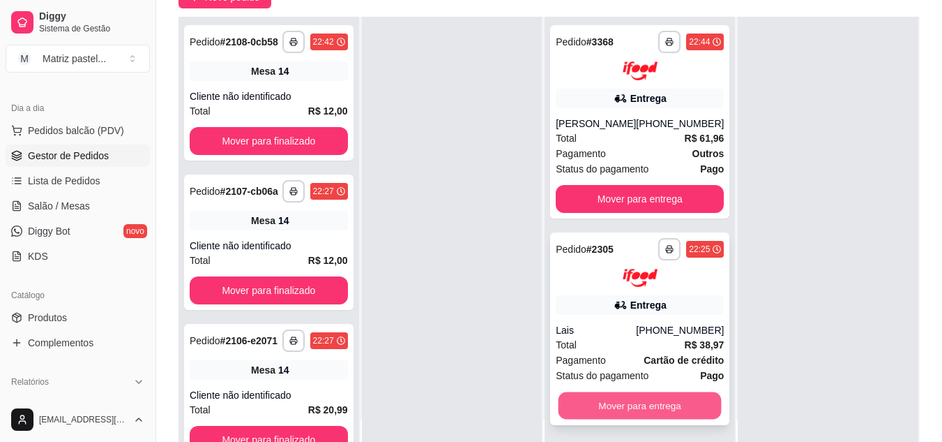
click at [671, 414] on button "Mover para entrega" at bounding box center [640, 405] width 163 height 27
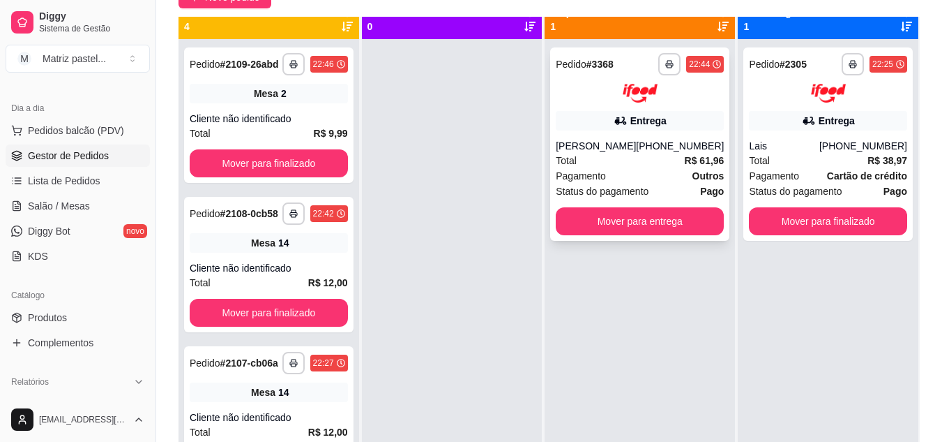
scroll to position [0, 0]
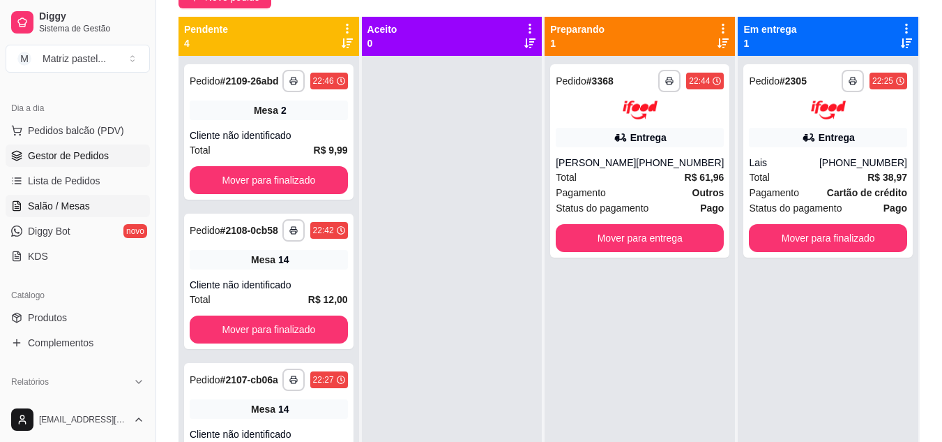
click at [50, 213] on link "Salão / Mesas" at bounding box center [78, 206] width 144 height 22
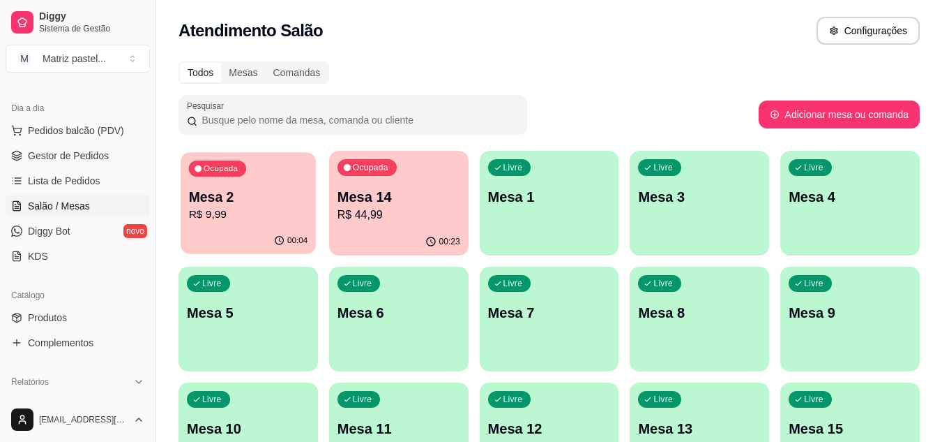
click at [271, 227] on div "Ocupada Mesa 2 R$ 9,99" at bounding box center [248, 189] width 135 height 75
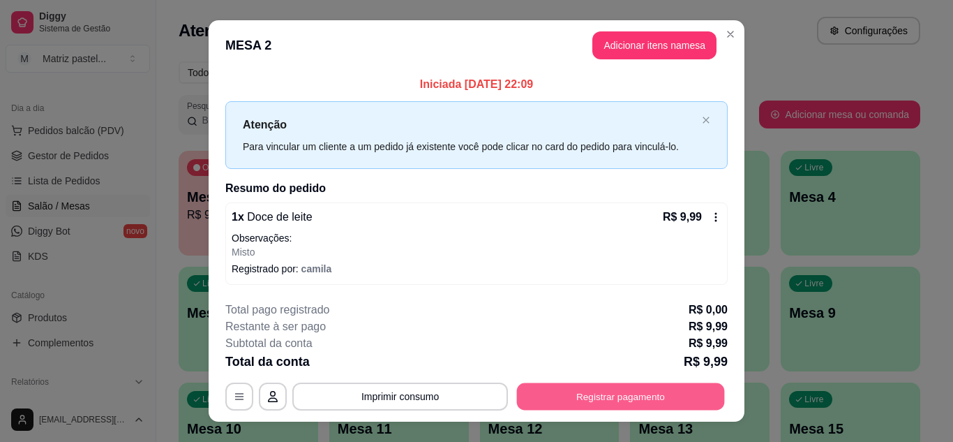
click at [626, 391] on button "Registrar pagamento" at bounding box center [621, 396] width 208 height 27
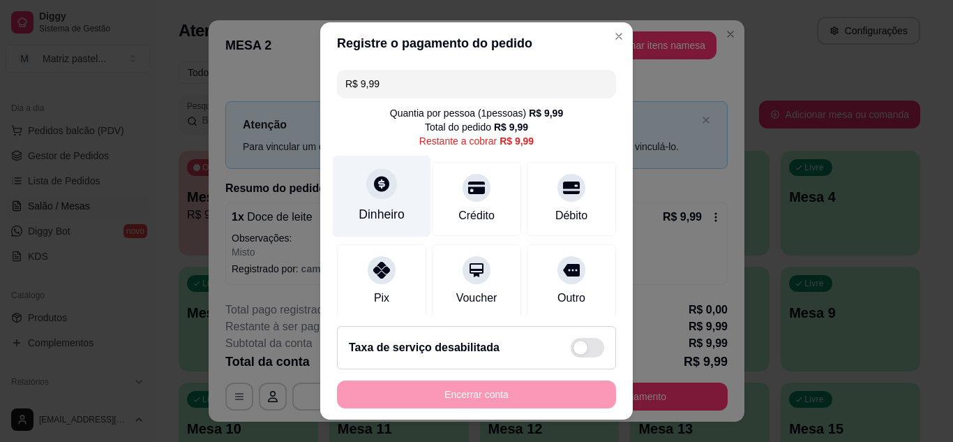
click at [393, 209] on div "Dinheiro" at bounding box center [382, 214] width 46 height 18
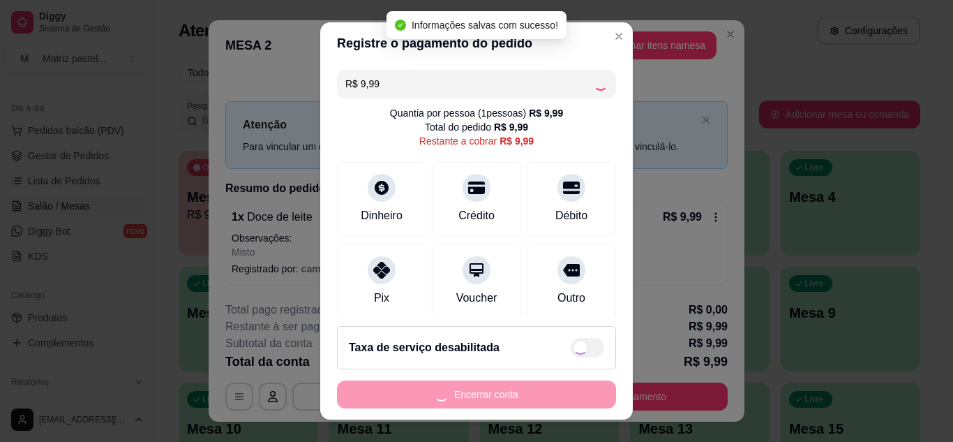
type input "R$ 0,00"
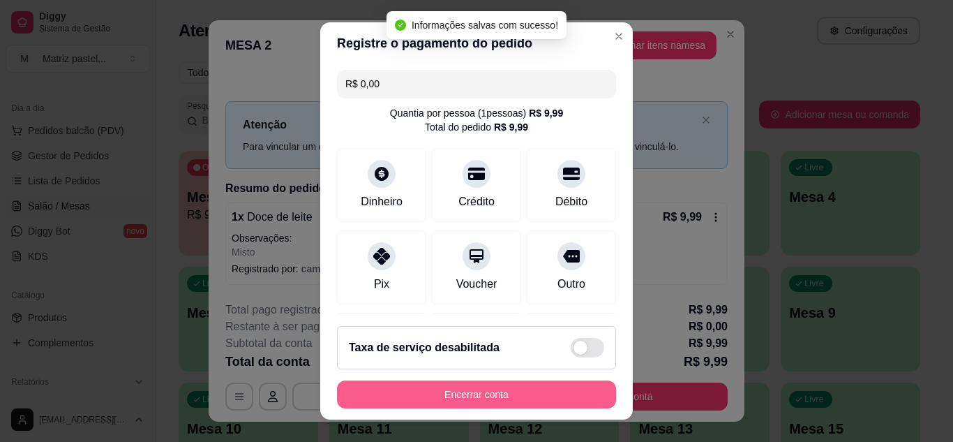
click at [461, 385] on button "Encerrar conta" at bounding box center [476, 394] width 279 height 28
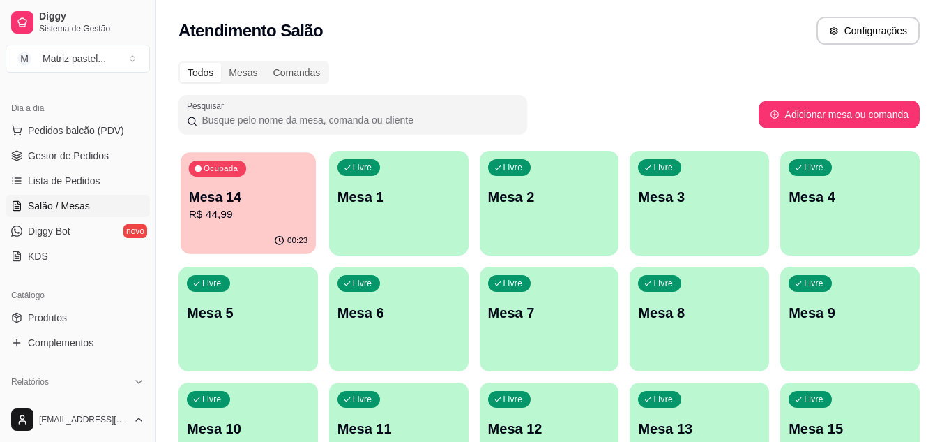
click at [268, 234] on div "00:23" at bounding box center [248, 240] width 135 height 27
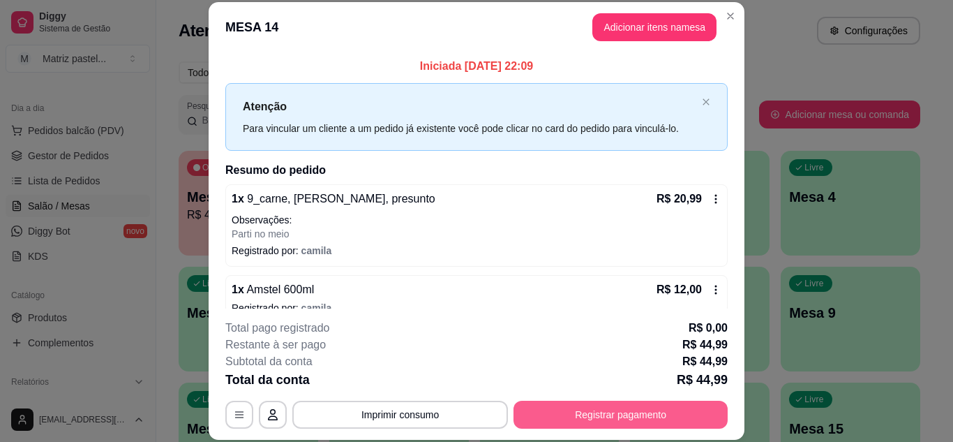
click at [647, 422] on button "Registrar pagamento" at bounding box center [620, 414] width 214 height 28
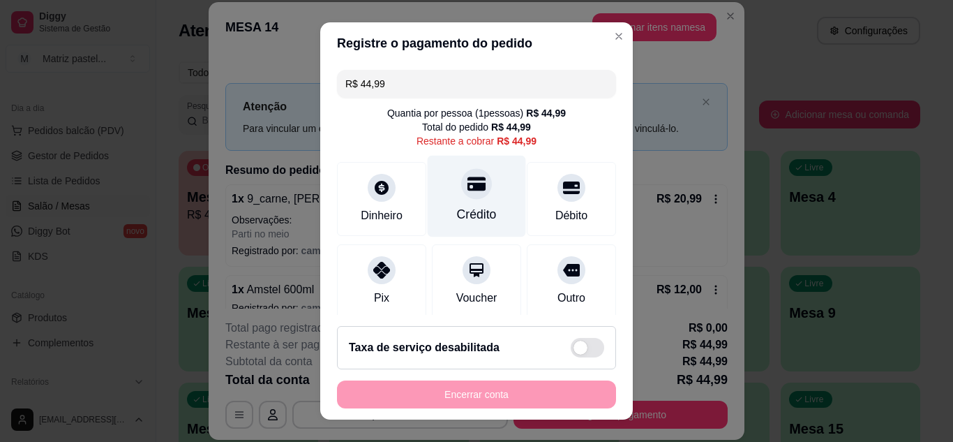
click at [459, 204] on div "Crédito" at bounding box center [477, 196] width 98 height 82
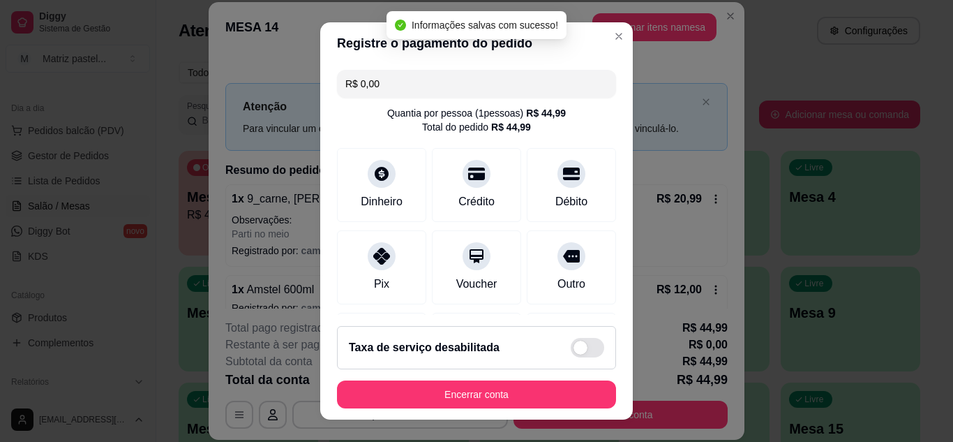
type input "R$ 0,00"
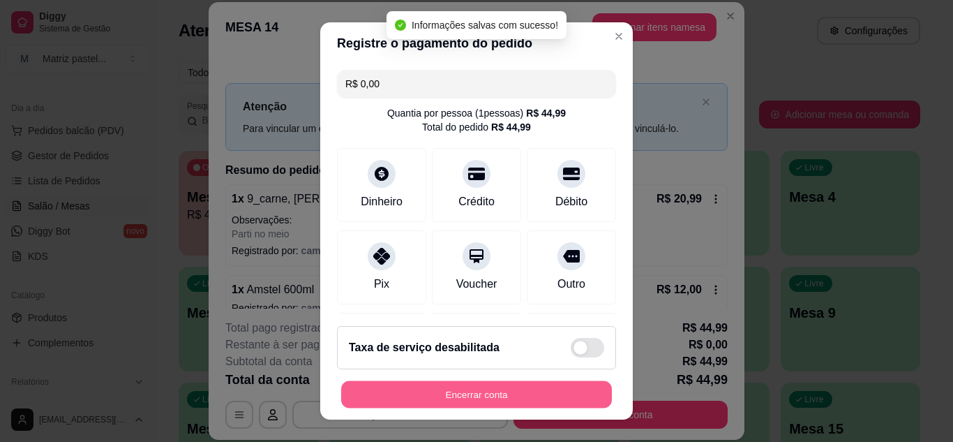
click at [451, 389] on button "Encerrar conta" at bounding box center [476, 394] width 271 height 27
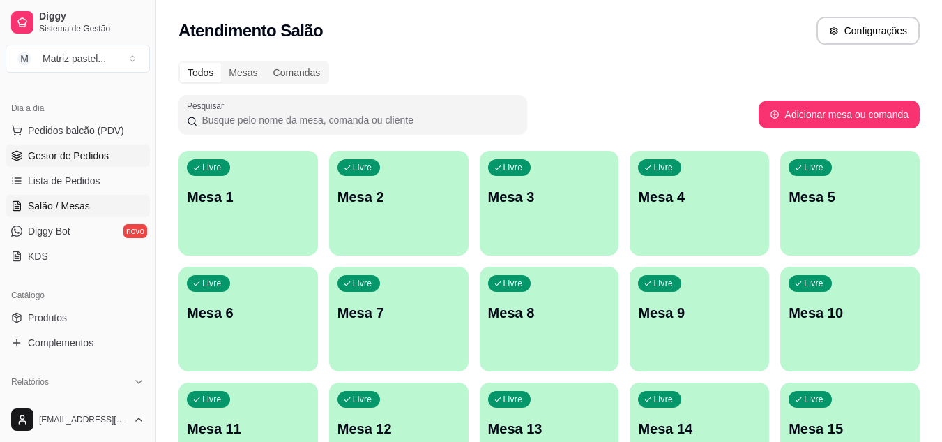
click at [61, 153] on span "Gestor de Pedidos" at bounding box center [68, 156] width 81 height 14
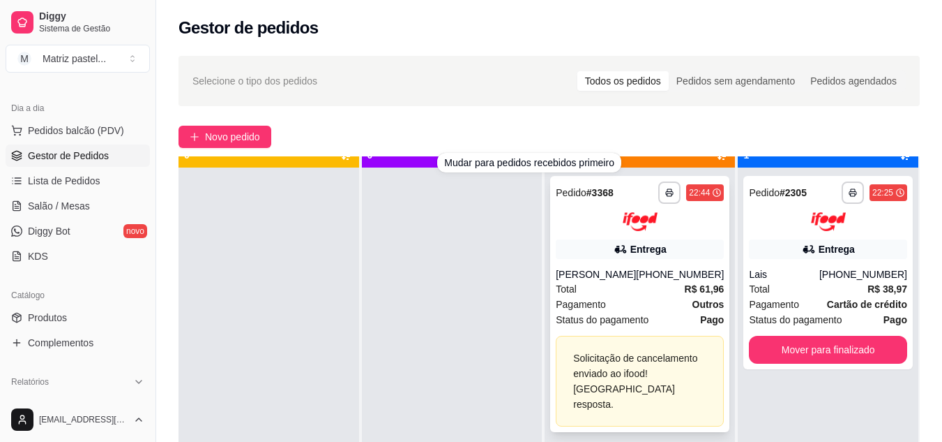
scroll to position [39, 0]
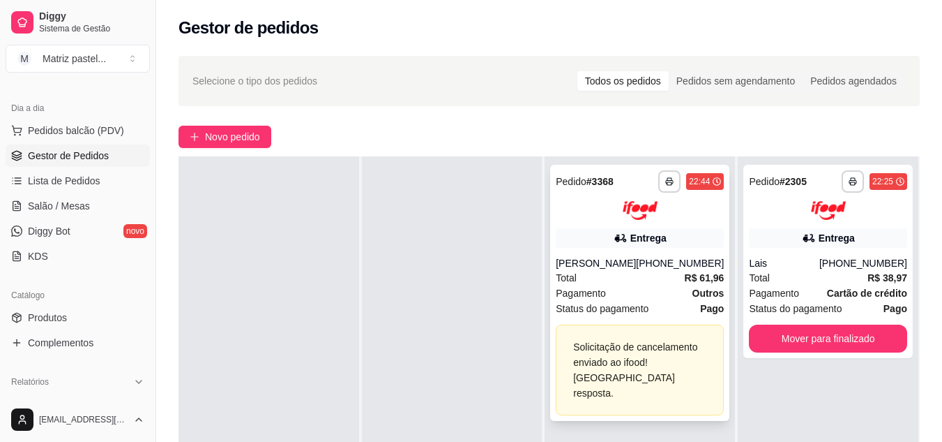
click at [658, 178] on button "button" at bounding box center [669, 181] width 22 height 22
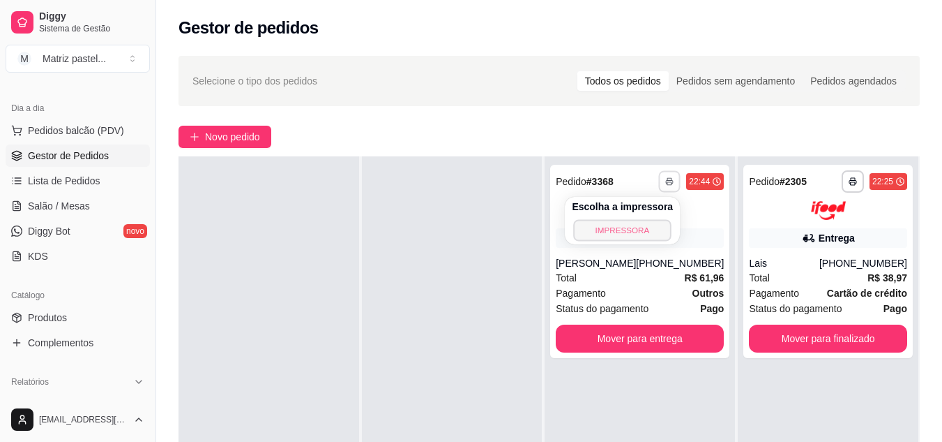
click at [617, 230] on button "IMPRESSORA" at bounding box center [623, 230] width 98 height 22
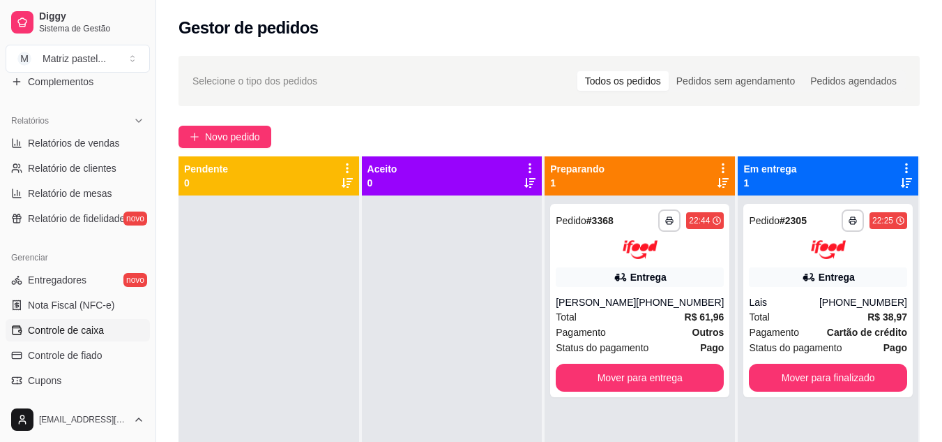
scroll to position [419, 0]
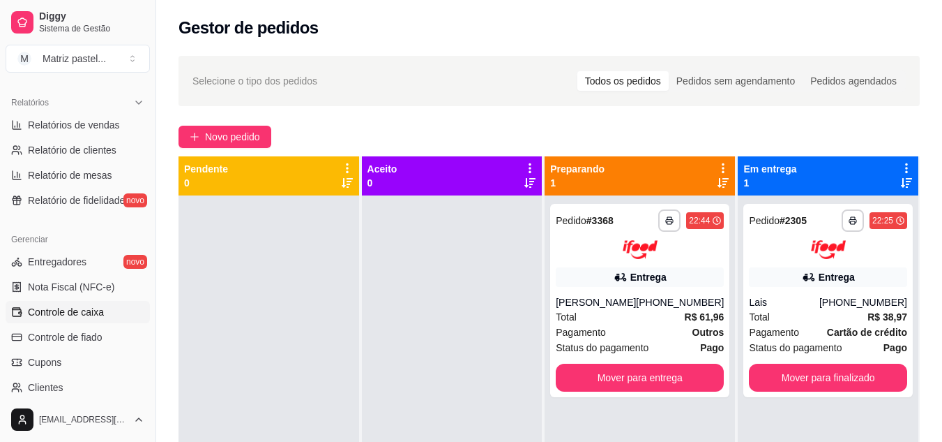
click at [91, 308] on span "Controle de caixa" at bounding box center [66, 312] width 76 height 14
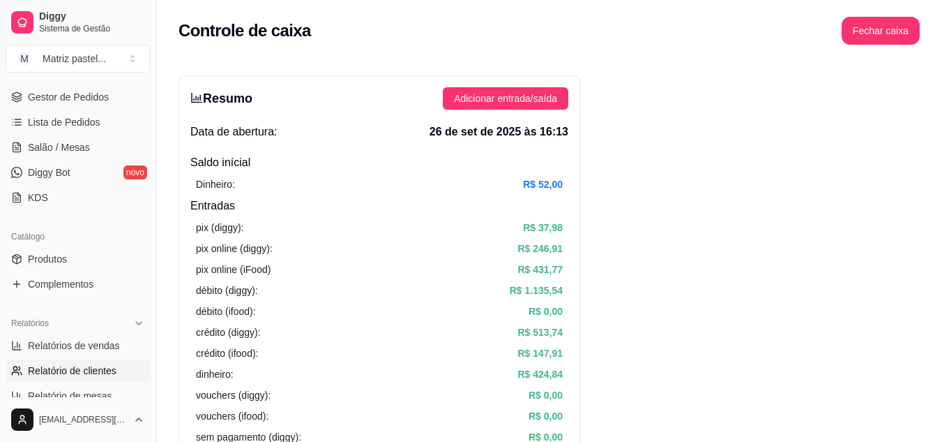
scroll to position [70, 0]
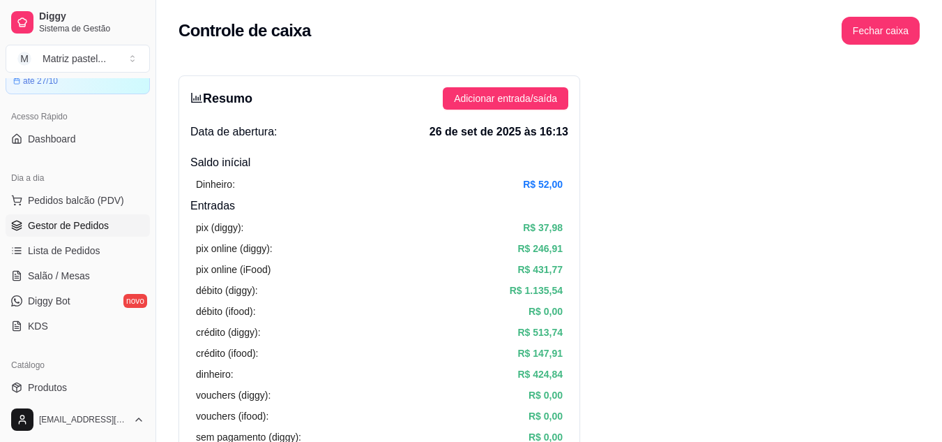
click at [60, 218] on span "Gestor de Pedidos" at bounding box center [68, 225] width 81 height 14
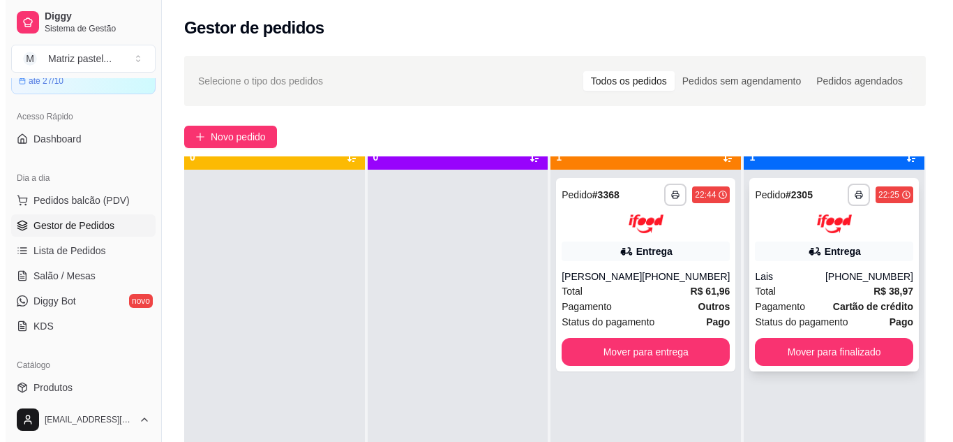
scroll to position [39, 0]
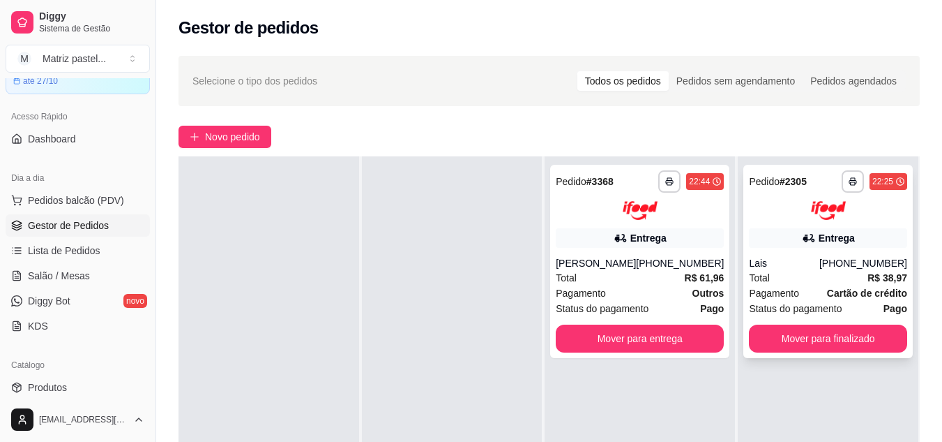
click at [786, 278] on div "Total R$ 38,97" at bounding box center [828, 277] width 158 height 15
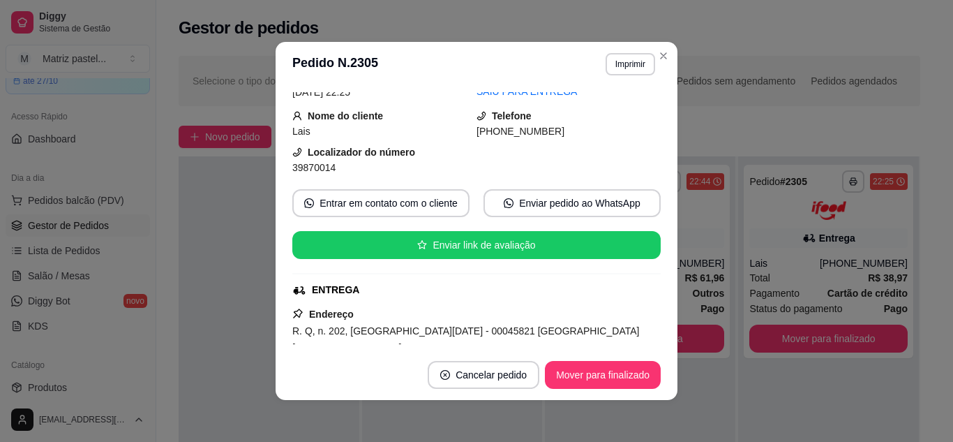
scroll to position [70, 0]
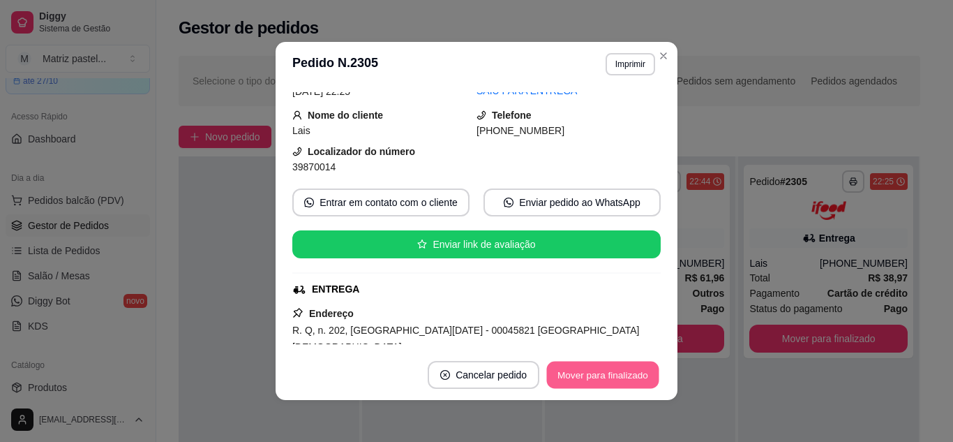
click at [575, 364] on button "Mover para finalizado" at bounding box center [603, 374] width 112 height 27
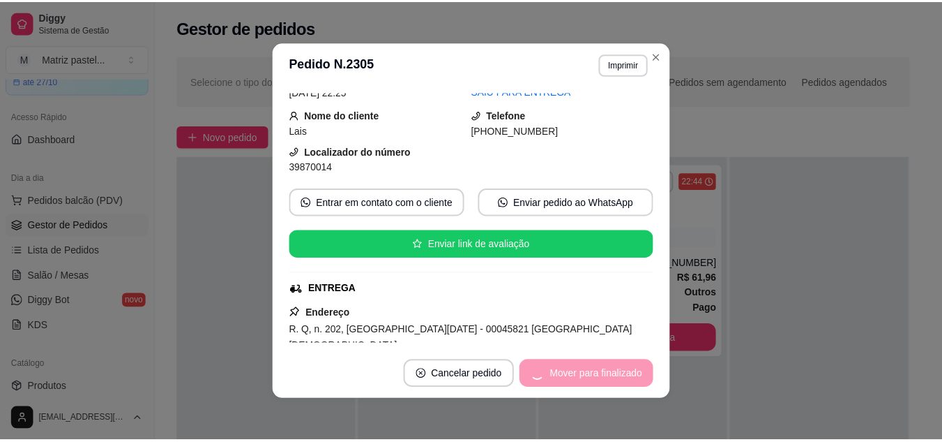
scroll to position [38, 0]
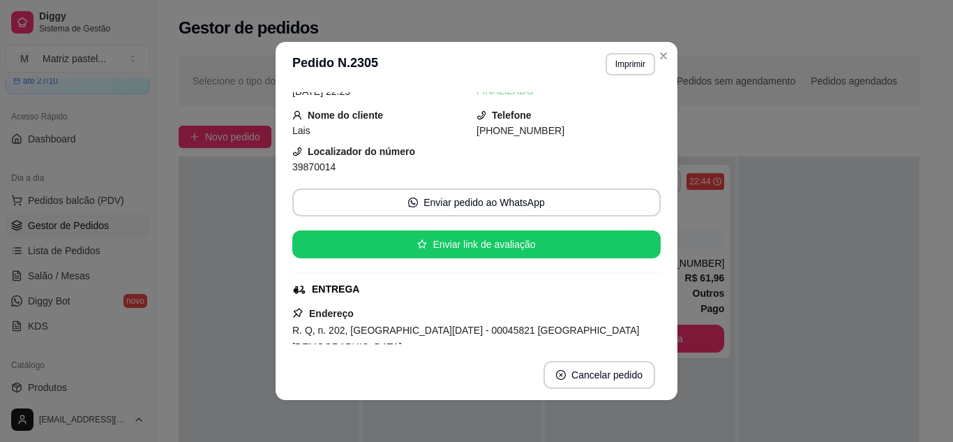
click at [658, 43] on header "**********" at bounding box center [477, 64] width 402 height 45
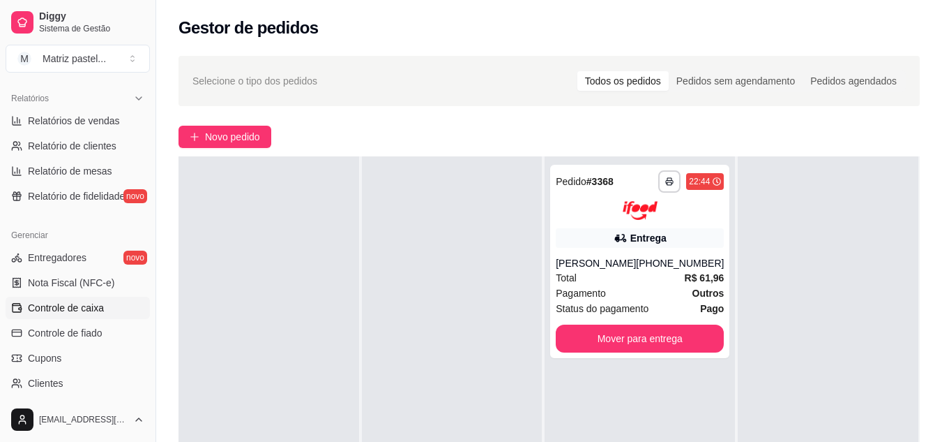
scroll to position [488, 0]
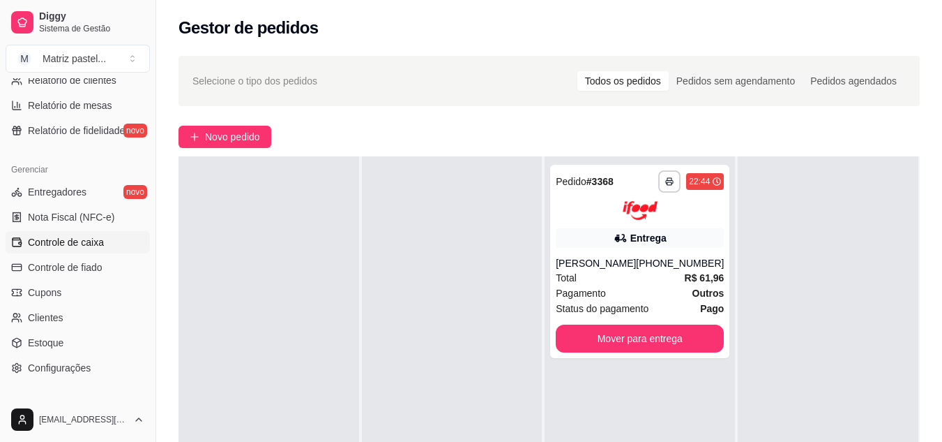
click at [73, 248] on span "Controle de caixa" at bounding box center [66, 242] width 76 height 14
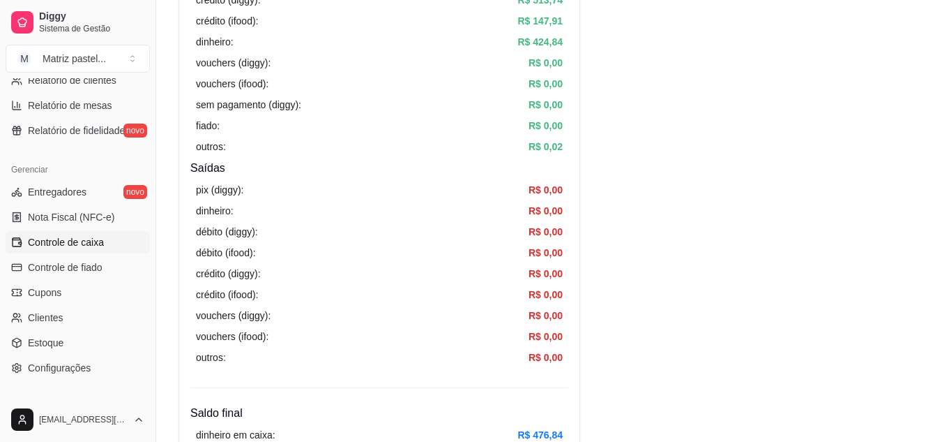
scroll to position [419, 0]
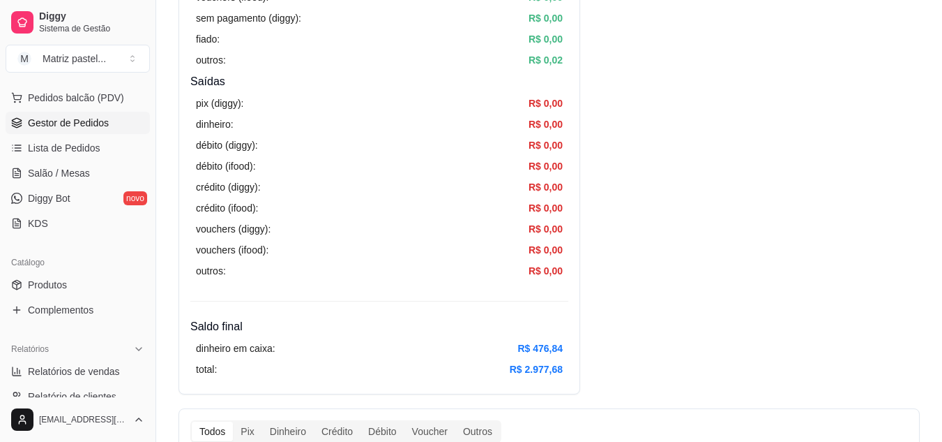
scroll to position [140, 0]
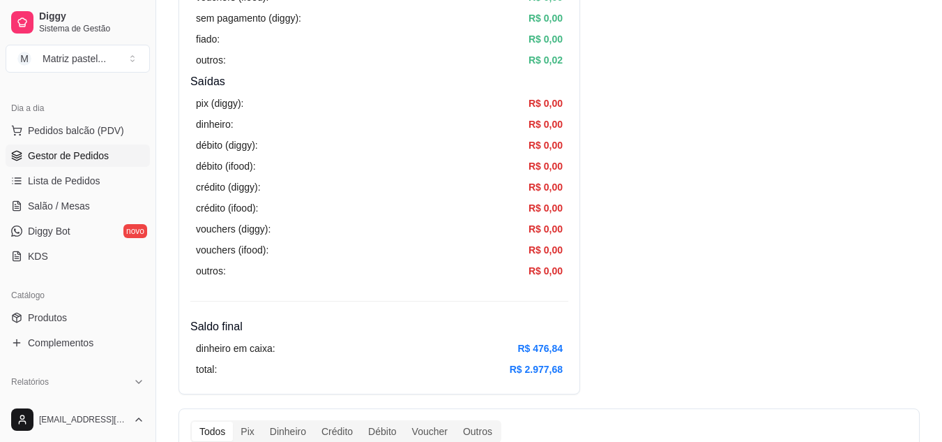
click at [59, 147] on link "Gestor de Pedidos" at bounding box center [78, 155] width 144 height 22
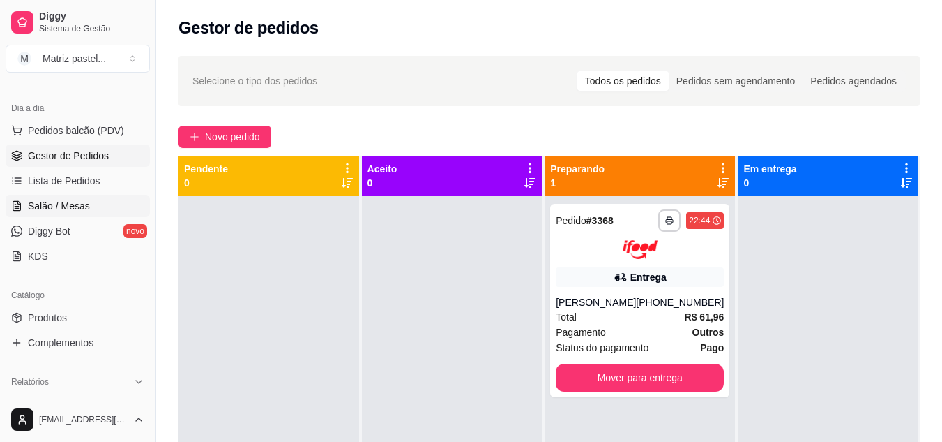
click at [63, 201] on span "Salão / Mesas" at bounding box center [59, 206] width 62 height 14
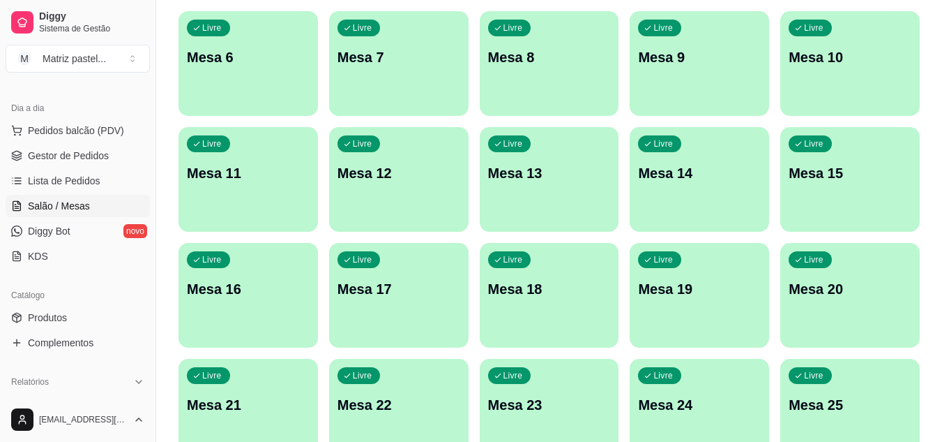
scroll to position [279, 0]
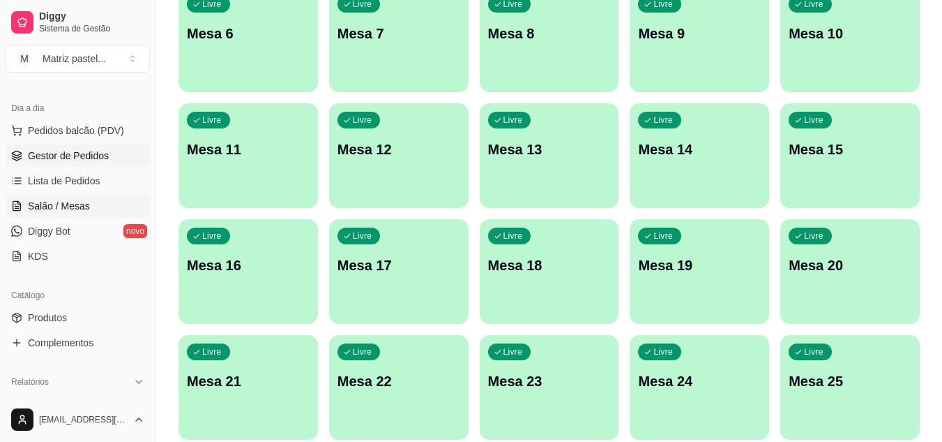
click at [50, 163] on link "Gestor de Pedidos" at bounding box center [78, 155] width 144 height 22
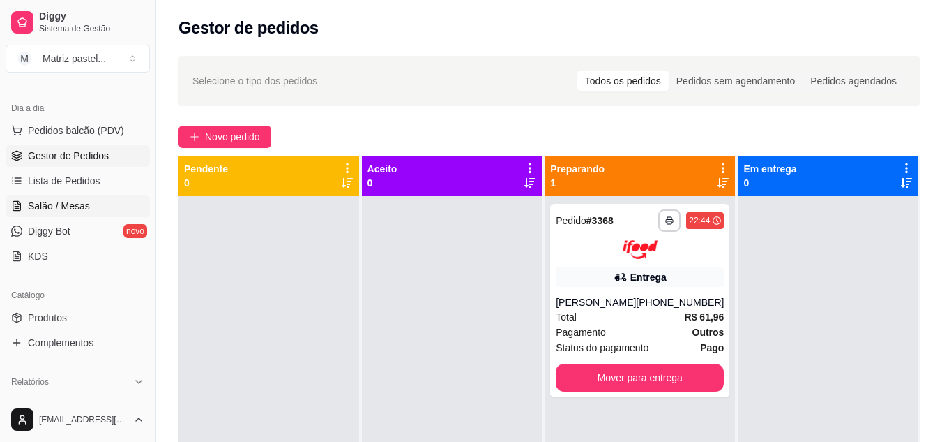
click at [63, 199] on span "Salão / Mesas" at bounding box center [59, 206] width 62 height 14
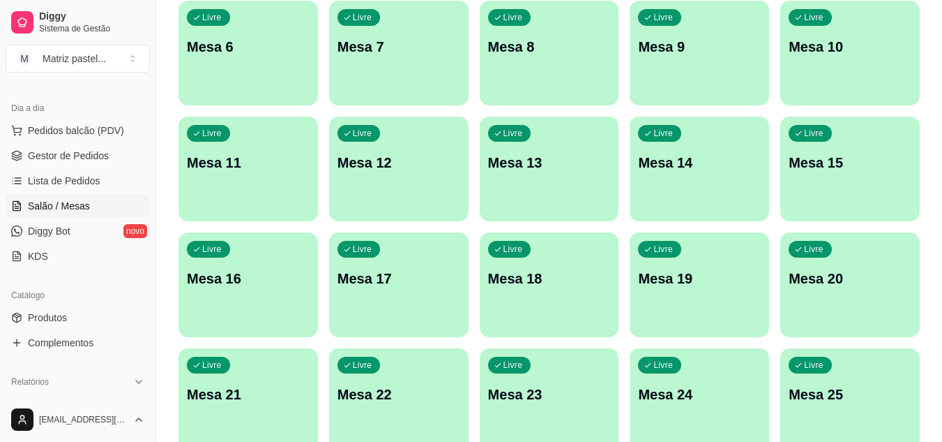
scroll to position [333, 0]
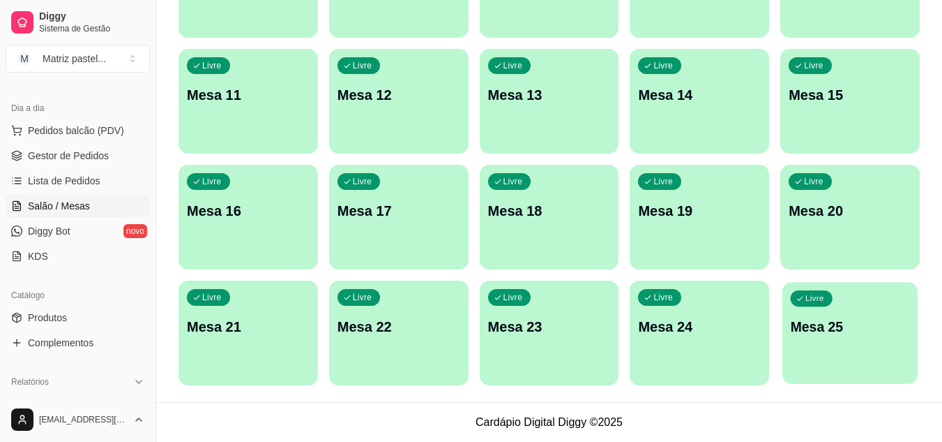
click at [824, 330] on p "Mesa 25" at bounding box center [850, 326] width 119 height 19
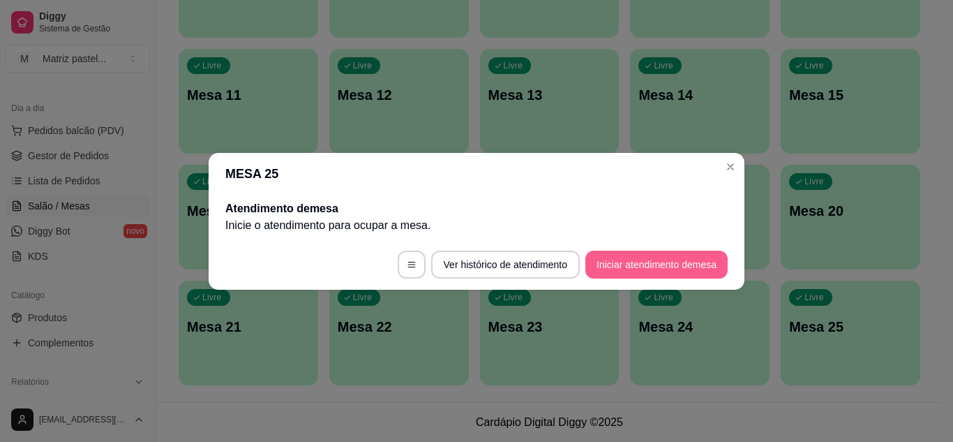
click at [631, 273] on button "Iniciar atendimento de mesa" at bounding box center [656, 264] width 142 height 28
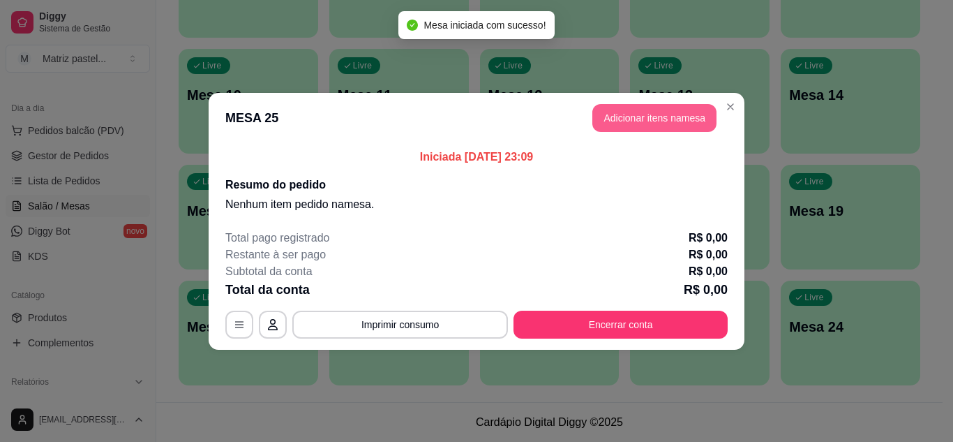
click at [647, 123] on button "Adicionar itens na mesa" at bounding box center [654, 118] width 124 height 28
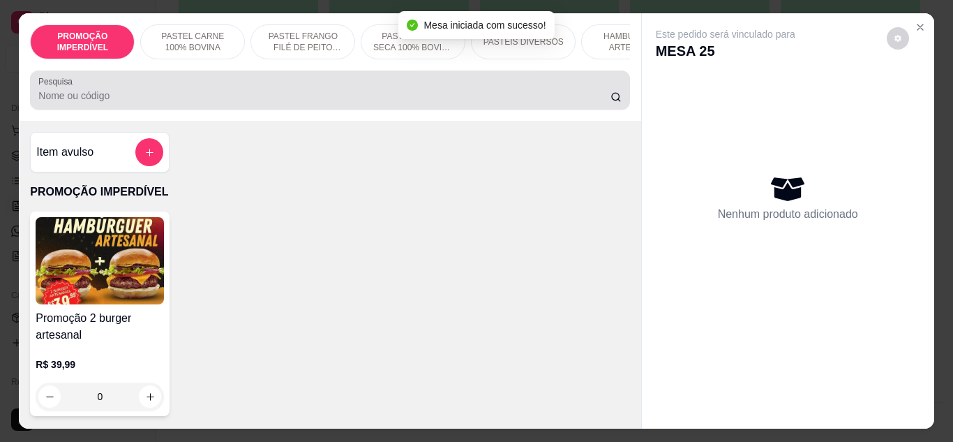
click at [256, 91] on div at bounding box center [329, 90] width 582 height 28
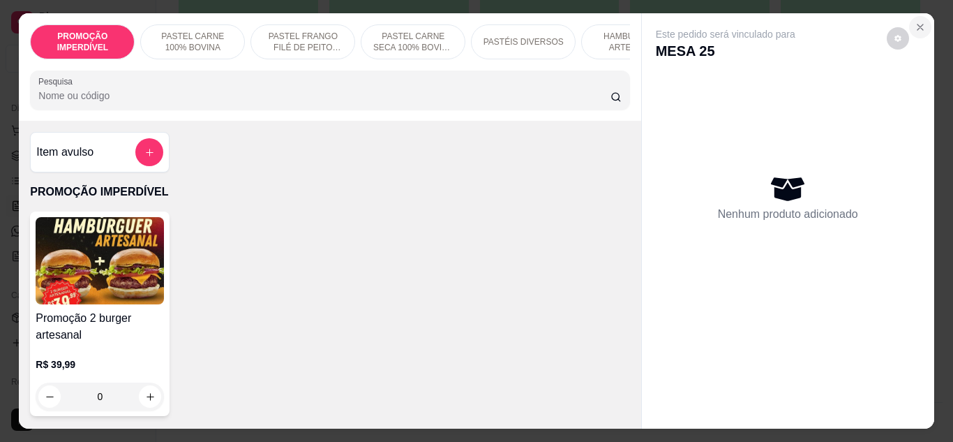
click at [914, 29] on button "Close" at bounding box center [920, 27] width 22 height 22
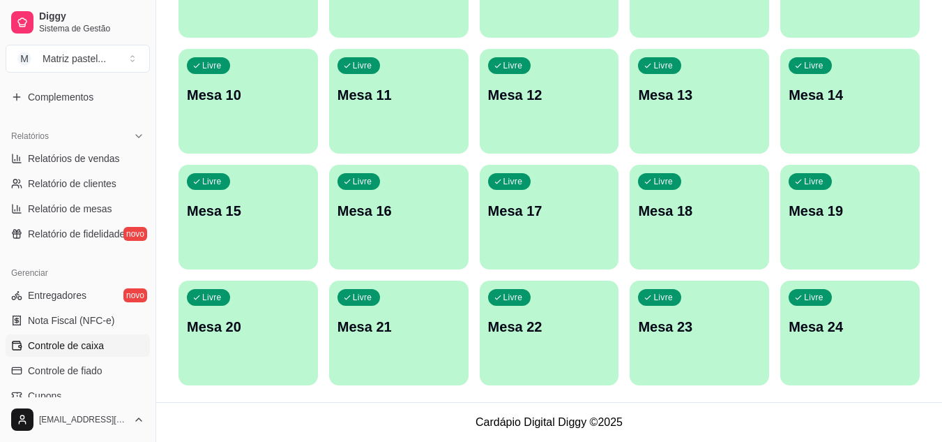
scroll to position [419, 0]
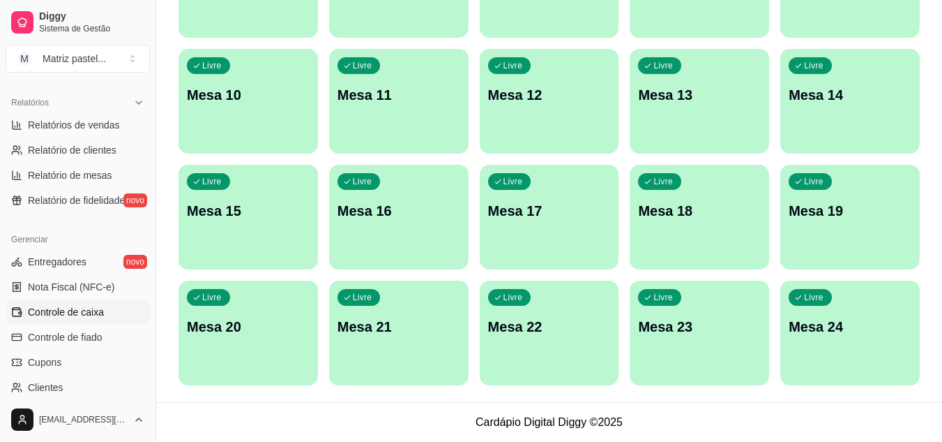
click at [84, 315] on span "Controle de caixa" at bounding box center [66, 312] width 76 height 14
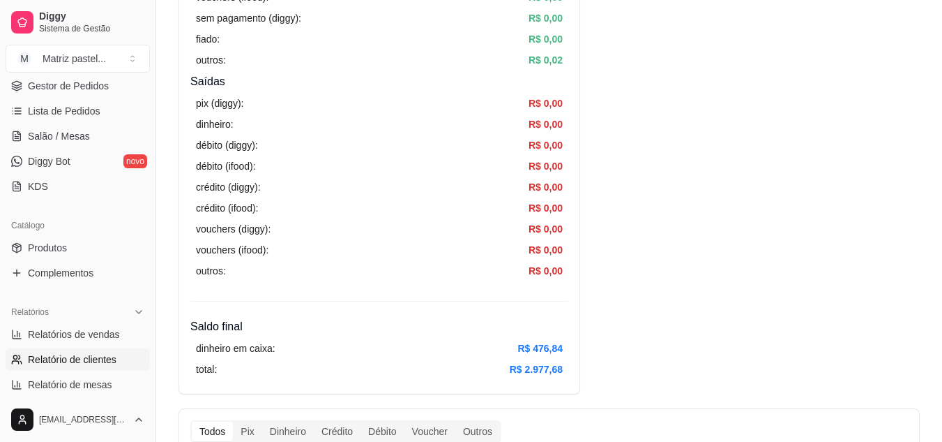
scroll to position [70, 0]
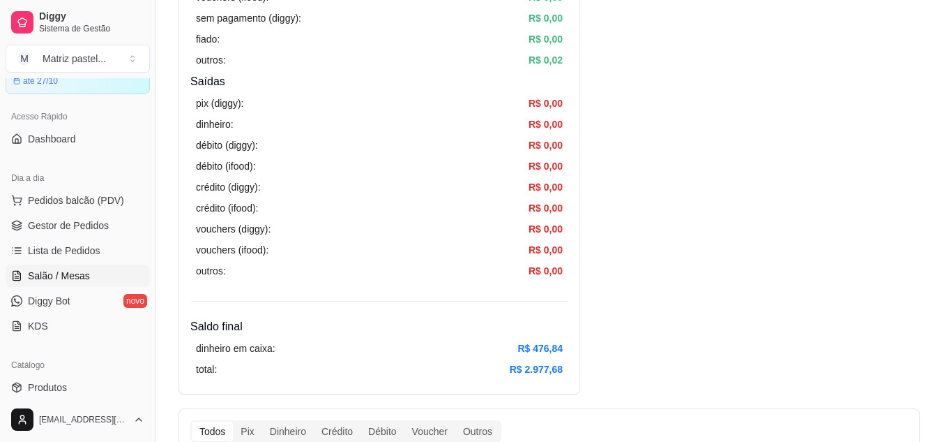
click at [77, 274] on span "Salão / Mesas" at bounding box center [59, 276] width 62 height 14
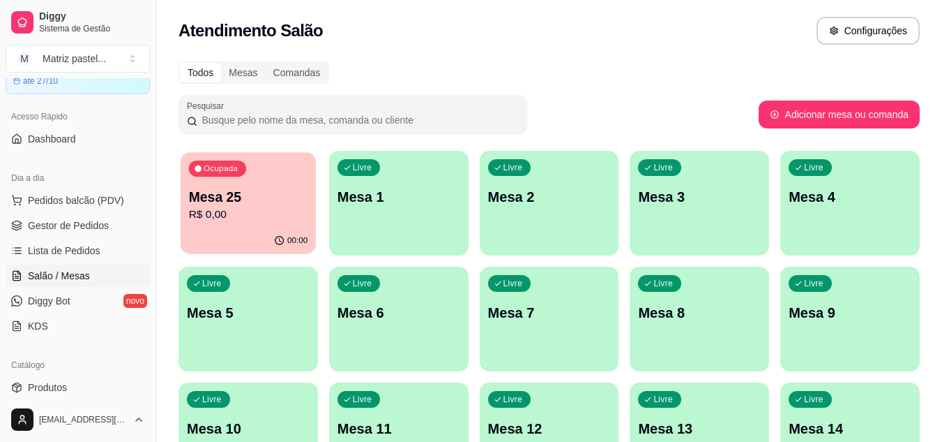
click at [202, 200] on p "Mesa 25" at bounding box center [248, 197] width 119 height 19
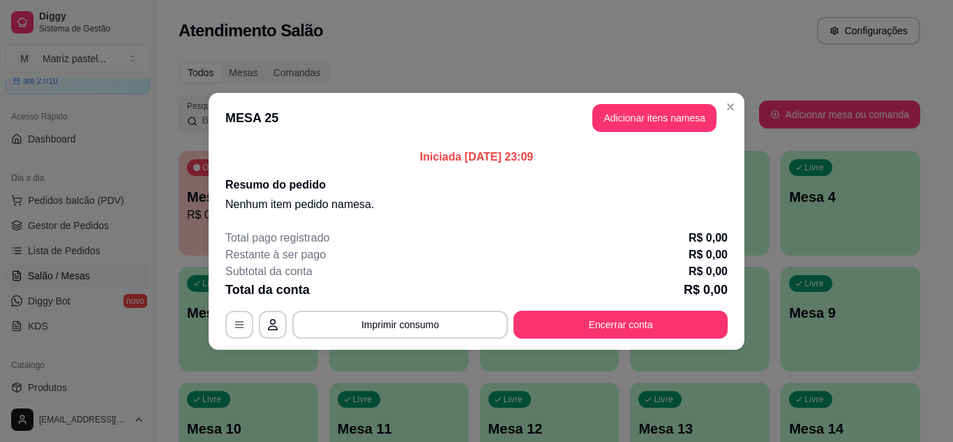
click at [638, 121] on button "Adicionar itens na mesa" at bounding box center [654, 118] width 124 height 28
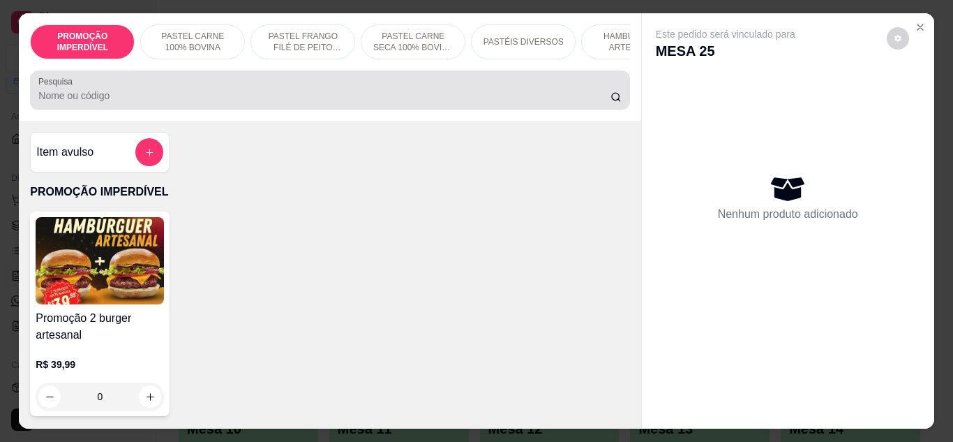
click at [264, 82] on div at bounding box center [329, 90] width 582 height 28
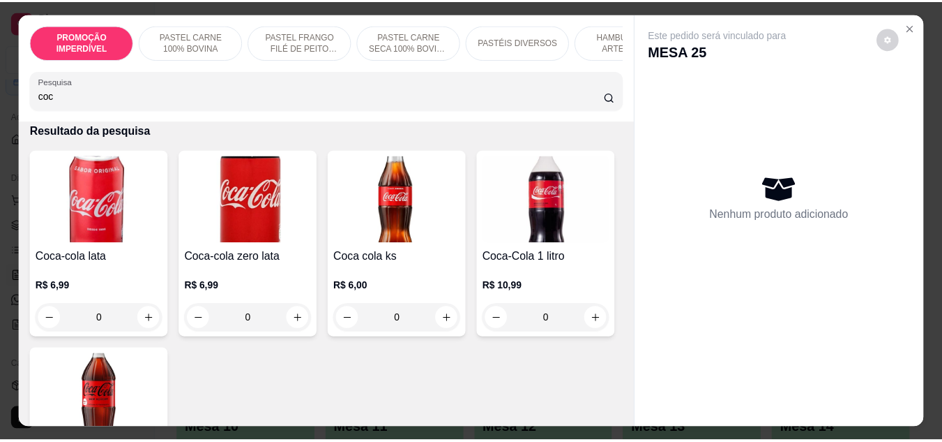
scroll to position [209, 0]
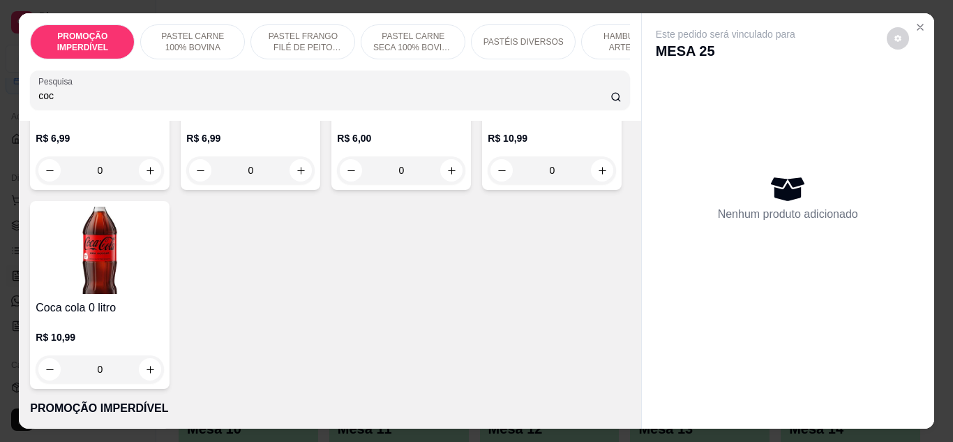
type input "coc"
click at [161, 373] on button "increase-product-quantity" at bounding box center [151, 369] width 22 height 22
type input "1"
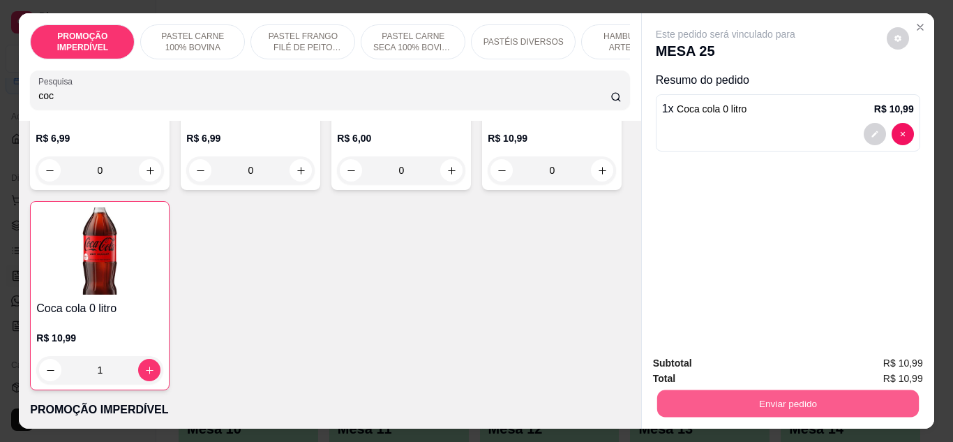
click at [711, 395] on button "Enviar pedido" at bounding box center [787, 403] width 262 height 27
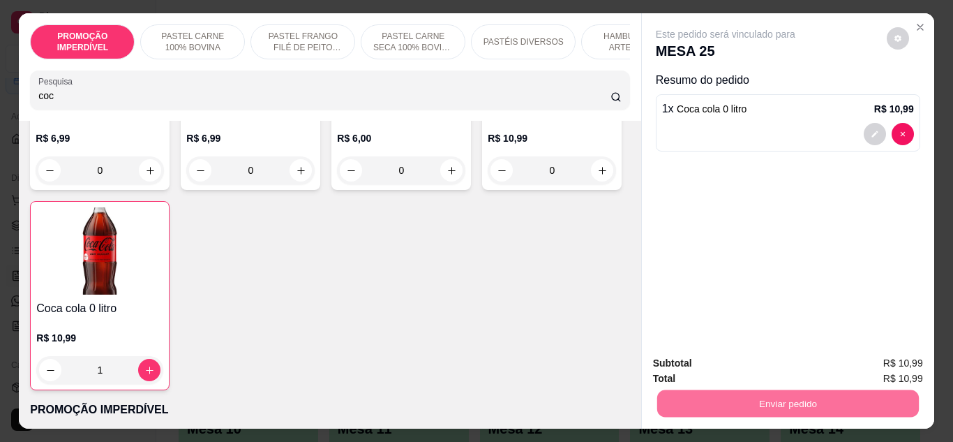
click at [859, 363] on button "Enviar pedido" at bounding box center [886, 363] width 79 height 27
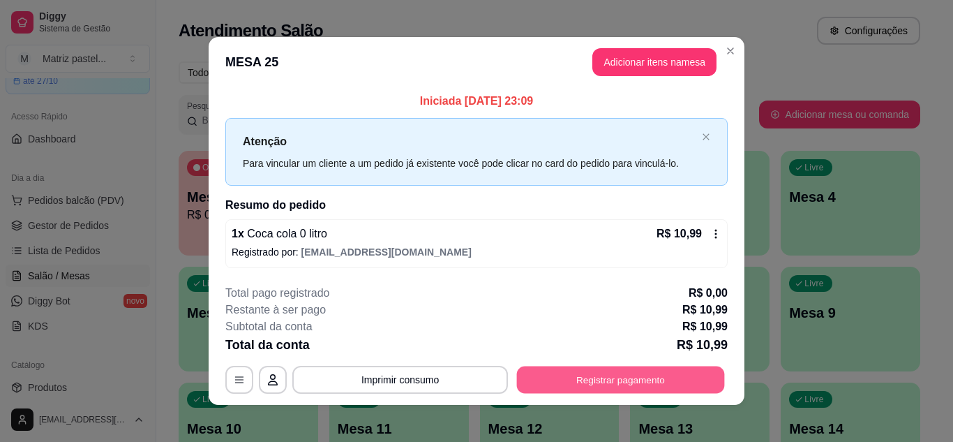
click at [619, 382] on button "Registrar pagamento" at bounding box center [621, 379] width 208 height 27
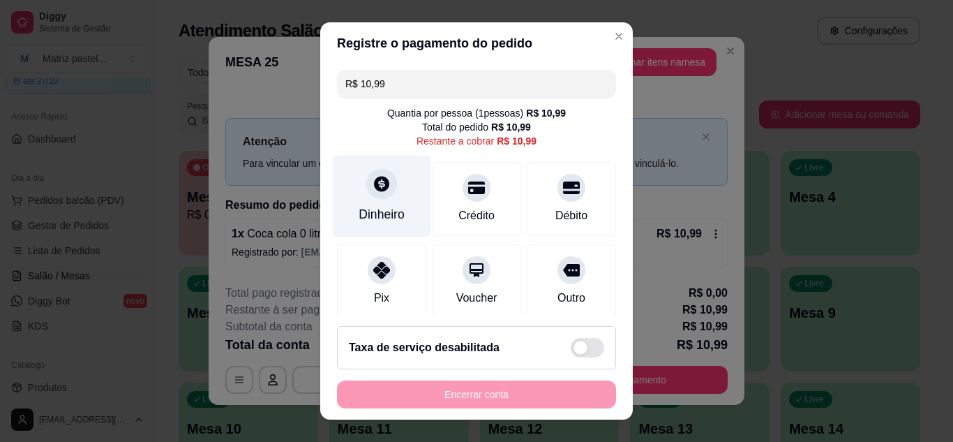
click at [391, 192] on div "Dinheiro" at bounding box center [382, 196] width 98 height 82
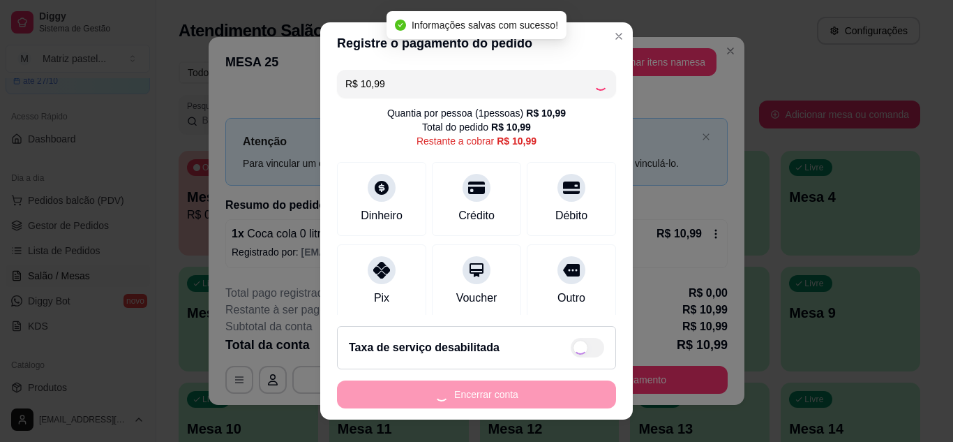
type input "R$ 0,00"
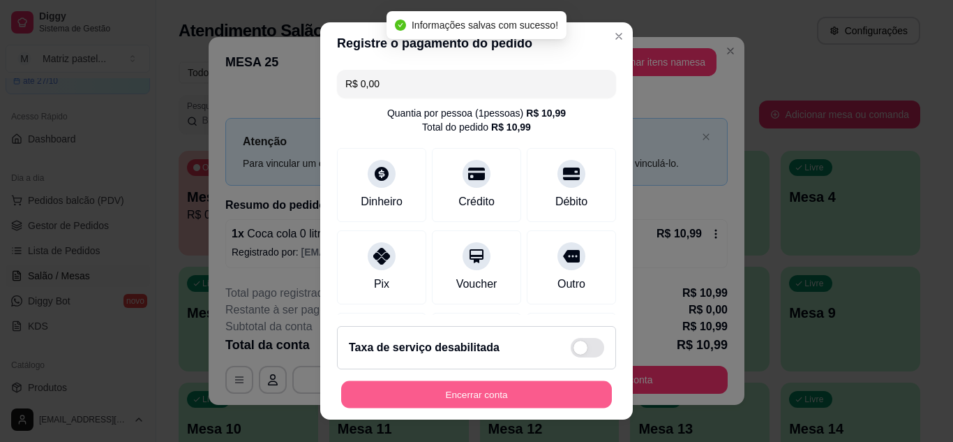
click at [451, 400] on button "Encerrar conta" at bounding box center [476, 394] width 271 height 27
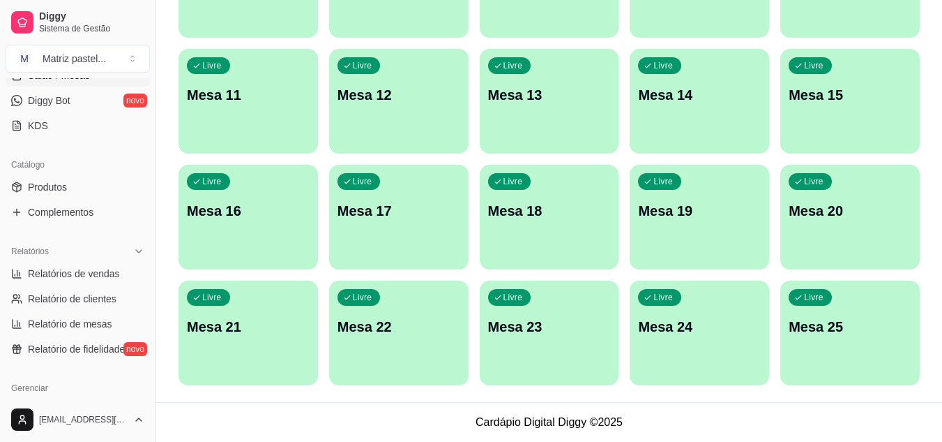
scroll to position [419, 0]
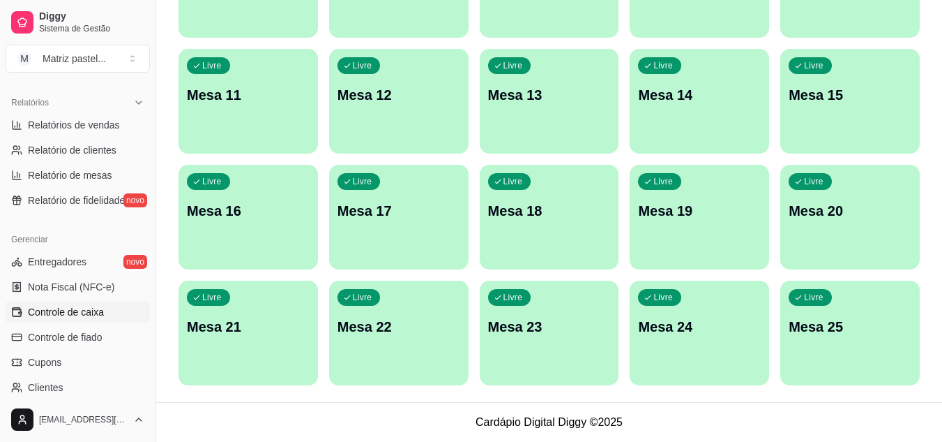
click at [56, 308] on span "Controle de caixa" at bounding box center [66, 312] width 76 height 14
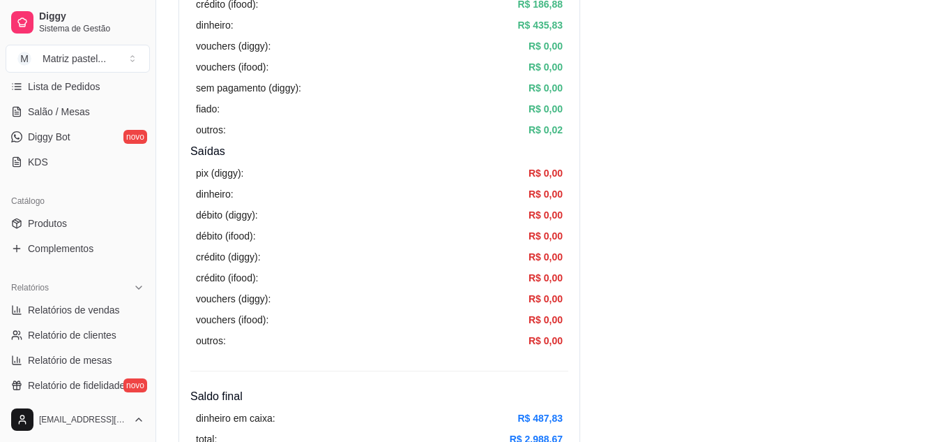
scroll to position [140, 0]
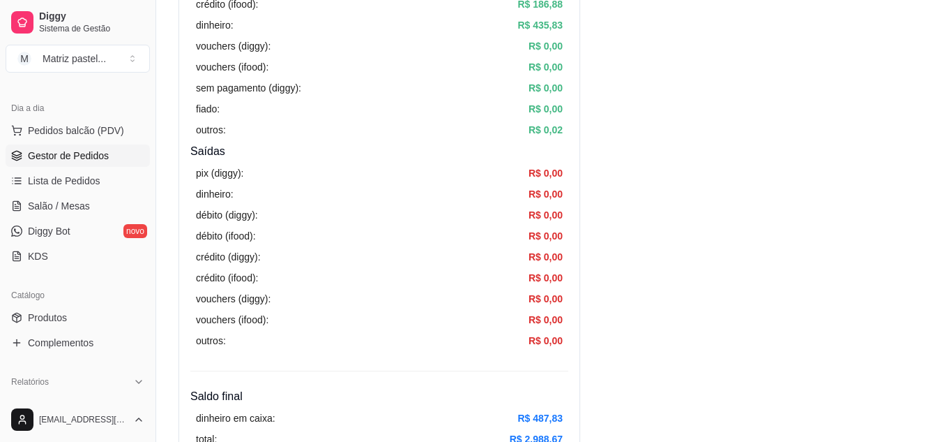
click at [60, 157] on span "Gestor de Pedidos" at bounding box center [68, 156] width 81 height 14
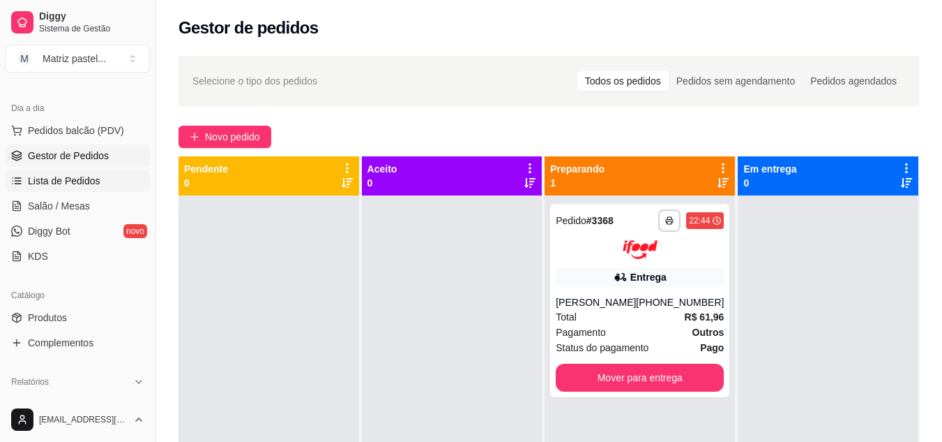
click at [77, 188] on link "Lista de Pedidos" at bounding box center [78, 180] width 144 height 22
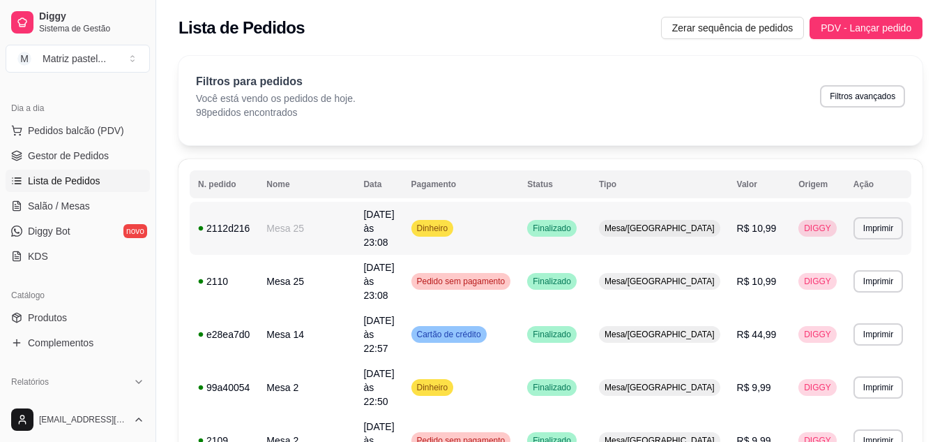
click at [764, 223] on span "R$ 10,99" at bounding box center [757, 228] width 40 height 11
click at [38, 163] on link "Gestor de Pedidos" at bounding box center [78, 155] width 144 height 22
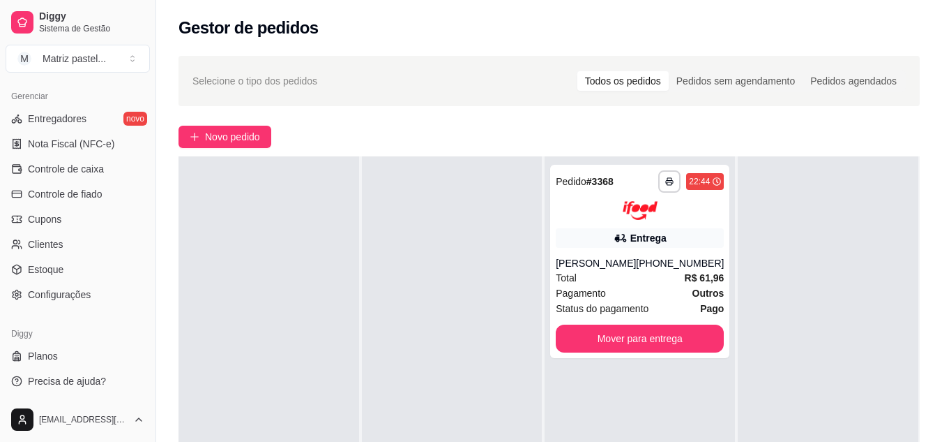
scroll to position [562, 0]
click at [77, 176] on link "Controle de caixa" at bounding box center [78, 168] width 144 height 22
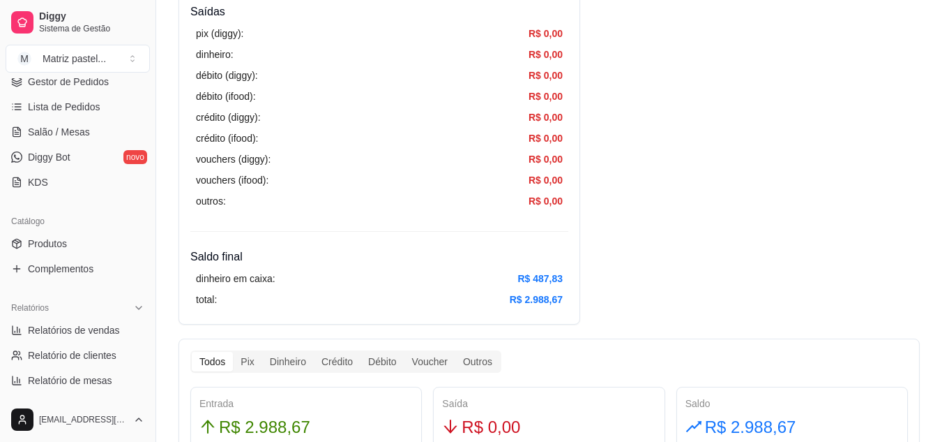
scroll to position [74, 0]
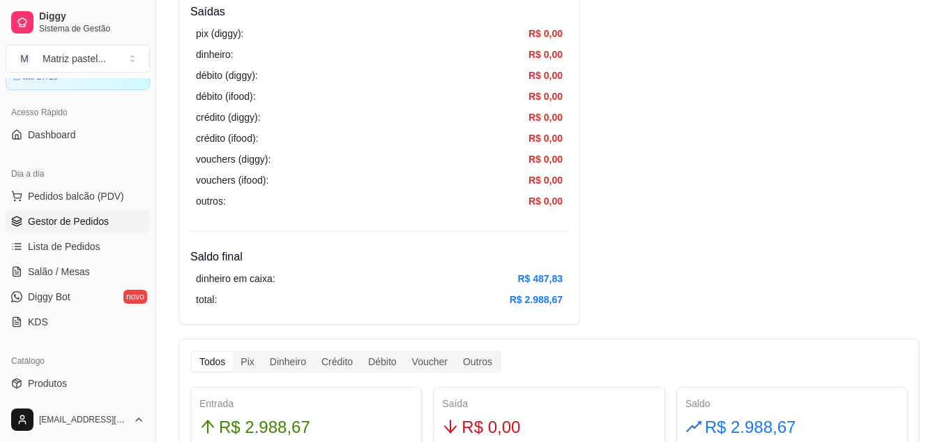
click at [90, 225] on span "Gestor de Pedidos" at bounding box center [68, 221] width 81 height 14
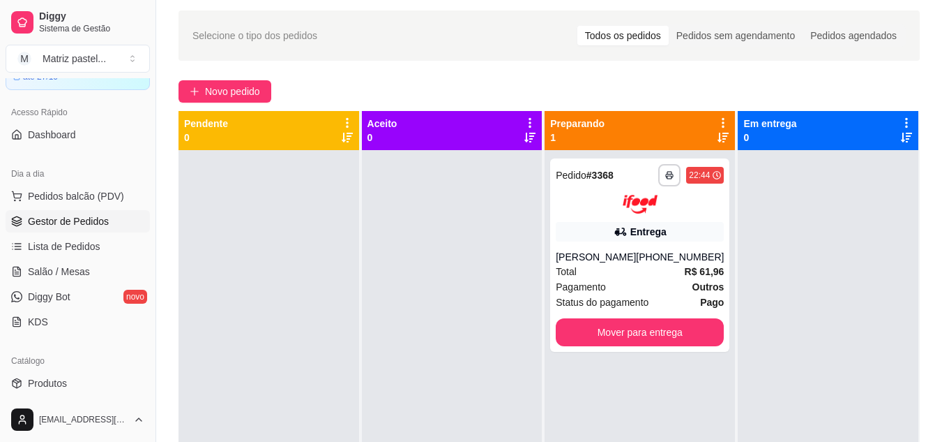
scroll to position [70, 0]
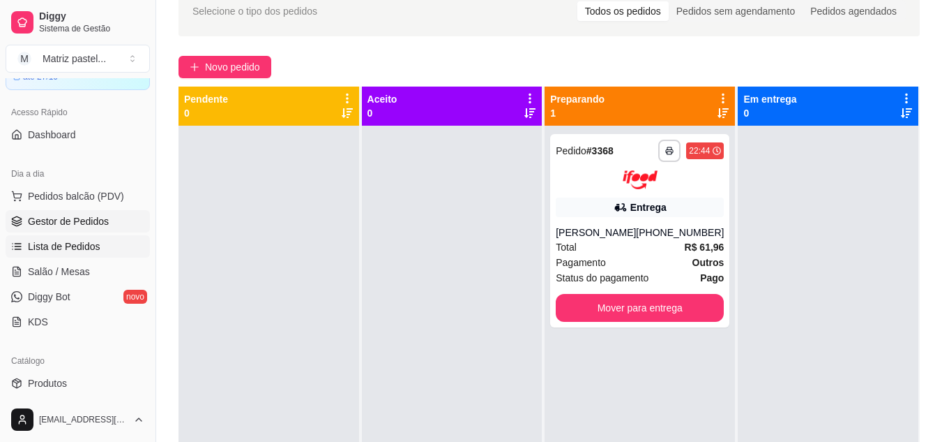
click at [80, 252] on span "Lista de Pedidos" at bounding box center [64, 246] width 73 height 14
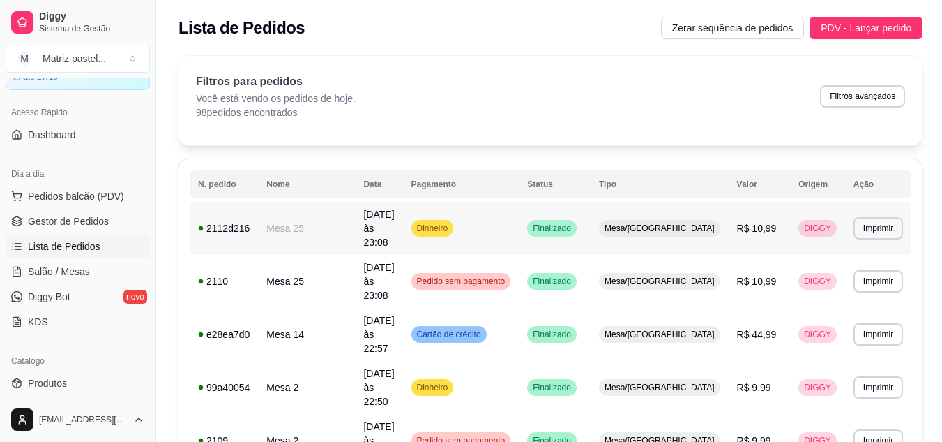
click at [720, 228] on td "Mesa/[GEOGRAPHIC_DATA]" at bounding box center [660, 228] width 138 height 53
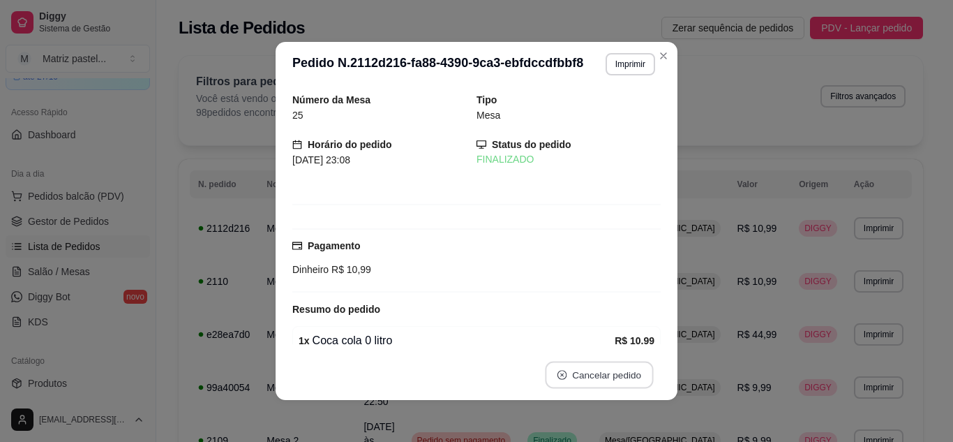
click at [557, 375] on icon "close-circle" at bounding box center [562, 375] width 10 height 10
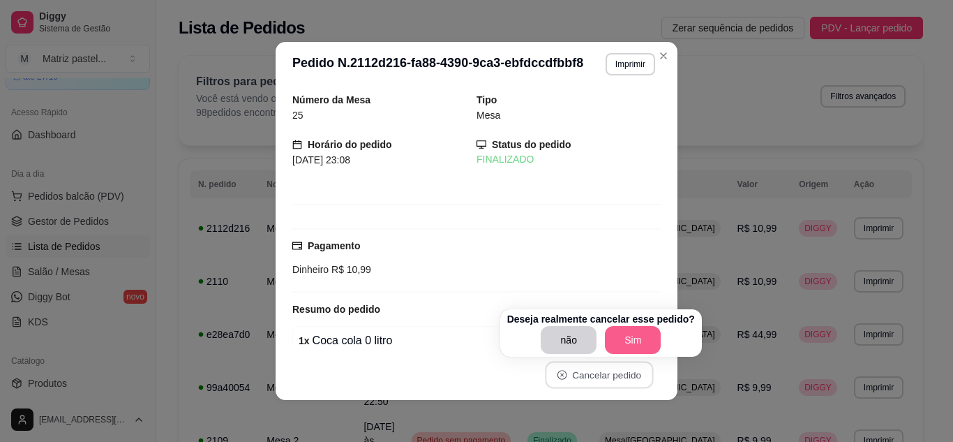
click at [633, 339] on button "Sim" at bounding box center [633, 340] width 56 height 28
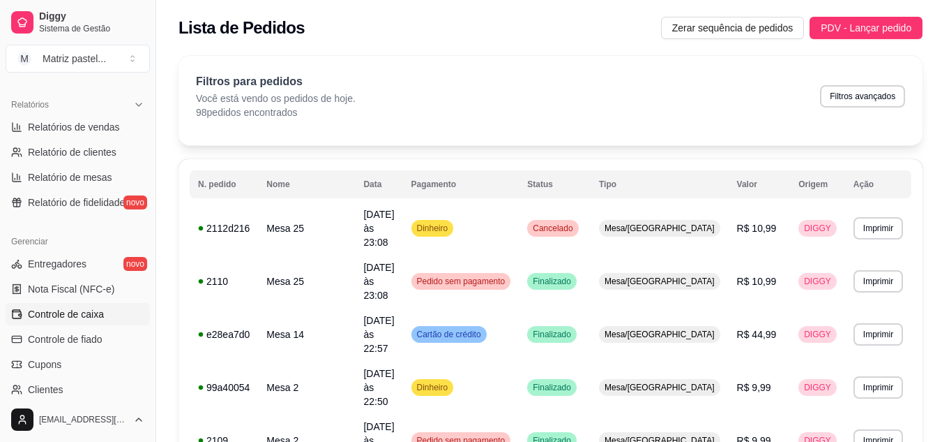
scroll to position [423, 0]
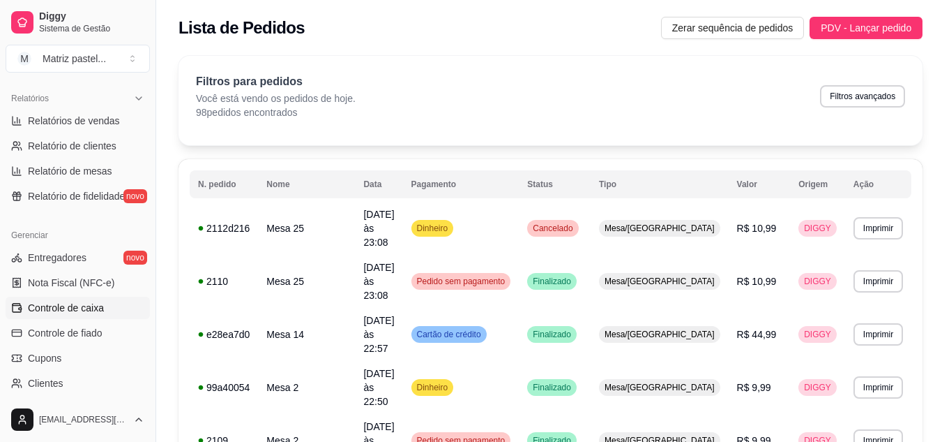
click at [68, 303] on span "Controle de caixa" at bounding box center [66, 308] width 76 height 14
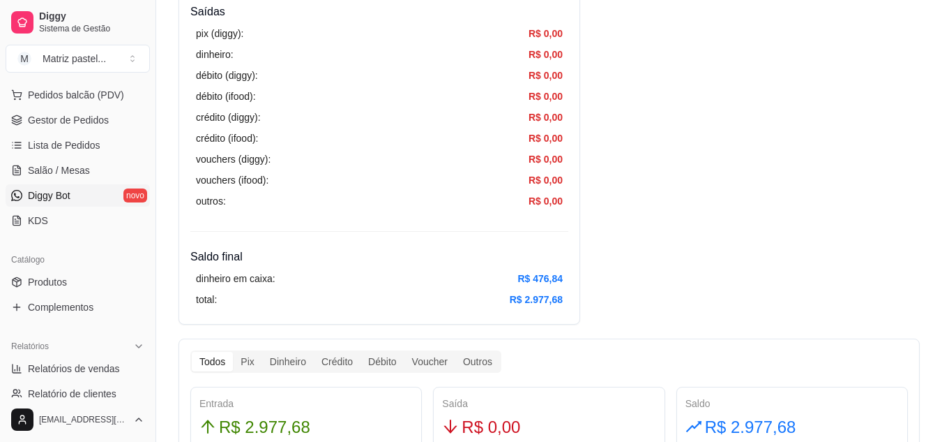
scroll to position [144, 0]
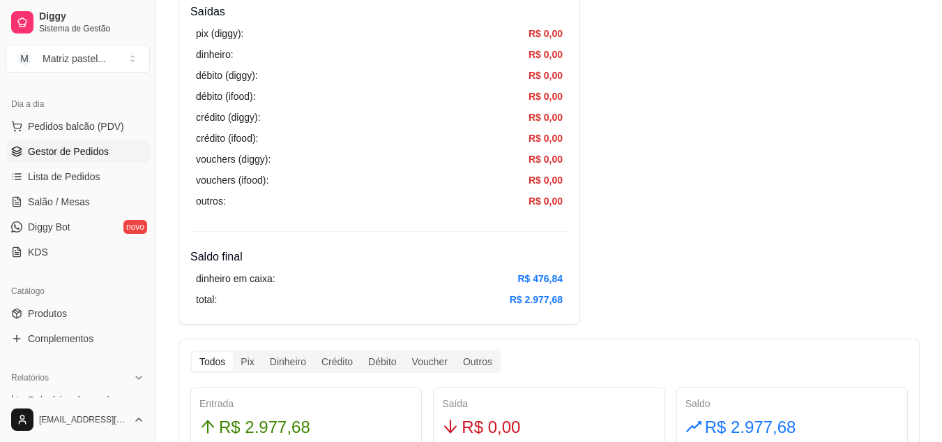
click at [61, 154] on span "Gestor de Pedidos" at bounding box center [68, 151] width 81 height 14
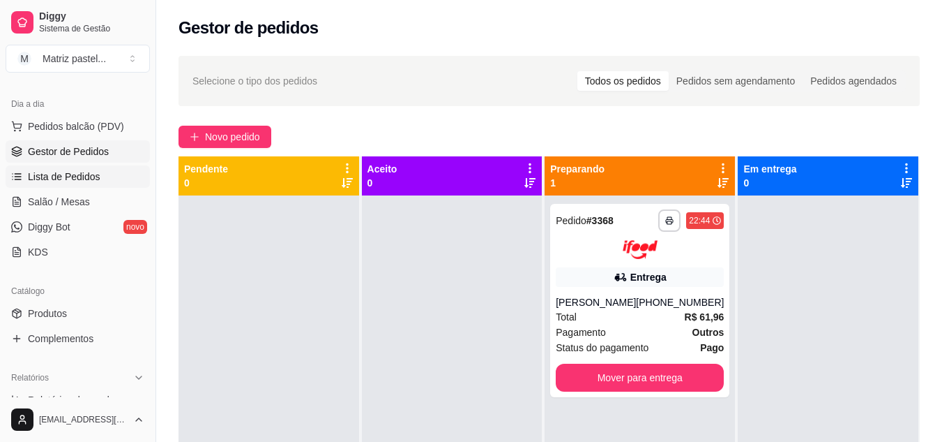
click at [80, 171] on span "Lista de Pedidos" at bounding box center [64, 176] width 73 height 14
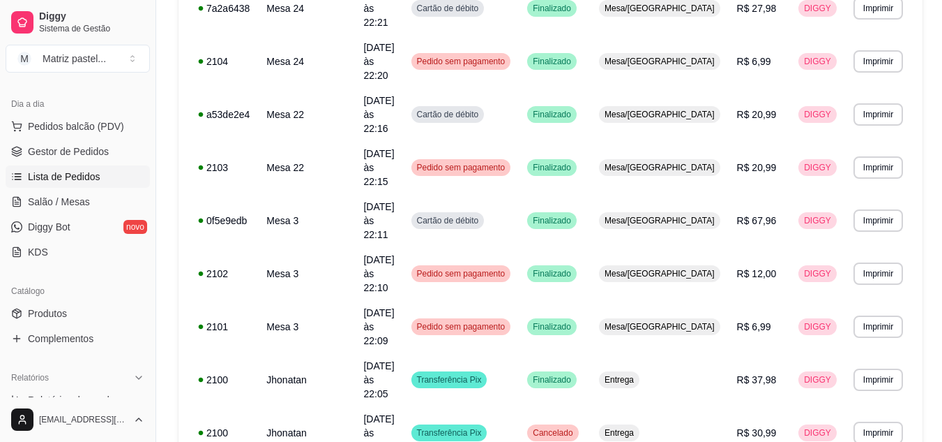
scroll to position [866, 0]
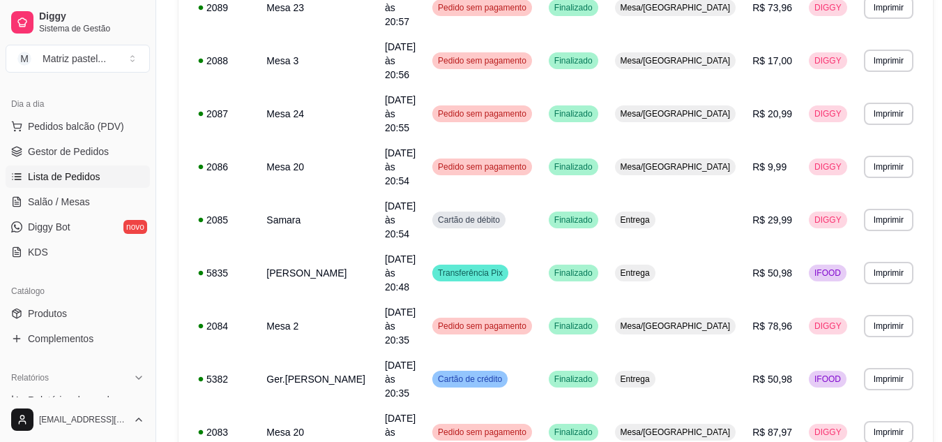
scroll to position [1033, 0]
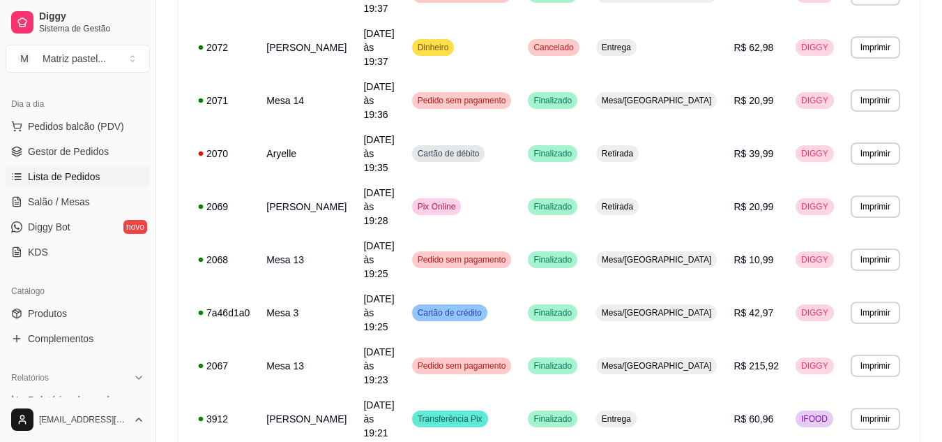
scroll to position [866, 0]
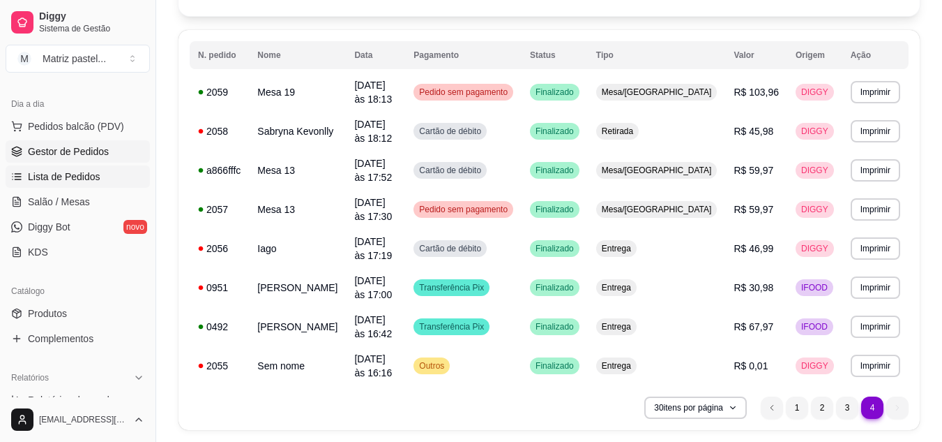
click at [60, 157] on span "Gestor de Pedidos" at bounding box center [68, 151] width 81 height 14
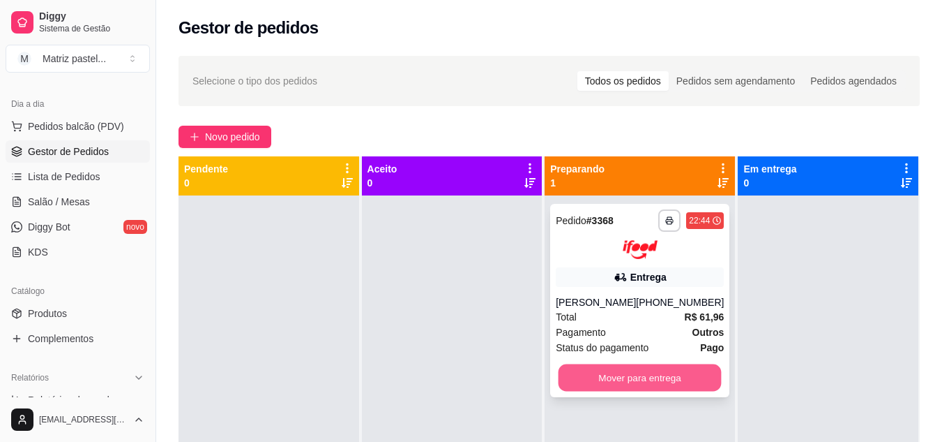
click at [658, 365] on button "Mover para entrega" at bounding box center [640, 376] width 163 height 27
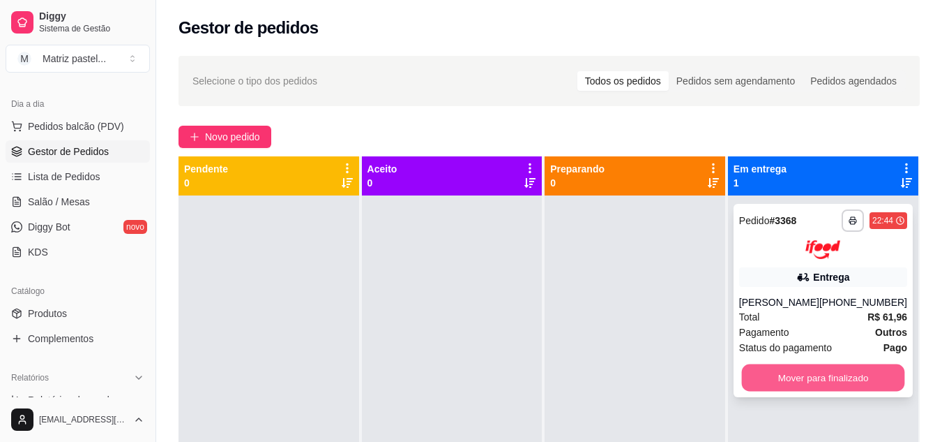
click at [792, 371] on button "Mover para finalizado" at bounding box center [822, 376] width 163 height 27
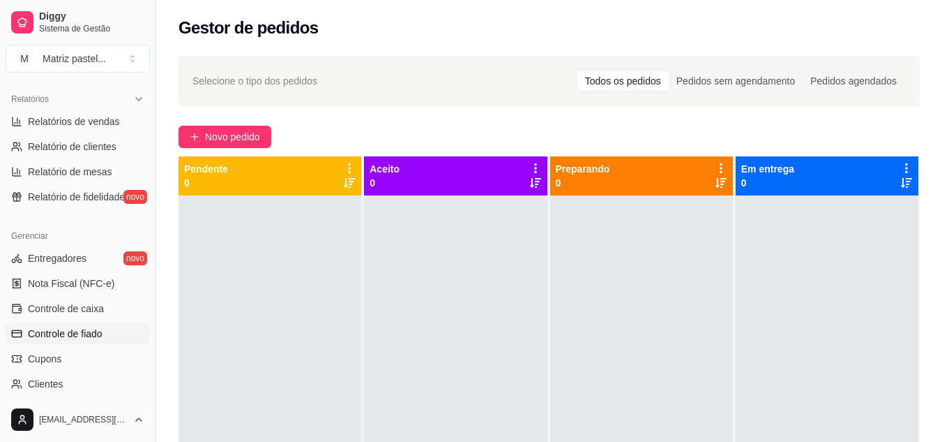
scroll to position [423, 0]
click at [66, 308] on span "Controle de caixa" at bounding box center [66, 308] width 76 height 14
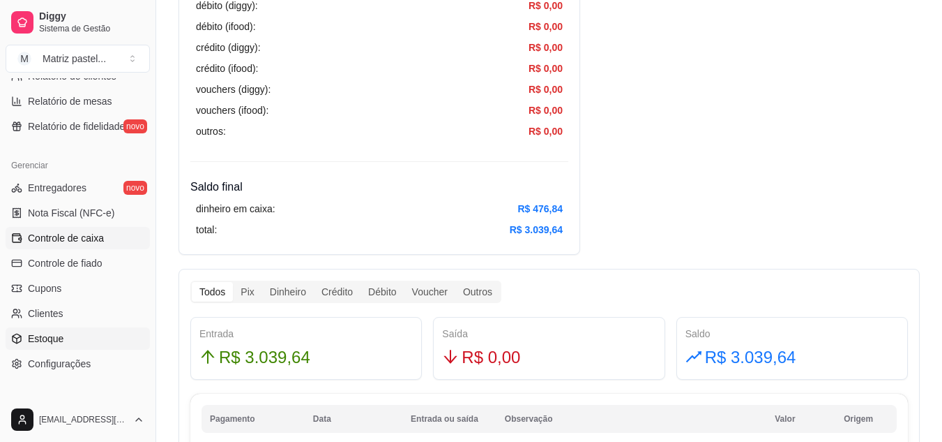
scroll to position [423, 0]
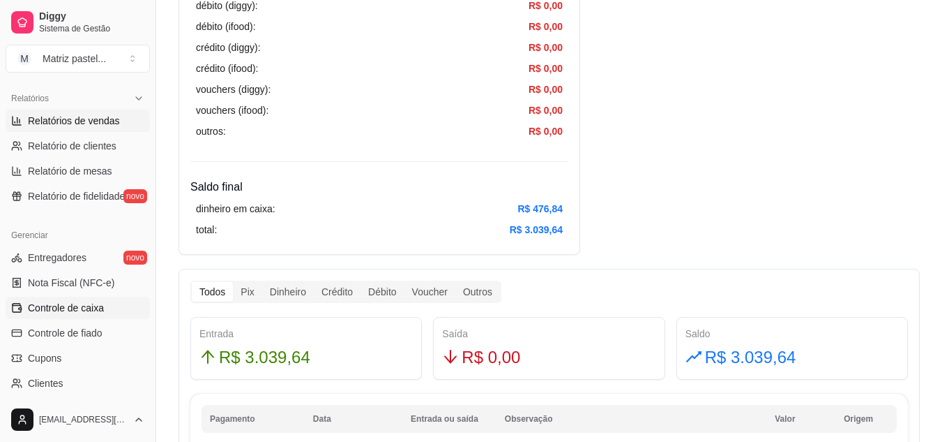
click at [84, 128] on link "Relatórios de vendas" at bounding box center [78, 121] width 144 height 22
select select "ALL"
select select "0"
